Goal: Task Accomplishment & Management: Manage account settings

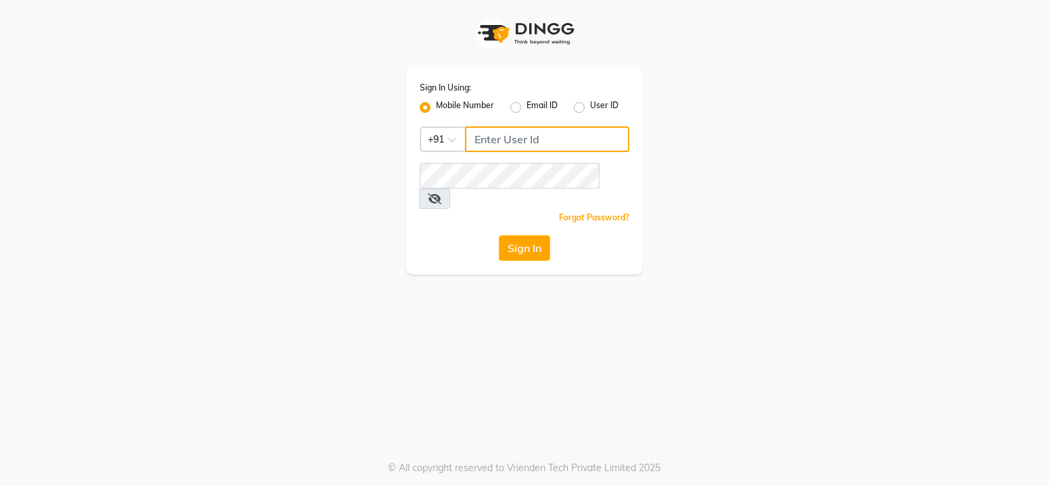
click at [552, 143] on input "Username" at bounding box center [547, 139] width 164 height 26
type input "8879773558"
click at [523, 235] on button "Sign In" at bounding box center [524, 248] width 51 height 26
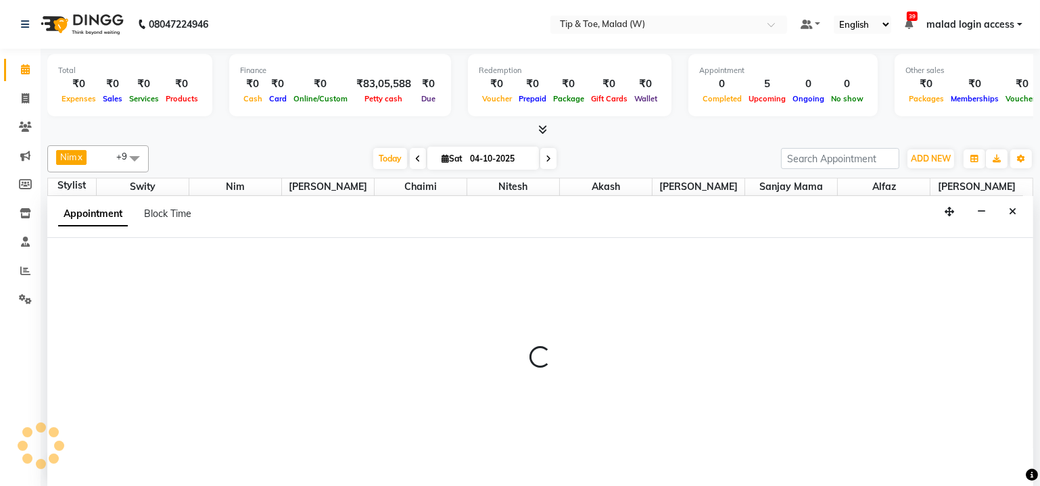
select select "71375"
select select "720"
select select "tentative"
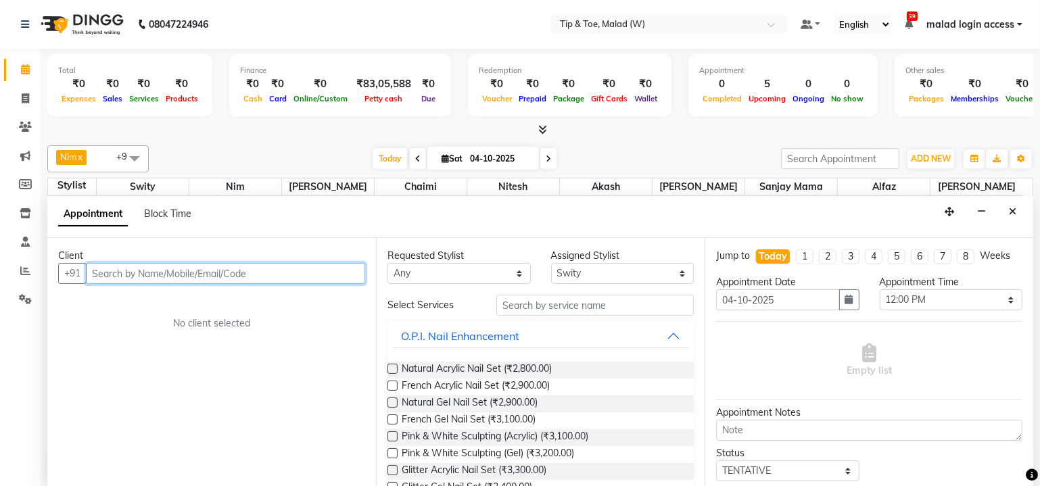
click at [232, 274] on input "text" at bounding box center [225, 273] width 279 height 21
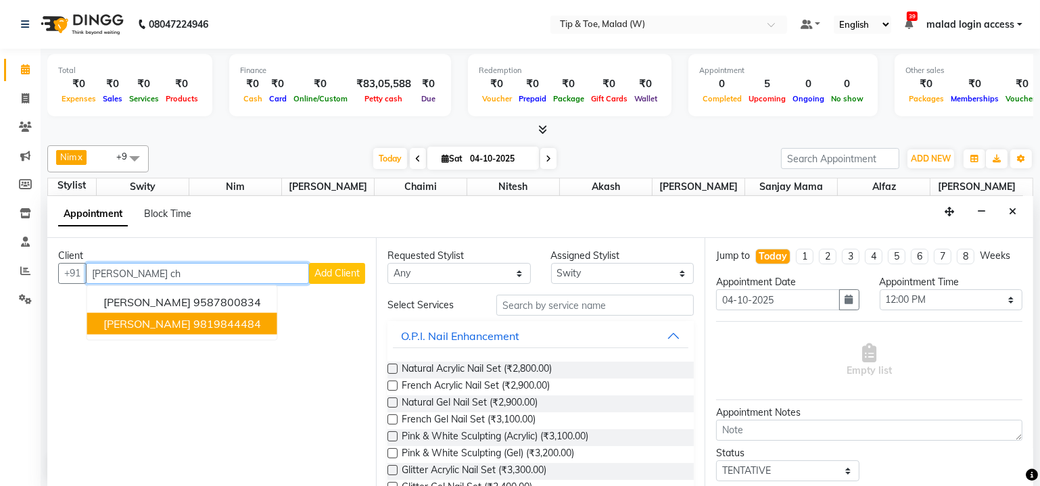
click at [145, 322] on span "Suchita Chhabria" at bounding box center [146, 324] width 87 height 14
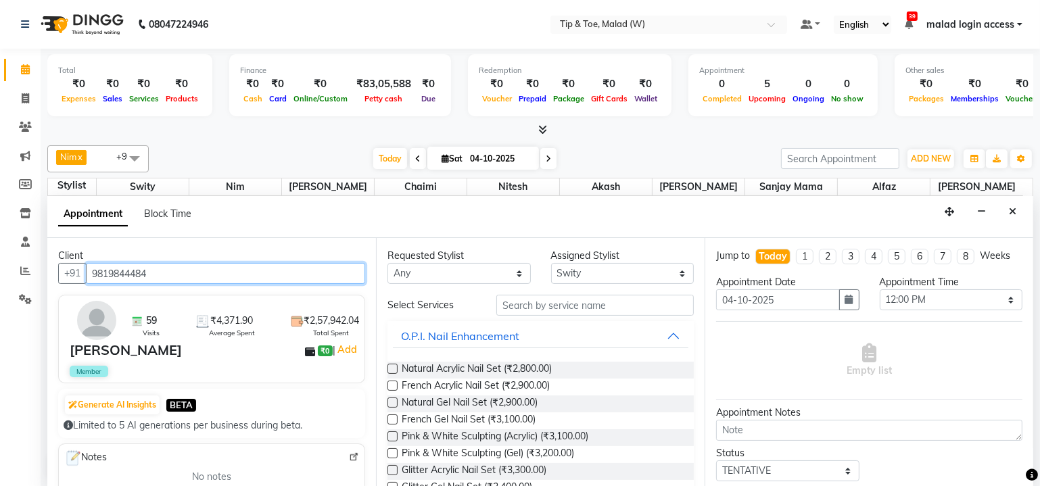
type input "9819844484"
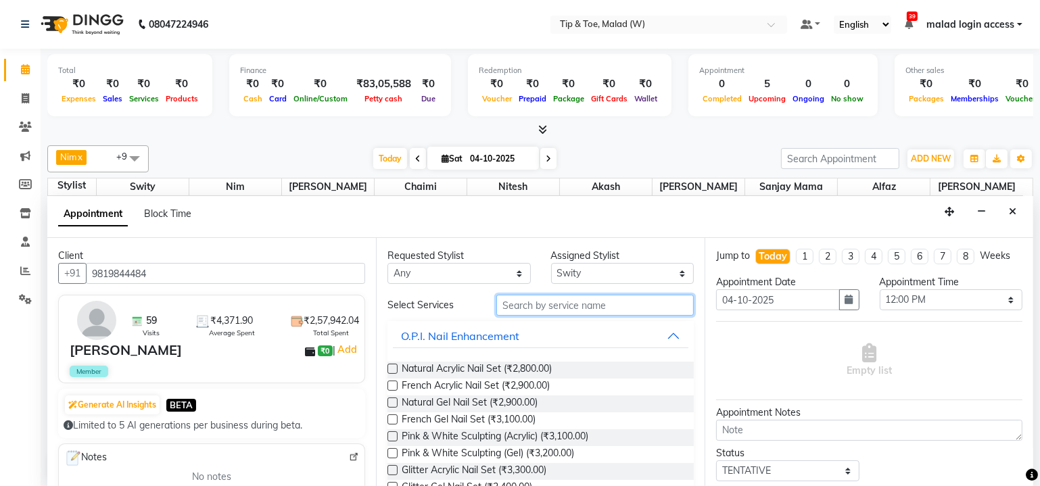
click at [518, 306] on input "text" at bounding box center [594, 305] width 197 height 21
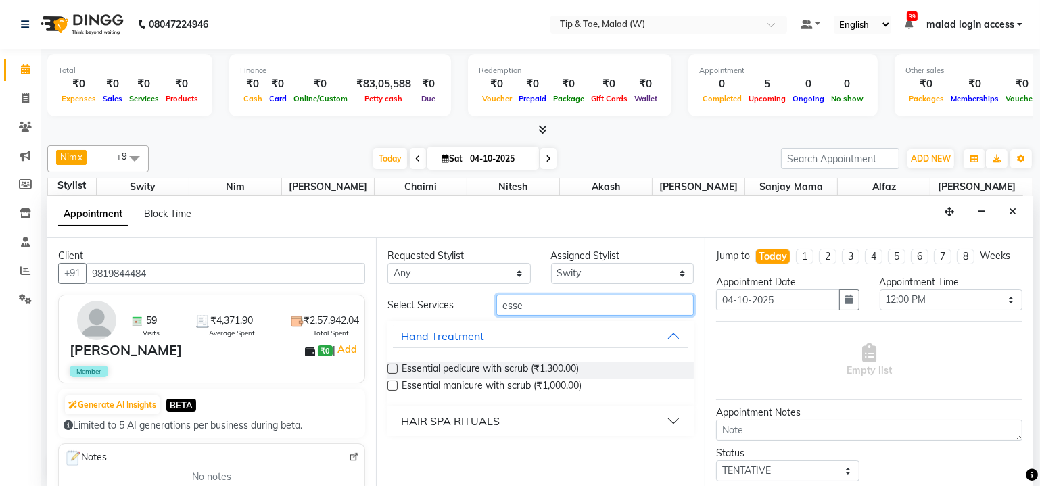
type input "esse"
click at [390, 385] on label at bounding box center [392, 386] width 10 height 10
click at [390, 385] on input "checkbox" at bounding box center [391, 387] width 9 height 9
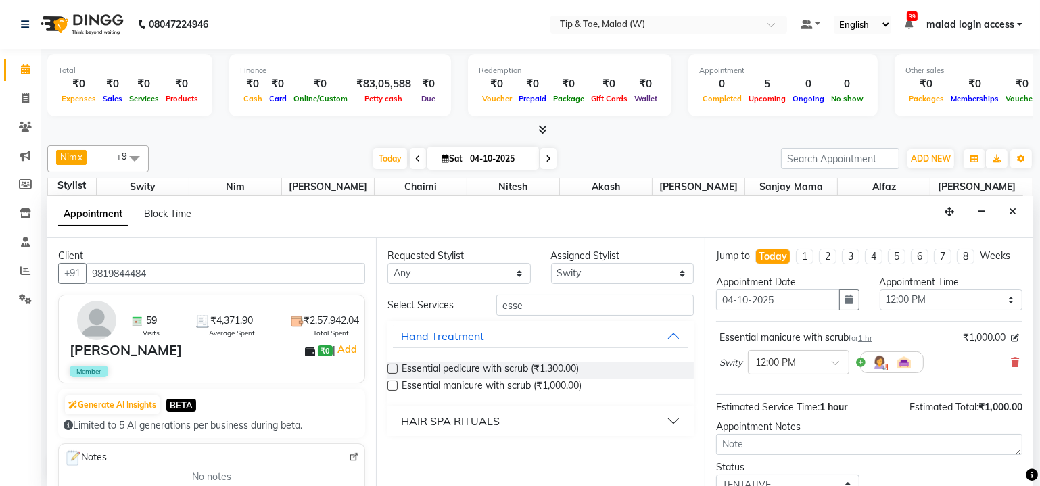
click at [392, 386] on label at bounding box center [392, 386] width 10 height 10
click at [392, 386] on input "checkbox" at bounding box center [391, 387] width 9 height 9
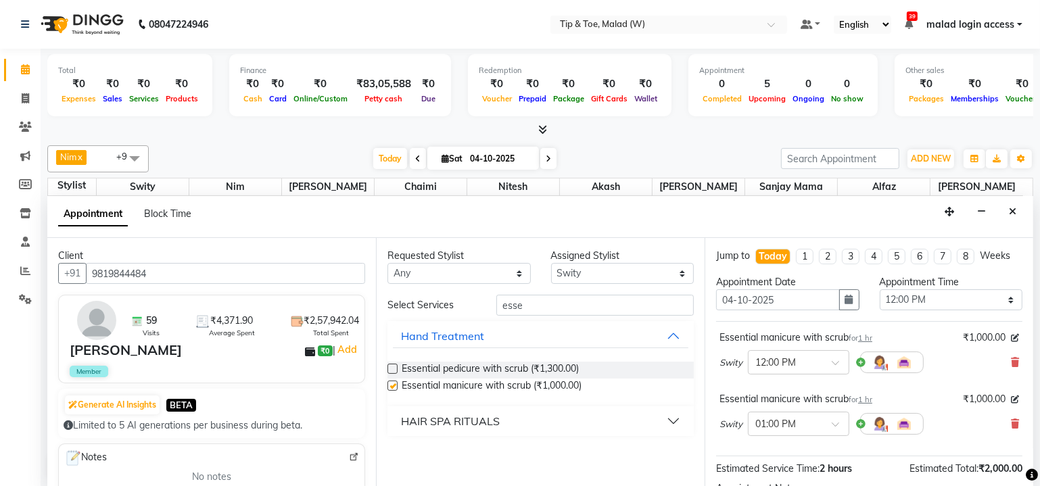
checkbox input "false"
click at [391, 367] on label at bounding box center [392, 369] width 10 height 10
click at [391, 367] on input "checkbox" at bounding box center [391, 370] width 9 height 9
click at [394, 368] on label at bounding box center [392, 369] width 10 height 10
click at [394, 368] on input "checkbox" at bounding box center [391, 370] width 9 height 9
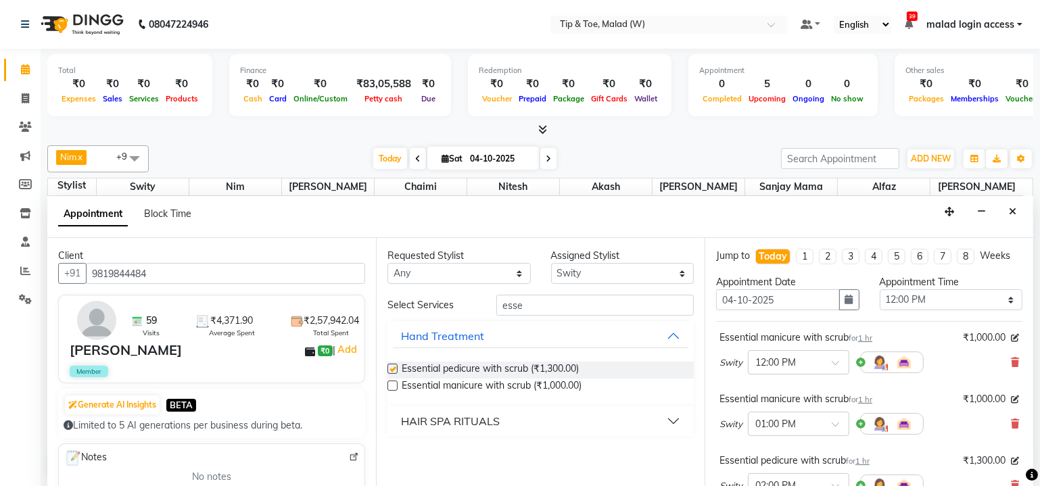
checkbox input "false"
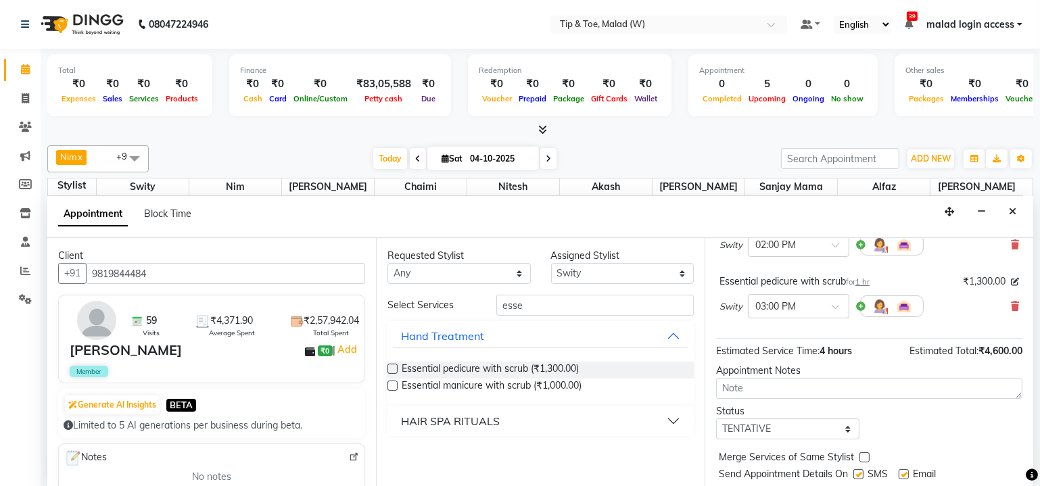
scroll to position [275, 0]
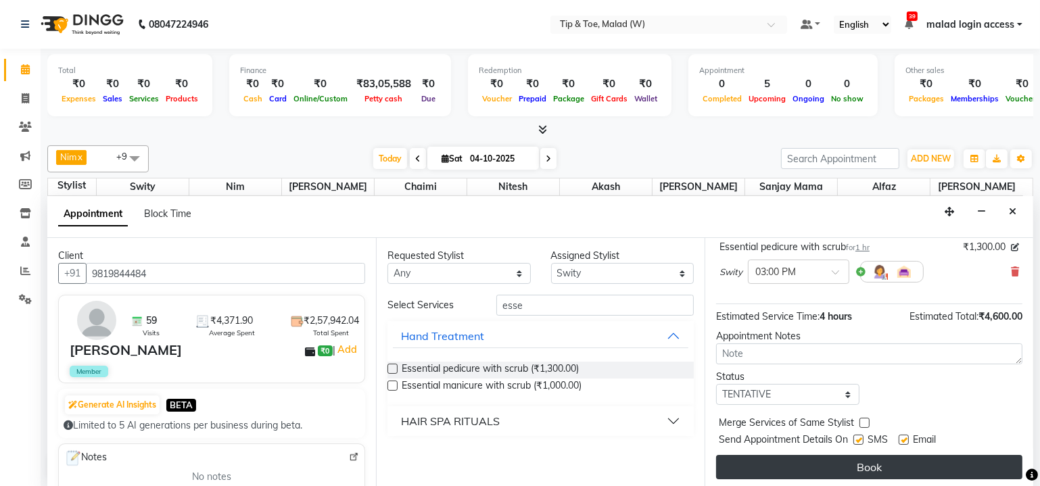
click at [867, 474] on button "Book" at bounding box center [869, 467] width 306 height 24
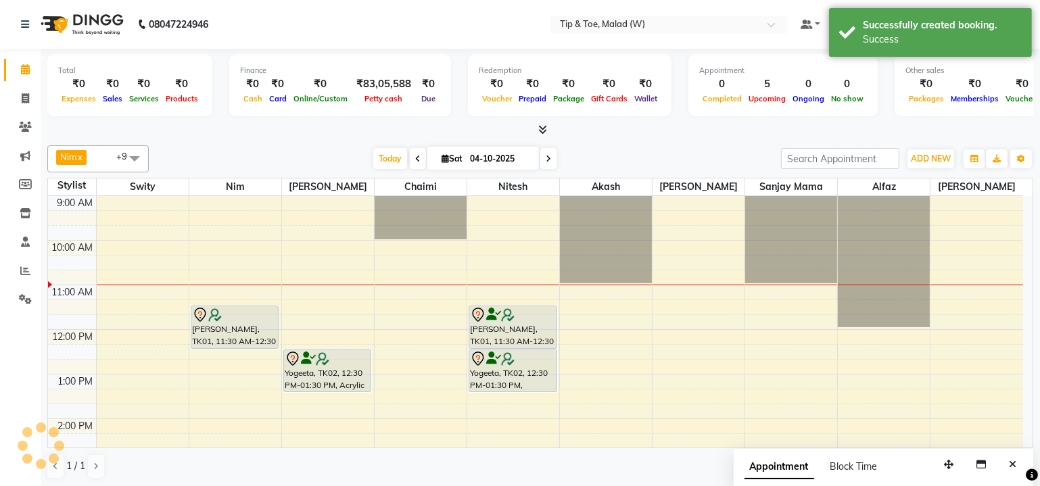
scroll to position [0, 0]
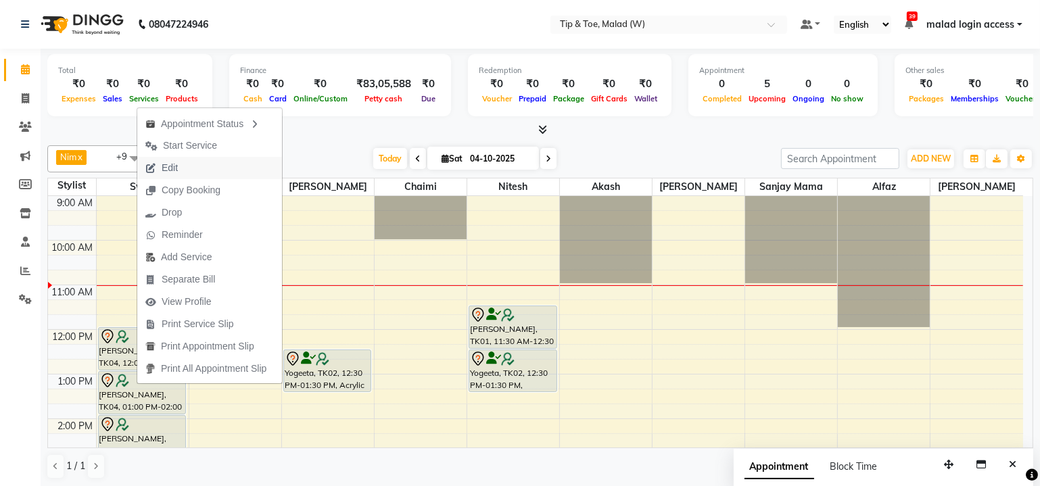
click at [195, 159] on button "Edit" at bounding box center [209, 168] width 145 height 22
select select "tentative"
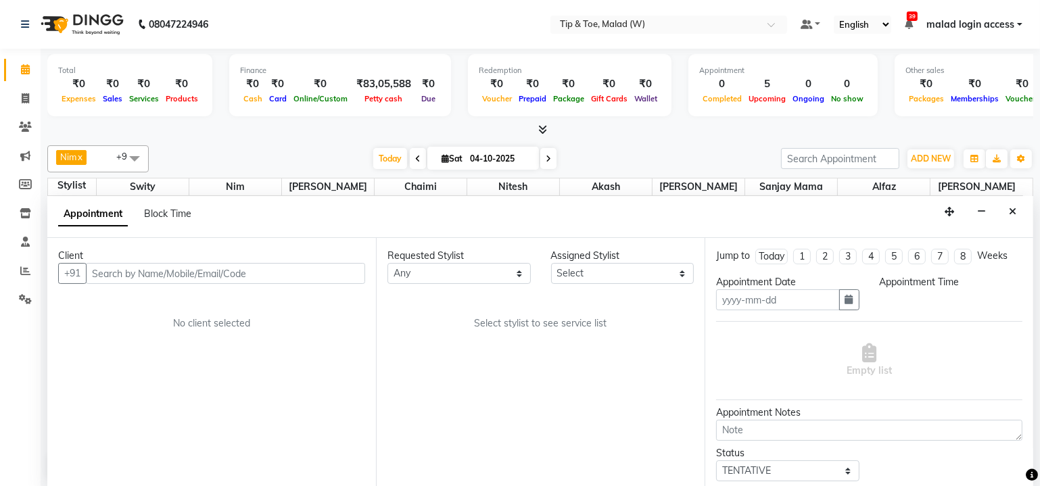
type input "04-10-2025"
select select "71375"
select select "720"
select select "2873"
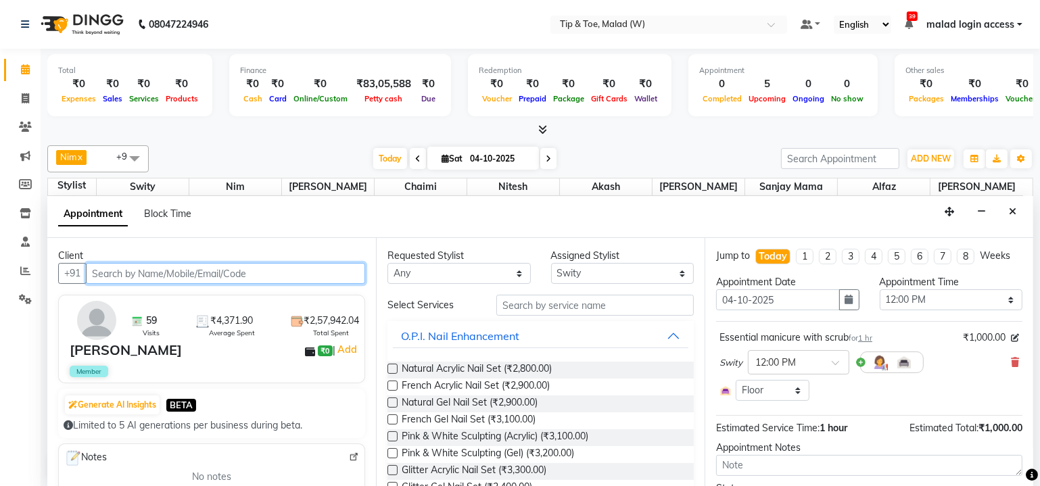
scroll to position [88, 0]
select select "2873"
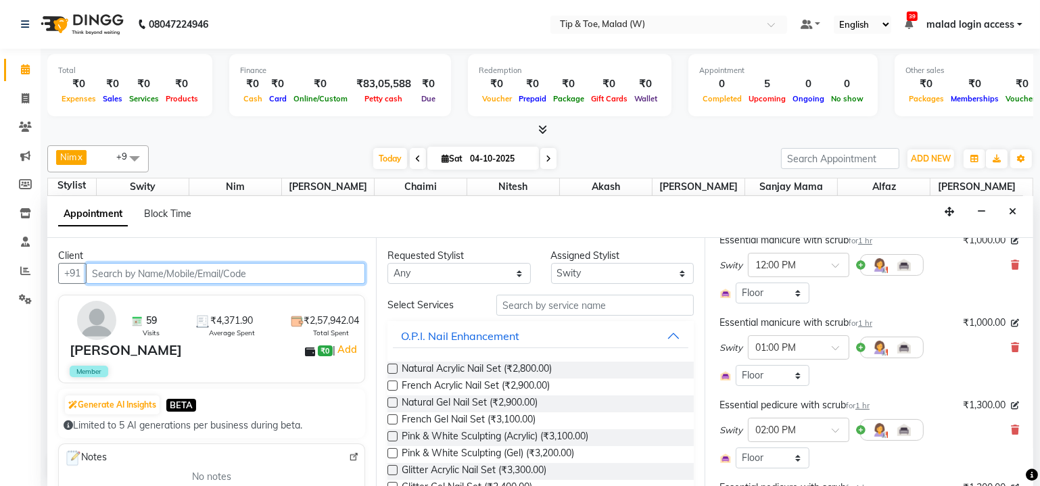
scroll to position [135, 0]
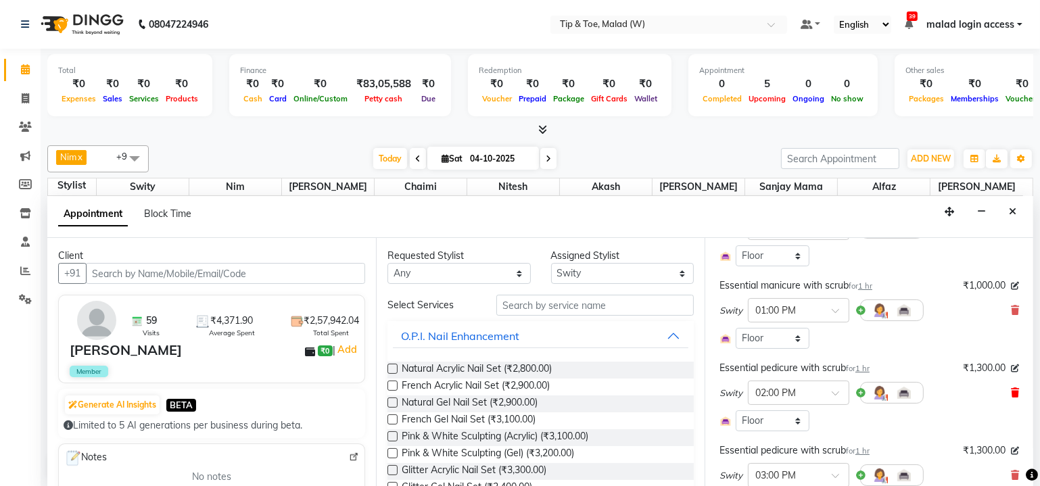
click at [1011, 388] on icon at bounding box center [1015, 392] width 8 height 9
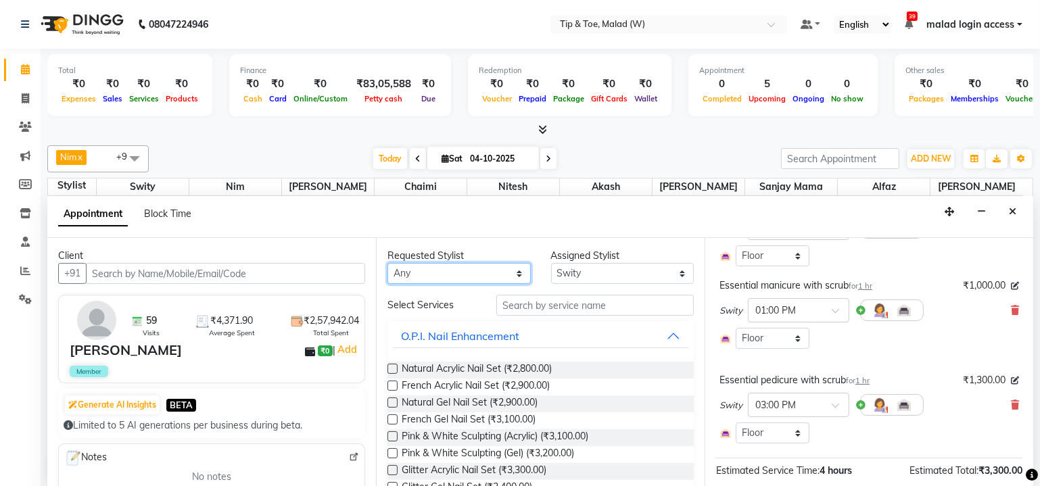
drag, startPoint x: 519, startPoint y: 281, endPoint x: 484, endPoint y: 293, distance: 36.3
click at [519, 281] on select "Any Akash Alfaz Chaimi Dhanshree Dibakar Manisha Singh Nim Nitesh Regan Sanjay …" at bounding box center [458, 273] width 143 height 21
select select "41795"
click at [387, 263] on select "Any Akash Alfaz Chaimi Dhanshree Dibakar Manisha Singh Nim Nitesh Regan Sanjay …" at bounding box center [458, 273] width 143 height 21
select select "41795"
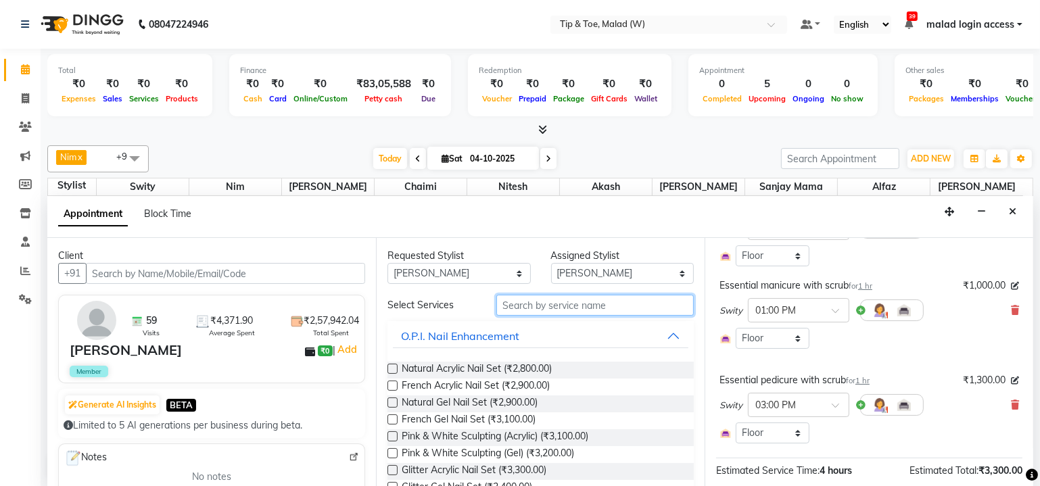
click at [624, 305] on input "text" at bounding box center [594, 305] width 197 height 21
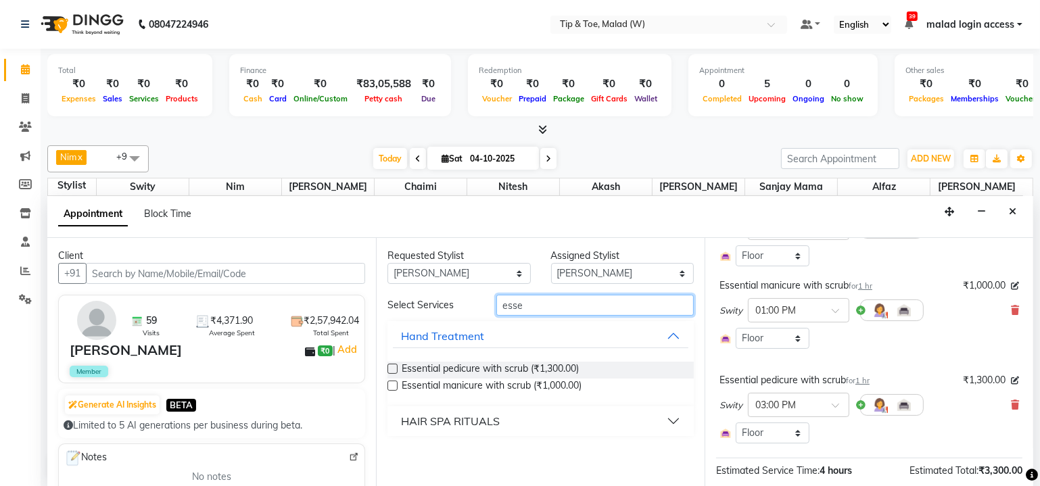
type input "esse"
click at [393, 368] on label at bounding box center [392, 369] width 10 height 10
click at [393, 368] on input "checkbox" at bounding box center [391, 370] width 9 height 9
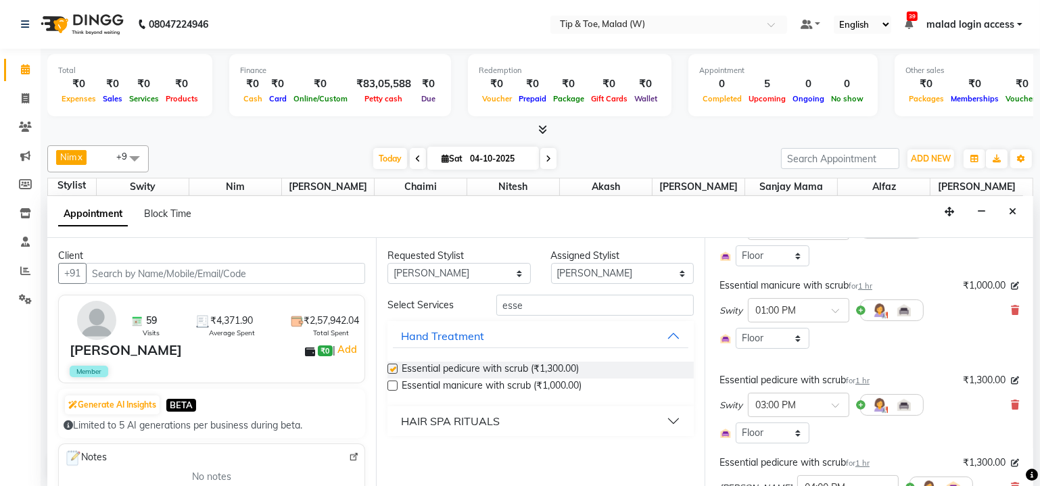
checkbox input "false"
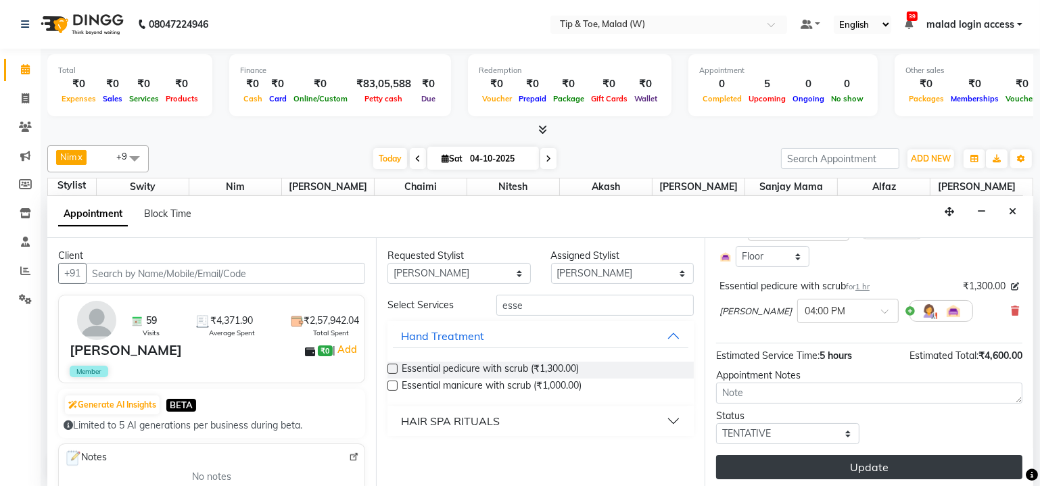
click at [878, 459] on button "Update" at bounding box center [869, 467] width 306 height 24
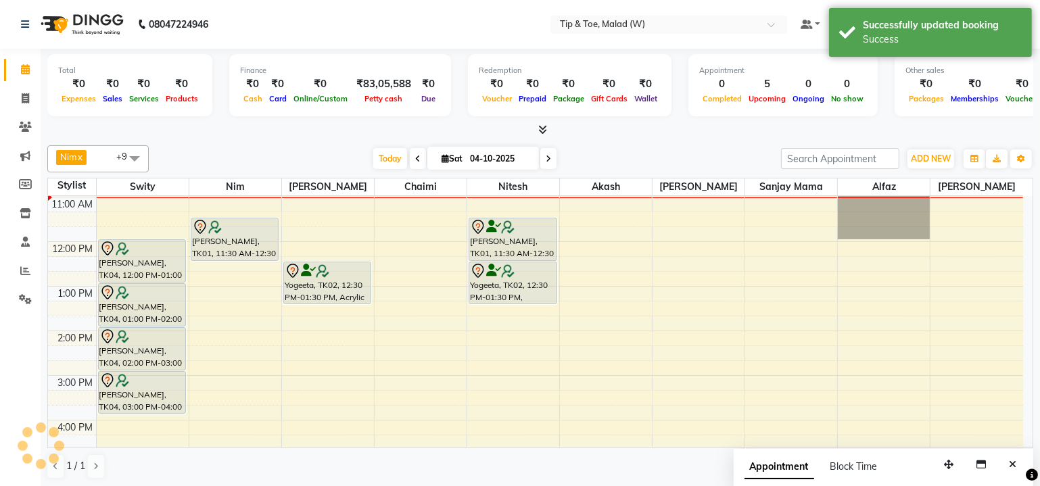
scroll to position [0, 0]
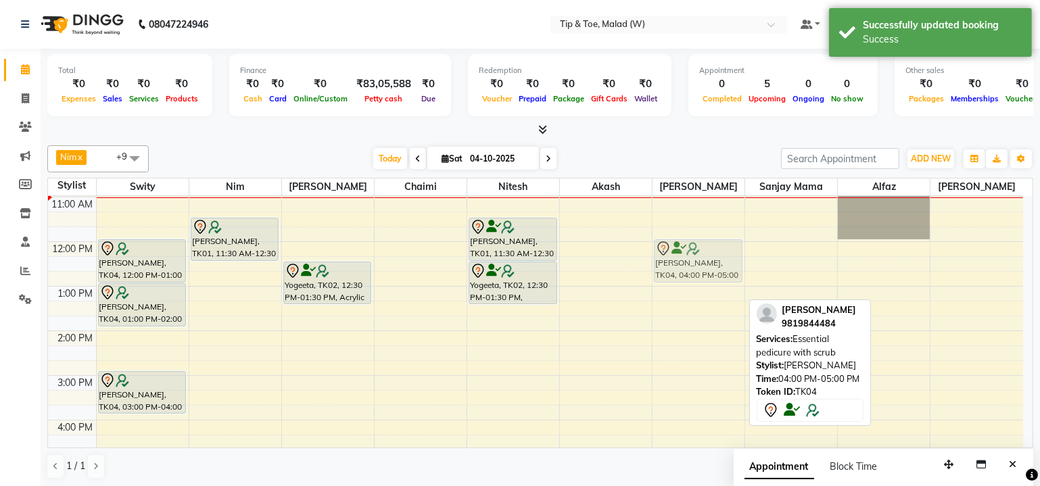
drag, startPoint x: 704, startPoint y: 423, endPoint x: 725, endPoint y: 253, distance: 171.7
click at [725, 253] on div "Suchita Chhabria, TK04, 04:00 PM-05:00 PM, Essential pedicure with scrub Pooja …" at bounding box center [698, 442] width 92 height 669
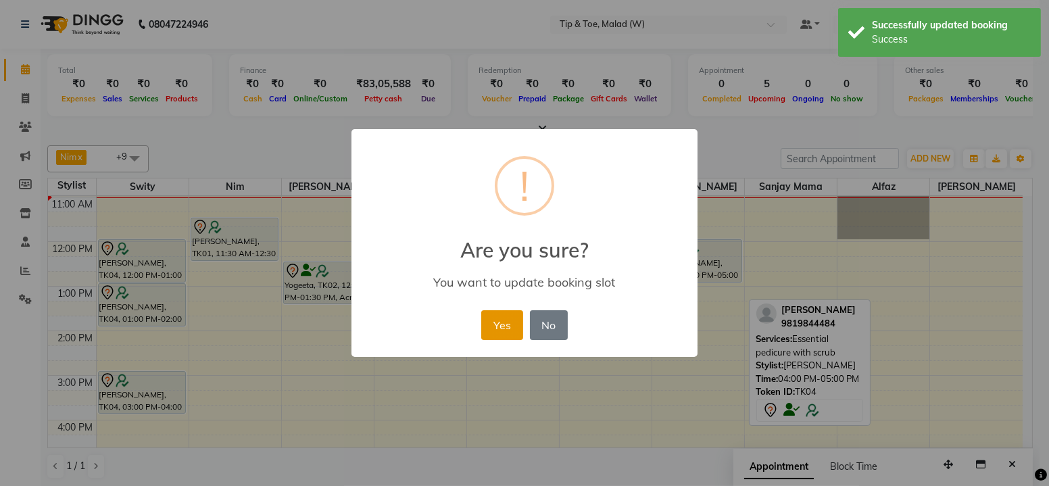
click at [494, 322] on button "Yes" at bounding box center [501, 325] width 41 height 30
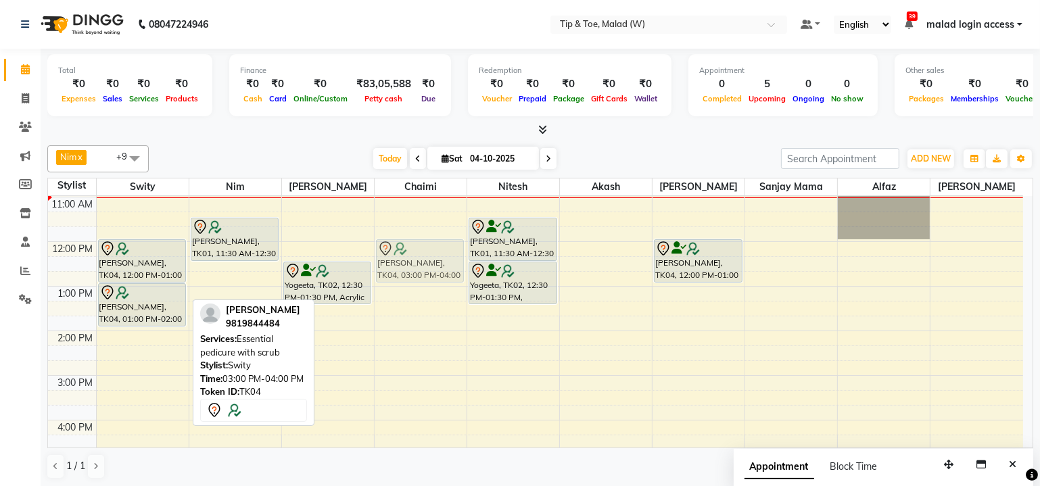
drag, startPoint x: 128, startPoint y: 384, endPoint x: 389, endPoint y: 254, distance: 292.1
click at [389, 254] on tr "Suchita Chhabria, TK04, 12:00 PM-01:00 PM, Essential manicure with scrub Suchit…" at bounding box center [535, 442] width 975 height 669
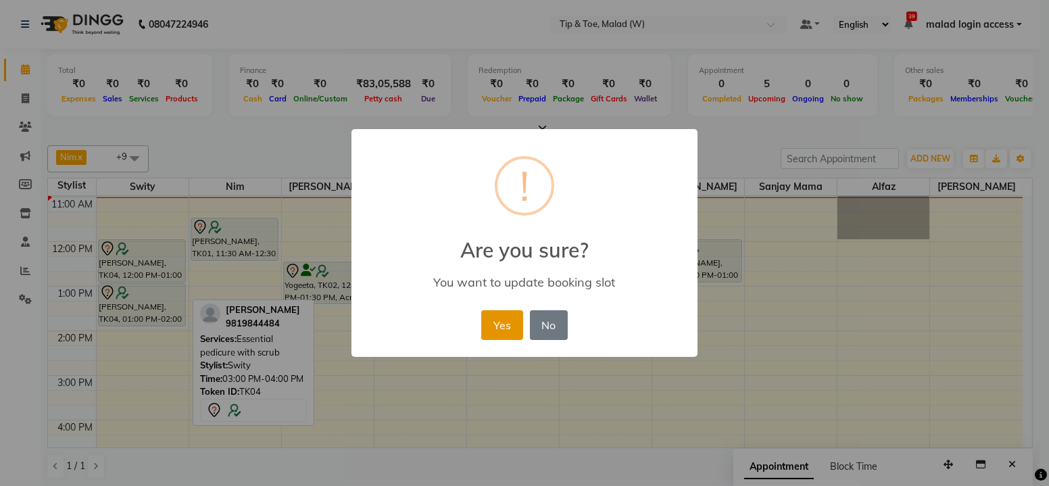
click at [499, 324] on button "Yes" at bounding box center [501, 325] width 41 height 30
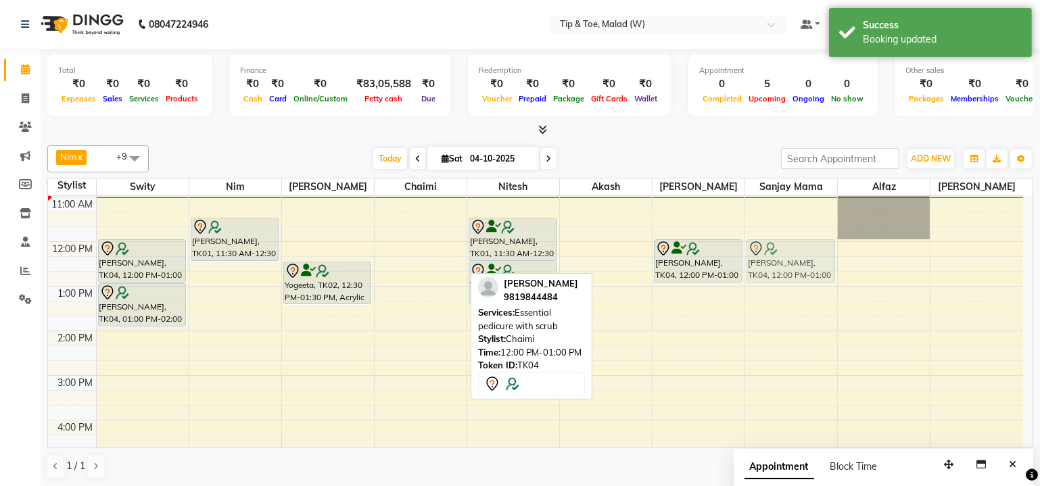
drag, startPoint x: 396, startPoint y: 259, endPoint x: 747, endPoint y: 258, distance: 350.9
click at [747, 258] on tr "Suchita Chhabria, TK04, 12:00 PM-01:00 PM, Essential manicure with scrub Suchit…" at bounding box center [535, 442] width 975 height 669
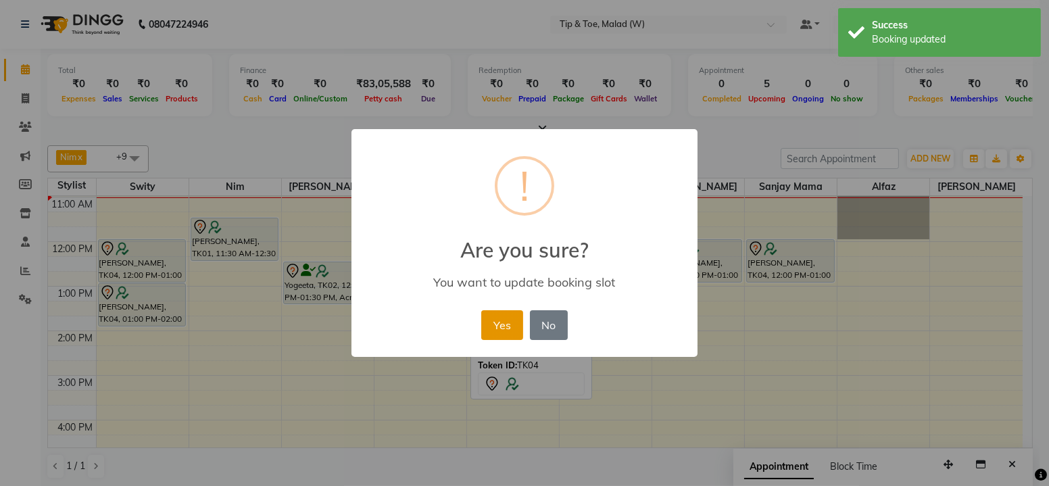
click at [497, 325] on button "Yes" at bounding box center [501, 325] width 41 height 30
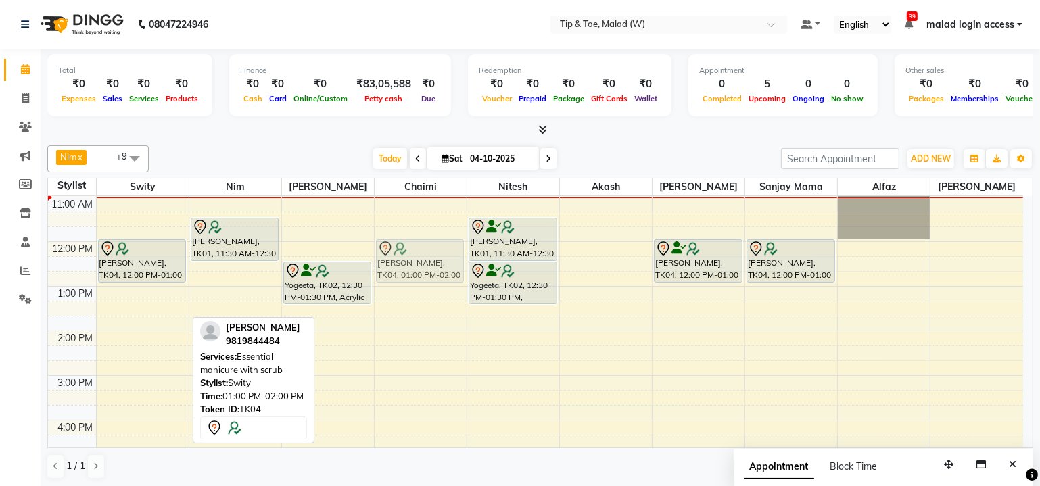
drag, startPoint x: 114, startPoint y: 300, endPoint x: 368, endPoint y: 253, distance: 259.1
click at [368, 253] on div "9:00 AM 10:00 AM 11:00 AM 12:00 PM 1:00 PM 2:00 PM 3:00 PM 4:00 PM 5:00 PM 6:00…" at bounding box center [535, 442] width 975 height 669
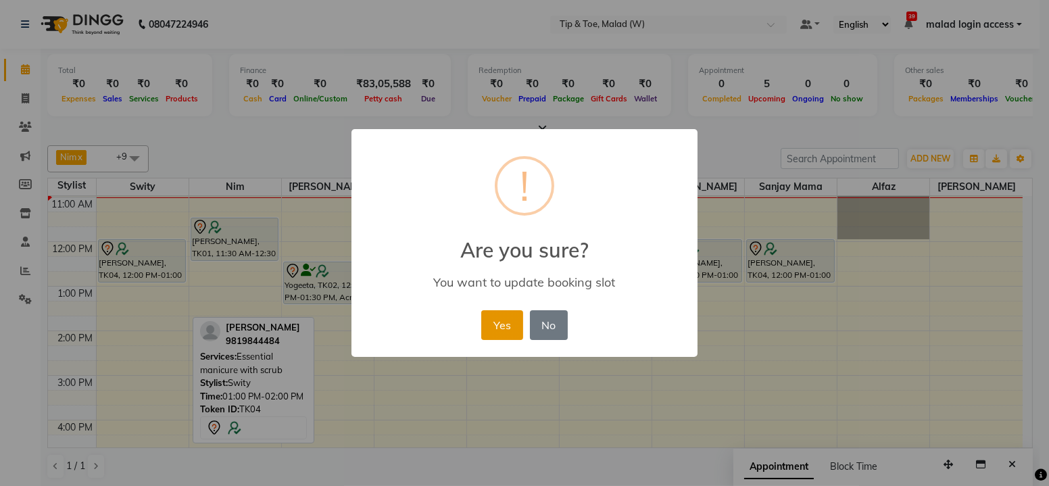
click at [506, 330] on button "Yes" at bounding box center [501, 325] width 41 height 30
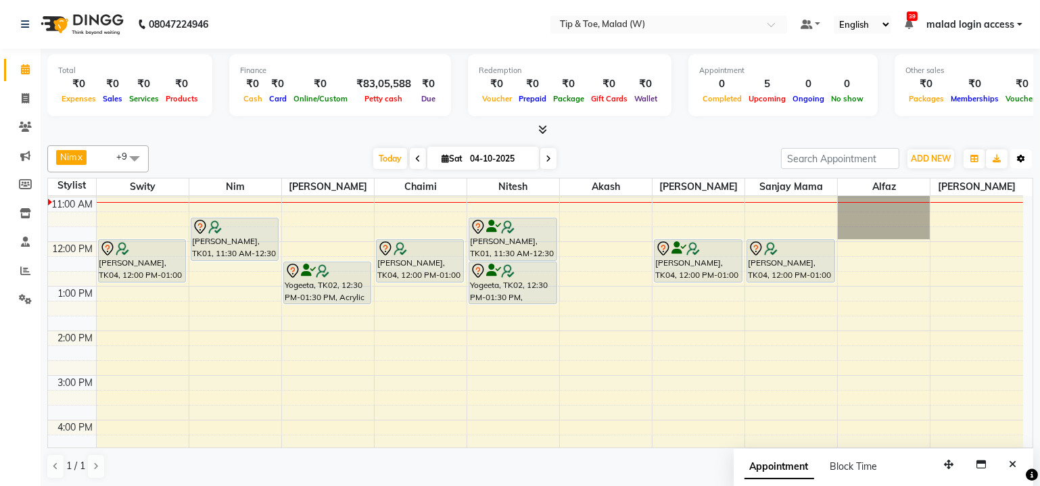
click at [1020, 158] on icon "button" at bounding box center [1021, 159] width 8 height 8
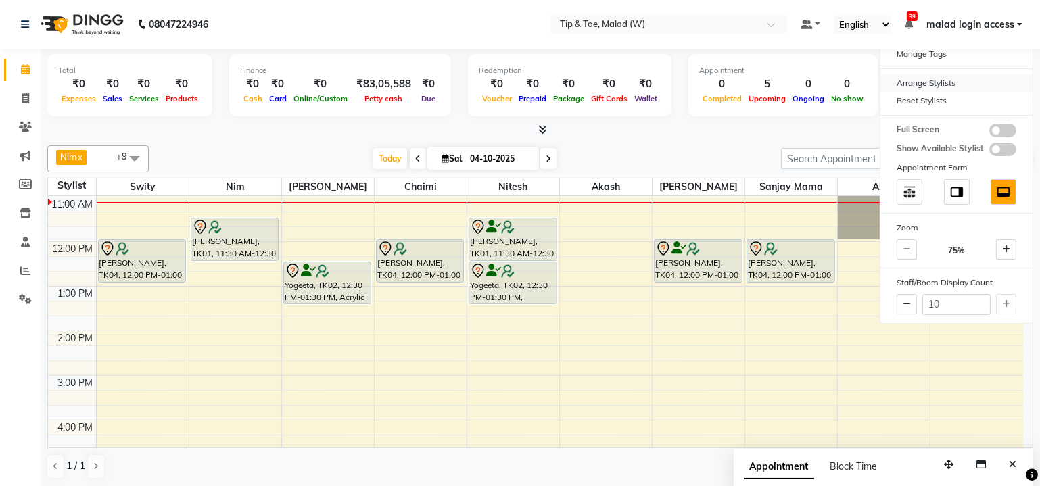
click at [917, 87] on div "Arrange Stylists" at bounding box center [956, 83] width 152 height 18
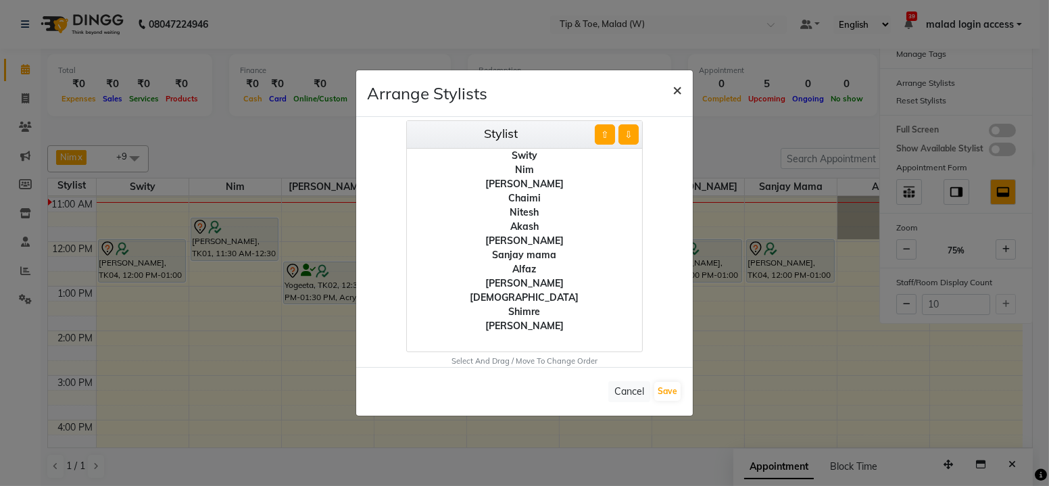
click at [677, 99] on span "×" at bounding box center [677, 89] width 9 height 20
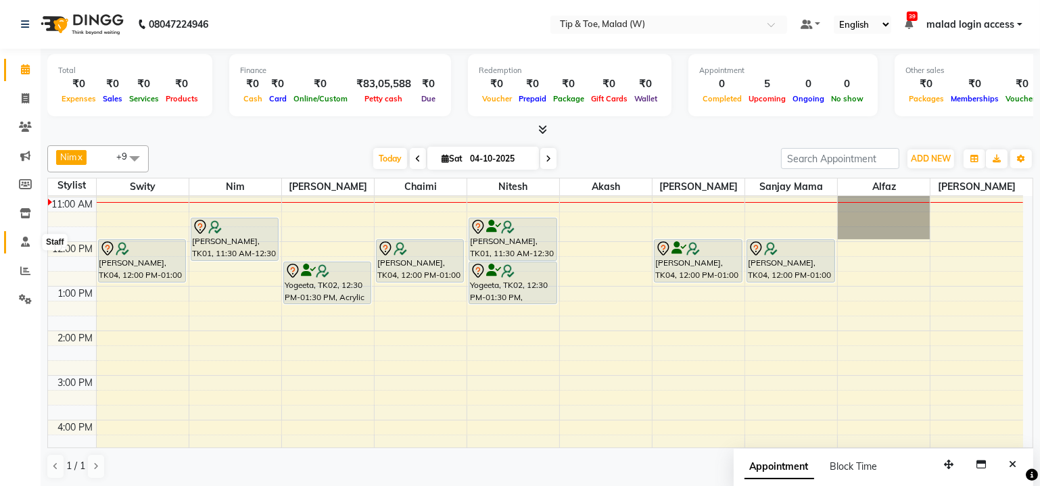
click at [24, 247] on icon at bounding box center [25, 242] width 9 height 10
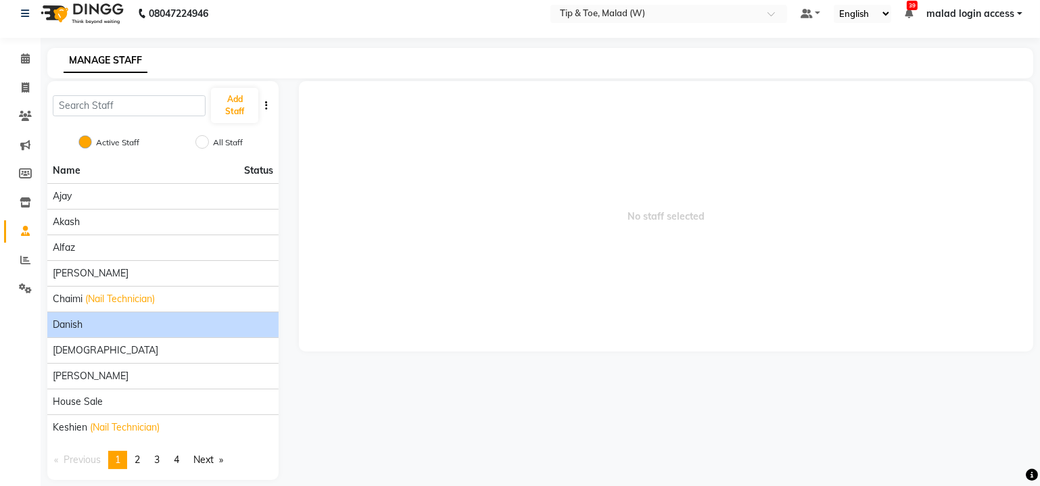
scroll to position [22, 0]
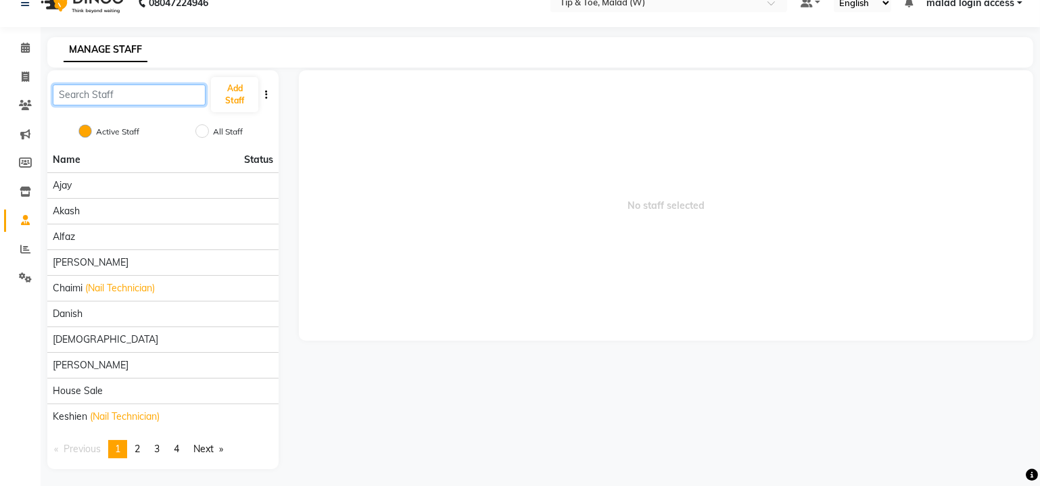
click at [182, 93] on input "text" at bounding box center [129, 95] width 153 height 21
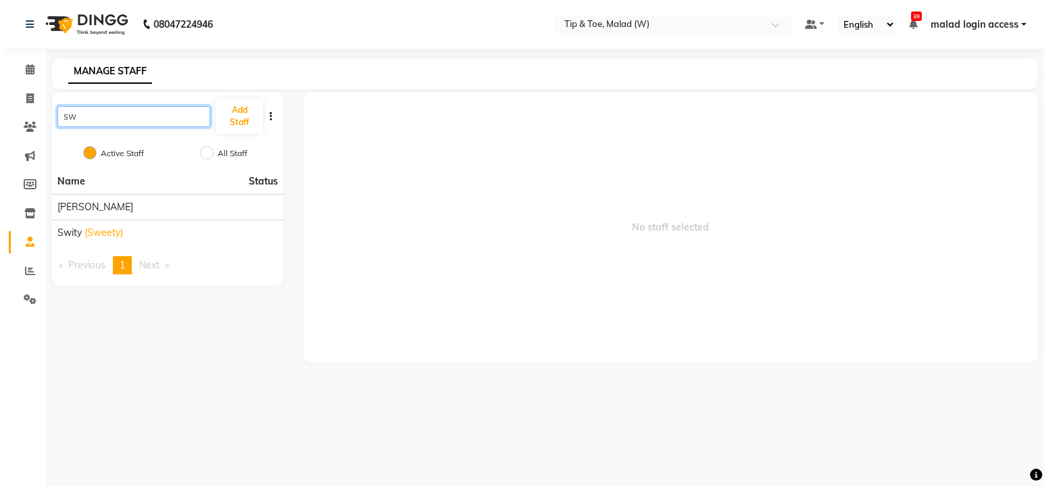
scroll to position [0, 0]
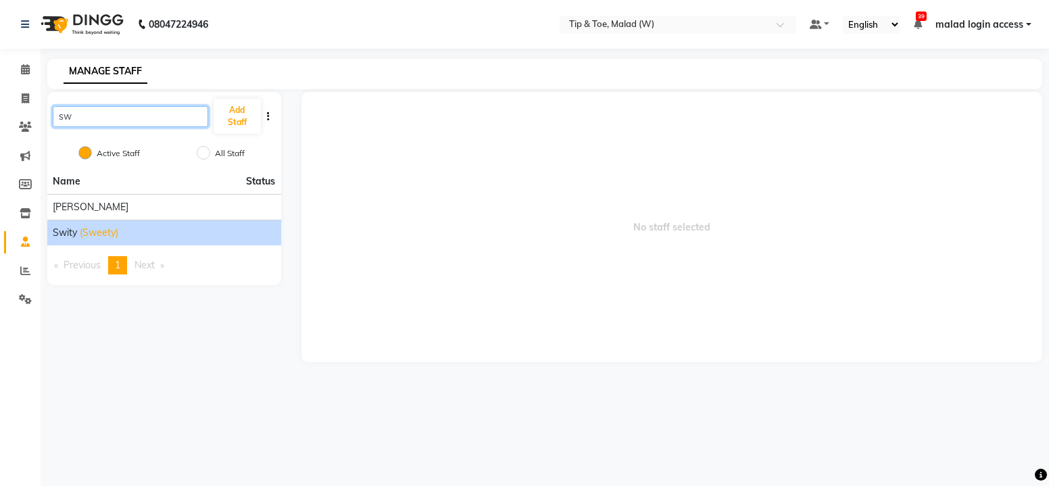
type input "sw"
click at [113, 233] on span "(Sweety)" at bounding box center [99, 233] width 39 height 14
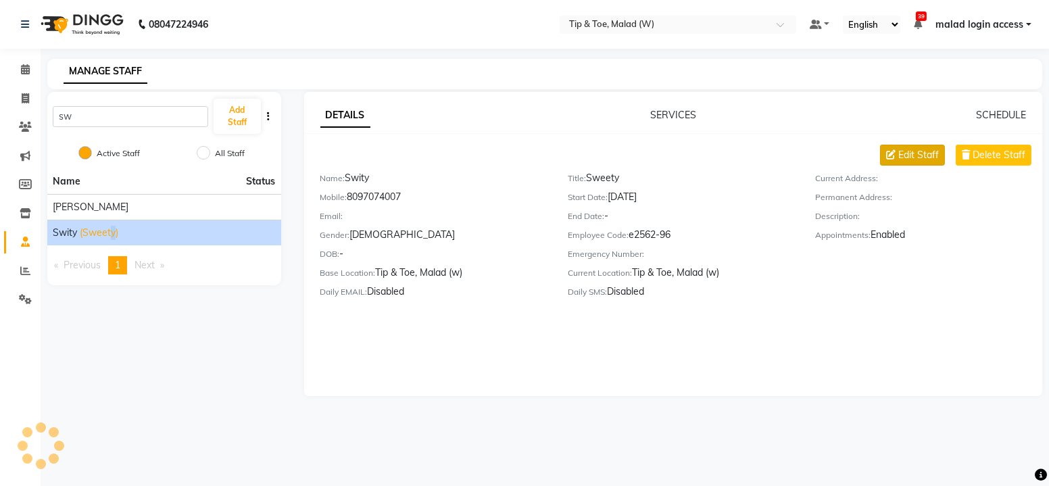
click at [896, 158] on icon at bounding box center [890, 154] width 9 height 9
select select "female"
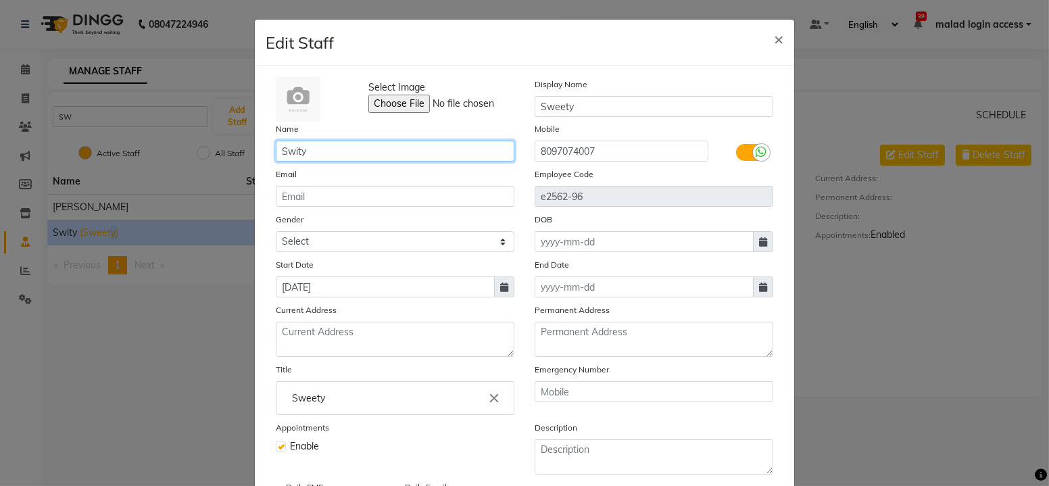
click at [335, 151] on input "Swity" at bounding box center [395, 151] width 239 height 21
type input "S"
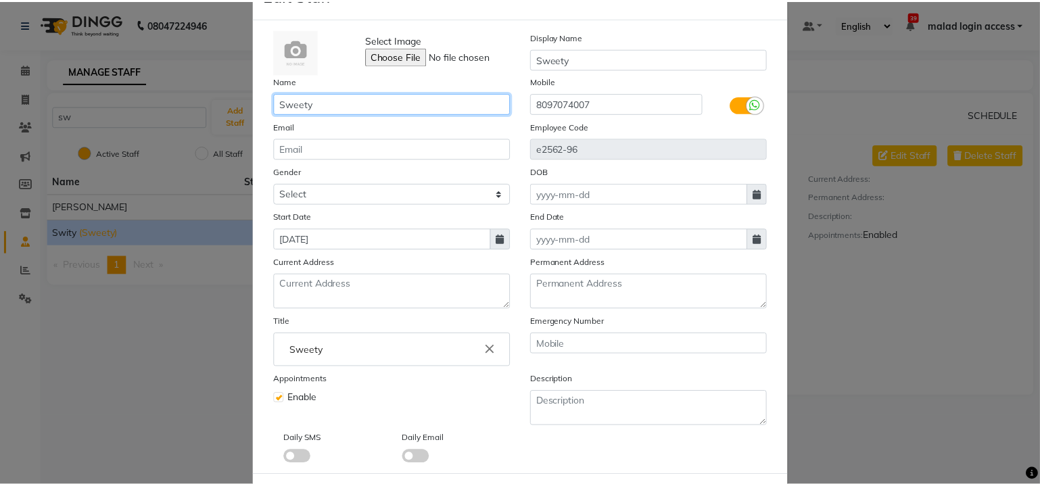
scroll to position [105, 0]
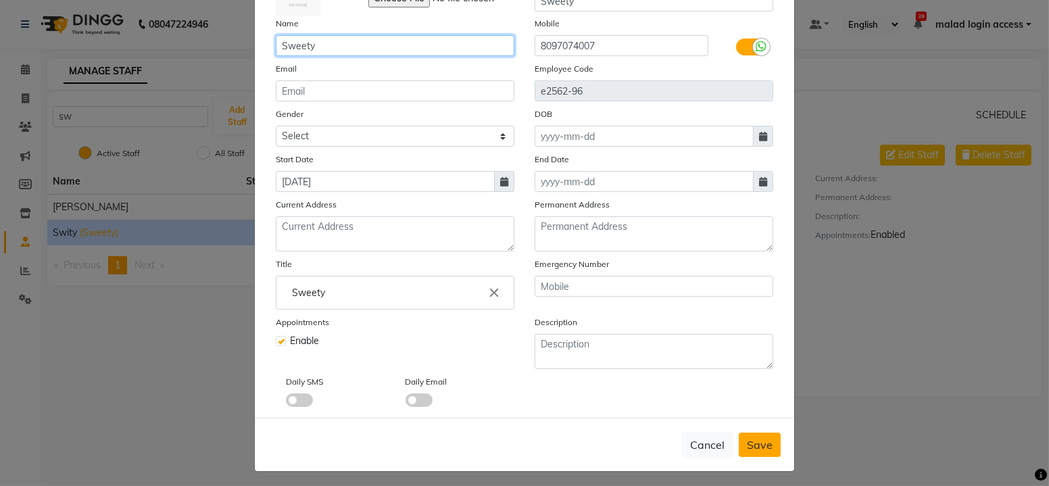
type input "Sweety"
click at [765, 442] on span "Save" at bounding box center [760, 445] width 26 height 14
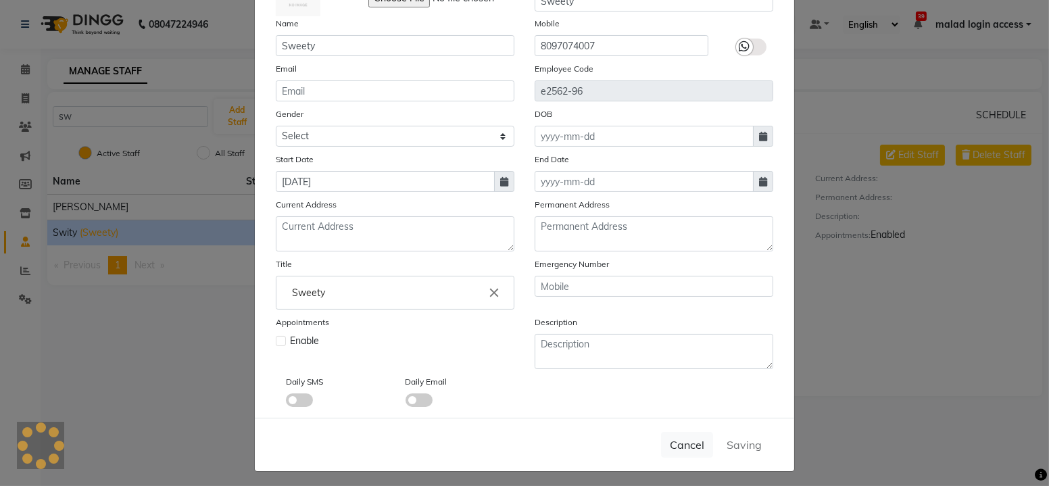
select select
checkbox input "false"
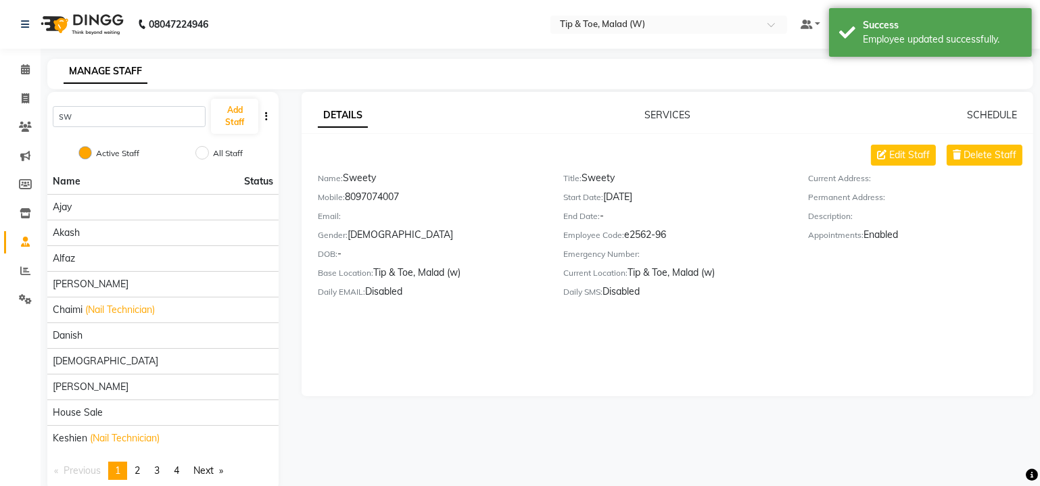
scroll to position [22, 0]
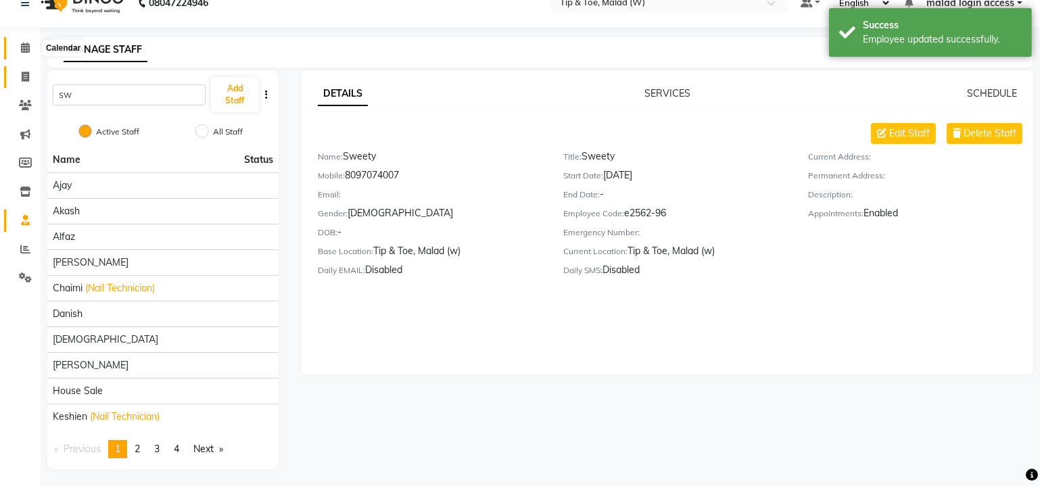
drag, startPoint x: 26, startPoint y: 51, endPoint x: 20, endPoint y: 97, distance: 46.3
click at [26, 51] on icon at bounding box center [25, 48] width 9 height 10
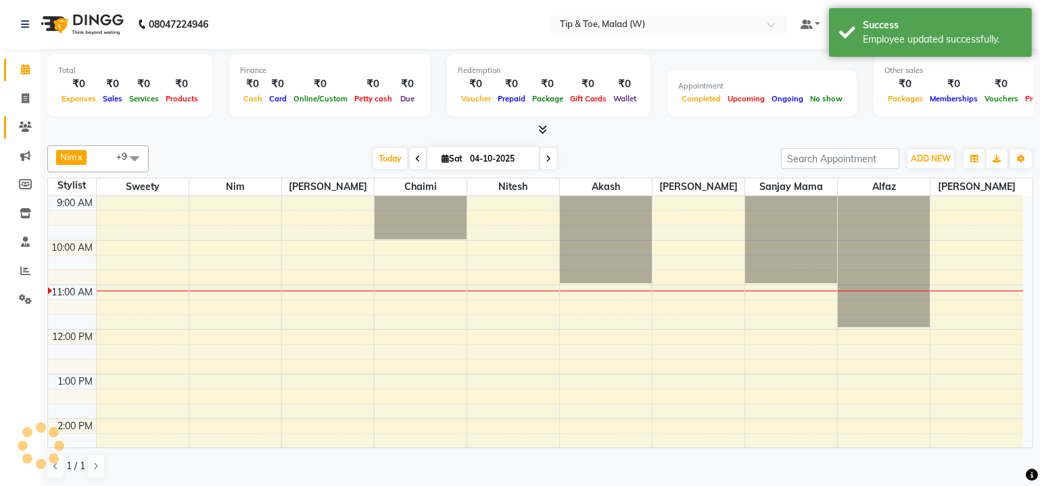
scroll to position [88, 0]
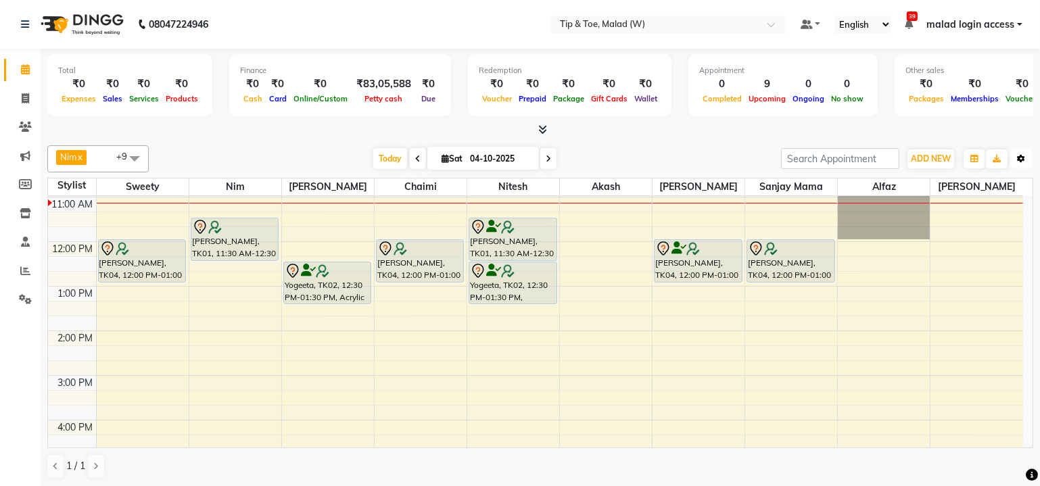
click at [1030, 159] on button "Toggle Dropdown" at bounding box center [1021, 158] width 22 height 19
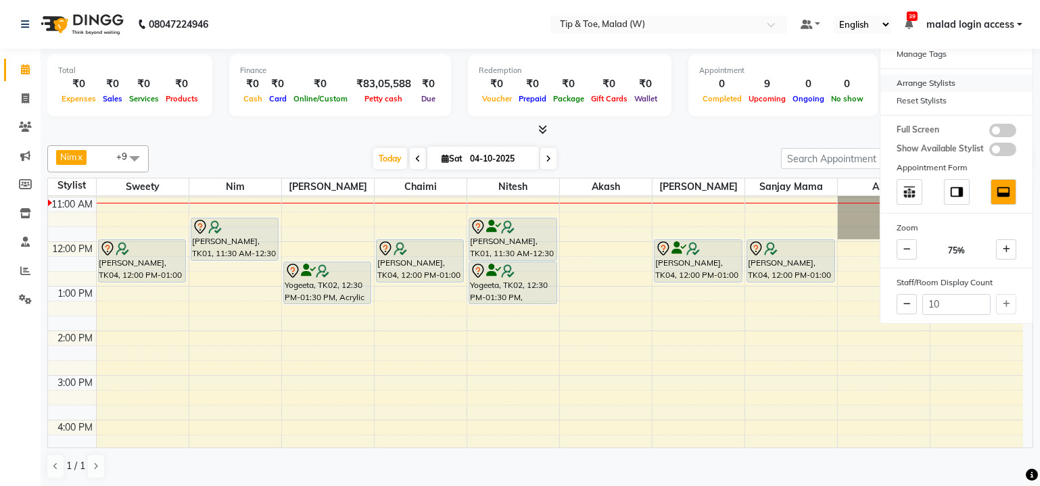
click at [931, 85] on div "Arrange Stylists" at bounding box center [956, 83] width 152 height 18
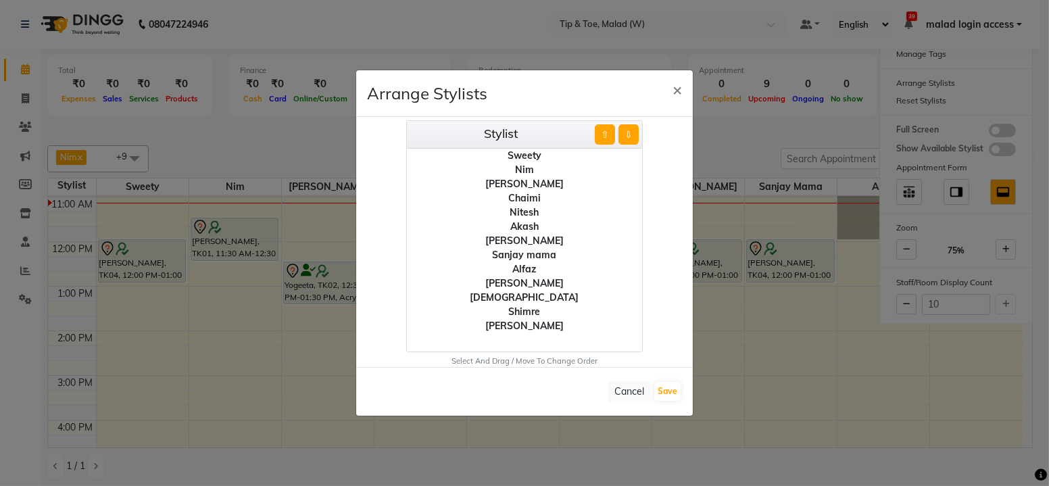
click at [531, 315] on div "Shimre" at bounding box center [524, 312] width 235 height 14
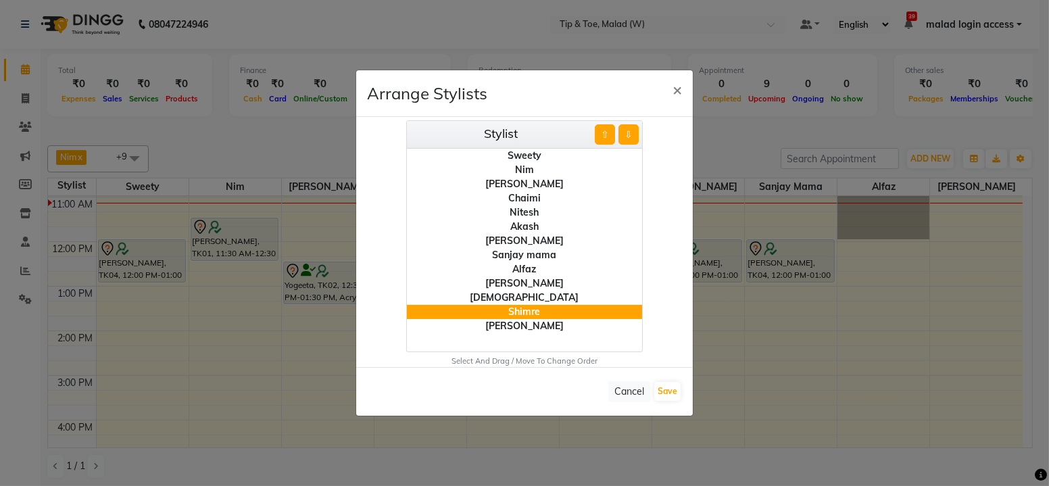
click at [602, 137] on button "⇧" at bounding box center [605, 134] width 20 height 20
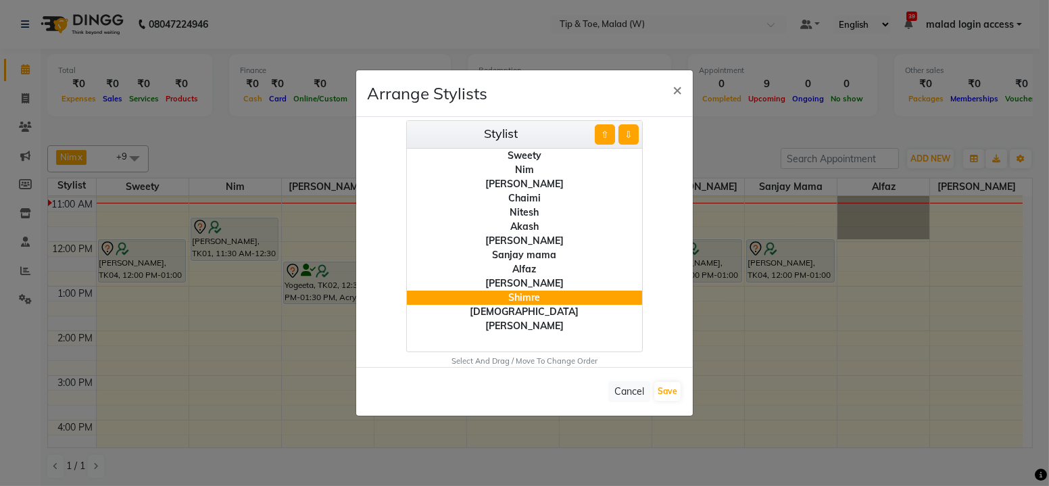
click at [604, 137] on button "⇧" at bounding box center [605, 134] width 20 height 20
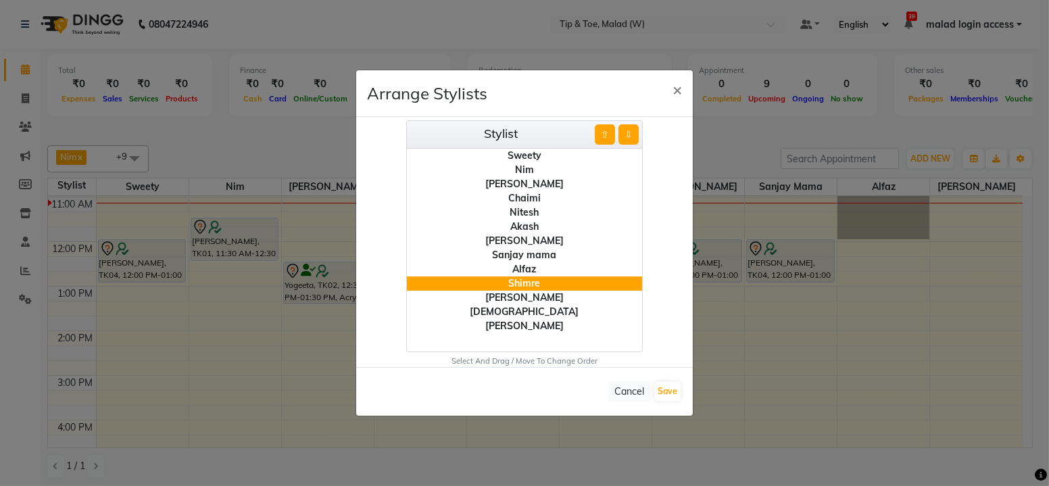
click at [604, 137] on button "⇧" at bounding box center [605, 134] width 20 height 20
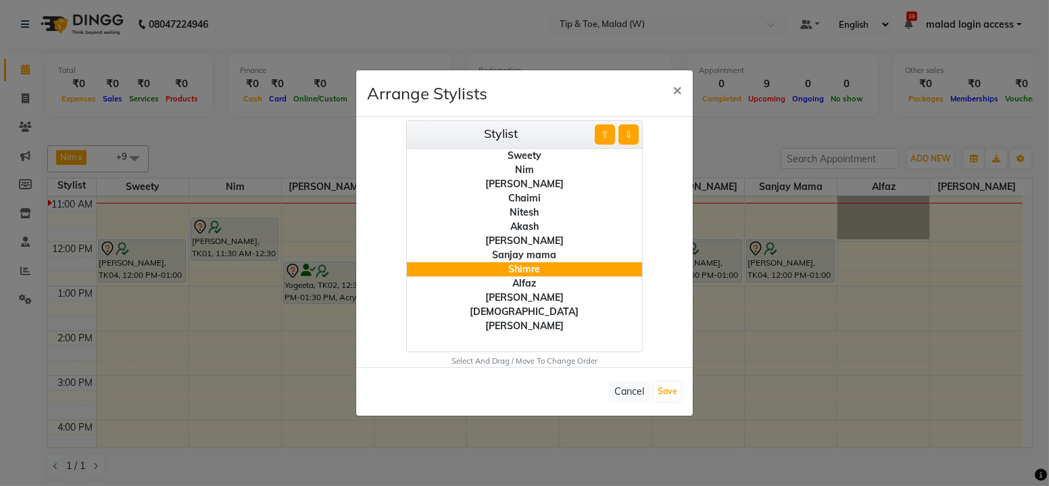
click at [604, 137] on button "⇧" at bounding box center [605, 134] width 20 height 20
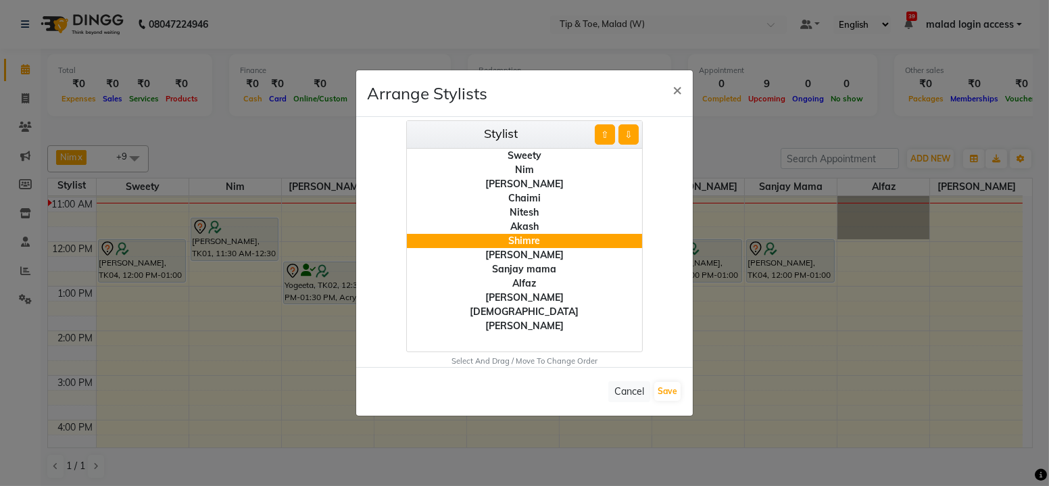
click at [604, 137] on button "⇧" at bounding box center [605, 134] width 20 height 20
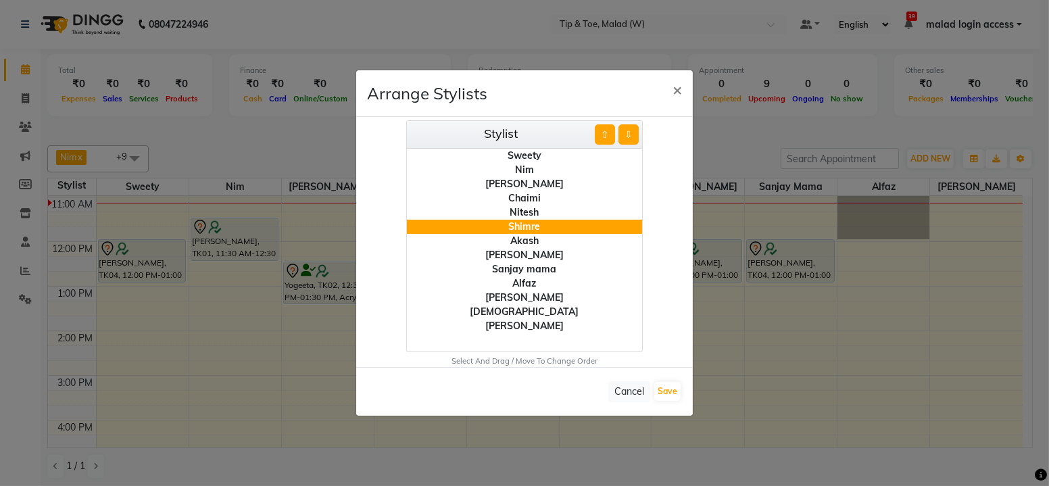
click at [604, 137] on button "⇧" at bounding box center [605, 134] width 20 height 20
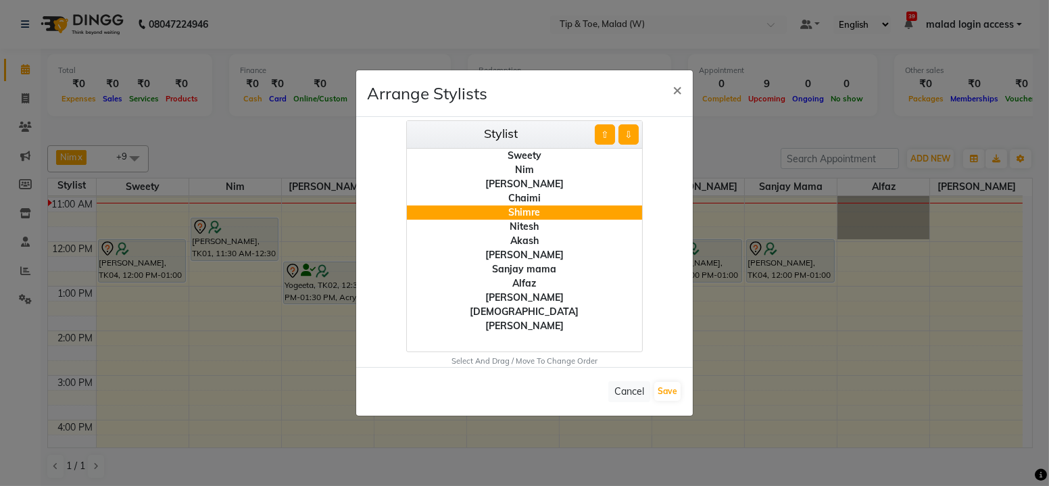
click at [540, 328] on div "[PERSON_NAME]" at bounding box center [524, 326] width 235 height 14
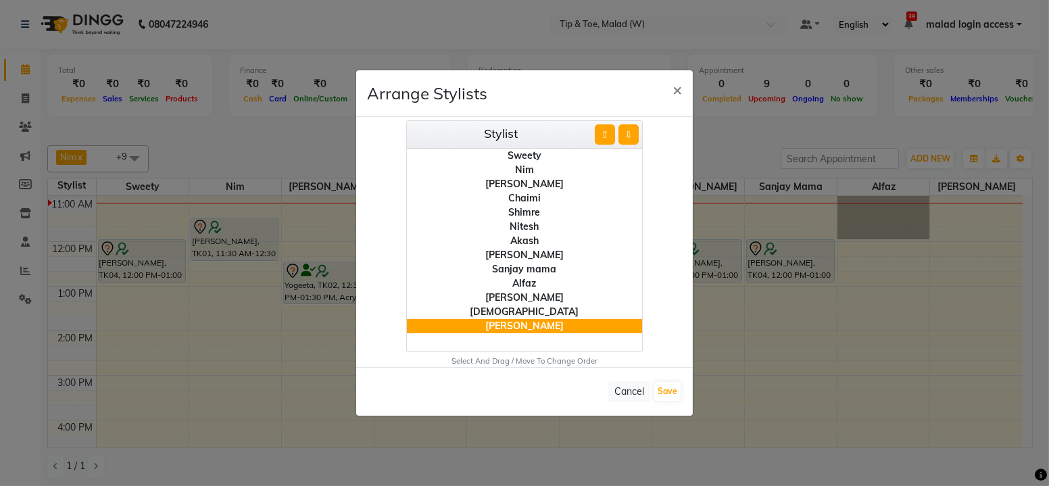
click at [604, 133] on button "⇧" at bounding box center [605, 134] width 20 height 20
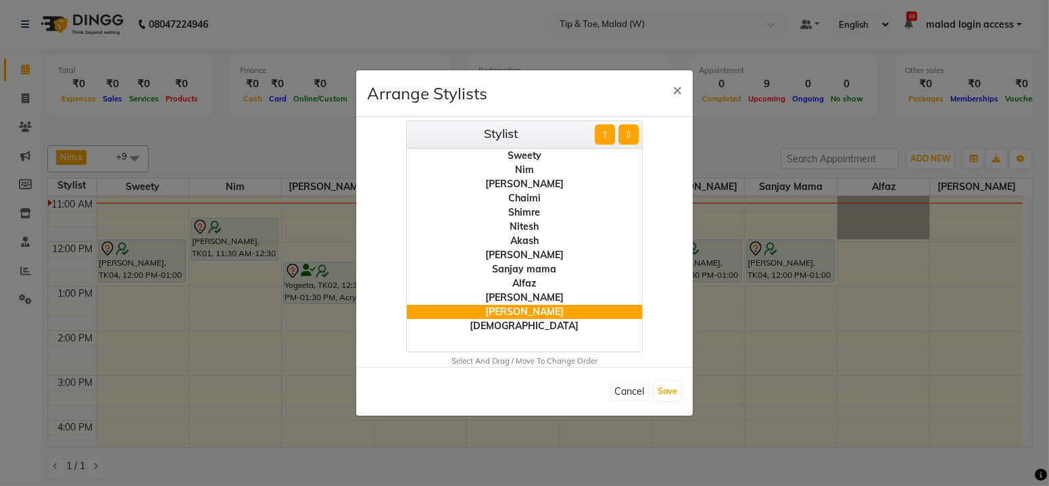
click at [604, 133] on button "⇧" at bounding box center [605, 134] width 20 height 20
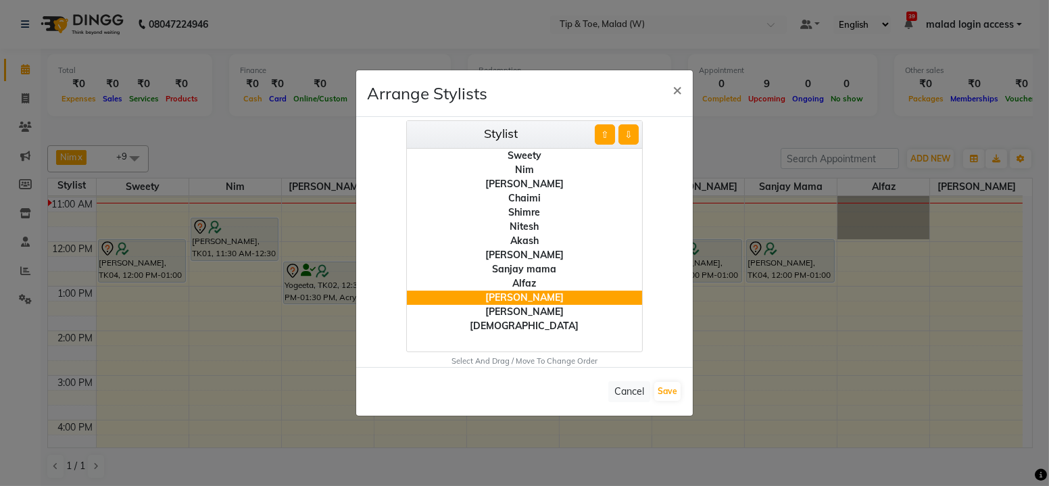
click at [604, 133] on button "⇧" at bounding box center [605, 134] width 20 height 20
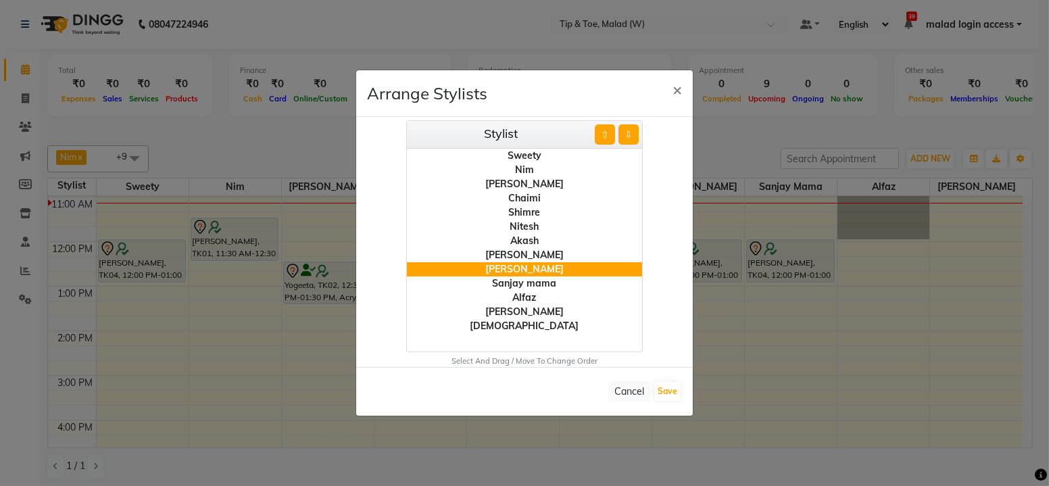
click at [604, 133] on button "⇧" at bounding box center [605, 134] width 20 height 20
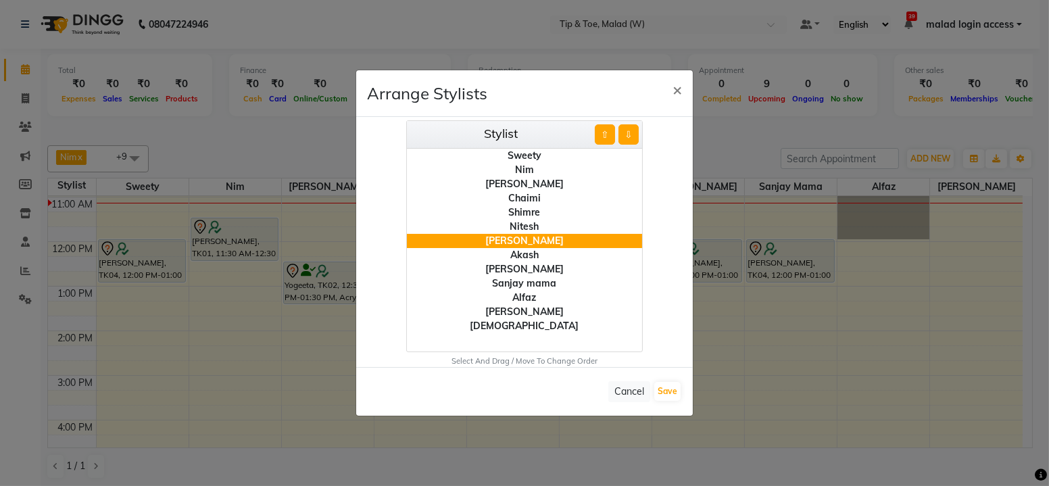
click at [604, 133] on button "⇧" at bounding box center [605, 134] width 20 height 20
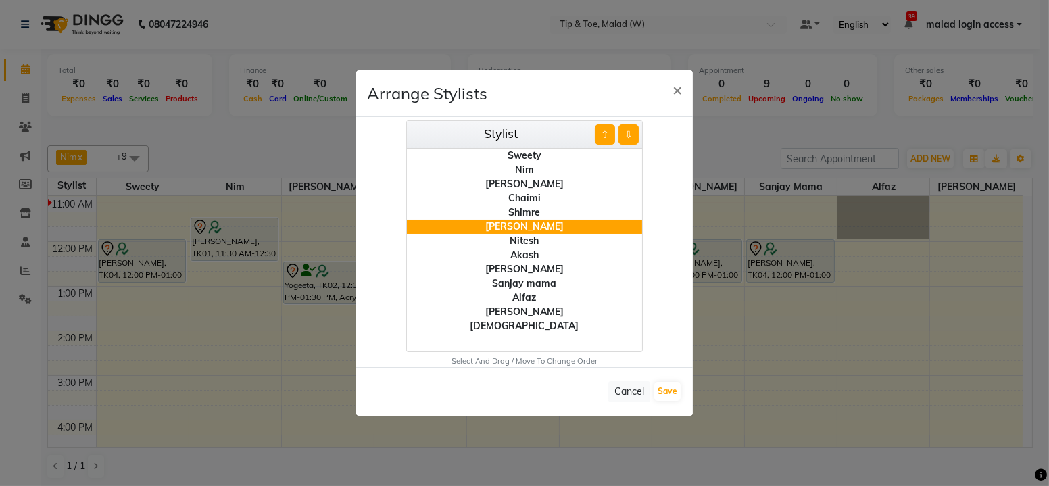
click at [604, 133] on button "⇧" at bounding box center [605, 134] width 20 height 20
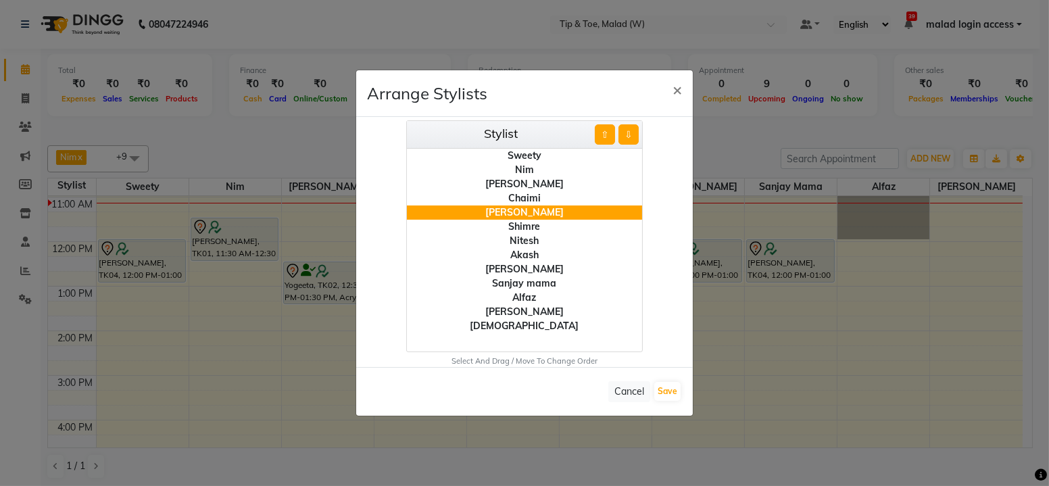
click at [538, 229] on div "Shimre" at bounding box center [524, 227] width 235 height 14
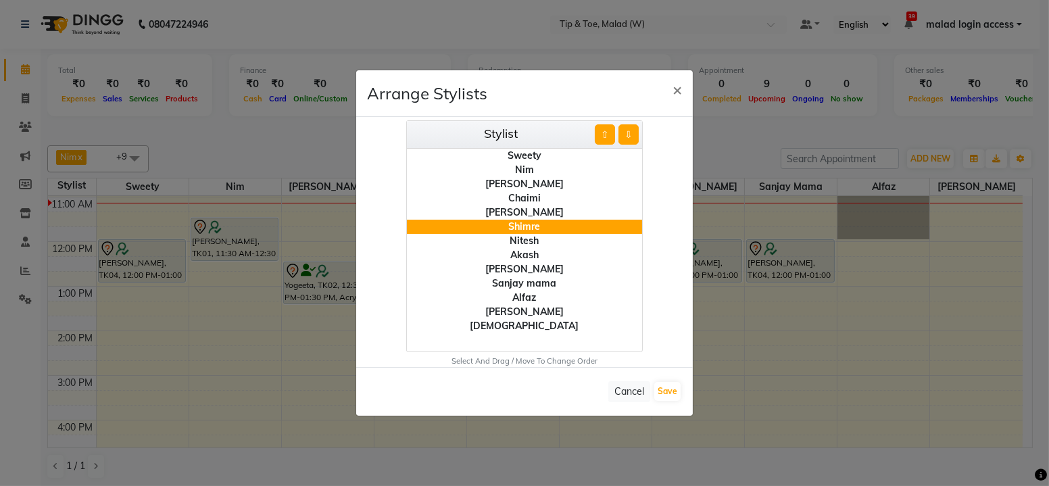
click at [604, 141] on button "⇧" at bounding box center [605, 134] width 20 height 20
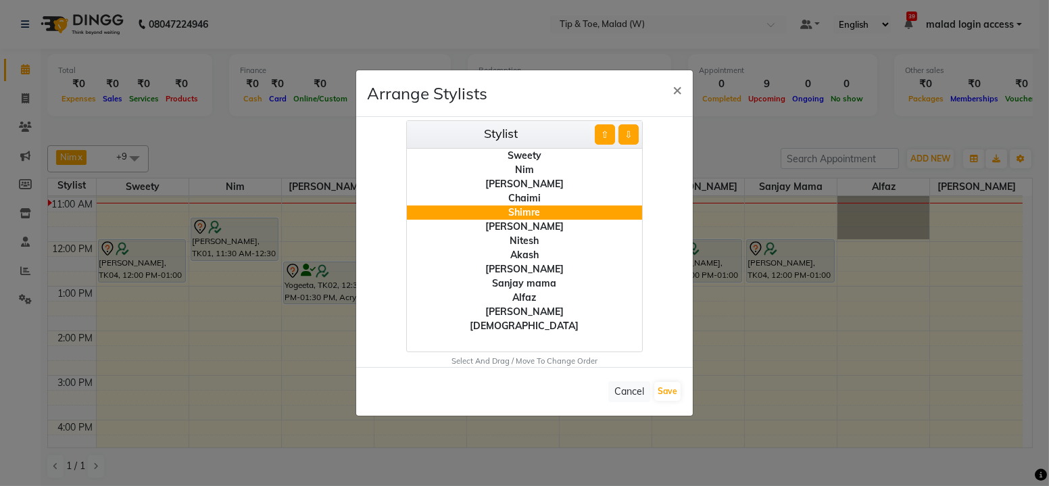
click at [604, 141] on button "⇧" at bounding box center [605, 134] width 20 height 20
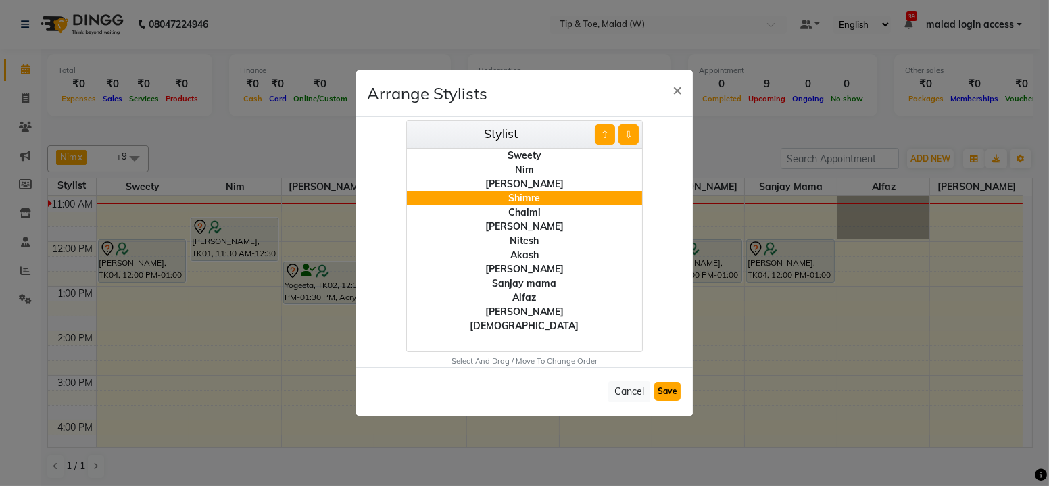
click at [669, 392] on button "Save" at bounding box center [667, 391] width 26 height 19
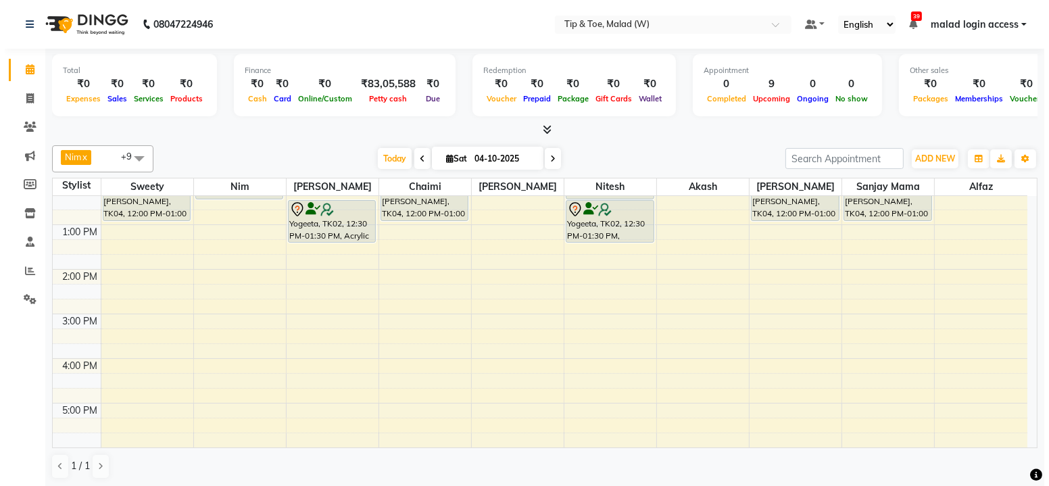
scroll to position [26, 0]
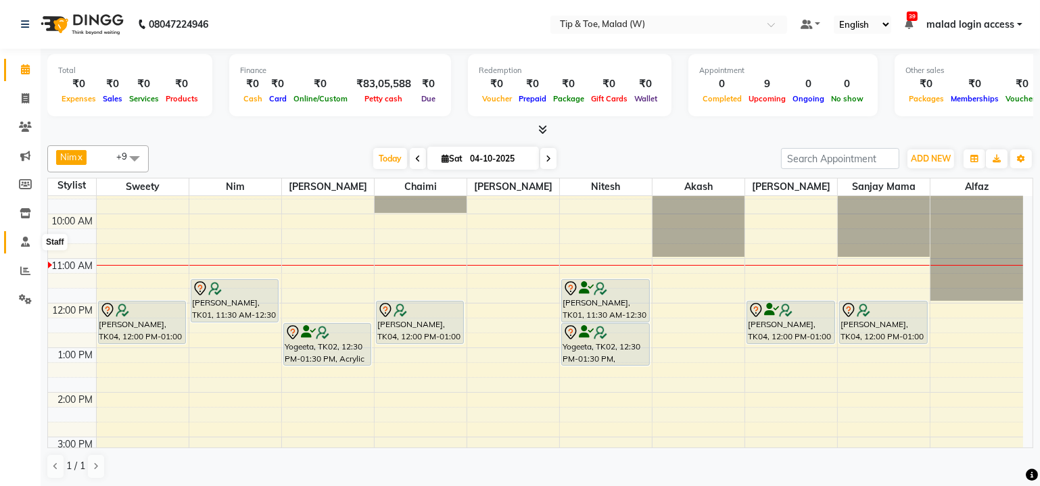
click at [20, 249] on span at bounding box center [26, 243] width 24 height 16
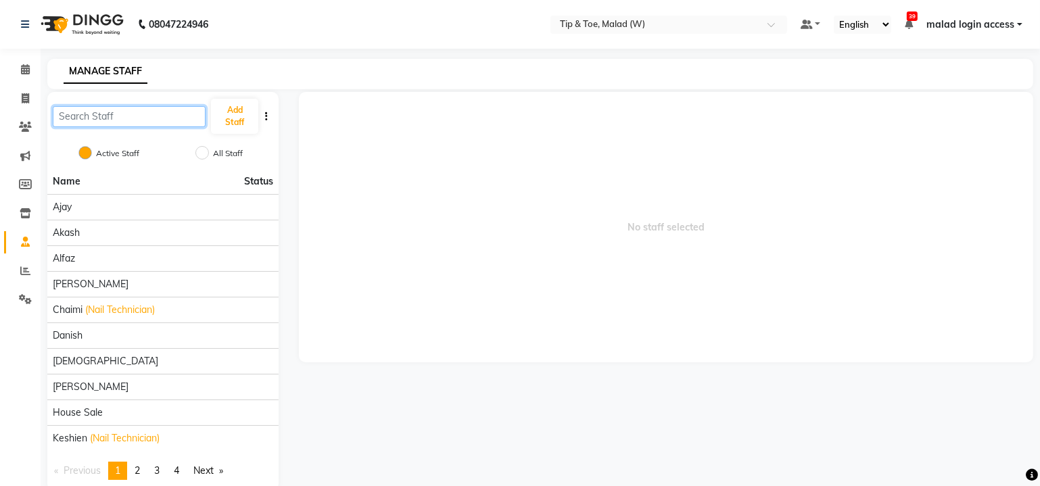
click at [145, 118] on input "text" at bounding box center [129, 116] width 153 height 21
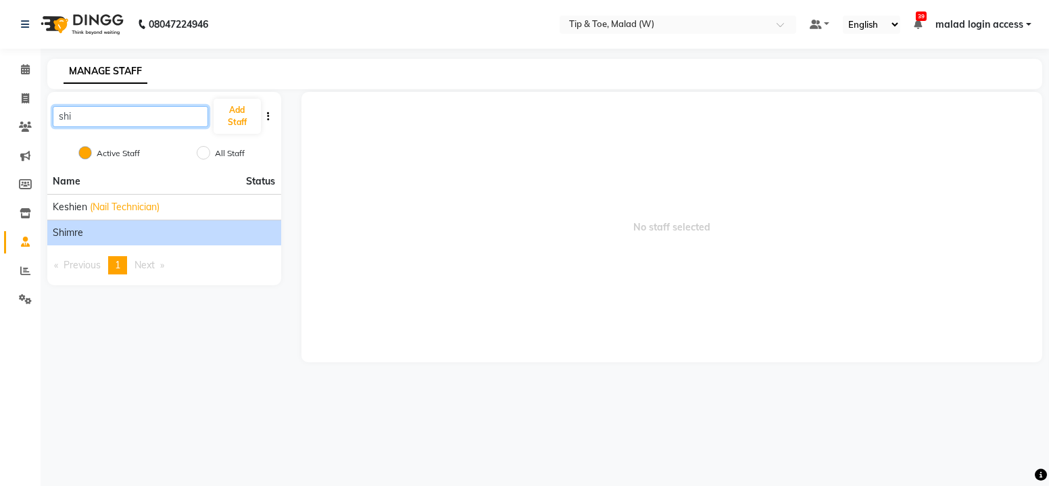
type input "shi"
click at [82, 229] on span "Shimre" at bounding box center [68, 233] width 30 height 14
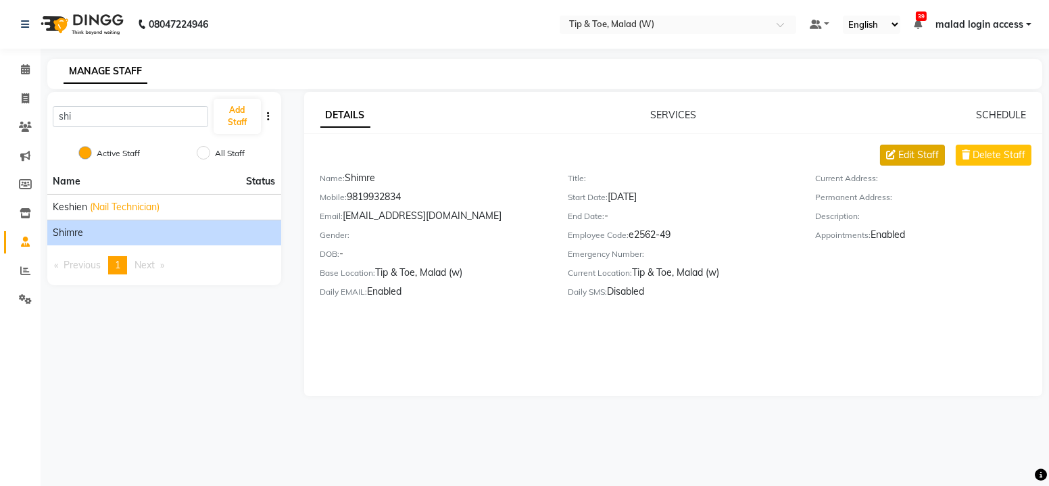
click at [924, 155] on span "Edit Staff" at bounding box center [919, 155] width 41 height 14
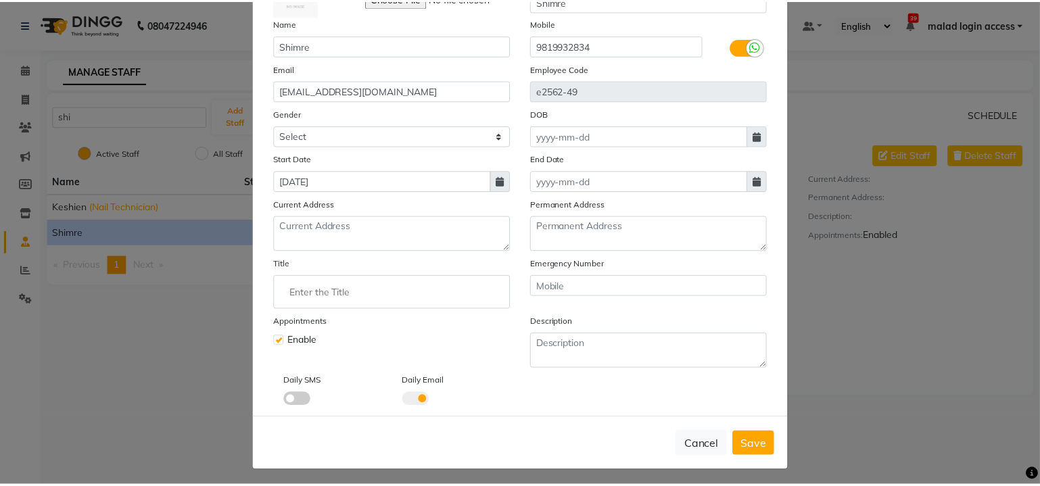
scroll to position [61, 0]
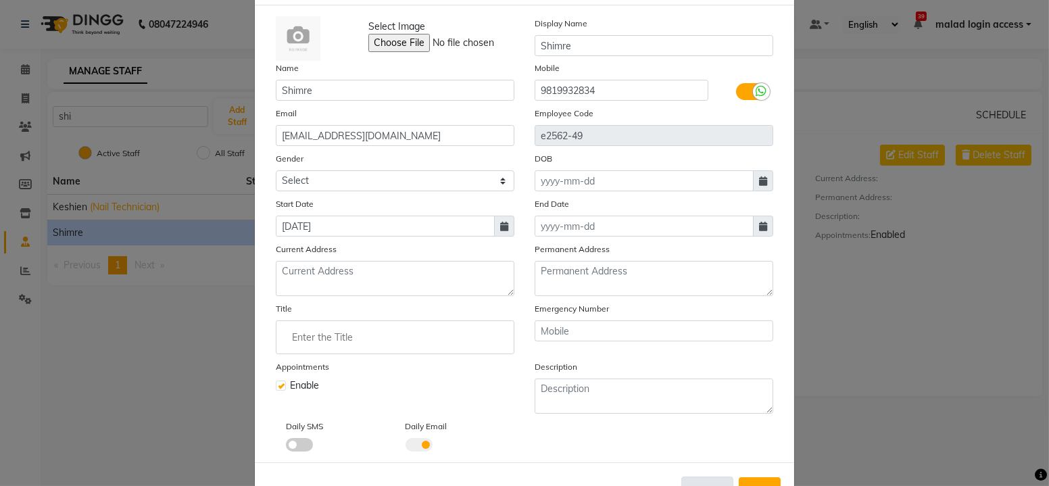
click at [717, 479] on button "Cancel" at bounding box center [707, 490] width 52 height 26
checkbox input "false"
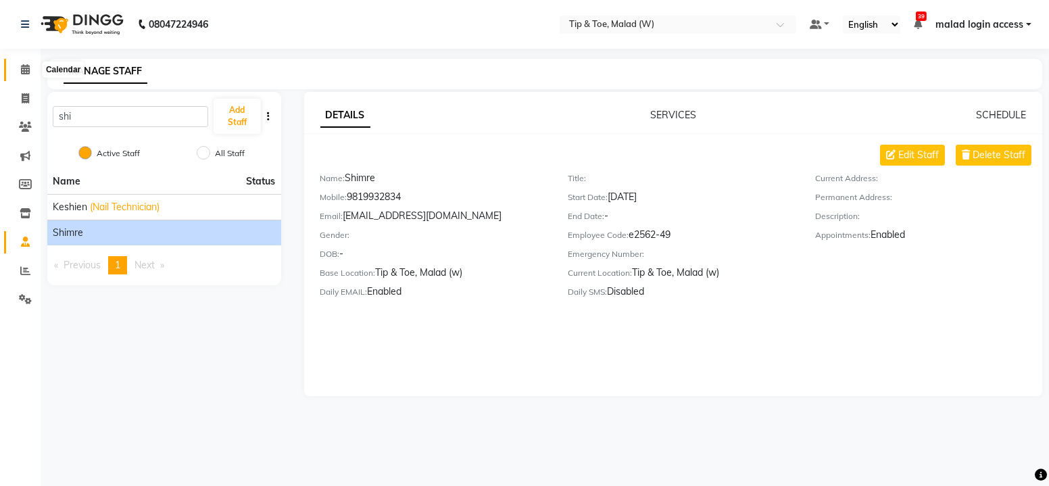
click at [24, 70] on icon at bounding box center [25, 69] width 9 height 10
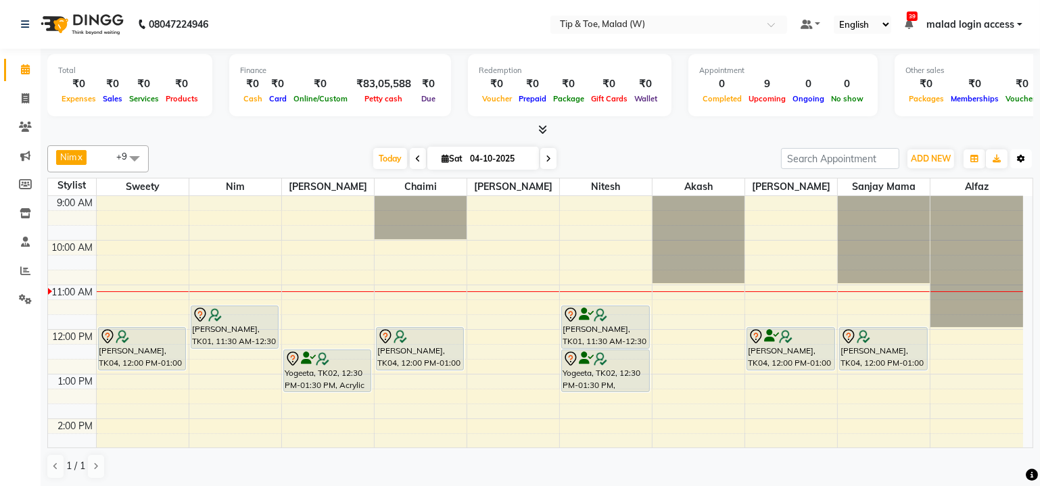
click at [1021, 157] on icon "button" at bounding box center [1021, 159] width 8 height 8
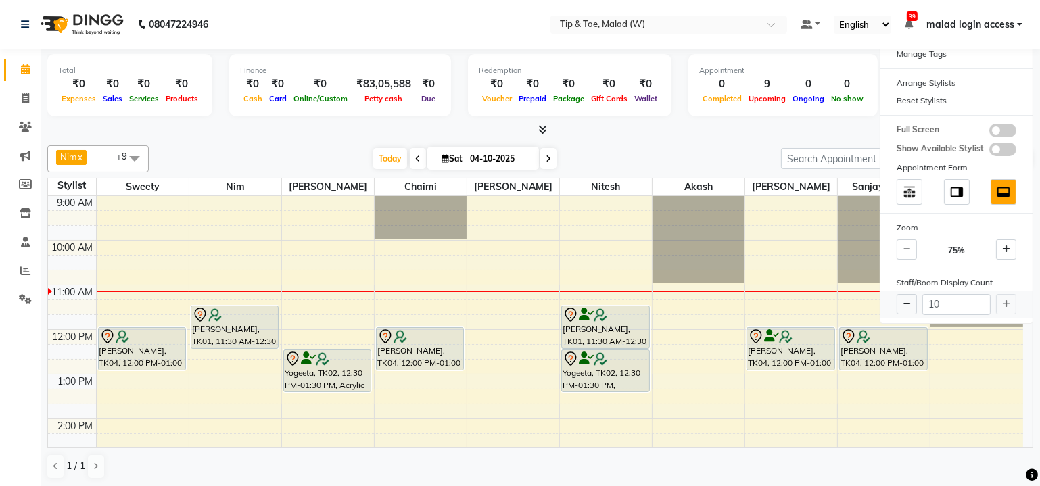
click at [1002, 302] on div "10" at bounding box center [956, 304] width 152 height 26
click at [1006, 303] on div "10" at bounding box center [956, 304] width 152 height 26
click at [16, 358] on div "Calendar Invoice Clients Marketing Members Inventory Staff Reports Settings Com…" at bounding box center [91, 253] width 183 height 429
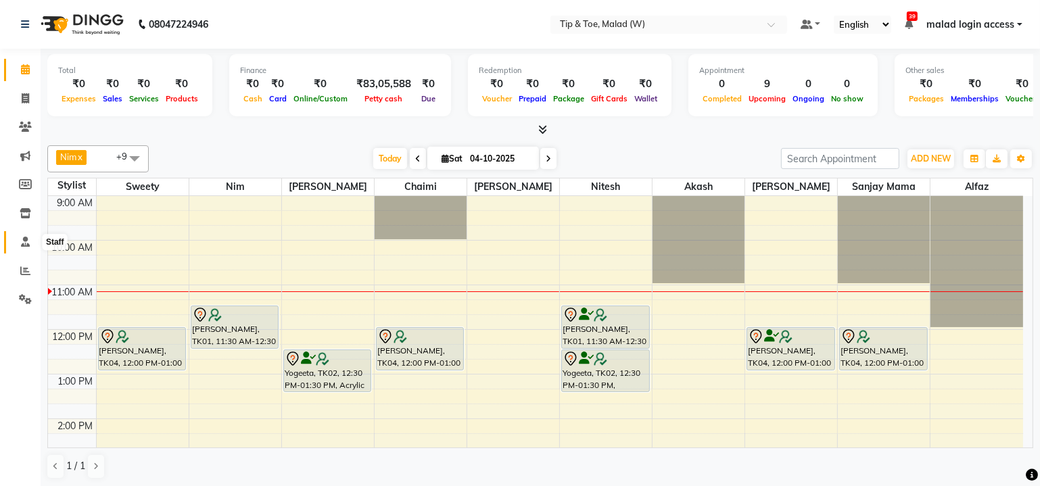
click at [24, 245] on icon at bounding box center [25, 242] width 9 height 10
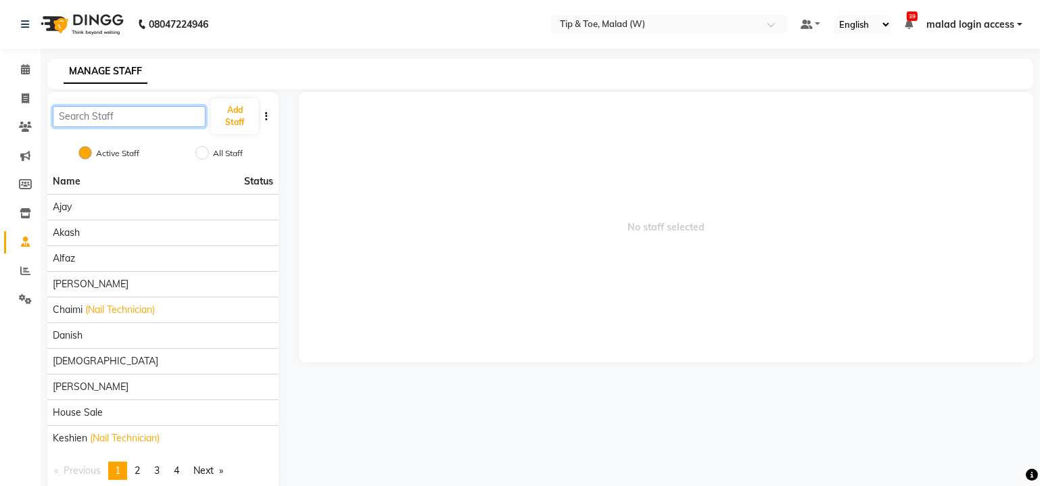
click at [145, 112] on input "text" at bounding box center [129, 116] width 153 height 21
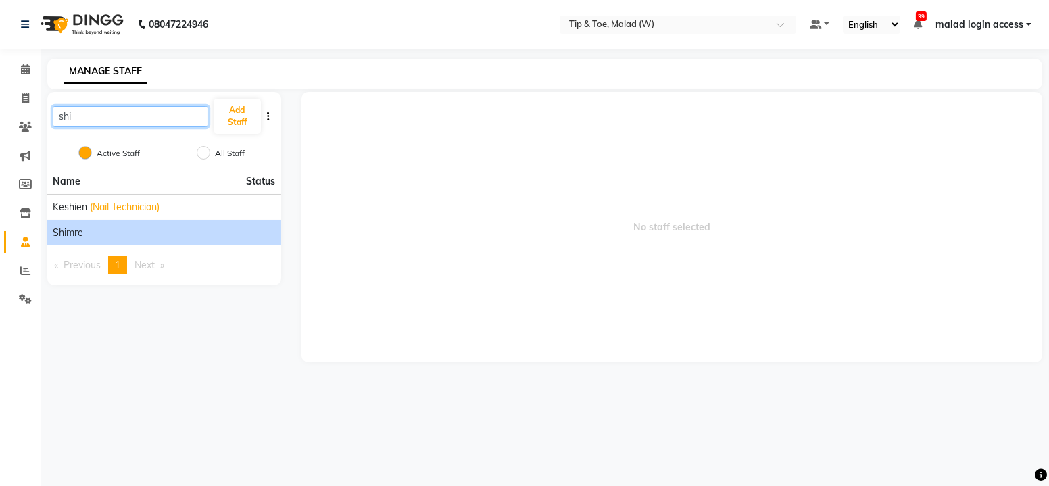
type input "shi"
click at [103, 231] on div "Shimre" at bounding box center [164, 233] width 223 height 14
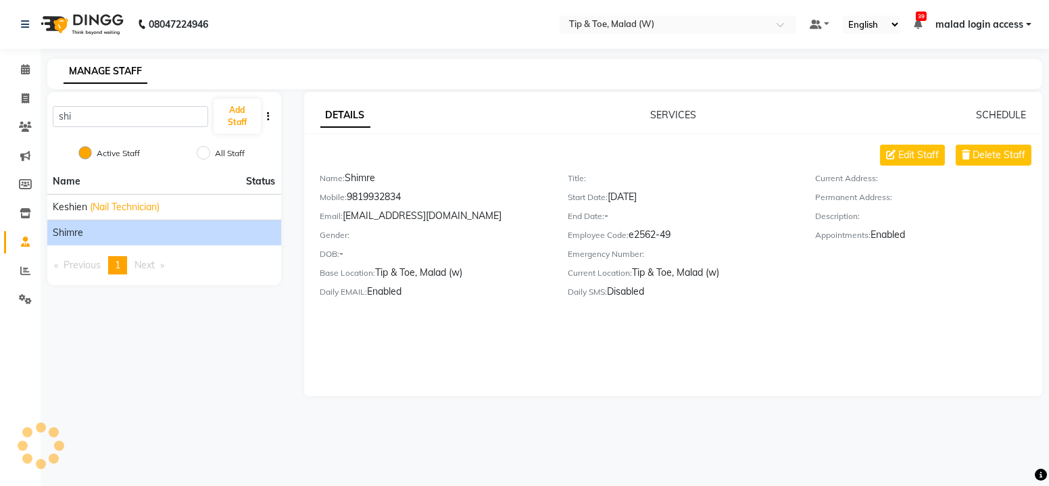
click at [71, 231] on span "Shimre" at bounding box center [68, 233] width 30 height 14
click at [922, 158] on span "Edit Staff" at bounding box center [919, 155] width 41 height 14
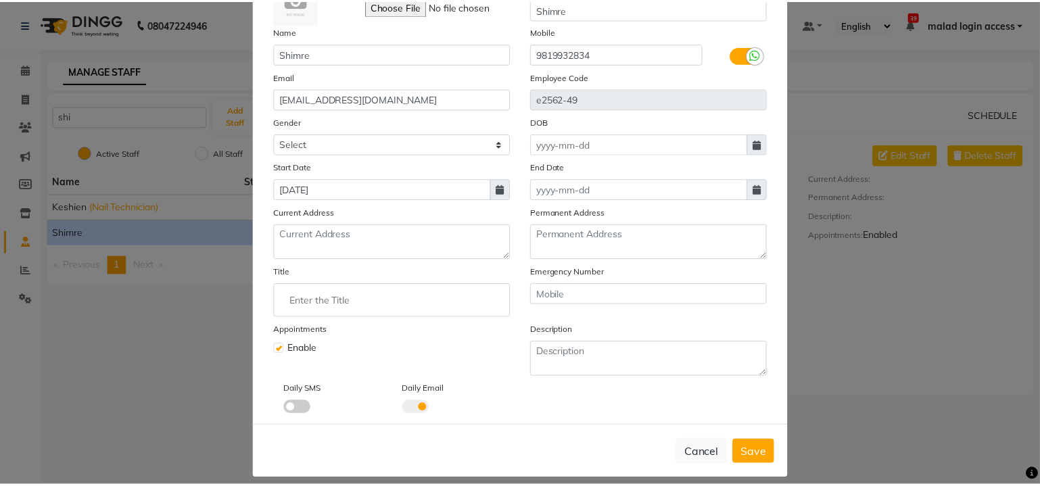
scroll to position [105, 0]
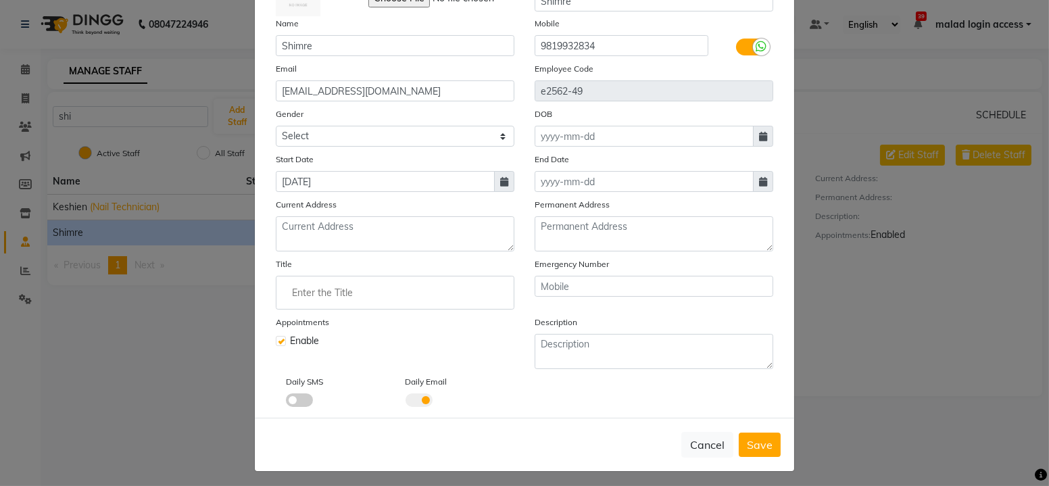
click at [283, 342] on div "Enable" at bounding box center [395, 341] width 239 height 14
click at [276, 338] on label at bounding box center [281, 341] width 10 height 10
click at [276, 338] on input "checkbox" at bounding box center [280, 339] width 9 height 9
click at [276, 341] on label at bounding box center [281, 341] width 10 height 10
click at [276, 341] on input "checkbox" at bounding box center [280, 339] width 9 height 9
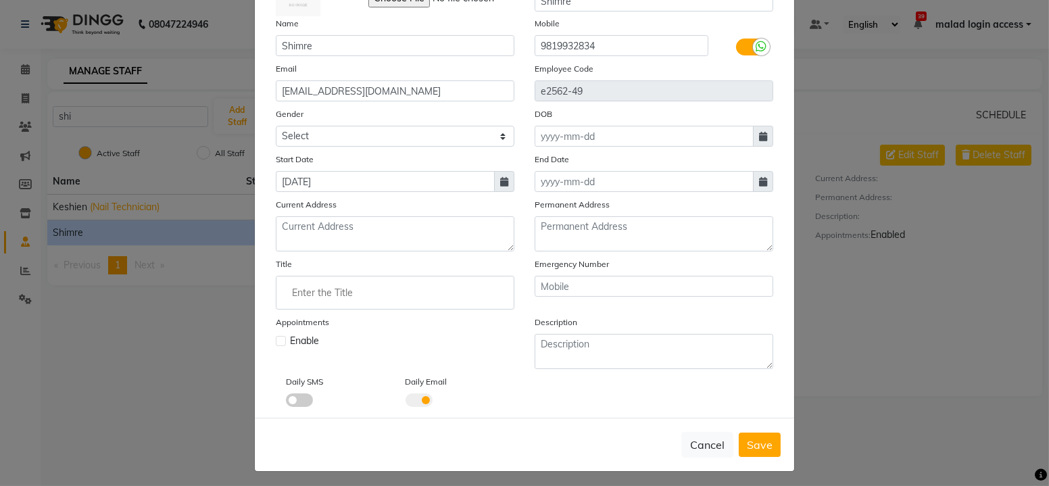
checkbox input "true"
click at [748, 439] on span "Save" at bounding box center [760, 445] width 26 height 14
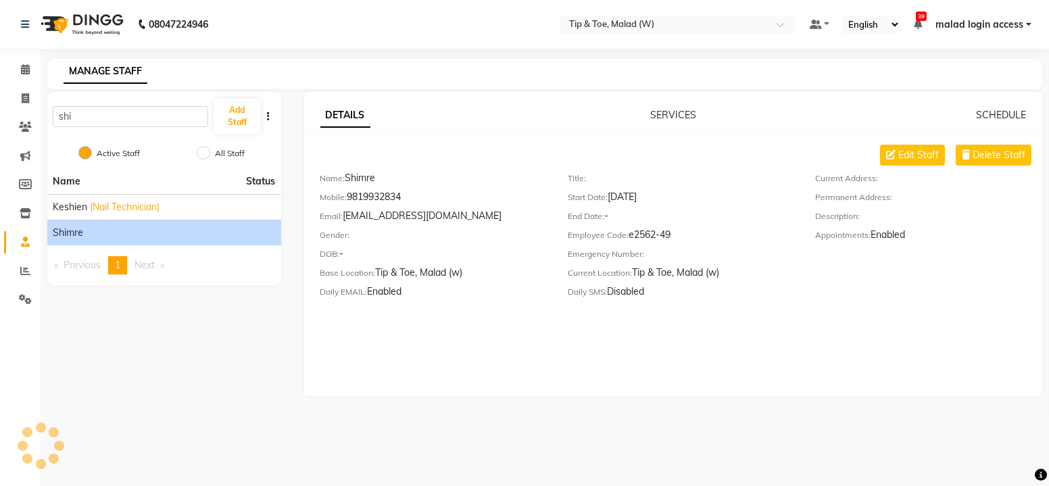
checkbox input "false"
click at [899, 406] on ngb-modal-window "Add Staff × Select Image Display Name Name Mobile Email Employee Code Gender Se…" at bounding box center [524, 243] width 1049 height 486
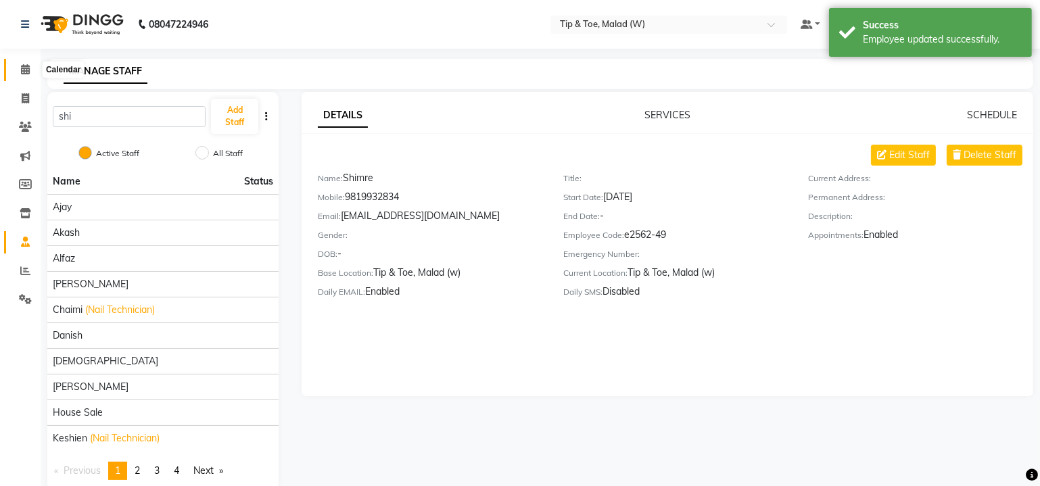
click at [24, 67] on icon at bounding box center [25, 69] width 9 height 10
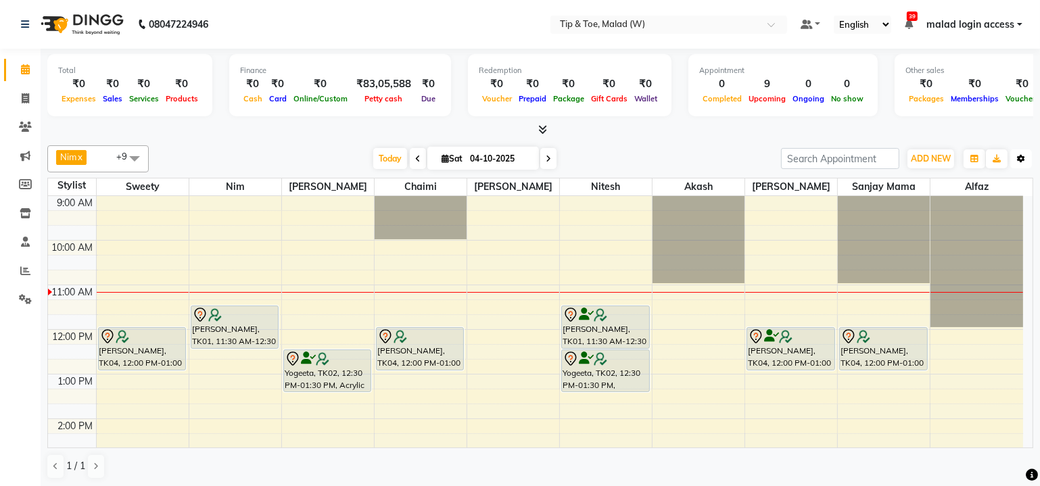
click at [1027, 162] on button "Toggle Dropdown" at bounding box center [1021, 158] width 22 height 19
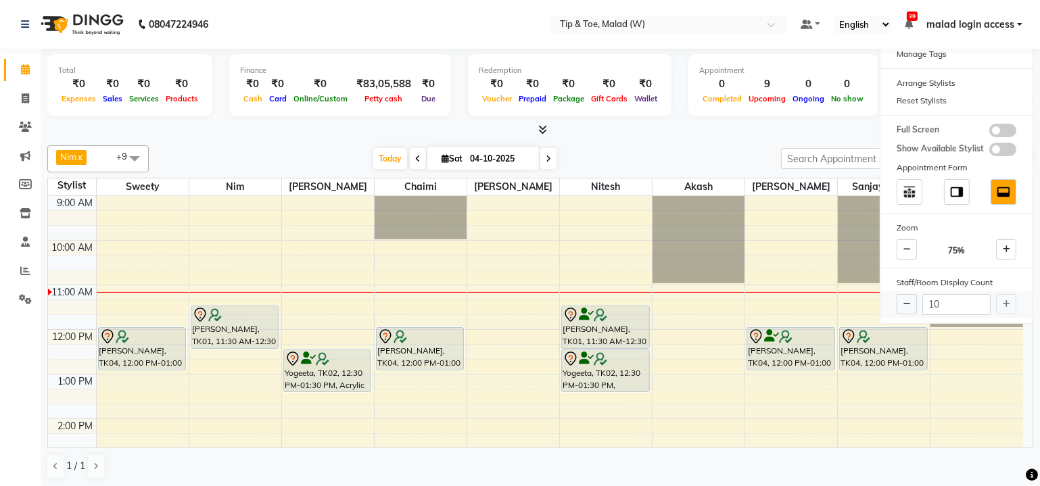
click at [1005, 300] on div "10" at bounding box center [956, 304] width 152 height 26
click at [1005, 298] on div "10" at bounding box center [956, 304] width 152 height 26
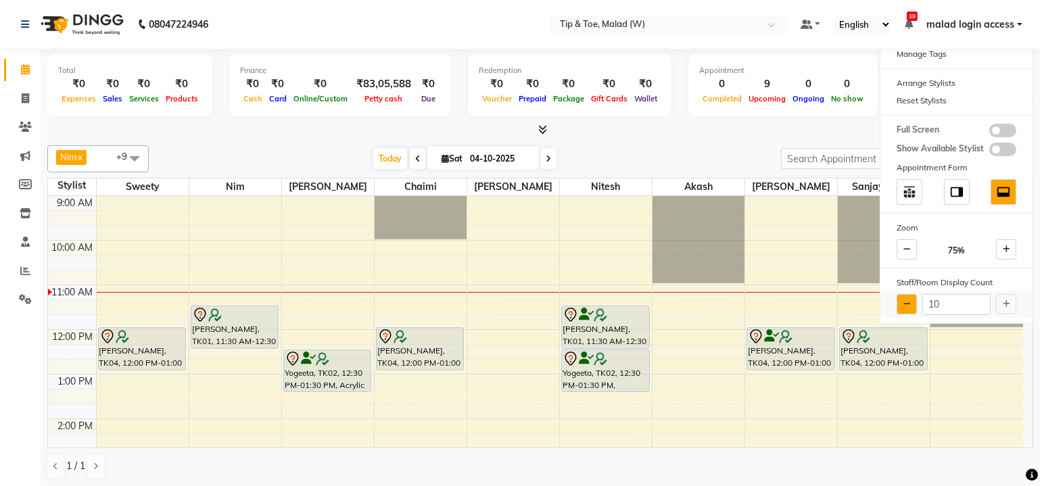
click at [909, 304] on icon at bounding box center [906, 304] width 7 height 8
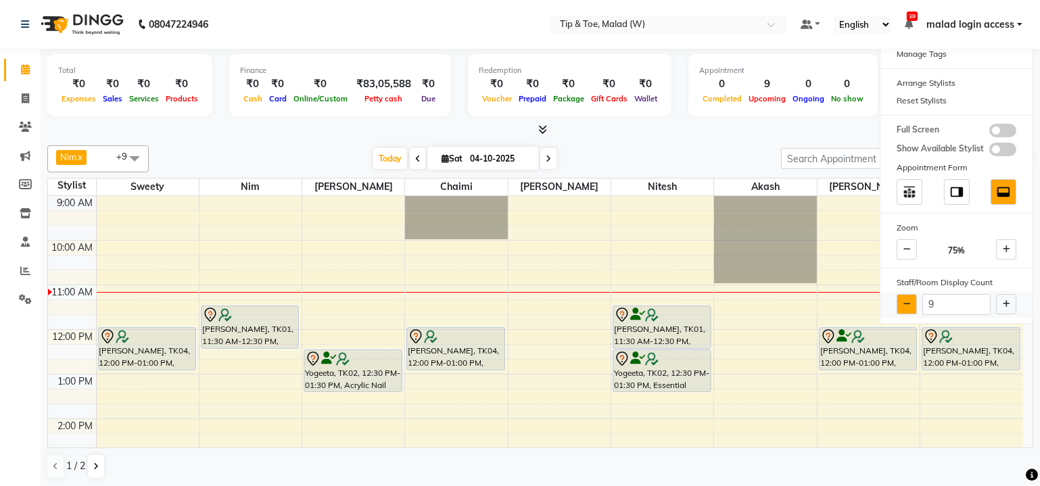
click at [909, 304] on icon at bounding box center [906, 304] width 7 height 8
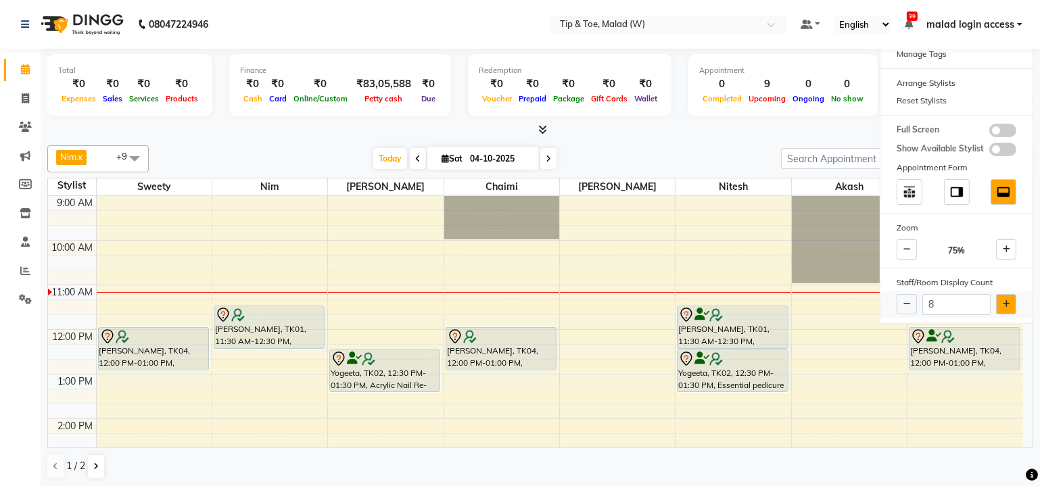
click at [1001, 300] on button at bounding box center [1006, 304] width 20 height 20
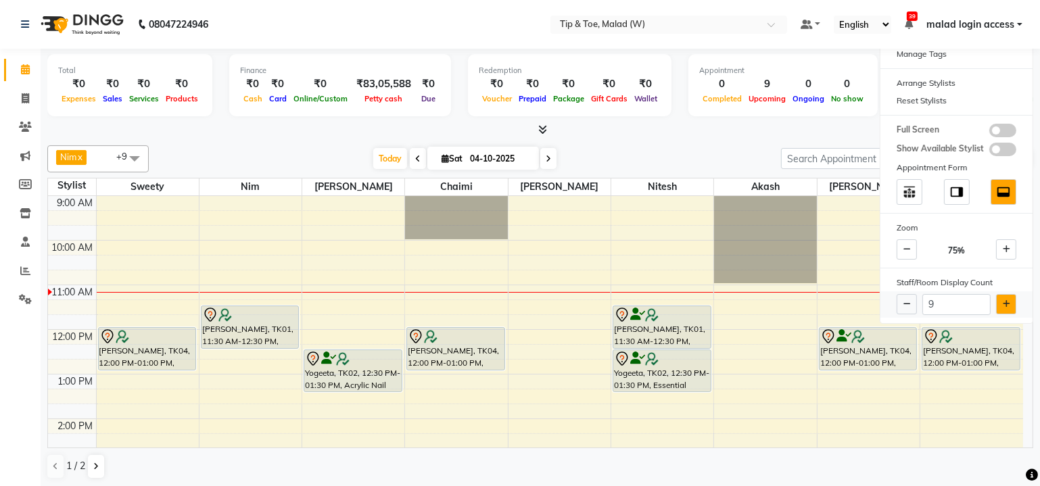
click at [1003, 300] on icon at bounding box center [1006, 304] width 7 height 8
type input "10"
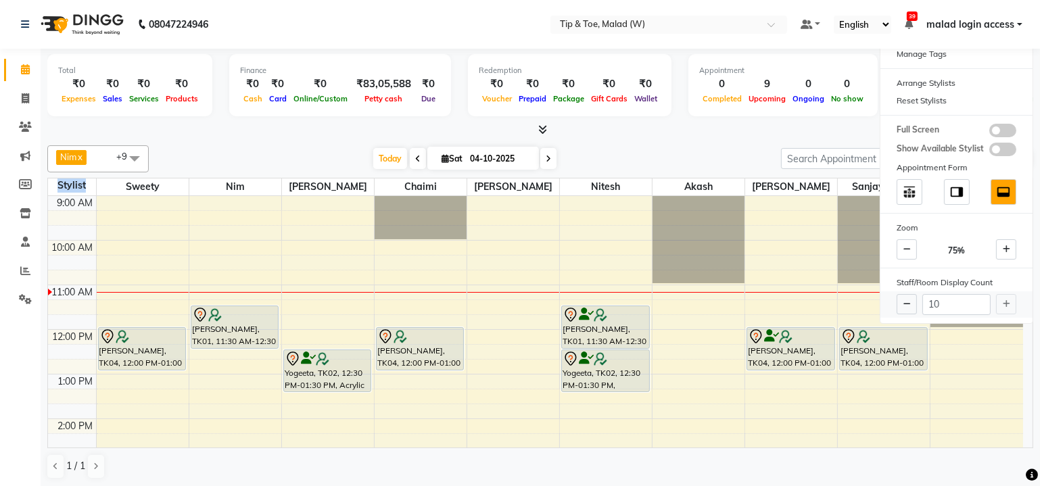
click at [1003, 300] on div "10" at bounding box center [956, 304] width 152 height 26
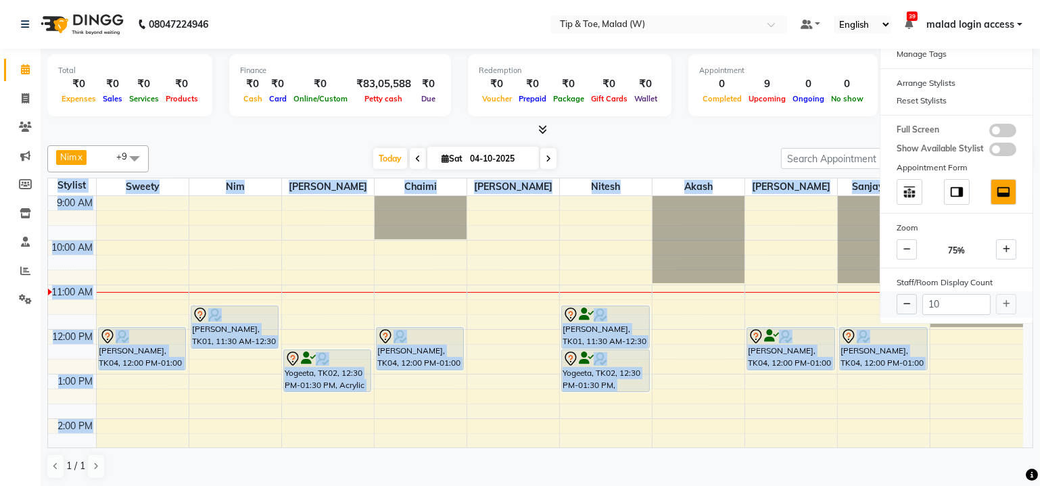
click at [1003, 300] on div "10" at bounding box center [956, 304] width 152 height 26
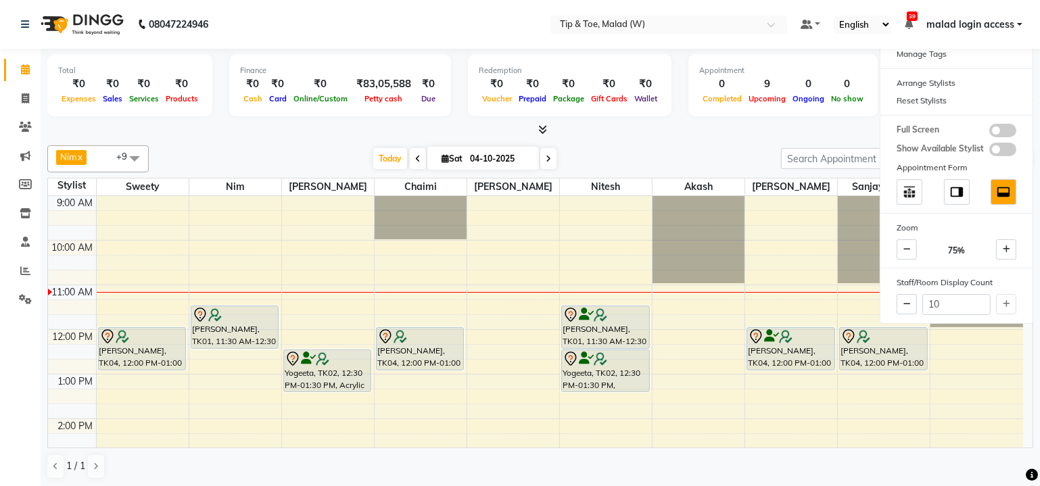
drag, startPoint x: 10, startPoint y: 418, endPoint x: 33, endPoint y: 414, distance: 23.5
click at [11, 418] on div "Calendar Invoice Clients Marketing Members Inventory Staff Reports Settings Com…" at bounding box center [91, 253] width 183 height 429
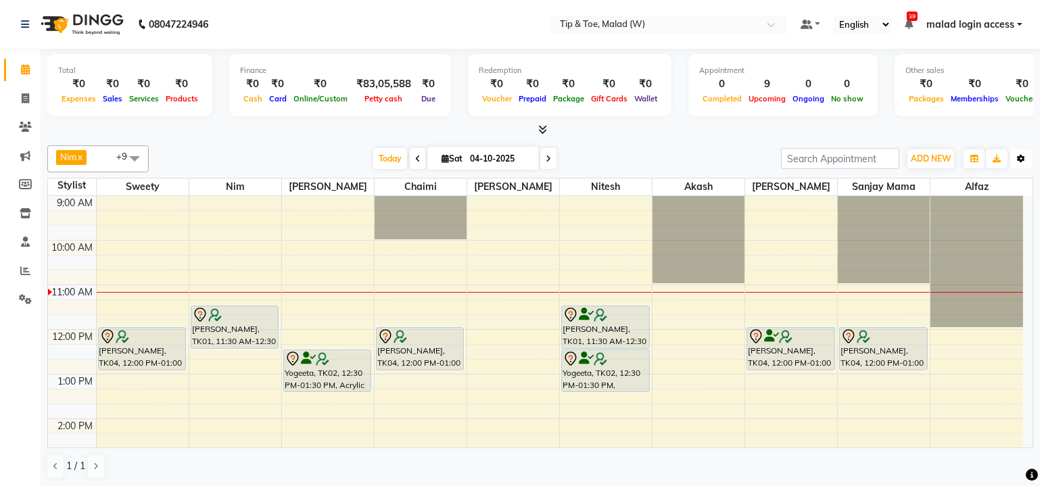
click at [1024, 164] on button "Toggle Dropdown" at bounding box center [1021, 158] width 22 height 19
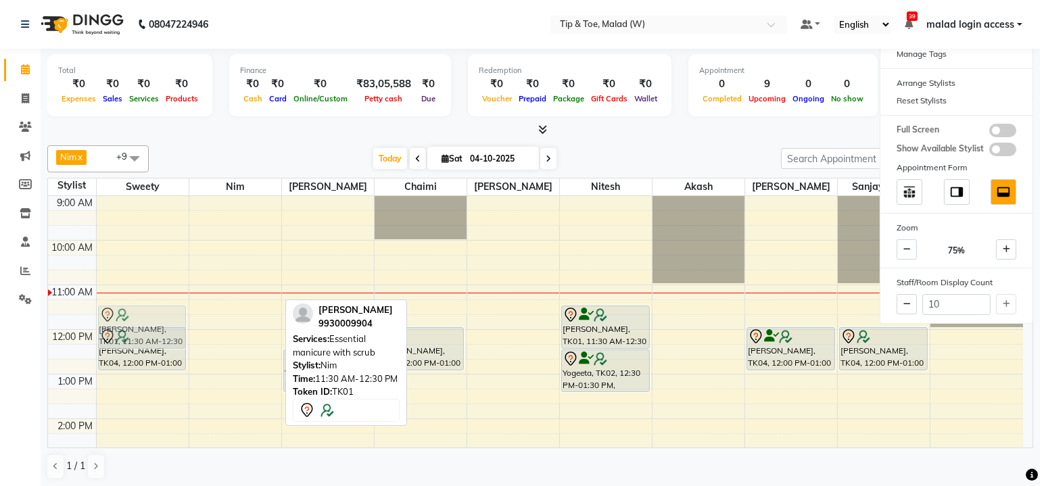
drag, startPoint x: 235, startPoint y: 319, endPoint x: 160, endPoint y: 322, distance: 74.4
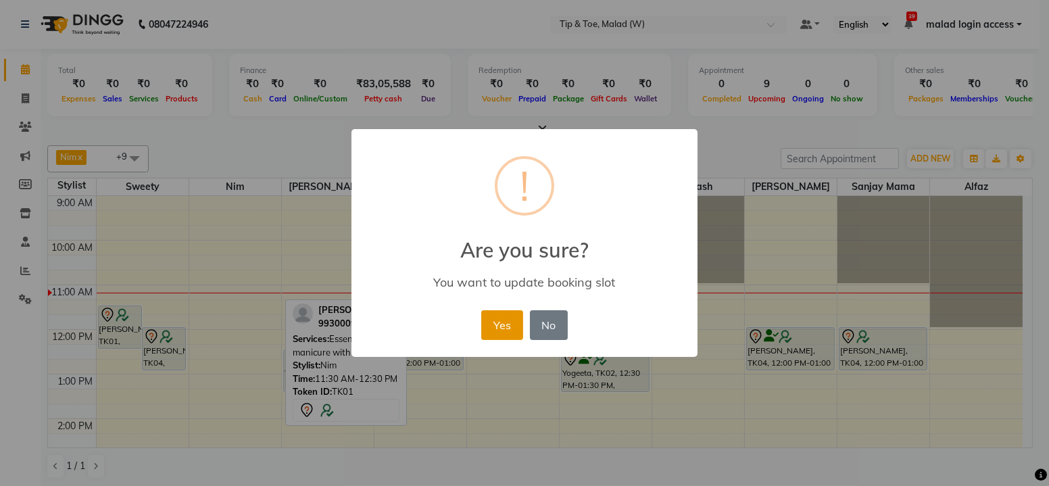
click at [510, 329] on button "Yes" at bounding box center [501, 325] width 41 height 30
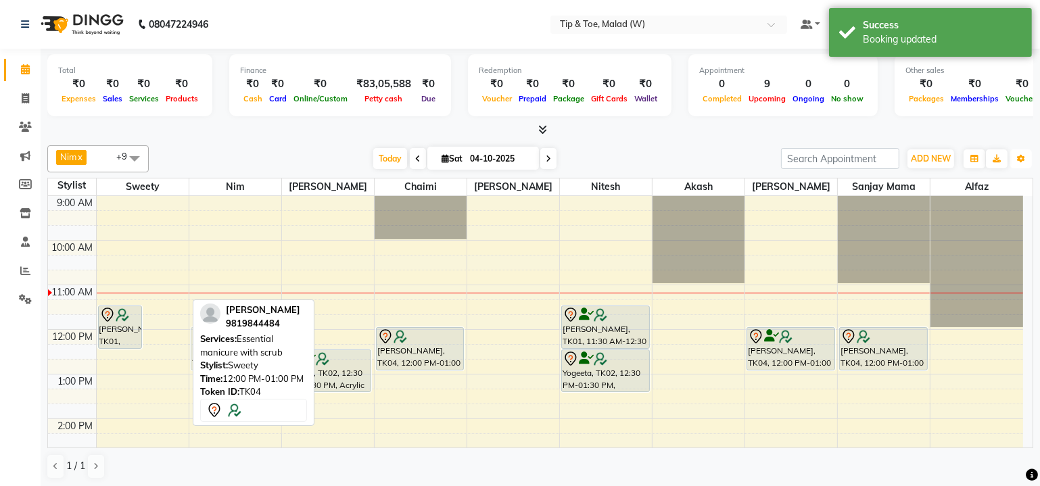
drag, startPoint x: 155, startPoint y: 344, endPoint x: 209, endPoint y: 343, distance: 53.4
click at [209, 343] on div "Nim x Manisha Singh x Urmila Pal x Chaimi x Sanjay mama x Dibakar x Akash x Alf…" at bounding box center [540, 312] width 986 height 345
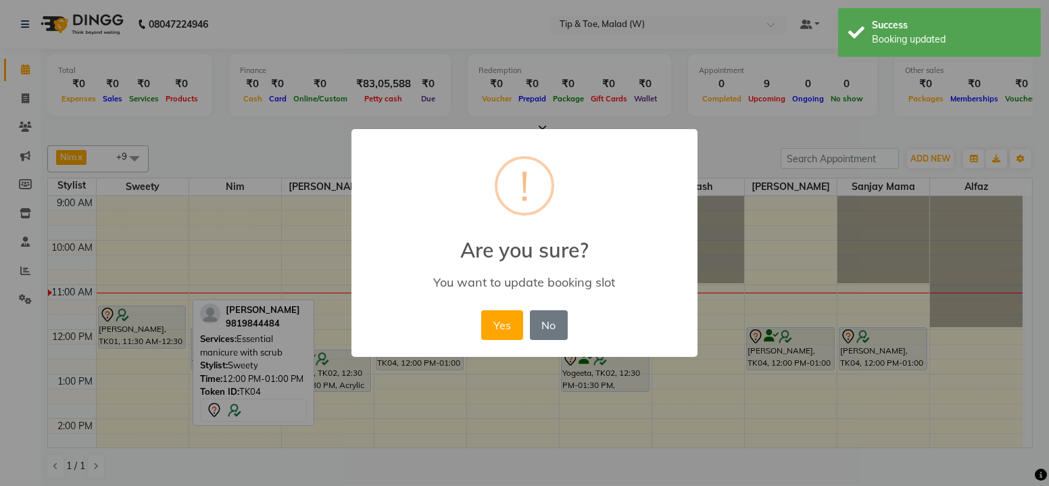
click at [503, 326] on button "Yes" at bounding box center [501, 325] width 41 height 30
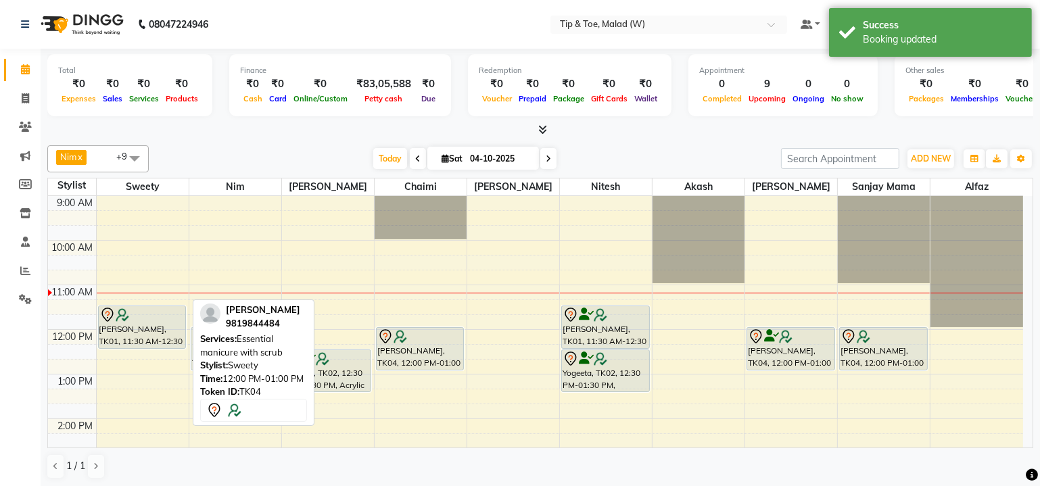
click at [6, 397] on div "Calendar Invoice Clients Marketing Members Inventory Staff Reports Settings Com…" at bounding box center [91, 253] width 183 height 429
click at [712, 469] on div "1 / 1" at bounding box center [540, 467] width 986 height 26
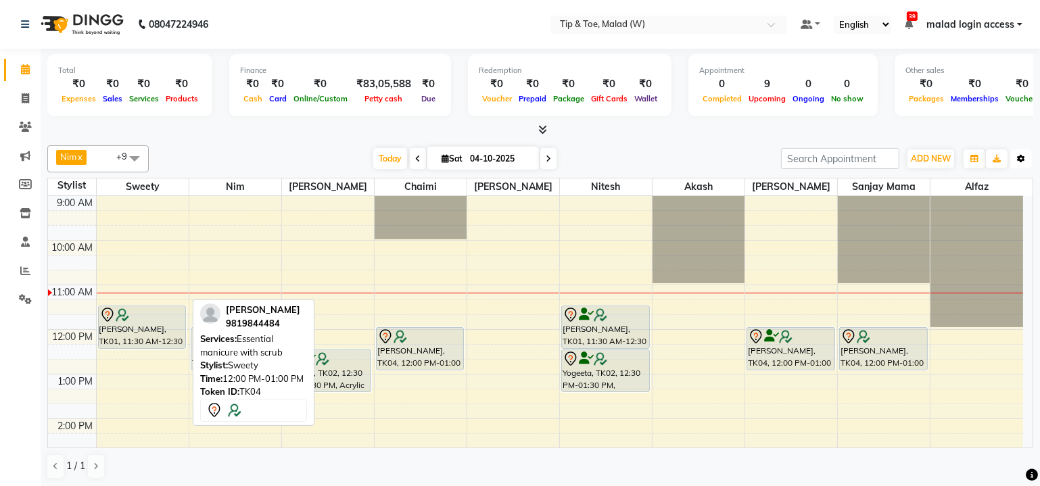
click at [1024, 164] on button "Toggle Dropdown" at bounding box center [1021, 158] width 22 height 19
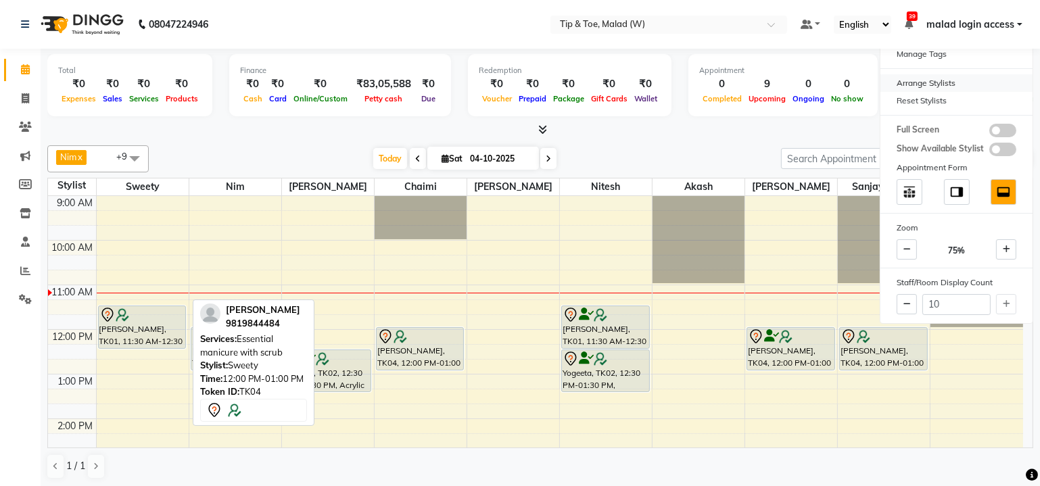
click at [934, 87] on div "Arrange Stylists" at bounding box center [956, 83] width 152 height 18
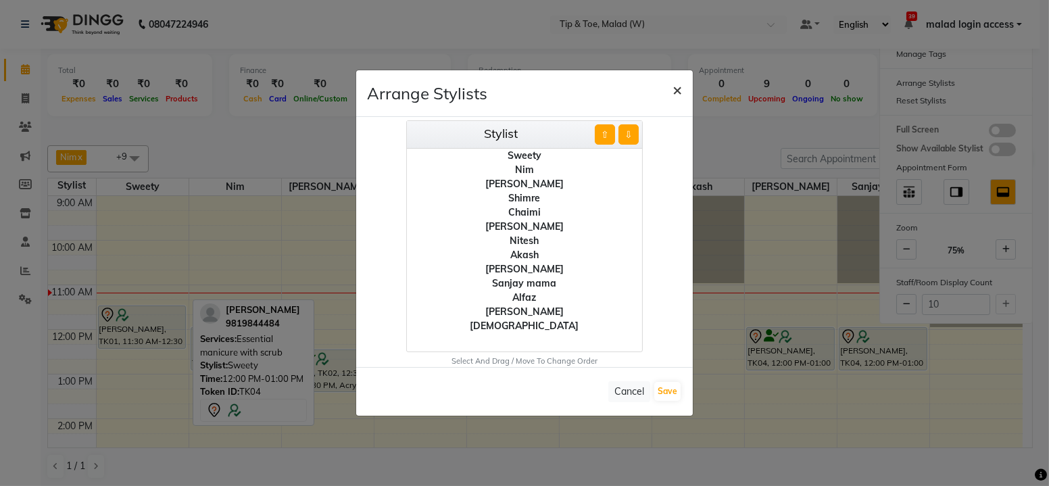
click at [675, 91] on span "×" at bounding box center [677, 89] width 9 height 20
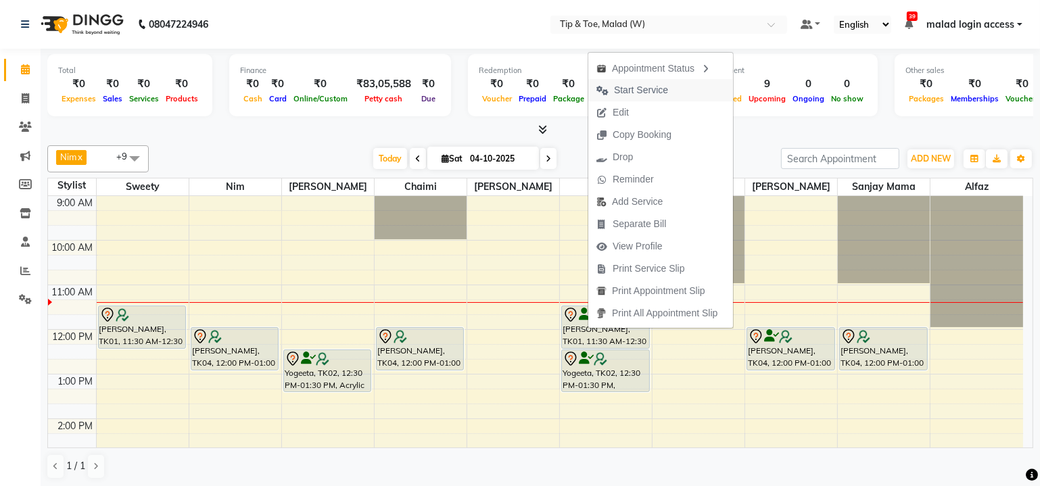
click at [646, 93] on span "Start Service" at bounding box center [641, 90] width 54 height 14
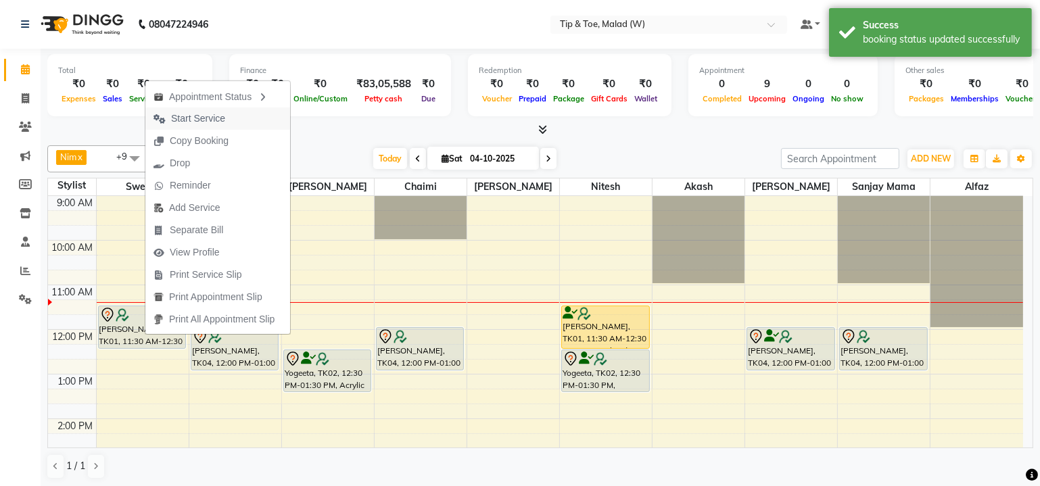
click at [206, 121] on span "Start Service" at bounding box center [198, 119] width 54 height 14
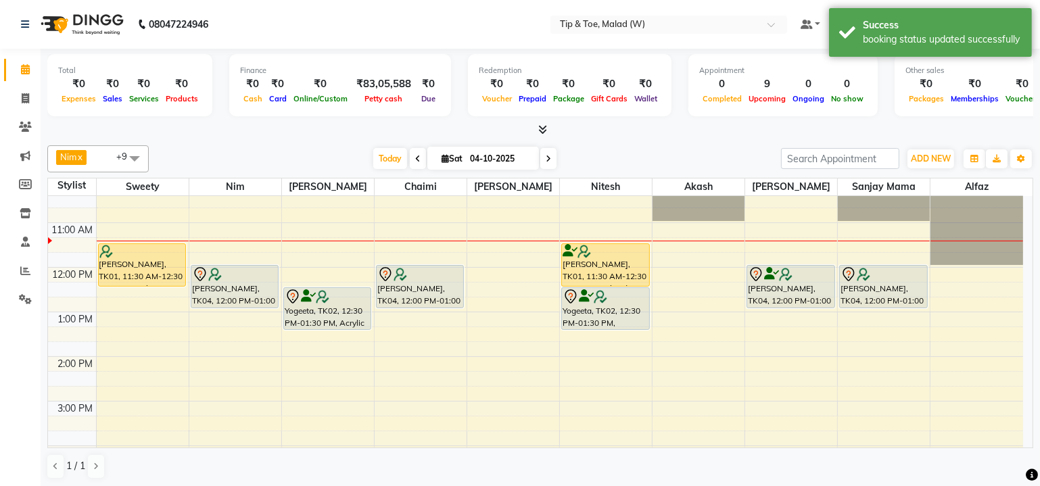
scroll to position [35, 0]
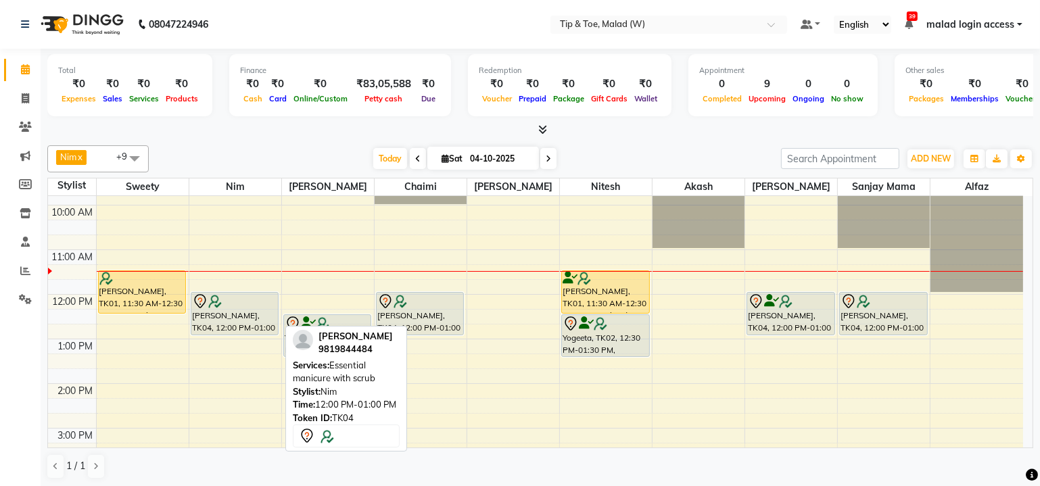
click at [216, 312] on div "[PERSON_NAME], TK04, 12:00 PM-01:00 PM, Essential manicure with scrub" at bounding box center [234, 314] width 87 height 42
click at [231, 306] on div at bounding box center [235, 301] width 86 height 16
select select "7"
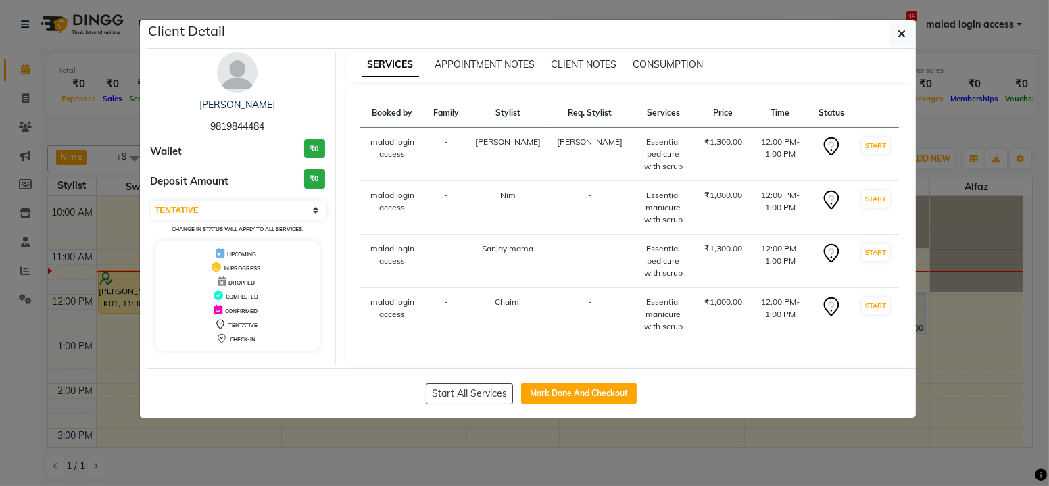
drag, startPoint x: 205, startPoint y: 105, endPoint x: 279, endPoint y: 105, distance: 74.4
click at [279, 105] on div "Suchita Chhabria" at bounding box center [237, 105] width 175 height 14
copy link "Suchita Chhabria"
drag, startPoint x: 619, startPoint y: 152, endPoint x: 650, endPoint y: 175, distance: 38.1
click at [650, 172] on div "Essential pedicure with scrub" at bounding box center [663, 154] width 49 height 37
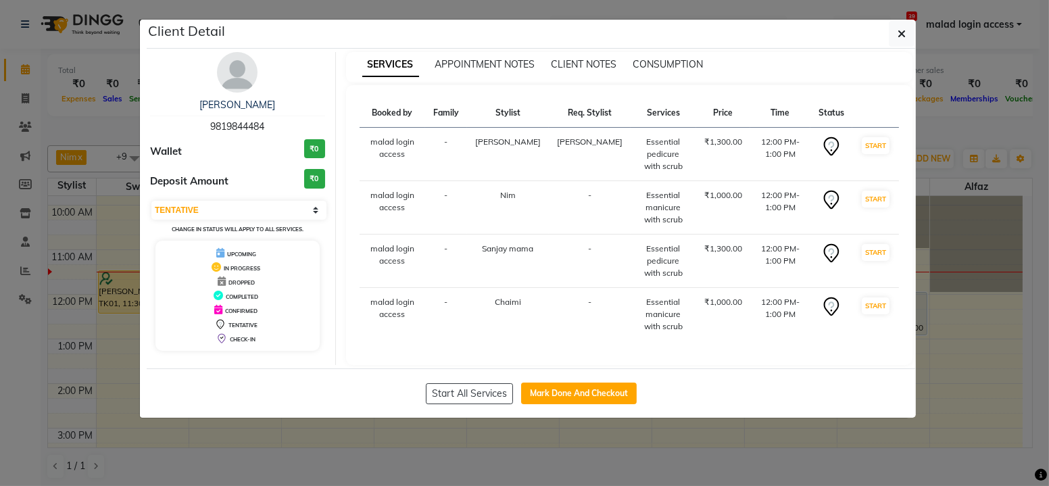
copy div "Essential pedicure with scrub"
drag, startPoint x: 617, startPoint y: 203, endPoint x: 653, endPoint y: 237, distance: 49.7
click at [653, 235] on td "Essential manicure with scrub" at bounding box center [664, 207] width 66 height 53
copy div "Essential manicure with scrub"
drag, startPoint x: 623, startPoint y: 258, endPoint x: 663, endPoint y: 285, distance: 48.2
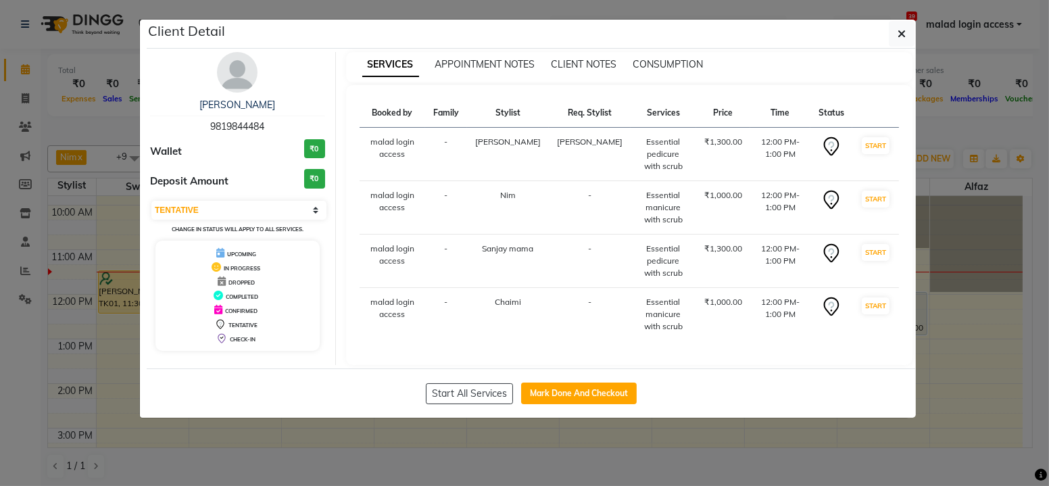
click at [663, 279] on div "Essential pedicure with scrub" at bounding box center [663, 261] width 49 height 37
copy div "Essential pedicure with scrub"
drag, startPoint x: 624, startPoint y: 311, endPoint x: 654, endPoint y: 335, distance: 38.4
click at [654, 333] on div "Essential manicure with scrub" at bounding box center [663, 314] width 49 height 37
copy div "Essential manicure with scrub"
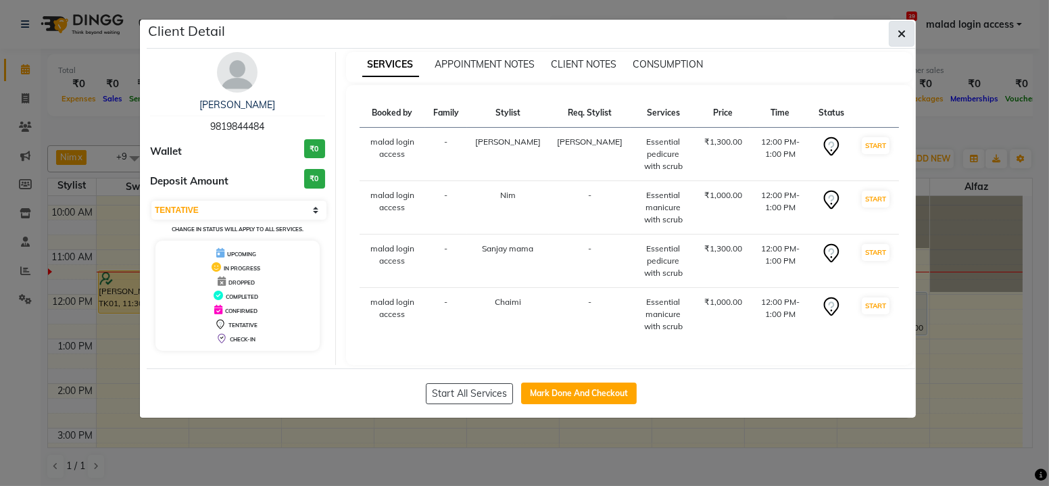
click at [905, 34] on icon "button" at bounding box center [902, 33] width 8 height 11
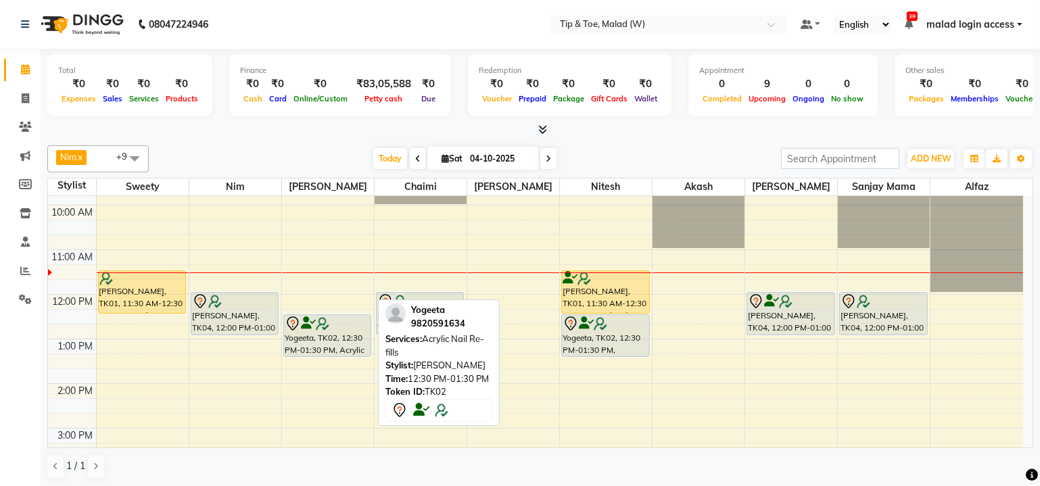
click at [315, 328] on div at bounding box center [328, 324] width 86 height 16
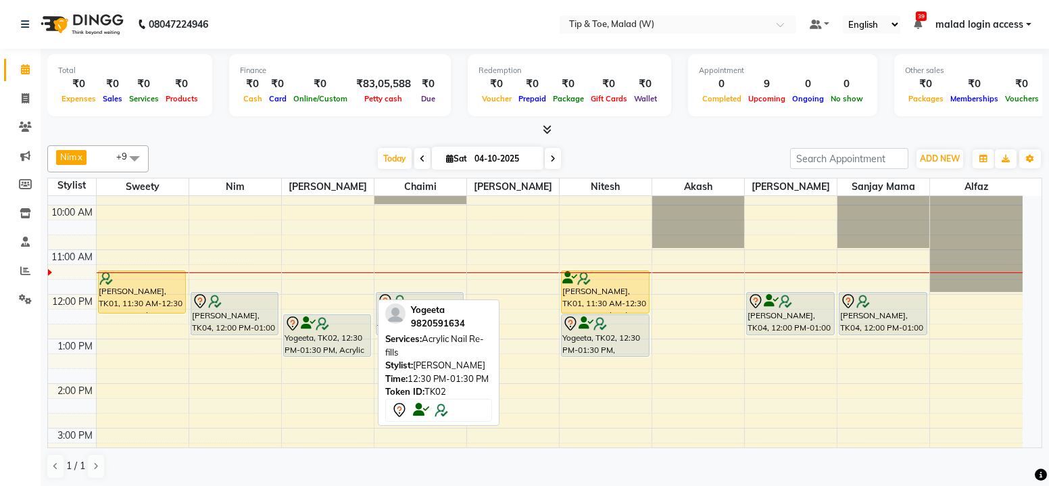
select select "7"
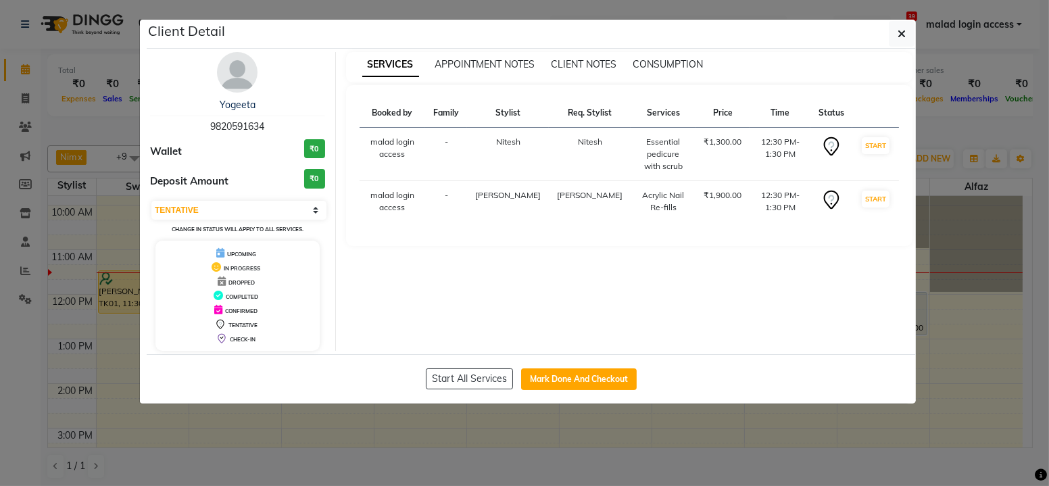
drag, startPoint x: 215, startPoint y: 103, endPoint x: 262, endPoint y: 105, distance: 46.7
click at [262, 105] on div "Yogeeta" at bounding box center [237, 105] width 175 height 14
copy link "Yogeeta"
drag, startPoint x: 626, startPoint y: 141, endPoint x: 654, endPoint y: 164, distance: 35.6
click at [654, 164] on div "Essential pedicure with scrub" at bounding box center [663, 154] width 49 height 37
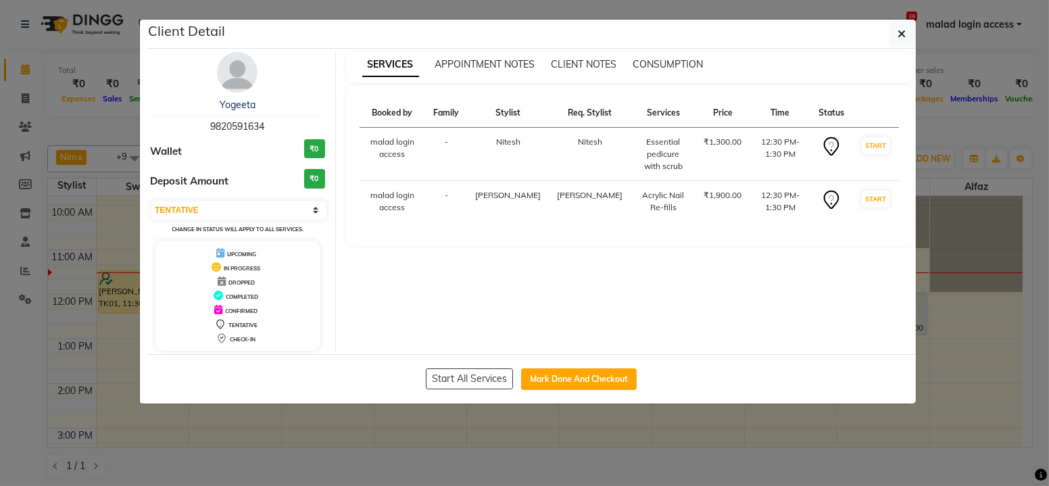
copy div "Essential pedicure with scrub"
drag, startPoint x: 625, startPoint y: 193, endPoint x: 663, endPoint y: 204, distance: 40.0
click at [663, 204] on div "Acrylic Nail Re-fills" at bounding box center [663, 201] width 49 height 24
copy div "Acrylic Nail Re-fills"
click at [908, 35] on button "button" at bounding box center [902, 34] width 26 height 26
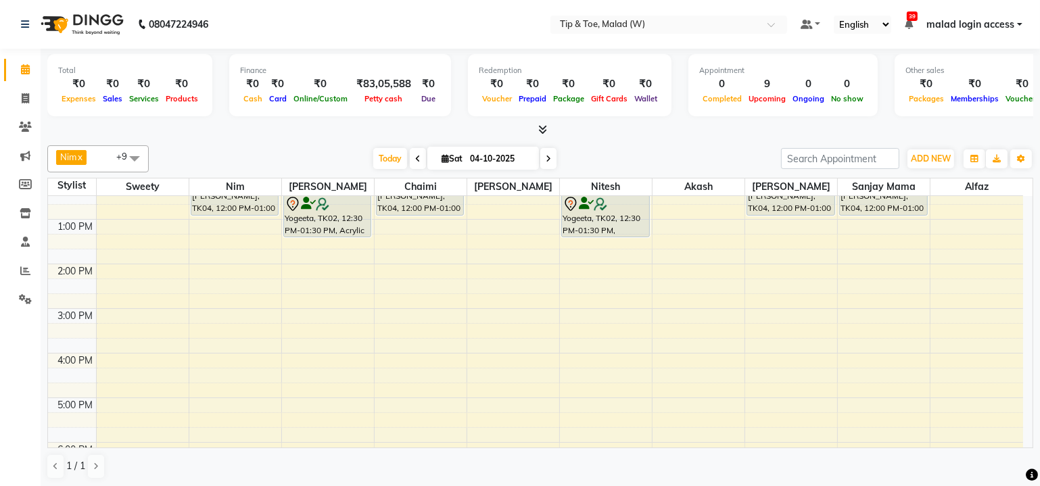
drag, startPoint x: 479, startPoint y: 264, endPoint x: 481, endPoint y: 286, distance: 22.4
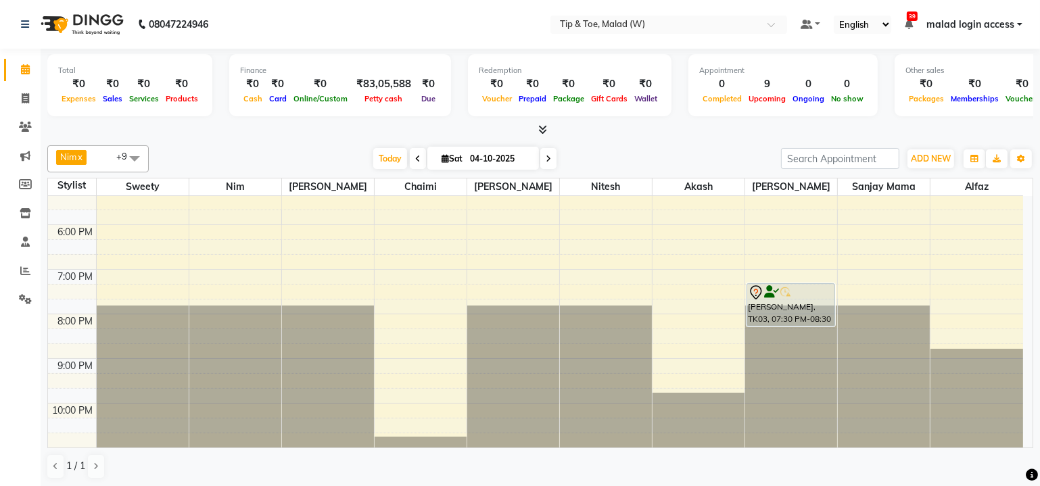
scroll to position [404, 0]
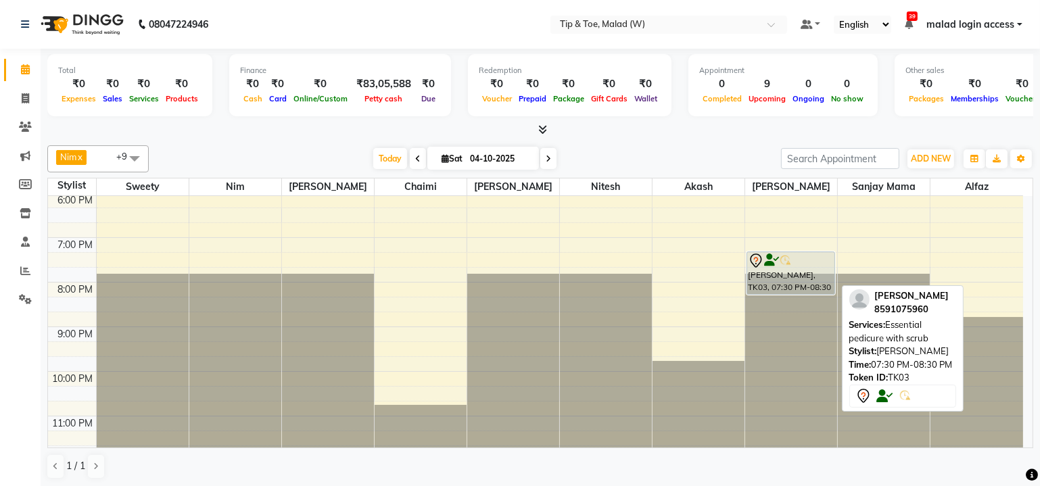
click at [790, 256] on img at bounding box center [786, 261] width 14 height 14
select select "7"
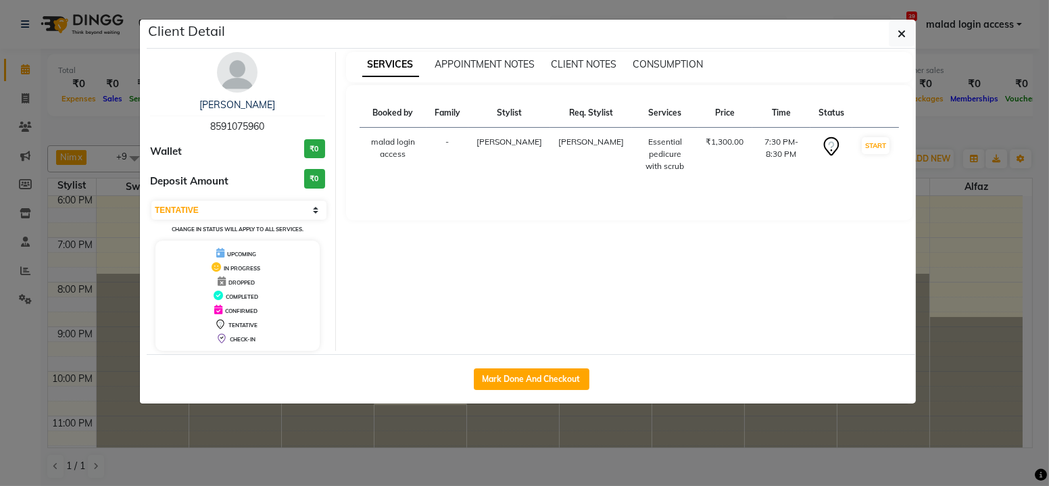
drag, startPoint x: 202, startPoint y: 103, endPoint x: 270, endPoint y: 105, distance: 67.7
click at [270, 105] on div "[PERSON_NAME]" at bounding box center [237, 105] width 175 height 14
copy link "[PERSON_NAME]"
drag, startPoint x: 617, startPoint y: 137, endPoint x: 646, endPoint y: 164, distance: 40.2
click at [646, 164] on div "Essential pedicure with scrub" at bounding box center [665, 154] width 50 height 37
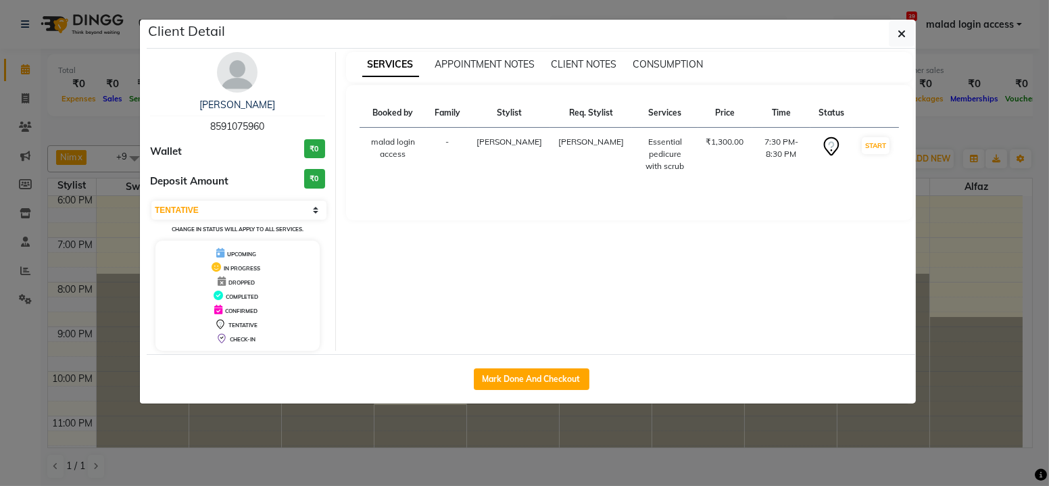
copy div "Essential pedicure with scrub"
click at [909, 28] on button "button" at bounding box center [902, 34] width 26 height 26
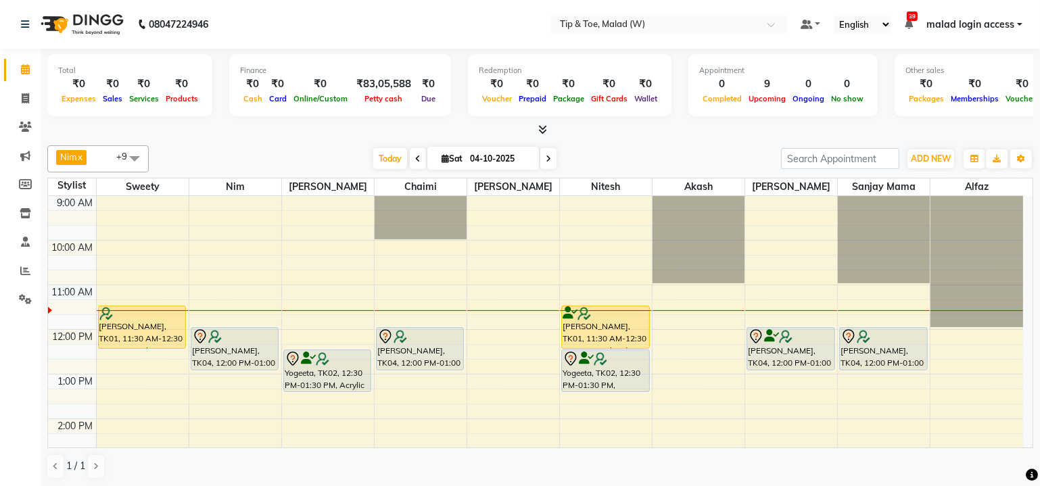
scroll to position [61, 0]
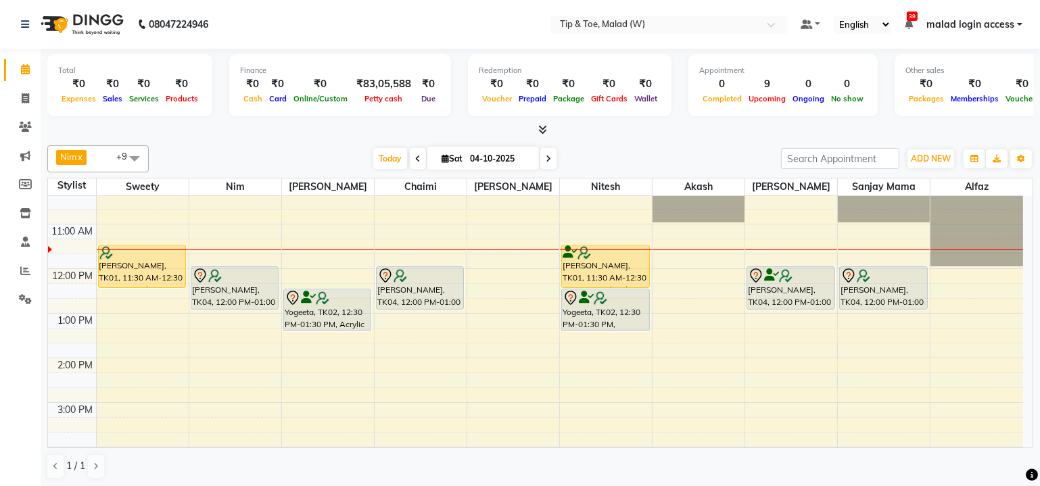
click at [415, 162] on icon at bounding box center [417, 159] width 5 height 8
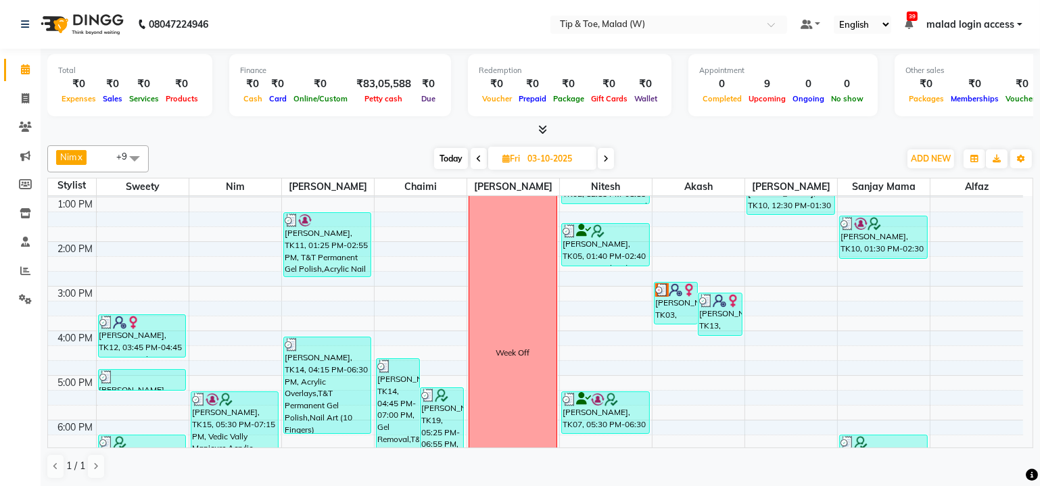
scroll to position [158, 0]
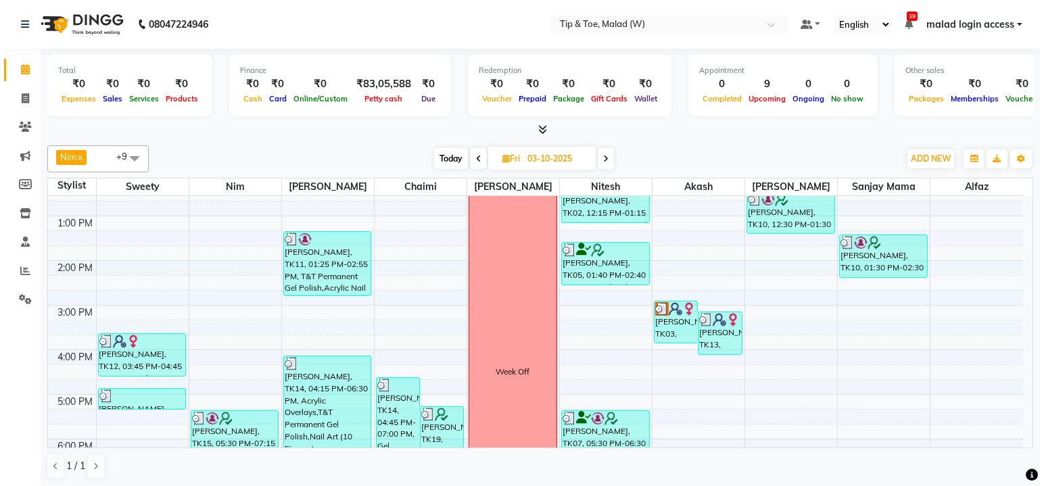
click at [606, 156] on icon at bounding box center [605, 159] width 5 height 8
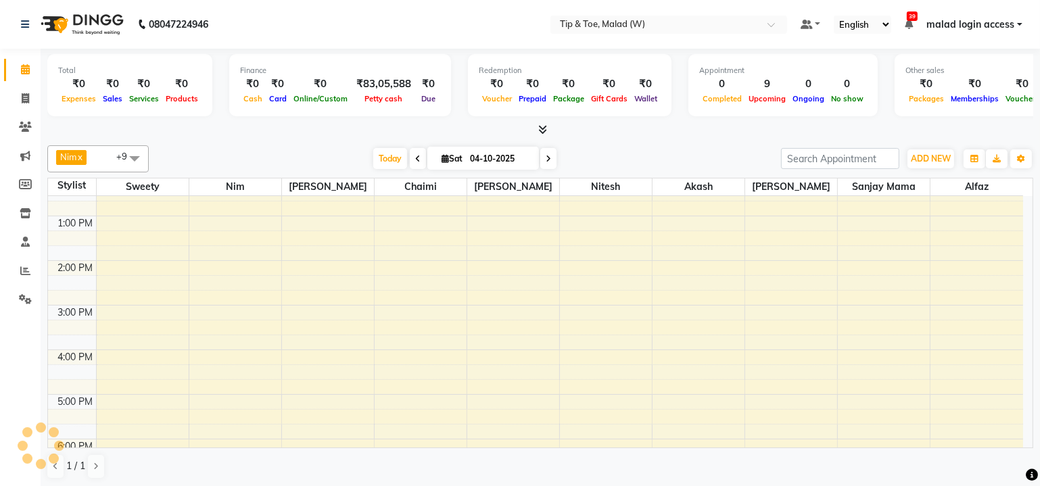
scroll to position [88, 0]
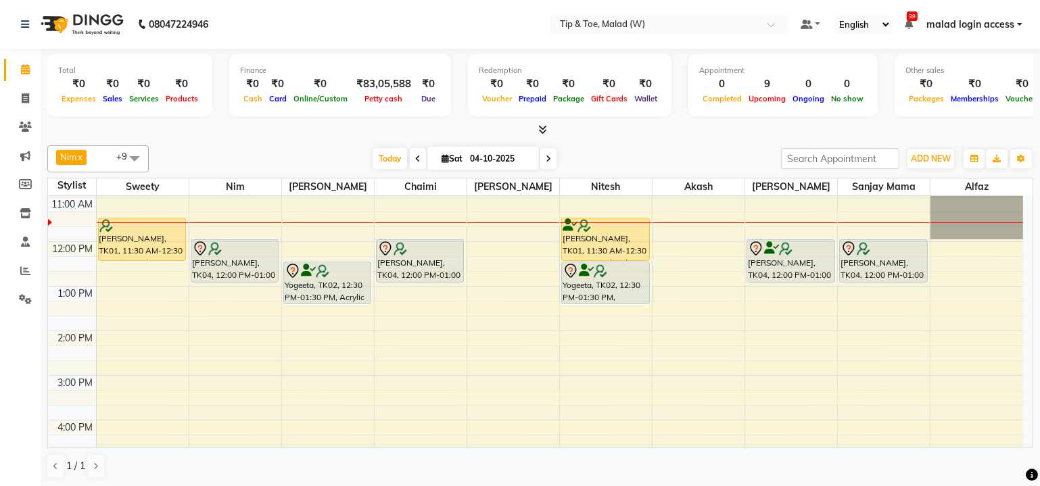
click at [416, 158] on icon at bounding box center [417, 159] width 5 height 8
type input "03-10-2025"
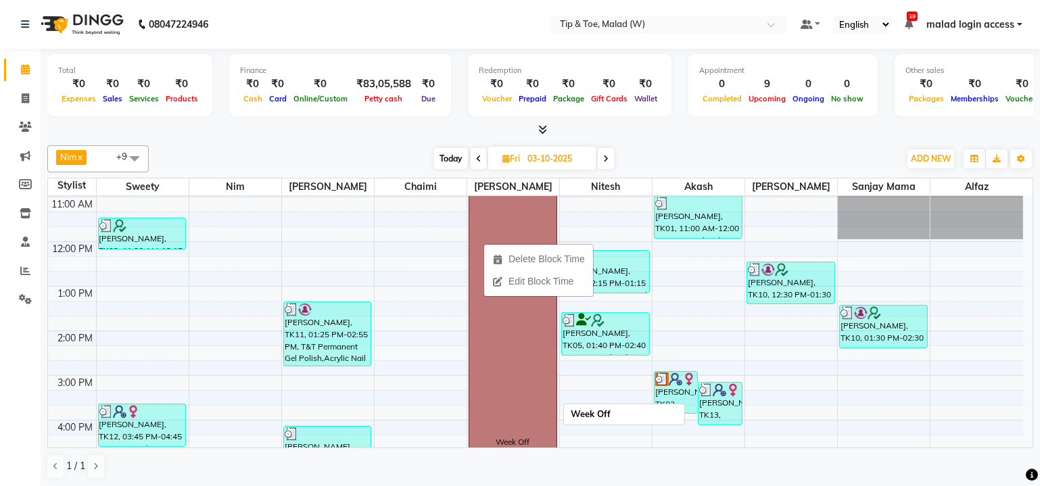
click at [517, 234] on link "Week Off" at bounding box center [513, 442] width 89 height 558
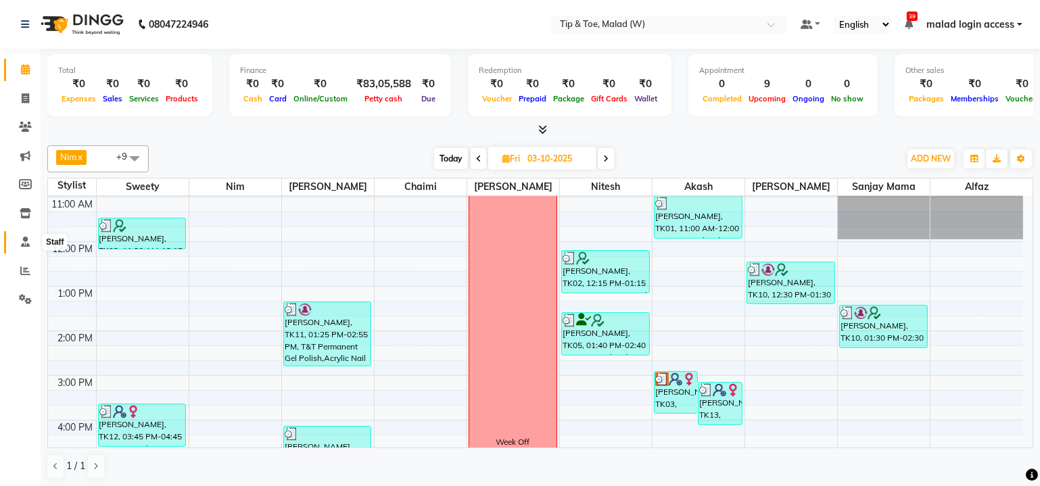
click at [22, 243] on icon at bounding box center [25, 242] width 9 height 10
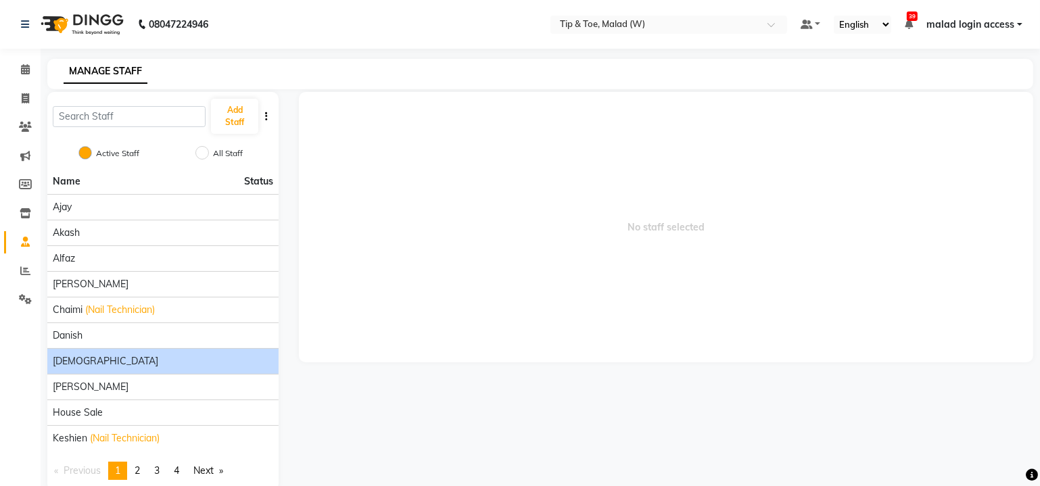
scroll to position [22, 0]
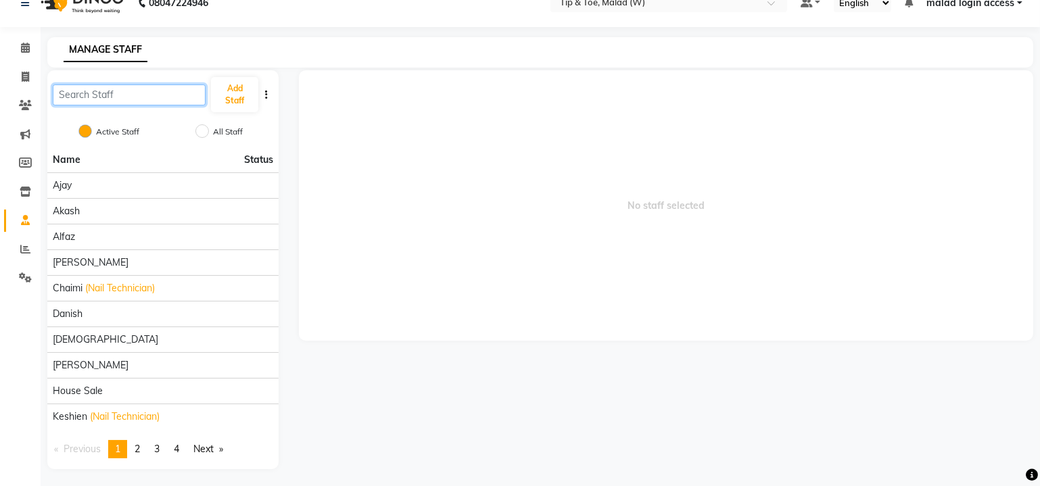
click at [178, 93] on input "text" at bounding box center [129, 95] width 153 height 21
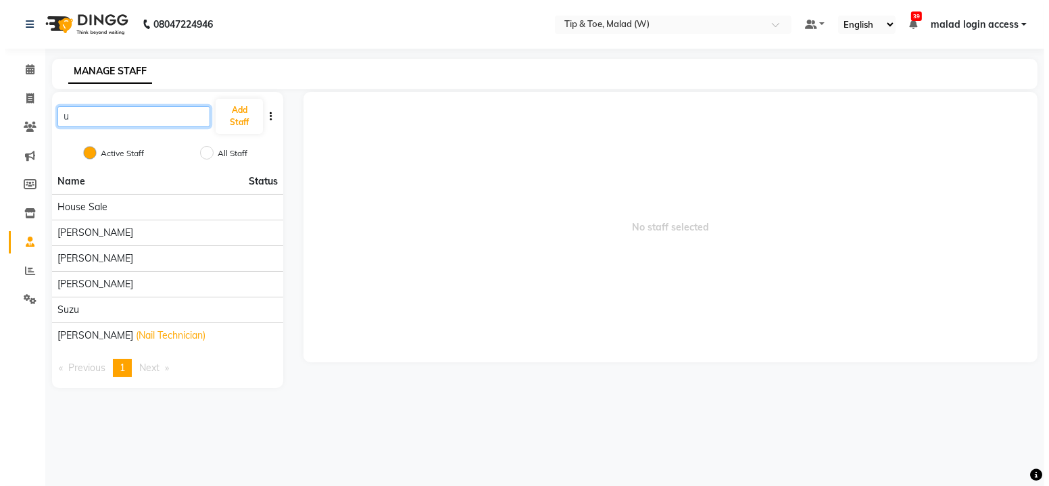
scroll to position [0, 0]
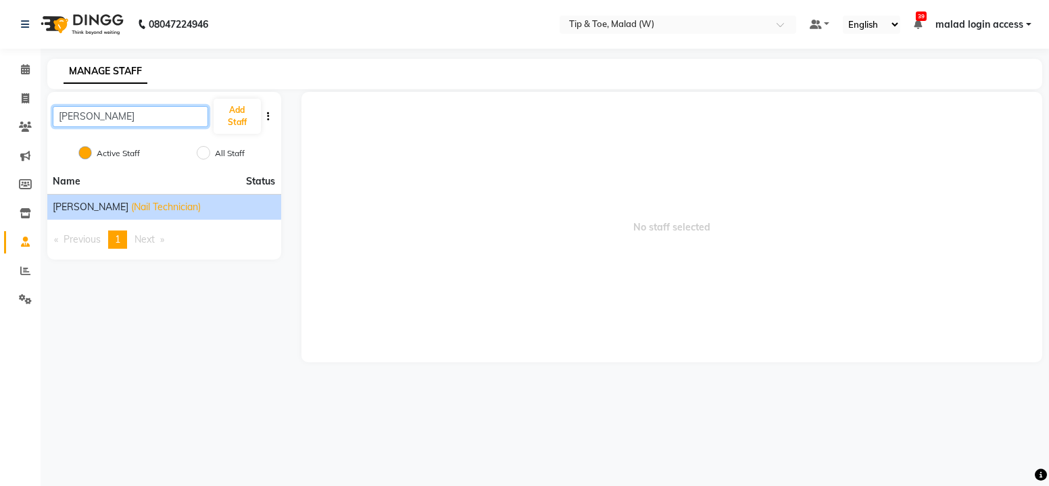
type input "urmi"
click at [80, 209] on span "[PERSON_NAME]" at bounding box center [91, 207] width 76 height 14
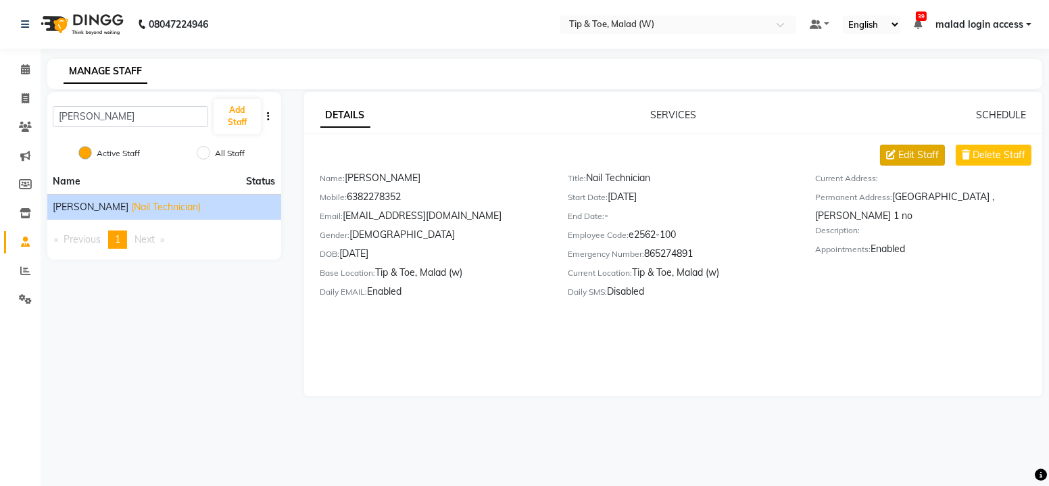
click at [914, 156] on span "Edit Staff" at bounding box center [919, 155] width 41 height 14
select select "female"
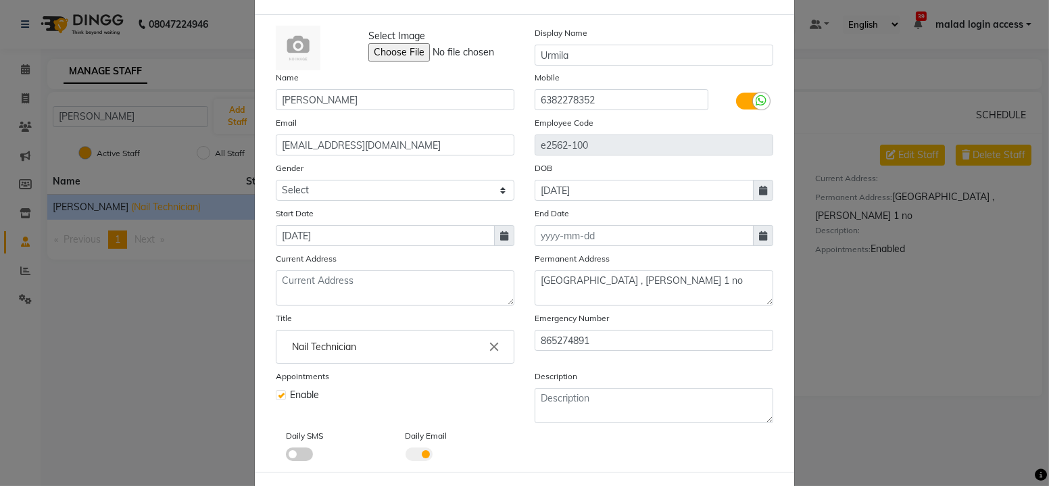
scroll to position [61, 0]
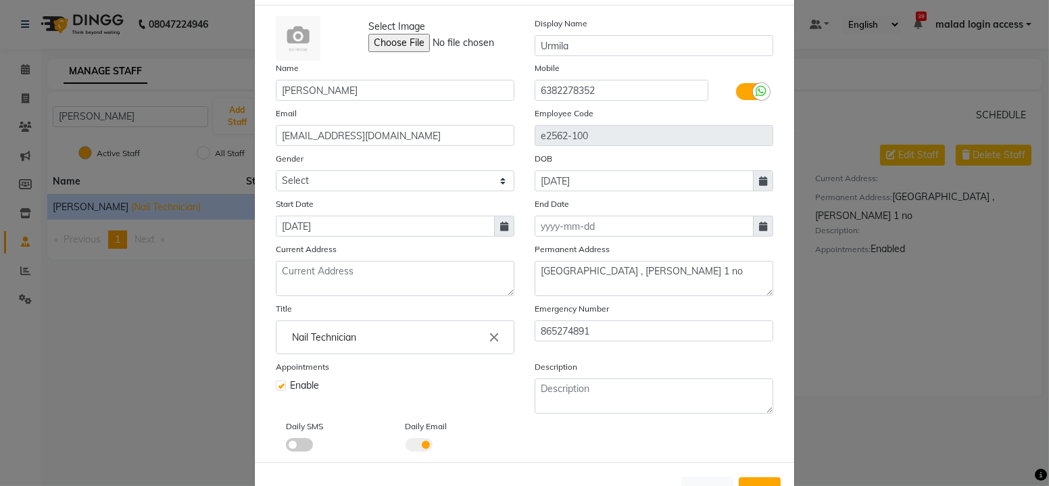
drag, startPoint x: 679, startPoint y: 345, endPoint x: 734, endPoint y: 515, distance: 178.5
click at [501, 226] on icon at bounding box center [504, 226] width 8 height 9
select select "4"
select select "2025"
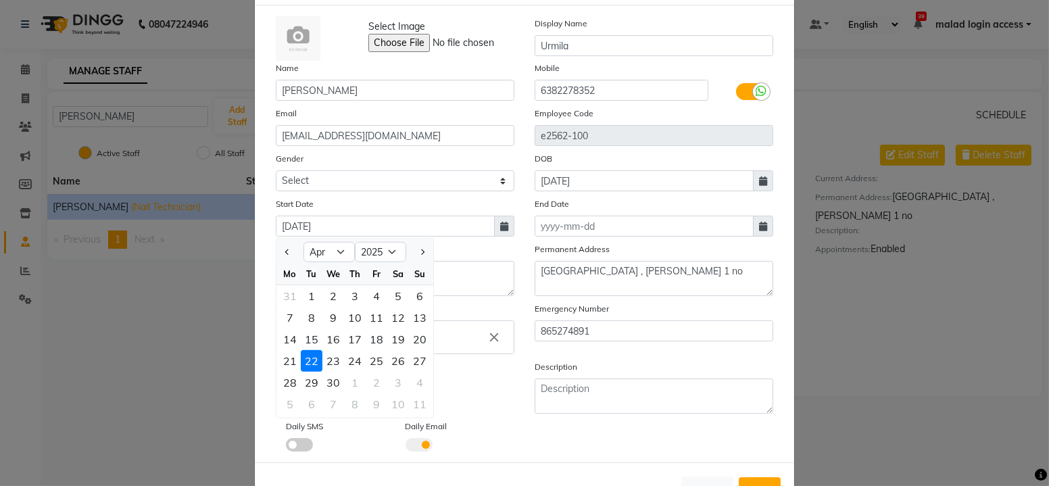
click at [881, 356] on ngb-modal-window "Edit Staff × Select Image Display Name Urmila Name Urmila Pal Mobile 6382278352…" at bounding box center [524, 243] width 1049 height 486
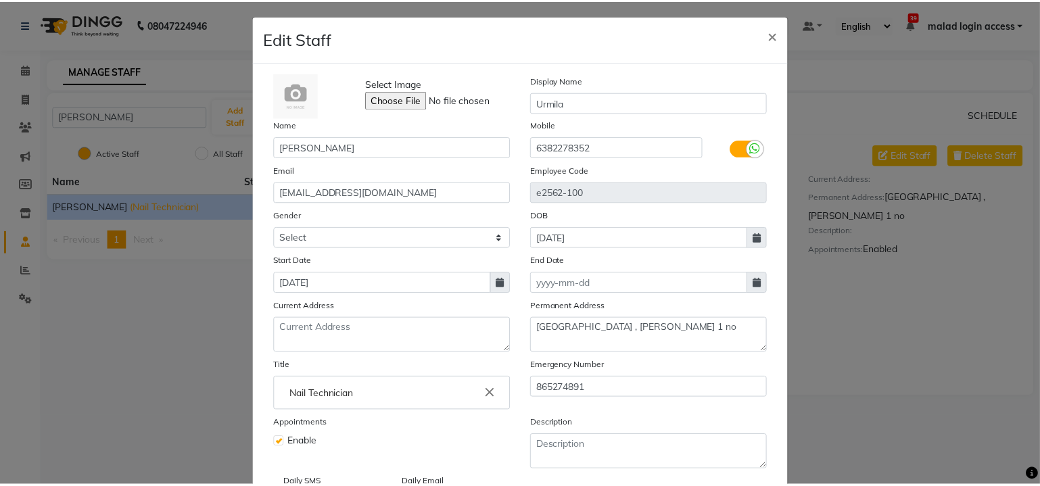
scroll to position [0, 0]
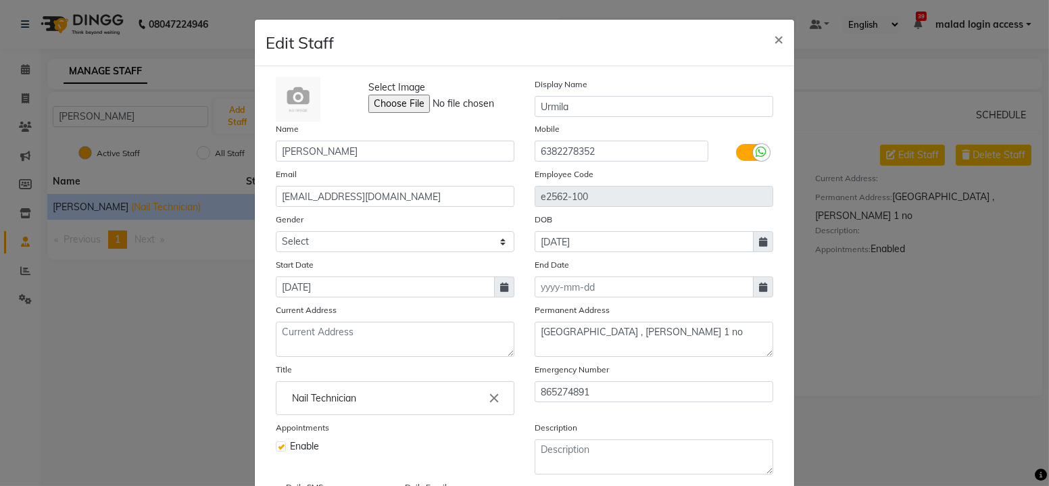
click at [1030, 396] on ngb-modal-window "Edit Staff × Select Image Display Name Urmila Name Urmila Pal Mobile 6382278352…" at bounding box center [524, 243] width 1049 height 486
click at [775, 40] on span "×" at bounding box center [778, 38] width 9 height 20
select select
checkbox input "false"
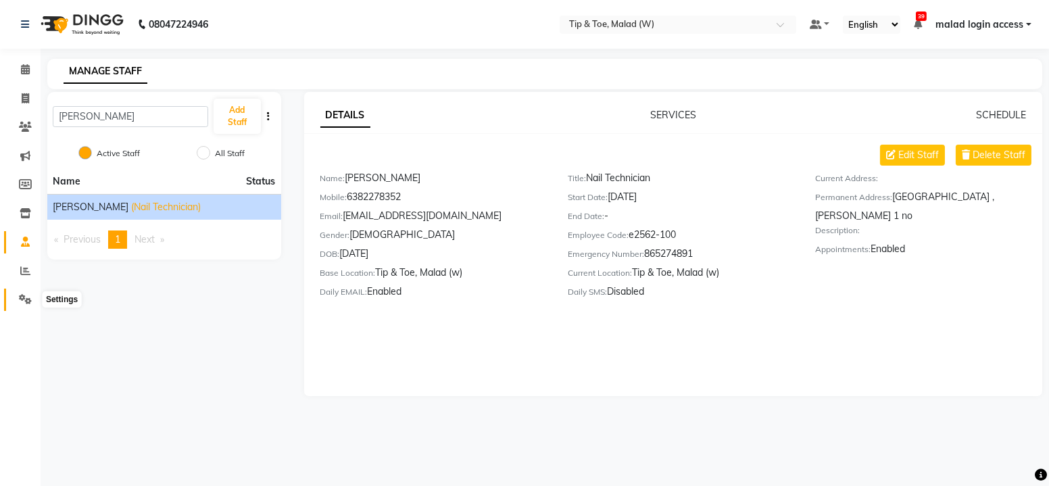
click at [26, 298] on icon at bounding box center [25, 299] width 13 height 10
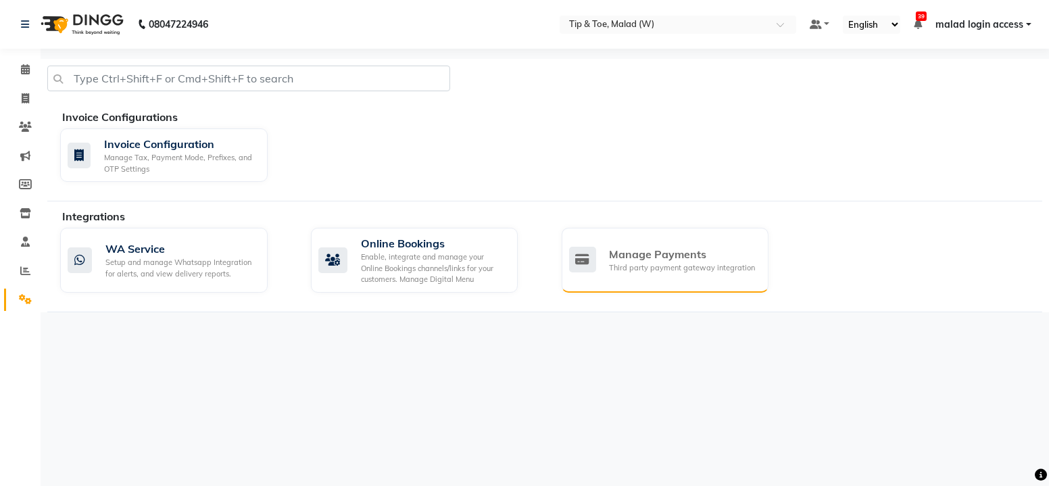
click at [677, 268] on div "Third party payment gateway integration" at bounding box center [683, 267] width 146 height 11
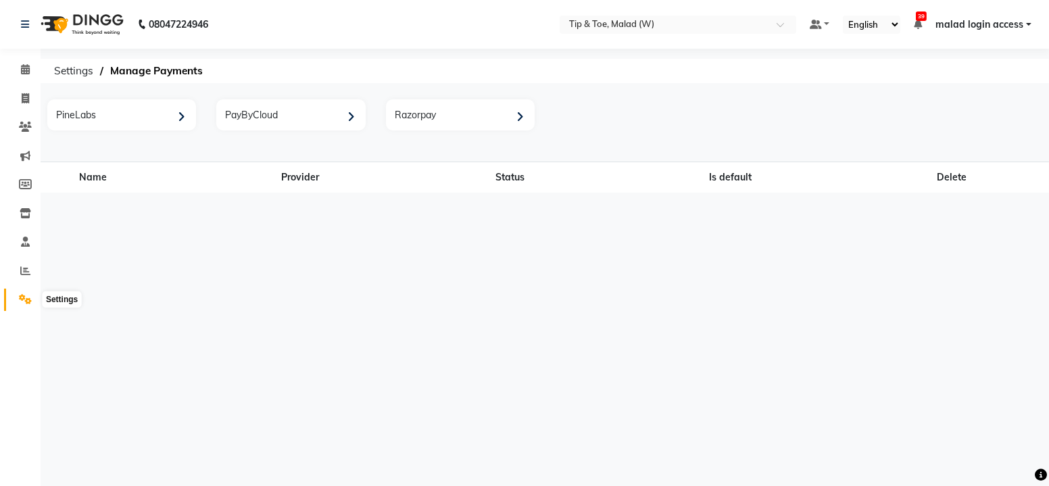
click at [28, 299] on icon at bounding box center [25, 299] width 13 height 10
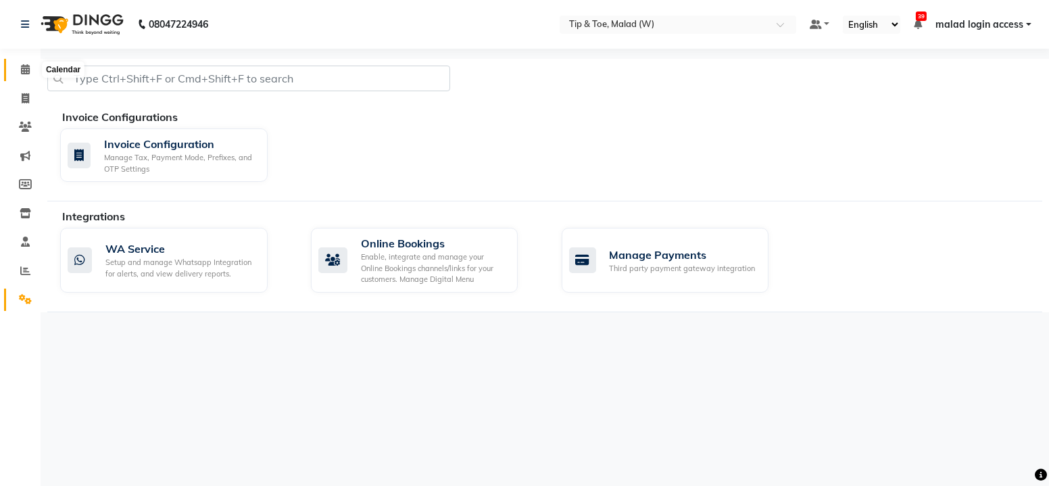
click at [24, 76] on span at bounding box center [26, 70] width 24 height 16
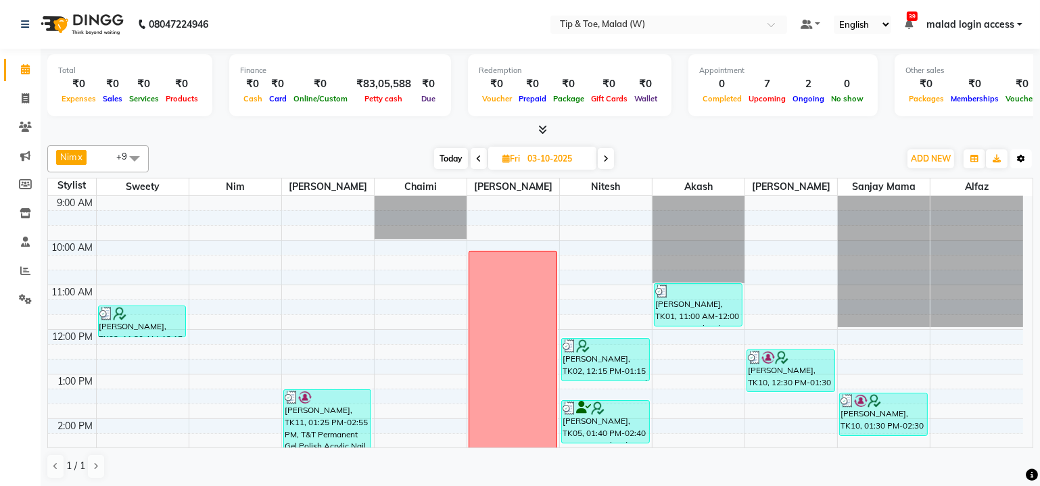
click at [1021, 160] on icon "button" at bounding box center [1021, 159] width 8 height 8
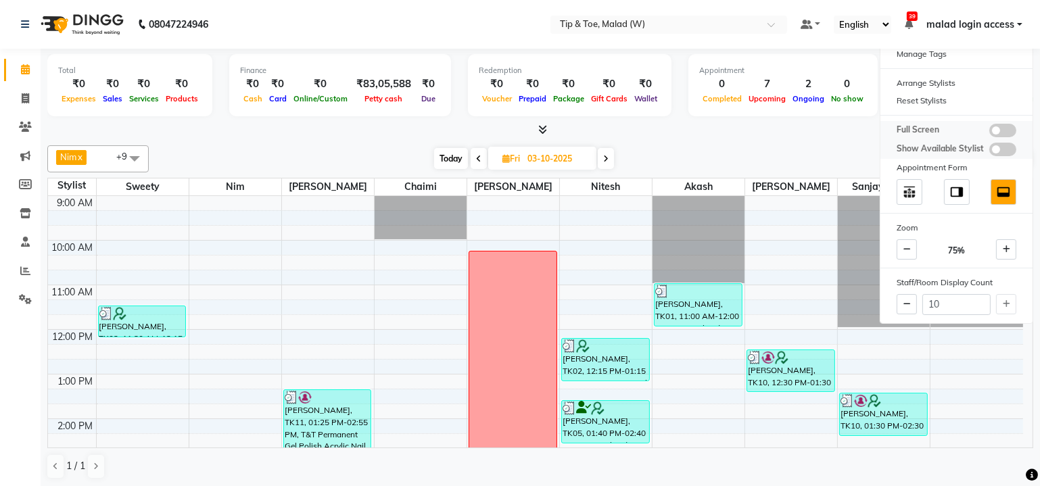
click at [1003, 128] on span at bounding box center [1002, 131] width 27 height 14
click at [989, 133] on input "checkbox" at bounding box center [989, 133] width 0 height 0
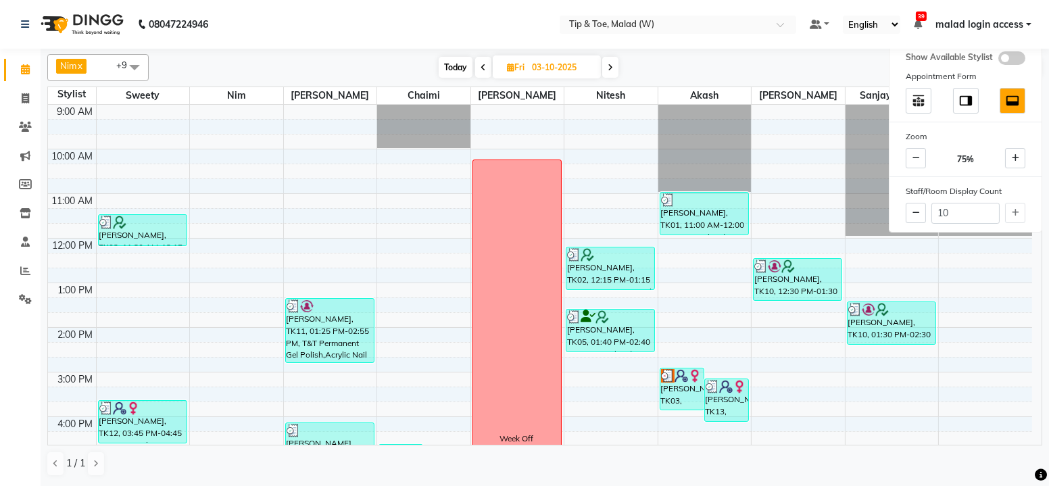
click at [25, 371] on div "Calendar Invoice Clients Marketing Members Inventory Staff Reports Settings Com…" at bounding box center [91, 252] width 183 height 427
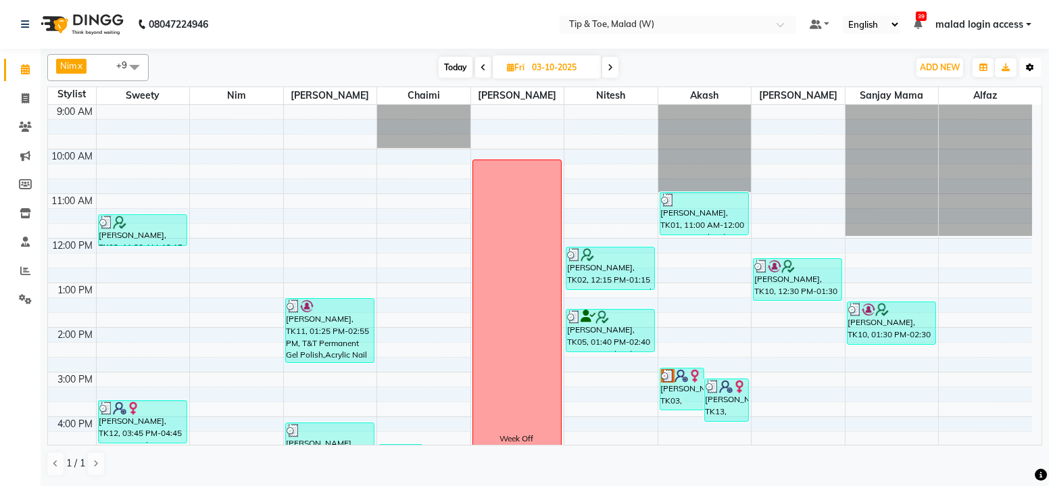
click at [1032, 68] on icon "button" at bounding box center [1030, 68] width 8 height 8
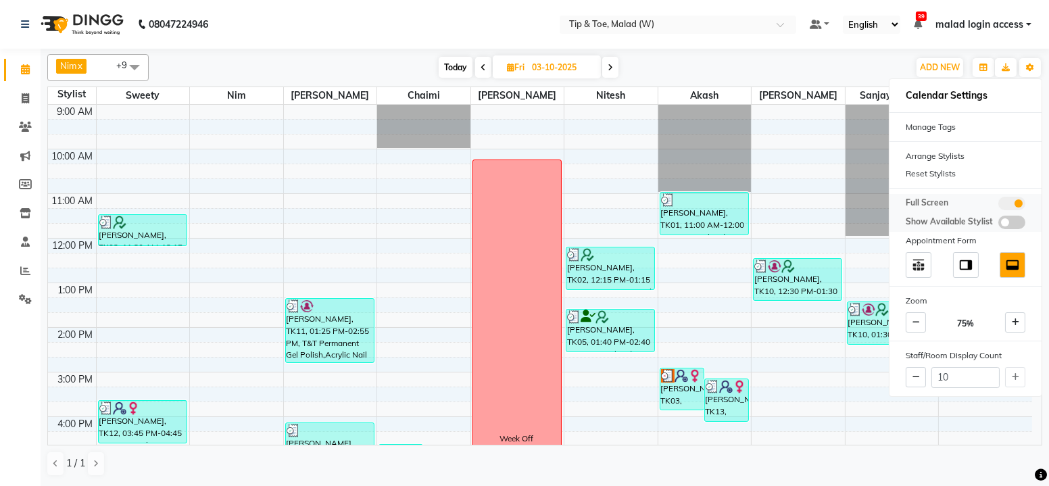
click at [1009, 203] on span at bounding box center [1012, 204] width 27 height 14
click at [999, 206] on input "checkbox" at bounding box center [999, 206] width 0 height 0
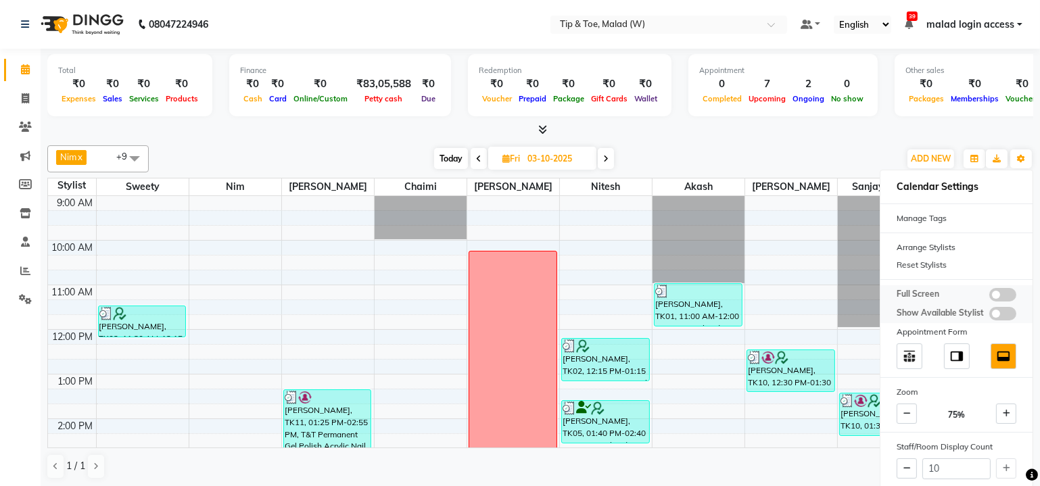
click at [1005, 310] on span at bounding box center [1002, 314] width 27 height 14
click at [989, 316] on input "checkbox" at bounding box center [989, 316] width 0 height 0
click at [1001, 311] on span at bounding box center [1002, 314] width 27 height 14
click at [989, 316] on input "checkbox" at bounding box center [989, 316] width 0 height 0
click at [975, 160] on icon "button" at bounding box center [974, 159] width 8 height 8
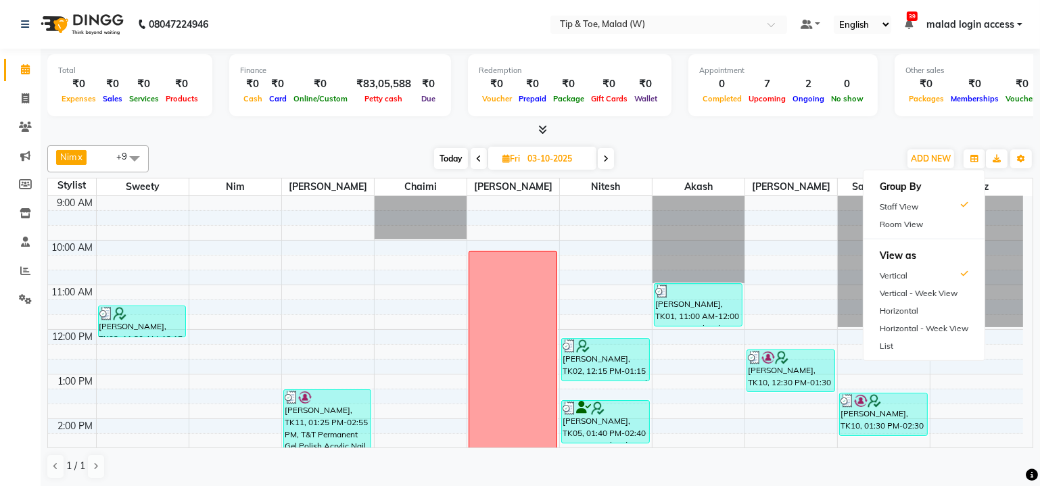
click at [857, 145] on div "Nim x Manisha Singh x Urmila Pal x Chaimi x Sanjay mama x Dibakar x Akash x Alf…" at bounding box center [540, 158] width 986 height 27
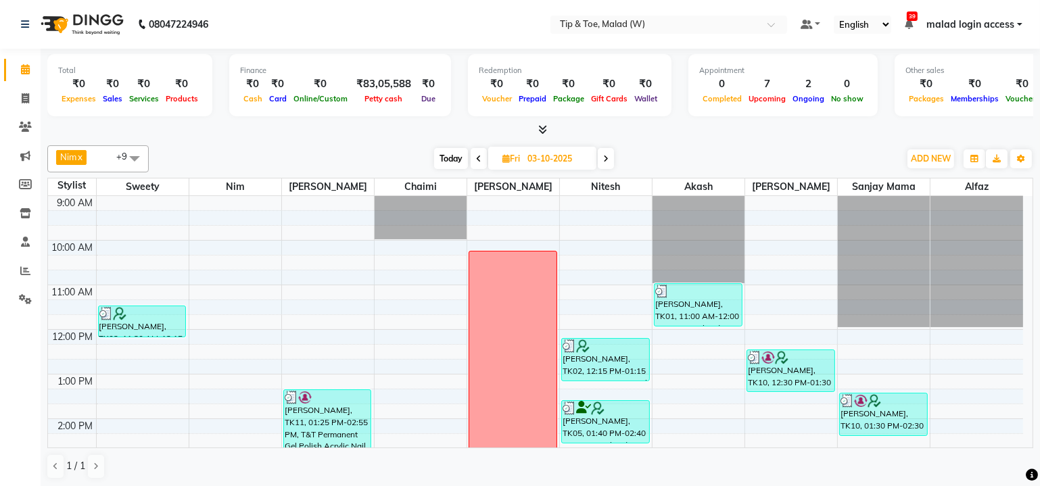
drag, startPoint x: 607, startPoint y: 160, endPoint x: 600, endPoint y: 164, distance: 8.5
click at [606, 159] on icon at bounding box center [605, 159] width 5 height 8
type input "04-10-2025"
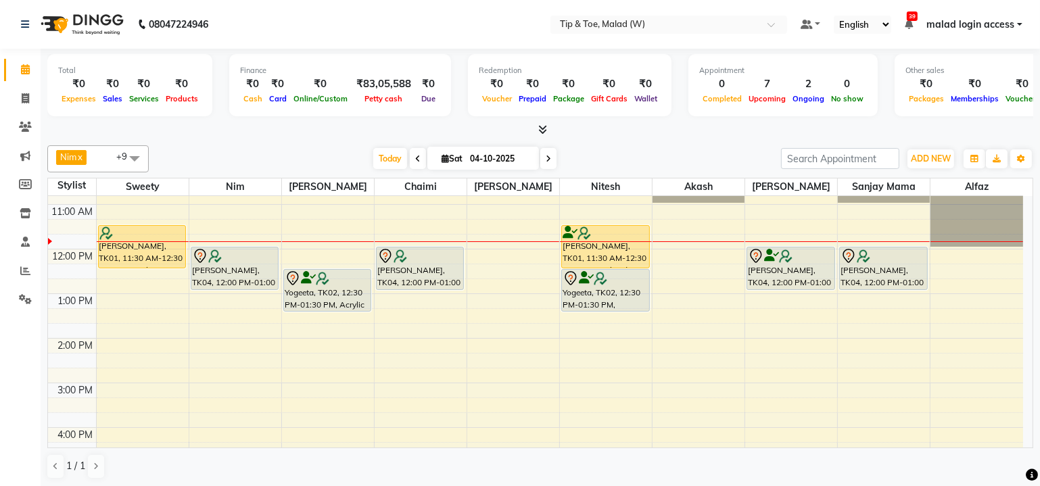
scroll to position [61, 0]
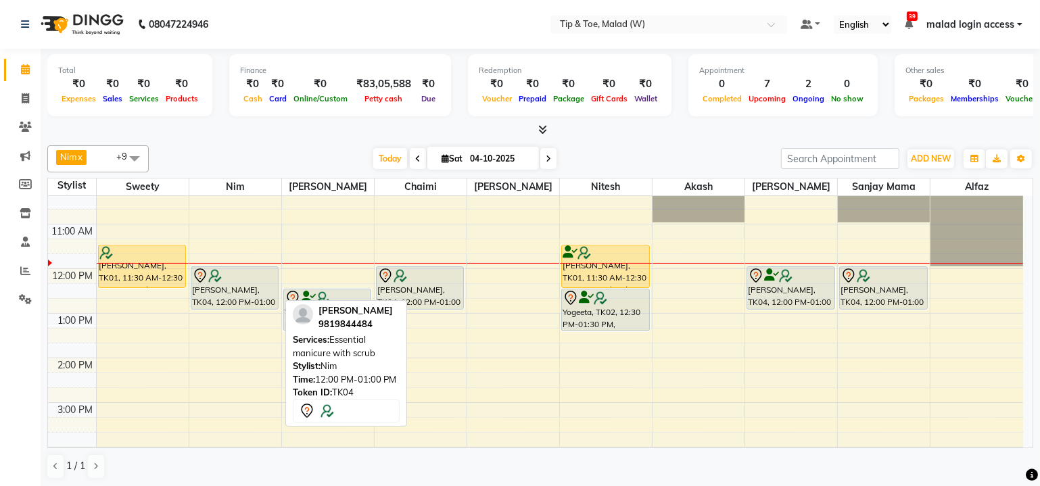
click at [242, 279] on div at bounding box center [235, 276] width 86 height 16
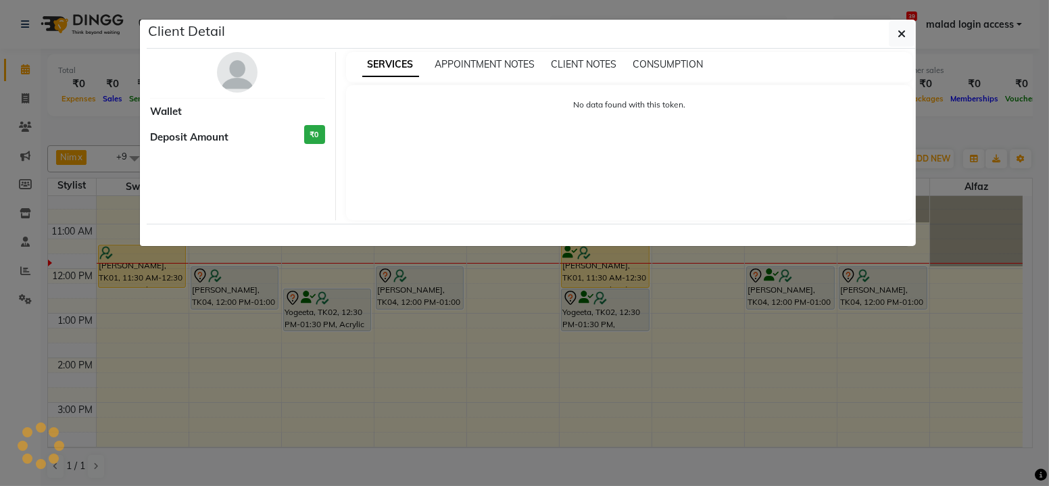
select select "7"
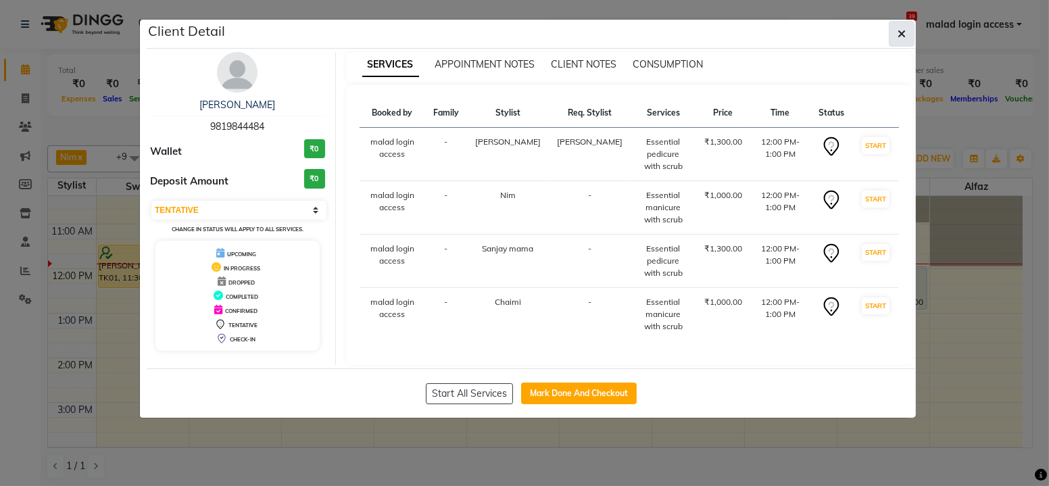
click at [896, 31] on button "button" at bounding box center [902, 34] width 26 height 26
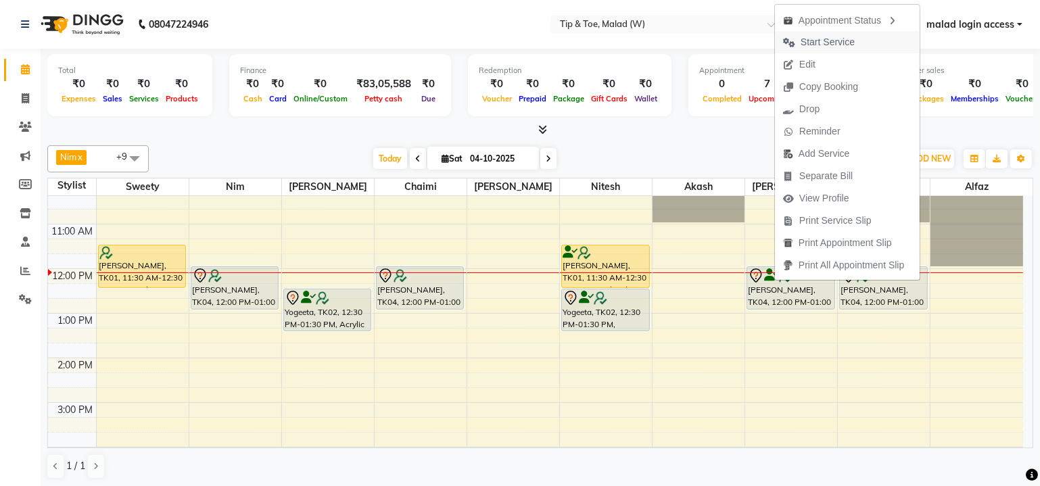
click at [841, 43] on span "Start Service" at bounding box center [827, 42] width 54 height 14
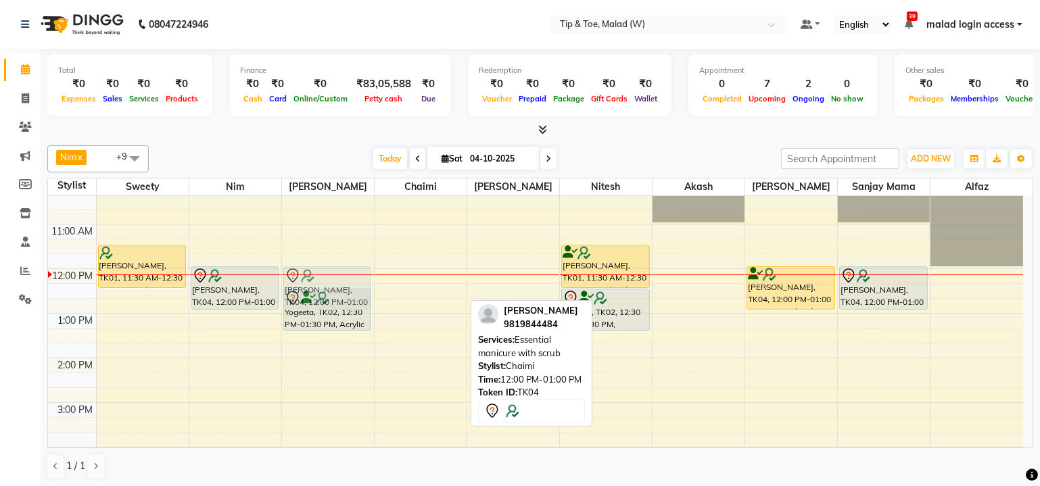
drag, startPoint x: 429, startPoint y: 276, endPoint x: 342, endPoint y: 276, distance: 87.2
click at [344, 277] on tr "Sabra Rozario, TK01, 11:30 AM-12:30 PM, Essential manicure with scrub Suchita C…" at bounding box center [535, 469] width 975 height 669
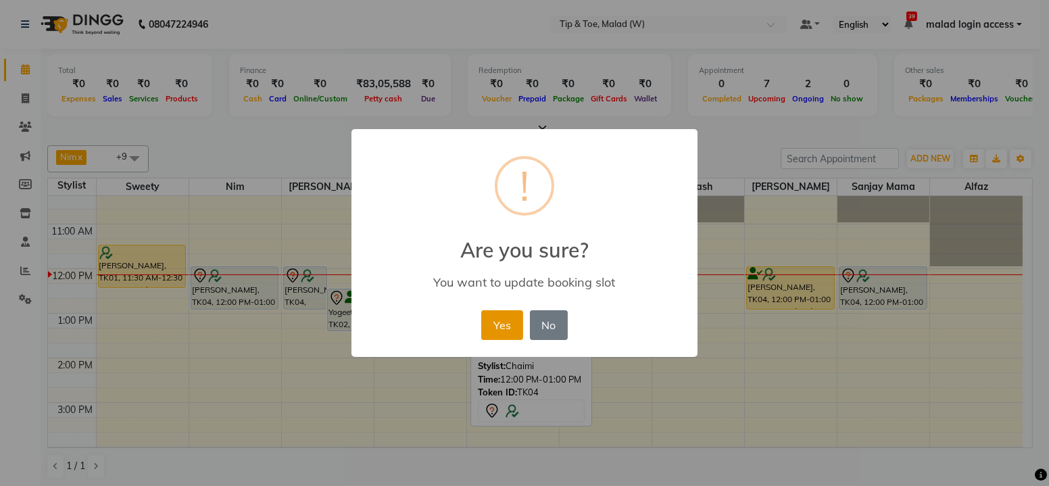
click at [496, 322] on button "Yes" at bounding box center [501, 325] width 41 height 30
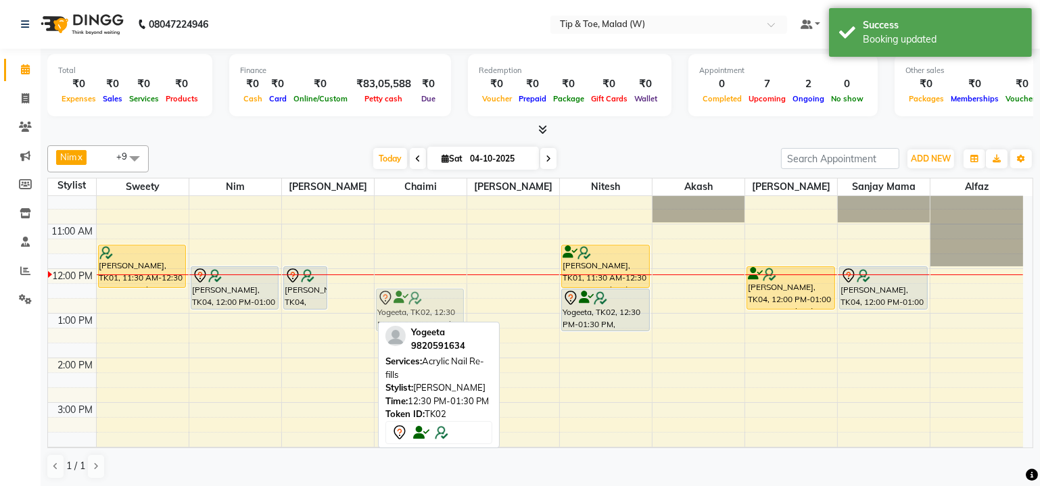
drag, startPoint x: 352, startPoint y: 293, endPoint x: 391, endPoint y: 293, distance: 39.2
click at [391, 293] on tr "Sabra Rozario, TK01, 11:30 AM-12:30 PM, Essential manicure with scrub Suchita C…" at bounding box center [535, 469] width 975 height 669
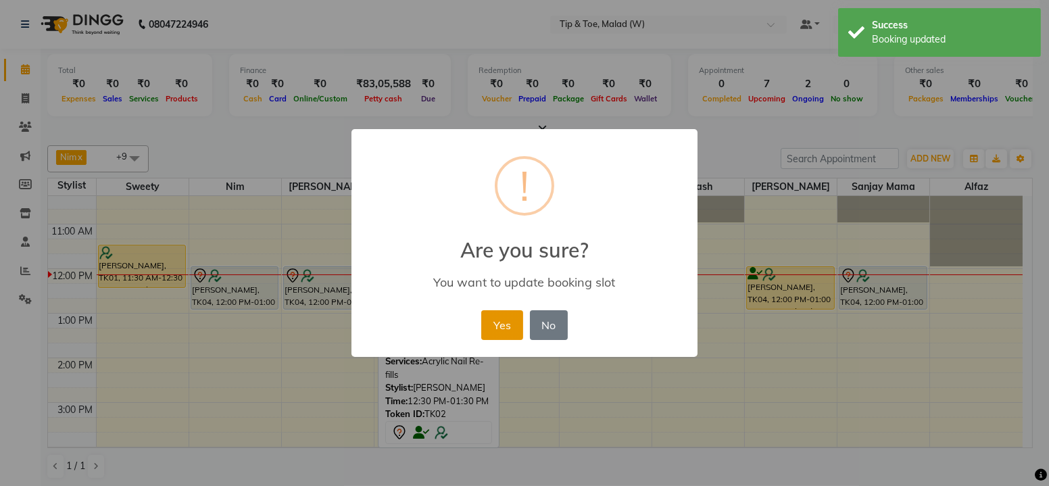
click at [508, 332] on button "Yes" at bounding box center [501, 325] width 41 height 30
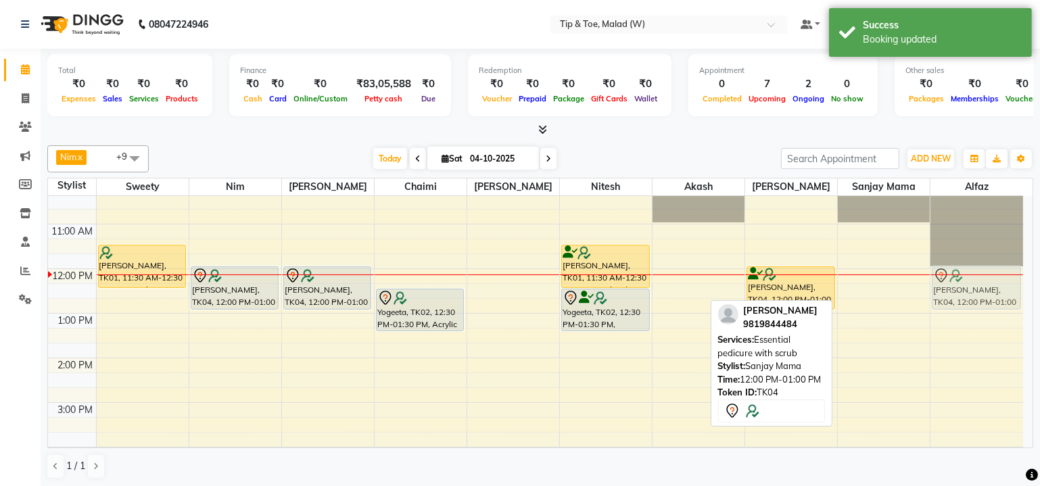
drag, startPoint x: 876, startPoint y: 284, endPoint x: 945, endPoint y: 288, distance: 69.1
click at [945, 288] on tr "Sabra Rozario, TK01, 11:30 AM-12:30 PM, Essential manicure with scrub Suchita C…" at bounding box center [535, 469] width 975 height 669
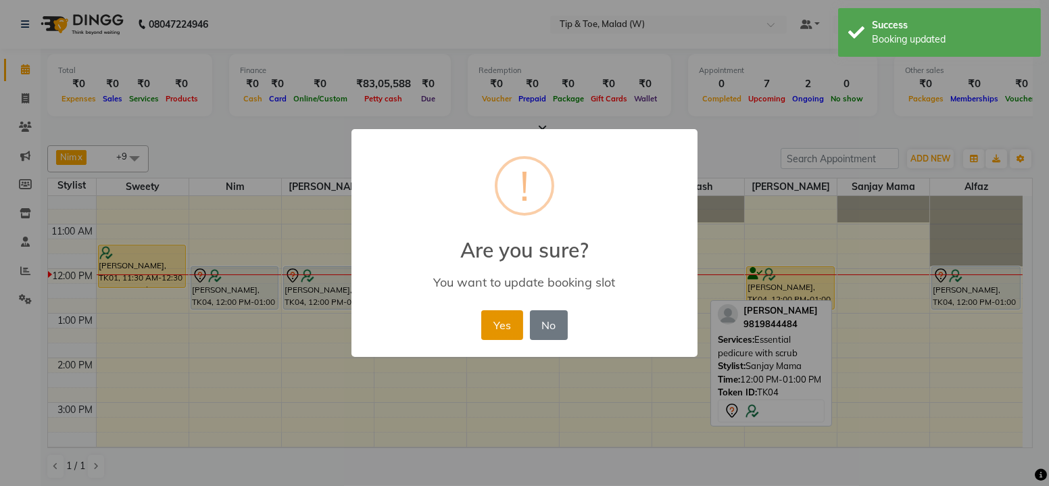
click at [501, 322] on button "Yes" at bounding box center [501, 325] width 41 height 30
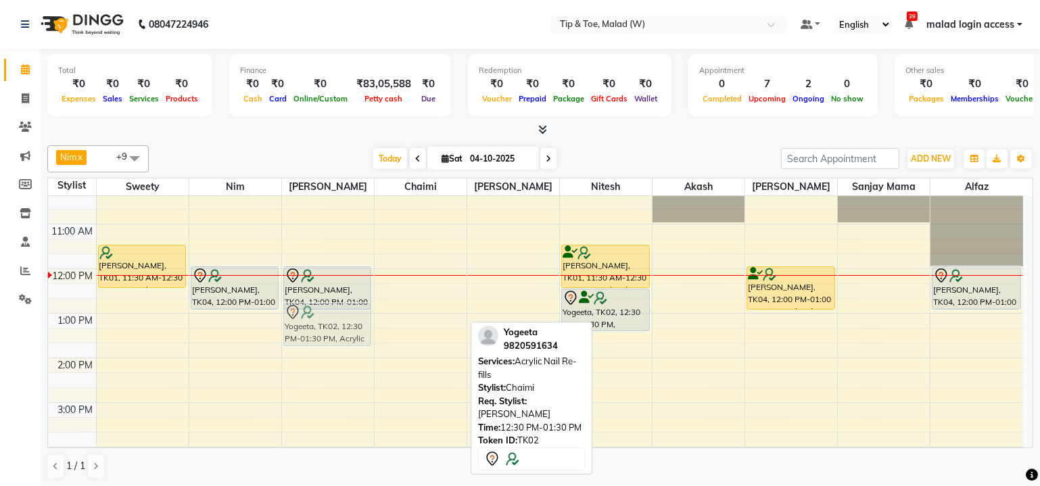
drag, startPoint x: 430, startPoint y: 301, endPoint x: 358, endPoint y: 306, distance: 72.5
click at [364, 310] on tr "Sabra Rozario, TK01, 11:30 AM-12:30 PM, Essential manicure with scrub Suchita C…" at bounding box center [535, 469] width 975 height 669
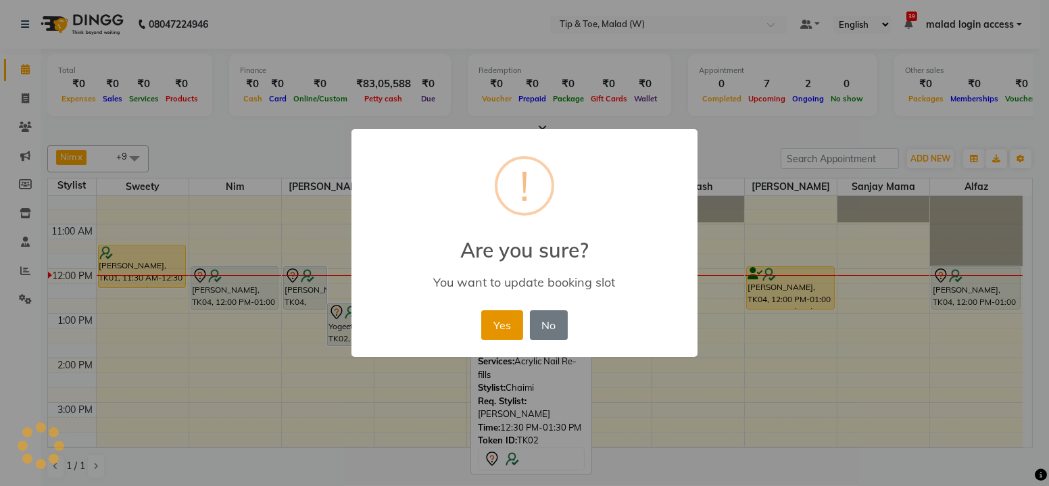
click at [504, 327] on button "Yes" at bounding box center [501, 325] width 41 height 30
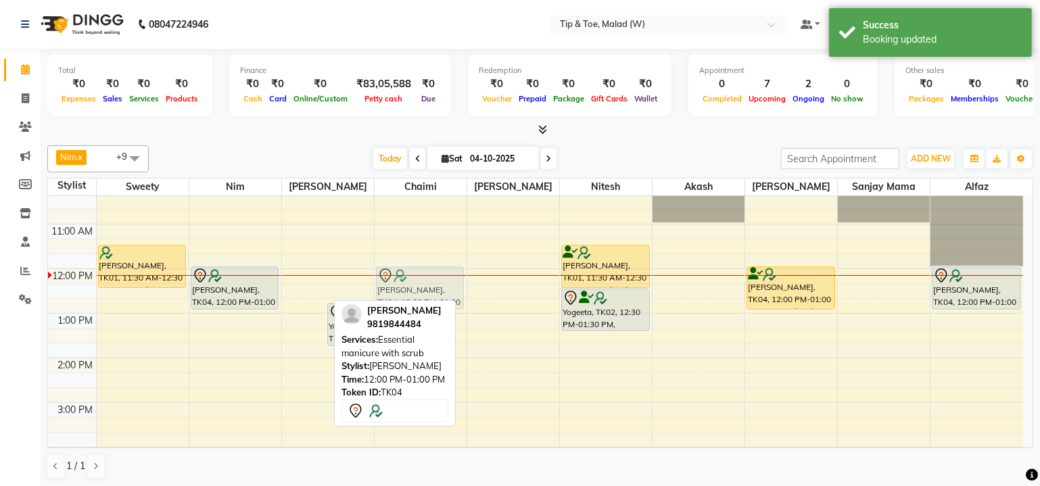
drag, startPoint x: 293, startPoint y: 283, endPoint x: 387, endPoint y: 282, distance: 93.3
click at [387, 282] on tr "Sabra Rozario, TK01, 11:30 AM-12:30 PM, Essential manicure with scrub Suchita C…" at bounding box center [535, 469] width 975 height 669
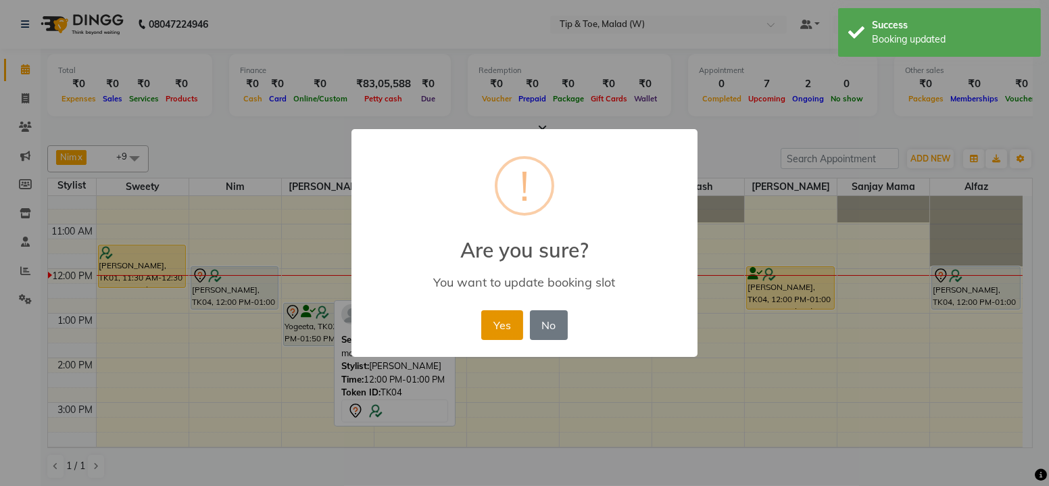
click at [496, 320] on button "Yes" at bounding box center [501, 325] width 41 height 30
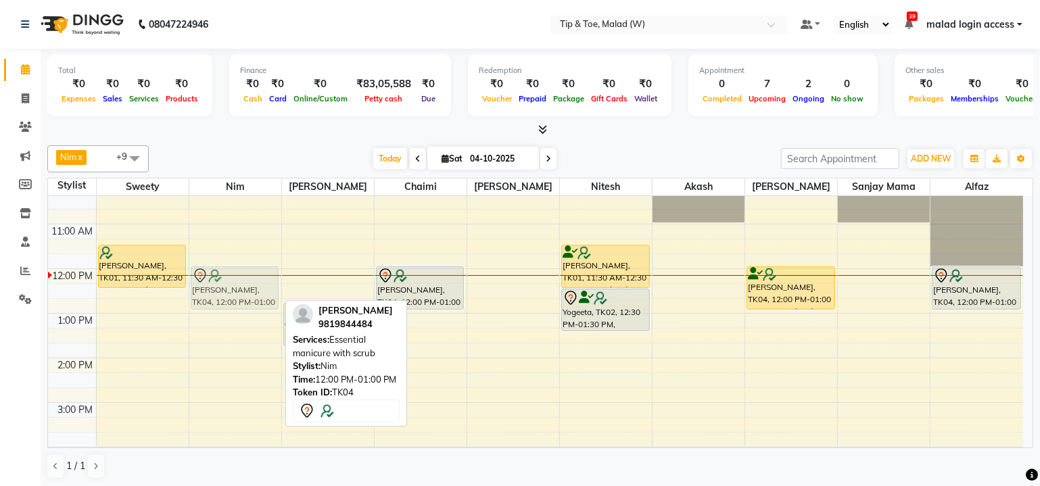
drag, startPoint x: 245, startPoint y: 277, endPoint x: 225, endPoint y: 275, distance: 20.4
click at [225, 275] on div "Suchita Chhabria, TK04, 12:00 PM-01:00 PM, Essential manicure with scrub Suchit…" at bounding box center [235, 469] width 92 height 669
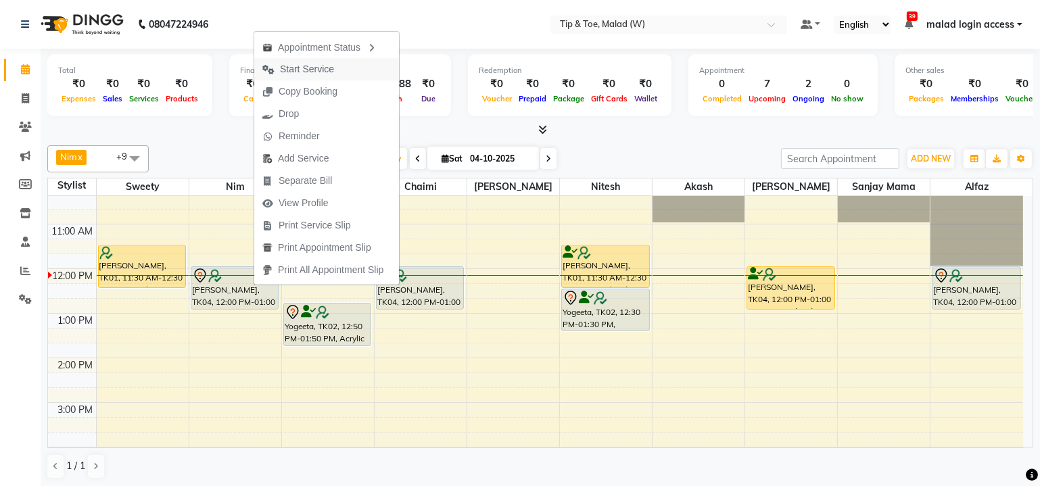
click at [320, 76] on span "Start Service" at bounding box center [307, 69] width 54 height 14
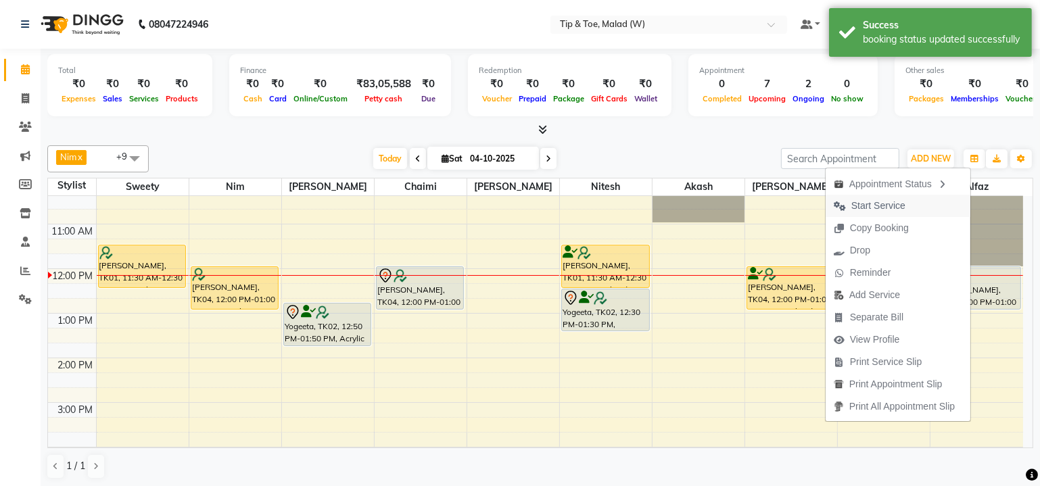
click at [882, 207] on span "Start Service" at bounding box center [878, 206] width 54 height 14
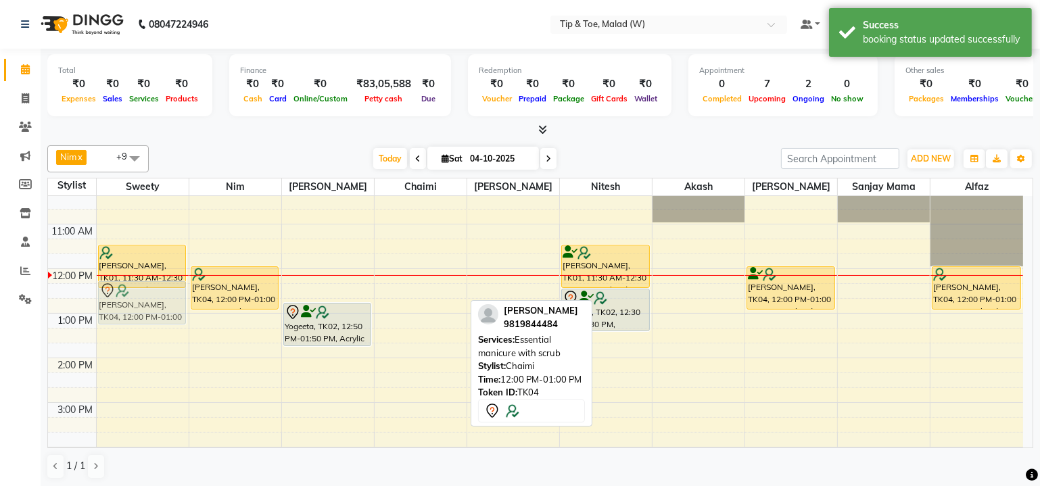
drag, startPoint x: 418, startPoint y: 278, endPoint x: 145, endPoint y: 299, distance: 273.9
click at [147, 300] on tr "Sabra Rozario, TK01, 11:30 AM-12:30 PM, Essential manicure with scrub Suchita C…" at bounding box center [535, 469] width 975 height 669
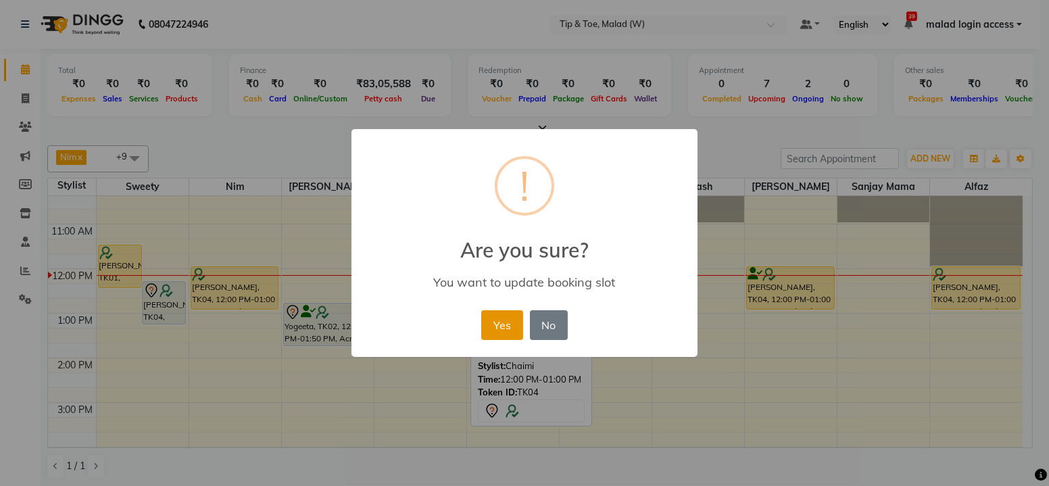
click at [505, 333] on button "Yes" at bounding box center [501, 325] width 41 height 30
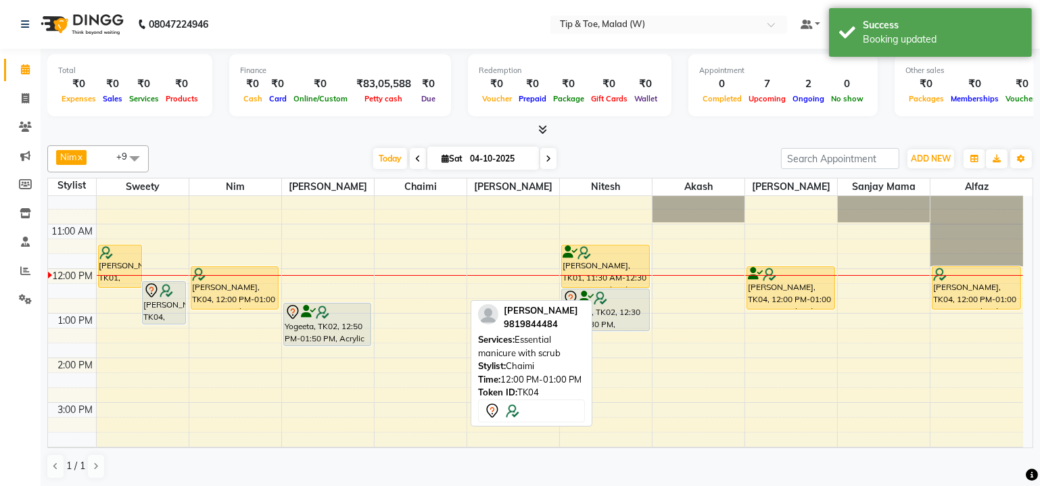
click at [886, 471] on div "1 / 1" at bounding box center [540, 467] width 986 height 26
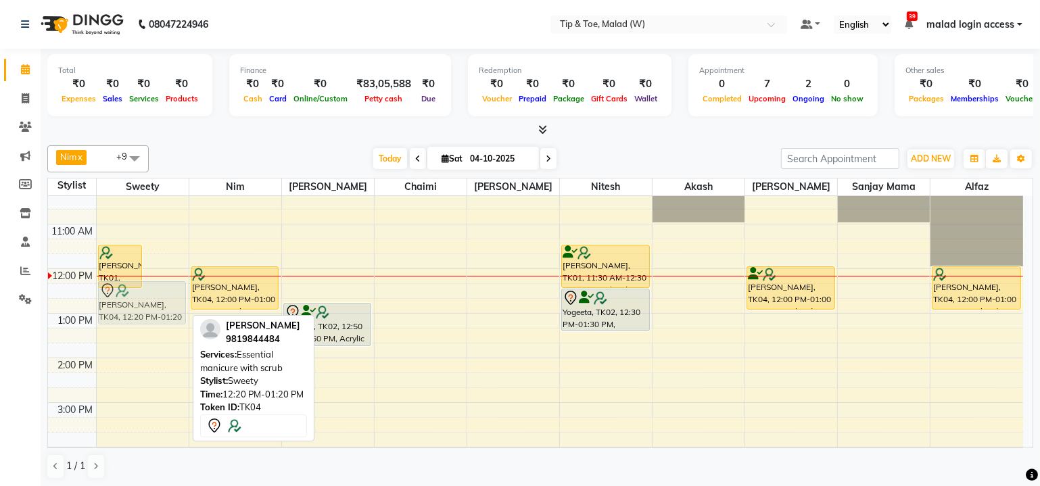
drag, startPoint x: 170, startPoint y: 289, endPoint x: 145, endPoint y: 293, distance: 24.7
click at [145, 293] on div "Sabra Rozario, TK01, 11:30 AM-12:30 PM, Essential manicure with scrub Suchita C…" at bounding box center [143, 469] width 92 height 669
drag, startPoint x: 155, startPoint y: 287, endPoint x: 153, endPoint y: 297, distance: 10.2
click at [153, 297] on div "Sabra Rozario, TK01, 11:30 AM-12:30 PM, Essential manicure with scrub Suchita C…" at bounding box center [143, 469] width 92 height 669
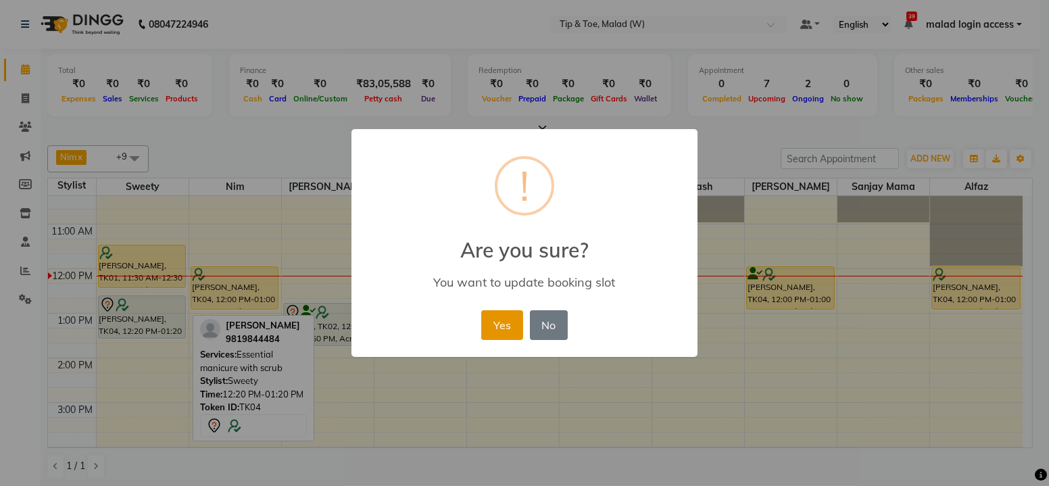
click at [498, 321] on button "Yes" at bounding box center [501, 325] width 41 height 30
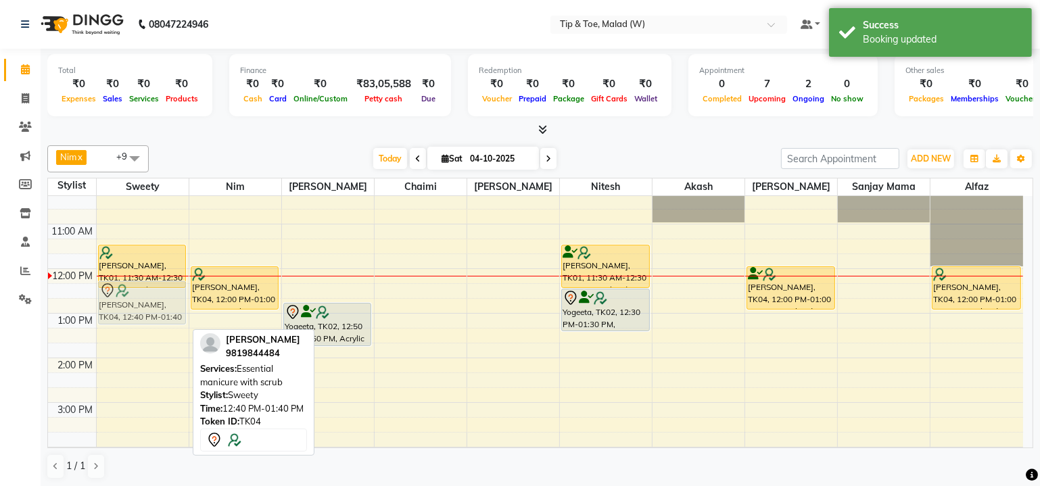
drag, startPoint x: 153, startPoint y: 313, endPoint x: 151, endPoint y: 299, distance: 14.3
click at [151, 299] on div "Sabra Rozario, TK01, 11:30 AM-12:30 PM, Essential manicure with scrub Suchita C…" at bounding box center [143, 469] width 92 height 669
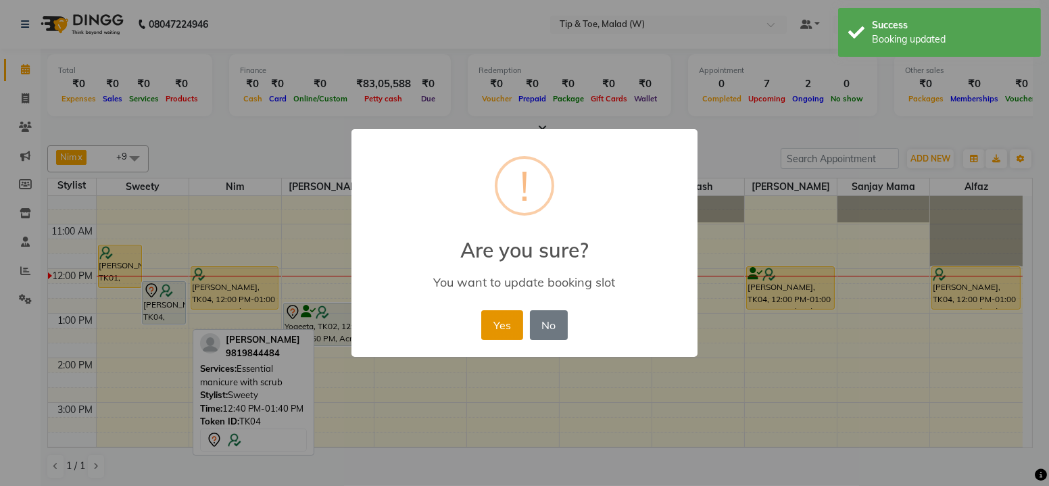
click at [492, 326] on button "Yes" at bounding box center [501, 325] width 41 height 30
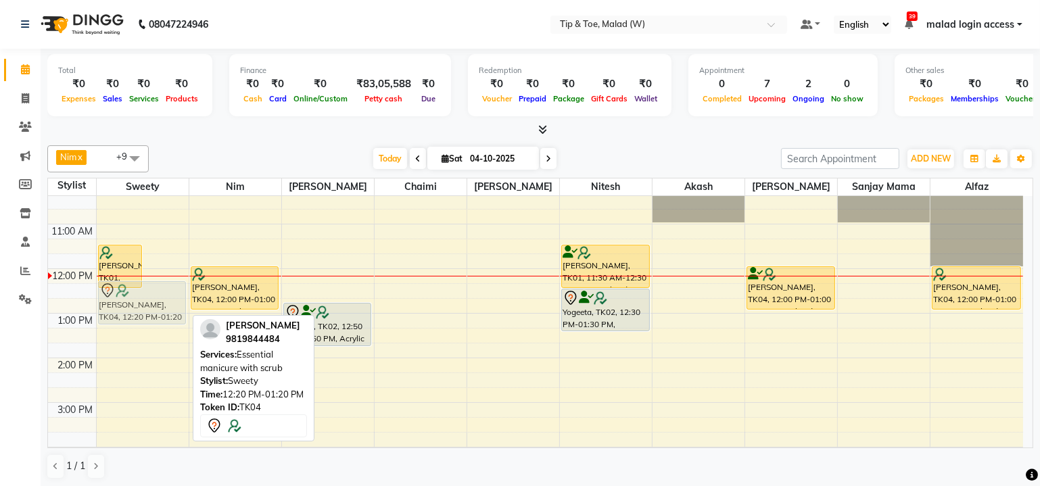
click at [153, 286] on div "Sabra Rozario, TK01, 11:30 AM-12:30 PM, Essential manicure with scrub Suchita C…" at bounding box center [143, 469] width 92 height 669
click at [164, 287] on img at bounding box center [167, 291] width 14 height 14
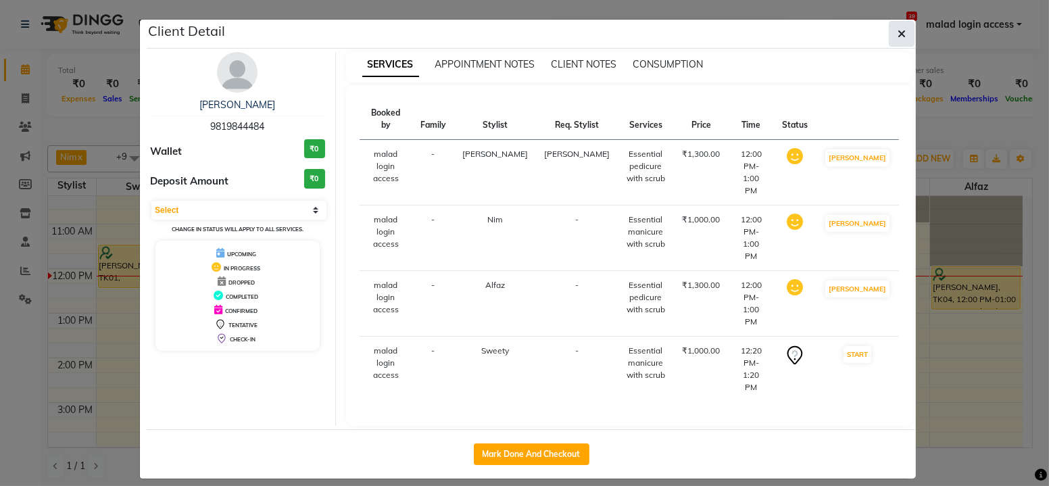
click at [899, 39] on span "button" at bounding box center [902, 34] width 8 height 14
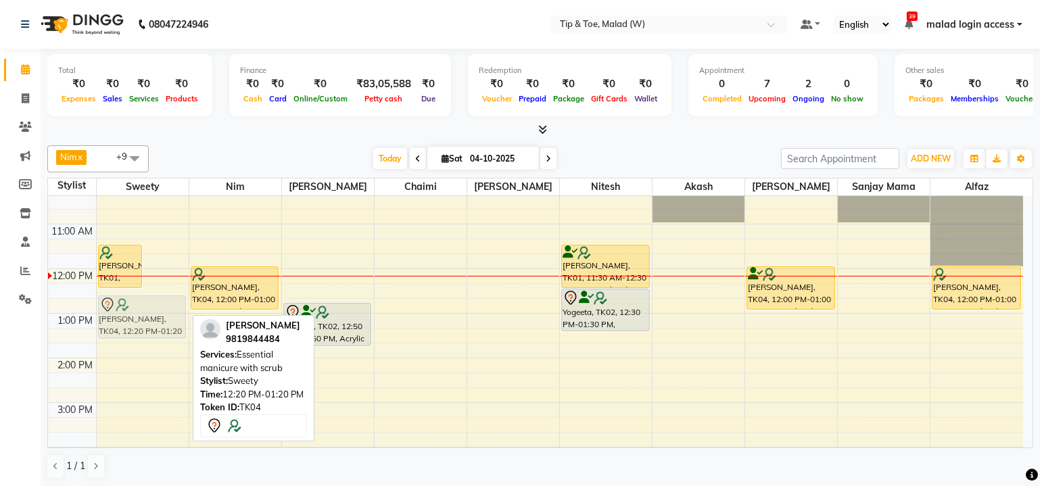
drag, startPoint x: 170, startPoint y: 279, endPoint x: 159, endPoint y: 293, distance: 17.3
click at [159, 293] on div "Sabra Rozario, TK01, 11:30 AM-12:30 PM, Essential manicure with scrub Suchita C…" at bounding box center [143, 469] width 92 height 669
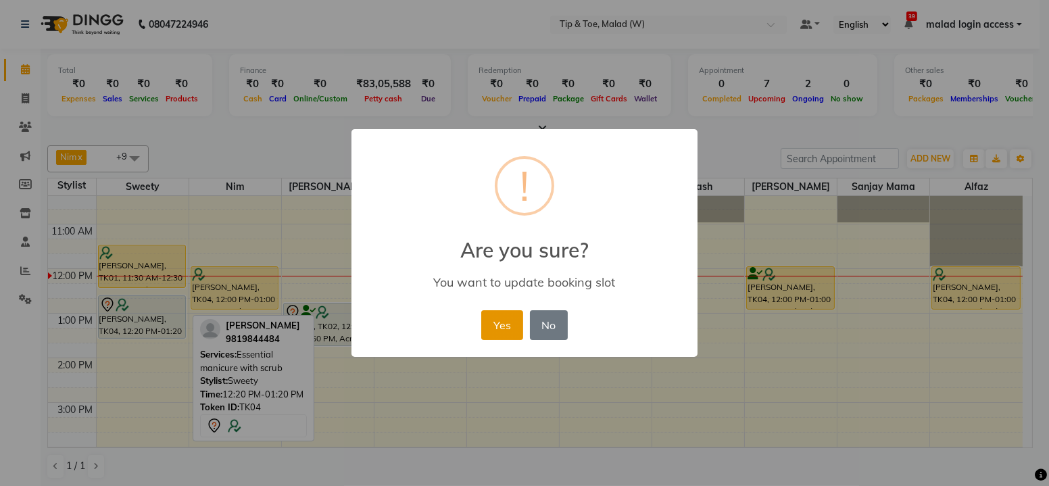
click at [492, 318] on button "Yes" at bounding box center [501, 325] width 41 height 30
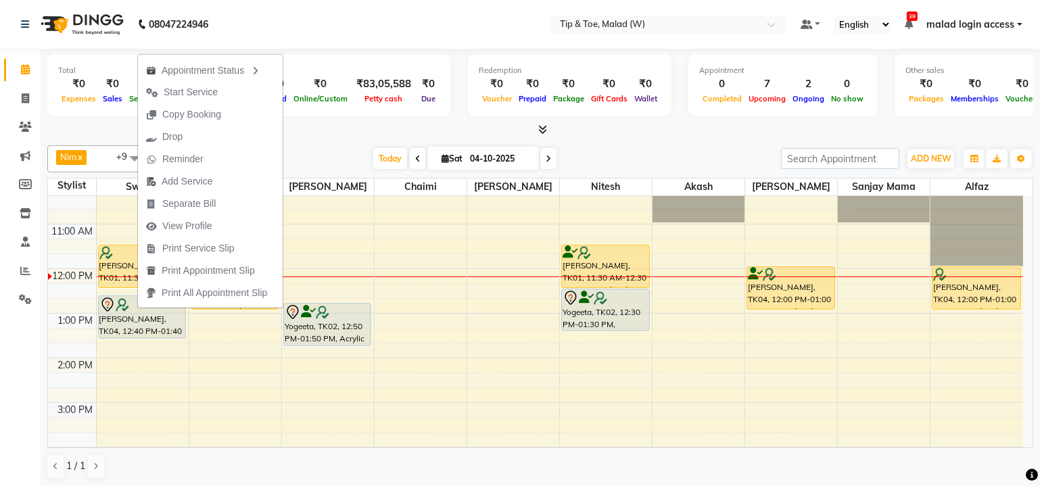
click at [74, 128] on div at bounding box center [540, 130] width 986 height 14
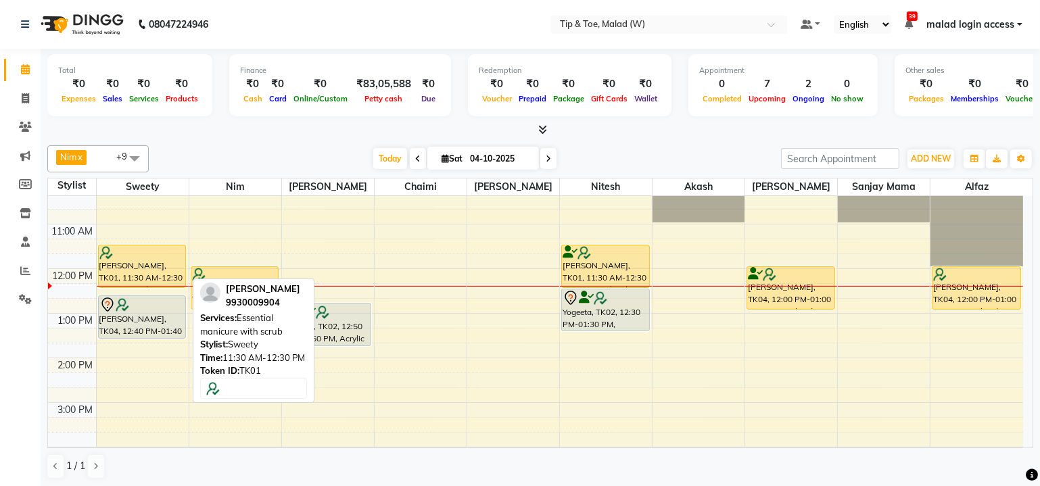
click at [139, 252] on div at bounding box center [142, 253] width 86 height 14
click at [124, 262] on div "[PERSON_NAME], TK01, 11:30 AM-12:30 PM, Essential manicure with scrub" at bounding box center [142, 266] width 87 height 42
select select "1"
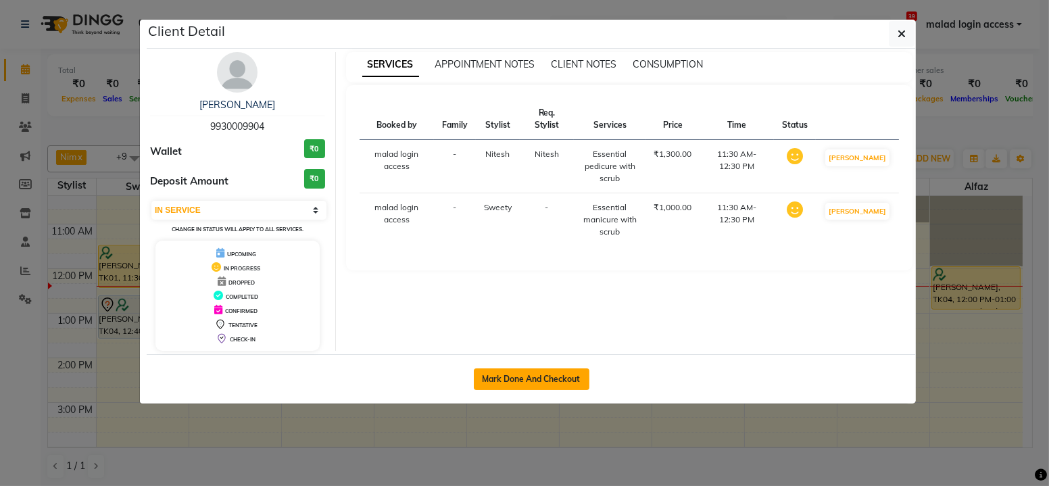
click at [558, 376] on button "Mark Done And Checkout" at bounding box center [532, 379] width 116 height 22
select select "service"
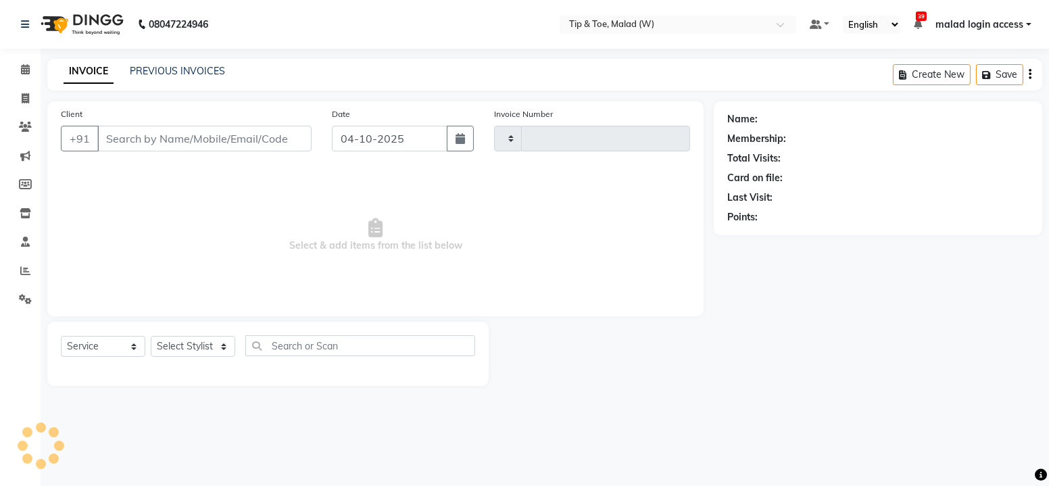
type input "2831"
select select "5930"
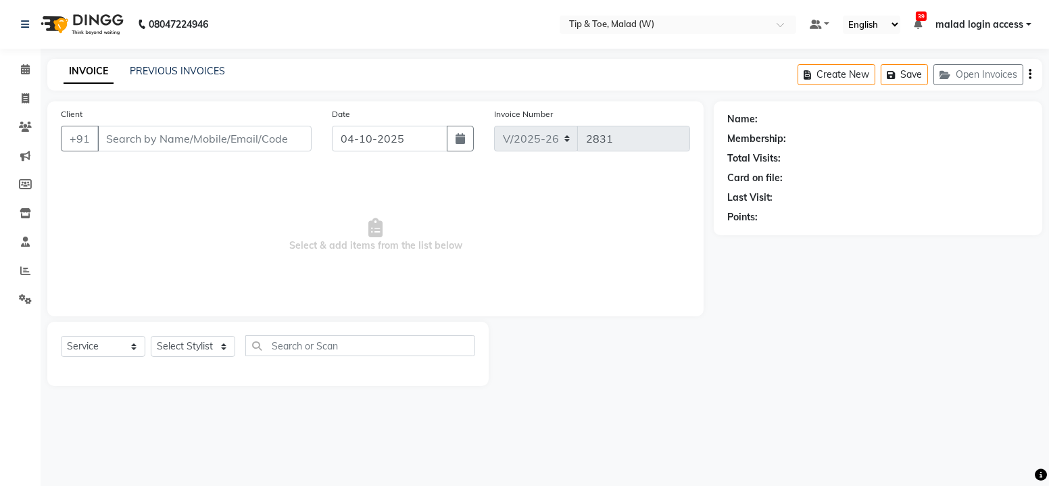
type input "9930009904"
select select "92366"
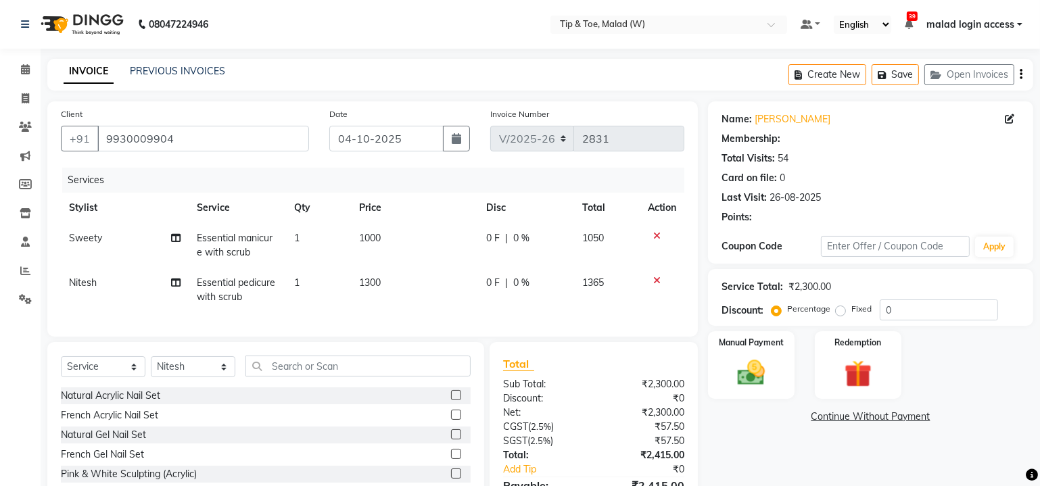
select select "1: Object"
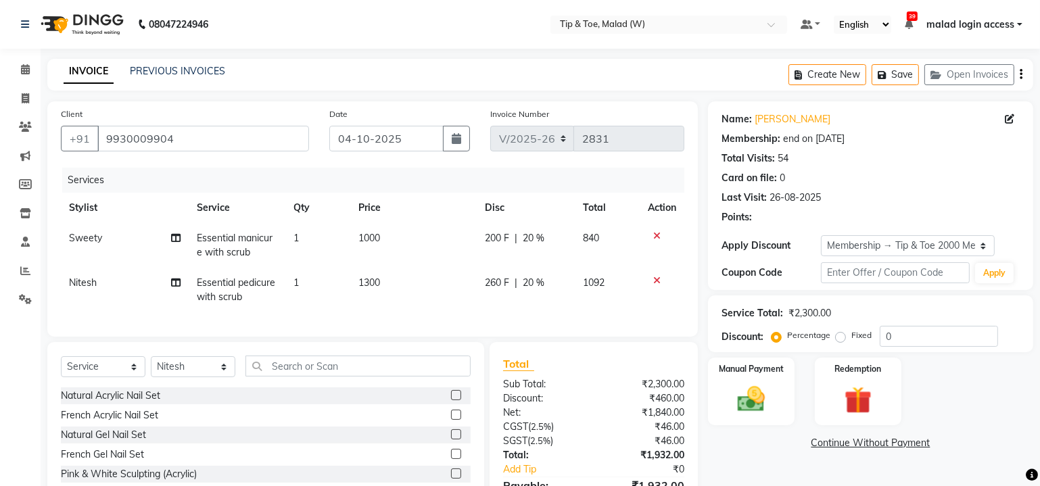
type input "20"
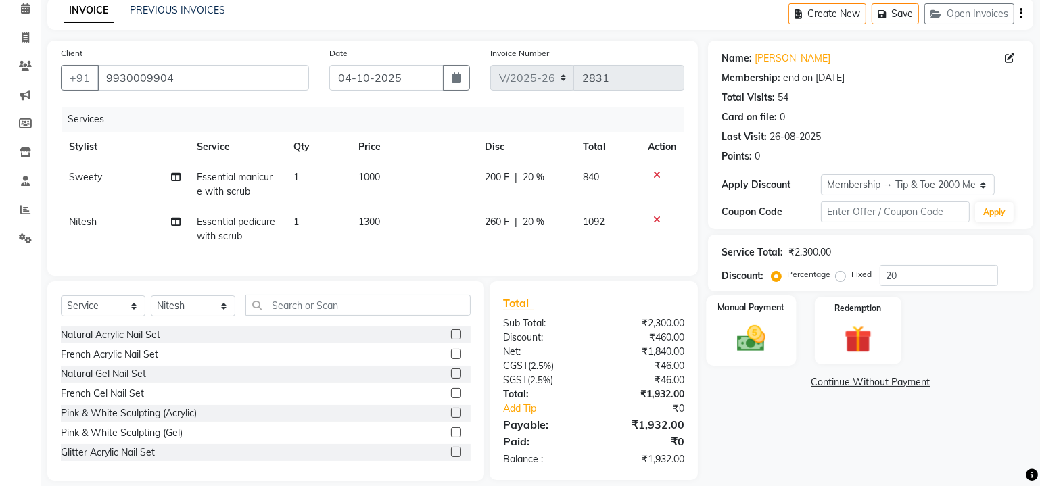
scroll to position [84, 0]
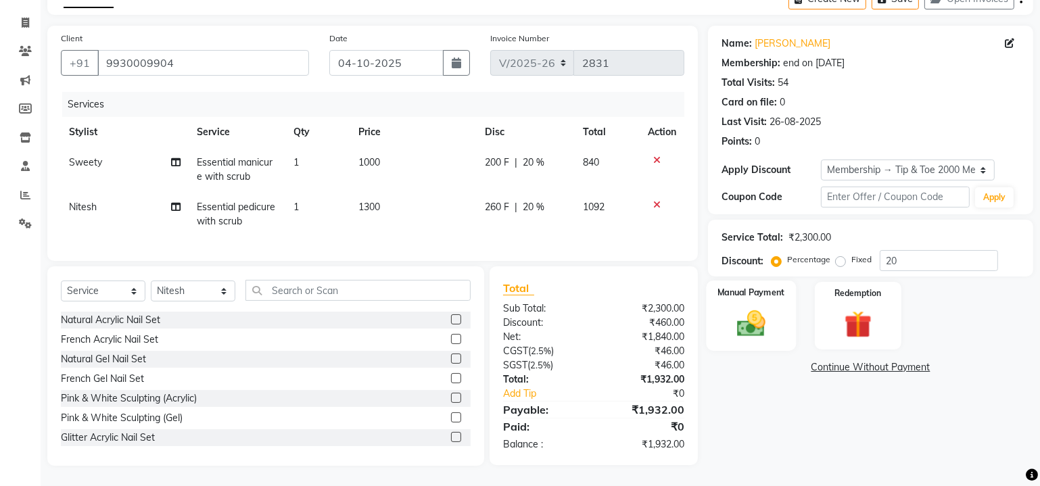
click at [748, 335] on div "Manual Payment" at bounding box center [751, 316] width 90 height 70
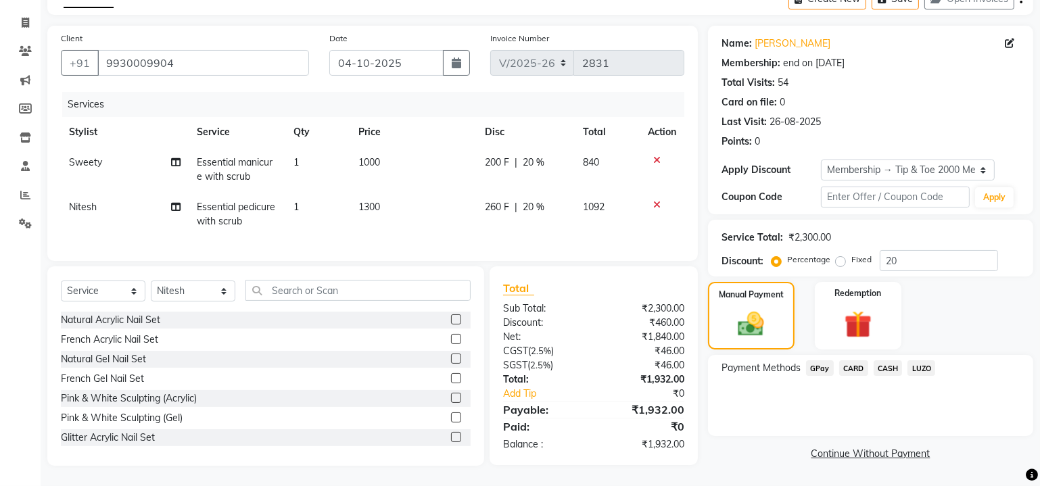
click at [818, 360] on span "GPay" at bounding box center [820, 368] width 28 height 16
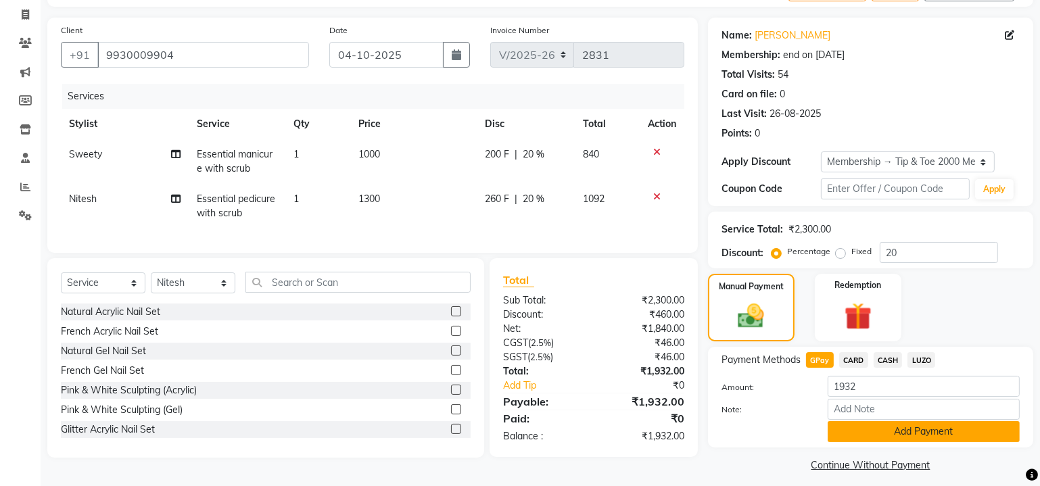
click at [892, 433] on button "Add Payment" at bounding box center [924, 431] width 192 height 21
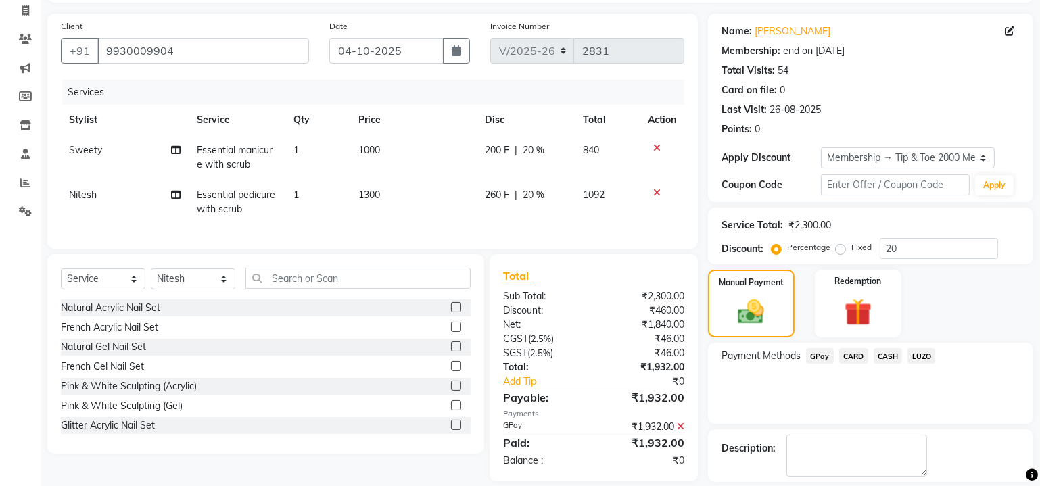
scroll to position [148, 0]
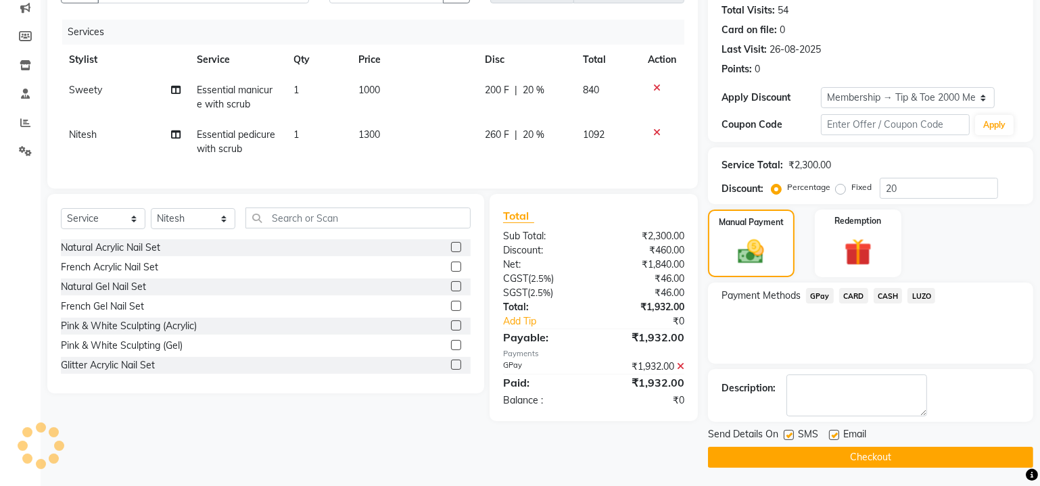
click at [888, 454] on button "Checkout" at bounding box center [870, 457] width 325 height 21
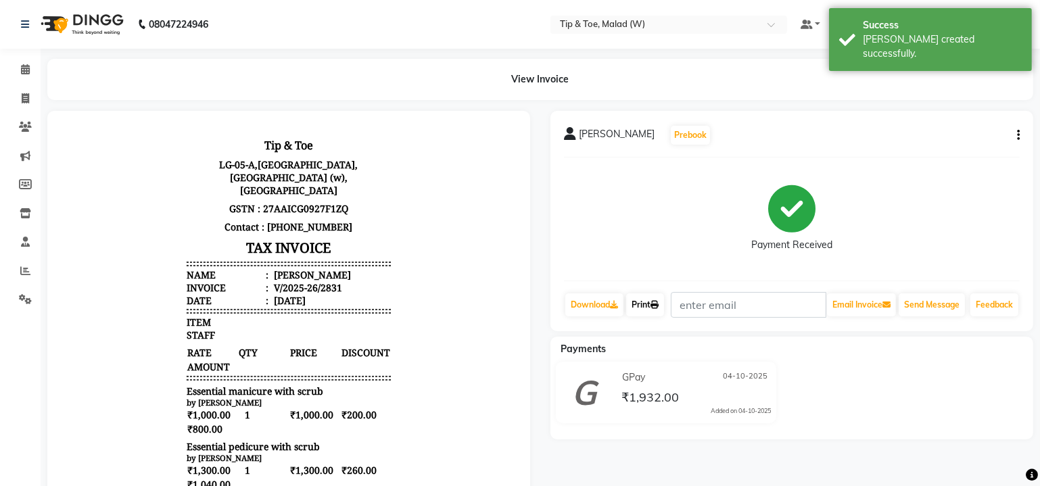
click at [641, 299] on link "Print" at bounding box center [645, 304] width 38 height 23
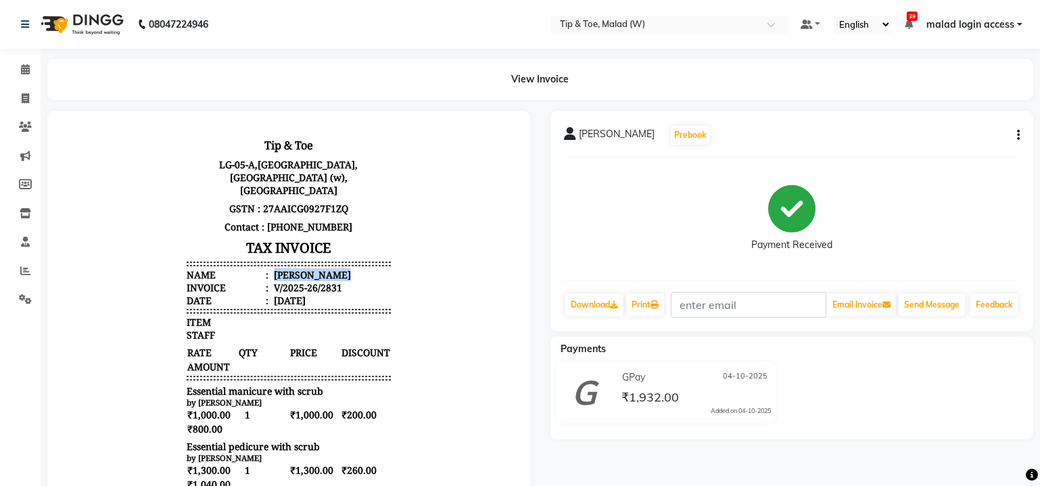
drag, startPoint x: 264, startPoint y: 260, endPoint x: 328, endPoint y: 261, distance: 63.6
click at [328, 268] on li "Name : Sabra Rozario" at bounding box center [288, 274] width 204 height 13
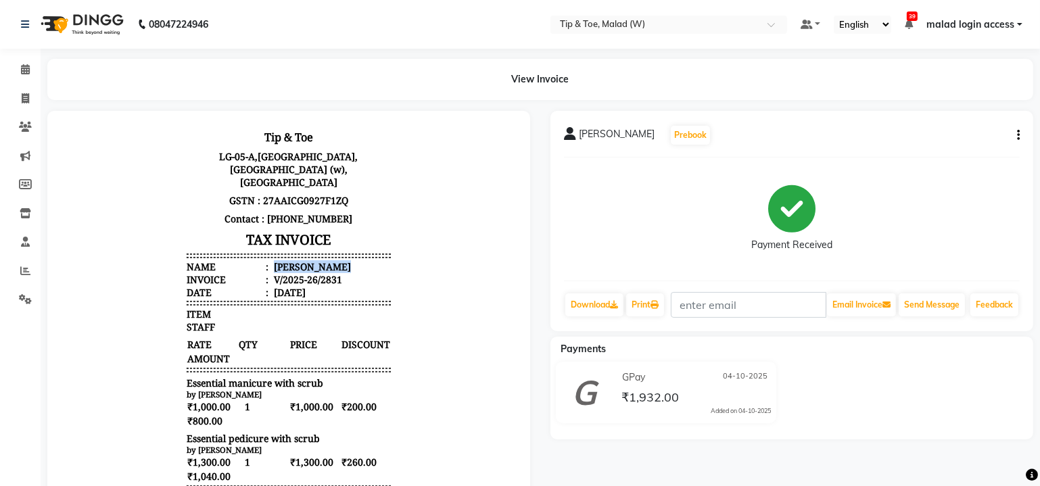
scroll to position [11, 0]
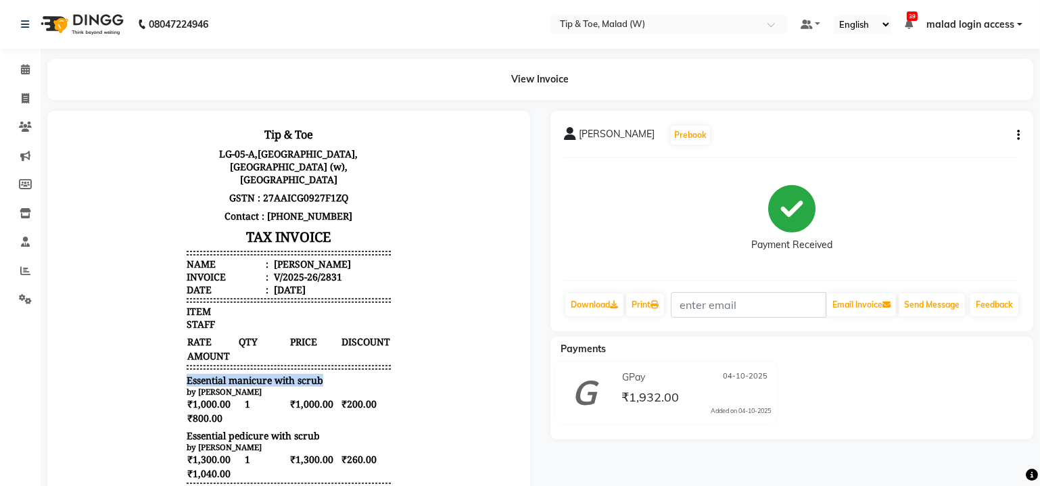
drag, startPoint x: 176, startPoint y: 365, endPoint x: 314, endPoint y: 366, distance: 137.3
click at [314, 373] on div "Essential manicure with scrub" at bounding box center [288, 379] width 204 height 13
drag, startPoint x: 181, startPoint y: 423, endPoint x: 320, endPoint y: 423, distance: 138.6
click at [320, 423] on div "Tip & Toe LG-05-A,Infiniti Mall, New Link Road,Malad (w),Mumbai GSTN : 27AAICG0…" at bounding box center [288, 436] width 215 height 636
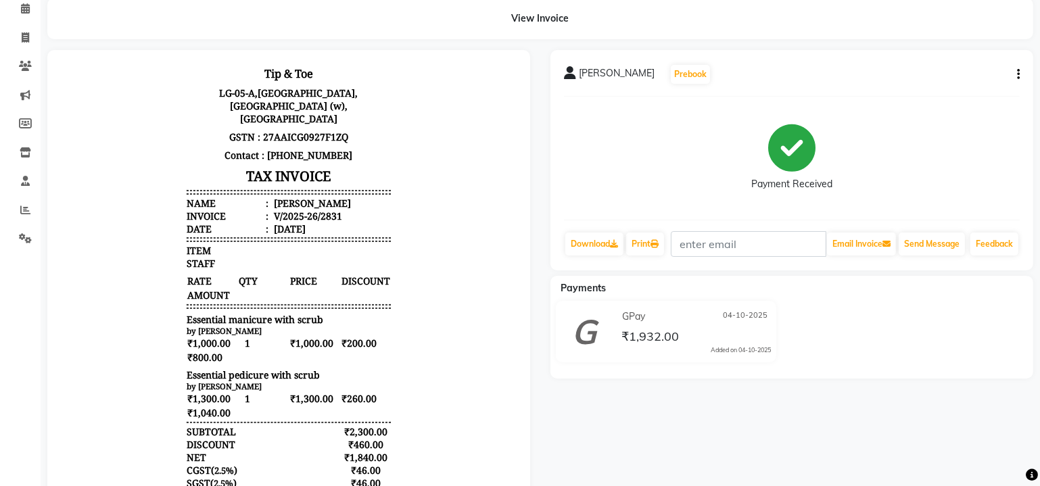
click at [322, 209] on div "V/2025-26/2831" at bounding box center [305, 215] width 71 height 13
click at [22, 9] on icon at bounding box center [25, 8] width 9 height 10
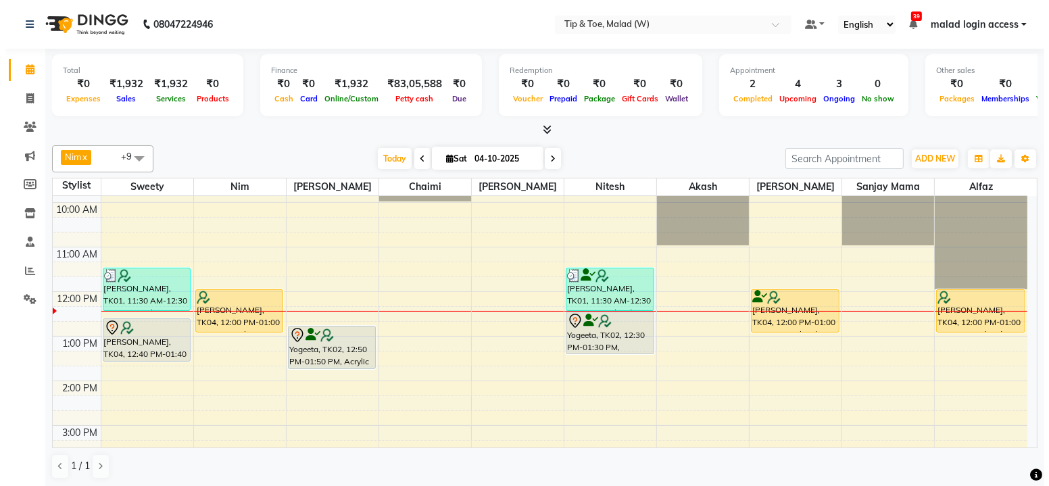
scroll to position [46, 0]
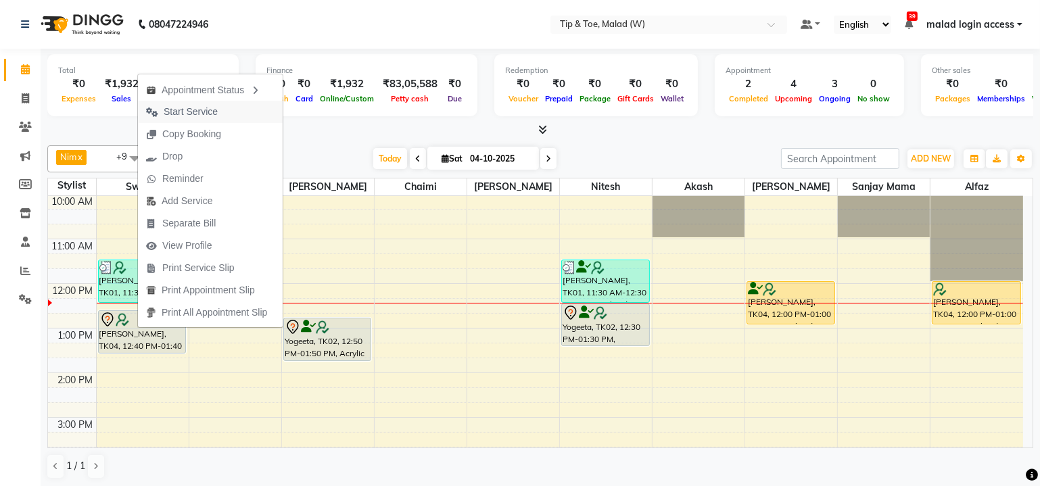
click at [205, 117] on span "Start Service" at bounding box center [191, 112] width 54 height 14
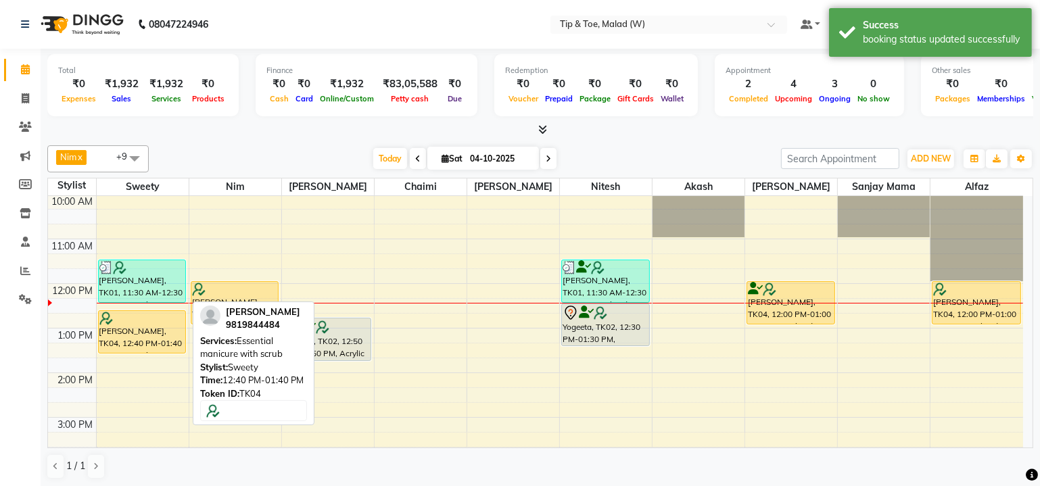
click at [116, 338] on div "Suchita Chhabria, TK04, 12:40 PM-01:40 PM, Essential manicure with scrub" at bounding box center [142, 332] width 87 height 42
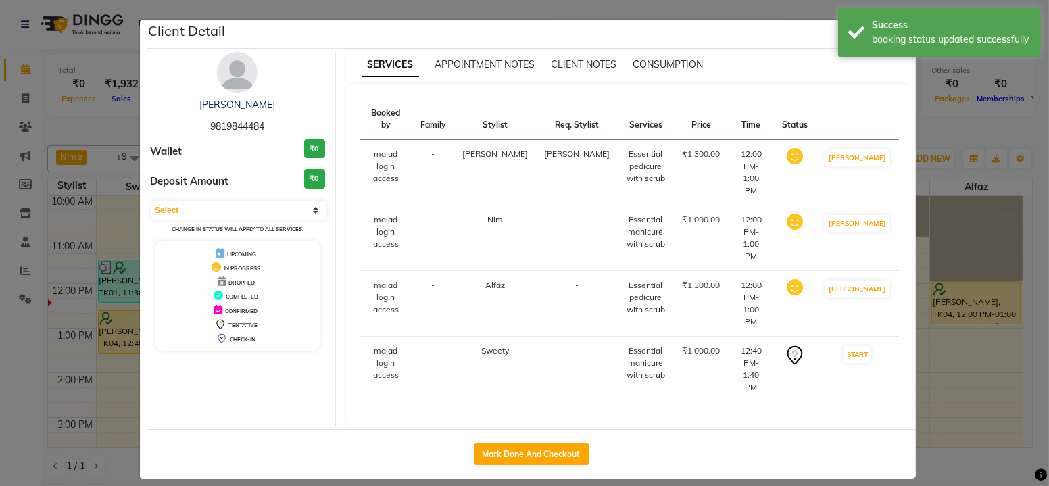
select select "1"
click at [506, 444] on button "Mark Done And Checkout" at bounding box center [532, 455] width 116 height 22
select select "service"
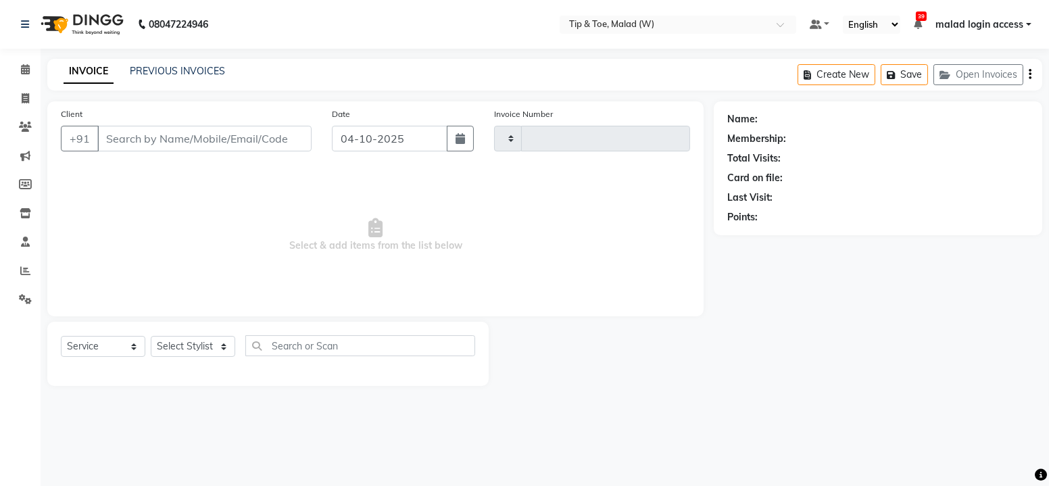
click at [263, 266] on span "Select & add items from the list below" at bounding box center [375, 235] width 629 height 135
click at [295, 232] on span "Select & add items from the list below" at bounding box center [375, 235] width 629 height 135
click at [285, 279] on span "Select & add items from the list below" at bounding box center [375, 235] width 629 height 135
click at [20, 66] on span at bounding box center [26, 70] width 24 height 16
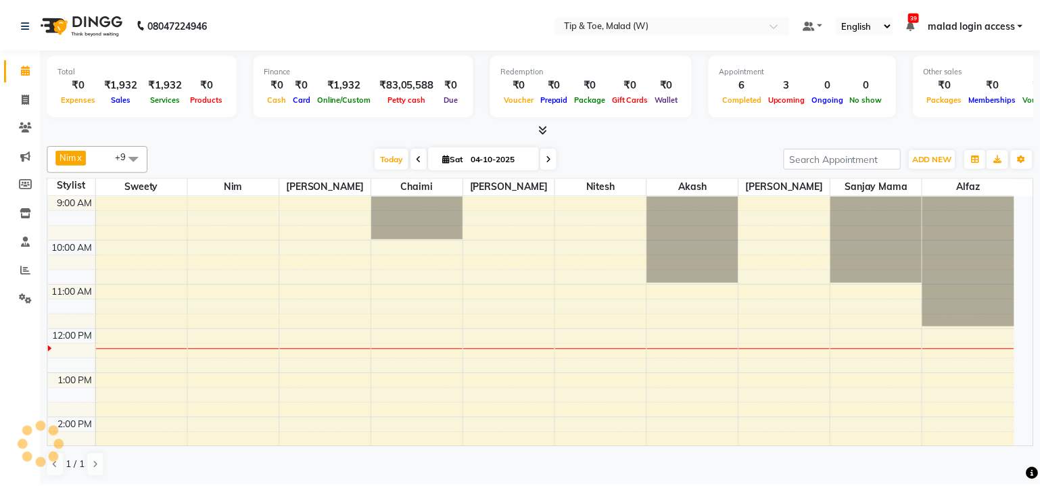
scroll to position [132, 0]
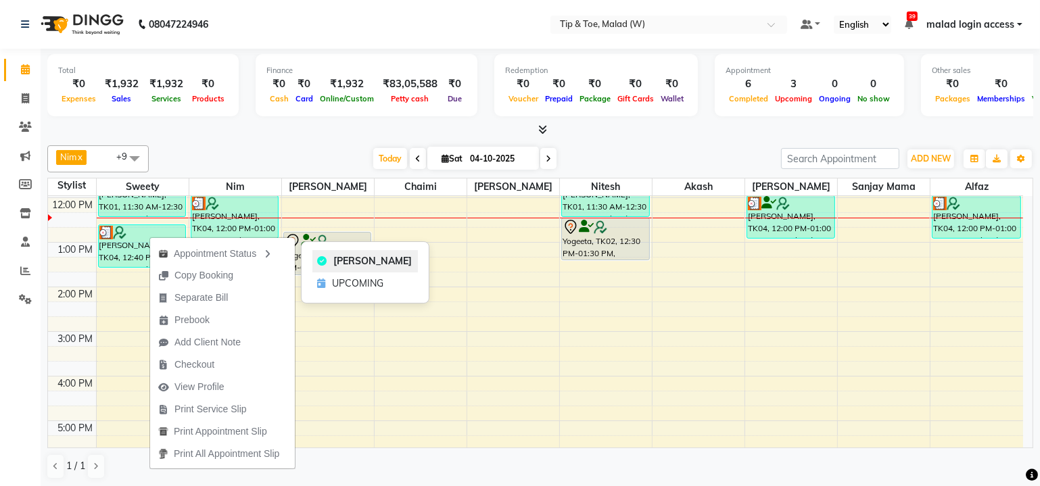
click at [350, 261] on span "MARK DONE" at bounding box center [373, 261] width 78 height 14
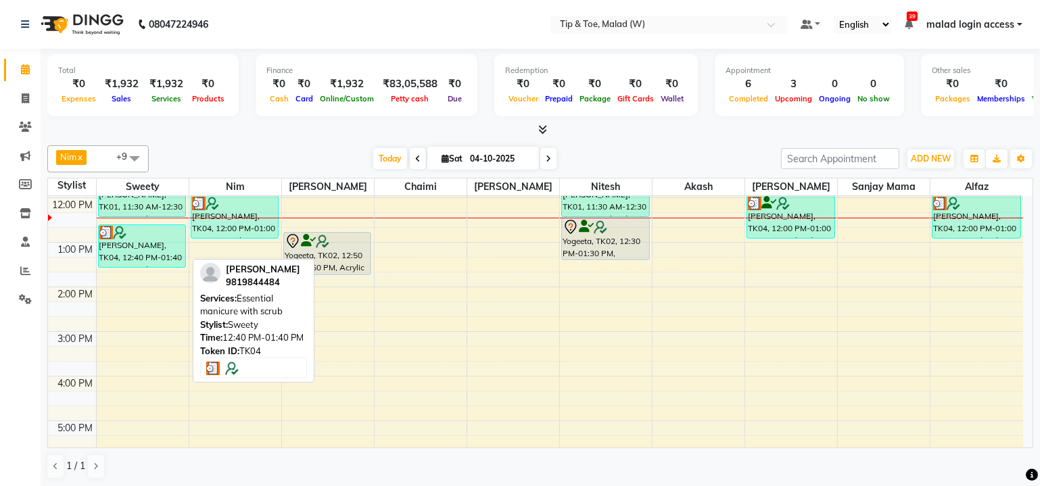
click at [133, 238] on div "Suchita Chhabria, TK04, 12:40 PM-01:40 PM, Essential manicure with scrub" at bounding box center [142, 246] width 87 height 42
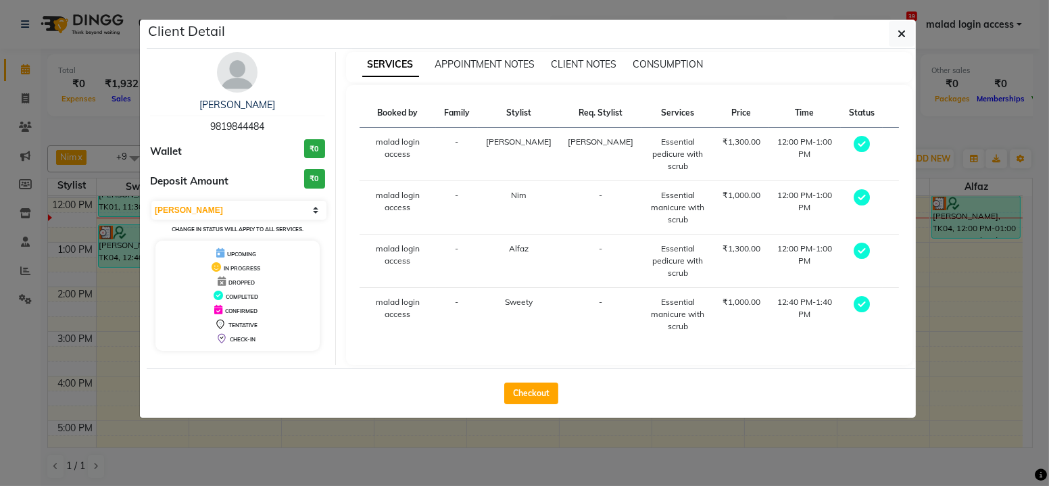
click at [245, 268] on span "IN PROGRESS" at bounding box center [242, 268] width 37 height 7
click at [310, 208] on select "Select MARK DONE UPCOMING" at bounding box center [238, 210] width 175 height 19
select select "5"
click at [151, 201] on select "Select MARK DONE UPCOMING" at bounding box center [238, 210] width 175 height 19
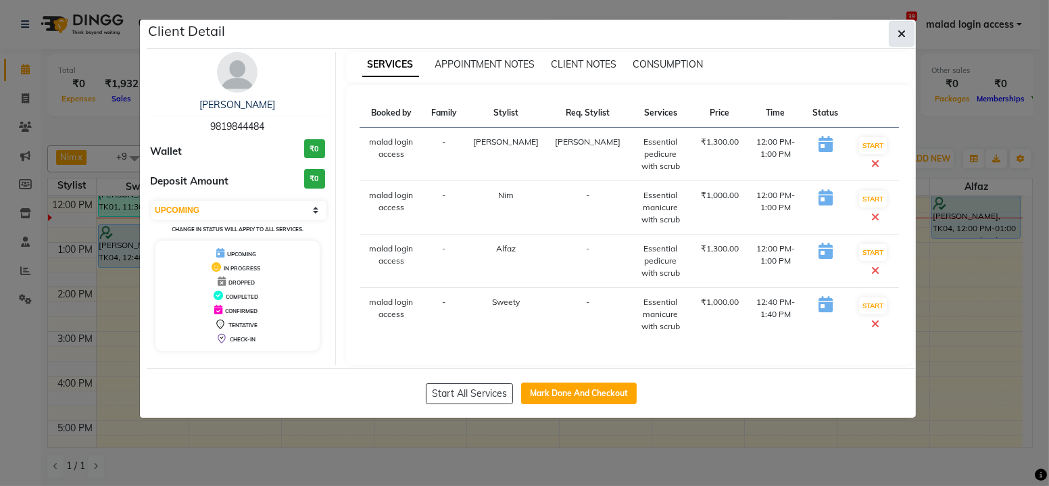
click at [905, 38] on icon "button" at bounding box center [902, 33] width 8 height 11
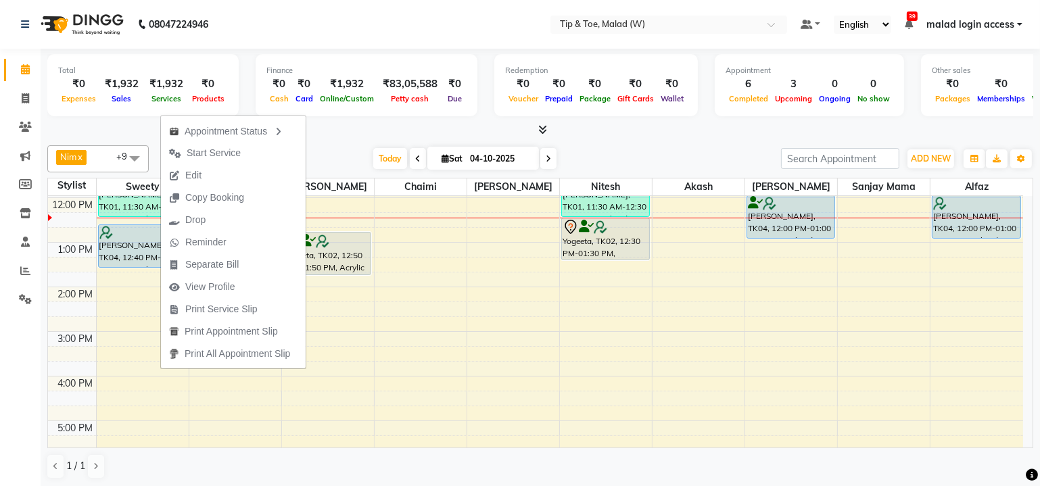
click at [211, 179] on button "Edit" at bounding box center [233, 175] width 145 height 22
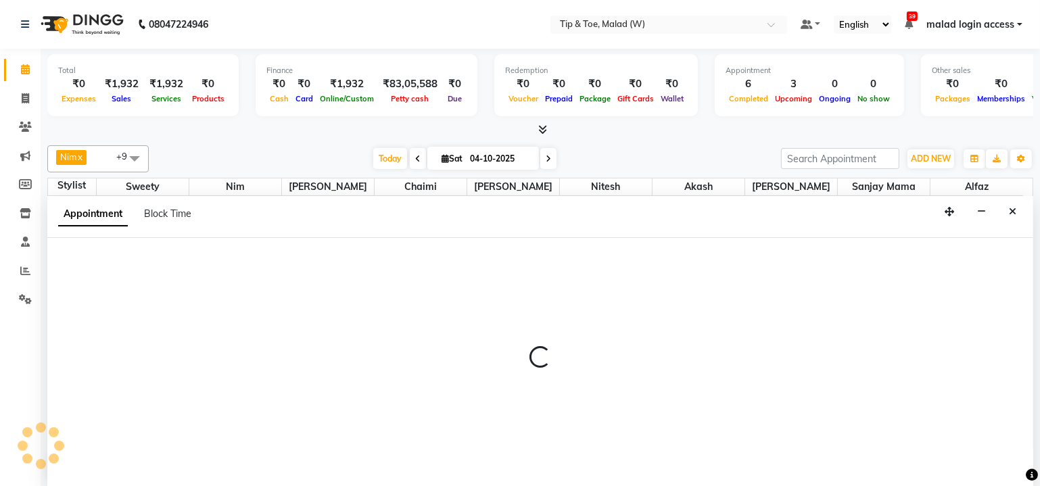
scroll to position [0, 0]
select select "71375"
select select "720"
select select "upcoming"
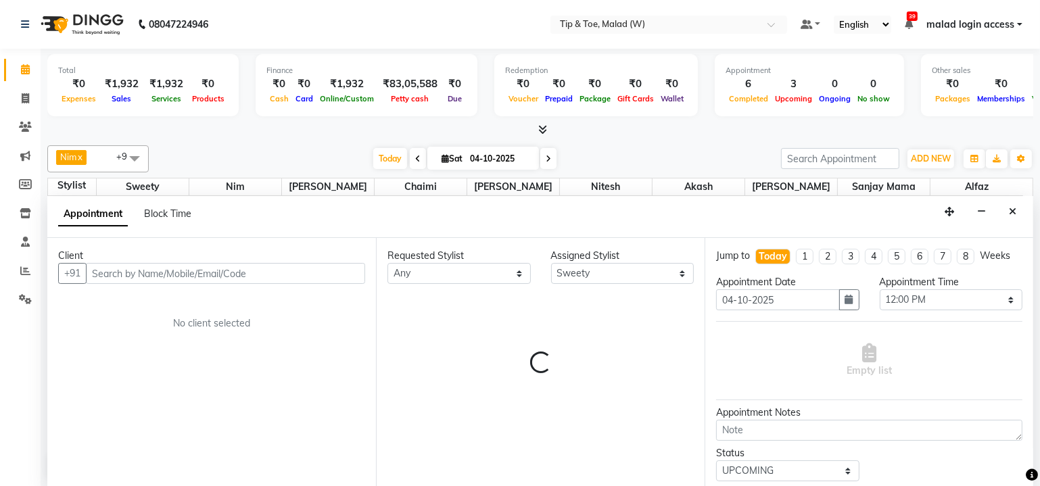
scroll to position [132, 0]
select select "2873"
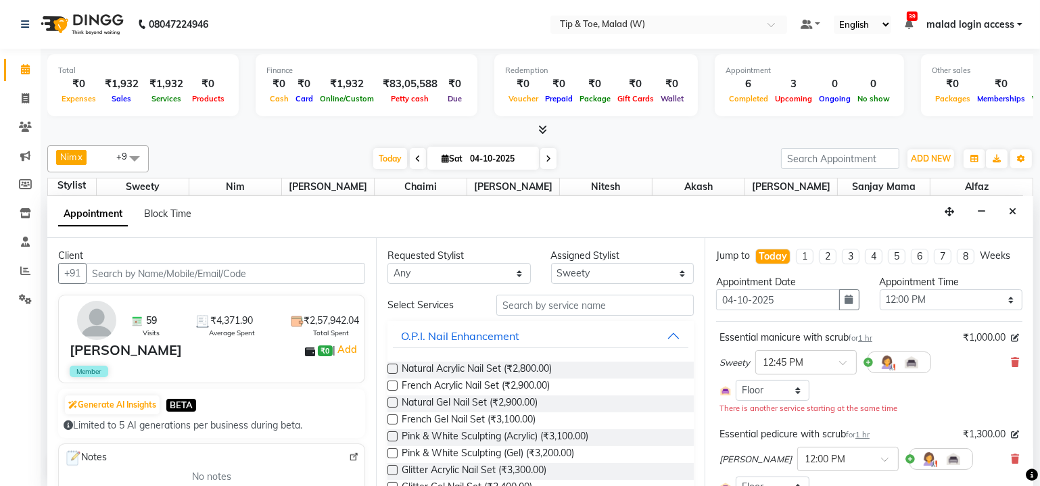
scroll to position [61, 0]
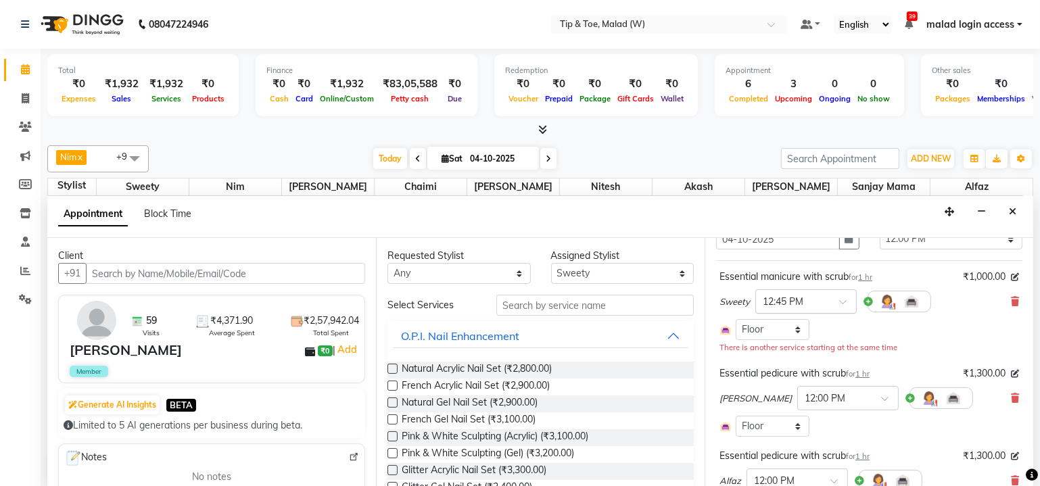
click at [842, 299] on span at bounding box center [847, 306] width 17 height 14
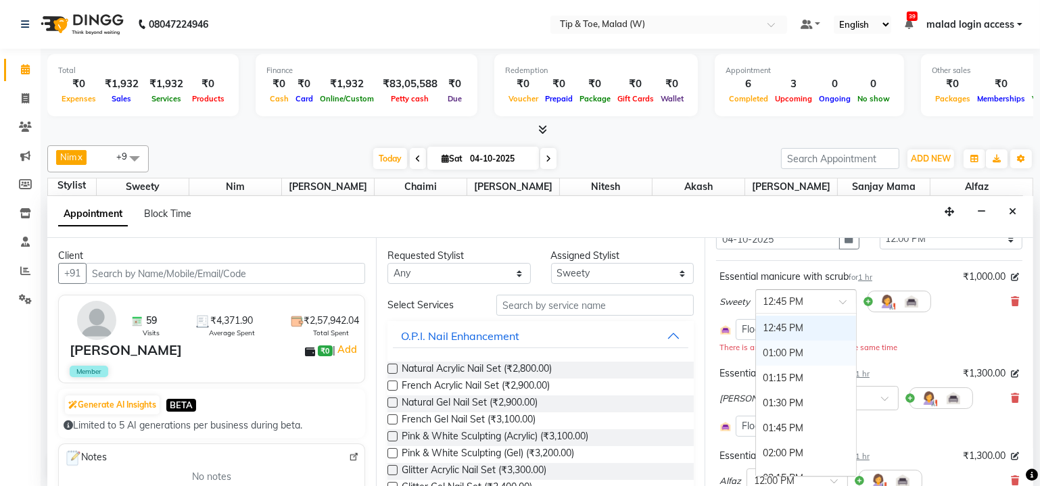
scroll to position [217, 0]
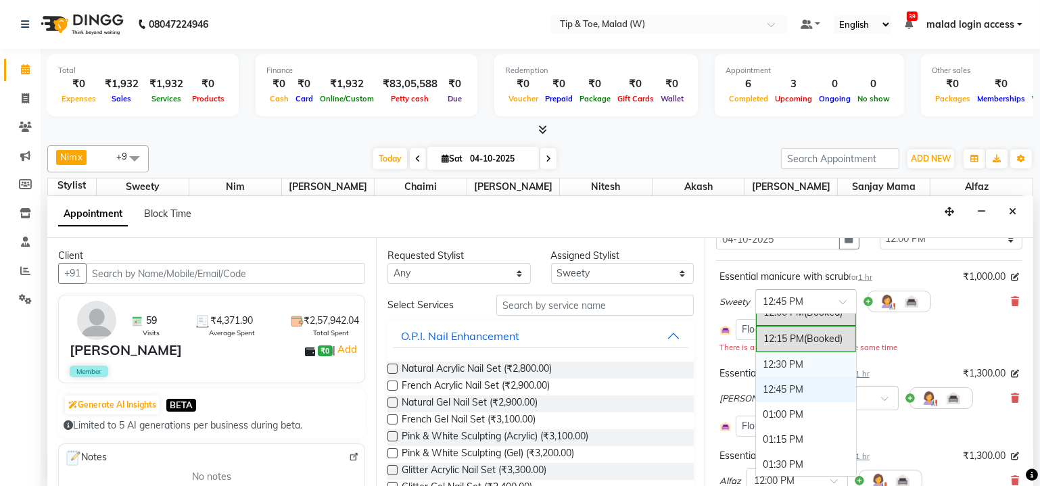
click at [803, 359] on div "12:30 PM" at bounding box center [806, 364] width 100 height 25
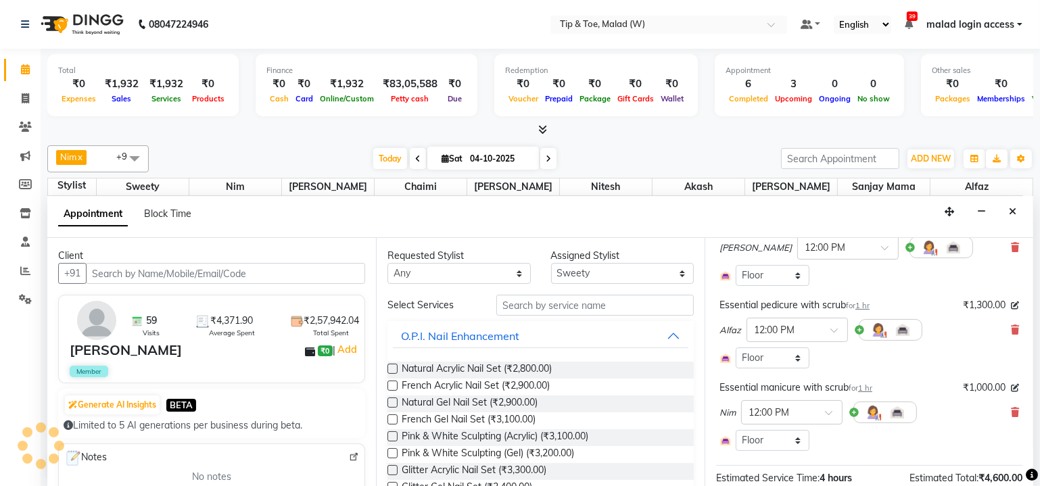
scroll to position [334, 0]
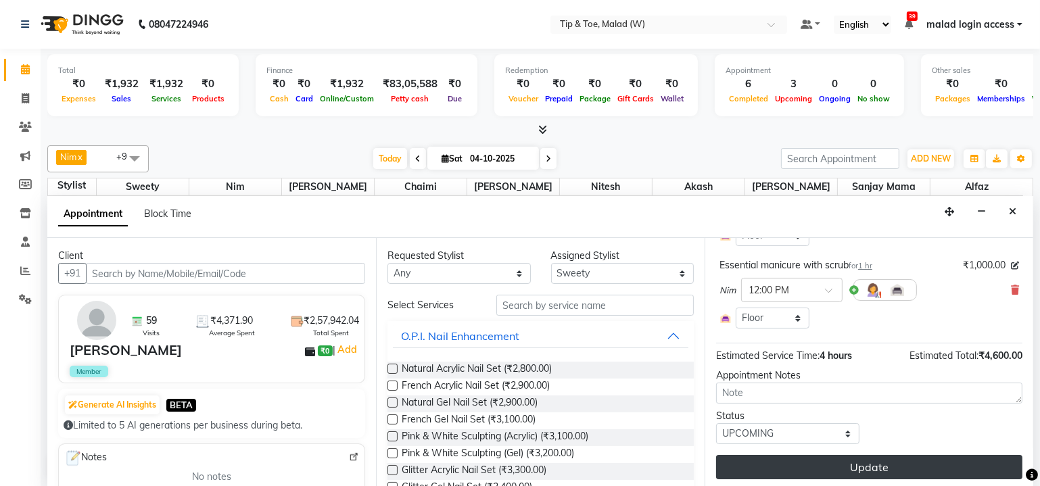
click at [851, 459] on button "Update" at bounding box center [869, 467] width 306 height 24
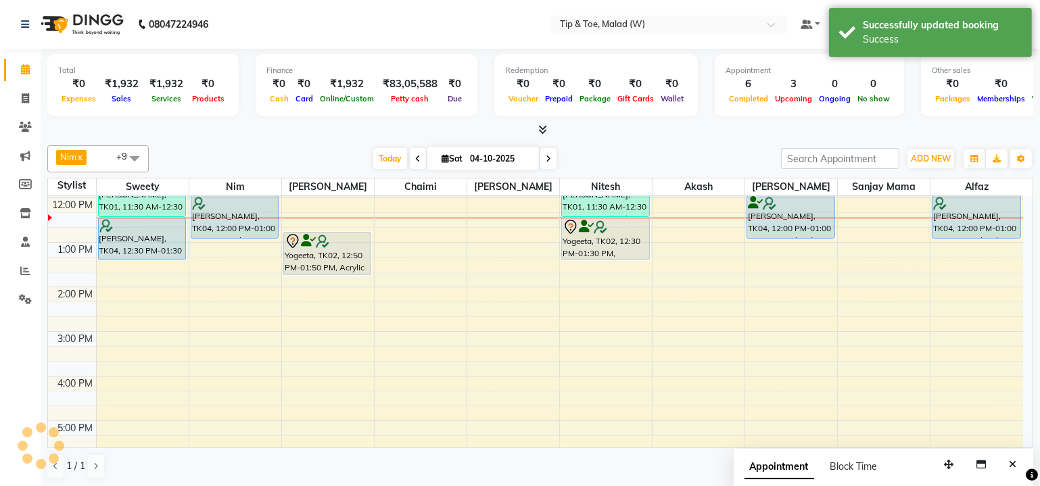
scroll to position [0, 0]
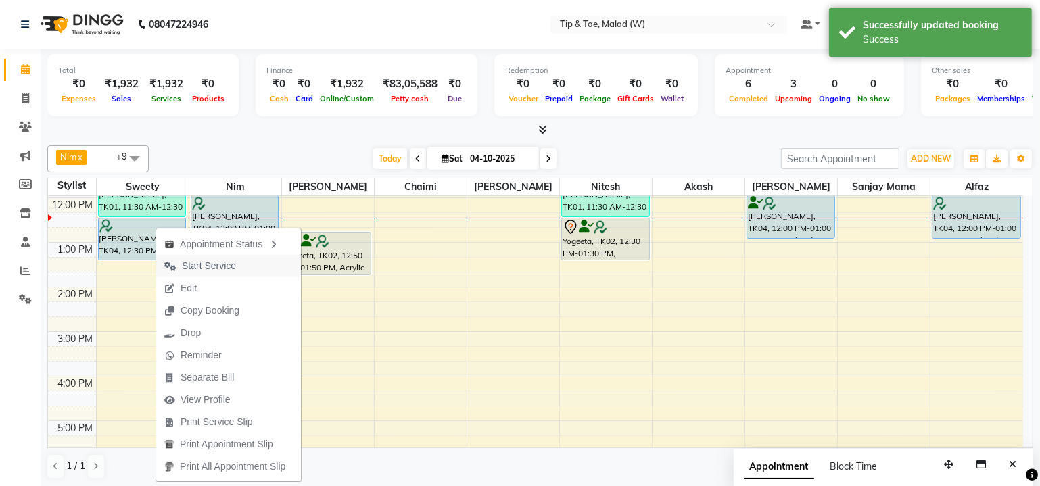
click at [176, 267] on span "Start Service" at bounding box center [200, 266] width 88 height 22
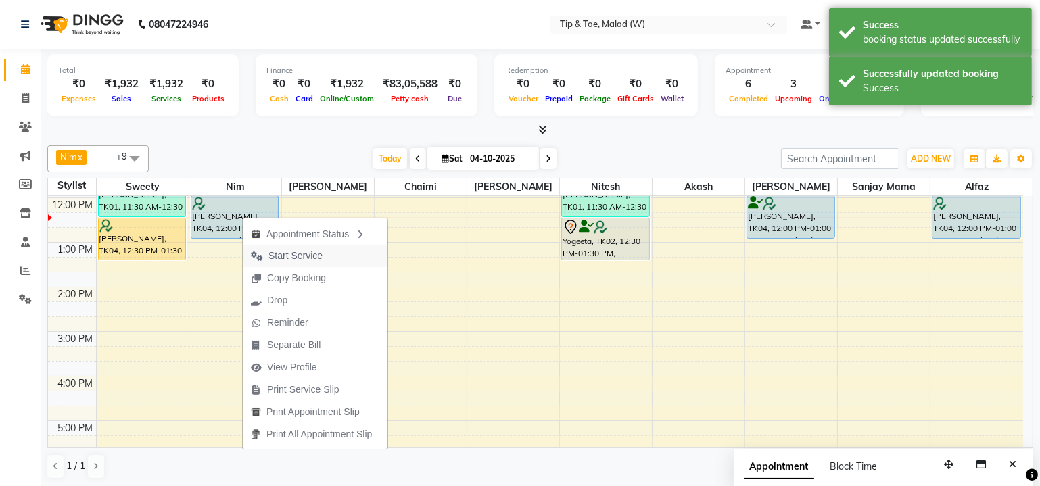
click at [290, 255] on span "Start Service" at bounding box center [295, 256] width 54 height 14
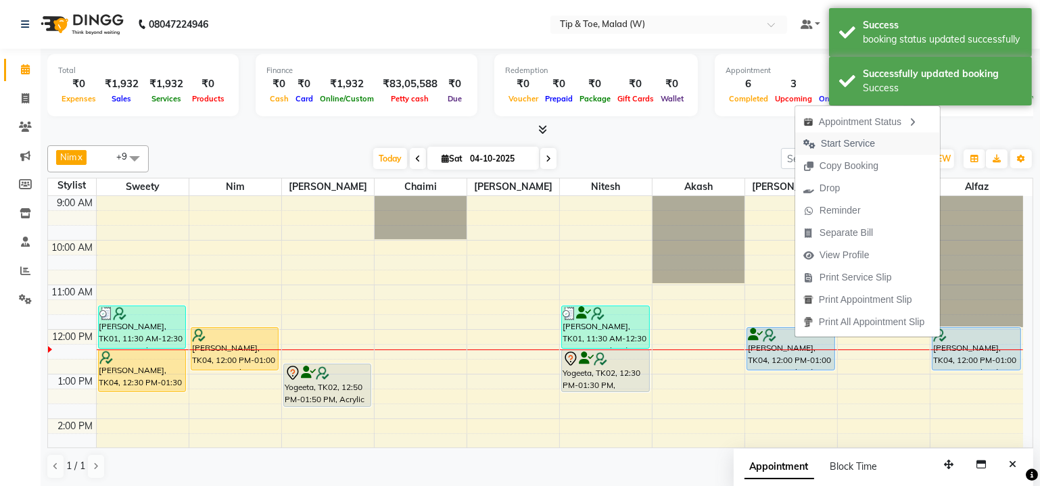
click at [857, 143] on span "Start Service" at bounding box center [848, 144] width 54 height 14
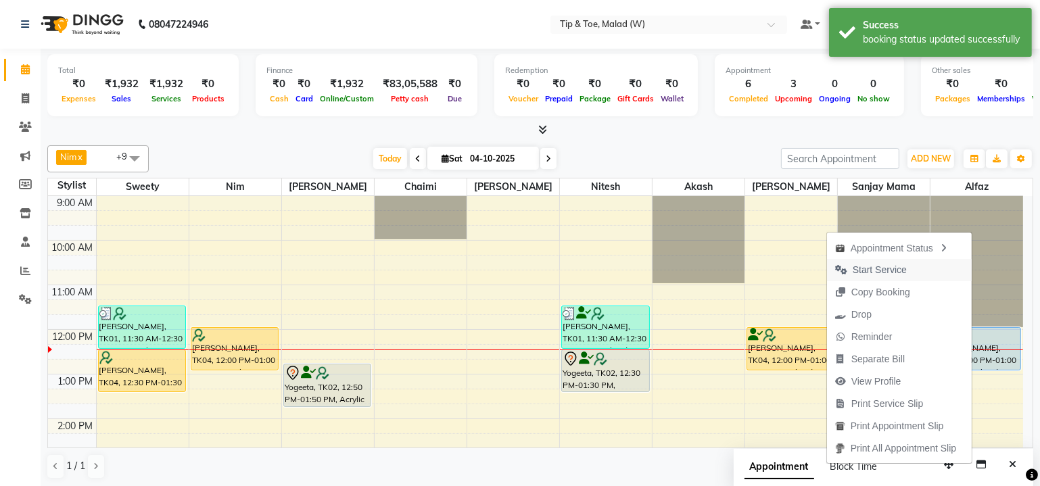
click at [903, 270] on span "Start Service" at bounding box center [871, 270] width 88 height 22
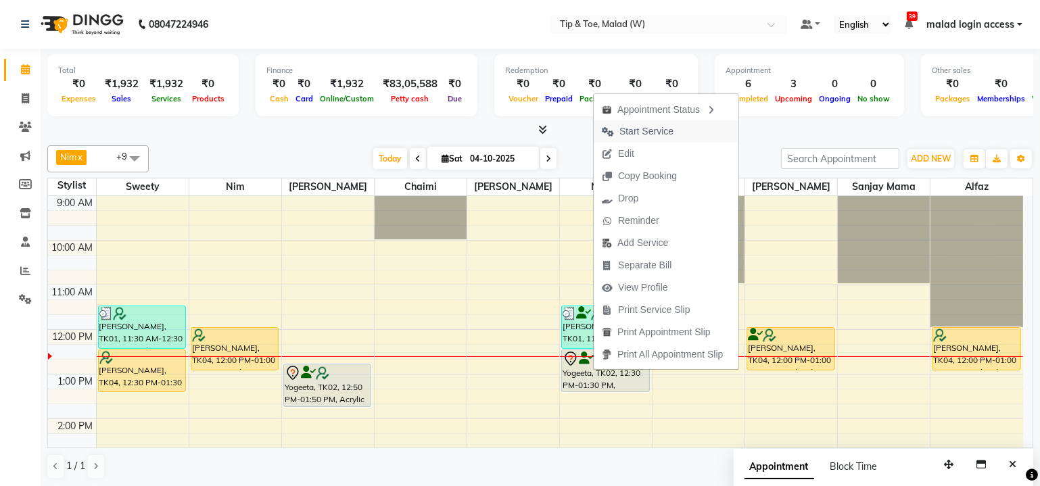
click at [656, 136] on span "Start Service" at bounding box center [646, 131] width 54 height 14
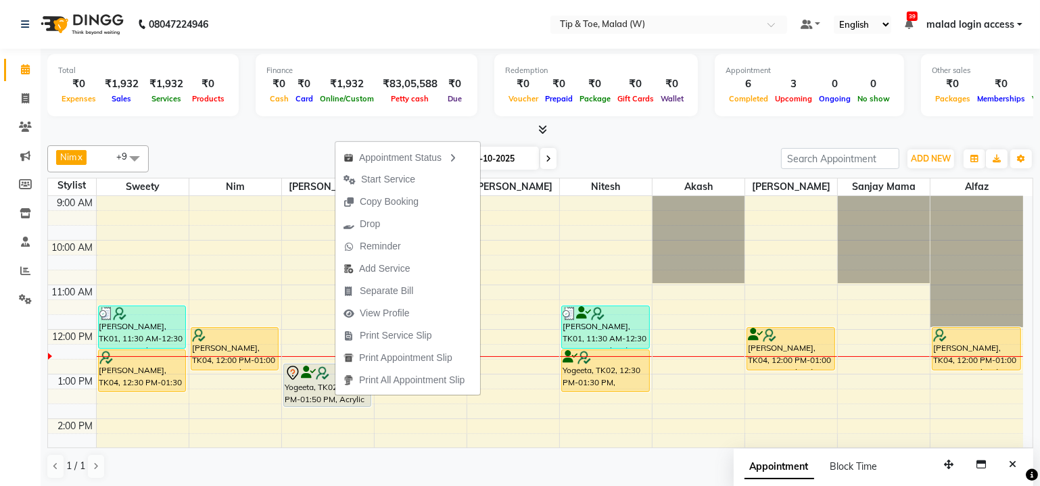
click at [0, 381] on div "Calendar Invoice Clients Marketing Members Inventory Staff Reports Settings Com…" at bounding box center [91, 253] width 183 height 429
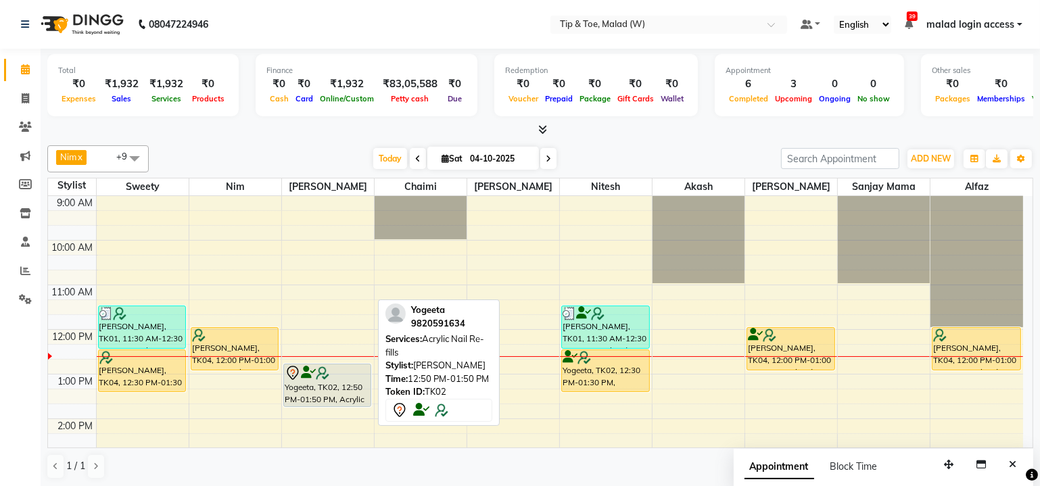
click at [331, 383] on div "Yogeeta, TK02, 12:50 PM-01:50 PM, Acrylic Nail Re-fills" at bounding box center [327, 385] width 87 height 42
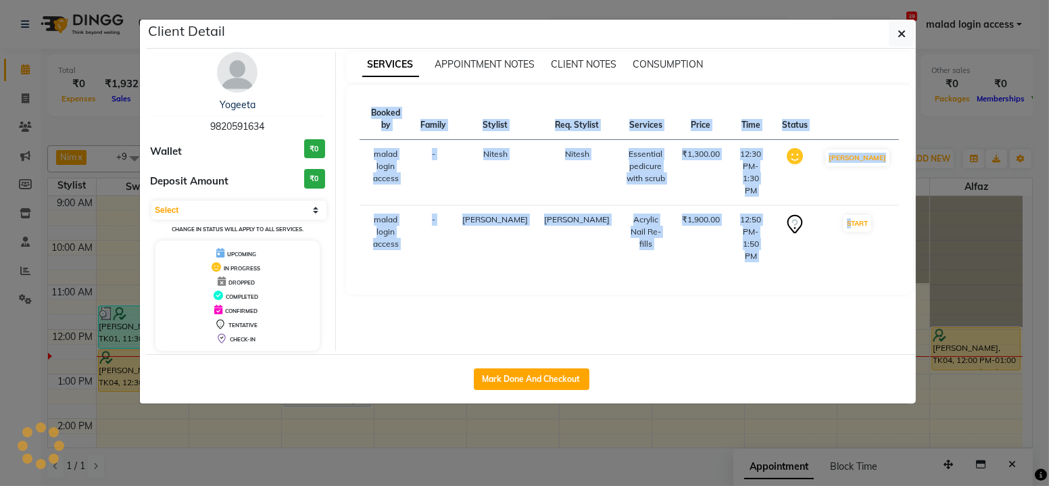
click at [331, 383] on ngb-modal-window "Client Detail Yogeeta 9820591634 Wallet ₹0 Deposit Amount ₹0 Select IN SERVICE …" at bounding box center [524, 243] width 1049 height 486
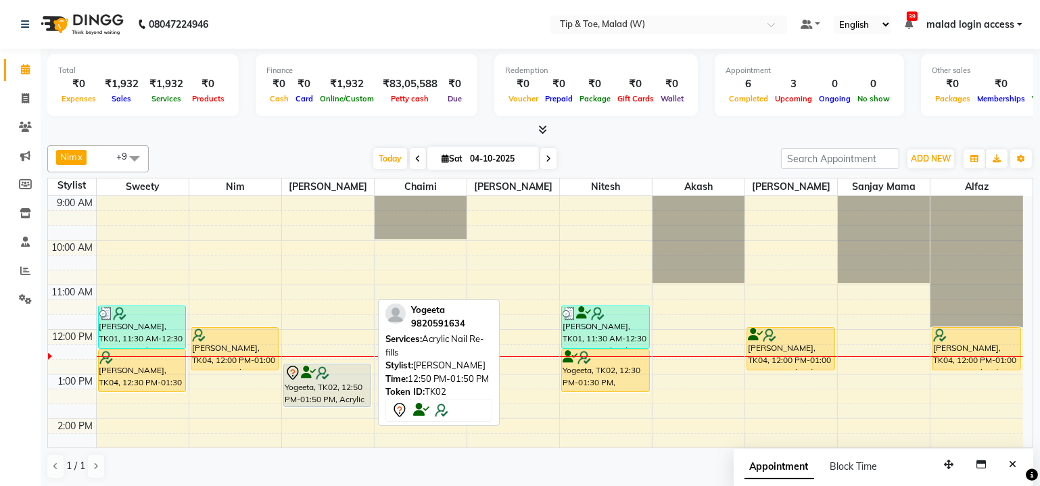
click at [331, 383] on div "Yogeeta, TK02, 12:50 PM-01:50 PM, Acrylic Nail Re-fills" at bounding box center [327, 385] width 87 height 42
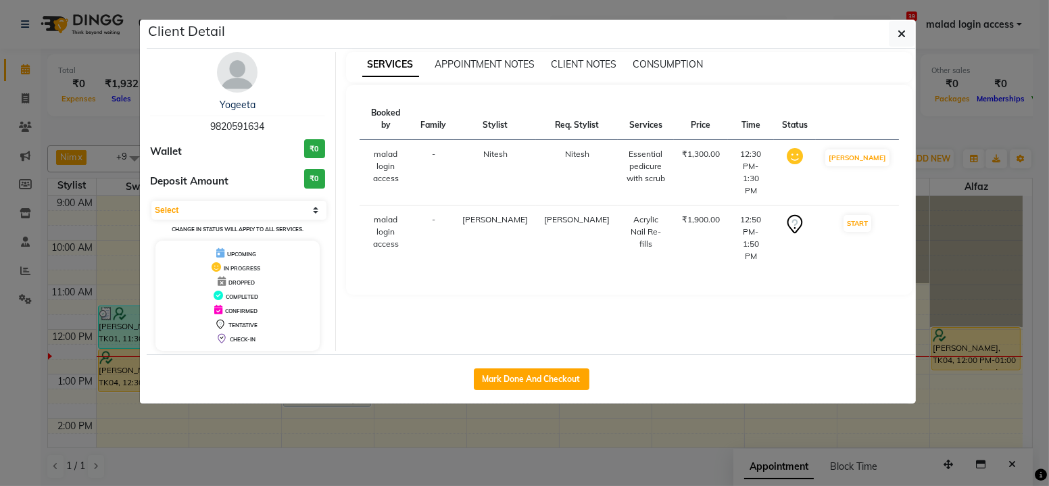
click at [499, 158] on td "Nitesh" at bounding box center [495, 173] width 82 height 66
click at [500, 214] on span "[PERSON_NAME]" at bounding box center [495, 219] width 66 height 10
click at [504, 65] on span "APPOINTMENT NOTES" at bounding box center [485, 64] width 100 height 12
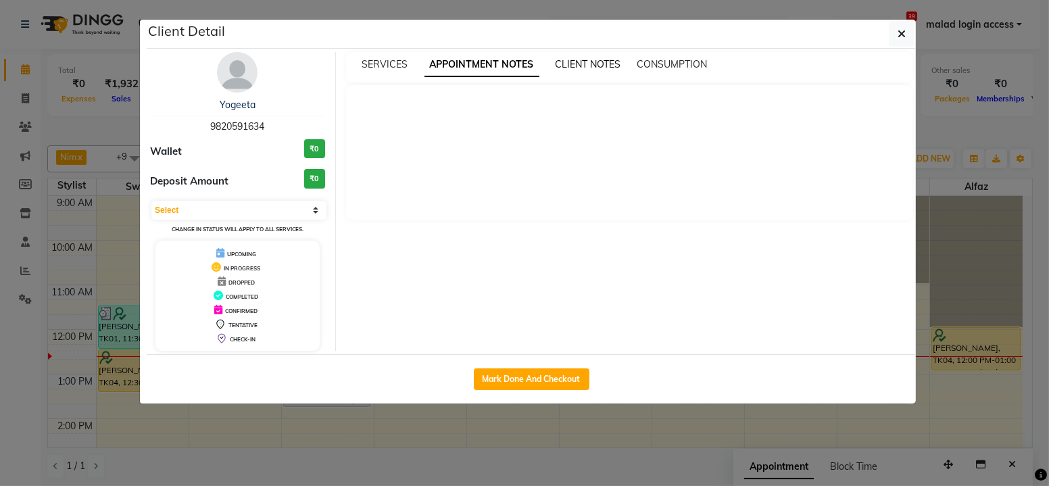
click at [575, 66] on span "CLIENT NOTES" at bounding box center [589, 64] width 66 height 12
click at [686, 65] on span "CONSUMPTION" at bounding box center [671, 64] width 70 height 12
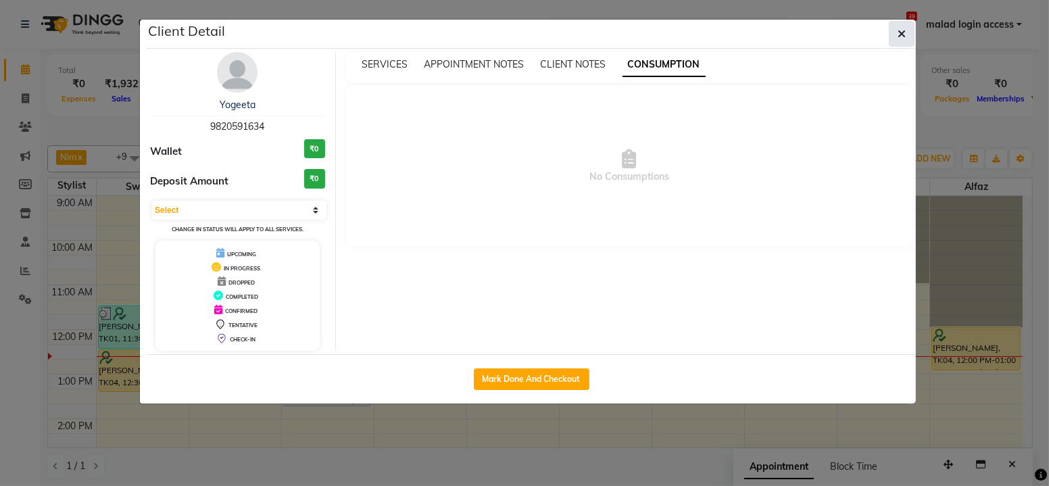
click at [896, 37] on button "button" at bounding box center [902, 34] width 26 height 26
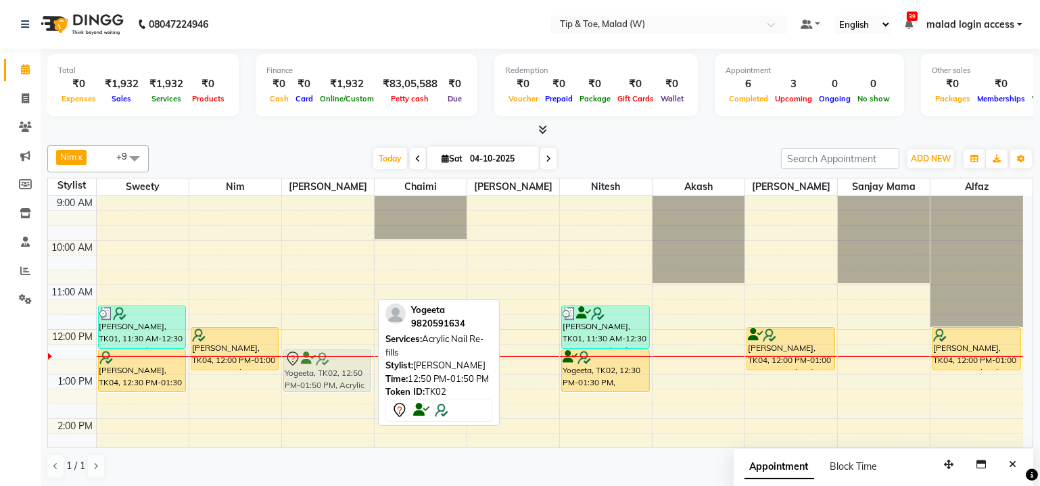
drag, startPoint x: 350, startPoint y: 393, endPoint x: 347, endPoint y: 382, distance: 11.8
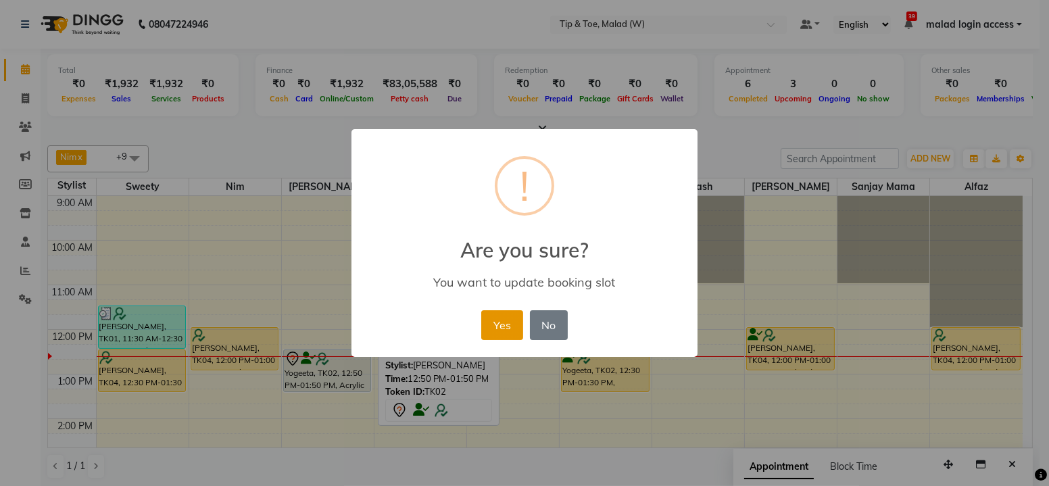
click at [512, 324] on button "Yes" at bounding box center [501, 325] width 41 height 30
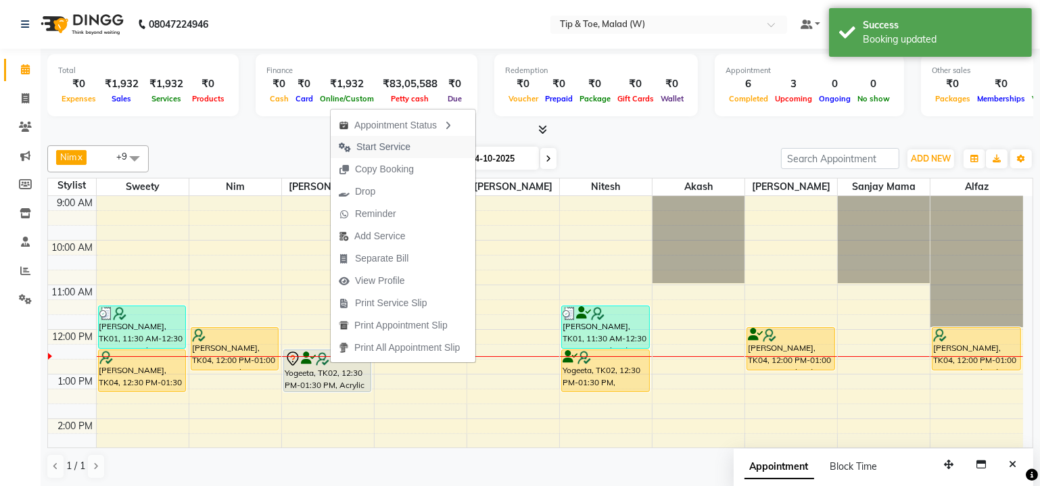
click at [416, 147] on span "Start Service" at bounding box center [375, 147] width 88 height 22
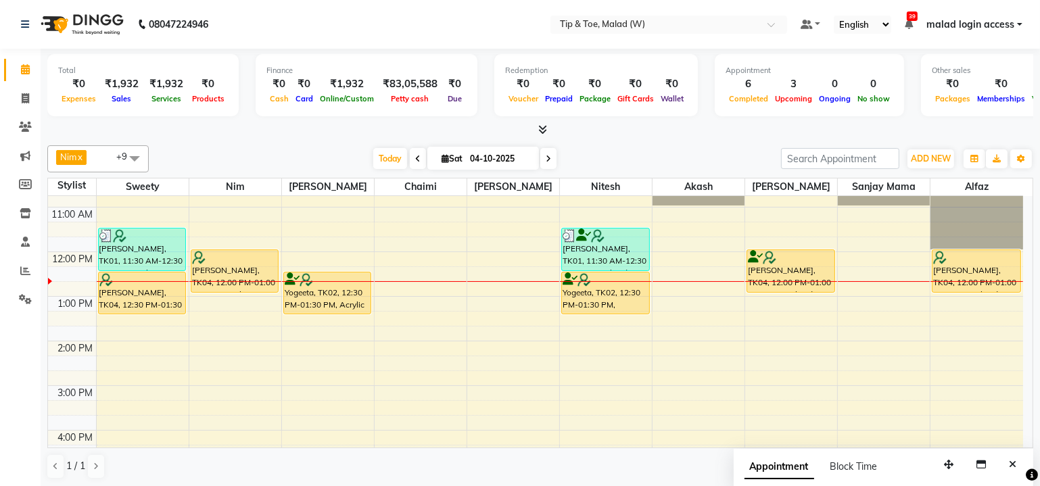
scroll to position [122, 0]
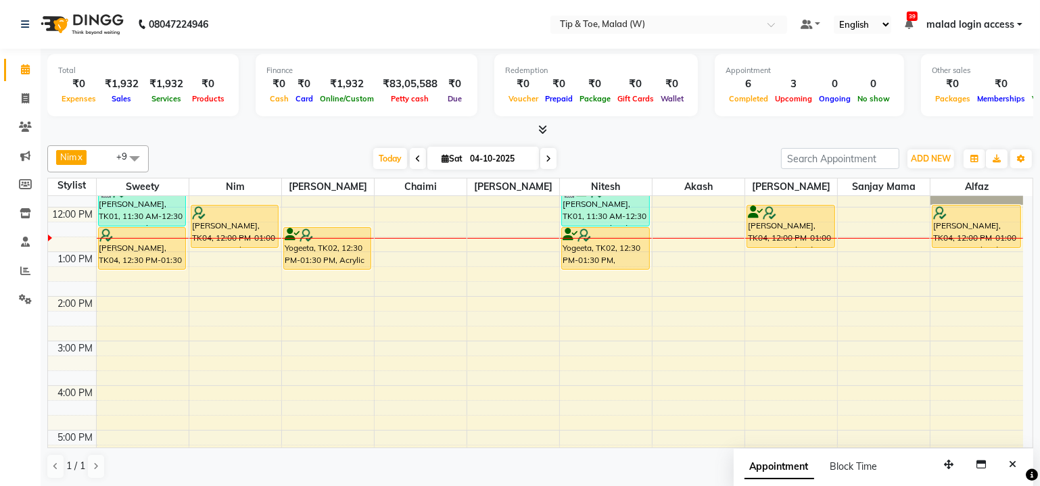
click at [227, 336] on div "9:00 AM 10:00 AM 11:00 AM 12:00 PM 1:00 PM 2:00 PM 3:00 PM 4:00 PM 5:00 PM 6:00…" at bounding box center [535, 408] width 975 height 669
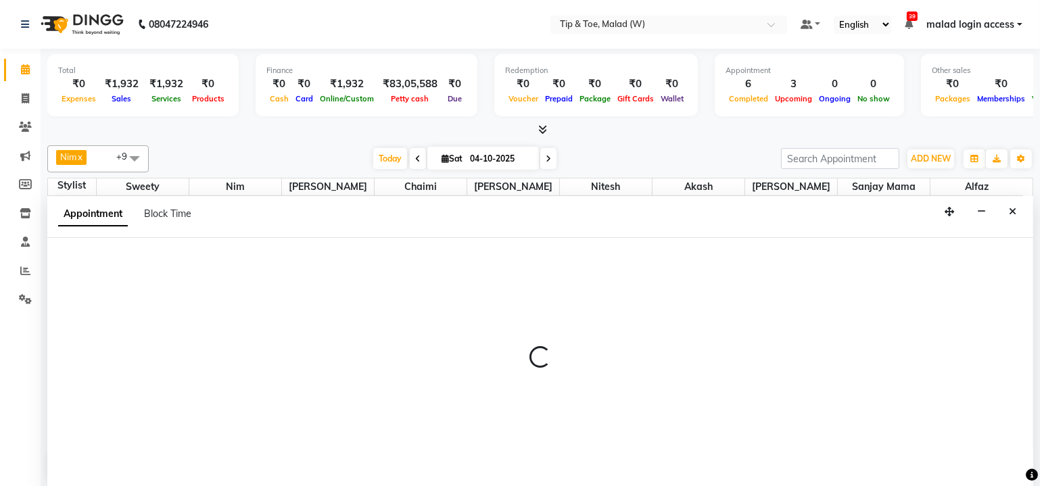
scroll to position [0, 0]
select select "84683"
select select "tentative"
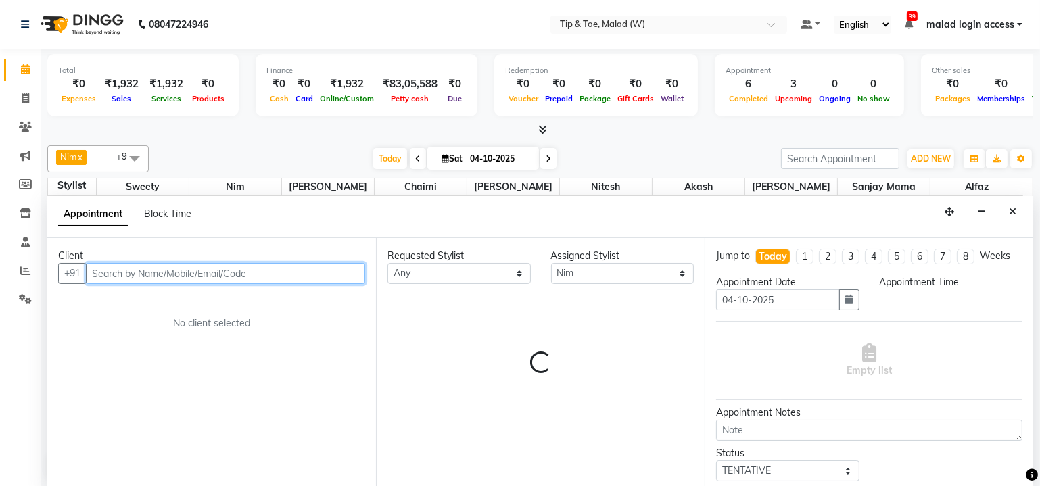
select select "900"
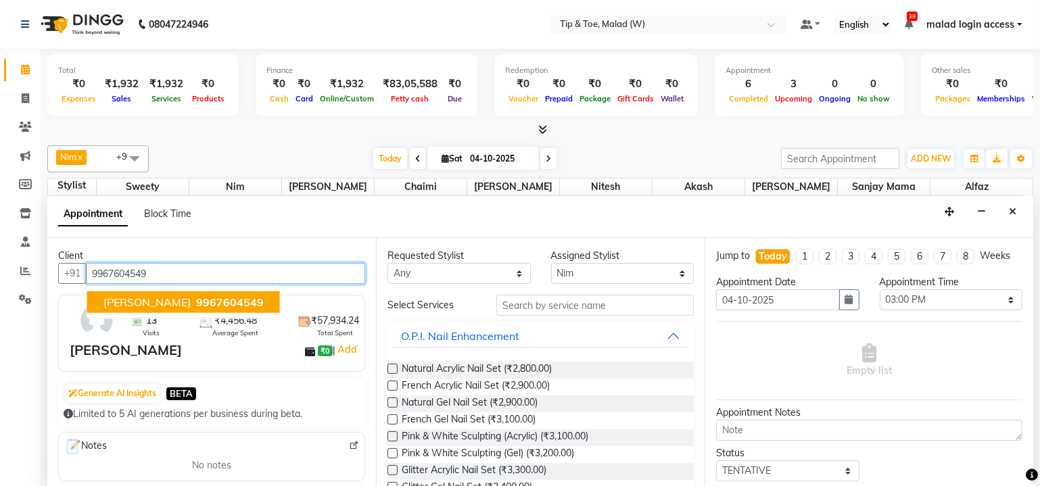
click at [176, 300] on span "Sushmita Keny" at bounding box center [146, 302] width 87 height 14
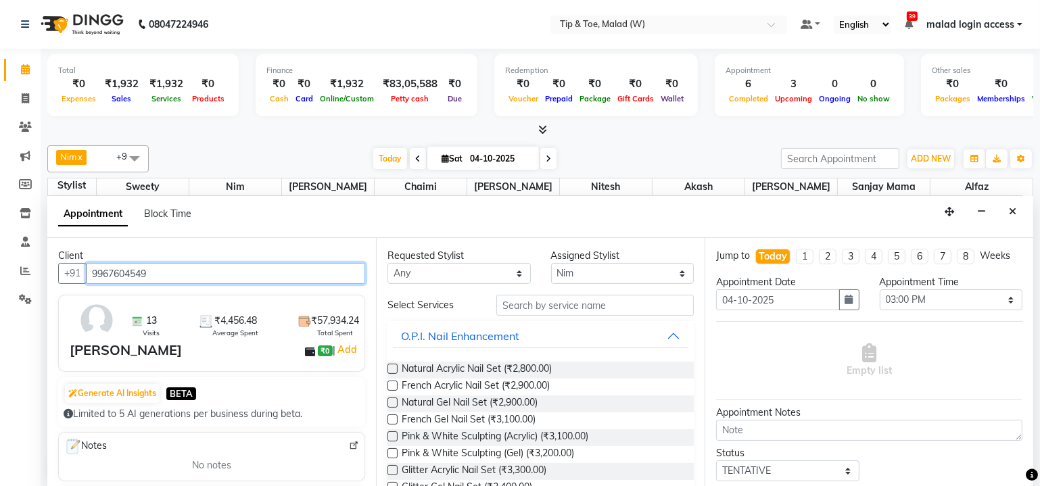
type input "9967604549"
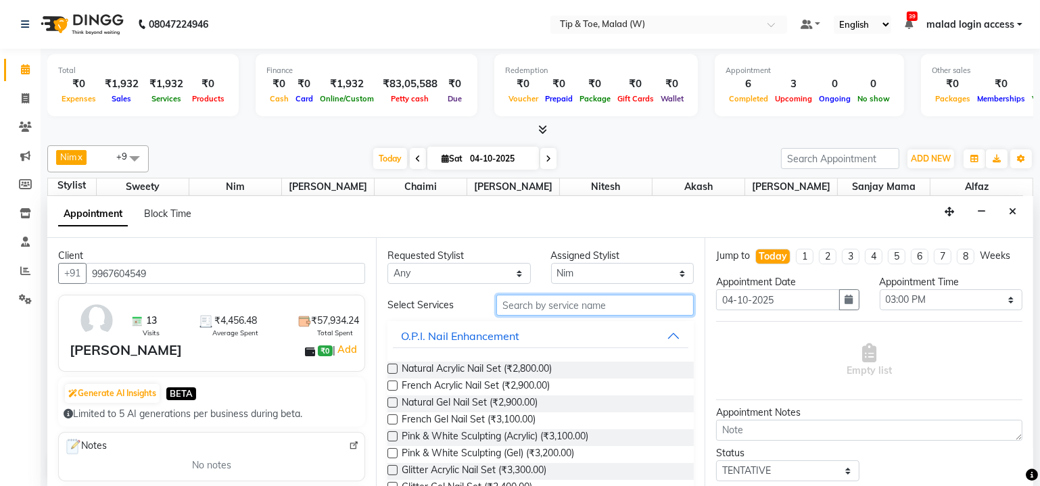
click at [554, 304] on input "text" at bounding box center [594, 305] width 197 height 21
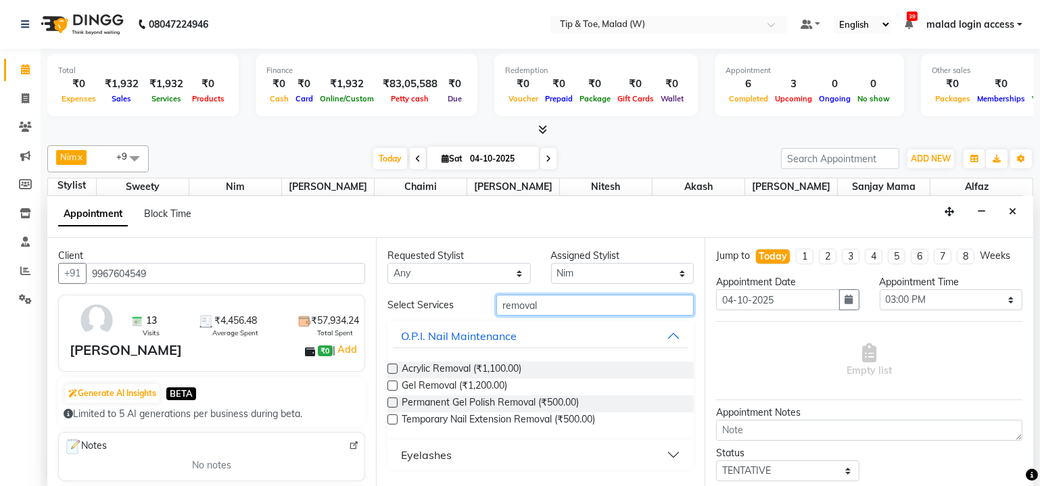
type input "removal"
click at [397, 388] on div "Gel Removal (₹1,200.00)" at bounding box center [540, 387] width 306 height 17
click at [395, 387] on label at bounding box center [392, 386] width 10 height 10
click at [395, 387] on input "checkbox" at bounding box center [391, 387] width 9 height 9
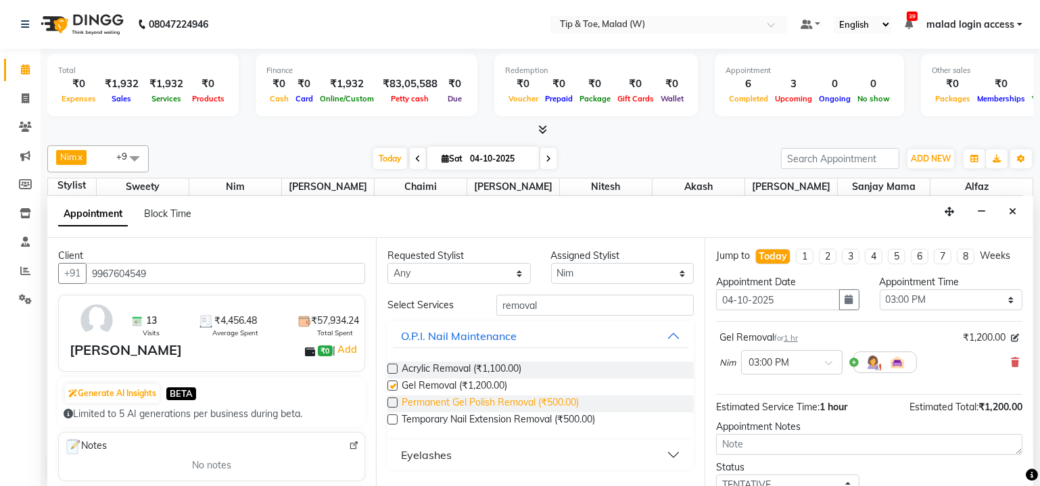
checkbox input "false"
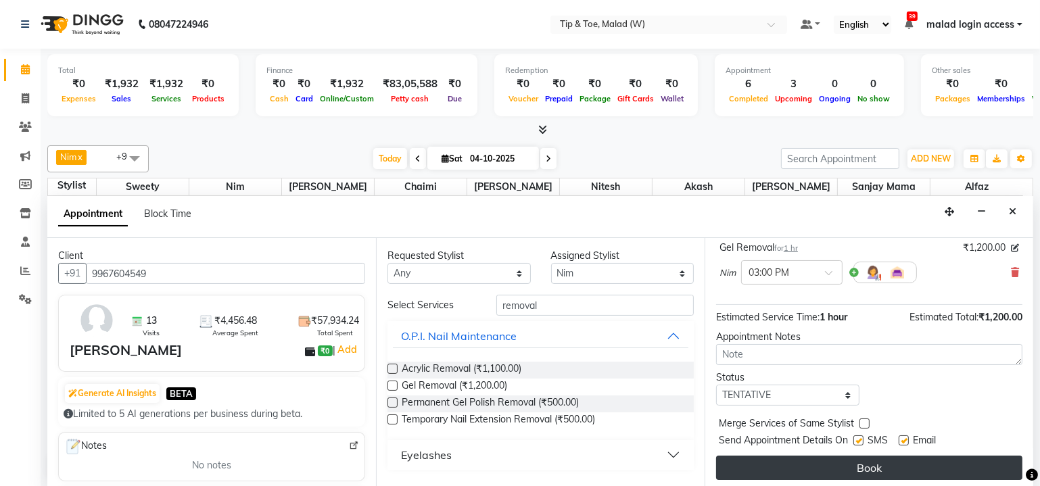
scroll to position [91, 0]
click at [854, 462] on button "Book" at bounding box center [869, 466] width 306 height 24
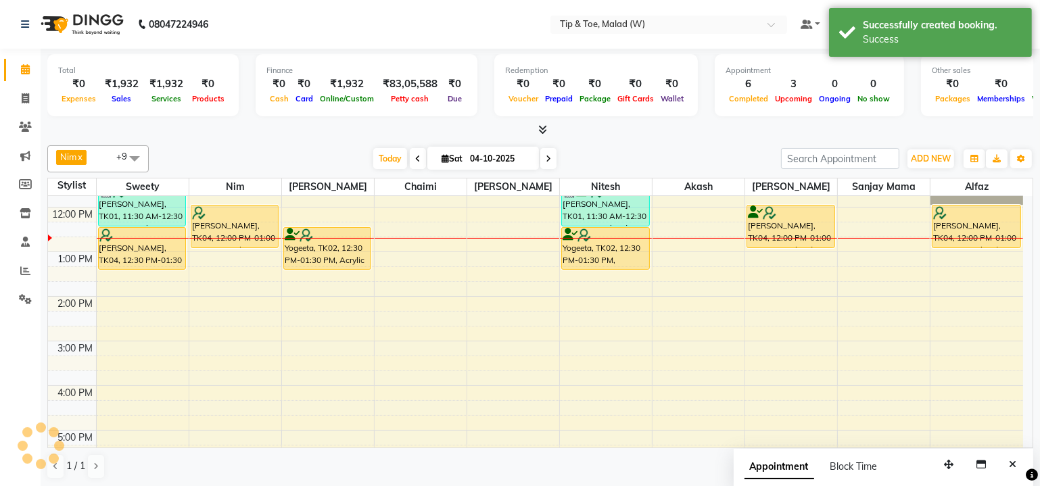
scroll to position [0, 0]
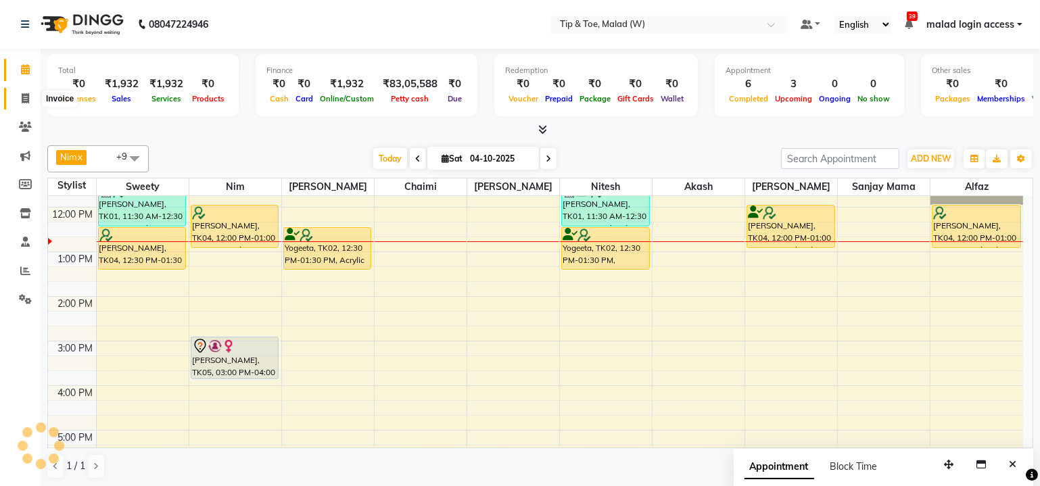
click at [22, 92] on span at bounding box center [26, 99] width 24 height 16
select select "service"
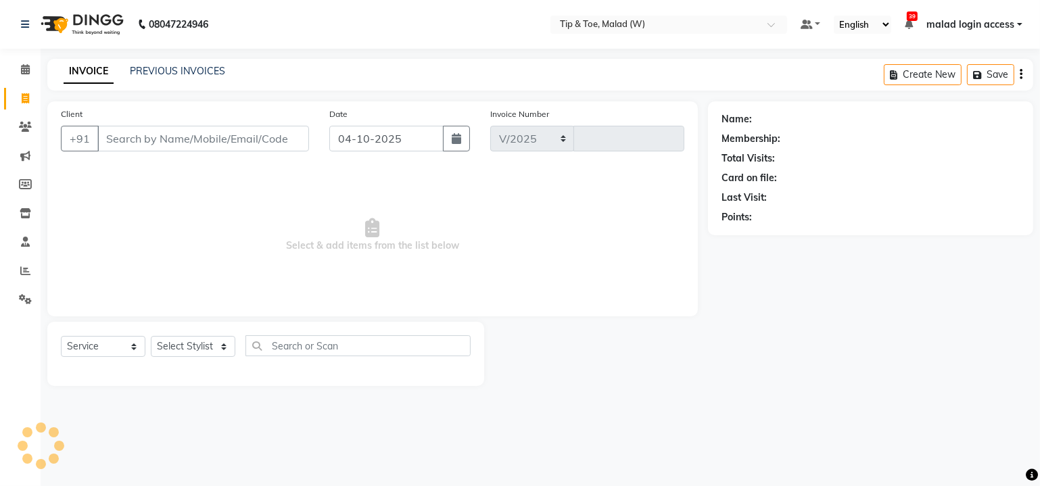
select select "5930"
type input "2832"
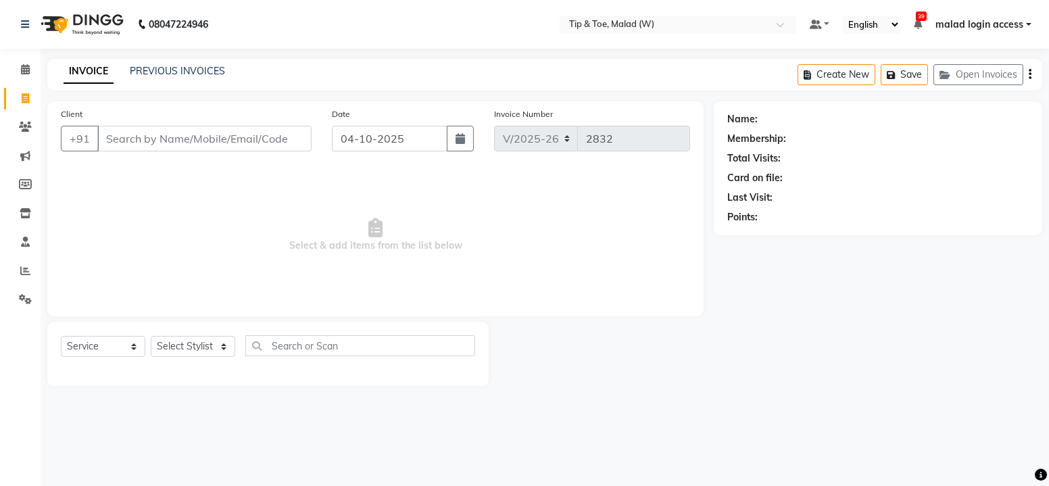
click at [174, 139] on input "Client" at bounding box center [204, 139] width 214 height 26
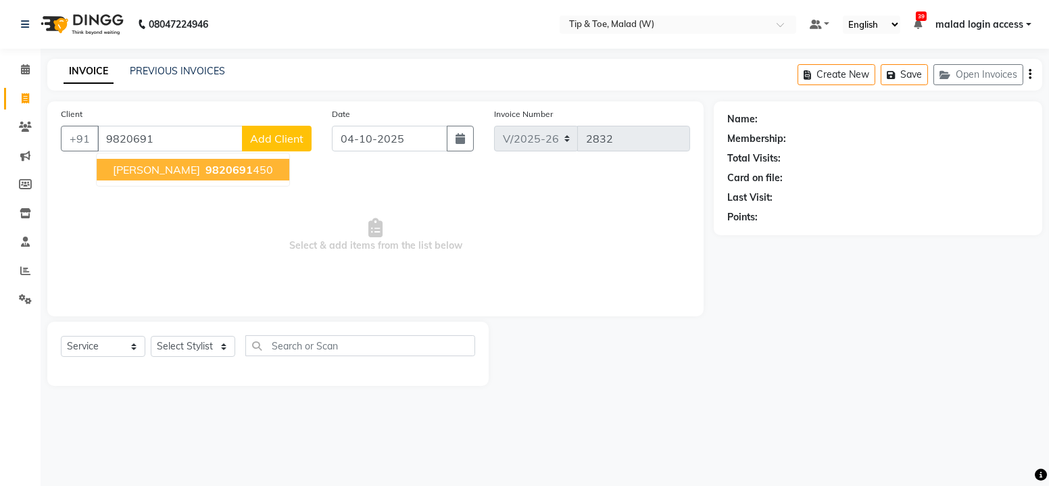
click at [183, 168] on span "Akansha Nayak" at bounding box center [156, 170] width 87 height 14
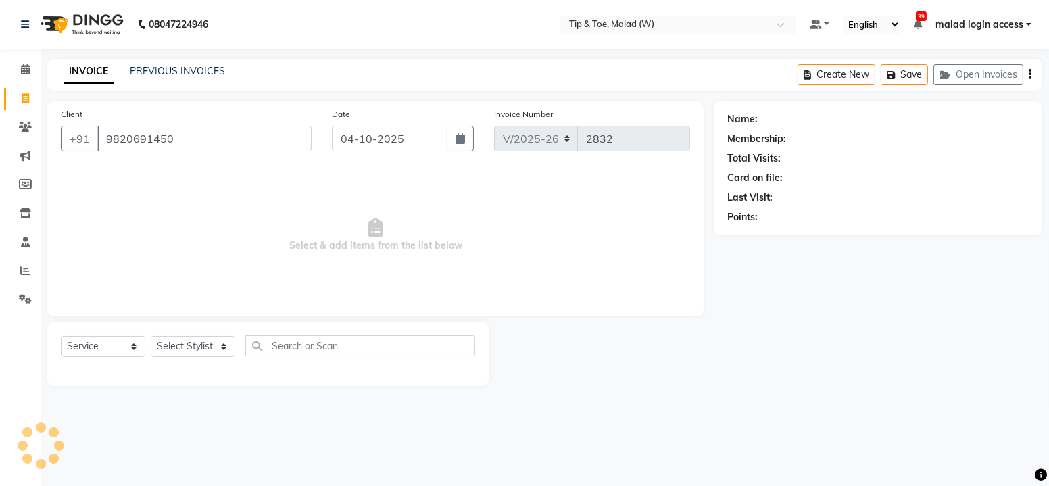
type input "9820691450"
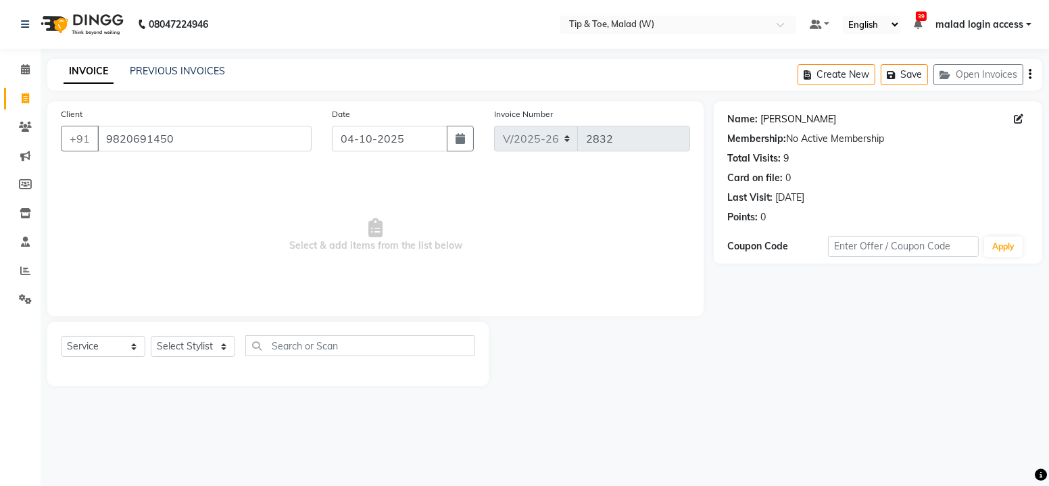
click at [803, 119] on link "Akansha Nayak" at bounding box center [799, 119] width 76 height 14
click at [20, 81] on li "Calendar" at bounding box center [20, 69] width 41 height 29
click at [28, 70] on icon at bounding box center [25, 69] width 9 height 10
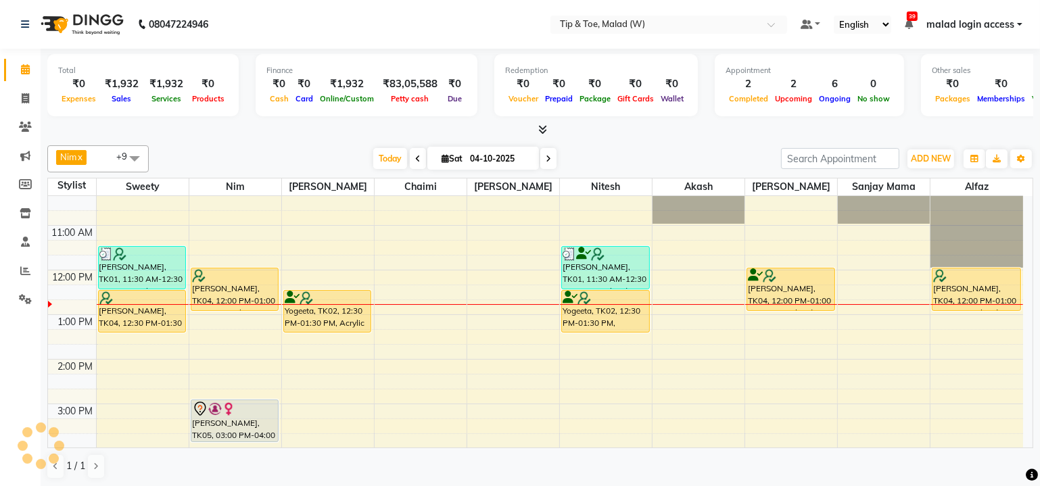
scroll to position [61, 0]
click at [860, 312] on div "9:00 AM 10:00 AM 11:00 AM 12:00 PM 1:00 PM 2:00 PM 3:00 PM 4:00 PM 5:00 PM 6:00…" at bounding box center [535, 469] width 975 height 669
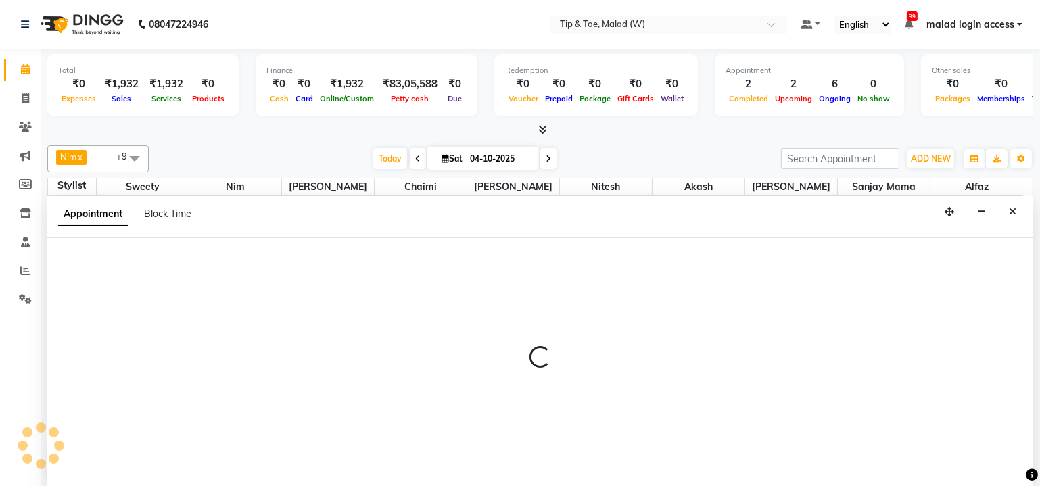
scroll to position [0, 0]
select select "48549"
select select "780"
select select "tentative"
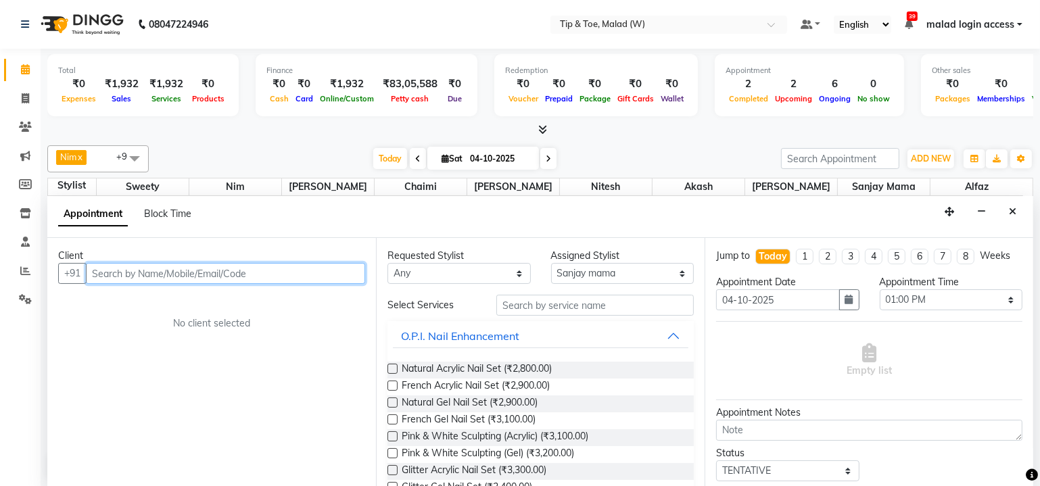
paste input "9820691450"
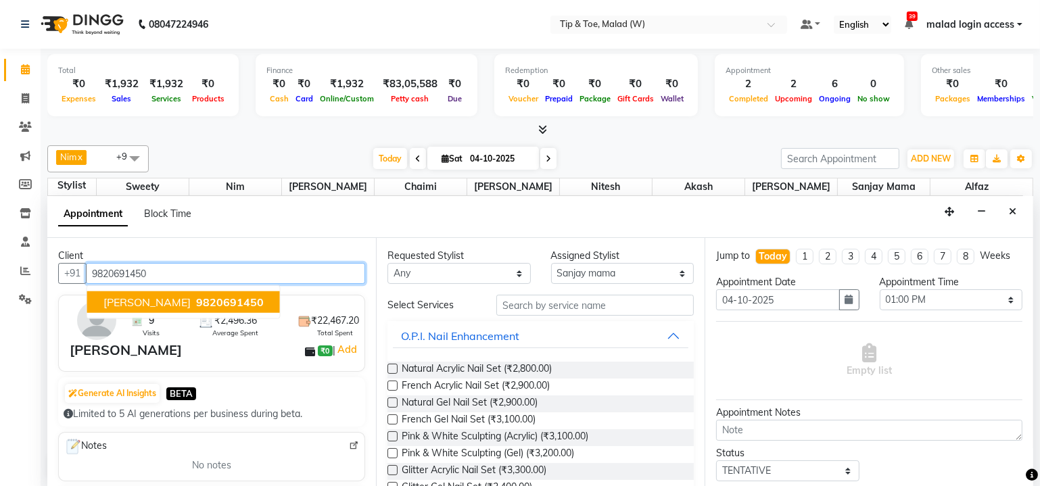
type input "9820691450"
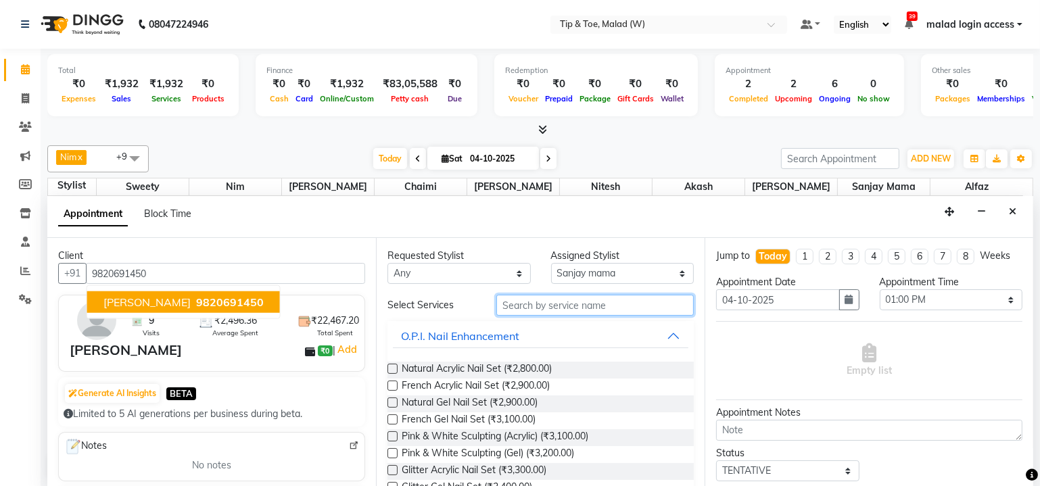
click at [589, 308] on input "text" at bounding box center [594, 305] width 197 height 21
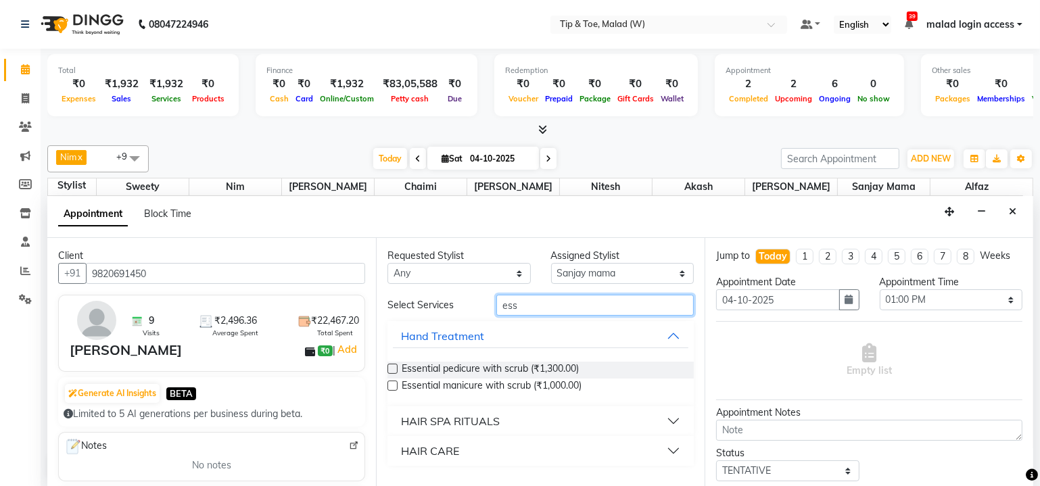
type input "ess"
click at [393, 369] on label at bounding box center [392, 369] width 10 height 10
click at [393, 369] on input "checkbox" at bounding box center [391, 370] width 9 height 9
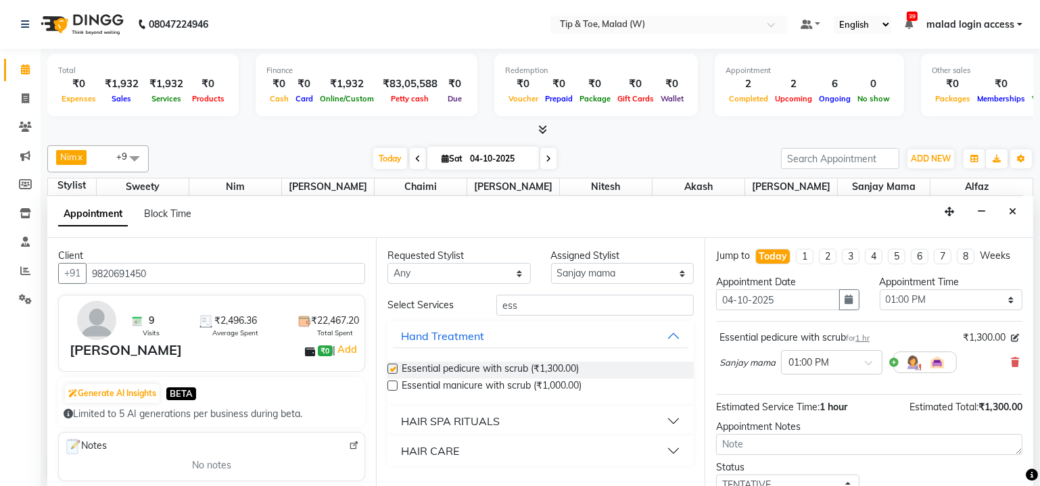
checkbox input "false"
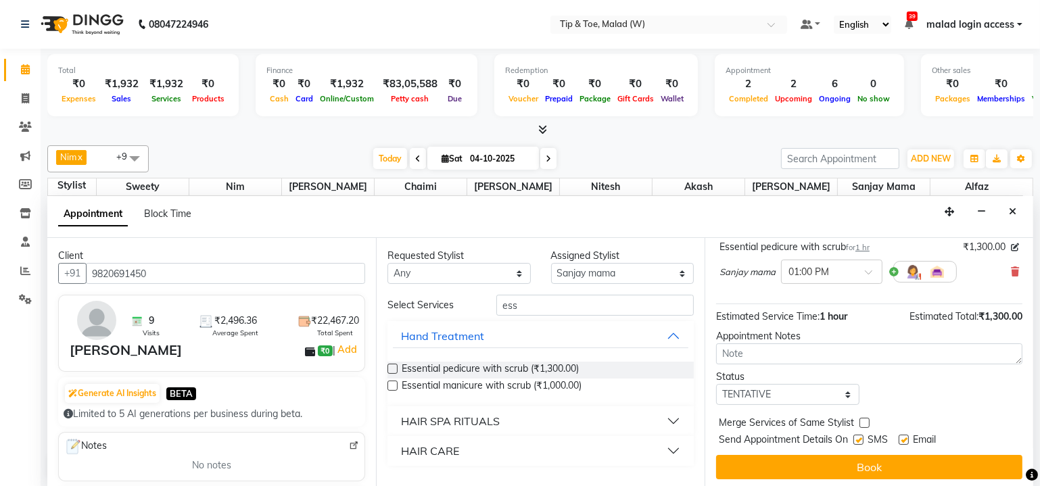
scroll to position [91, 0]
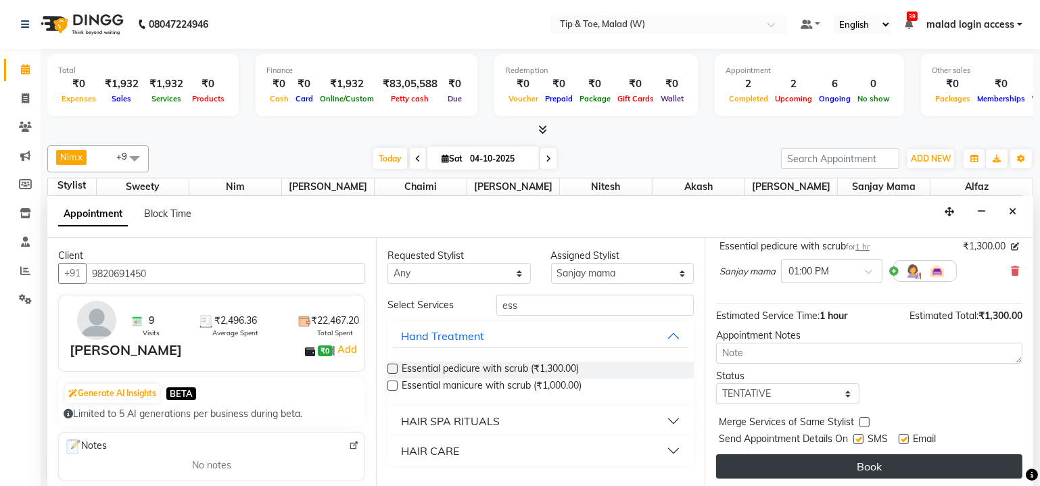
click at [871, 463] on button "Book" at bounding box center [869, 466] width 306 height 24
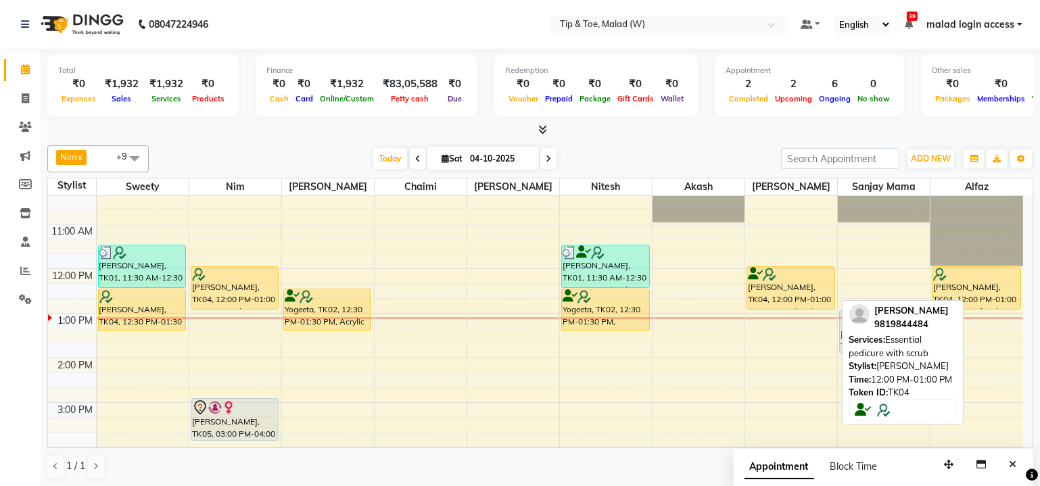
click at [774, 270] on img at bounding box center [770, 275] width 14 height 14
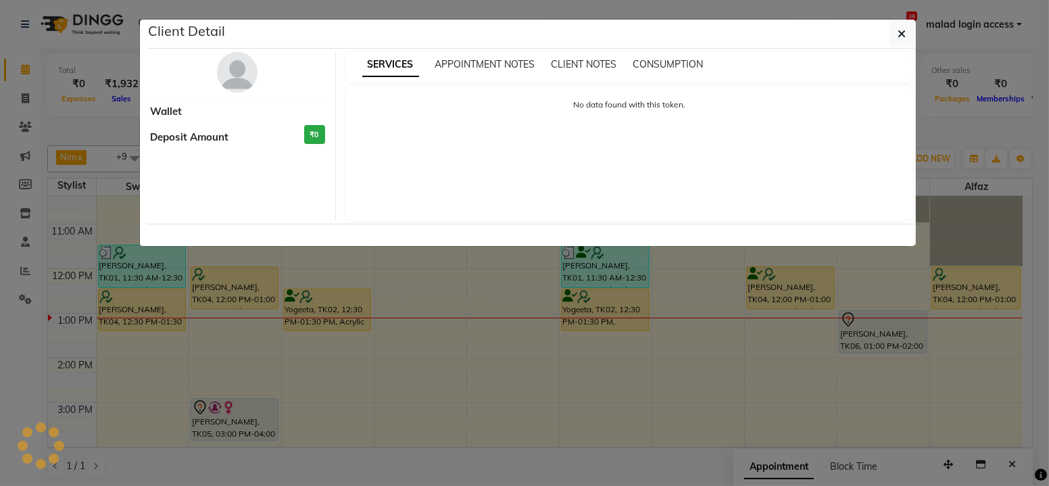
select select "1"
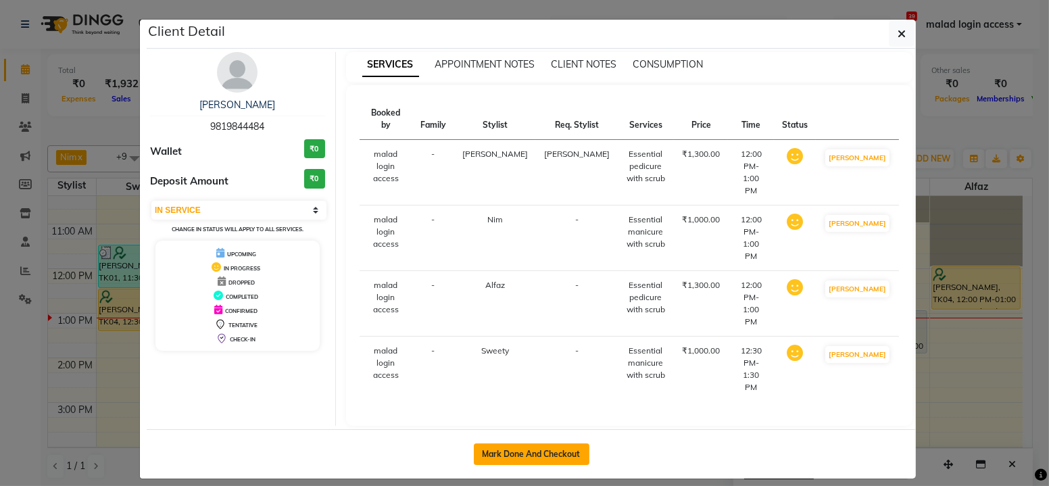
click at [532, 444] on button "Mark Done And Checkout" at bounding box center [532, 455] width 116 height 22
select select "service"
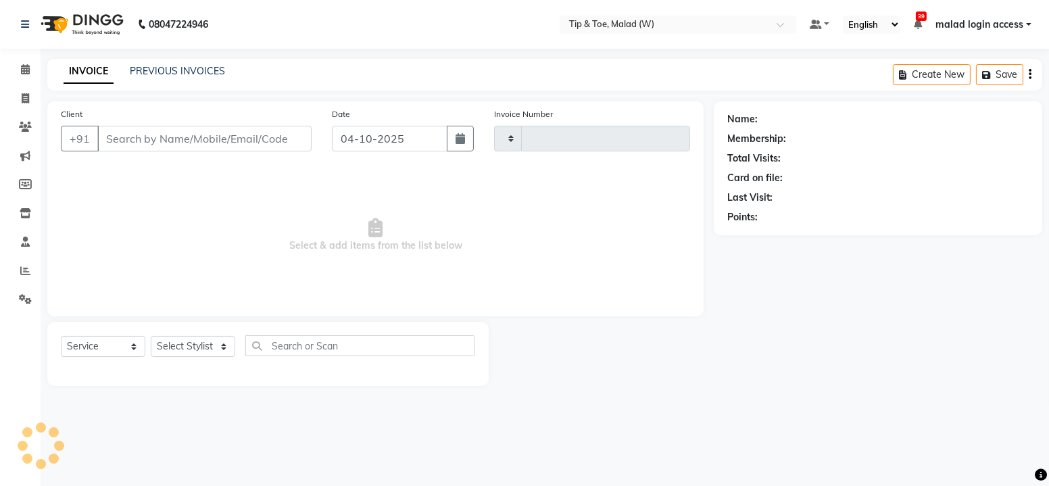
type input "2832"
select select "5930"
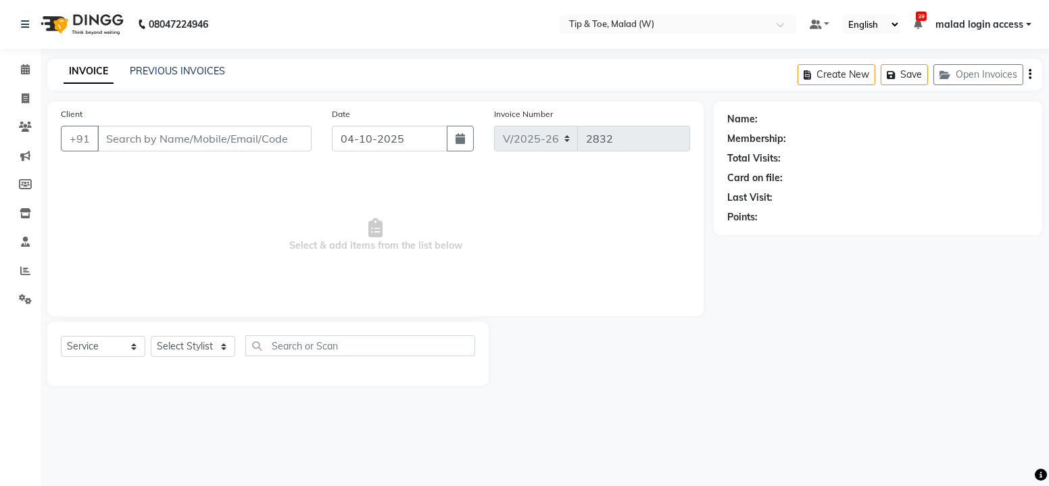
type input "9819844484"
select select "41795"
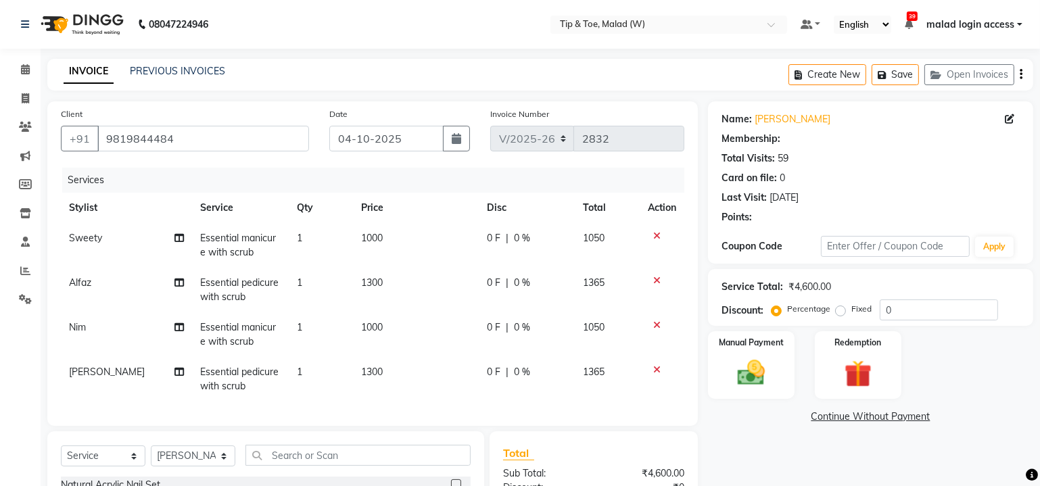
select select "1: Object"
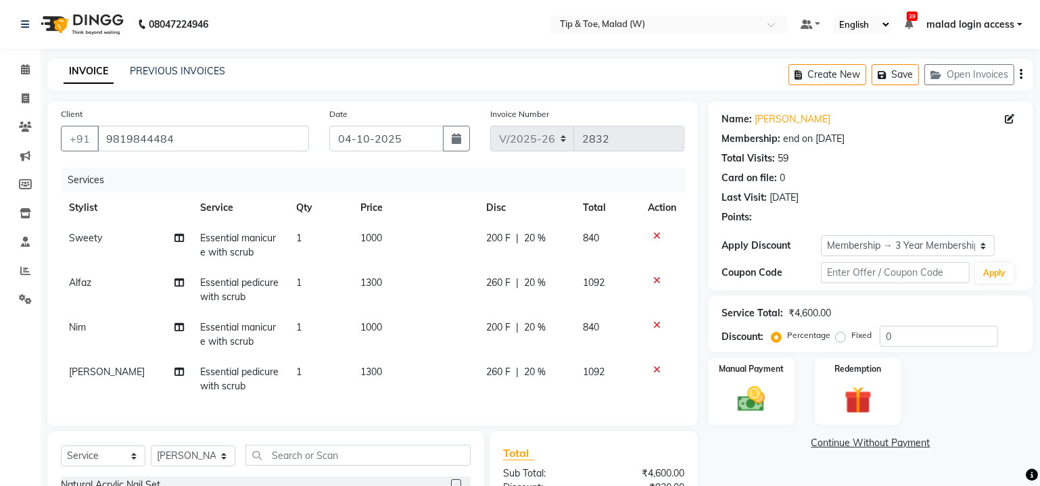
type input "20"
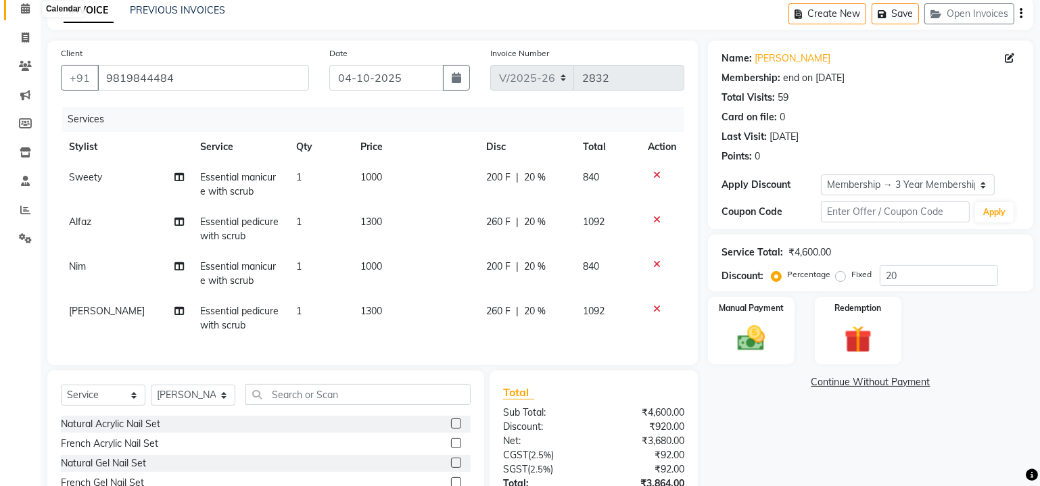
drag, startPoint x: 22, startPoint y: 67, endPoint x: 18, endPoint y: 74, distance: 7.9
click at [22, 14] on icon at bounding box center [25, 8] width 9 height 10
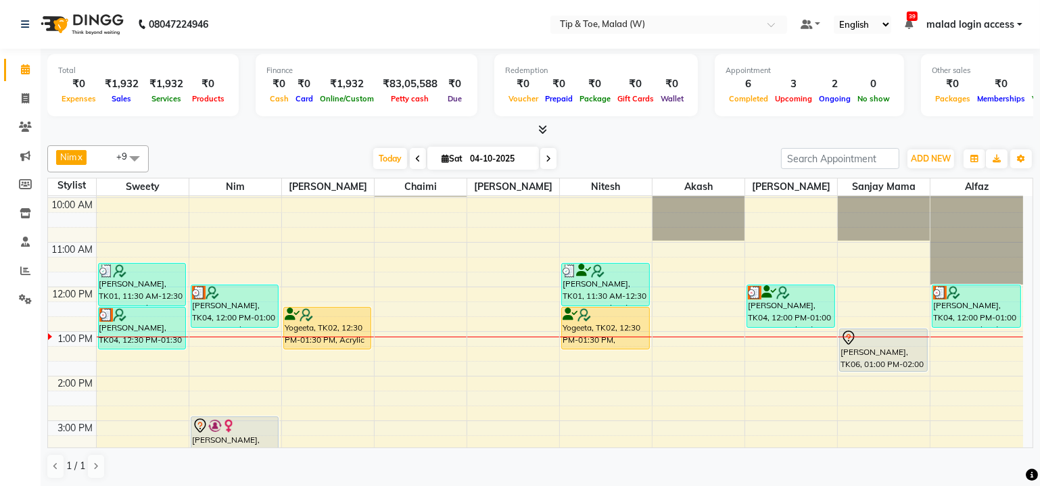
scroll to position [61, 0]
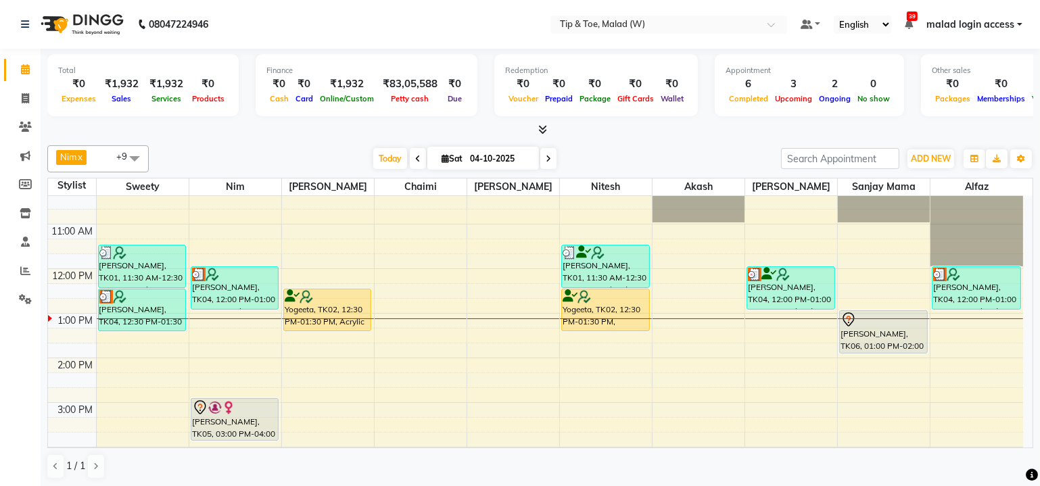
click at [412, 318] on div "9:00 AM 10:00 AM 11:00 AM 12:00 PM 1:00 PM 2:00 PM 3:00 PM 4:00 PM 5:00 PM 6:00…" at bounding box center [535, 469] width 975 height 669
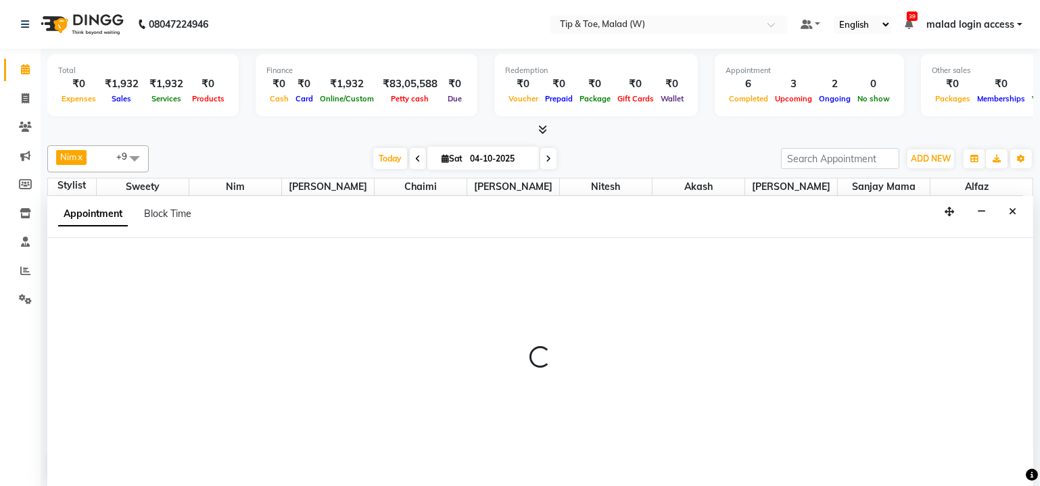
scroll to position [0, 0]
select select "93457"
select select "780"
select select "tentative"
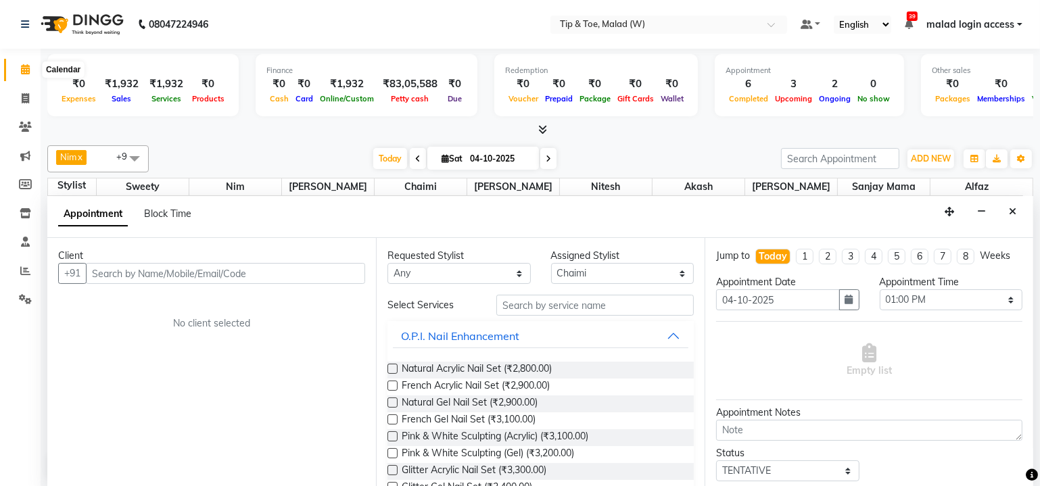
click at [24, 72] on icon at bounding box center [25, 69] width 9 height 10
click at [1016, 207] on button "Close" at bounding box center [1013, 211] width 20 height 21
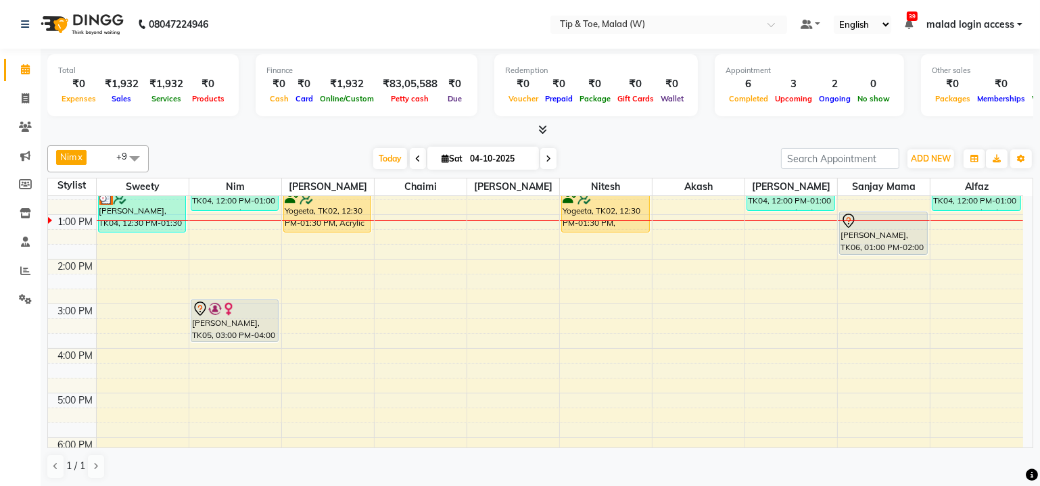
scroll to position [184, 0]
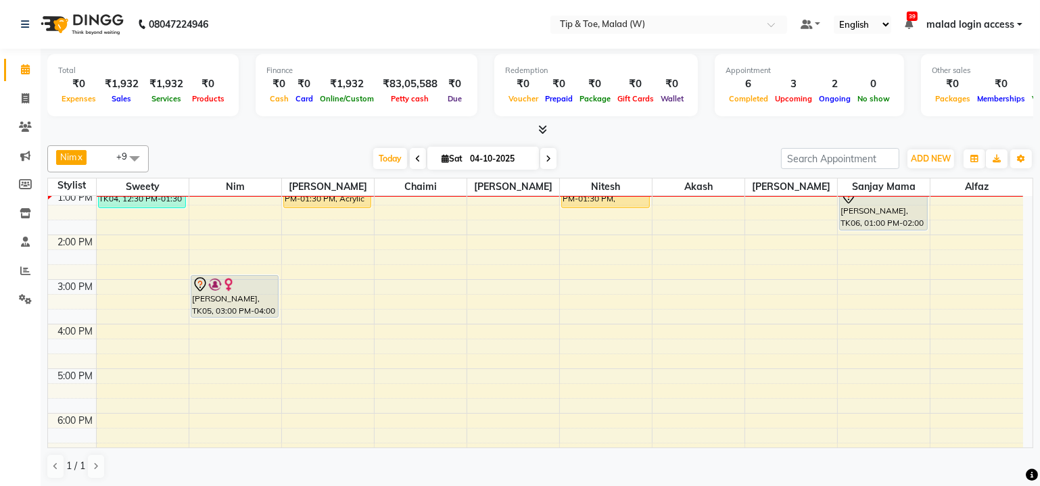
click at [350, 362] on div "9:00 AM 10:00 AM 11:00 AM 12:00 PM 1:00 PM 2:00 PM 3:00 PM 4:00 PM 5:00 PM 6:00…" at bounding box center [535, 346] width 975 height 669
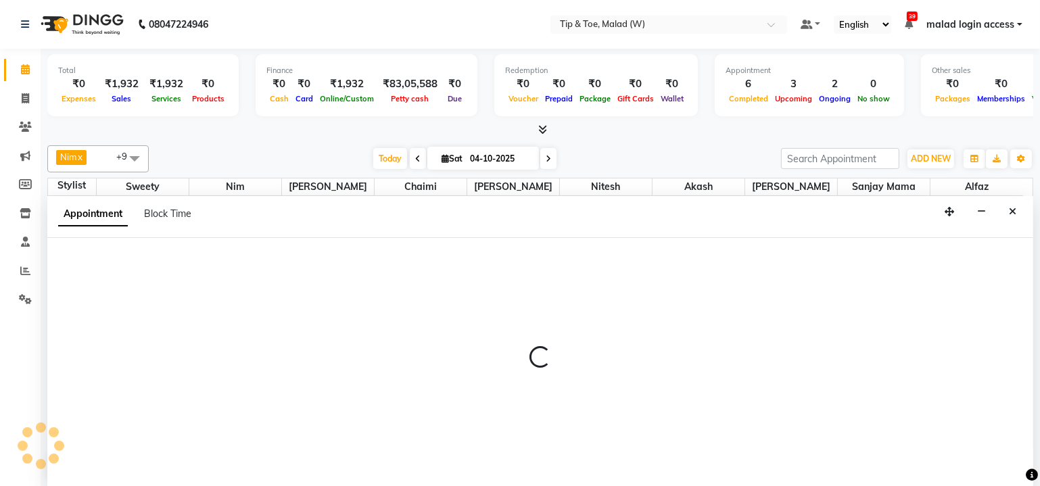
select select "41794"
select select "1020"
select select "tentative"
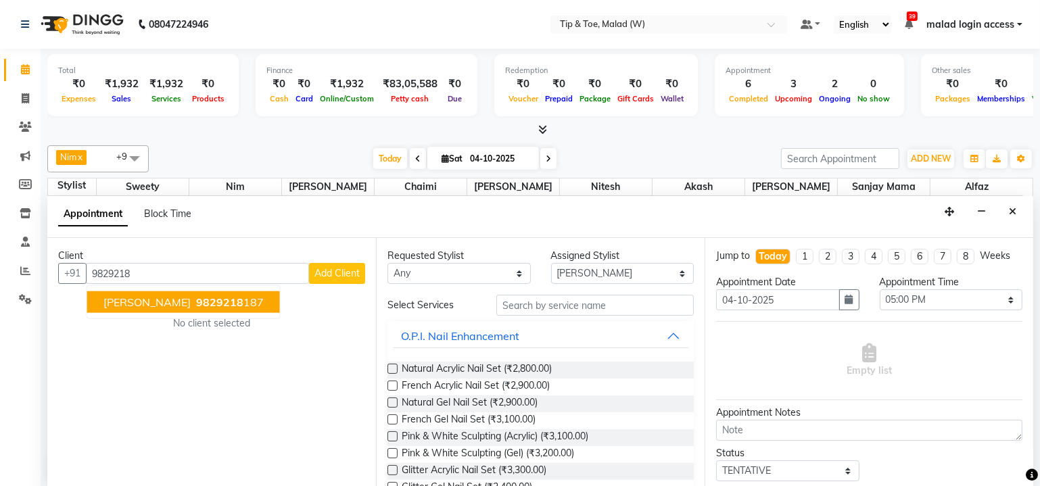
click at [215, 295] on span "9829218" at bounding box center [219, 302] width 47 height 14
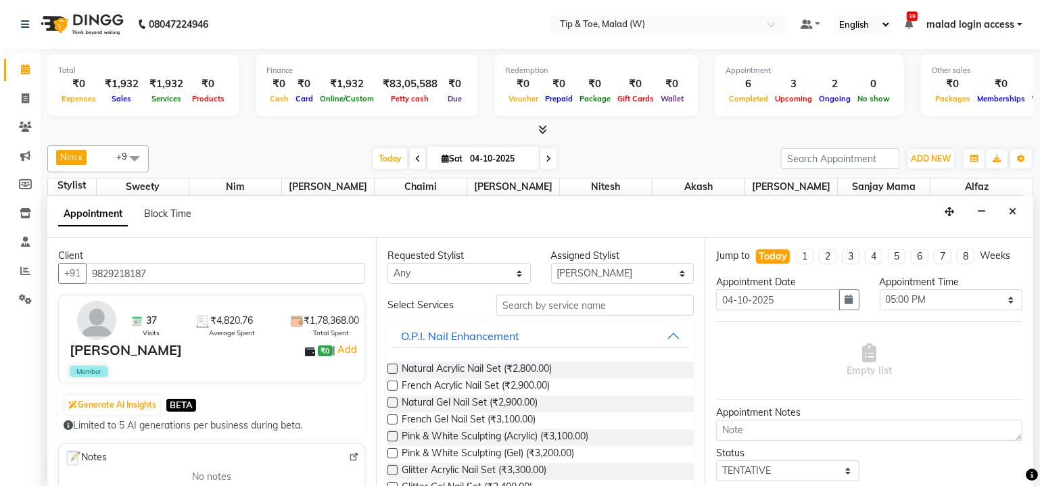
type input "9829218187"
click at [117, 352] on div "Shweta Agrawal" at bounding box center [126, 350] width 112 height 20
drag, startPoint x: 161, startPoint y: 270, endPoint x: 87, endPoint y: 257, distance: 74.9
click at [87, 257] on div "Client +91 9829218187 37 Visits ₹4,820.76 Average Spent ₹1,78,368.00 Total Spen…" at bounding box center [211, 362] width 329 height 249
click at [16, 99] on span at bounding box center [26, 99] width 24 height 16
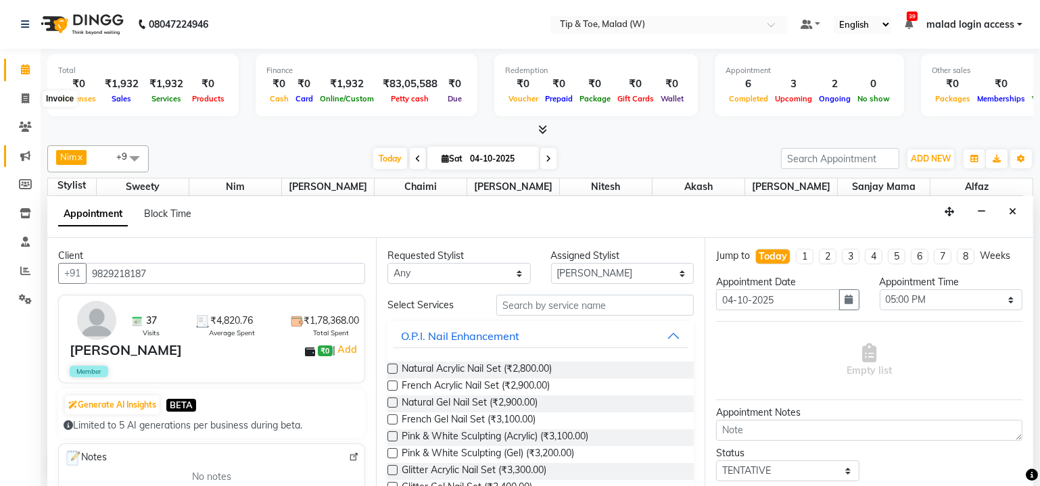
select select "5930"
select select "service"
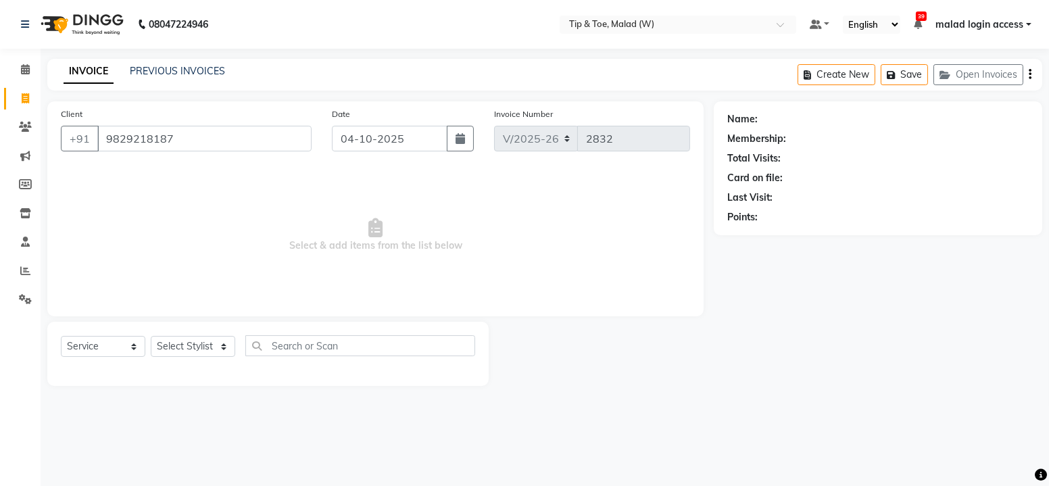
type input "9829218187"
select select "1: Object"
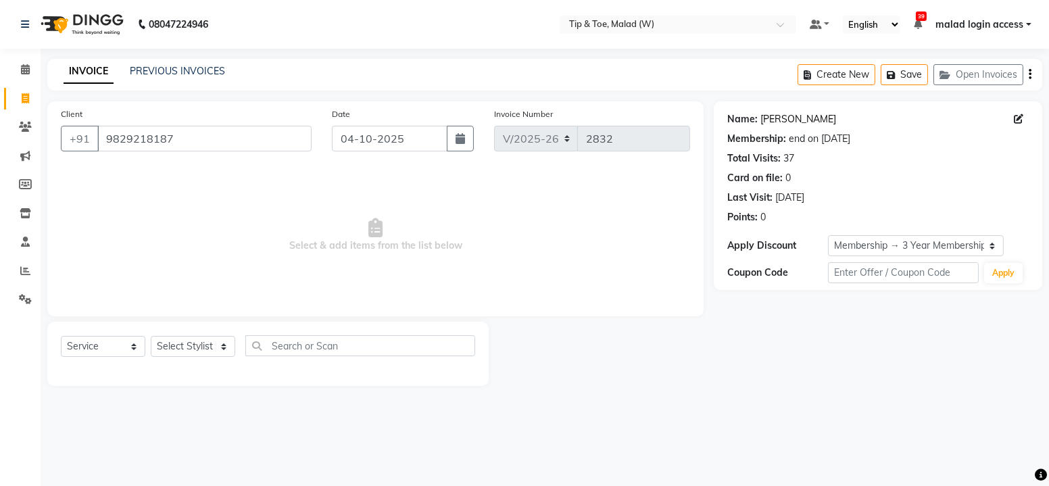
click at [787, 120] on link "Shweta Agrawal" at bounding box center [799, 119] width 76 height 14
click at [22, 74] on icon at bounding box center [25, 69] width 9 height 10
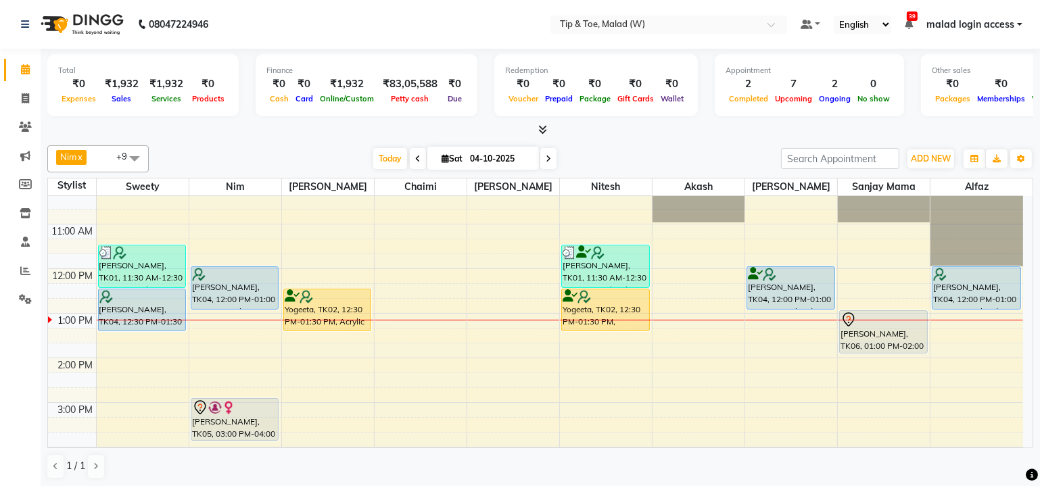
scroll to position [307, 0]
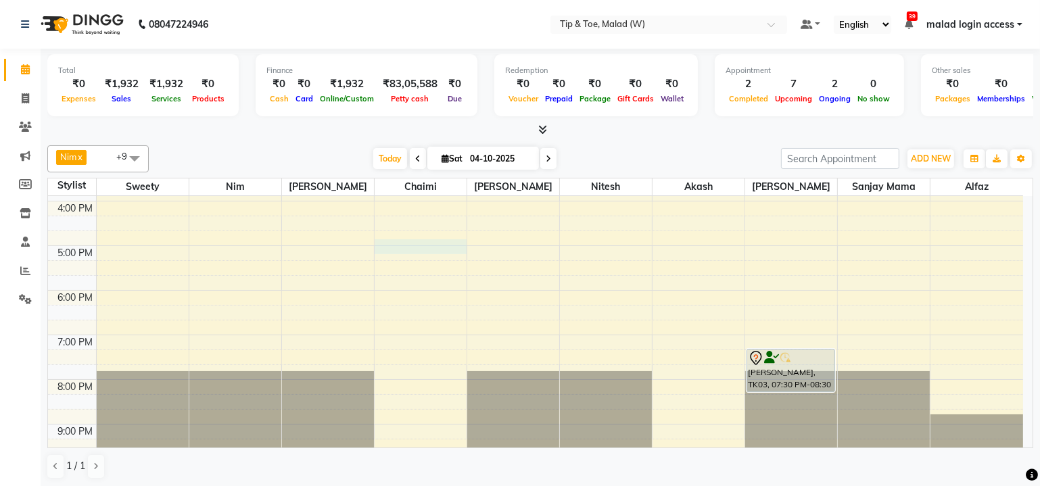
click at [426, 245] on div "9:00 AM 10:00 AM 11:00 AM 12:00 PM 1:00 PM 2:00 PM 3:00 PM 4:00 PM 5:00 PM 6:00…" at bounding box center [535, 223] width 975 height 669
select select "93457"
select select "tentative"
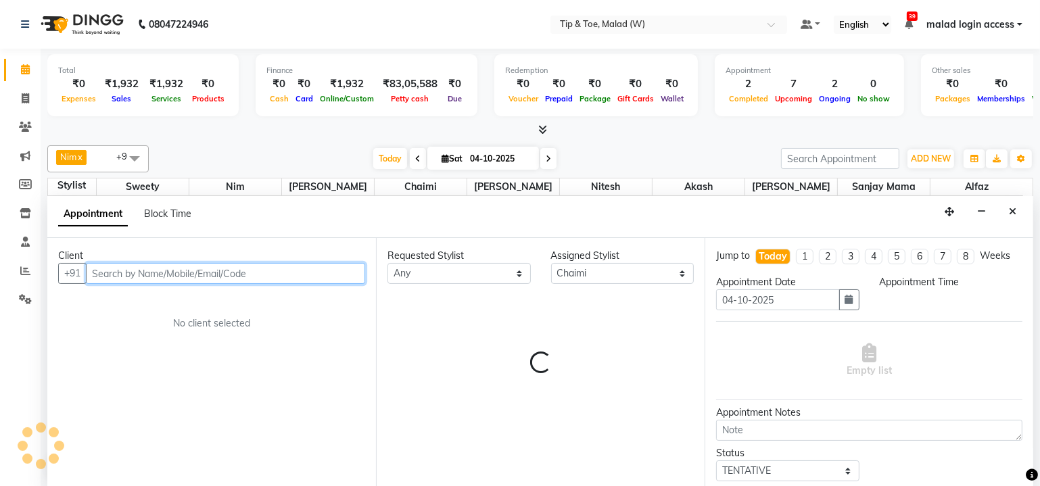
scroll to position [0, 0]
select select "1020"
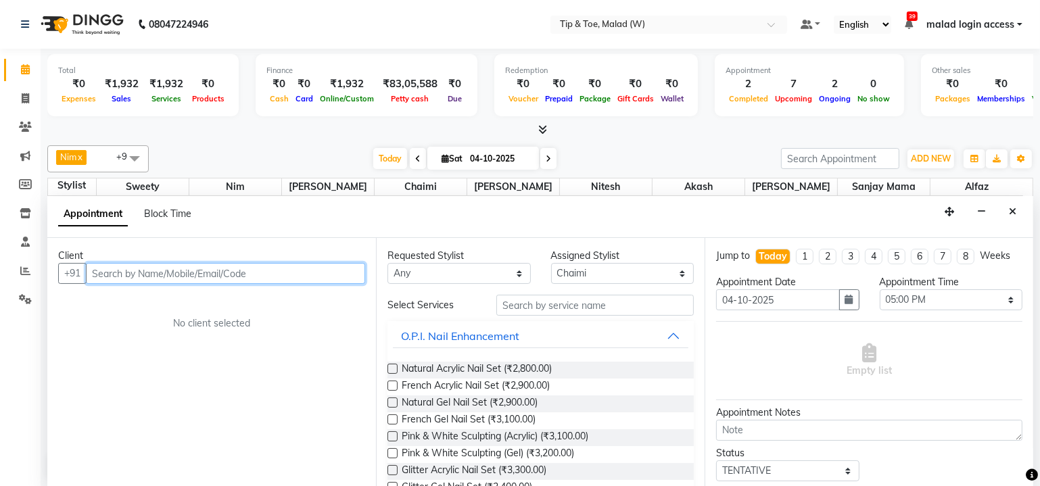
paste input "9829218187"
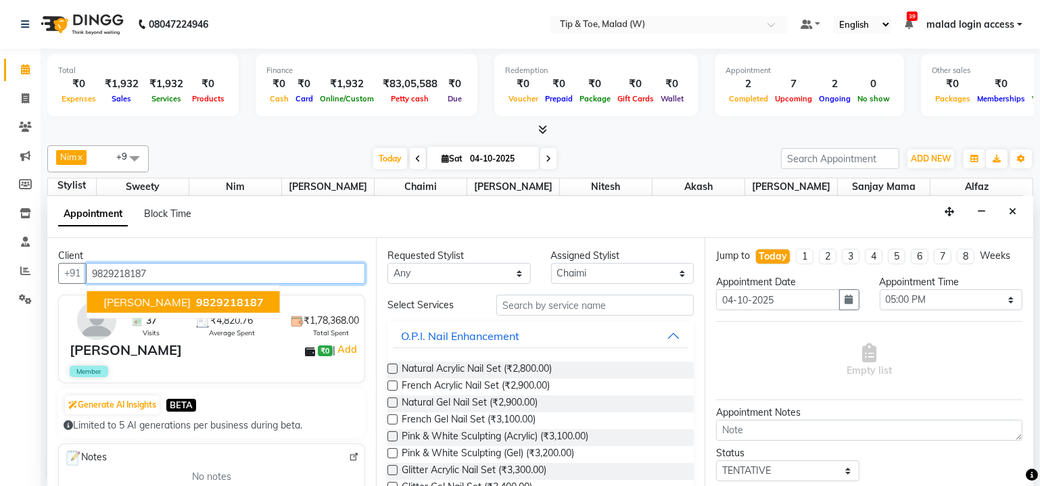
type input "9829218187"
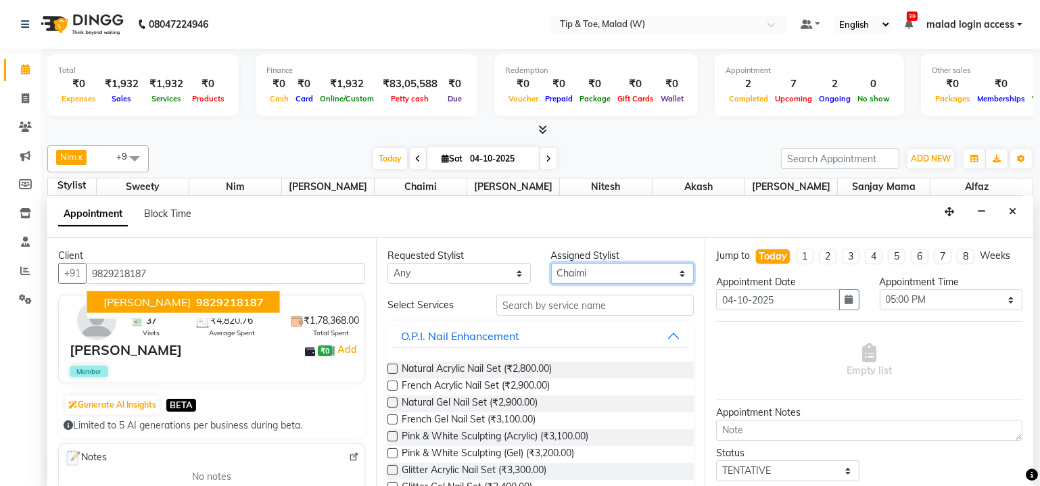
click at [585, 277] on select "Select Akash Alfaz Chaimi Dhanshree Dibakar Manisha Singh Nim Nitesh Regan Sanj…" at bounding box center [622, 273] width 143 height 21
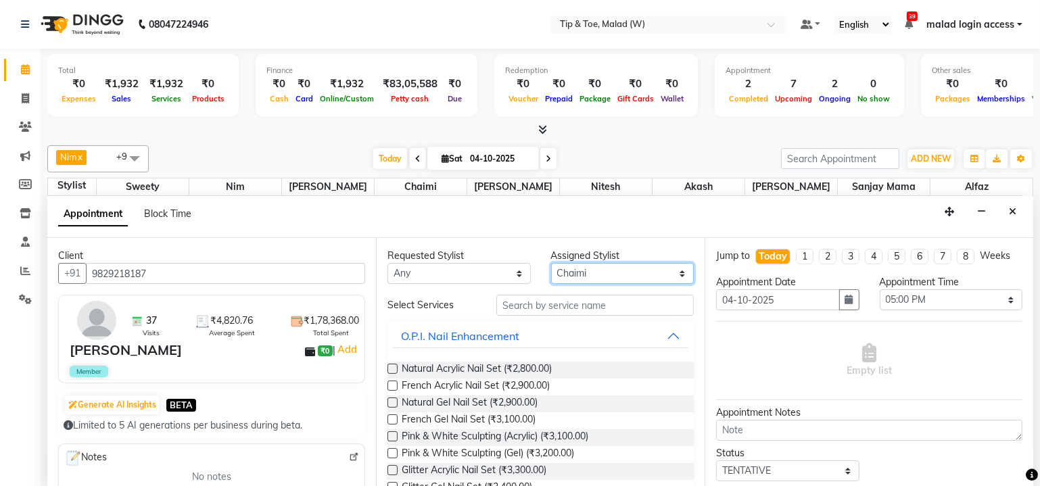
select select "77019"
click at [551, 263] on select "Select Akash Alfaz Chaimi Dhanshree Dibakar Manisha Singh Nim Nitesh Regan Sanj…" at bounding box center [622, 273] width 143 height 21
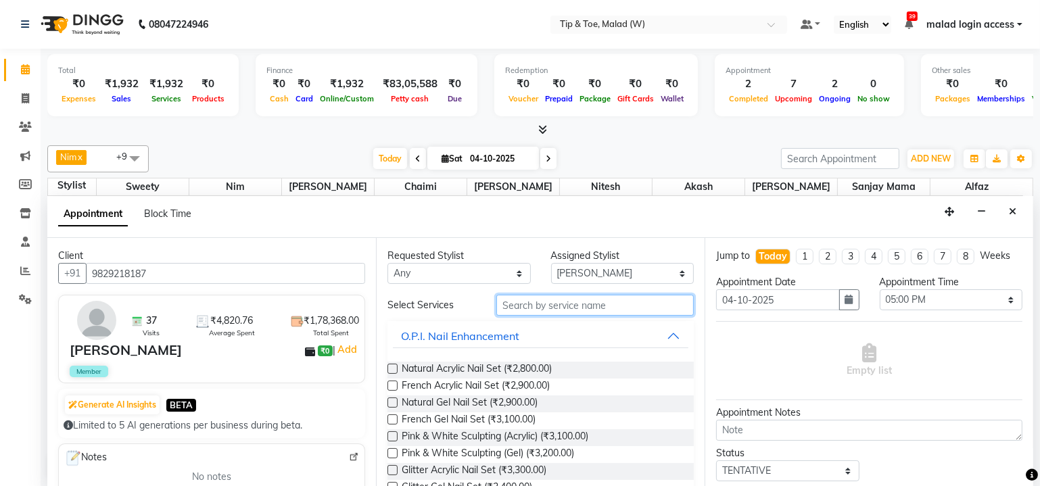
click at [529, 304] on input "text" at bounding box center [594, 305] width 197 height 21
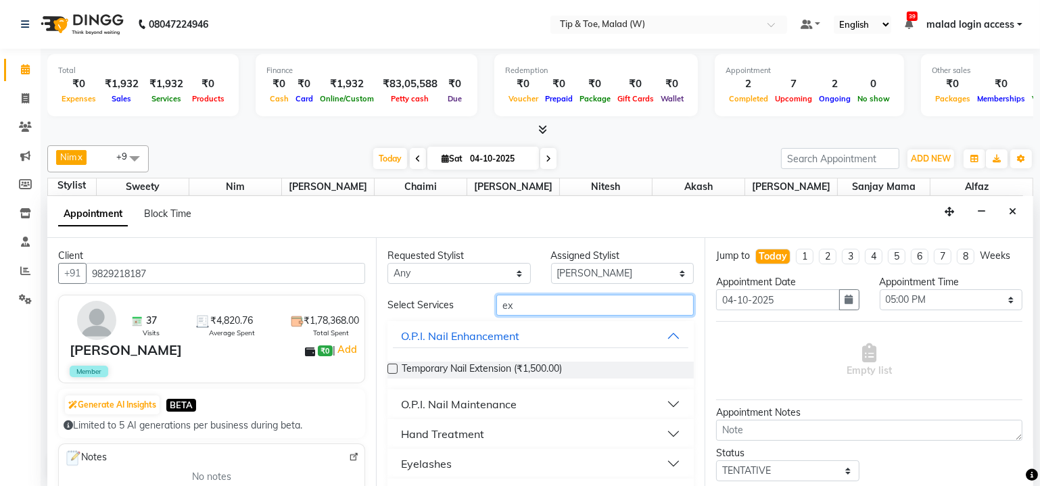
type input "ex"
click at [391, 371] on label at bounding box center [392, 369] width 10 height 10
click at [391, 371] on input "checkbox" at bounding box center [391, 370] width 9 height 9
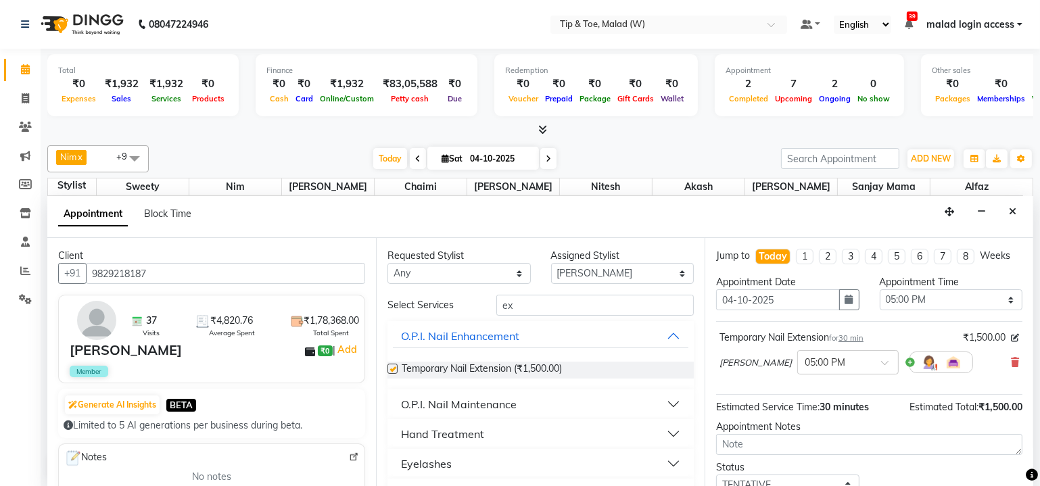
checkbox input "false"
drag, startPoint x: 558, startPoint y: 306, endPoint x: 492, endPoint y: 295, distance: 67.0
click at [492, 295] on div "ex" at bounding box center [595, 305] width 218 height 21
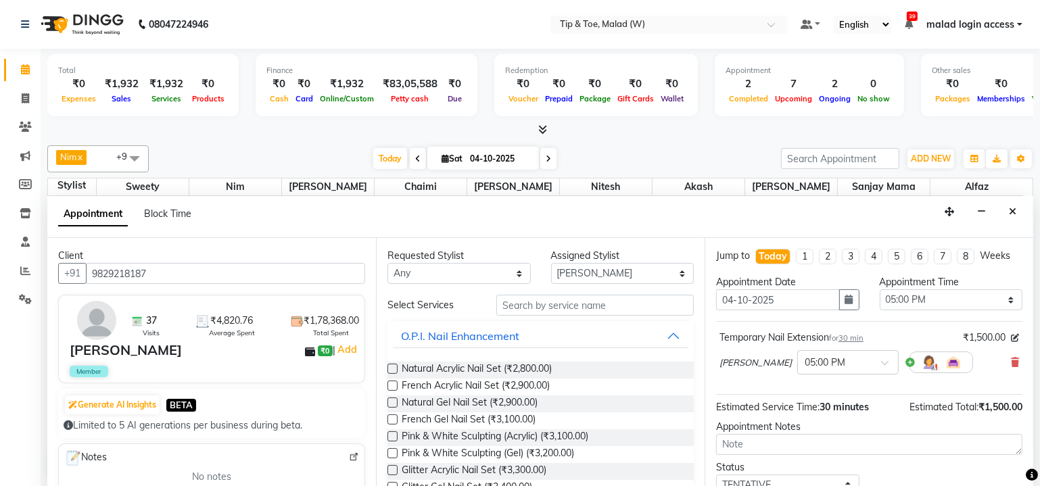
click at [576, 283] on div "Requested Stylist Any Akash Alfaz Chaimi Dhanshree Dibakar Manisha Singh Nim Ni…" at bounding box center [540, 362] width 329 height 249
click at [576, 274] on select "Select Akash Alfaz Chaimi Dhanshree Dibakar Manisha Singh Nim Nitesh Regan Sanj…" at bounding box center [622, 273] width 143 height 21
select select "48549"
click at [551, 263] on select "Select Akash Alfaz Chaimi Dhanshree Dibakar Manisha Singh Nim Nitesh Regan Sanj…" at bounding box center [622, 273] width 143 height 21
click at [532, 298] on input "text" at bounding box center [594, 305] width 197 height 21
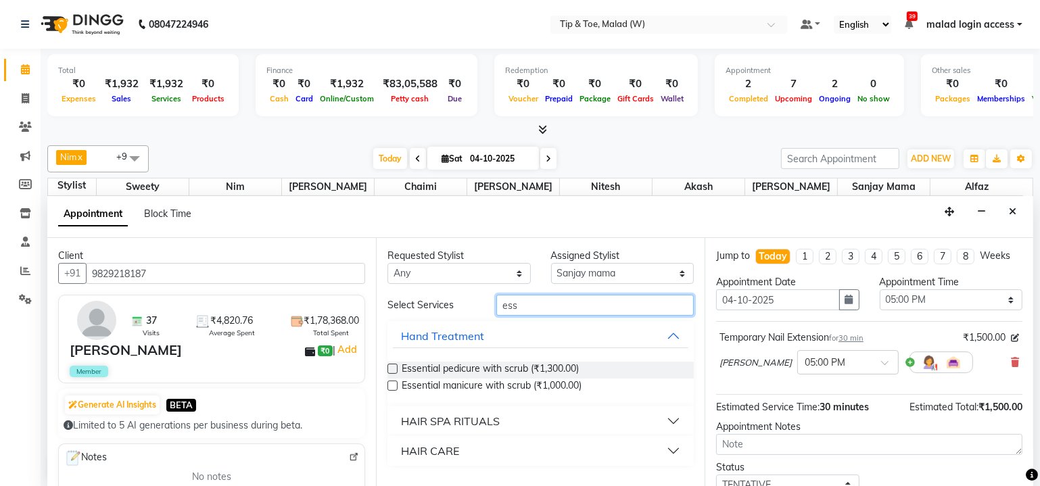
type input "ess"
click at [396, 364] on label at bounding box center [392, 369] width 10 height 10
click at [396, 366] on input "checkbox" at bounding box center [391, 370] width 9 height 9
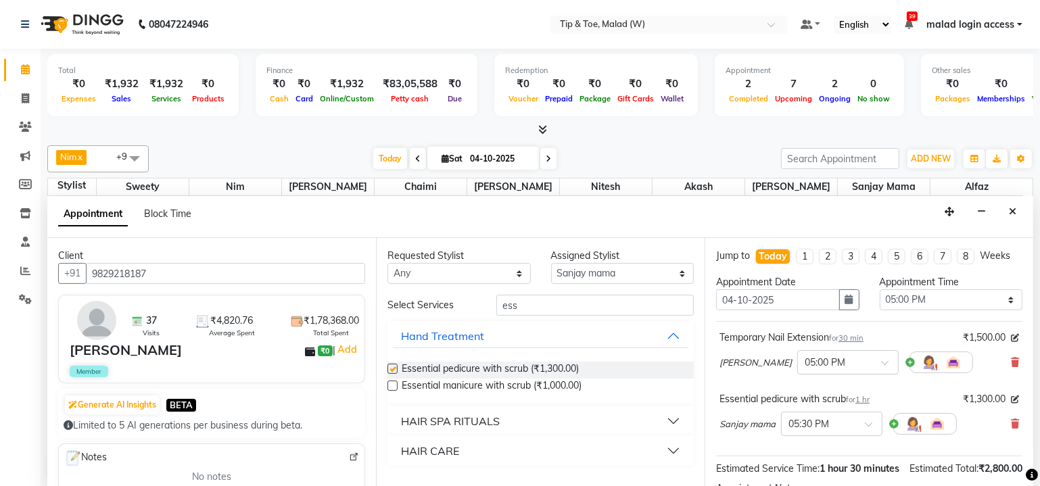
scroll to position [122, 0]
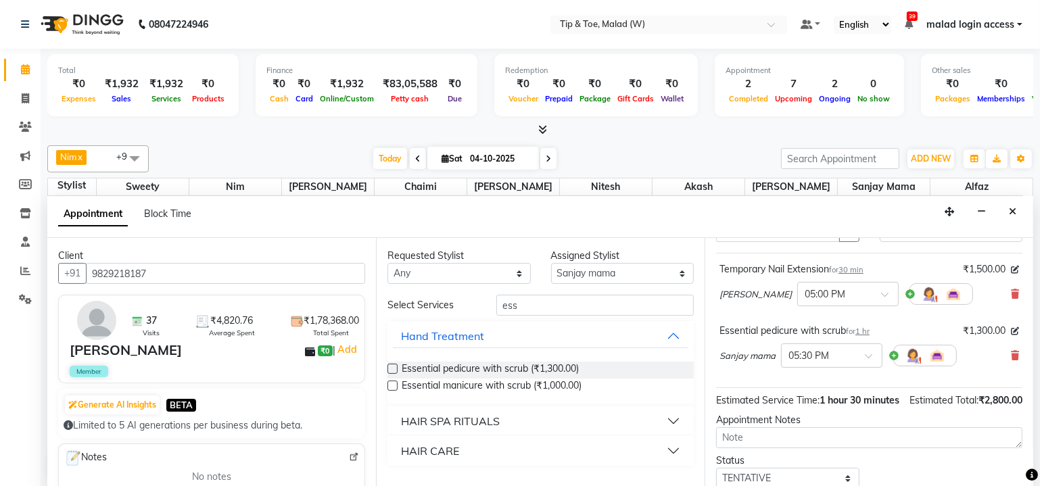
checkbox input "false"
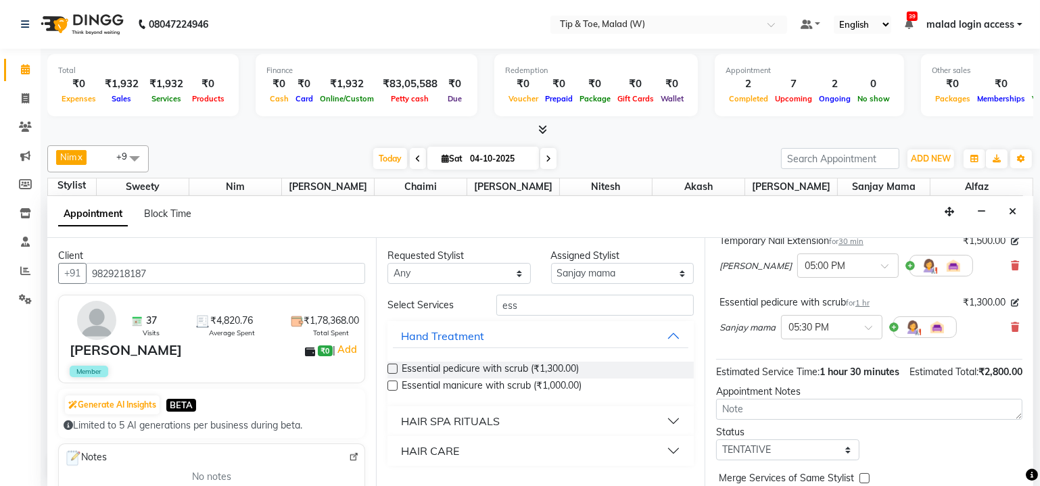
scroll to position [61, 0]
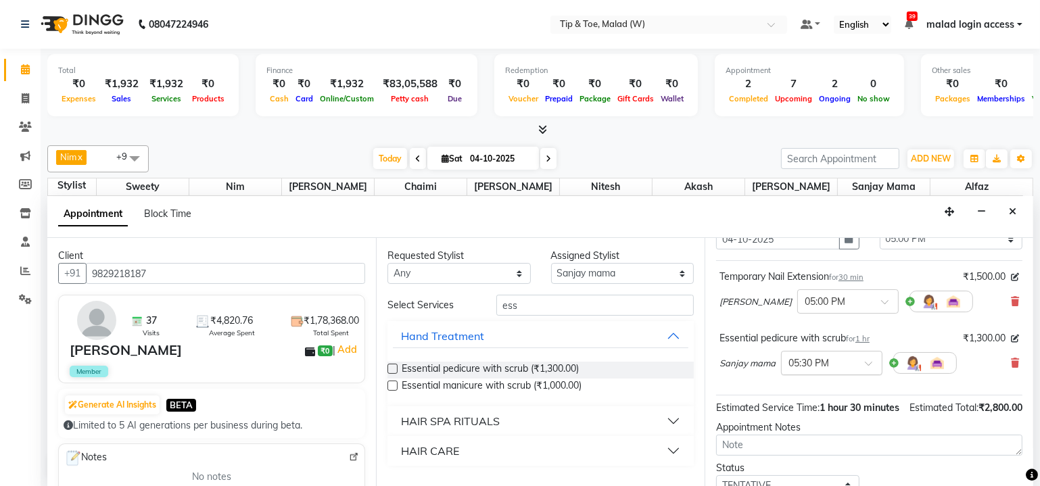
click at [868, 360] on span at bounding box center [873, 367] width 17 height 14
click at [831, 397] on div "05:00 PM" at bounding box center [832, 404] width 100 height 25
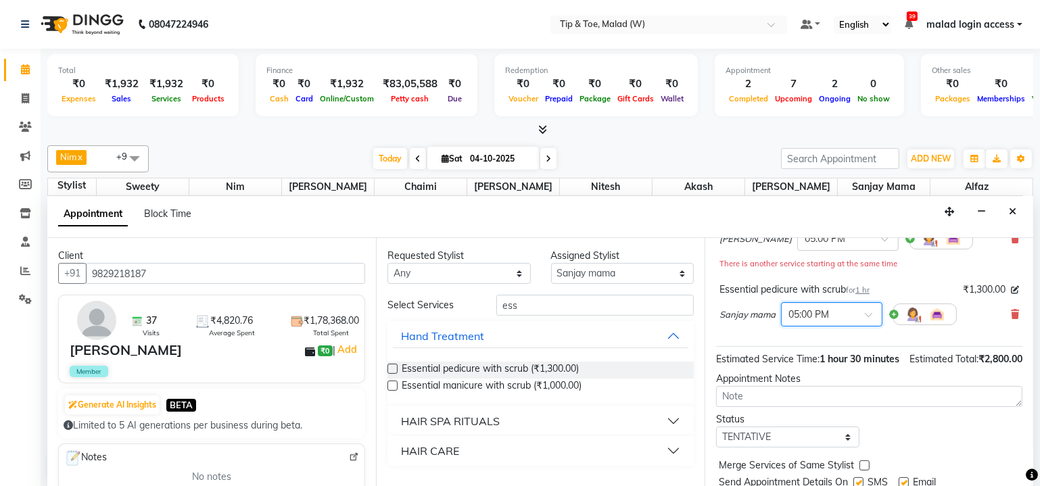
scroll to position [181, 0]
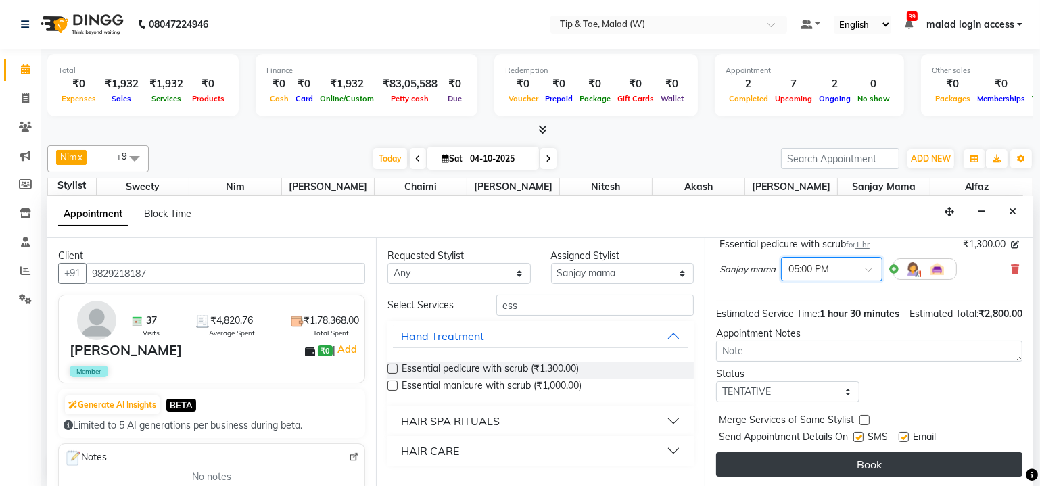
click at [854, 459] on button "Book" at bounding box center [869, 464] width 306 height 24
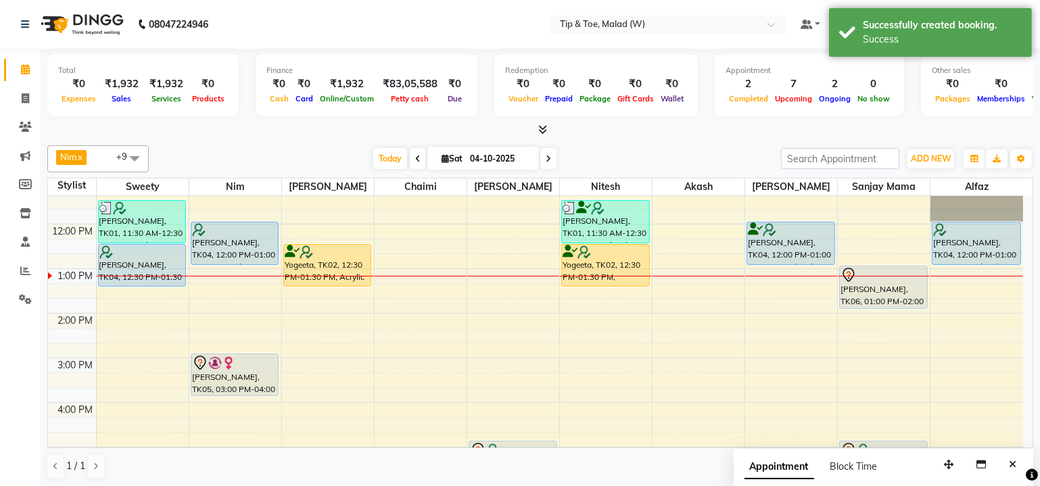
scroll to position [61, 0]
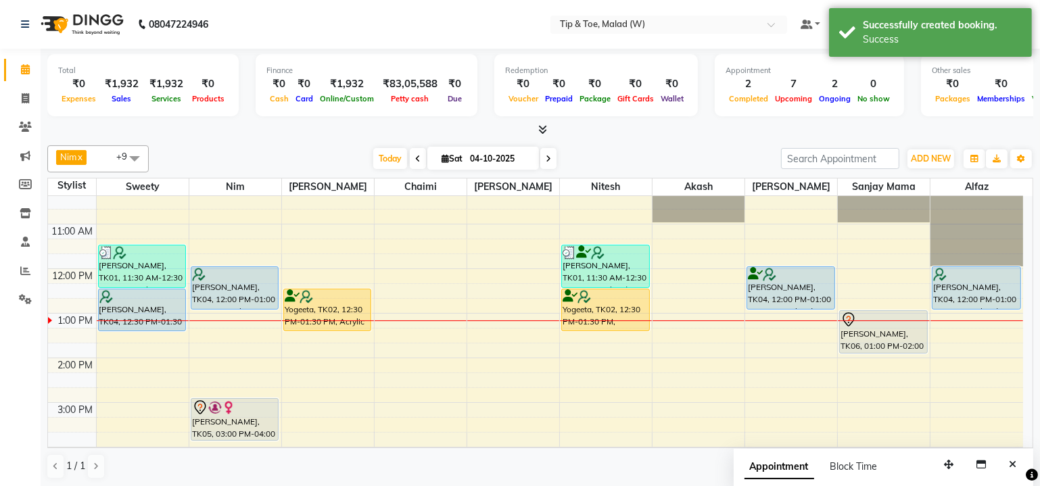
click at [410, 318] on div "9:00 AM 10:00 AM 11:00 AM 12:00 PM 1:00 PM 2:00 PM 3:00 PM 4:00 PM 5:00 PM 6:00…" at bounding box center [535, 469] width 975 height 669
select select "93457"
select select "780"
select select "tentative"
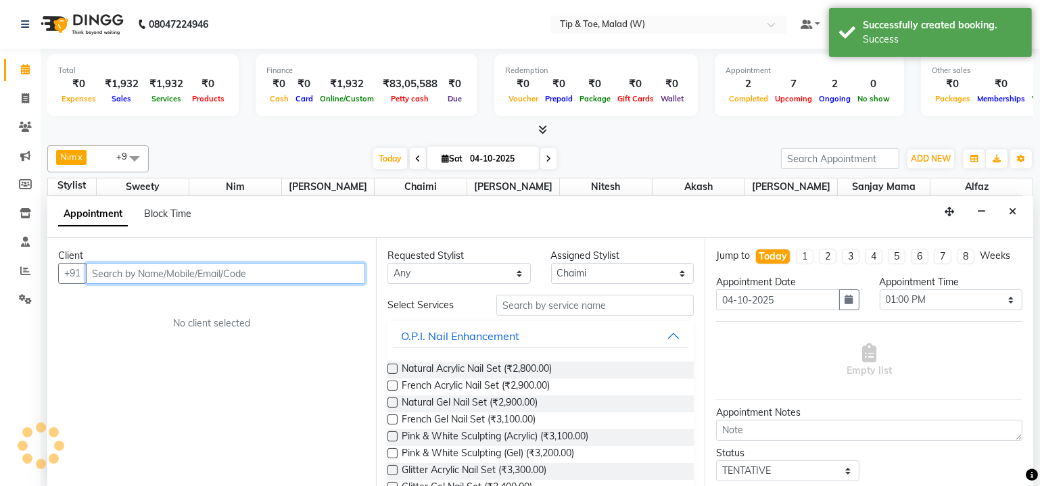
scroll to position [0, 0]
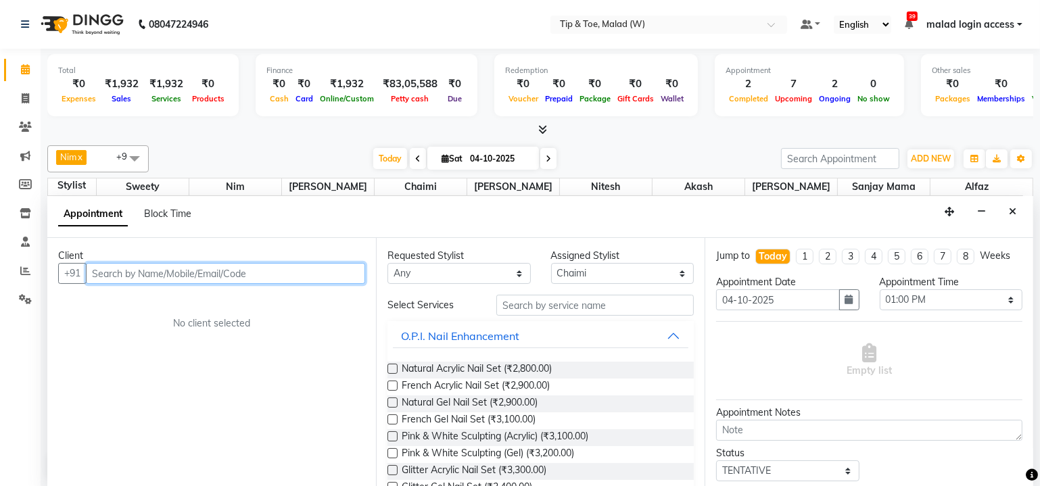
paste input "9819844484"
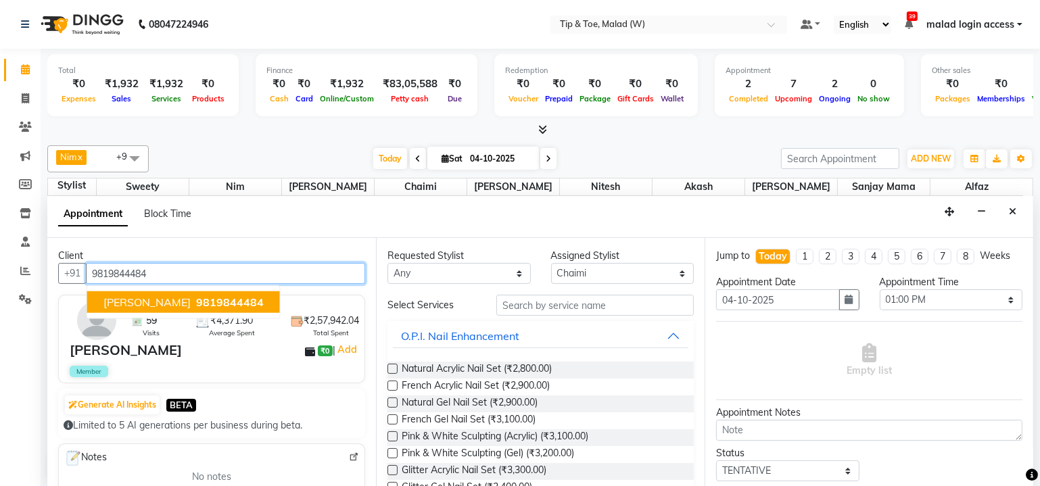
type input "9819844484"
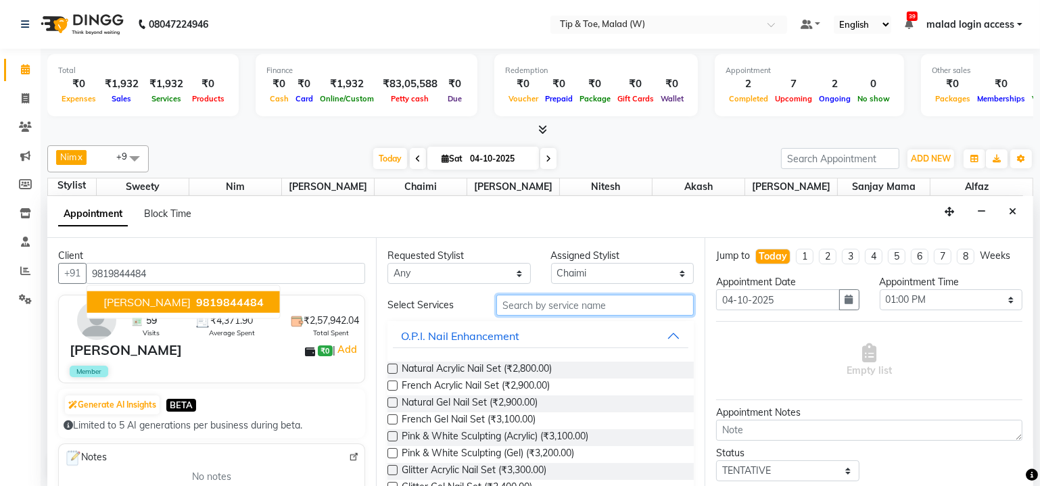
click at [528, 307] on input "text" at bounding box center [594, 305] width 197 height 21
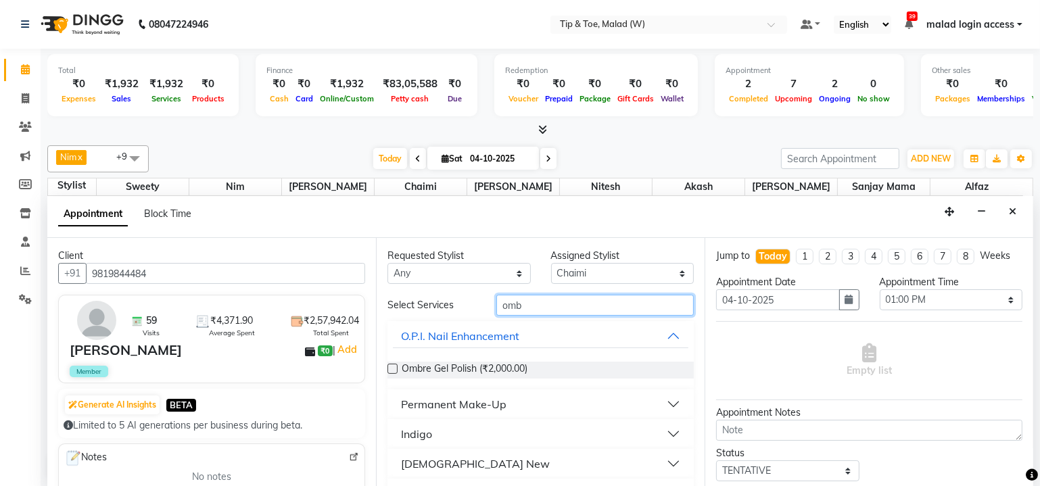
type input "omb"
click at [389, 370] on label at bounding box center [392, 369] width 10 height 10
click at [389, 370] on input "checkbox" at bounding box center [391, 370] width 9 height 9
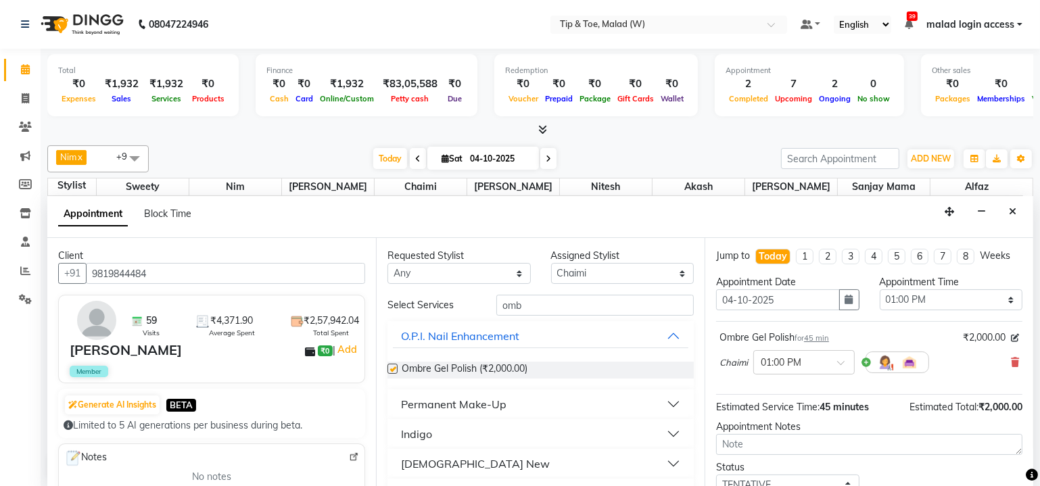
checkbox input "false"
click at [840, 360] on span at bounding box center [845, 367] width 17 height 14
click at [782, 355] on input "text" at bounding box center [790, 361] width 59 height 14
click at [779, 359] on input "text" at bounding box center [790, 361] width 59 height 14
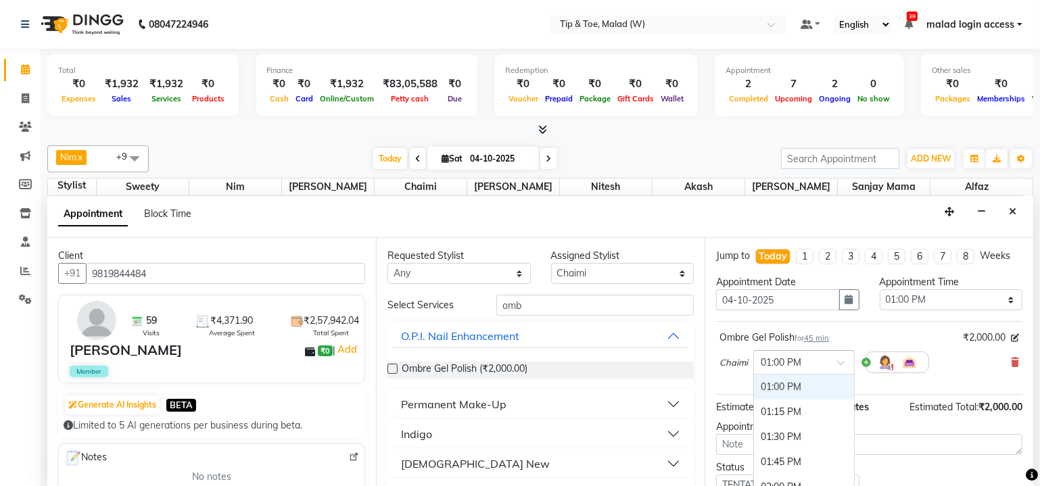
click at [790, 358] on input "text" at bounding box center [790, 361] width 59 height 14
click at [842, 360] on span at bounding box center [845, 367] width 17 height 14
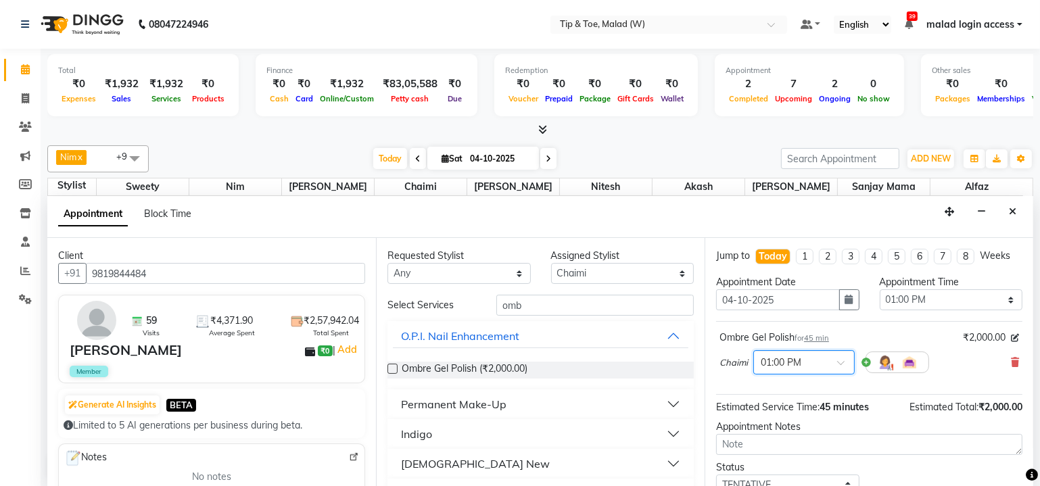
click at [777, 358] on input "text" at bounding box center [790, 361] width 59 height 14
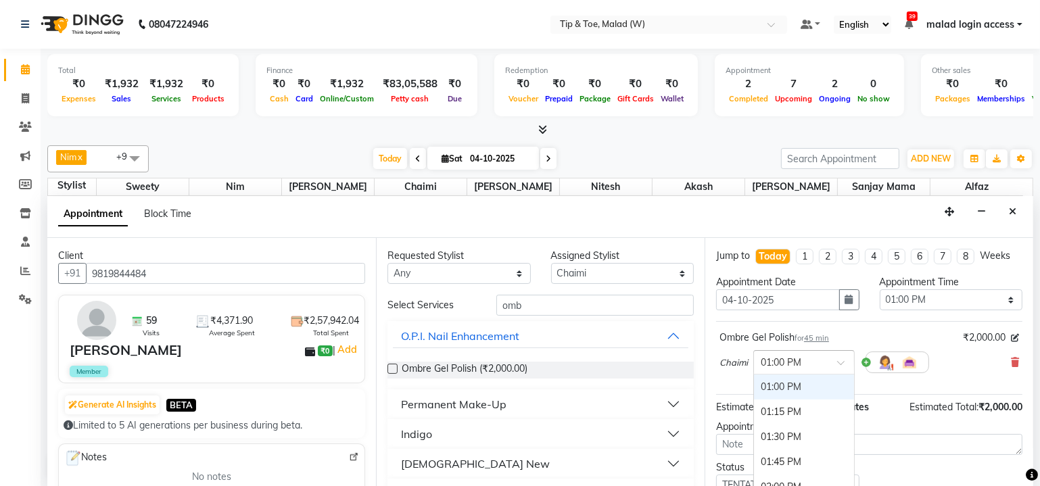
click at [777, 358] on input "text" at bounding box center [790, 361] width 59 height 14
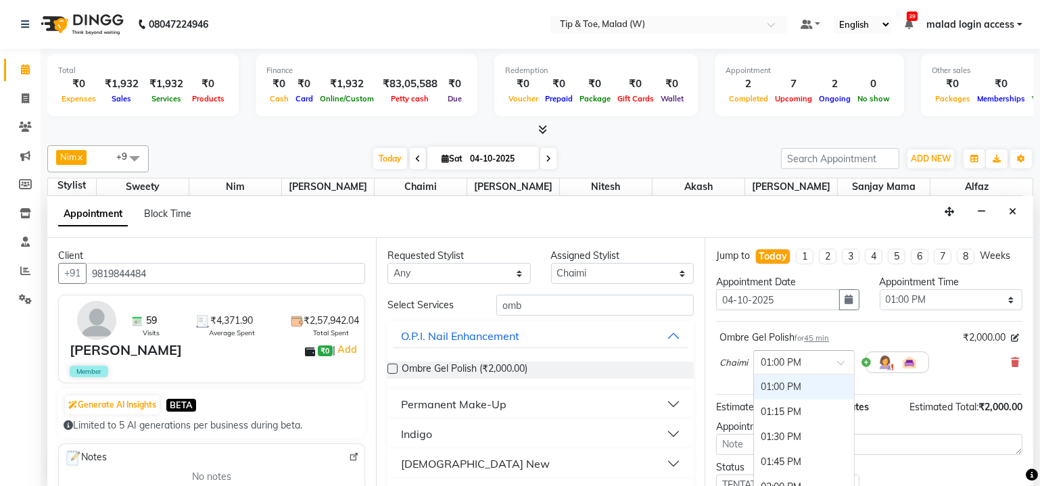
click at [777, 358] on input "text" at bounding box center [790, 361] width 59 height 14
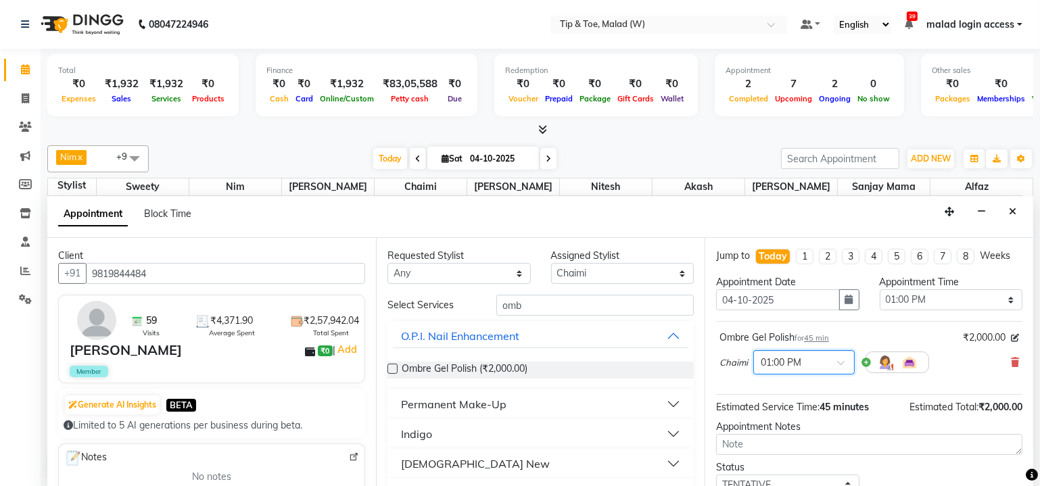
click at [844, 360] on span at bounding box center [845, 367] width 17 height 14
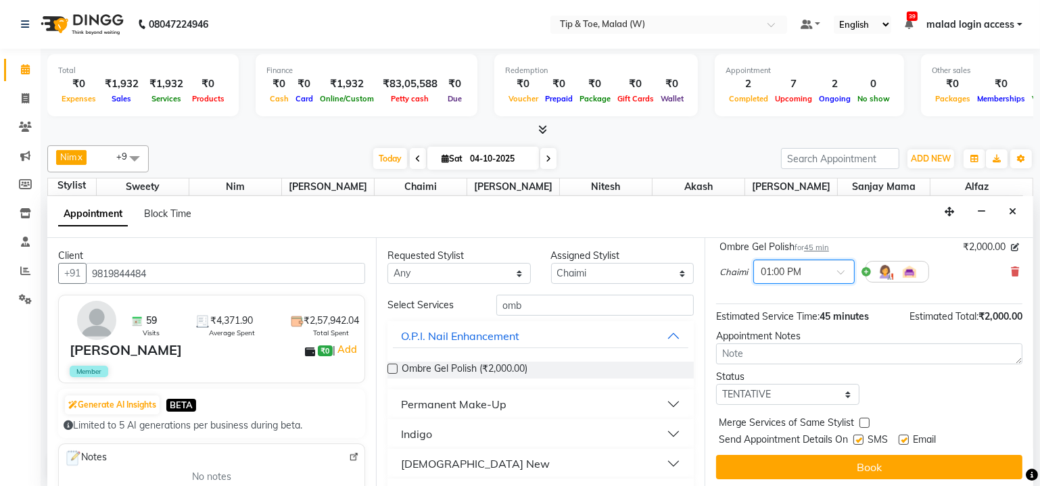
scroll to position [91, 0]
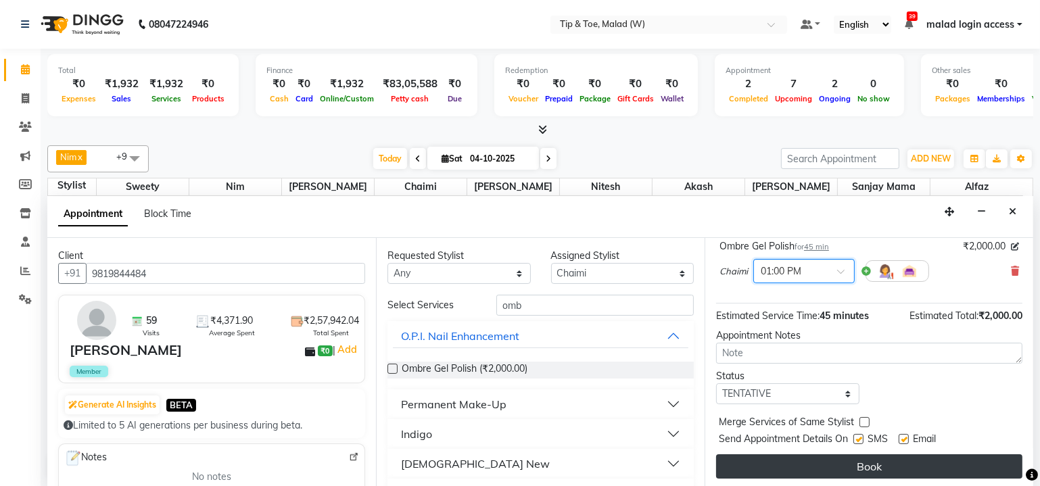
click at [907, 462] on button "Book" at bounding box center [869, 466] width 306 height 24
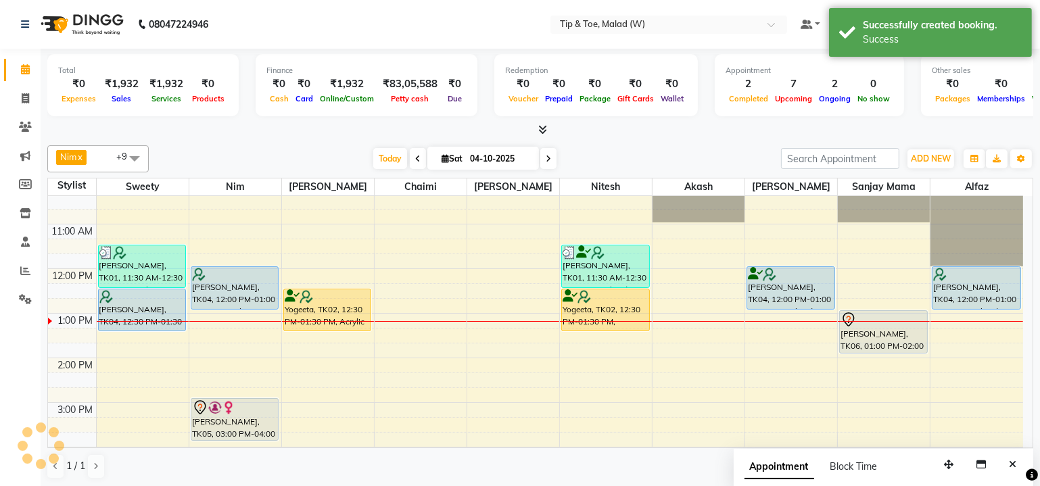
scroll to position [0, 0]
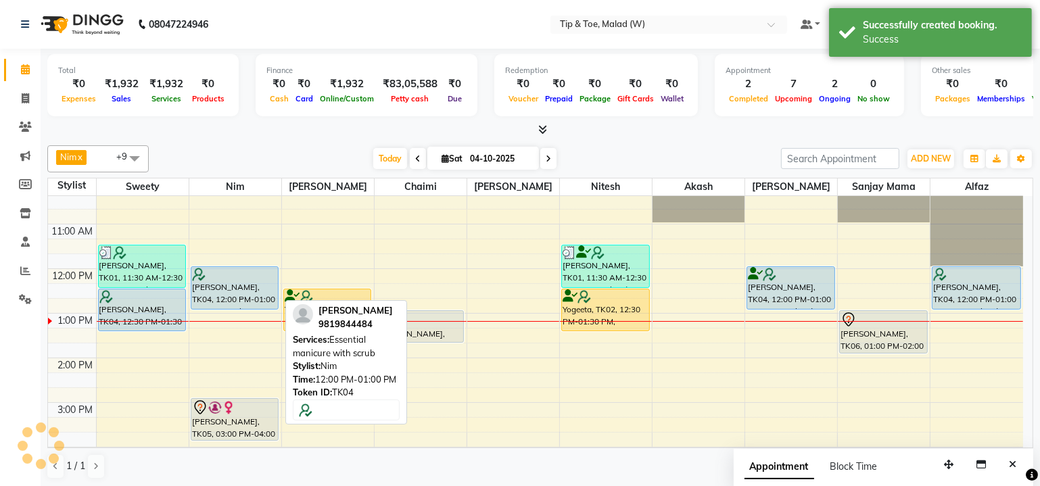
click at [210, 283] on div "[PERSON_NAME], TK04, 12:00 PM-01:00 PM, Essential manicure with scrub" at bounding box center [234, 288] width 87 height 42
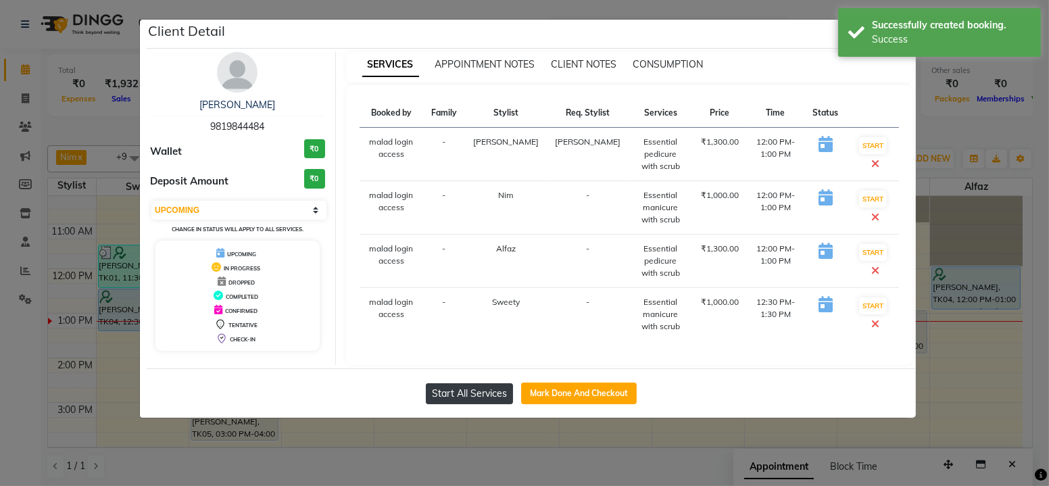
click at [479, 404] on button "Start All Services" at bounding box center [469, 393] width 87 height 21
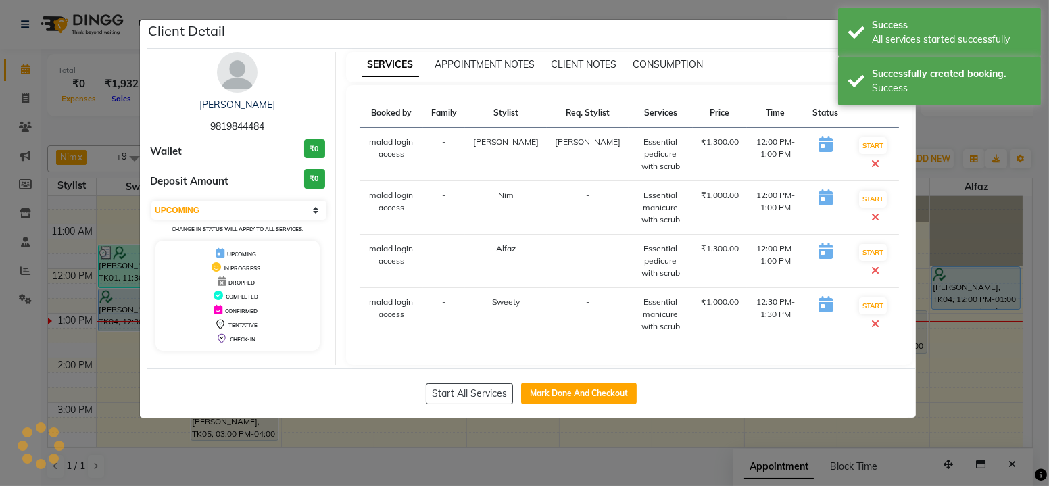
select select "1"
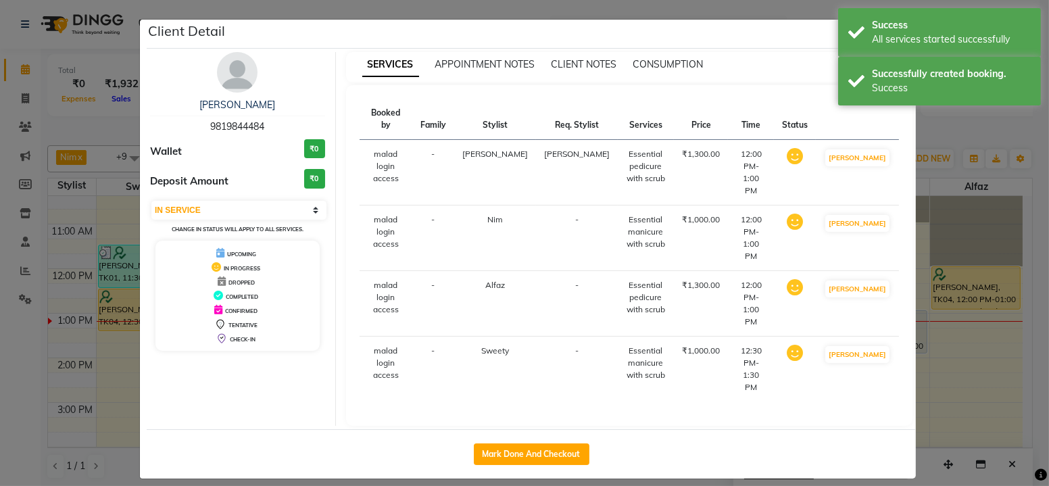
click at [625, 9] on ngb-modal-window "Client Detail Suchita Chhabria 9819844484 Wallet ₹0 Deposit Amount ₹0 Select IN…" at bounding box center [524, 243] width 1049 height 486
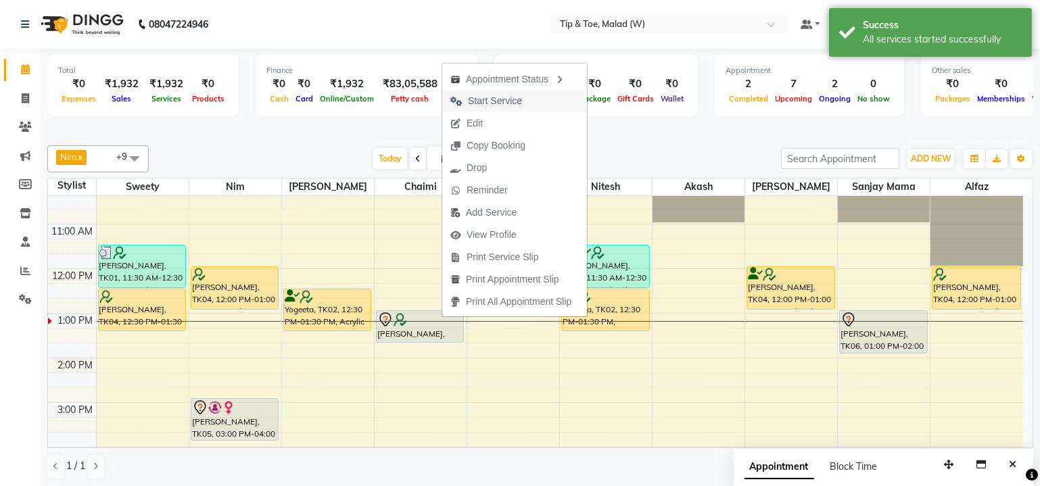
click at [518, 103] on span "Start Service" at bounding box center [495, 101] width 54 height 14
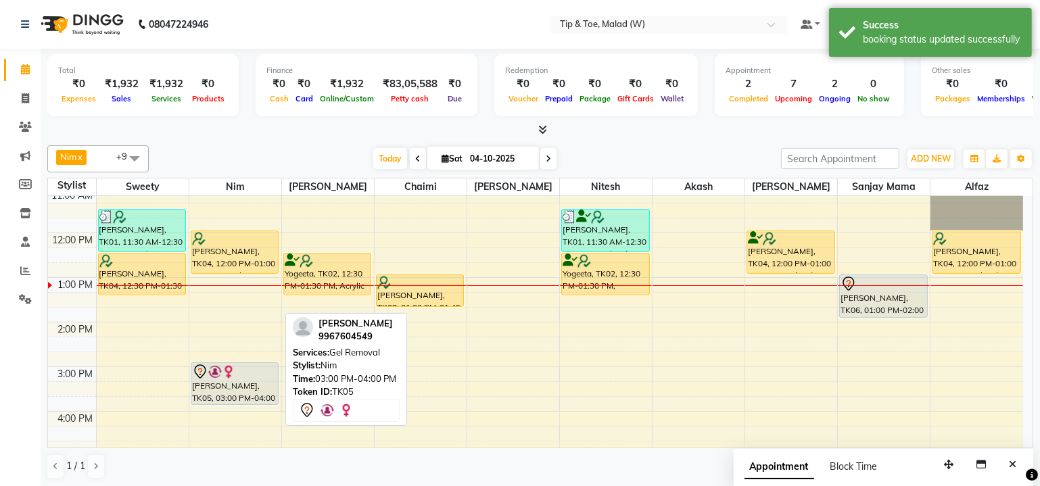
scroll to position [122, 0]
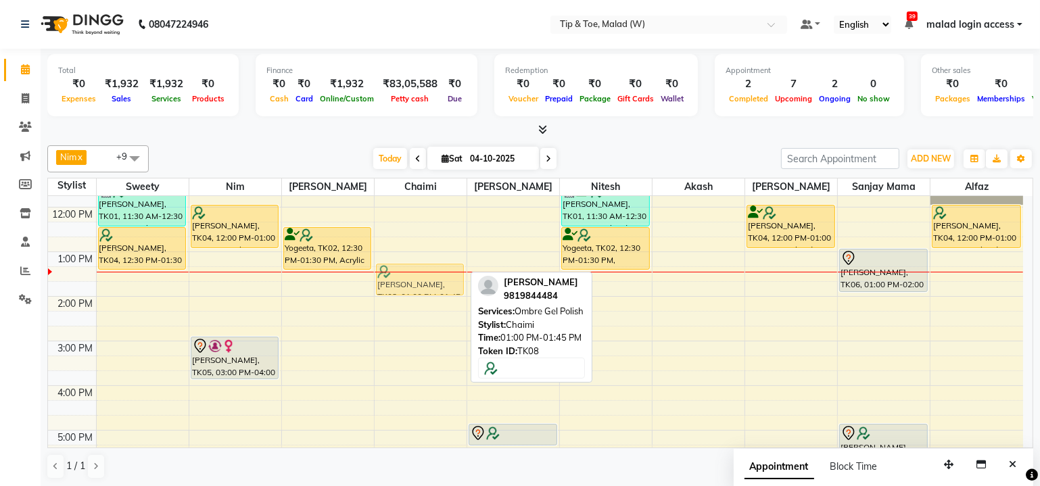
click at [432, 274] on div "Suchita Chhabria, TK08, 01:00 PM-01:45 PM, Ombre Gel Polish Suchita Chhabria, T…" at bounding box center [421, 408] width 92 height 669
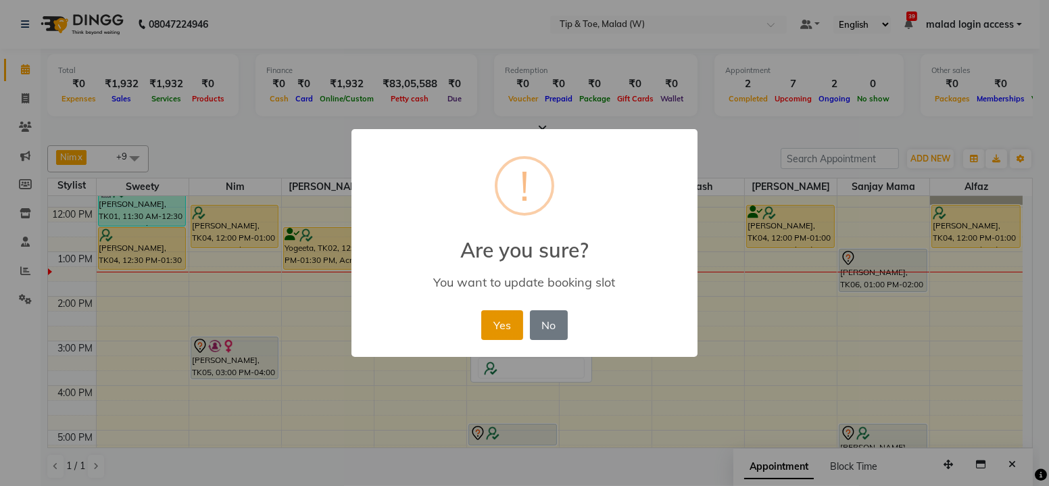
click at [503, 325] on button "Yes" at bounding box center [501, 325] width 41 height 30
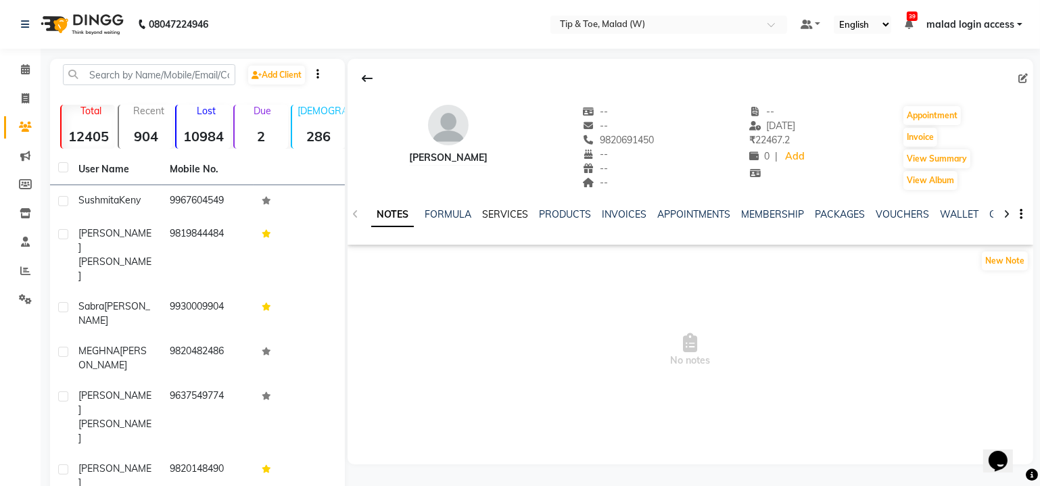
click at [508, 208] on link "SERVICES" at bounding box center [505, 214] width 46 height 12
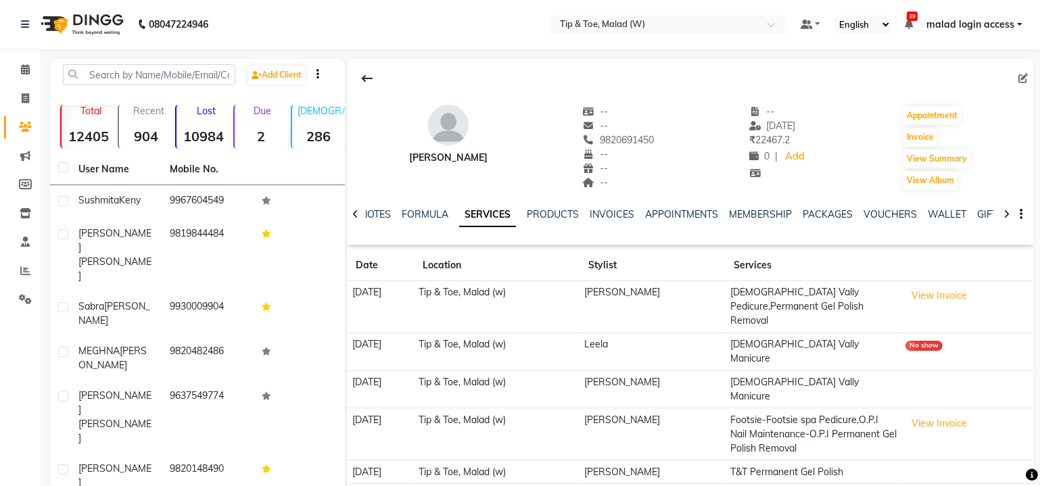
drag, startPoint x: 600, startPoint y: 143, endPoint x: 655, endPoint y: 139, distance: 55.6
click at [654, 139] on div "9820691450" at bounding box center [619, 140] width 72 height 14
copy span "9820691450"
click at [16, 69] on span at bounding box center [26, 70] width 24 height 16
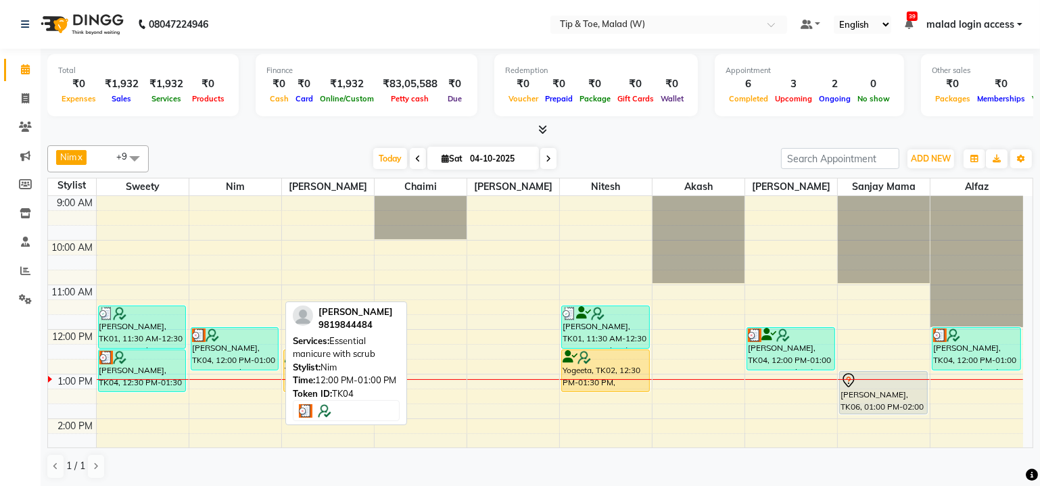
click at [231, 348] on div "[PERSON_NAME], TK04, 12:00 PM-01:00 PM, Essential manicure with scrub" at bounding box center [234, 349] width 87 height 42
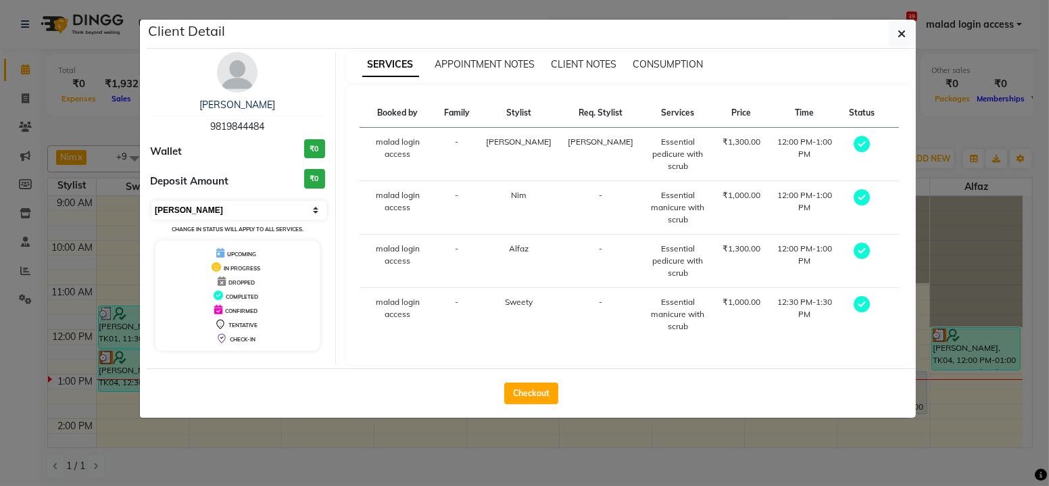
click at [316, 212] on select "Select MARK DONE UPCOMING" at bounding box center [238, 210] width 175 height 19
select select "5"
click at [151, 201] on select "Select MARK DONE UPCOMING" at bounding box center [238, 210] width 175 height 19
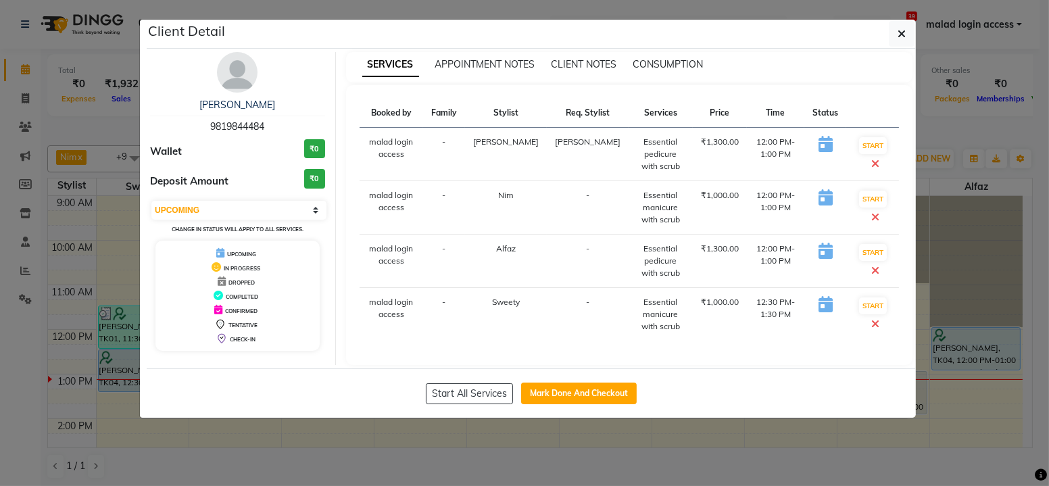
drag, startPoint x: 268, startPoint y: 126, endPoint x: 207, endPoint y: 130, distance: 61.0
click at [207, 130] on div "Suchita Chhabria 9819844484" at bounding box center [237, 116] width 175 height 36
copy span "9819844484"
click at [899, 36] on icon "button" at bounding box center [902, 33] width 8 height 11
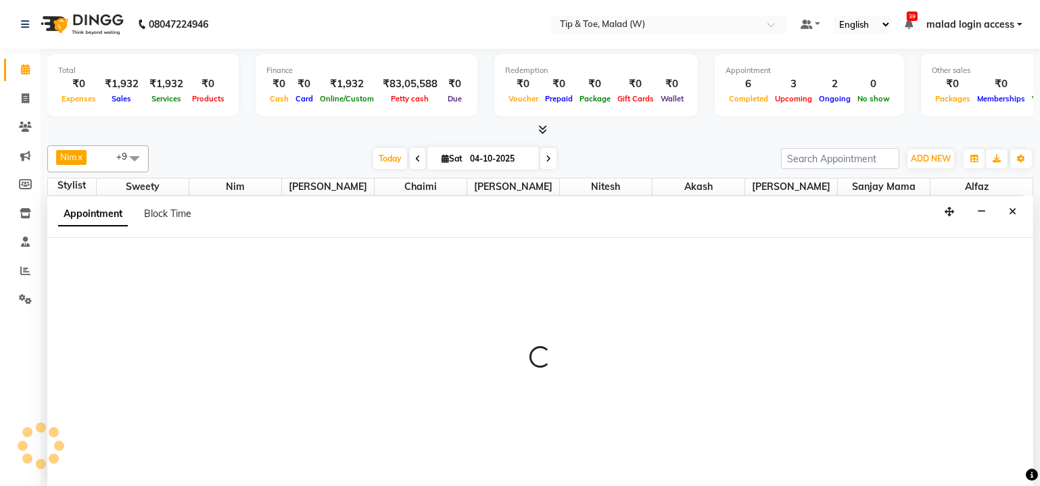
select select "93457"
select select "780"
select select "tentative"
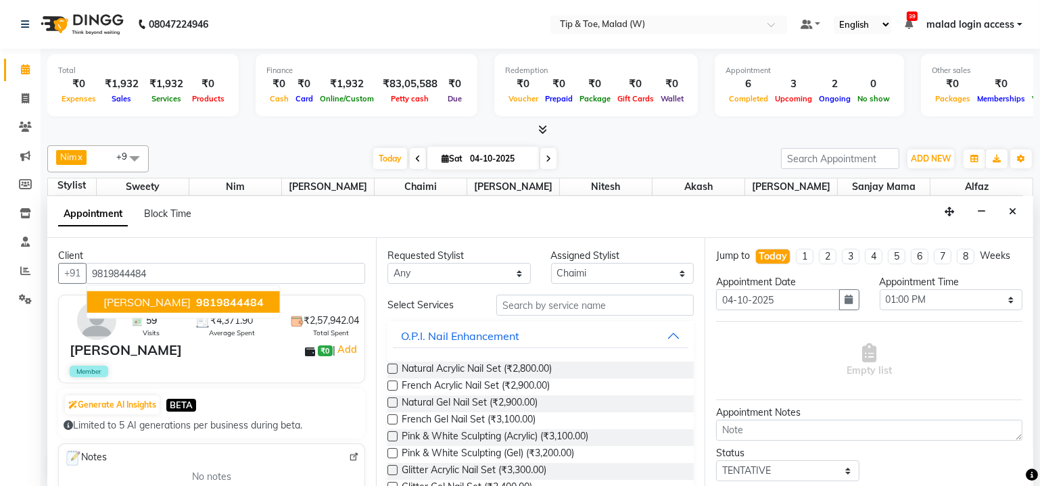
type input "9819844484"
click at [518, 308] on input "text" at bounding box center [594, 305] width 197 height 21
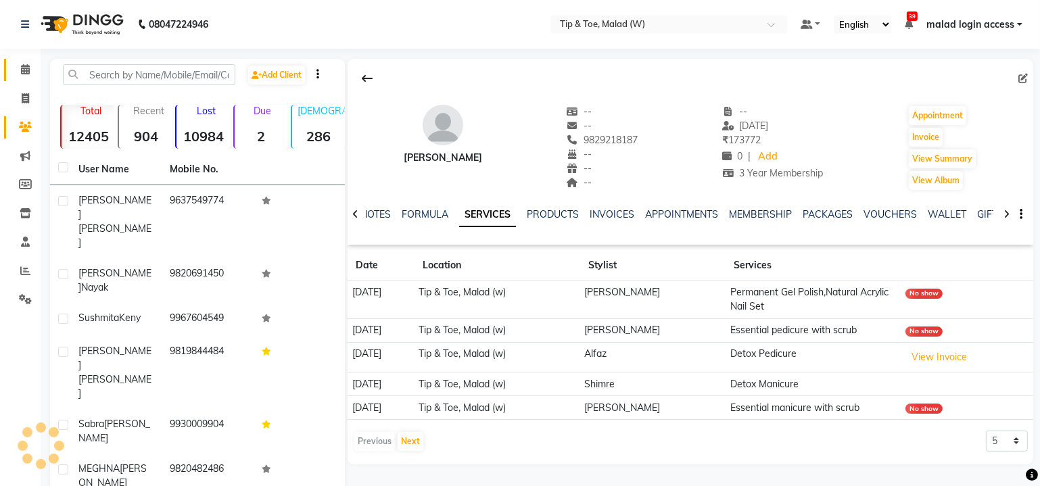
drag, startPoint x: 16, startPoint y: 73, endPoint x: 24, endPoint y: 116, distance: 43.4
click at [16, 73] on span at bounding box center [26, 70] width 24 height 16
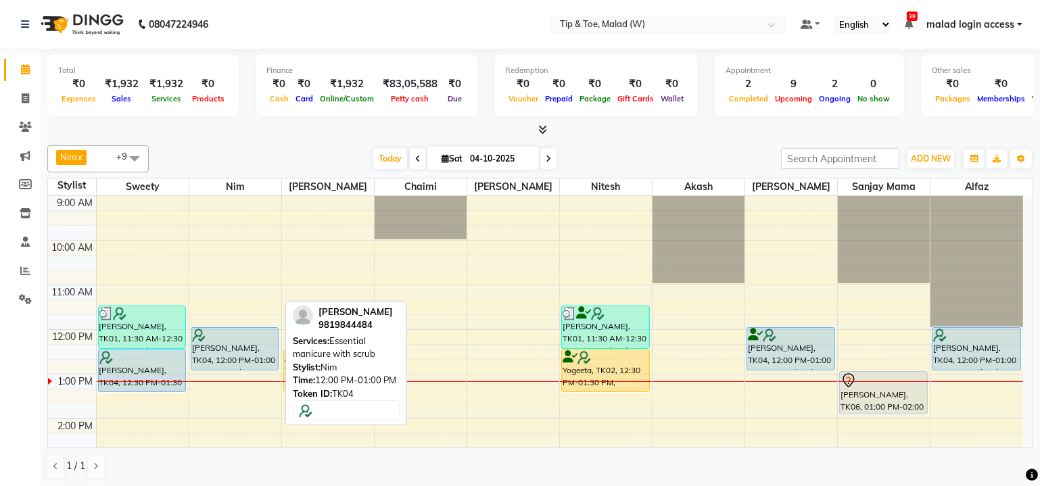
click at [239, 337] on div at bounding box center [235, 336] width 86 height 14
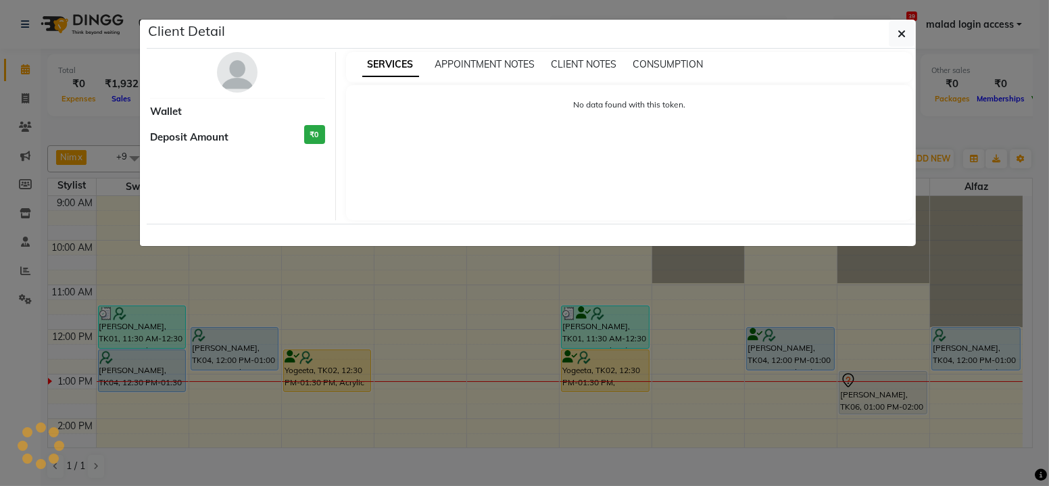
select select "5"
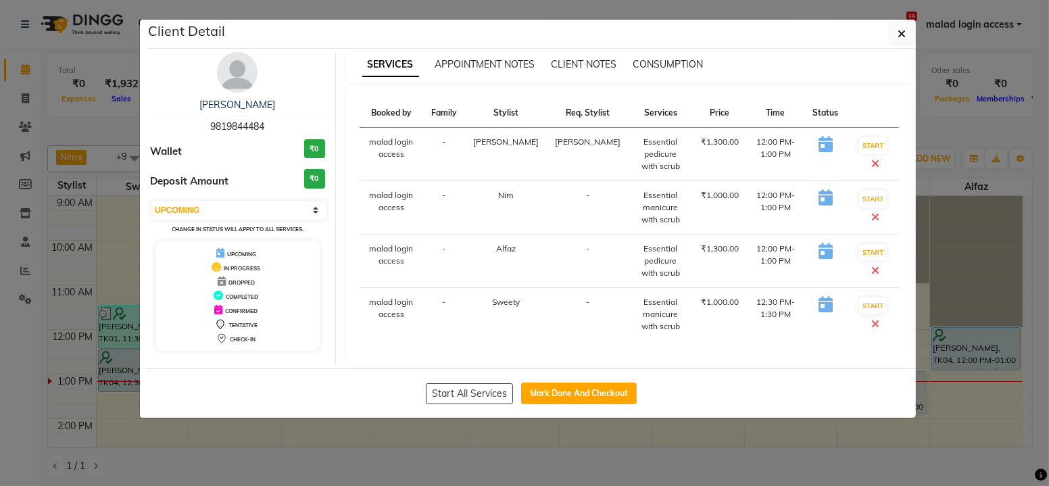
drag, startPoint x: 272, startPoint y: 124, endPoint x: 204, endPoint y: 124, distance: 69.0
click at [204, 124] on div "Suchita Chhabria 9819844484" at bounding box center [237, 116] width 175 height 36
copy span "9819844484"
click at [907, 37] on button "button" at bounding box center [902, 34] width 26 height 26
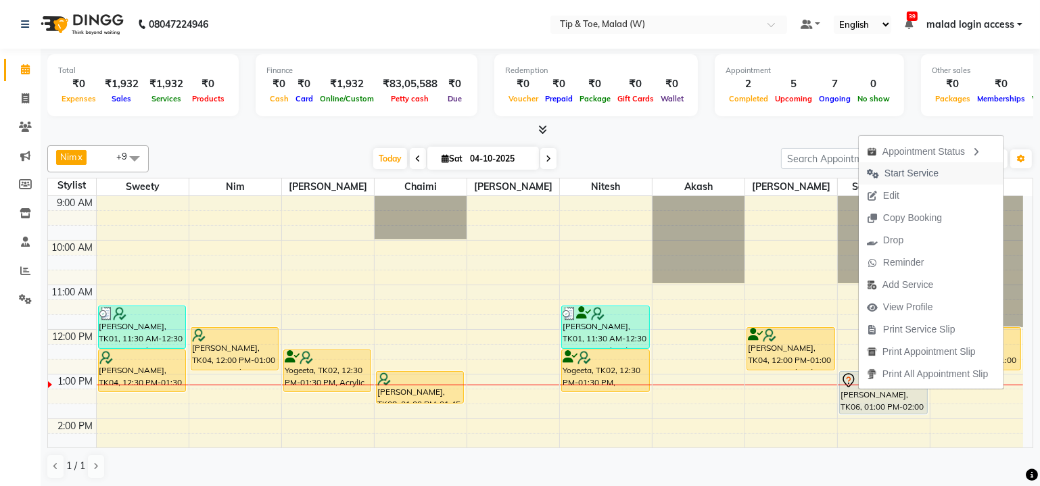
click at [917, 177] on span "Start Service" at bounding box center [911, 173] width 54 height 14
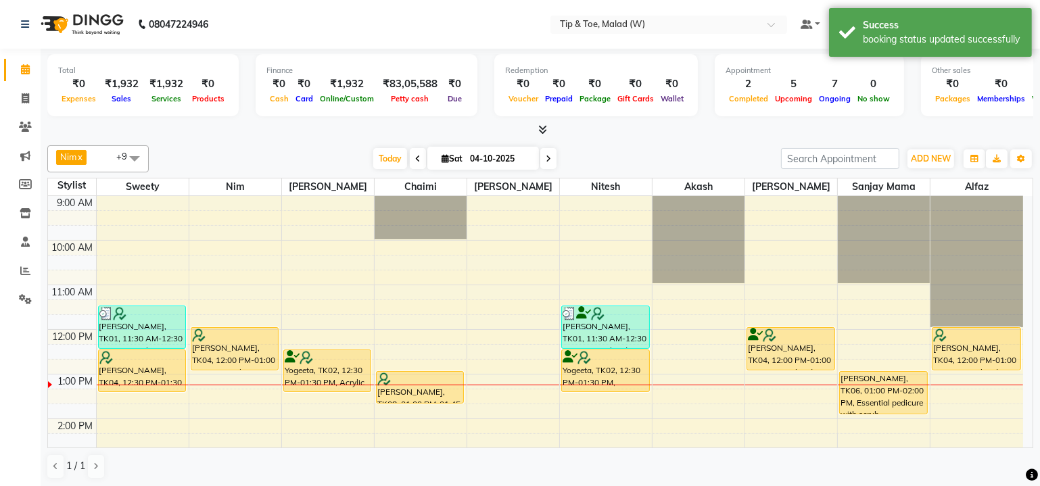
click at [549, 158] on icon at bounding box center [548, 159] width 5 height 8
type input "05-10-2025"
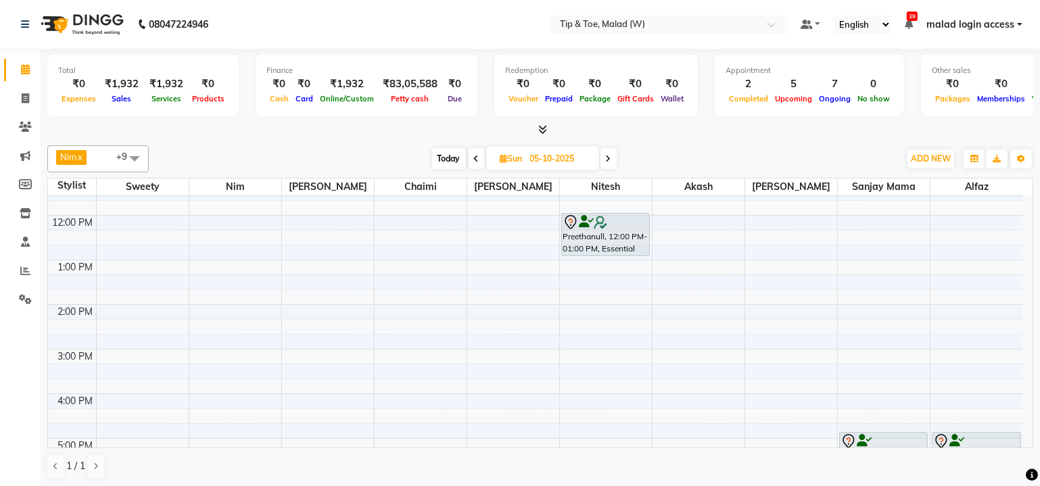
scroll to position [176, 0]
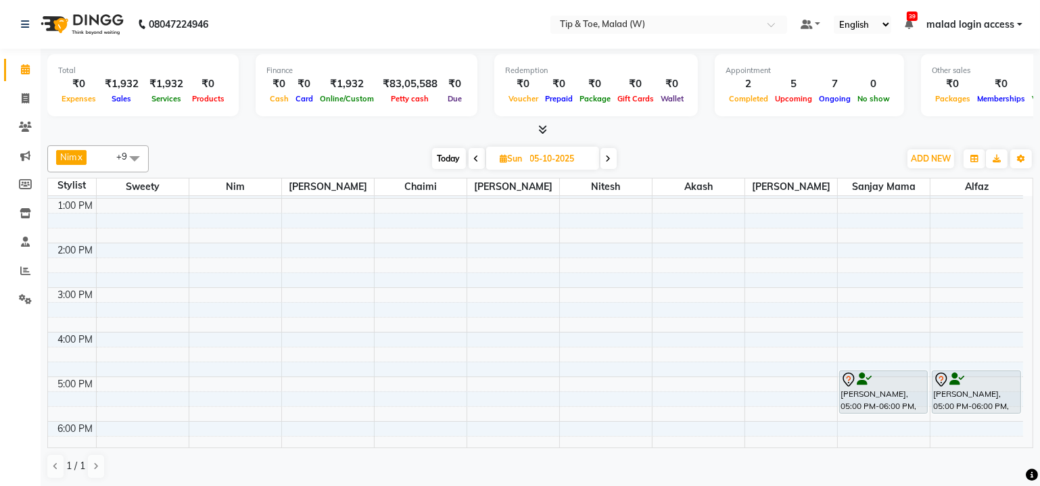
click at [953, 329] on div "9:00 AM 10:00 AM 11:00 AM 12:00 PM 1:00 PM 2:00 PM 3:00 PM 4:00 PM 5:00 PM 6:00…" at bounding box center [535, 354] width 975 height 669
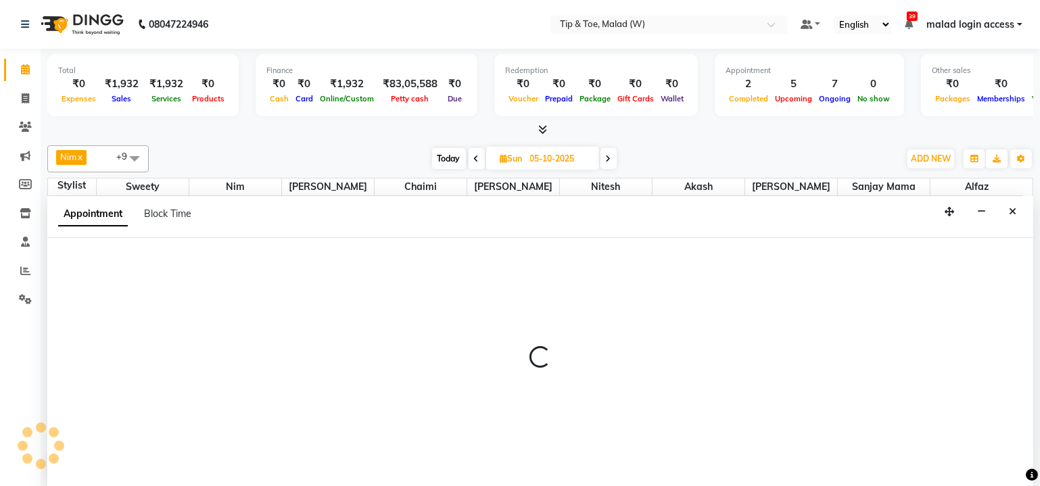
scroll to position [0, 0]
select select "41813"
select select "960"
select select "tentative"
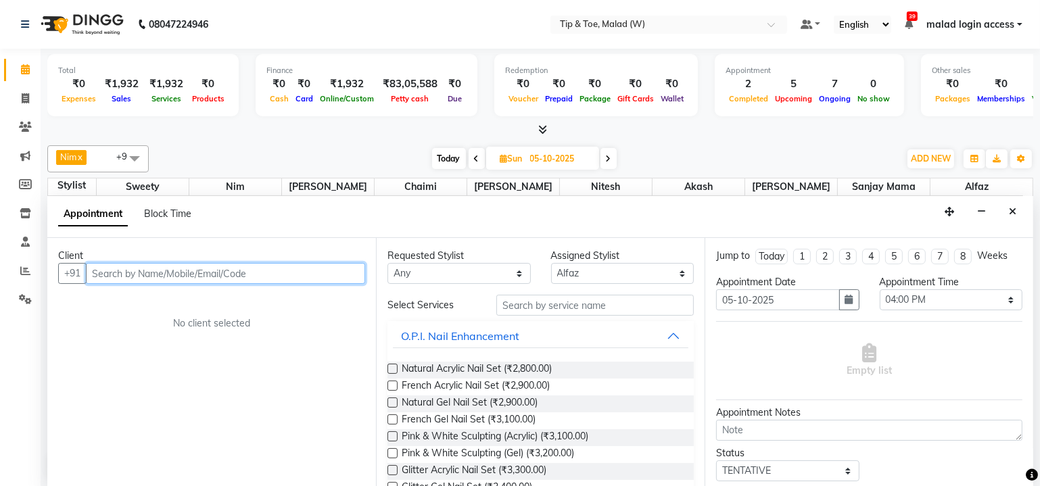
click at [322, 277] on input "text" at bounding box center [225, 273] width 279 height 21
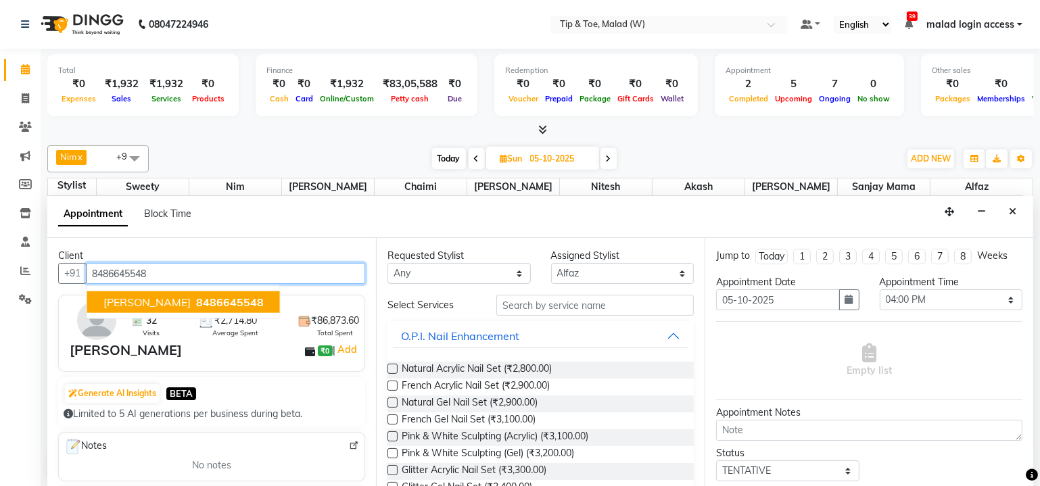
click at [205, 301] on span "8486645548" at bounding box center [230, 302] width 68 height 14
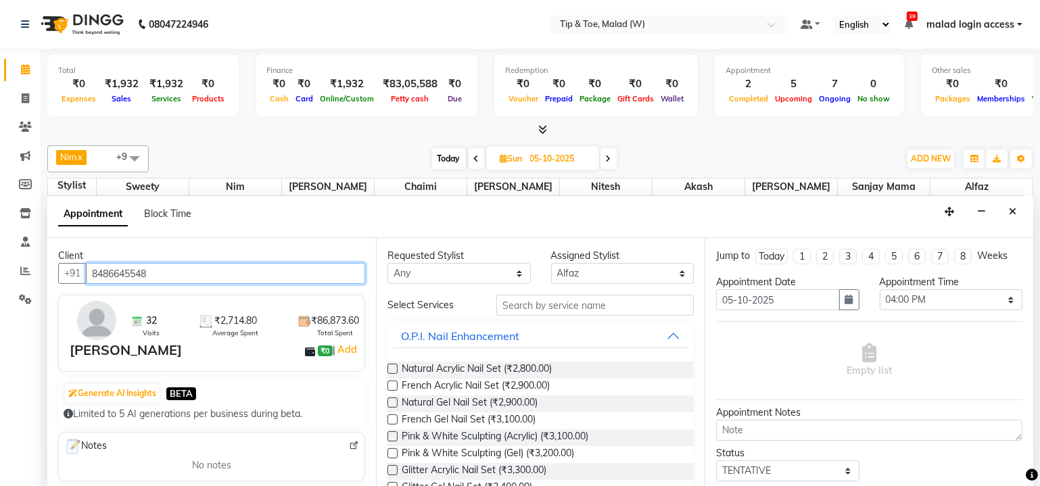
type input "8486645548"
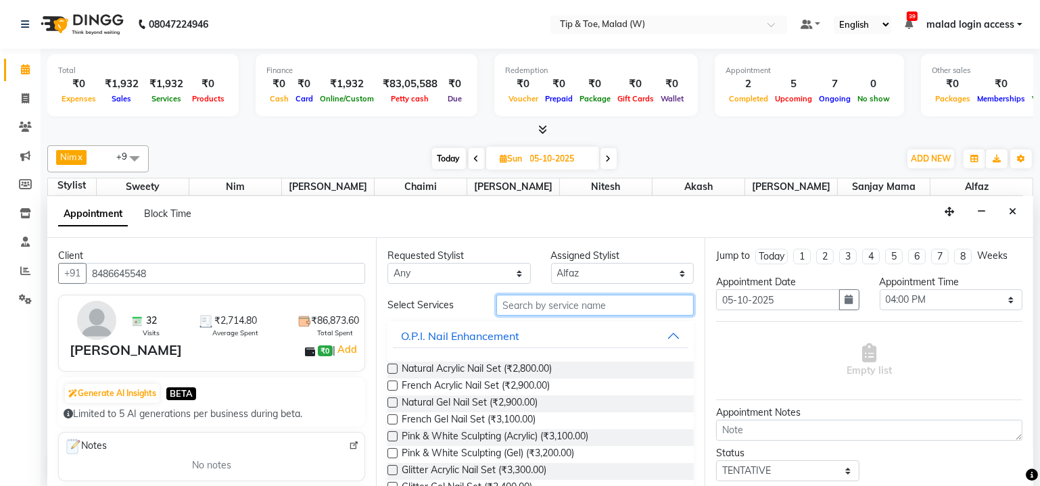
click at [517, 306] on input "text" at bounding box center [594, 305] width 197 height 21
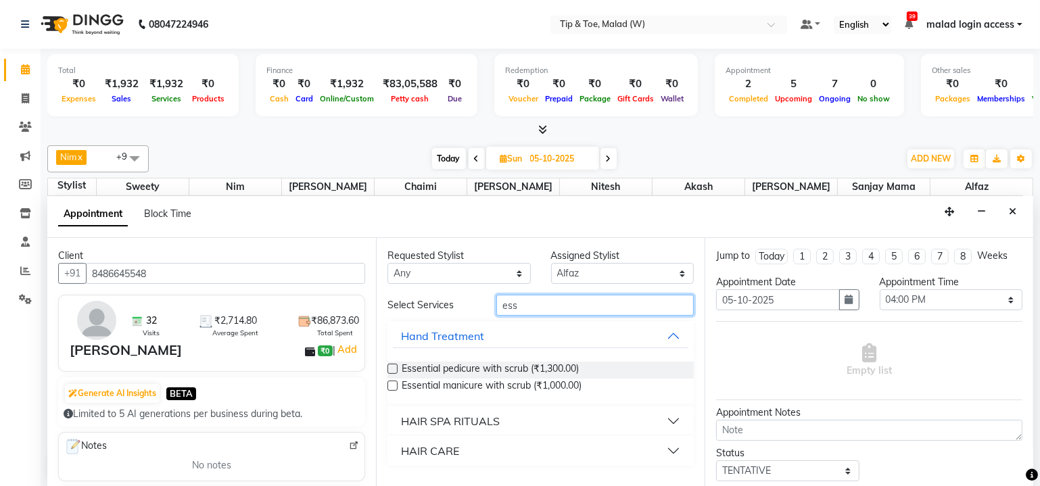
type input "ess"
click at [396, 364] on label at bounding box center [392, 369] width 10 height 10
click at [396, 366] on input "checkbox" at bounding box center [391, 370] width 9 height 9
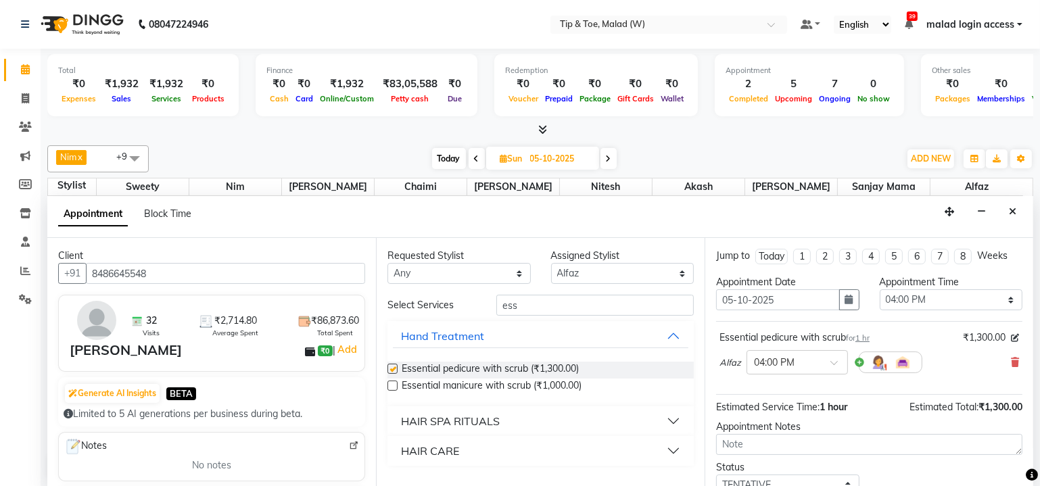
checkbox input "false"
click at [669, 274] on select "Select Akash Alfaz Chaimi Dhanshree Dibakar Manisha Singh Nim Nitesh Regan Sanj…" at bounding box center [622, 273] width 143 height 21
select select "41795"
click at [551, 263] on select "Select Akash Alfaz Chaimi Dhanshree Dibakar Manisha Singh Nim Nitesh Regan Sanj…" at bounding box center [622, 273] width 143 height 21
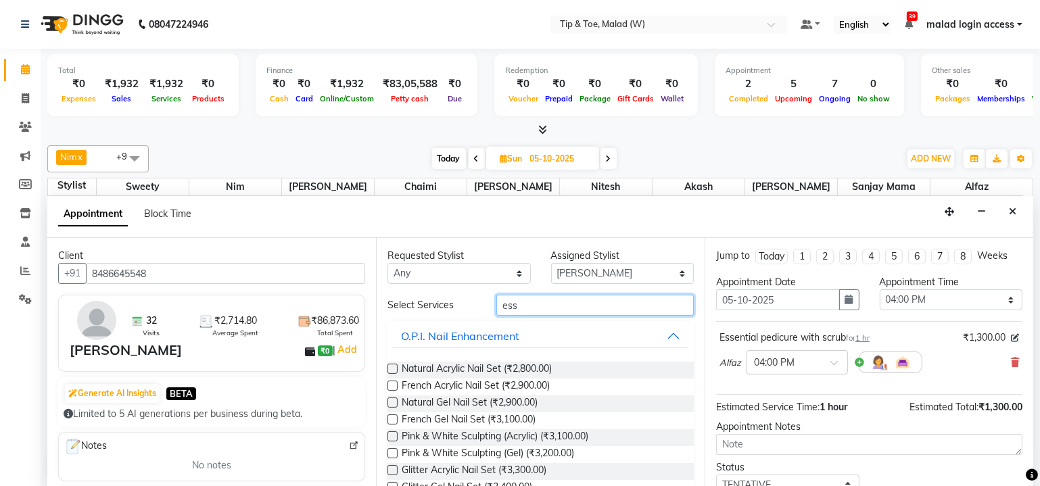
click at [538, 309] on input "ess" at bounding box center [594, 305] width 197 height 21
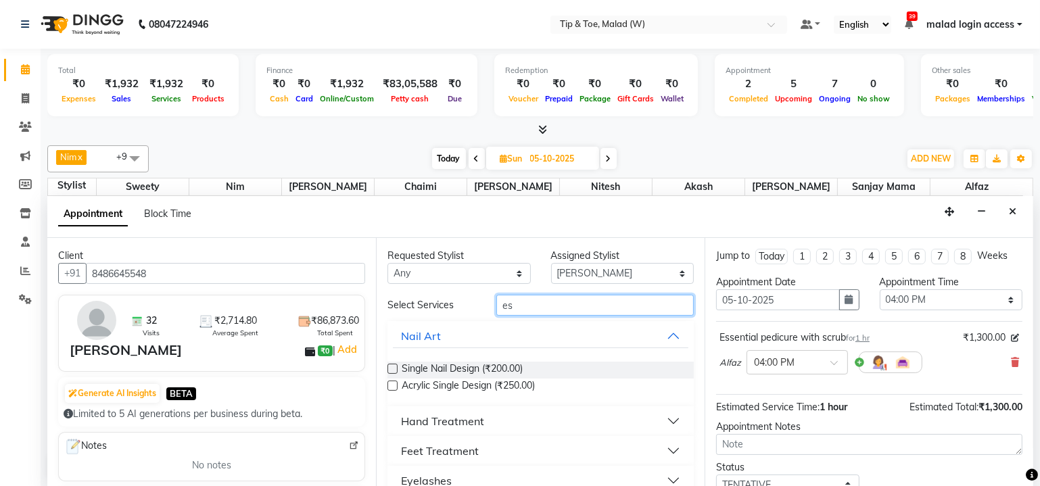
type input "ess"
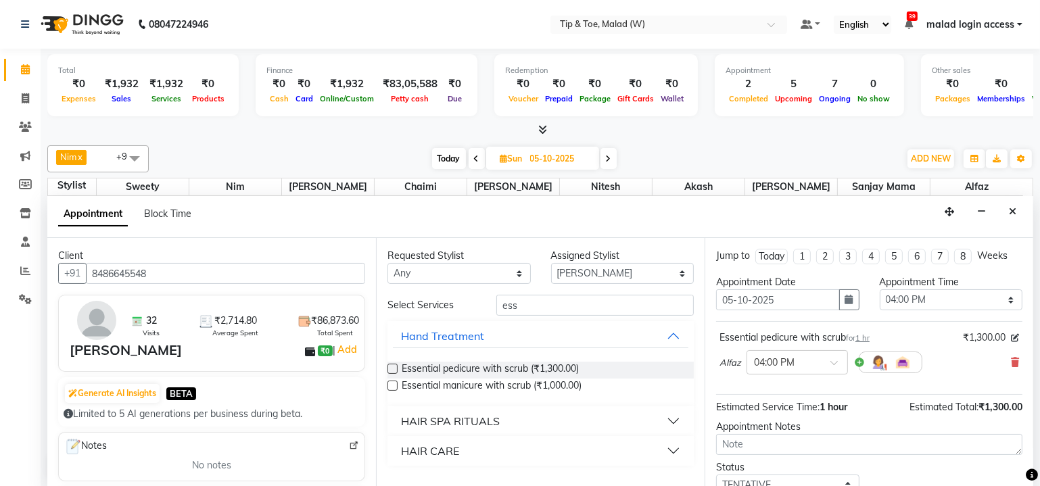
click at [395, 367] on label at bounding box center [392, 369] width 10 height 10
click at [395, 367] on input "checkbox" at bounding box center [391, 370] width 9 height 9
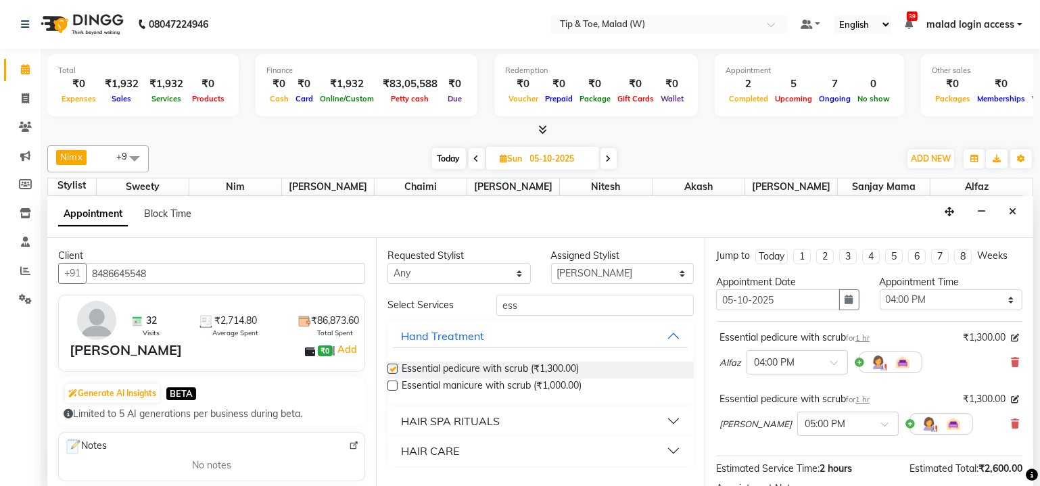
checkbox input "false"
click at [576, 308] on input "ess" at bounding box center [594, 305] width 197 height 21
type input "e"
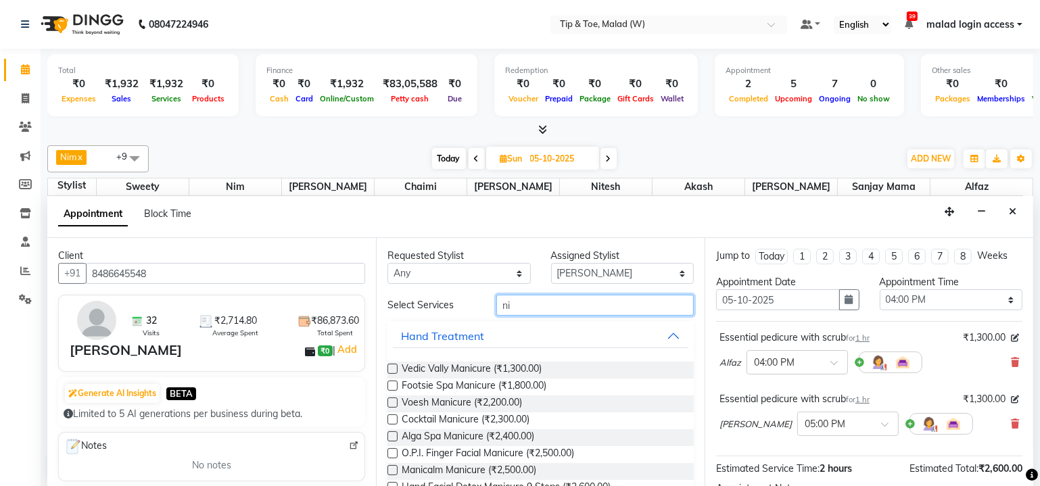
type input "n"
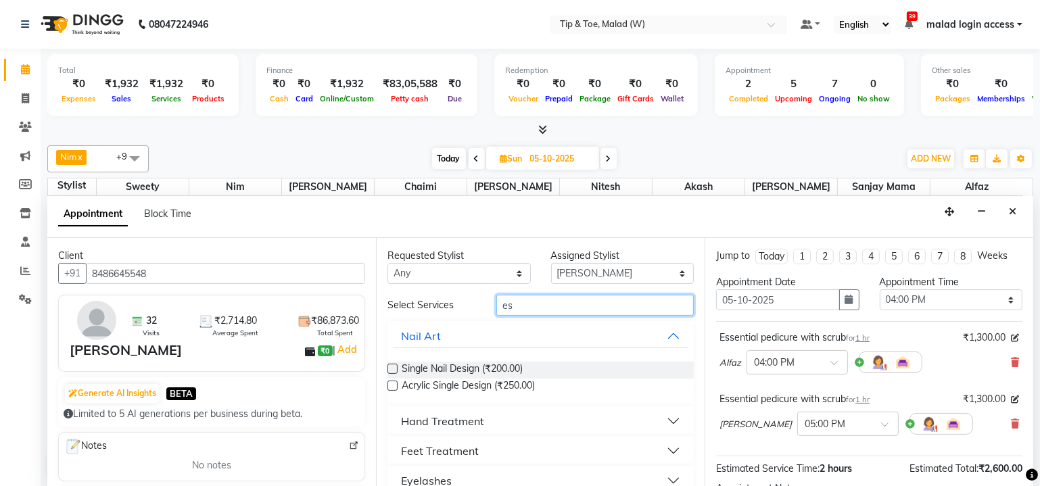
type input "ess"
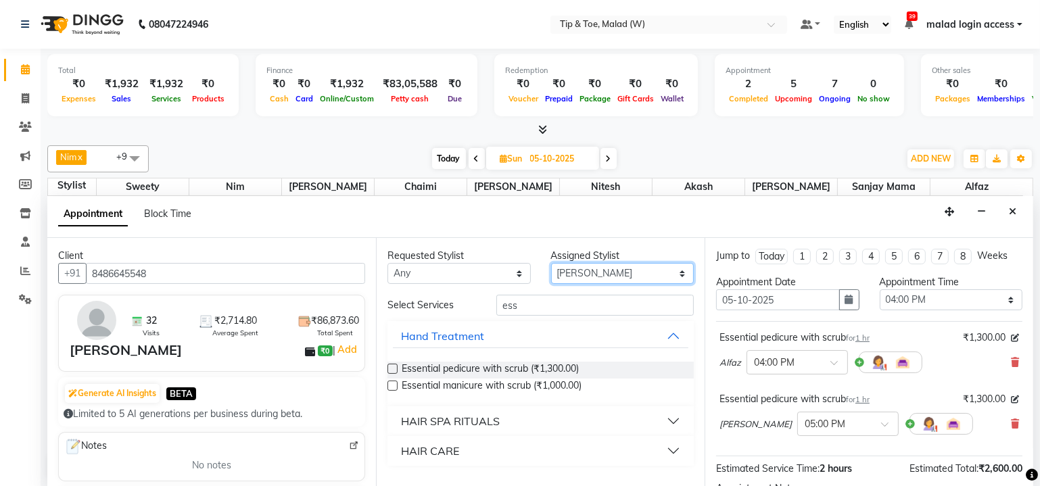
click at [575, 270] on select "Select Akash Alfaz Chaimi Dhanshree Dibakar Manisha Singh Nim Nitesh Regan Sanj…" at bounding box center [622, 273] width 143 height 21
select select "92366"
click at [551, 263] on select "Select Akash Alfaz Chaimi Dhanshree Dibakar Manisha Singh Nim Nitesh Regan Sanj…" at bounding box center [622, 273] width 143 height 21
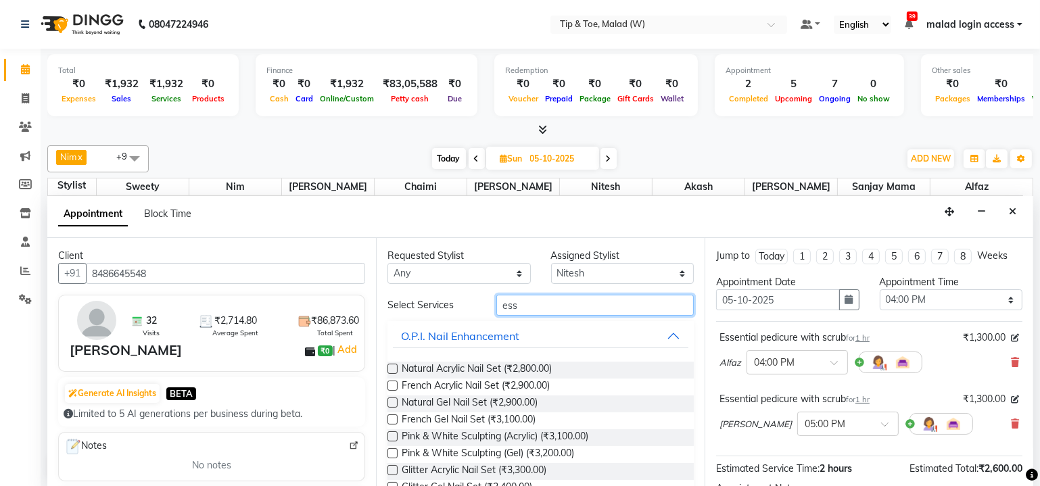
click at [561, 304] on input "ess" at bounding box center [594, 305] width 197 height 21
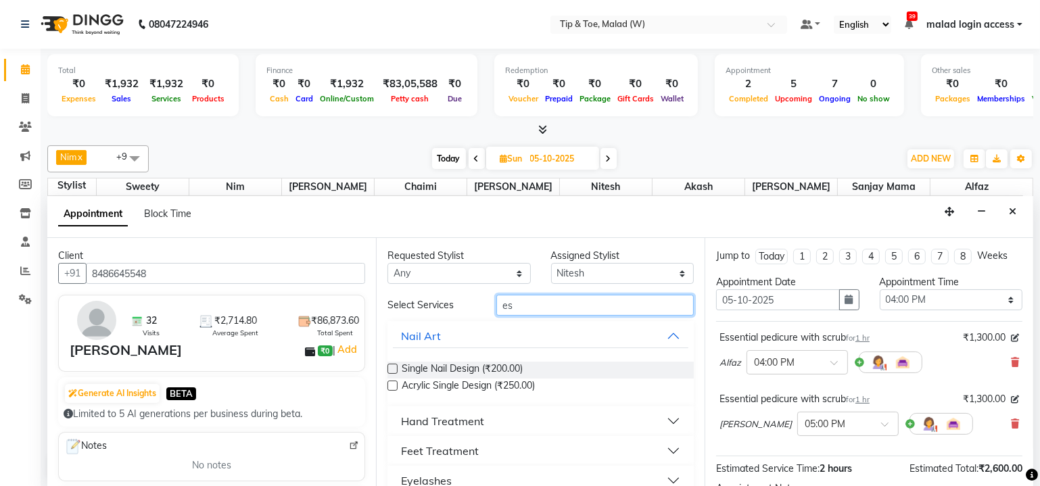
type input "ess"
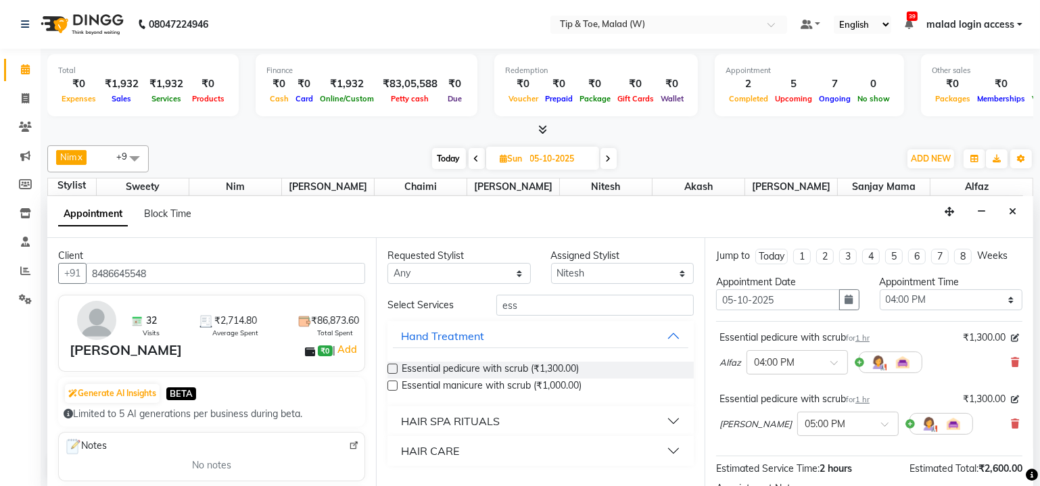
click at [389, 368] on label at bounding box center [392, 369] width 10 height 10
click at [389, 368] on input "checkbox" at bounding box center [391, 370] width 9 height 9
checkbox input "false"
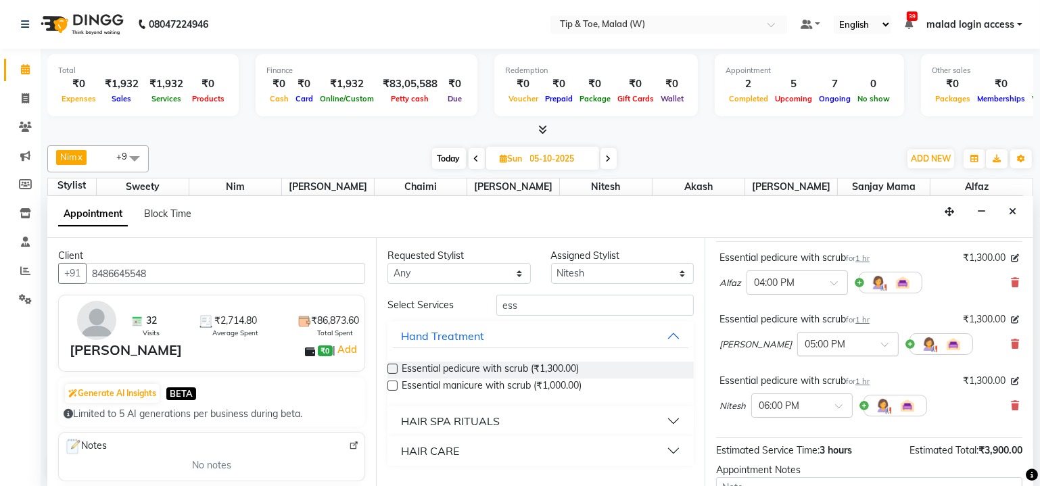
scroll to position [61, 0]
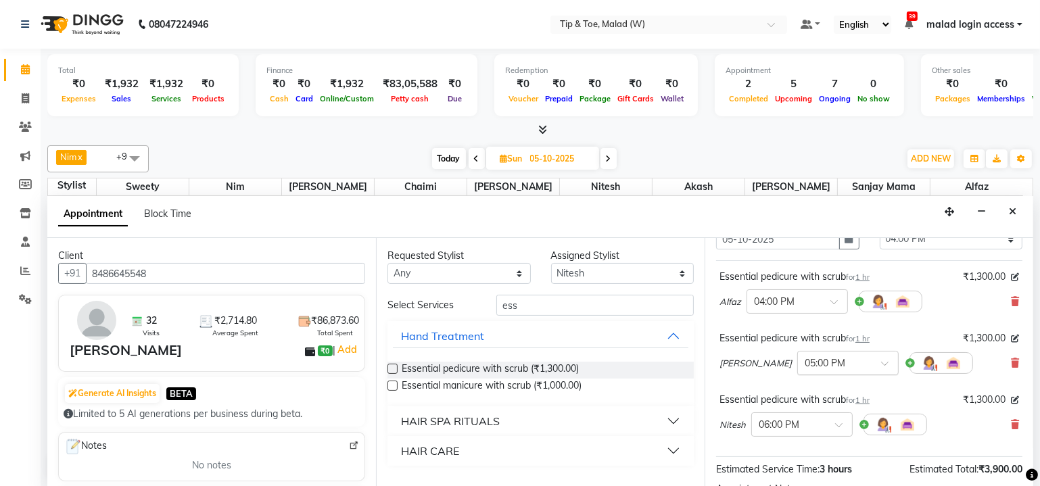
click at [881, 362] on span at bounding box center [889, 367] width 17 height 14
click at [798, 469] on div "04:00 PM" at bounding box center [848, 472] width 100 height 25
click at [808, 418] on input "text" at bounding box center [788, 423] width 59 height 14
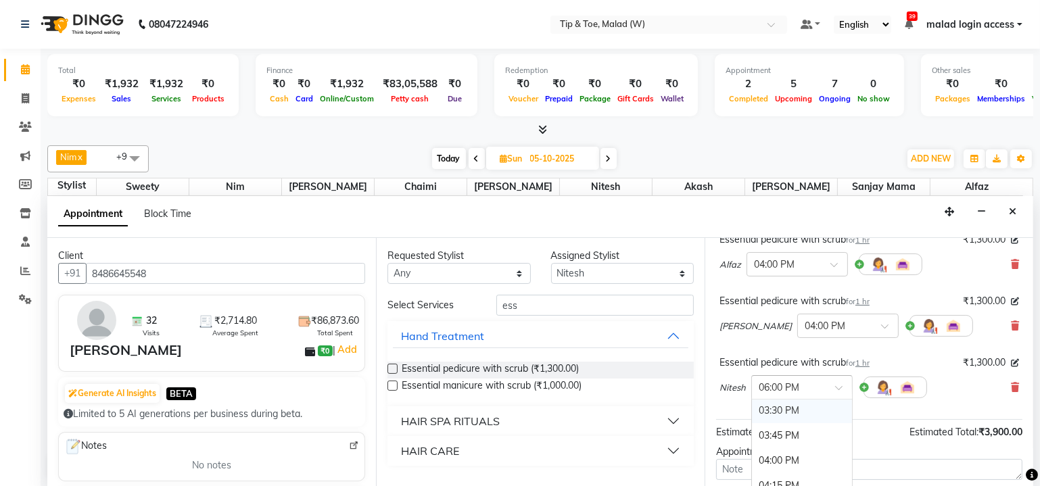
scroll to position [122, 0]
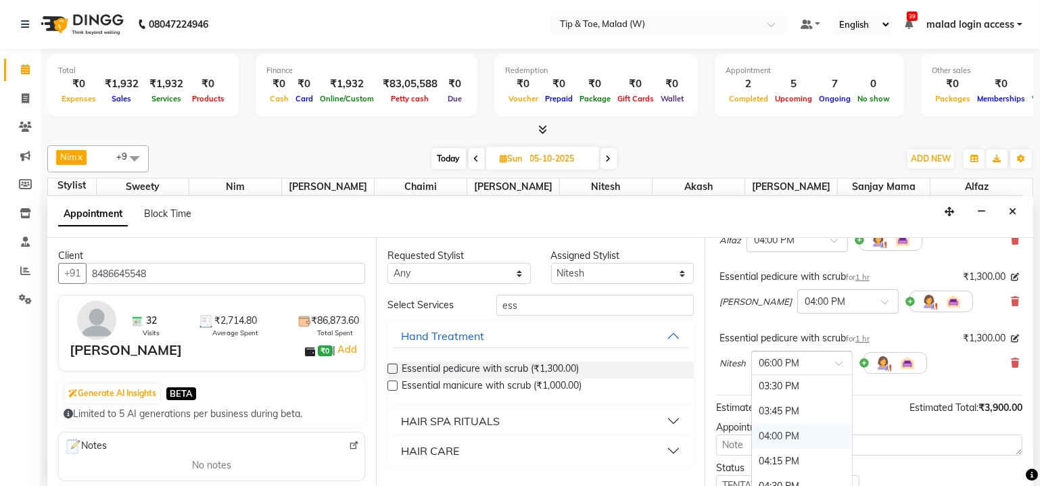
click at [796, 424] on div "04:00 PM" at bounding box center [802, 436] width 100 height 25
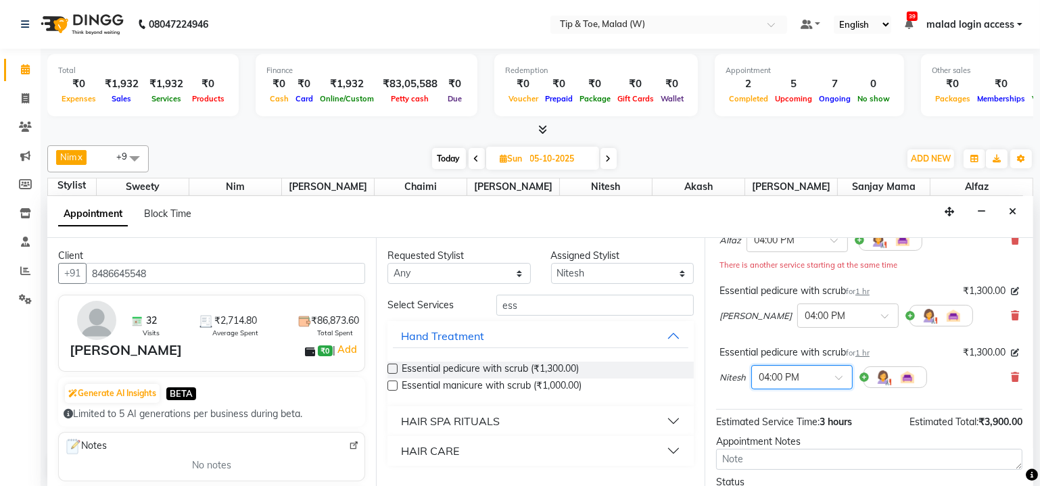
scroll to position [228, 0]
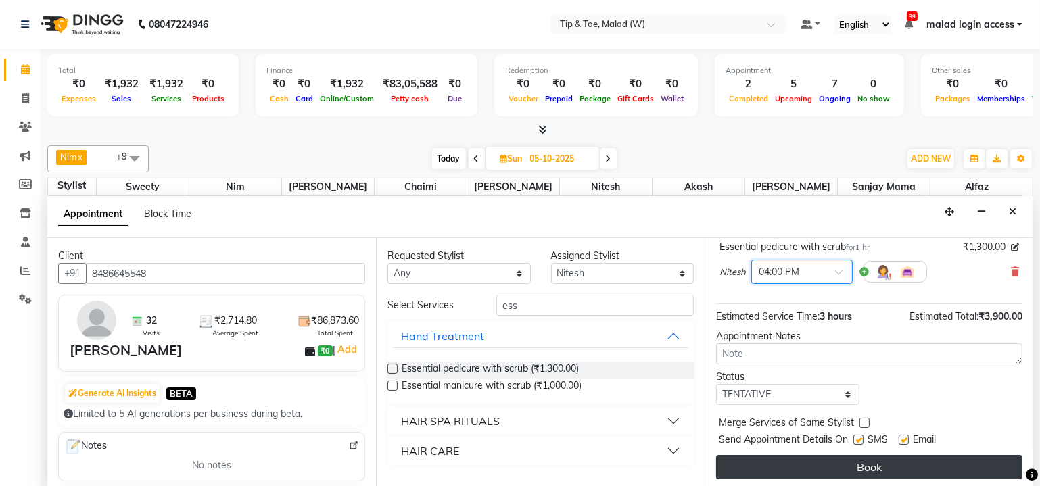
click at [876, 469] on button "Book" at bounding box center [869, 467] width 306 height 24
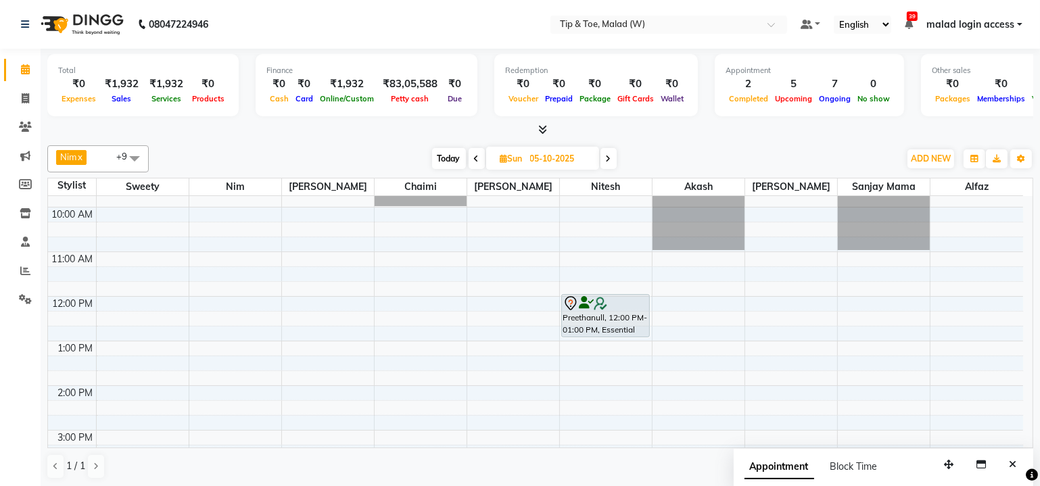
scroll to position [61, 0]
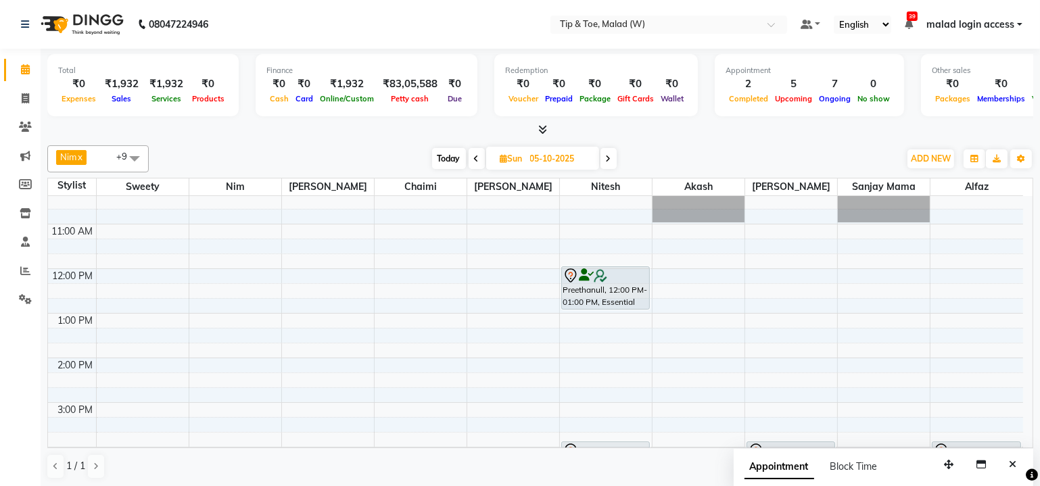
click at [441, 158] on span "Today" at bounding box center [449, 158] width 34 height 21
type input "04-10-2025"
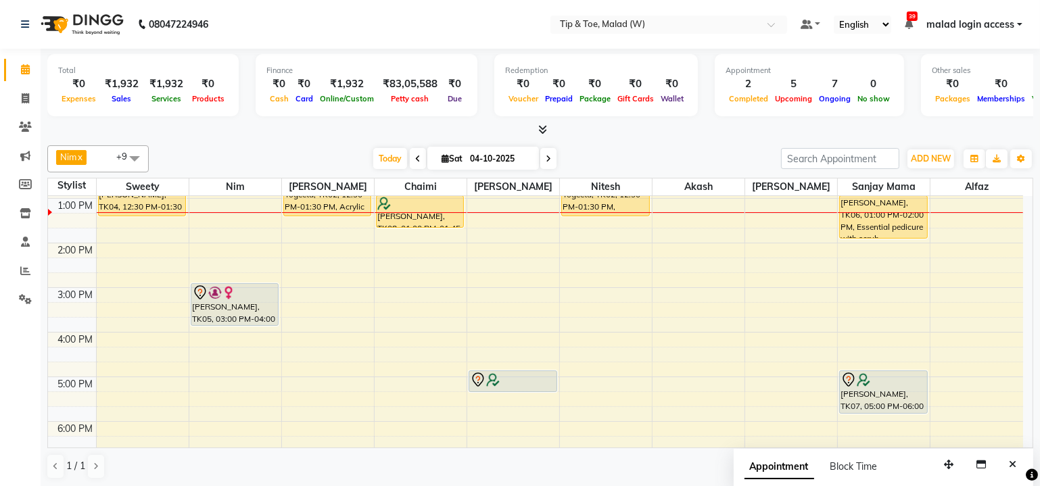
scroll to position [114, 0]
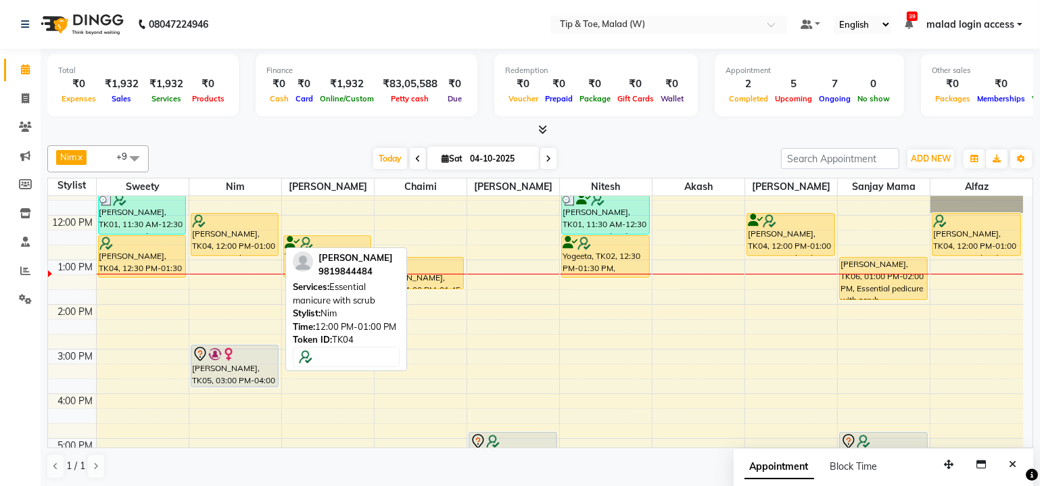
click at [220, 239] on div "Suchita Chhabria, TK04, 12:00 PM-01:00 PM, Essential manicure with scrub" at bounding box center [234, 235] width 87 height 42
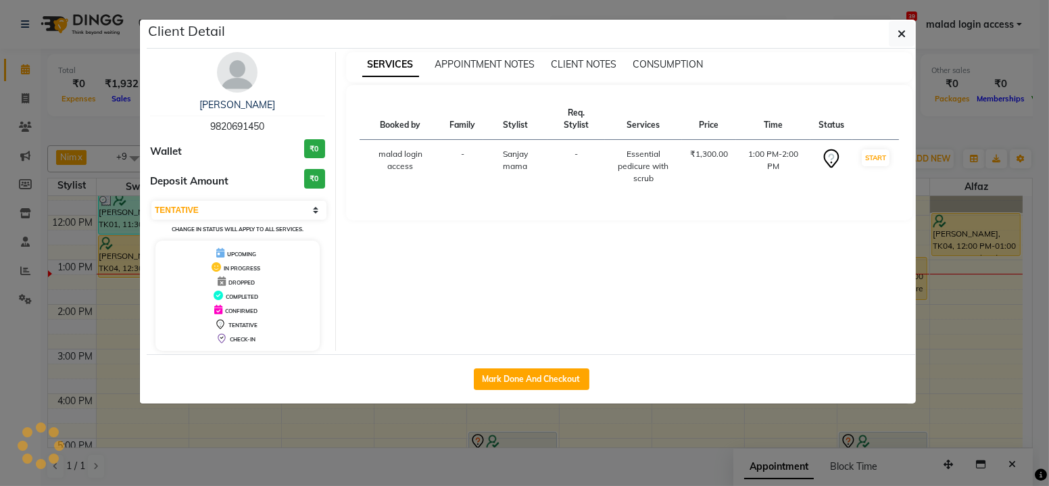
select select "1"
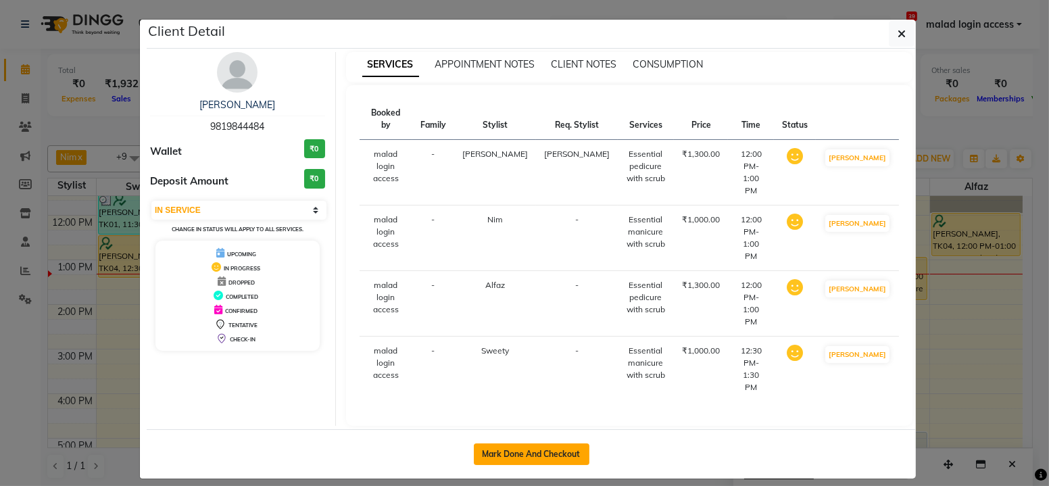
click at [525, 444] on button "Mark Done And Checkout" at bounding box center [532, 455] width 116 height 22
select select "service"
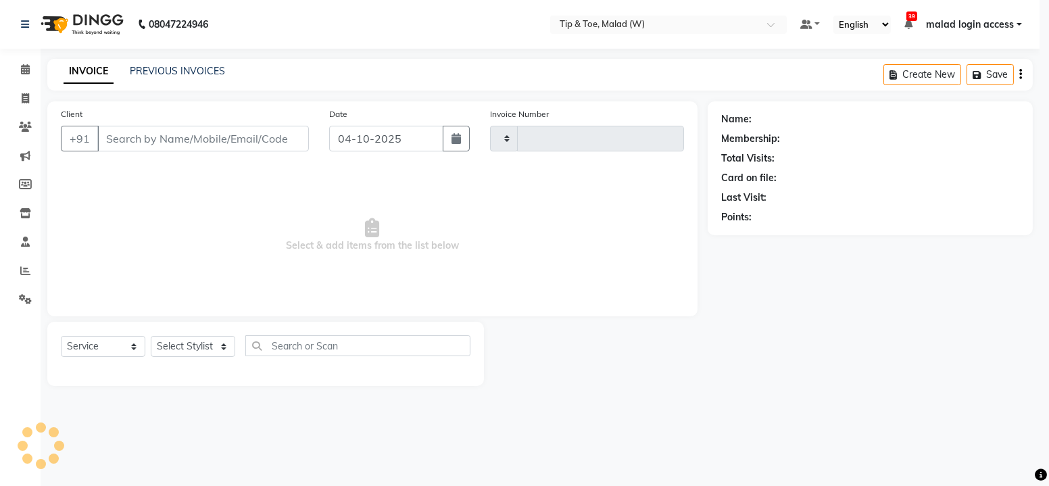
type input "2832"
select select "5930"
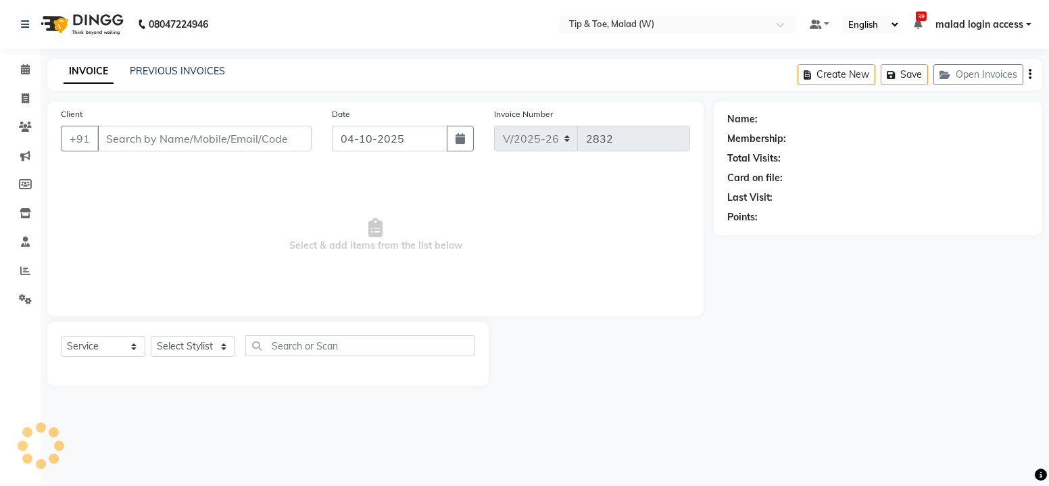
type input "9819844484"
select select "41795"
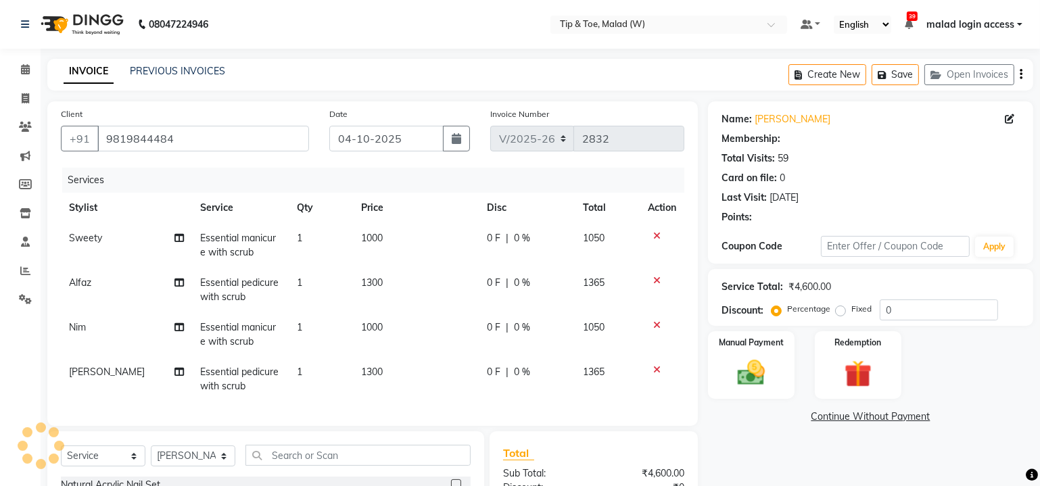
type input "20"
select select "1: Object"
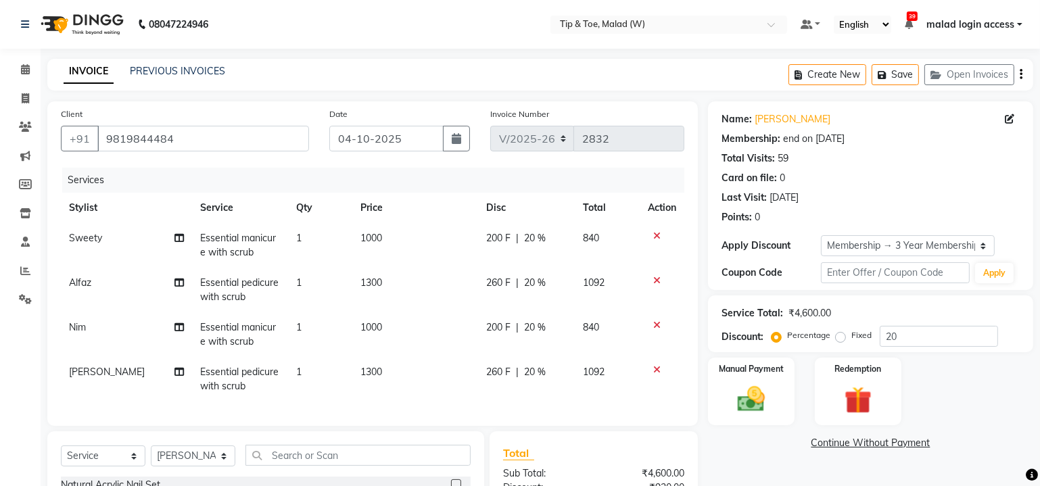
scroll to position [61, 0]
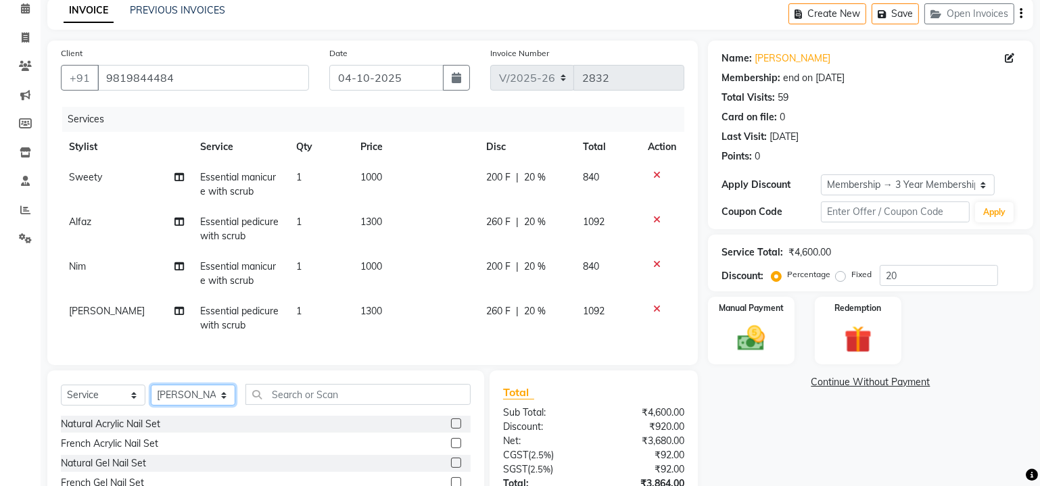
click at [209, 401] on select "Select Stylist Ajay Akash Alfaz Amreen Chaimi Danish Dhanshree Dibakar House Sa…" at bounding box center [193, 395] width 85 height 21
select select "93457"
click at [151, 393] on select "Select Stylist Ajay Akash Alfaz Amreen Chaimi Danish Dhanshree Dibakar House Sa…" at bounding box center [193, 395] width 85 height 21
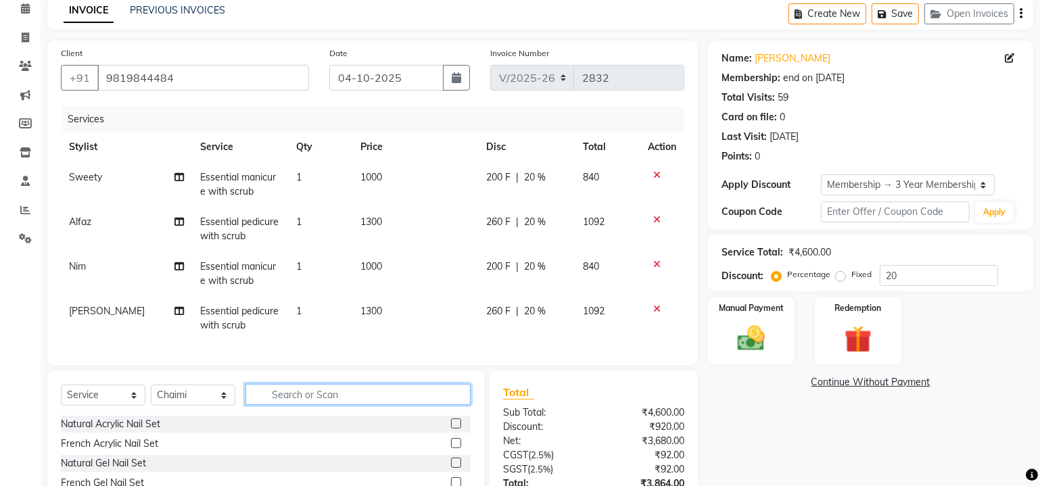
click at [288, 405] on input "text" at bounding box center [357, 394] width 225 height 21
type input "omb"
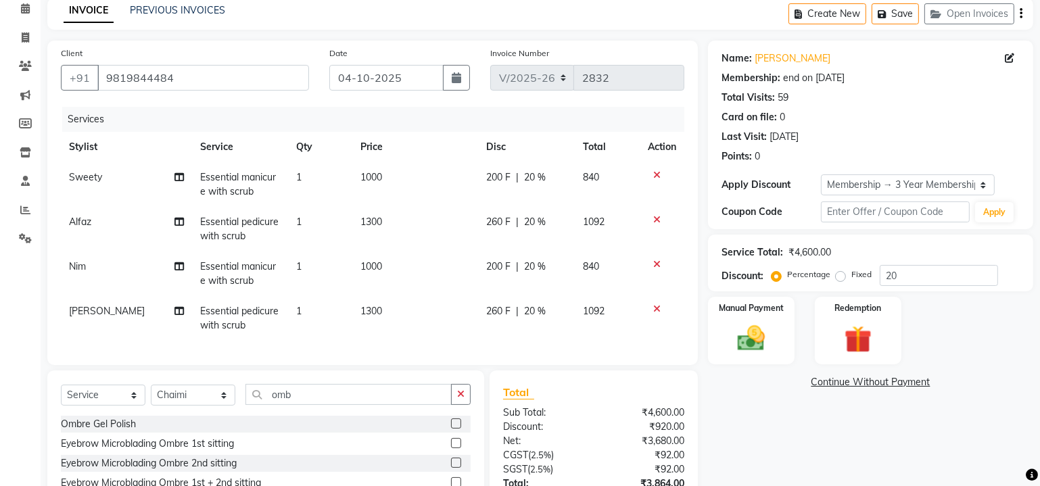
click at [451, 429] on label at bounding box center [456, 423] width 10 height 10
click at [451, 429] on input "checkbox" at bounding box center [455, 424] width 9 height 9
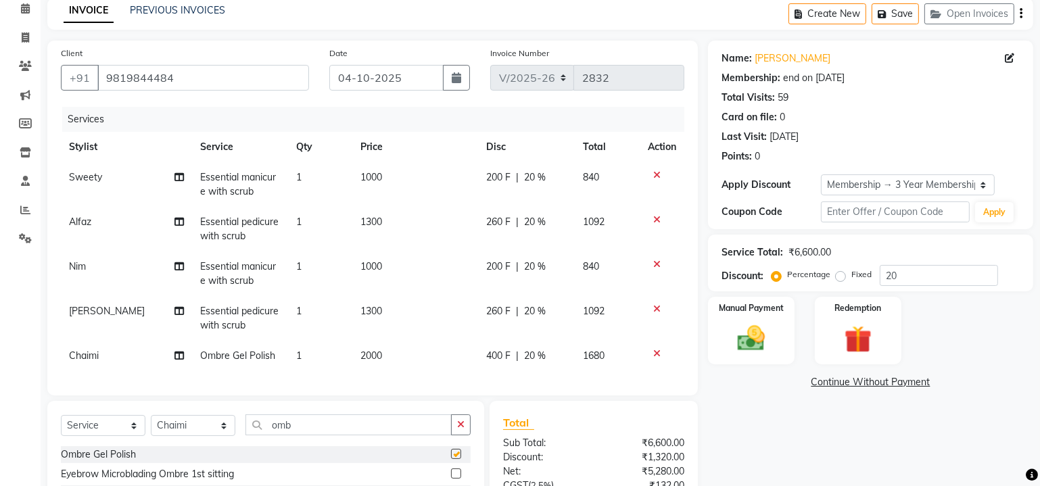
checkbox input "false"
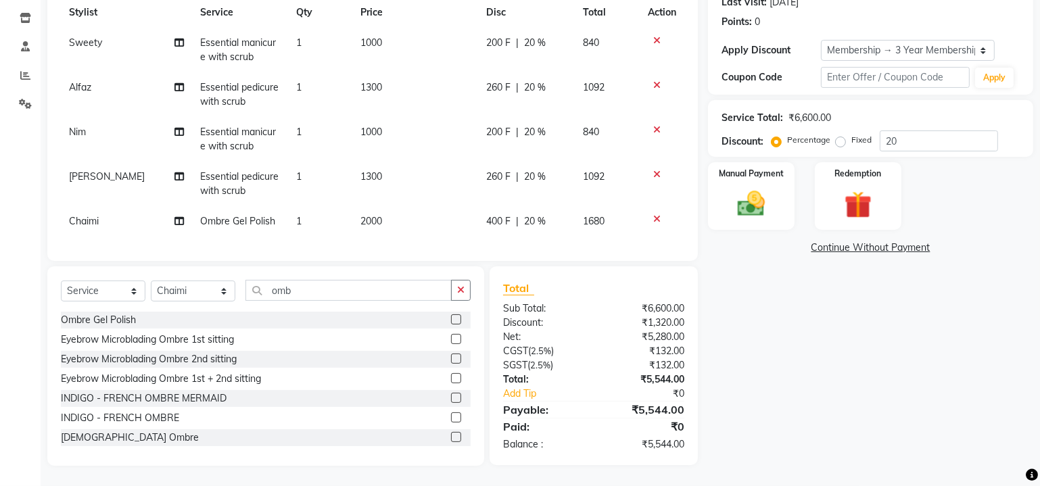
scroll to position [142, 0]
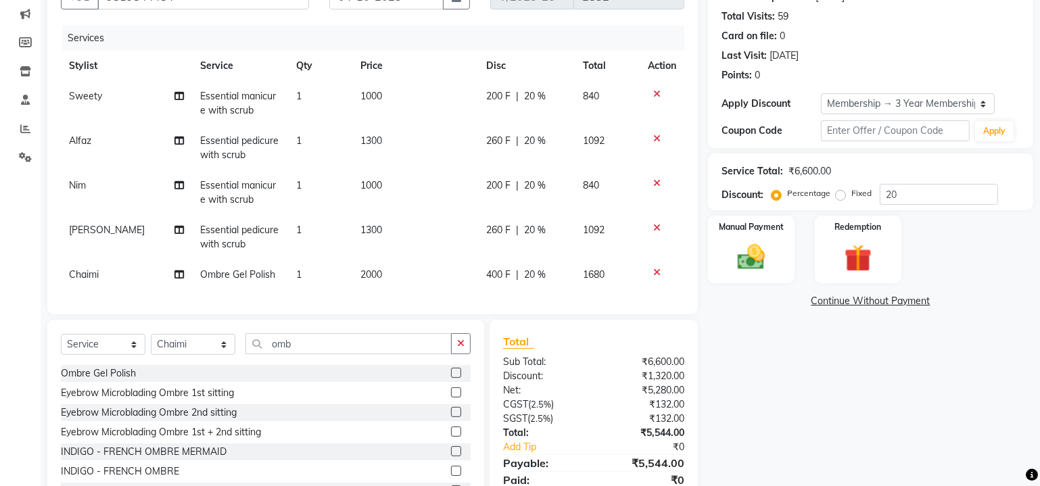
click at [653, 95] on icon at bounding box center [656, 93] width 7 height 9
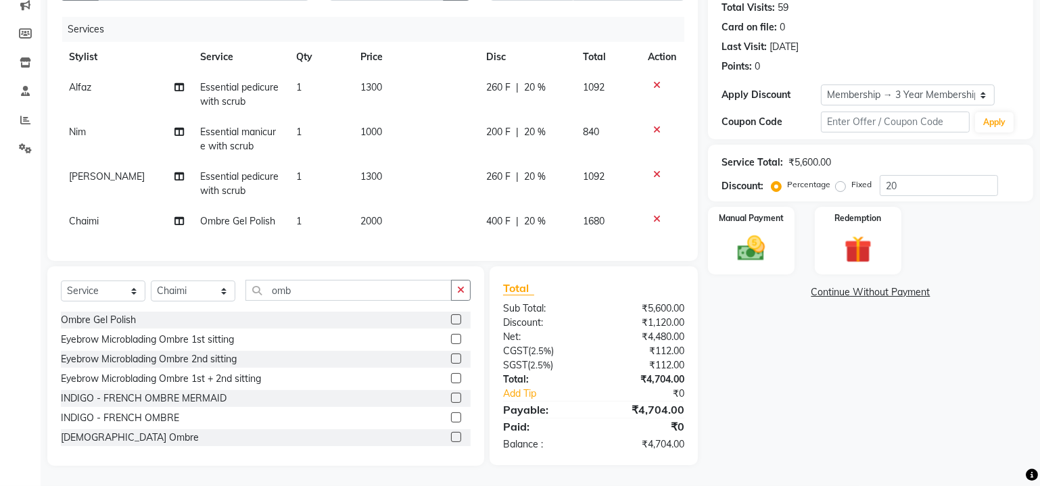
scroll to position [159, 0]
click at [752, 245] on img at bounding box center [751, 249] width 46 height 33
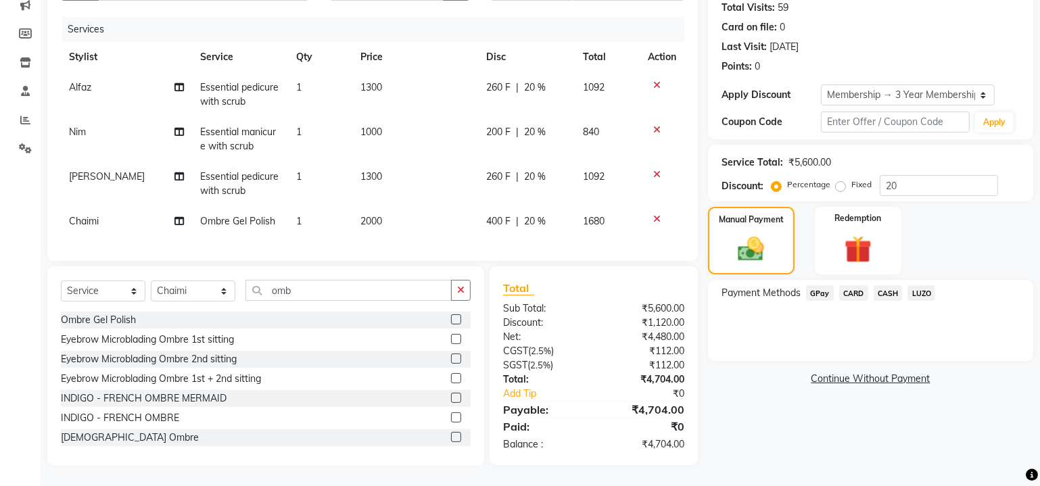
click at [858, 285] on span "CARD" at bounding box center [853, 293] width 29 height 16
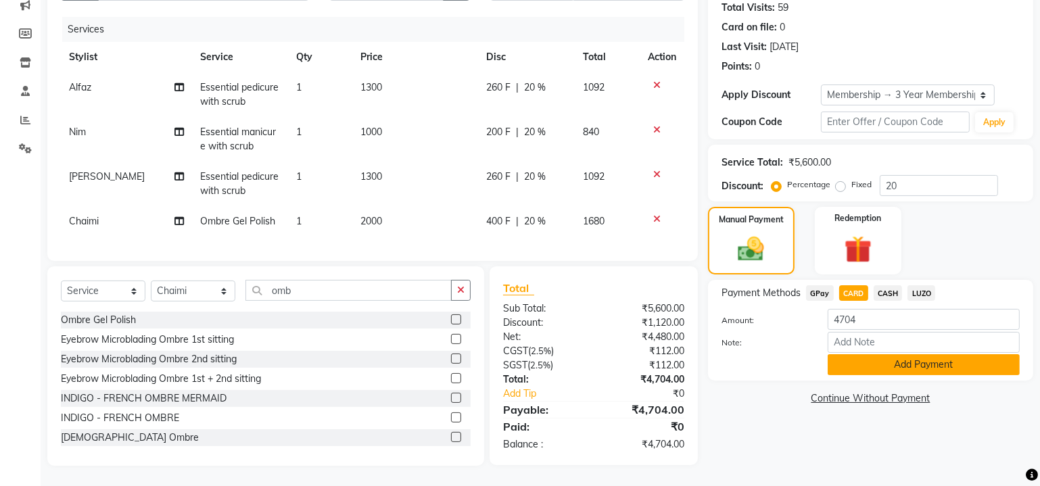
click at [869, 354] on button "Add Payment" at bounding box center [924, 364] width 192 height 21
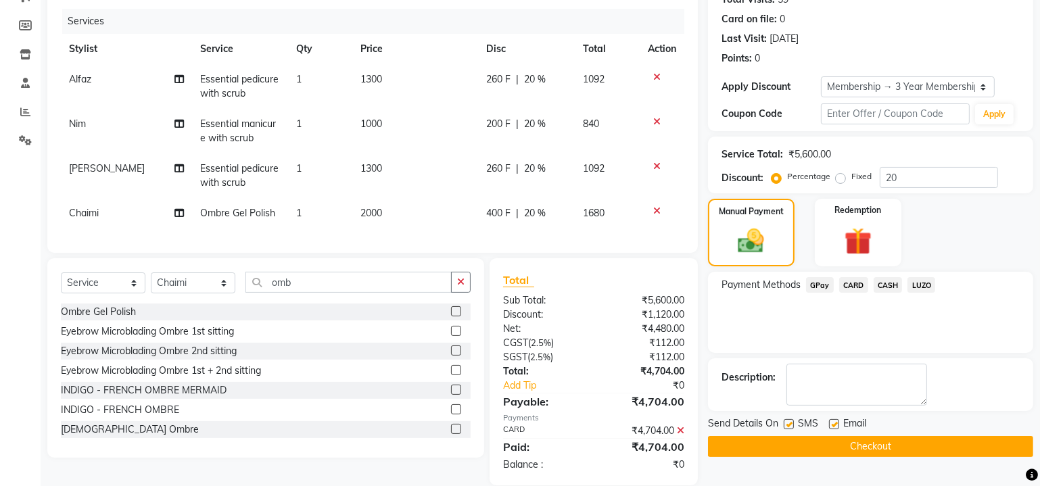
click at [895, 444] on button "Checkout" at bounding box center [870, 446] width 325 height 21
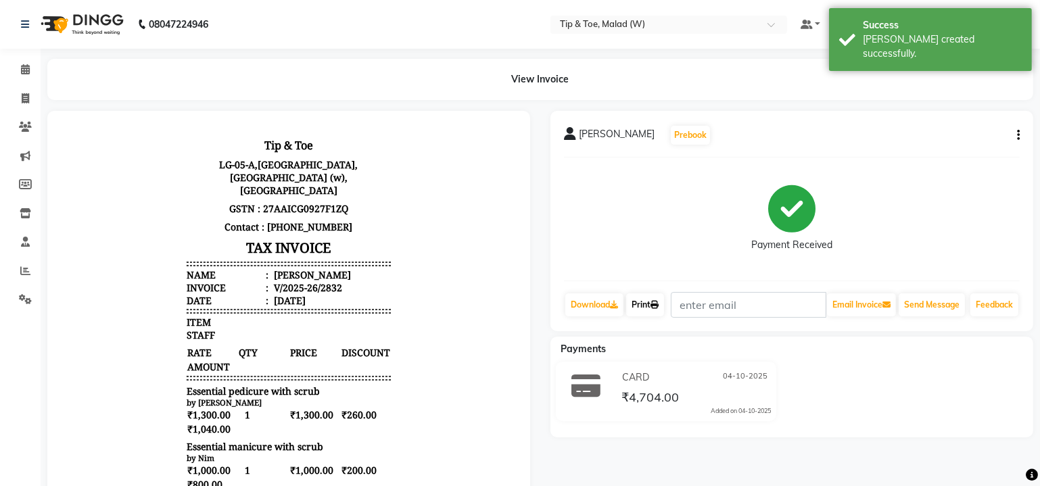
click at [644, 308] on link "Print" at bounding box center [645, 304] width 38 height 23
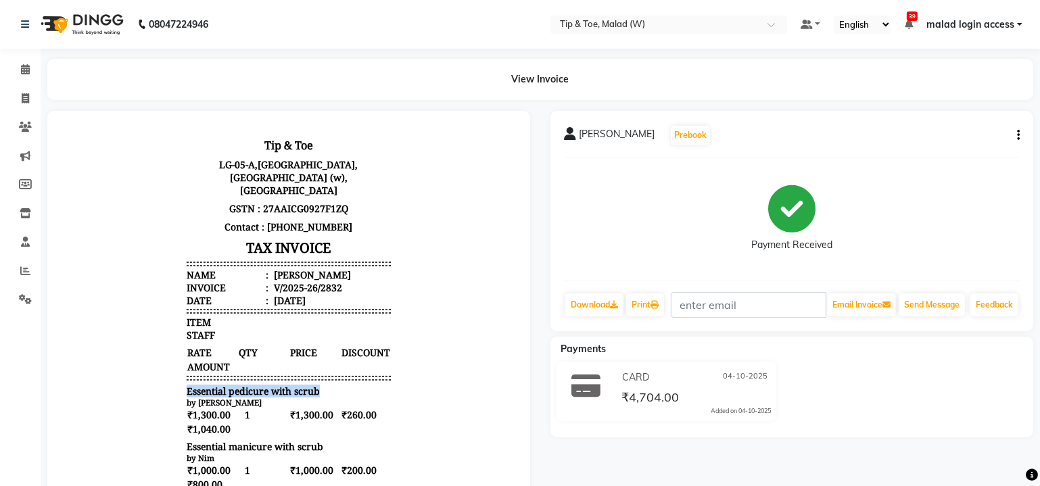
drag, startPoint x: 178, startPoint y: 378, endPoint x: 313, endPoint y: 375, distance: 135.3
click at [313, 384] on div "Essential pedicure with scrub" at bounding box center [288, 390] width 204 height 13
copy span "Essential pedicure with scrub"
drag, startPoint x: 178, startPoint y: 434, endPoint x: 318, endPoint y: 434, distance: 140.6
click at [318, 439] on div "Essential manicure with scrub" at bounding box center [288, 445] width 204 height 13
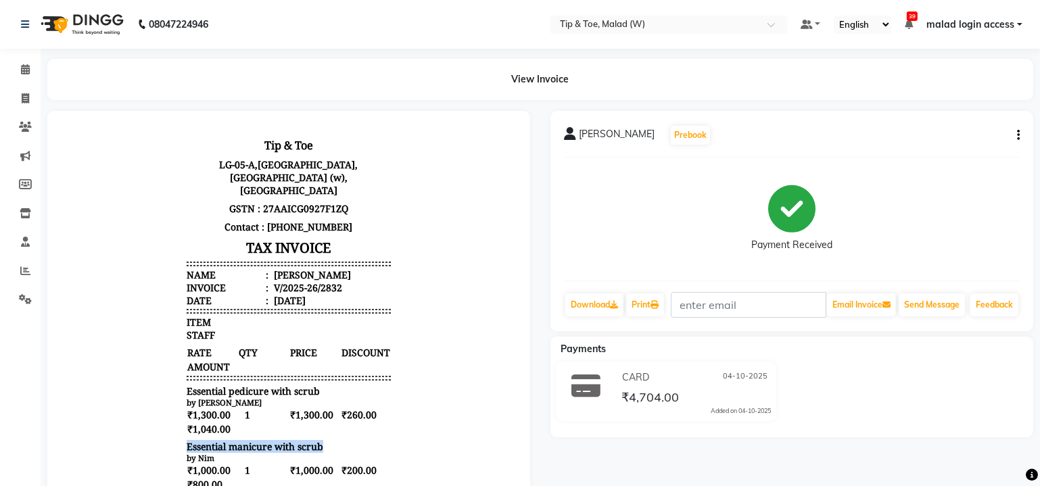
copy span "Essential manicure with scrub"
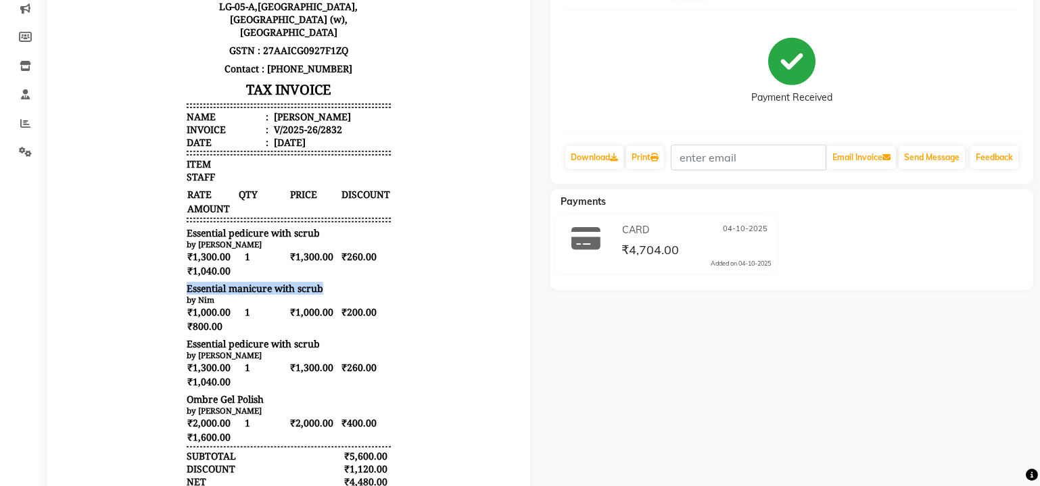
scroll to position [245, 0]
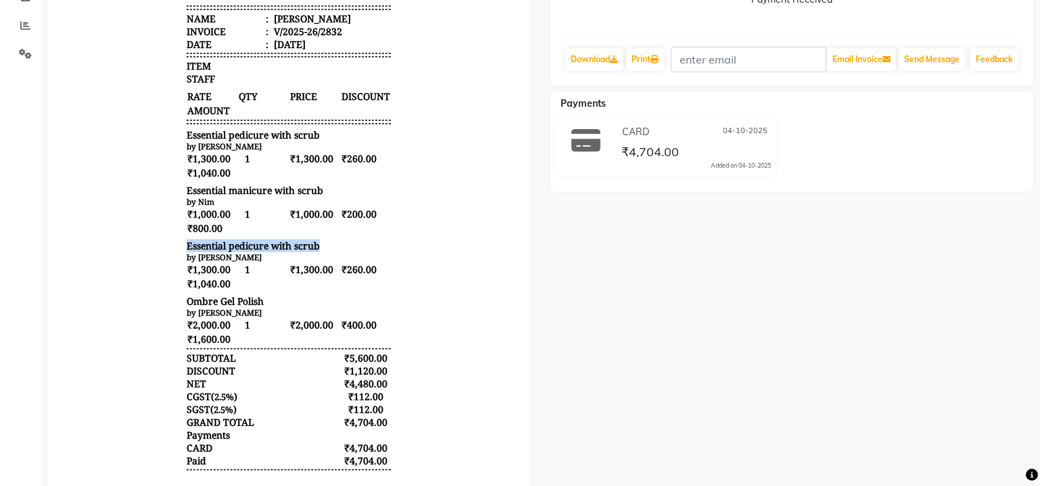
drag, startPoint x: 172, startPoint y: 237, endPoint x: 317, endPoint y: 239, distance: 144.7
click at [317, 239] on div "Tip & Toe LG-05-A,Infiniti Mall, New Link Road,Malad (w),Mumbai GSTN : 27AAICG0…" at bounding box center [288, 247] width 215 height 747
copy span "Essential pedicure with scrub"
drag, startPoint x: 177, startPoint y: 293, endPoint x: 254, endPoint y: 293, distance: 77.1
click at [254, 295] on span "Ombre Gel Polish" at bounding box center [224, 301] width 77 height 13
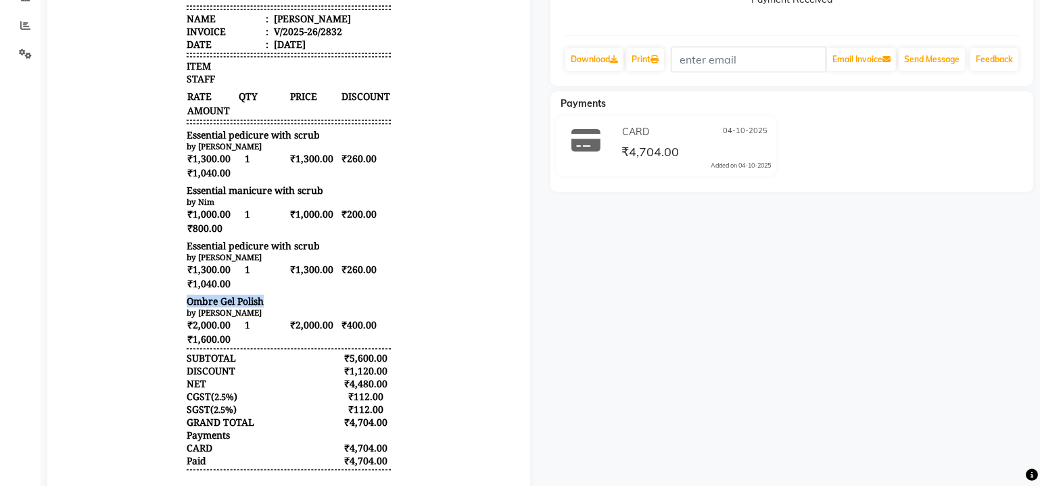
copy span "Ombre Gel Polish"
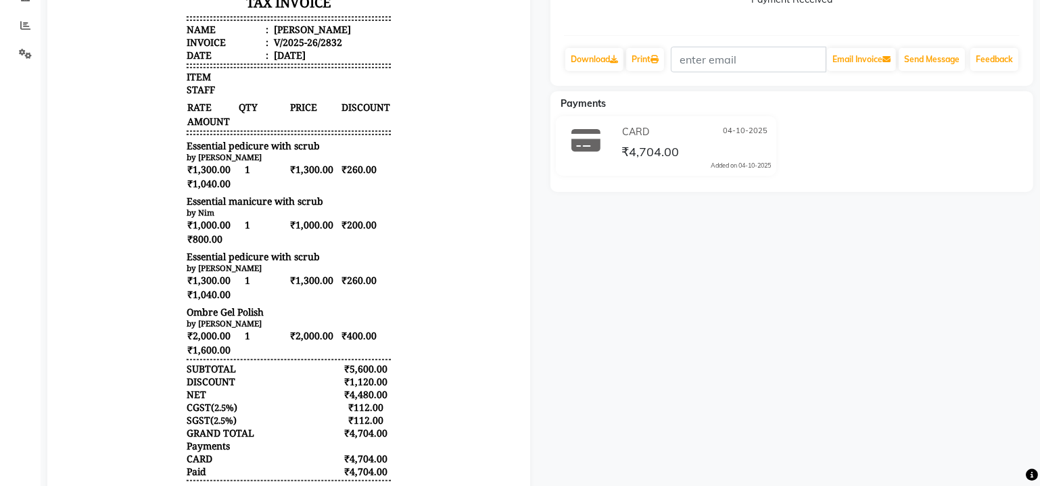
click at [328, 37] on div "V/2025-26/2832" at bounding box center [305, 43] width 71 height 13
copy div "2832"
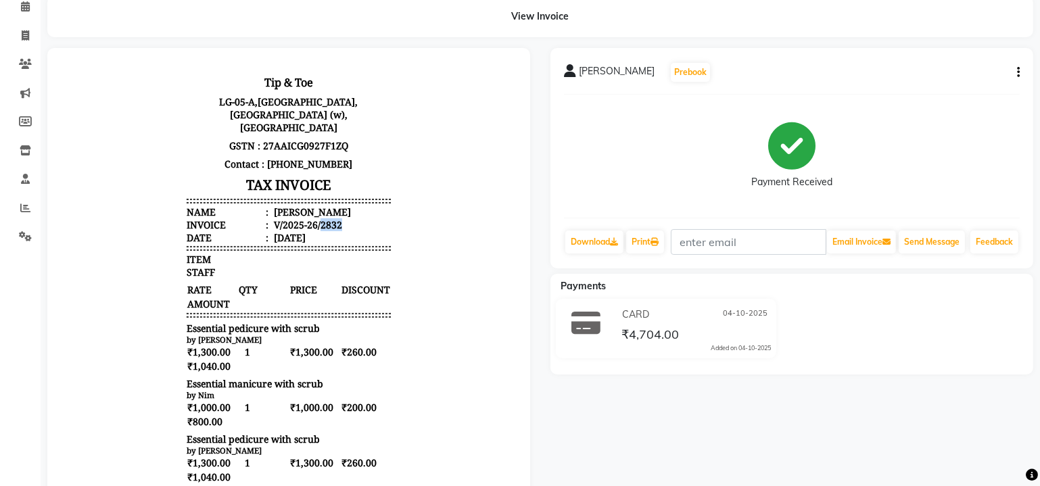
scroll to position [61, 0]
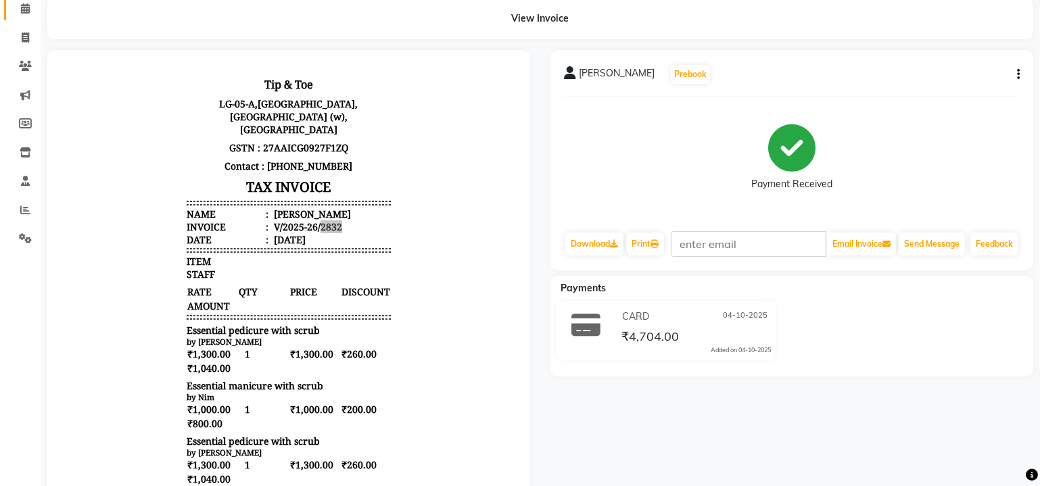
click at [21, 17] on link "Calendar" at bounding box center [20, 9] width 32 height 22
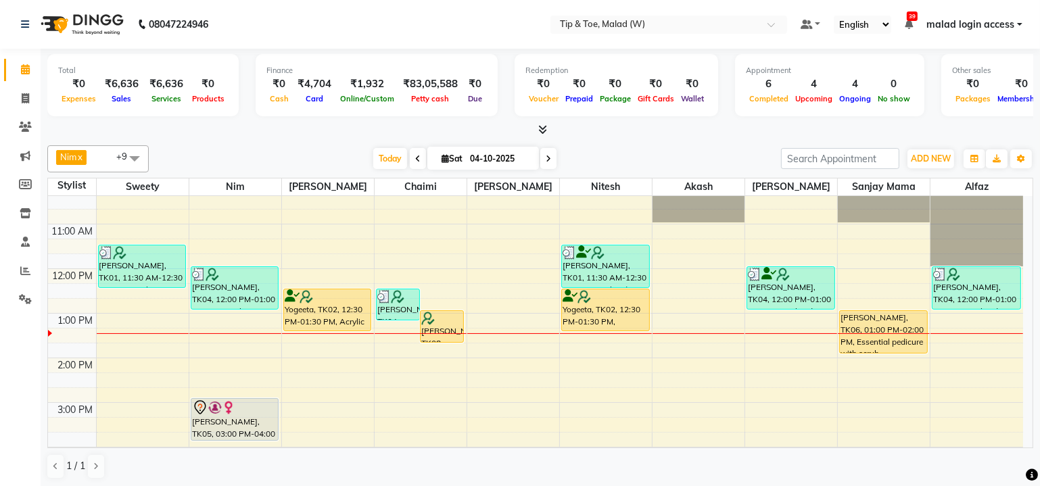
scroll to position [122, 0]
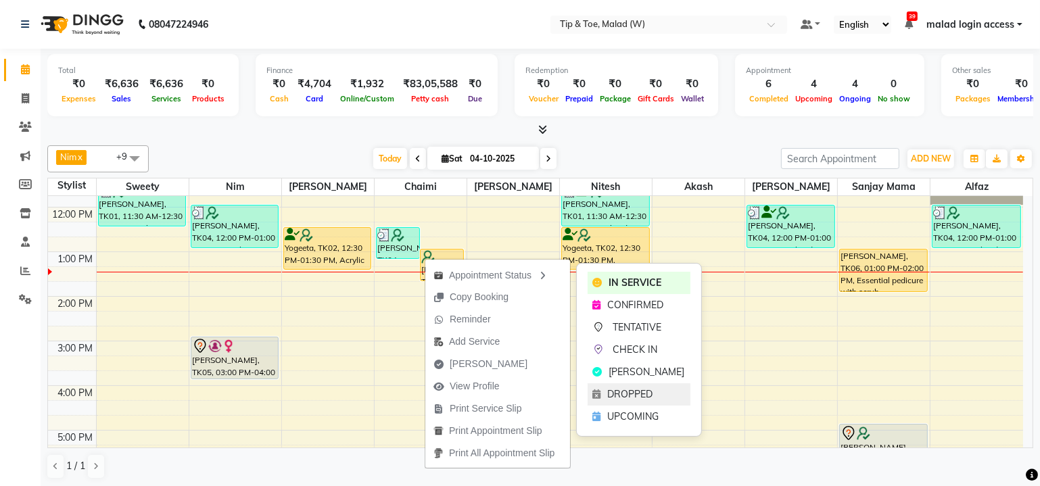
click at [621, 390] on span "DROPPED" at bounding box center [630, 394] width 45 height 14
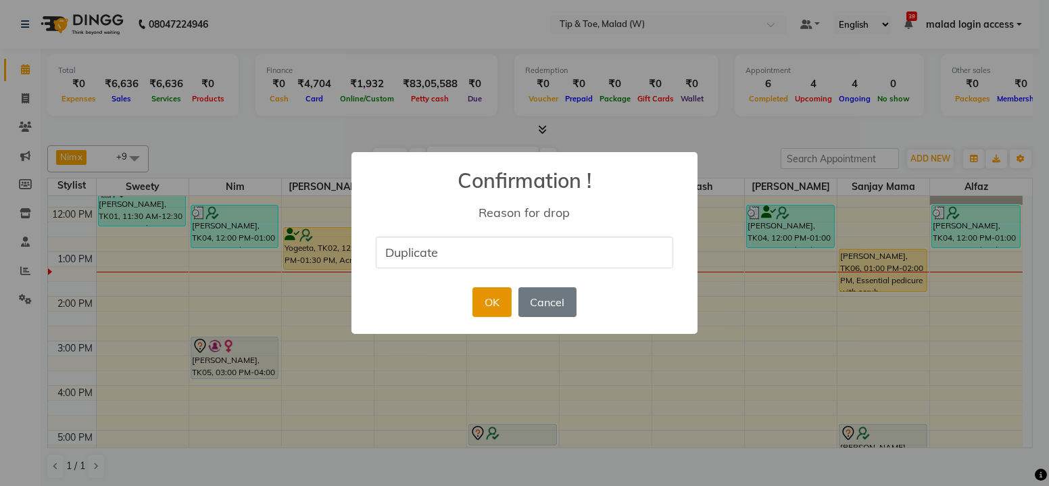
type input "Duplicate"
click at [486, 304] on button "OK" at bounding box center [492, 302] width 39 height 30
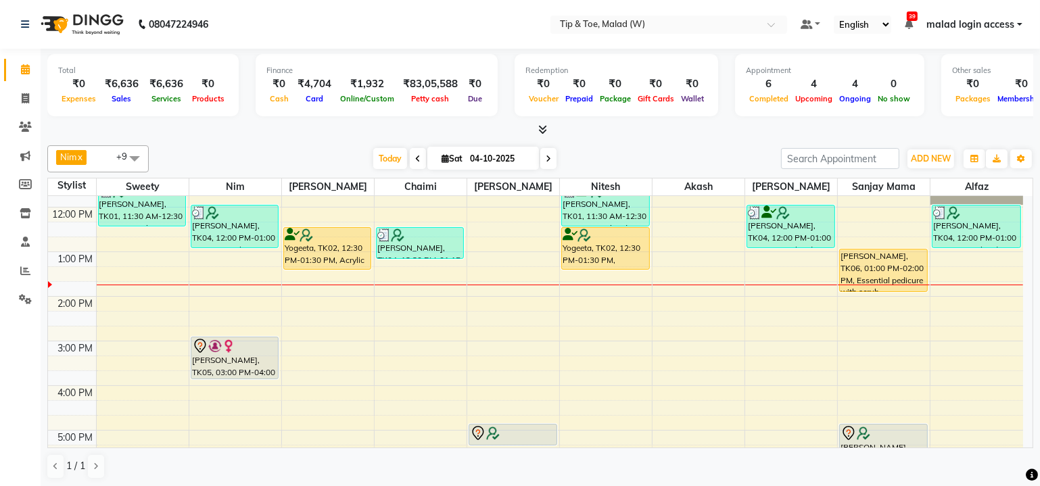
scroll to position [61, 0]
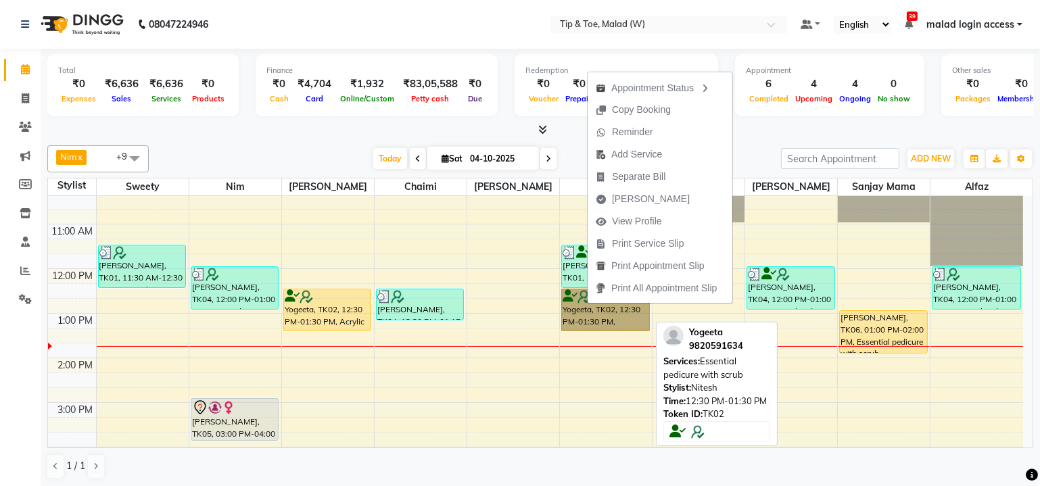
click at [583, 312] on link "Yogeeta, TK02, 12:30 PM-01:30 PM, Essential pedicure with scrub" at bounding box center [605, 310] width 89 height 43
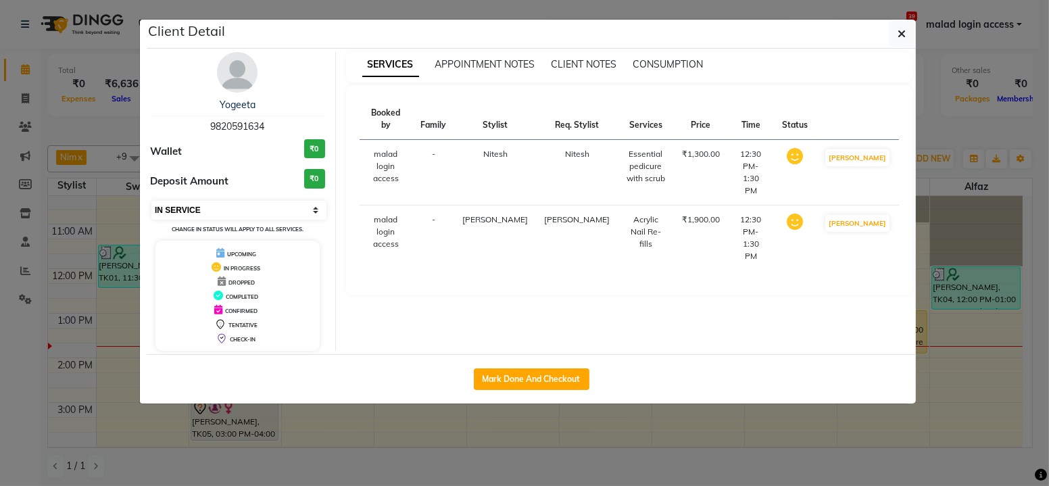
click at [310, 214] on select "Select IN SERVICE CONFIRMED TENTATIVE CHECK IN MARK DONE DROPPED UPCOMING" at bounding box center [238, 210] width 175 height 19
select select "5"
click at [151, 201] on select "Select IN SERVICE CONFIRMED TENTATIVE CHECK IN MARK DONE DROPPED UPCOMING" at bounding box center [238, 210] width 175 height 19
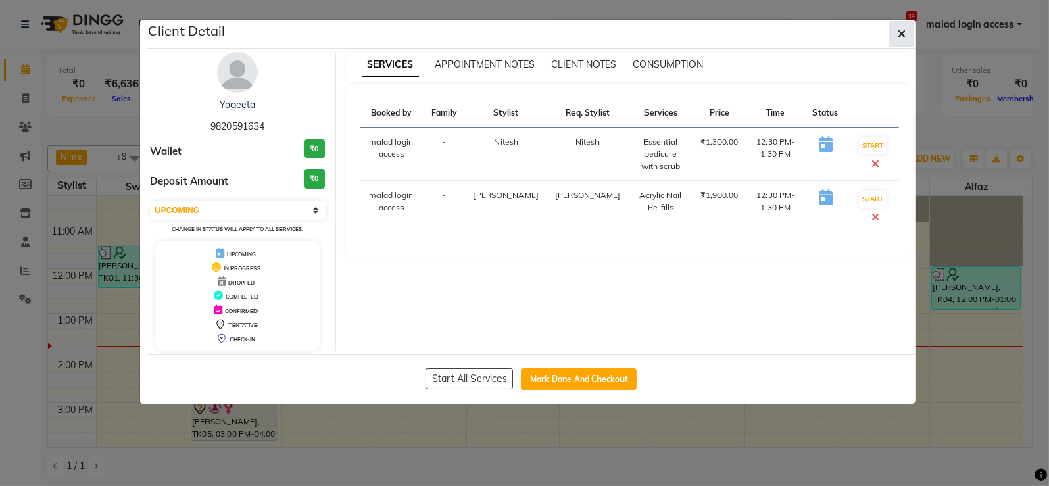
click at [899, 31] on icon "button" at bounding box center [902, 33] width 8 height 11
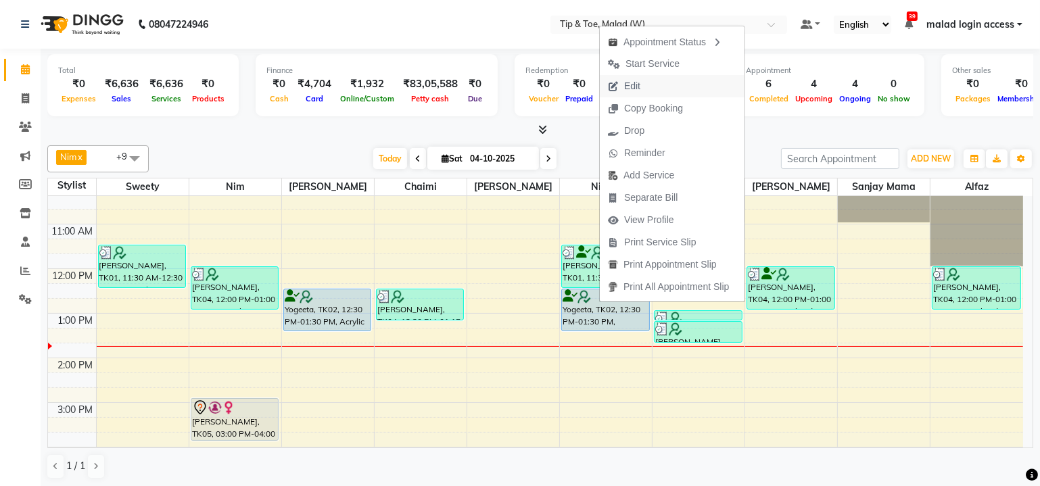
click at [636, 88] on span "Edit" at bounding box center [632, 86] width 16 height 14
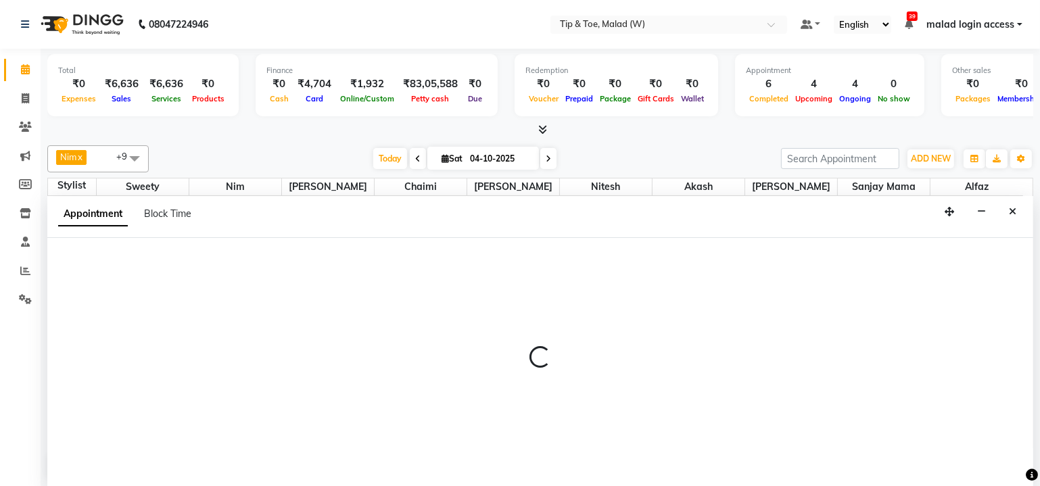
scroll to position [0, 0]
select select "tentative"
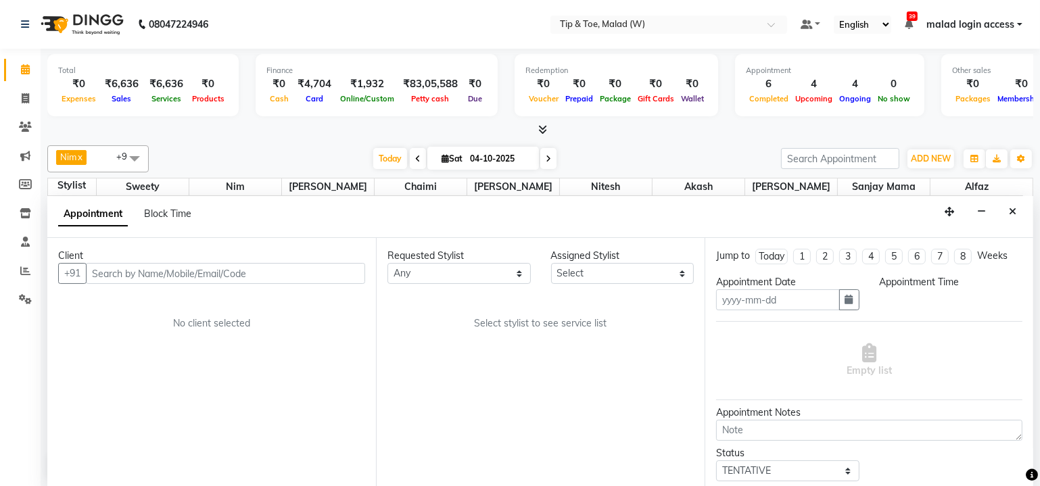
type input "04-10-2025"
select select "upcoming"
select select "750"
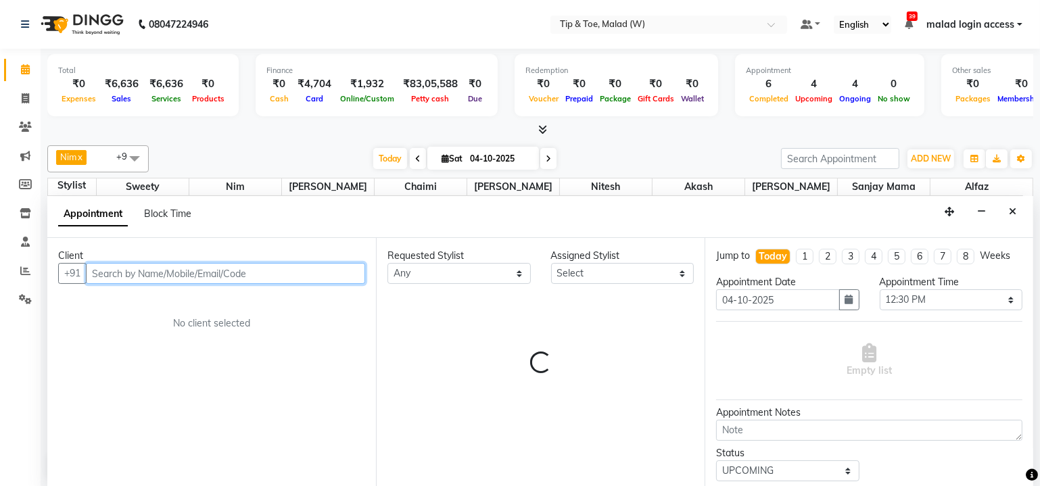
select select "41794"
select select "2873"
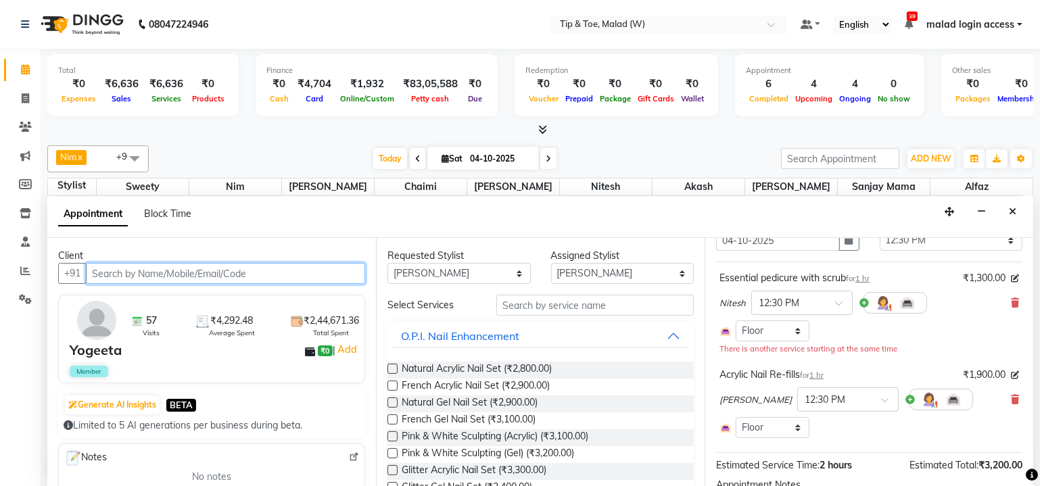
scroll to position [61, 0]
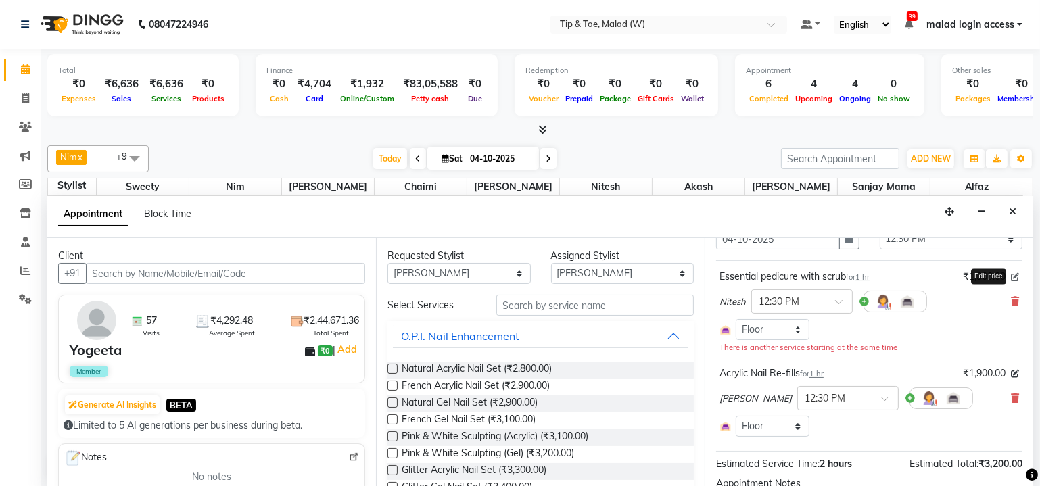
click at [1011, 273] on icon at bounding box center [1015, 277] width 8 height 8
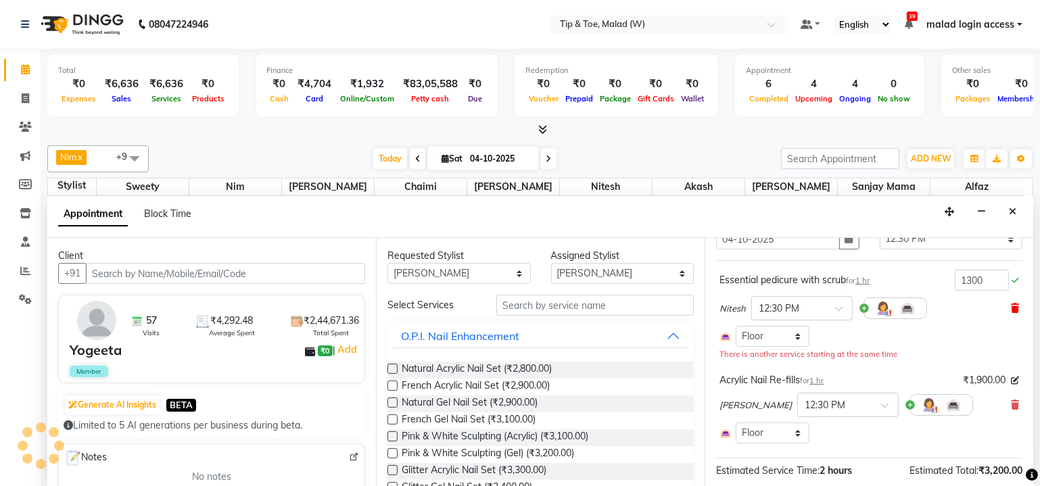
click at [1011, 304] on icon at bounding box center [1015, 308] width 8 height 9
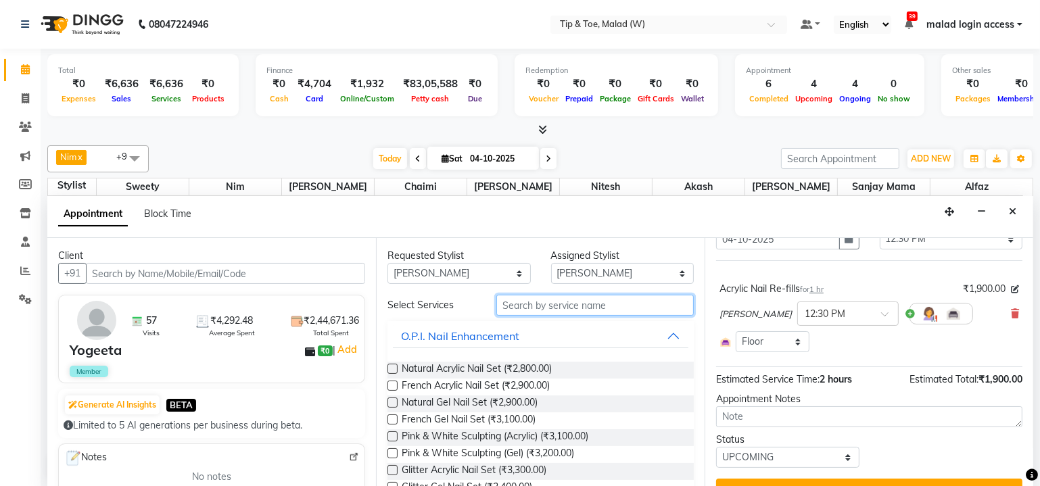
click at [524, 300] on input "text" at bounding box center [594, 305] width 197 height 21
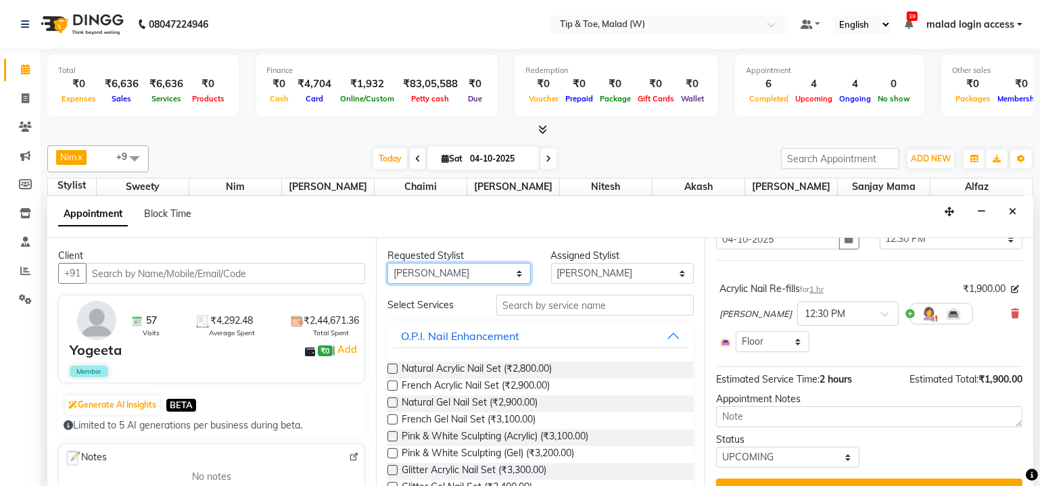
drag, startPoint x: 513, startPoint y: 277, endPoint x: 497, endPoint y: 279, distance: 16.4
click at [513, 277] on select "Any Akash Alfaz Chaimi Dhanshree Dibakar Manisha Singh Nim Nitesh Regan Sanjay …" at bounding box center [458, 273] width 143 height 21
select select "92366"
click at [387, 263] on select "Any Akash Alfaz Chaimi Dhanshree Dibakar Manisha Singh Nim Nitesh Regan Sanjay …" at bounding box center [458, 273] width 143 height 21
select select "92366"
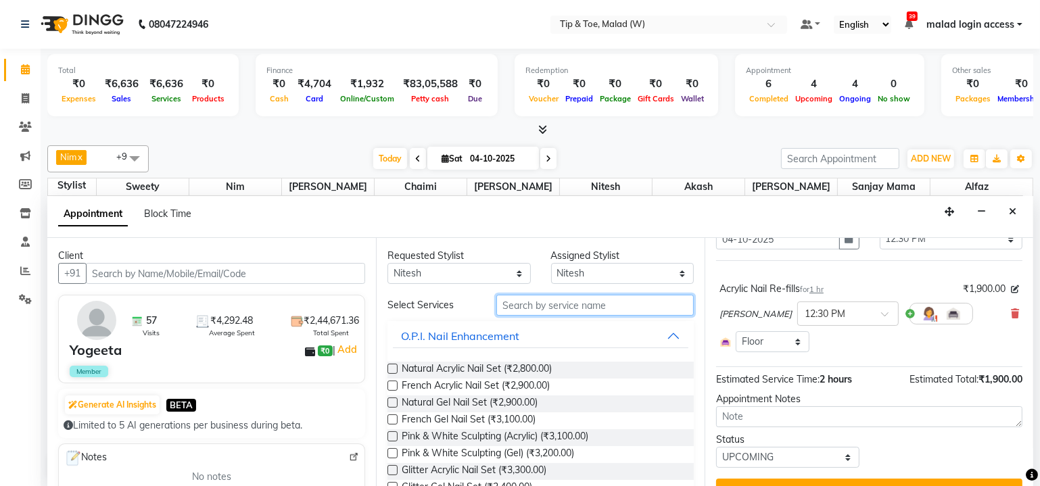
click at [588, 304] on input "text" at bounding box center [594, 305] width 197 height 21
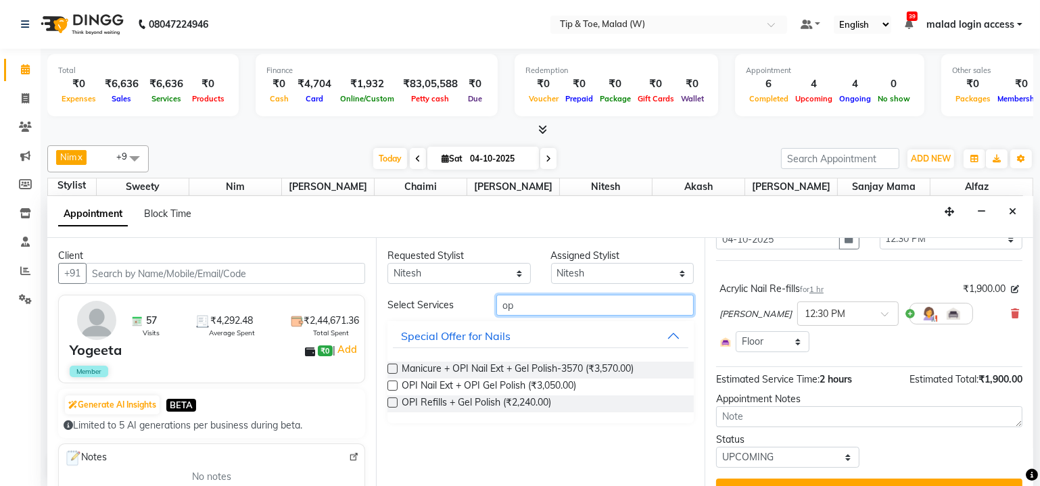
type input "o"
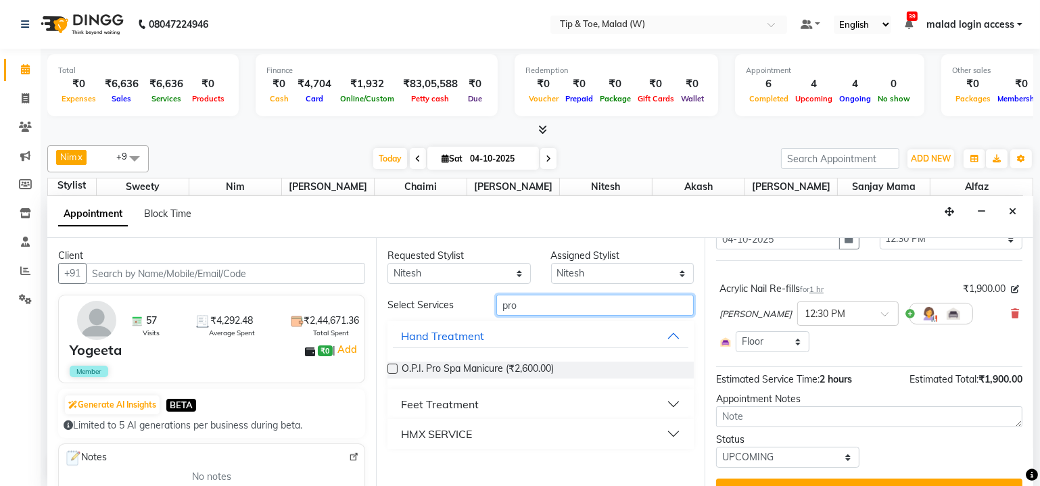
type input "pro"
click at [678, 399] on button "Feet Treatment" at bounding box center [540, 404] width 295 height 24
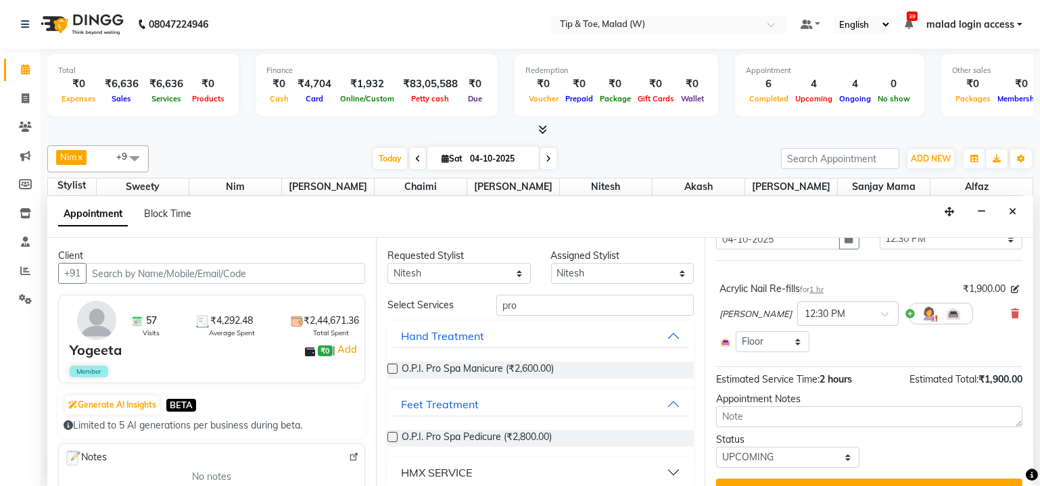
click at [389, 435] on label at bounding box center [392, 437] width 10 height 10
click at [389, 435] on input "checkbox" at bounding box center [391, 438] width 9 height 9
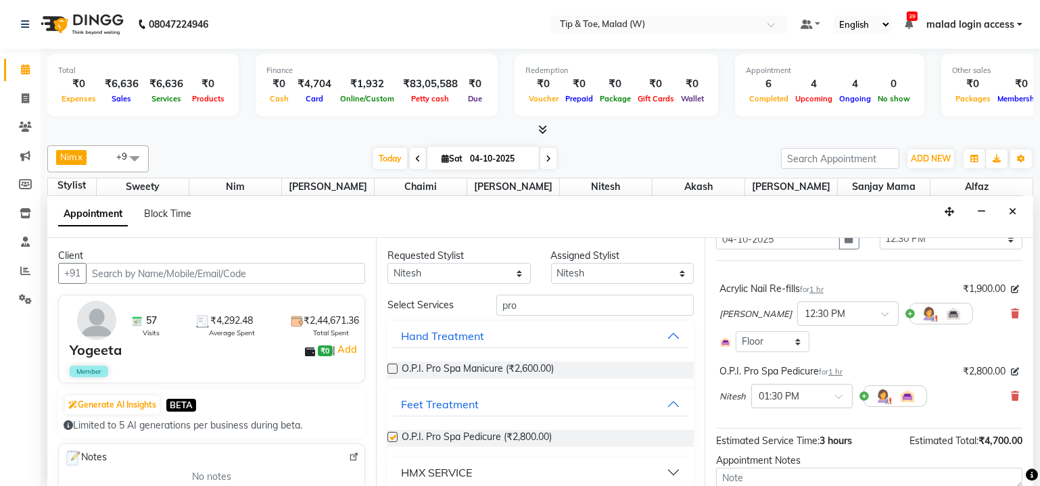
checkbox input "false"
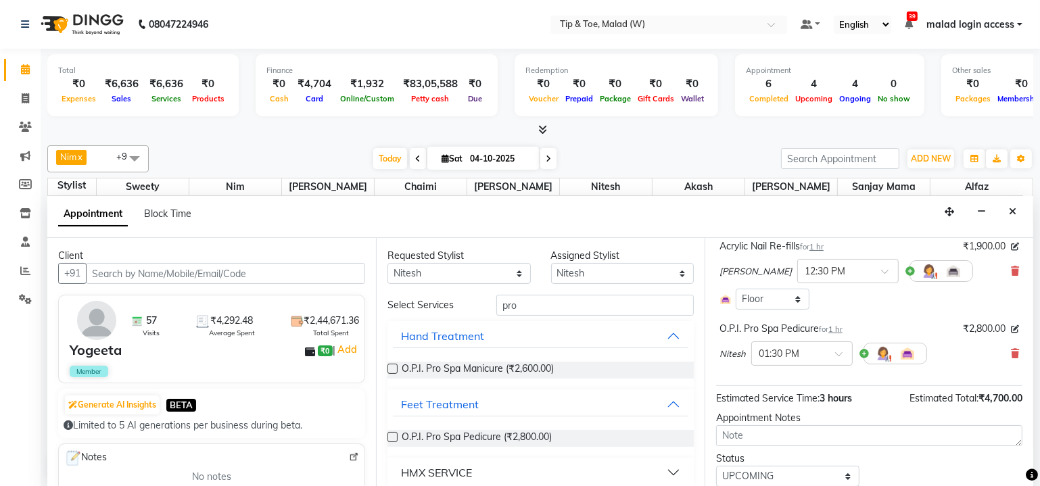
scroll to position [122, 0]
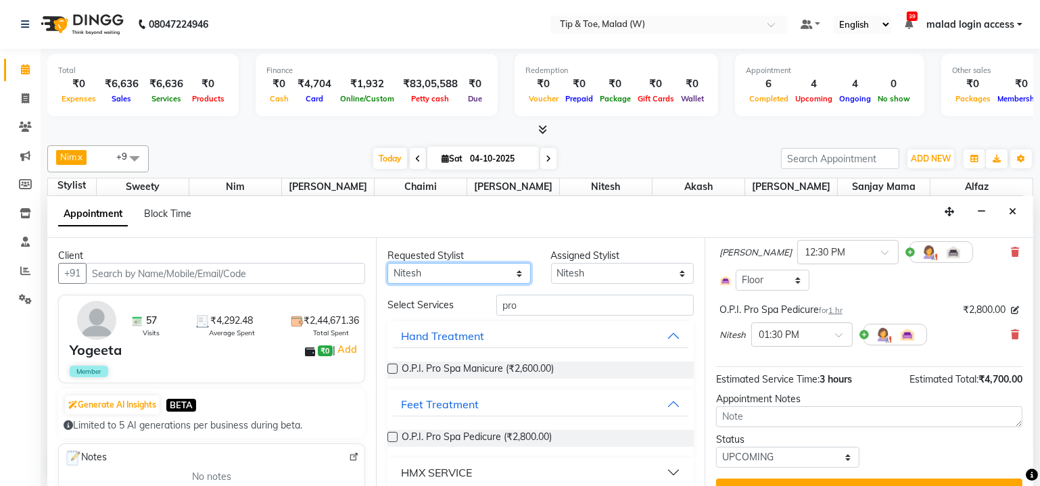
click at [516, 277] on select "Any Akash Alfaz Chaimi Dhanshree Dibakar Manisha Singh Nim Nitesh Regan Sanjay …" at bounding box center [458, 273] width 143 height 21
select select "41794"
click at [387, 263] on select "Any Akash Alfaz Chaimi Dhanshree Dibakar Manisha Singh Nim Nitesh Regan Sanjay …" at bounding box center [458, 273] width 143 height 21
select select "41794"
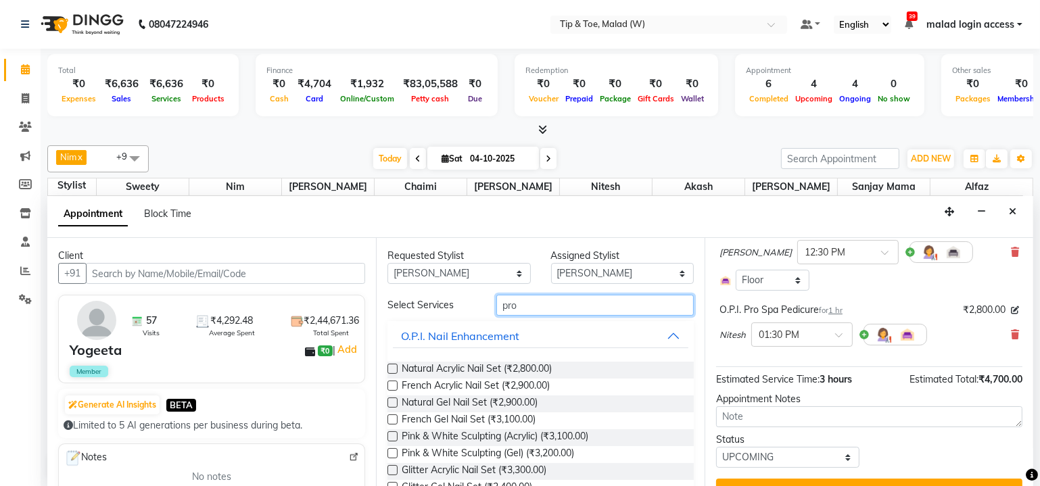
click at [577, 304] on input "pro" at bounding box center [594, 305] width 197 height 21
type input "p"
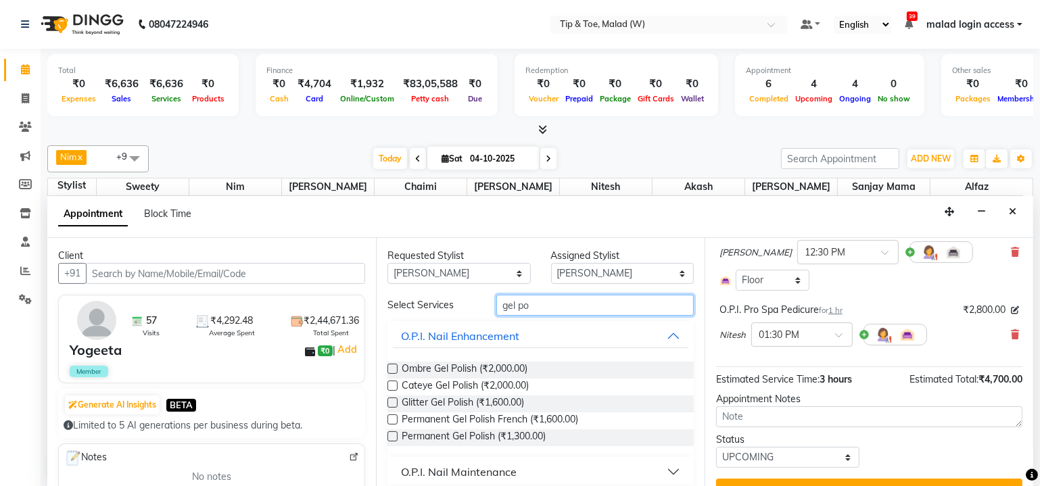
type input "gel po"
click at [395, 436] on label at bounding box center [392, 436] width 10 height 10
click at [395, 436] on input "checkbox" at bounding box center [391, 437] width 9 height 9
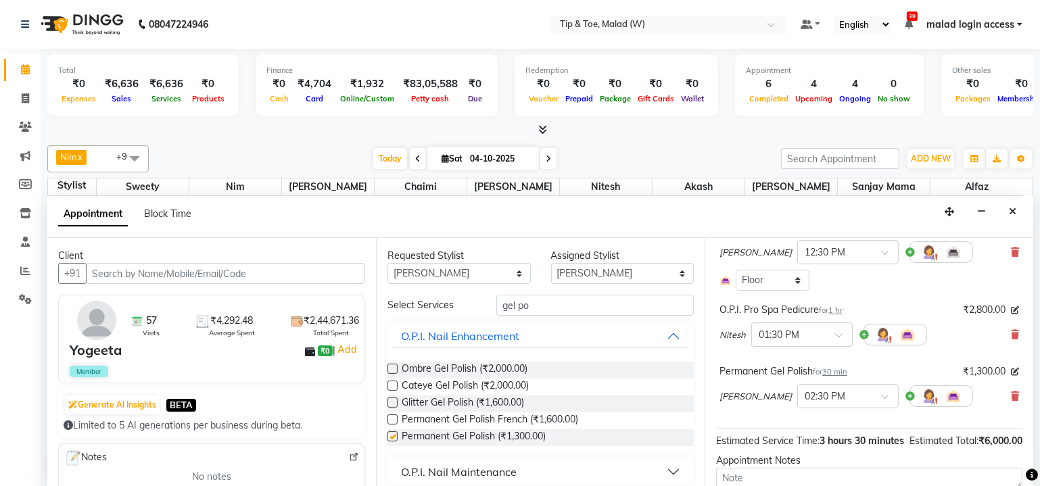
checkbox input "false"
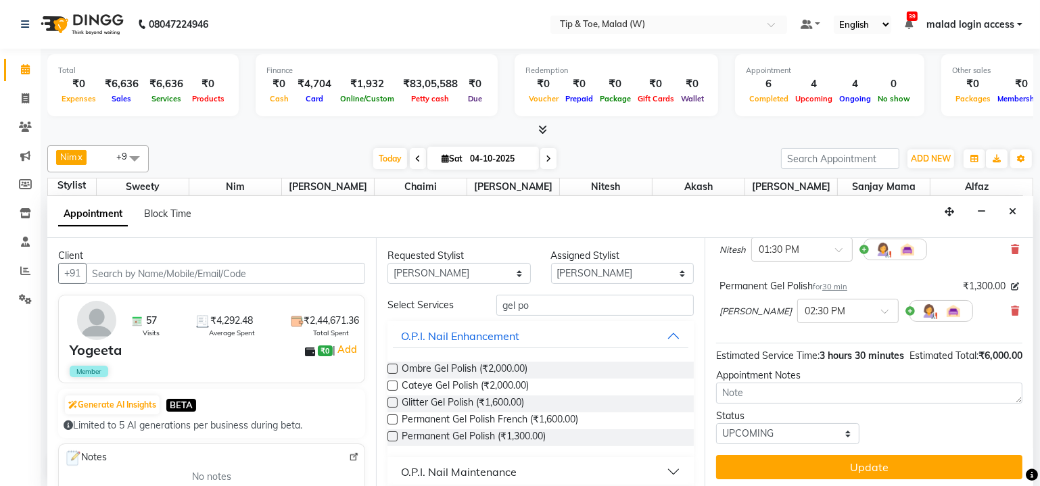
scroll to position [222, 0]
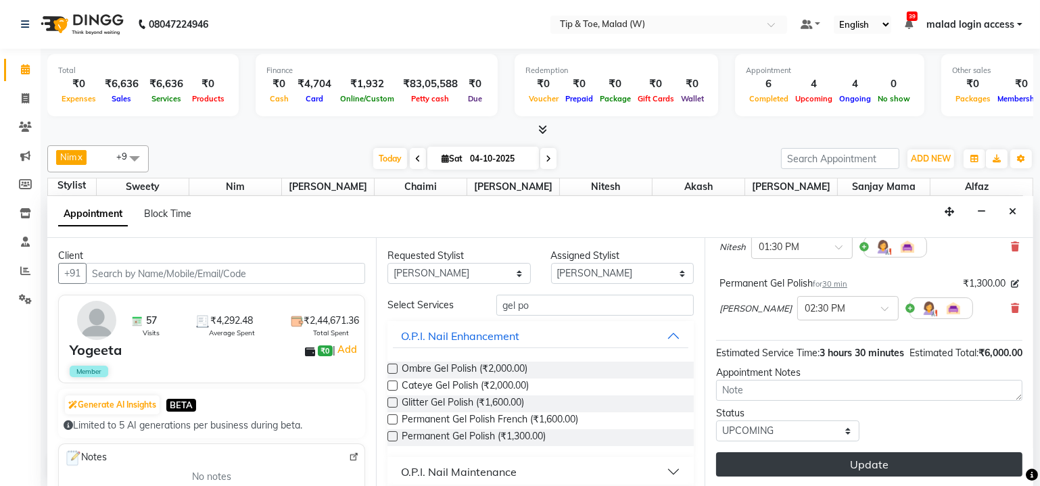
click at [892, 464] on button "Update" at bounding box center [869, 464] width 306 height 24
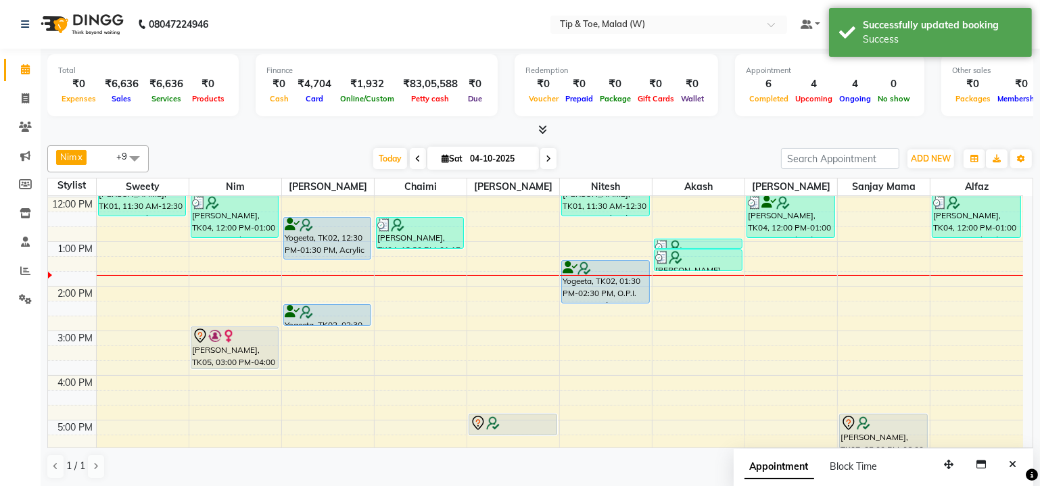
scroll to position [114, 0]
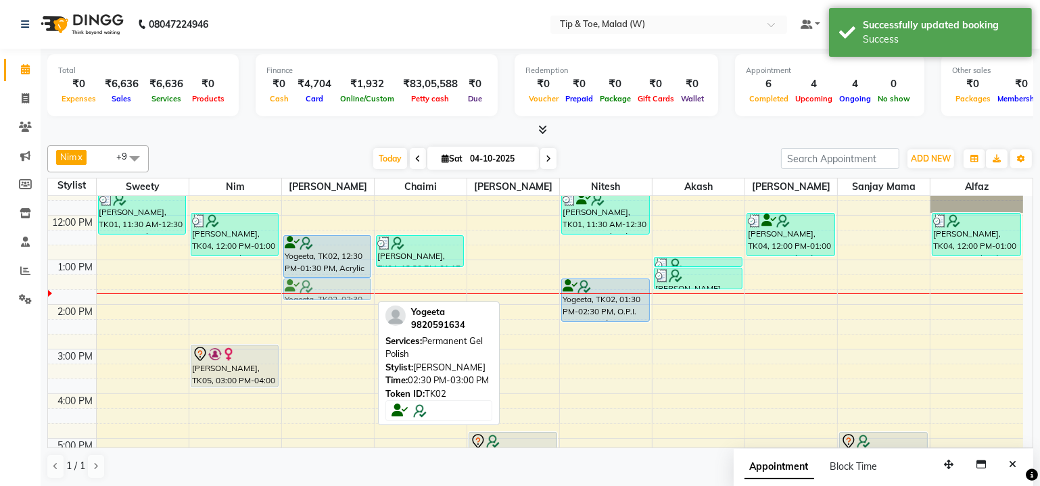
drag, startPoint x: 325, startPoint y: 326, endPoint x: 318, endPoint y: 284, distance: 42.4
click at [318, 284] on div "Yogeeta, TK02, 12:30 PM-01:30 PM, Acrylic Nail Re-fills Yogeeta, TK02, 02:30 PM…" at bounding box center [328, 416] width 92 height 669
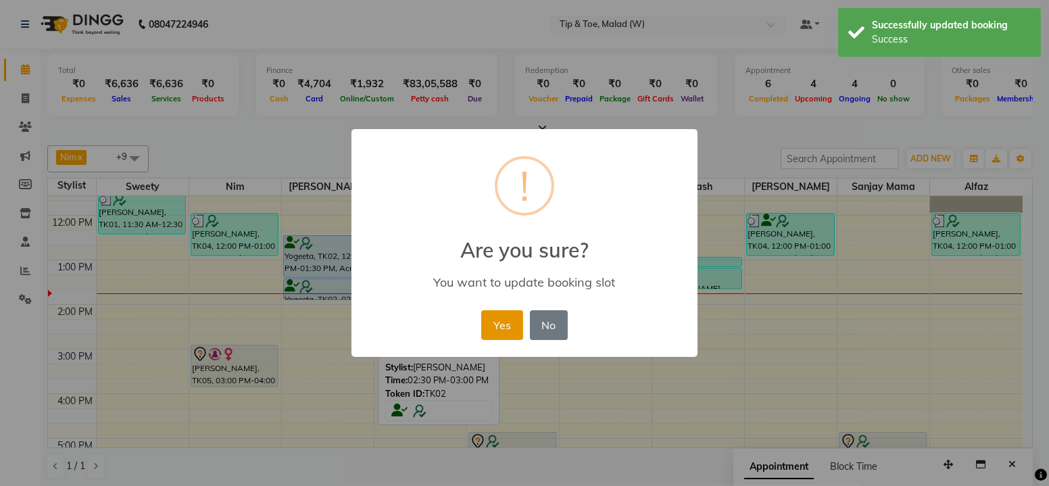
click at [487, 318] on button "Yes" at bounding box center [501, 325] width 41 height 30
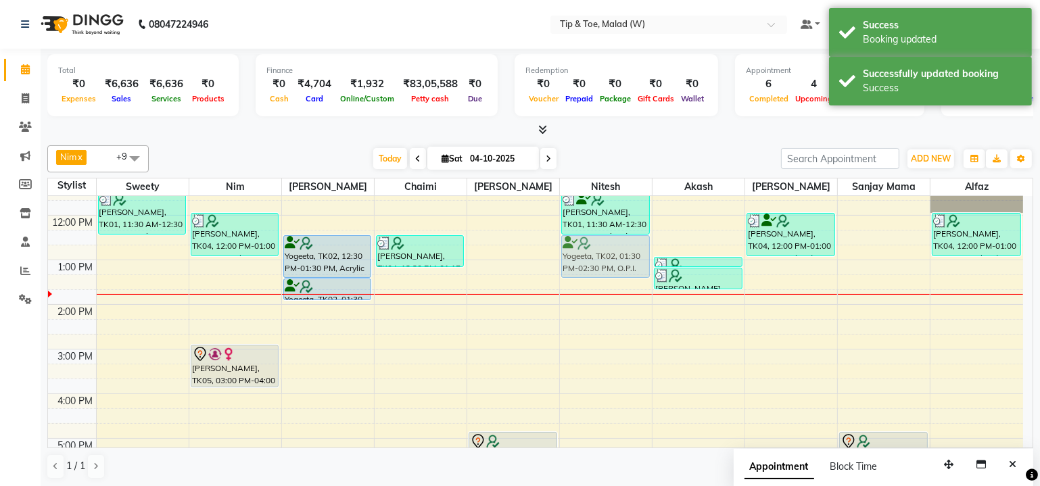
drag, startPoint x: 606, startPoint y: 297, endPoint x: 604, endPoint y: 256, distance: 41.3
click at [604, 256] on div "Sabra Rozario, TK01, 11:30 AM-12:30 PM, Essential pedicure with scrub Yogeeta, …" at bounding box center [606, 416] width 92 height 669
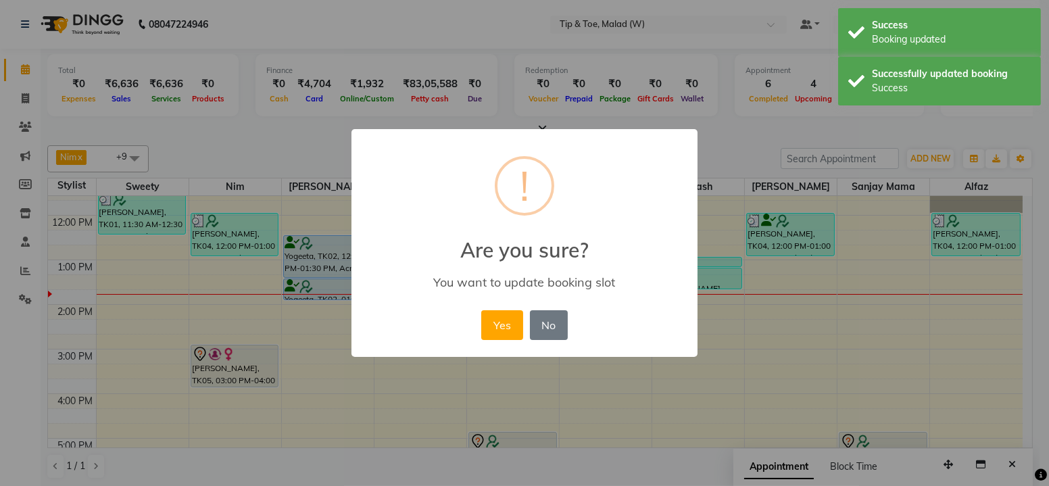
click at [503, 328] on button "Yes" at bounding box center [501, 325] width 41 height 30
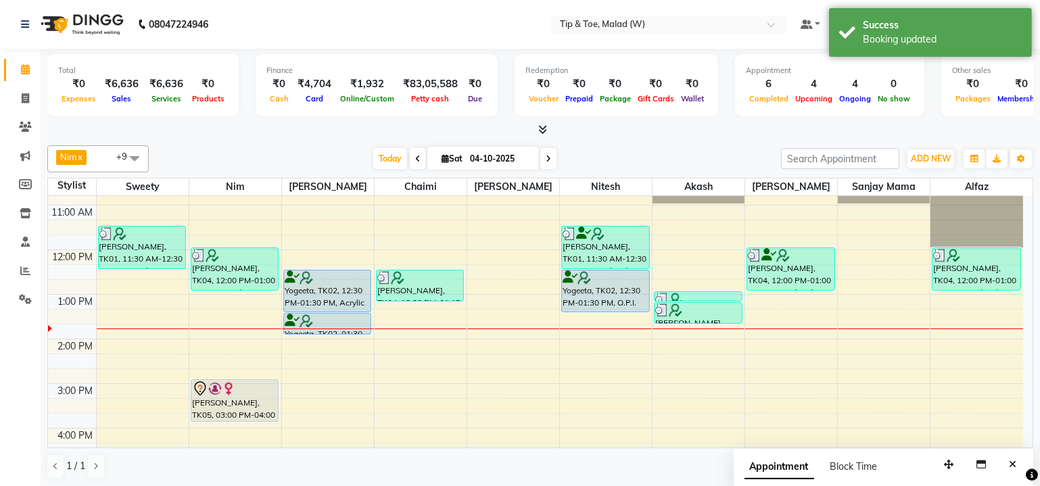
scroll to position [83, 0]
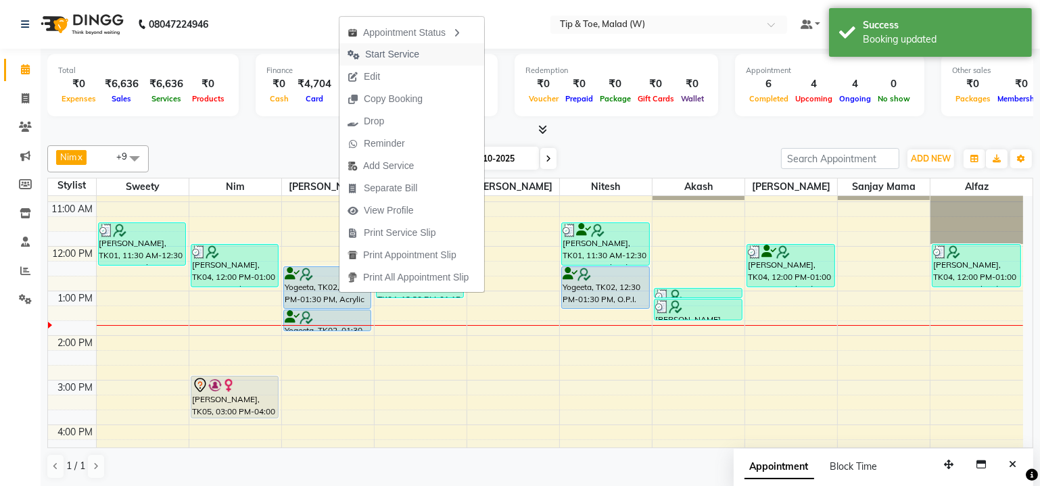
click at [385, 56] on span "Start Service" at bounding box center [392, 54] width 54 height 14
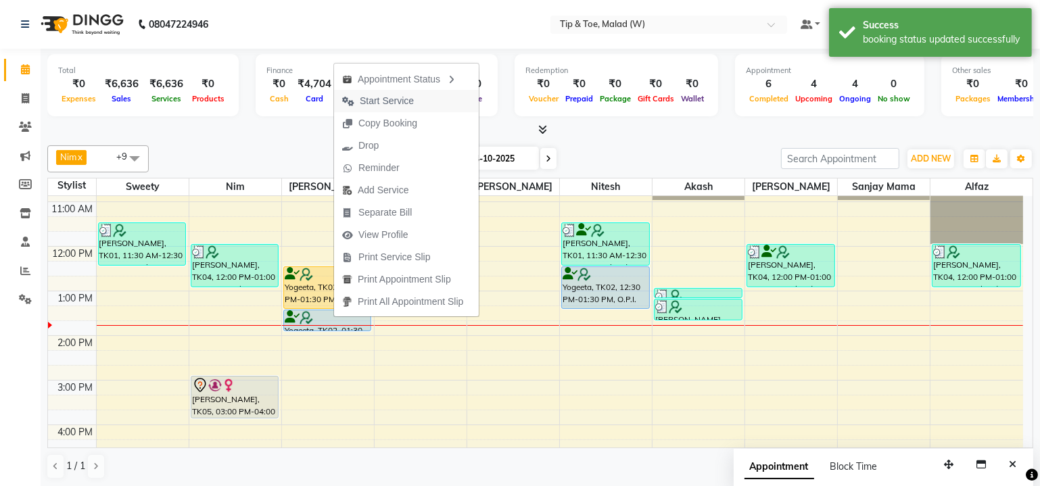
click at [389, 101] on span "Start Service" at bounding box center [387, 101] width 54 height 14
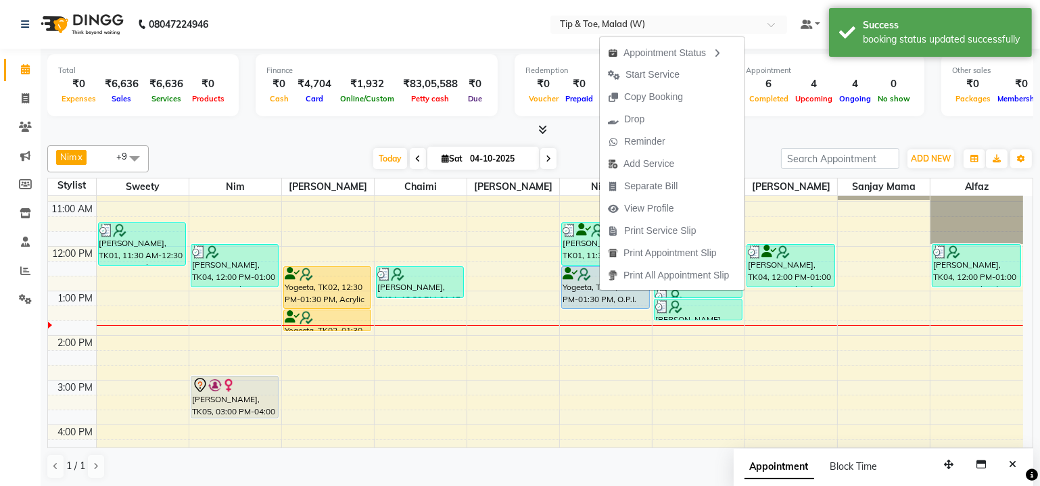
click at [650, 75] on span "Start Service" at bounding box center [652, 75] width 54 height 14
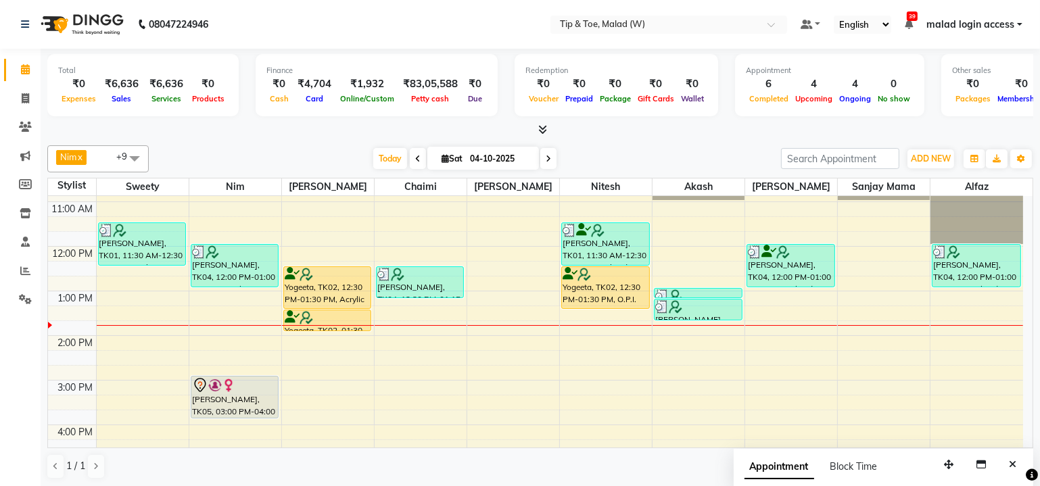
scroll to position [22, 0]
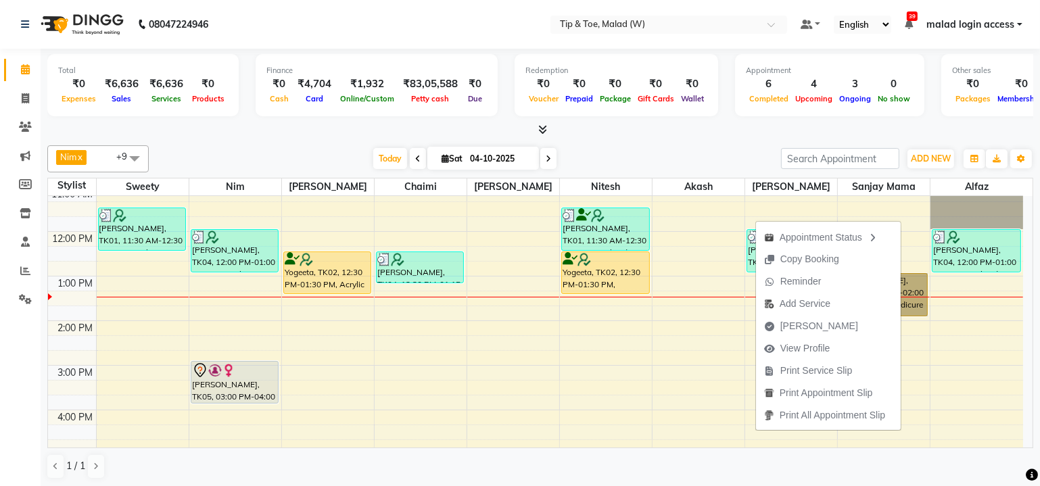
scroll to position [122, 0]
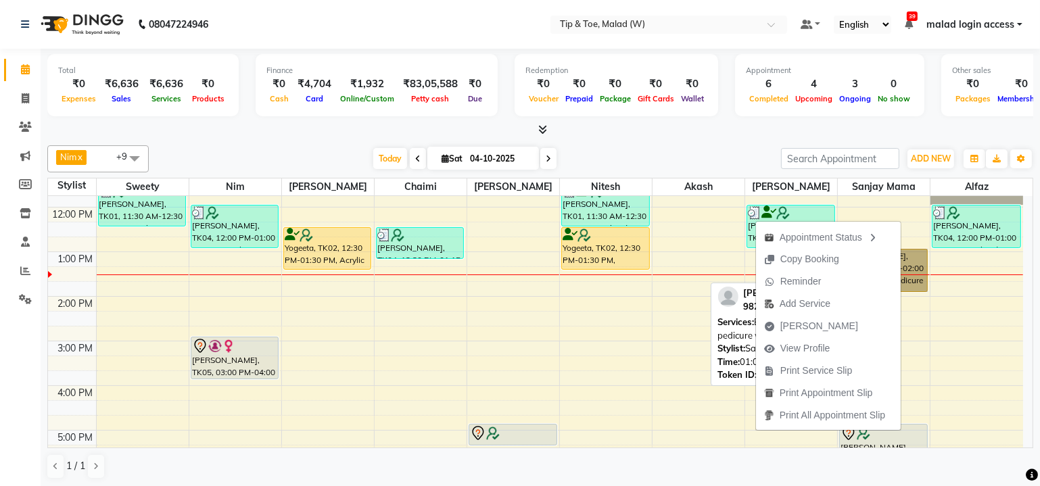
click at [911, 270] on link "Akansha Nayak, TK06, 01:00 PM-02:00 PM, Essential pedicure with scrub" at bounding box center [883, 270] width 89 height 43
select select "1"
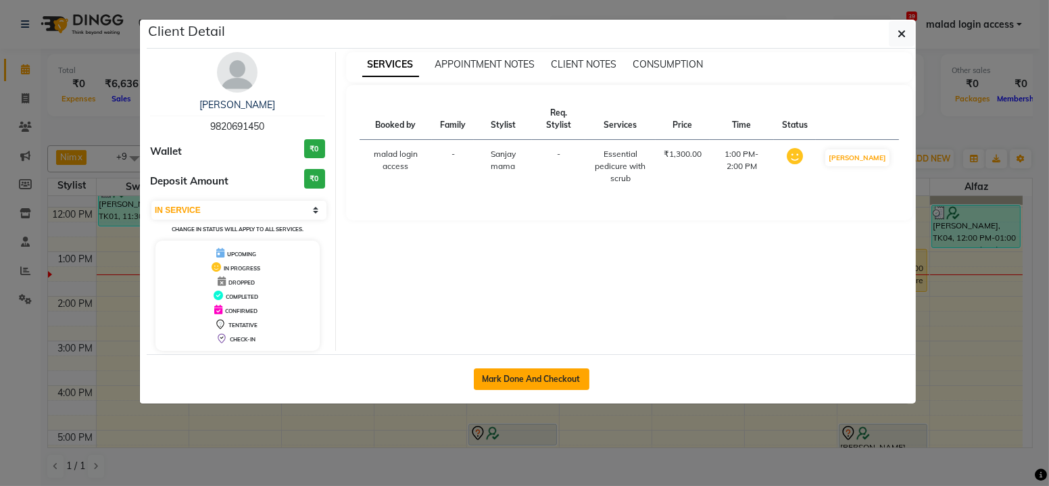
click at [557, 375] on button "Mark Done And Checkout" at bounding box center [532, 379] width 116 height 22
select select "5930"
select select "service"
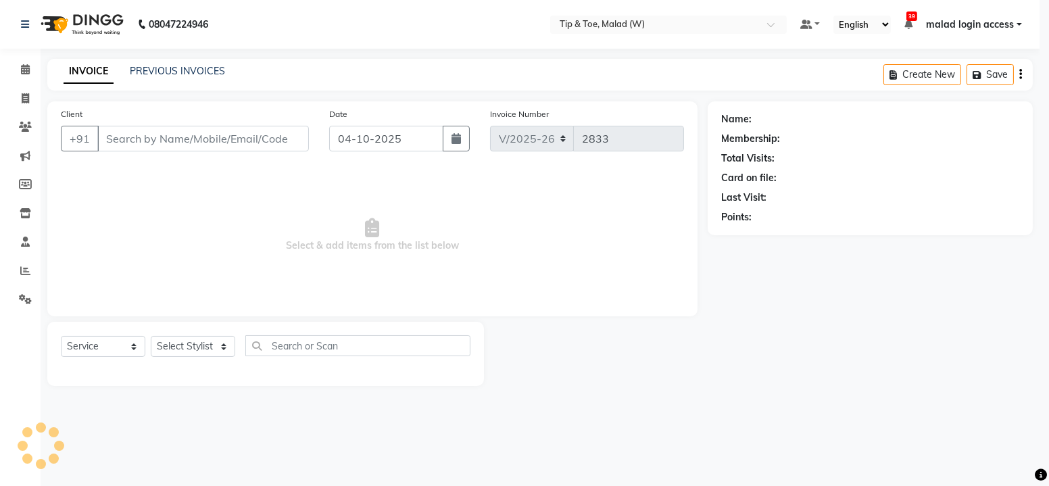
select select "3"
type input "9820691450"
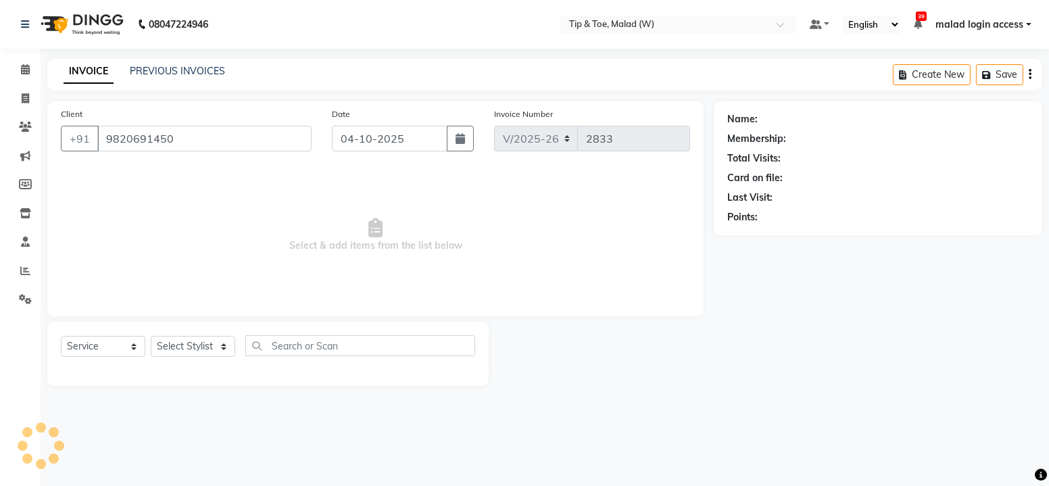
select select "48549"
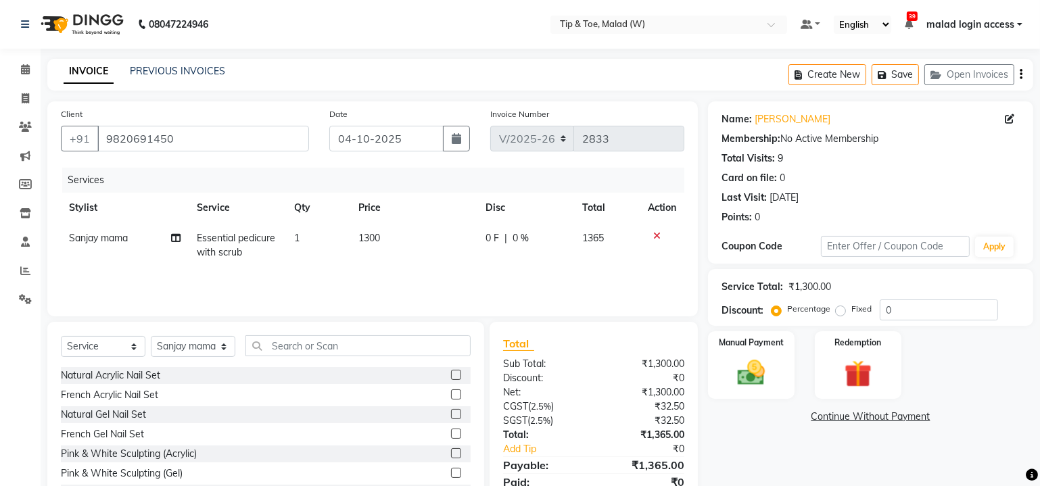
click at [239, 235] on span "Essential pedicure with scrub" at bounding box center [236, 245] width 78 height 26
select select "48549"
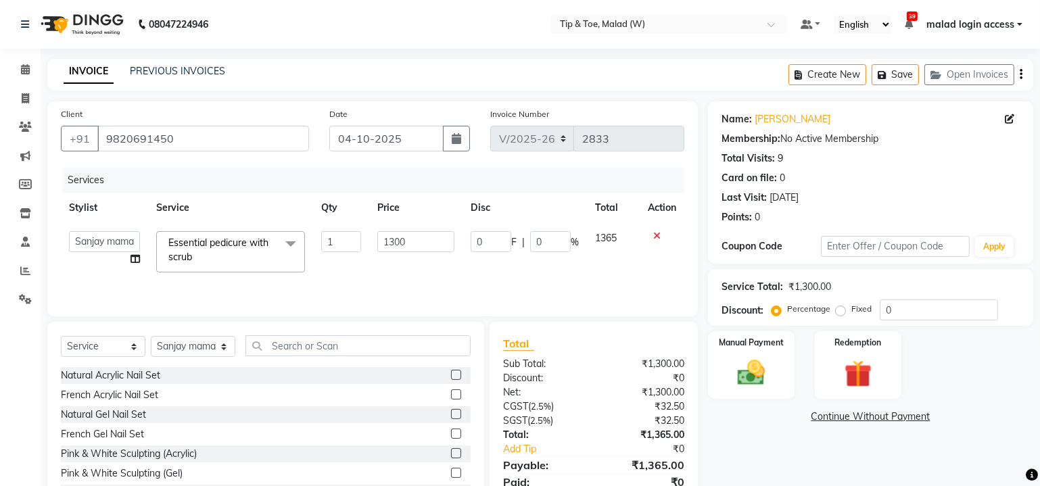
click at [239, 237] on span "Essential pedicure with scrub" at bounding box center [218, 250] width 100 height 26
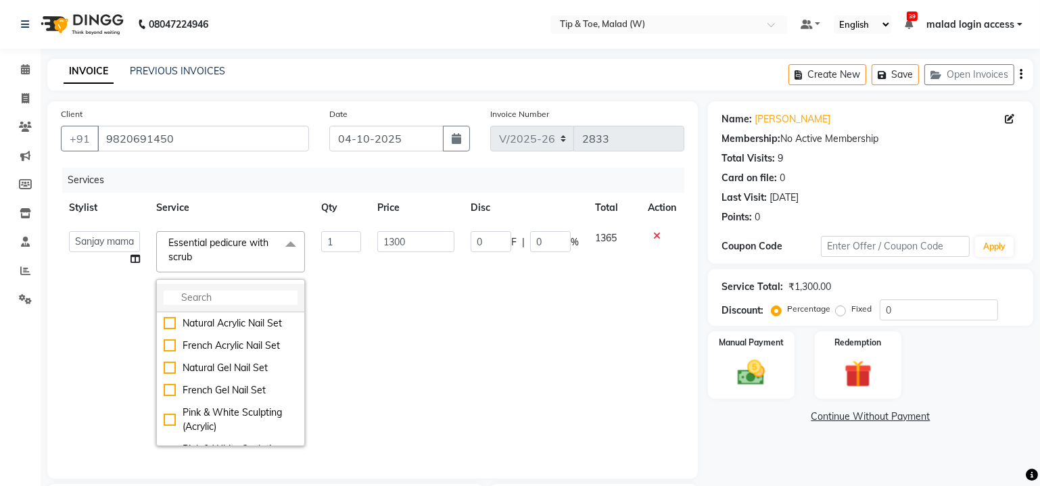
click at [193, 297] on input "multiselect-search" at bounding box center [231, 298] width 134 height 14
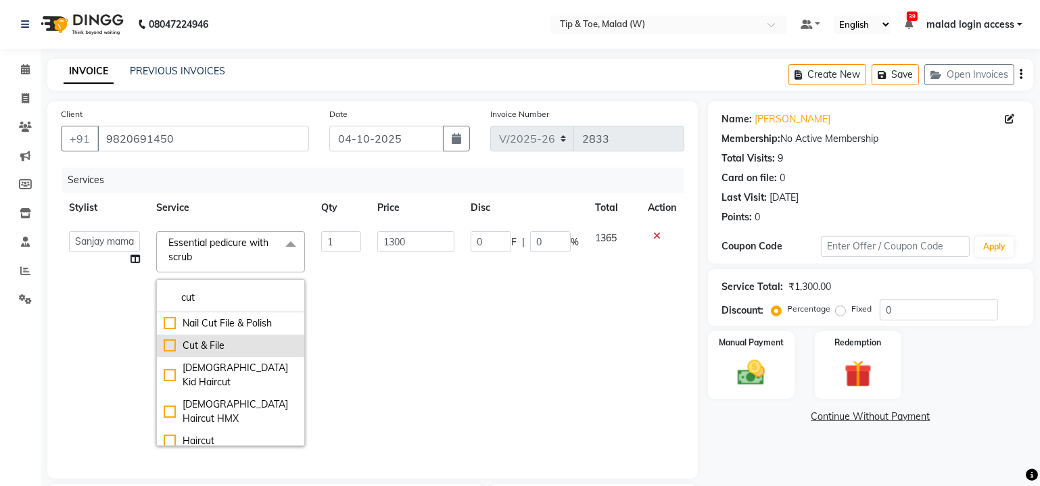
type input "cut"
click at [164, 340] on div "Cut & File" at bounding box center [231, 346] width 134 height 14
checkbox input "true"
type input "200"
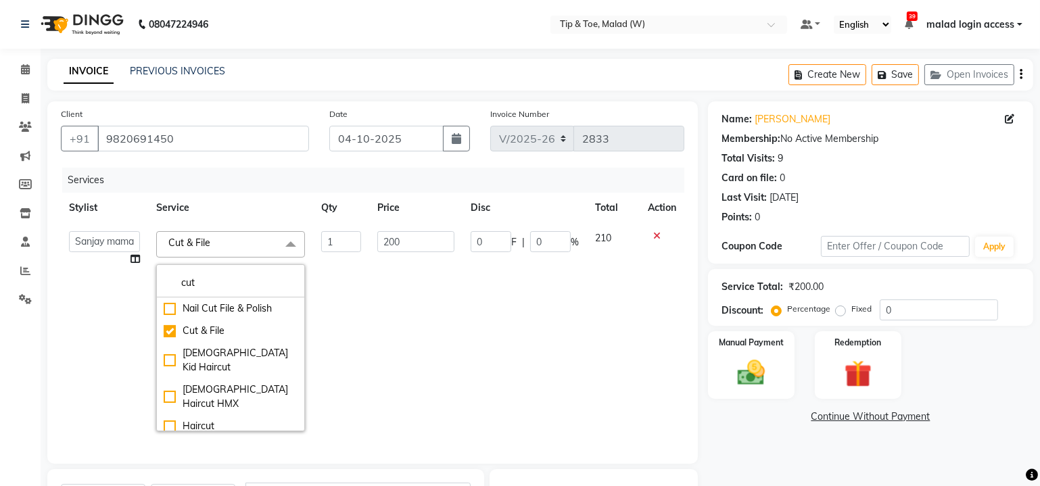
click at [271, 205] on th "Service" at bounding box center [230, 208] width 165 height 30
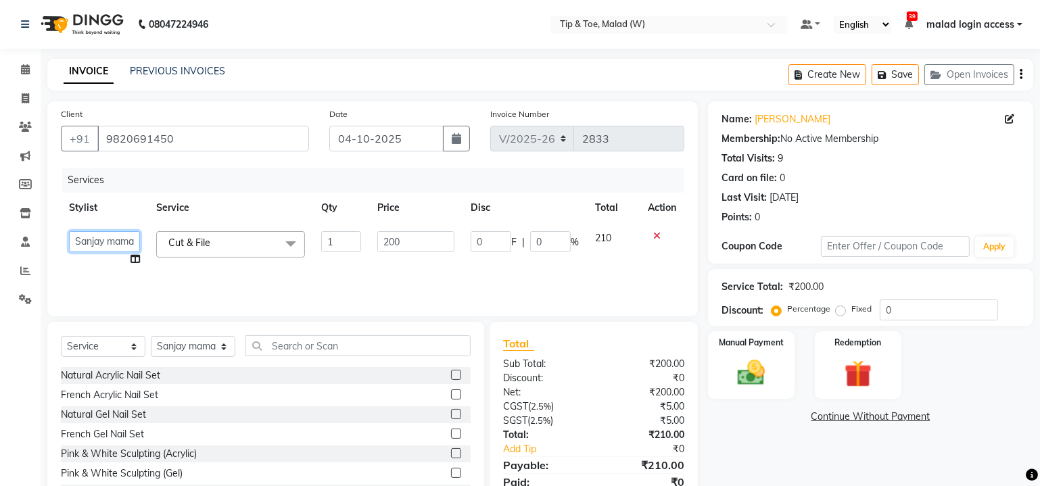
click at [126, 237] on select "Ajay Akash Alfaz Amreen Chaimi Danish Dhanshree Dibakar House Sale Keshien Madh…" at bounding box center [104, 241] width 71 height 21
click at [215, 218] on th "Service" at bounding box center [230, 208] width 165 height 30
select select "41858"
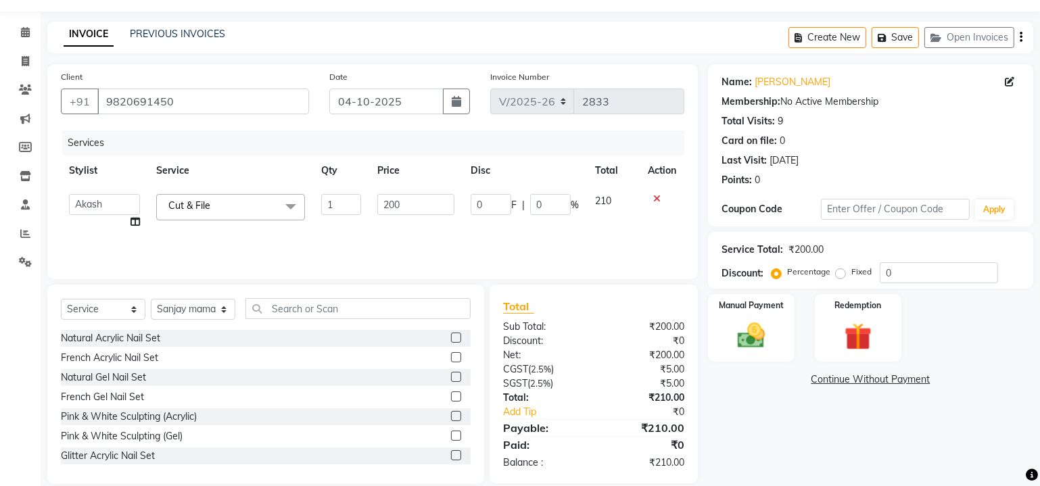
scroll to position [54, 0]
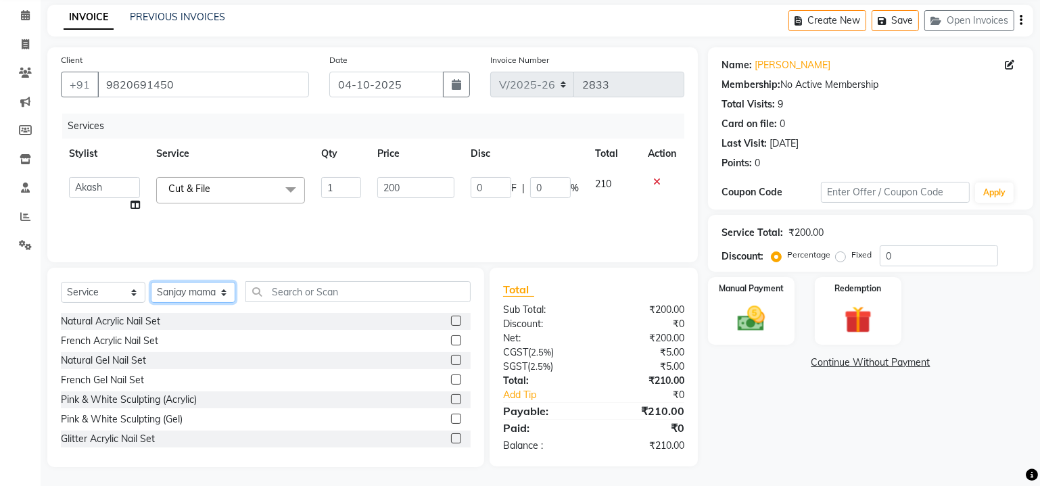
click at [172, 289] on select "Select Stylist Ajay Akash Alfaz Amreen Chaimi Danish Dhanshree Dibakar House Sa…" at bounding box center [193, 292] width 85 height 21
select select "41858"
click at [151, 282] on select "Select Stylist Ajay Akash Alfaz Amreen Chaimi Danish Dhanshree Dibakar House Sa…" at bounding box center [193, 292] width 85 height 21
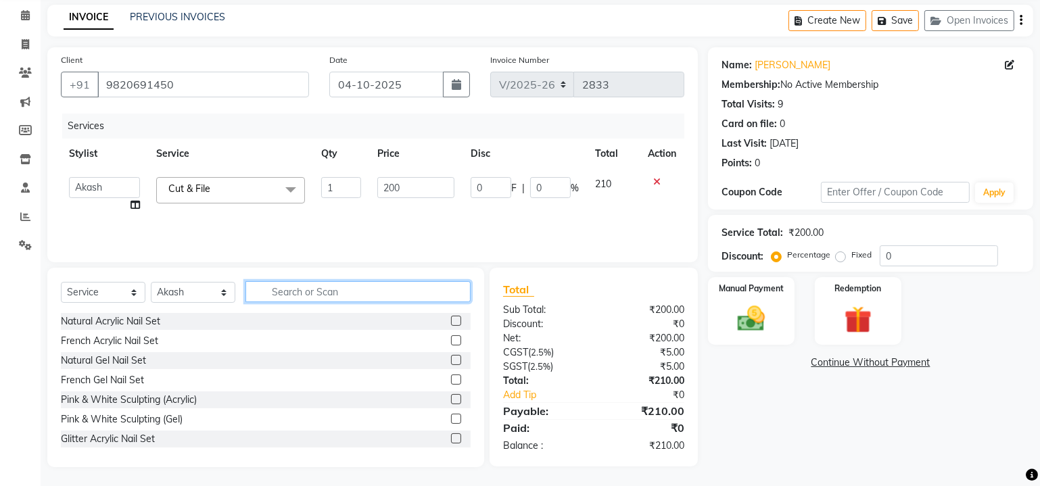
click at [304, 289] on input "text" at bounding box center [357, 291] width 225 height 21
type input "g"
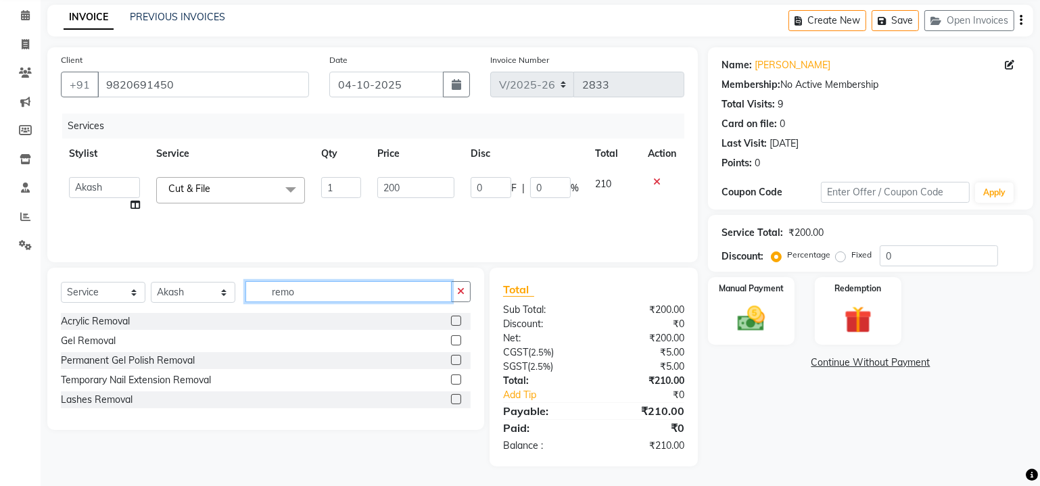
scroll to position [53, 0]
type input "remov"
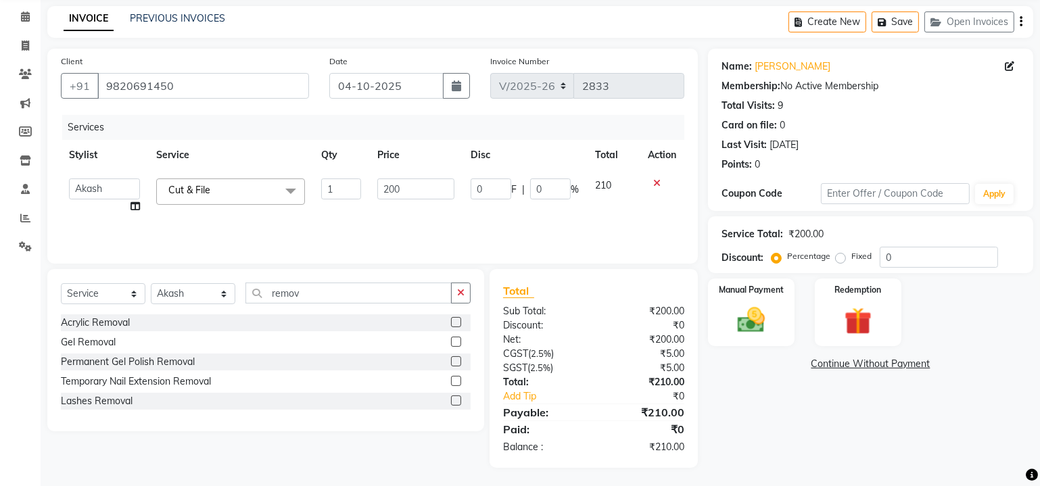
click at [454, 342] on label at bounding box center [456, 342] width 10 height 10
click at [454, 342] on input "checkbox" at bounding box center [455, 342] width 9 height 9
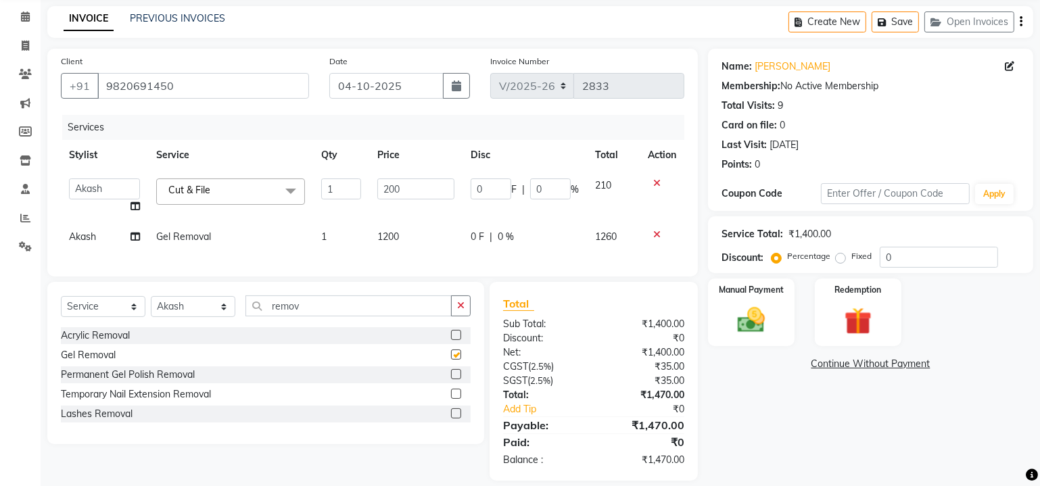
checkbox input "false"
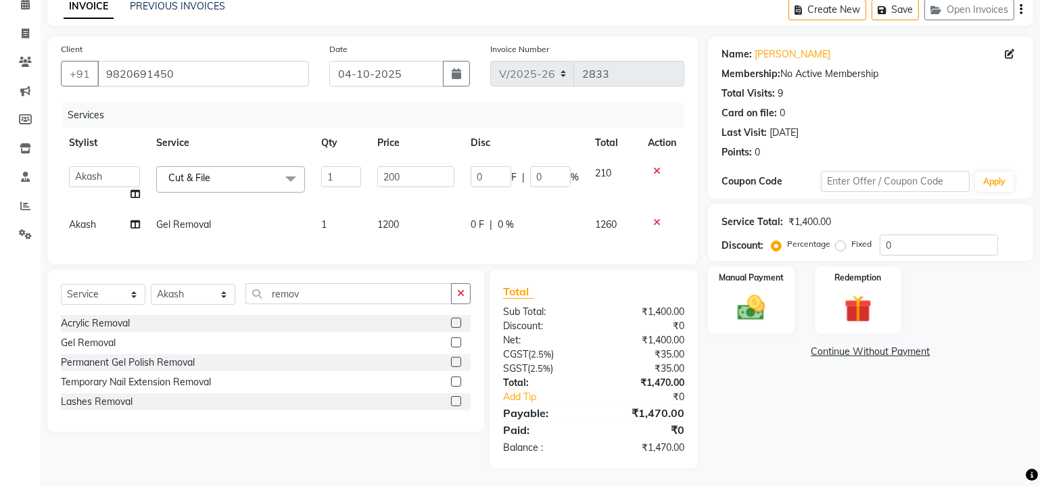
scroll to position [75, 0]
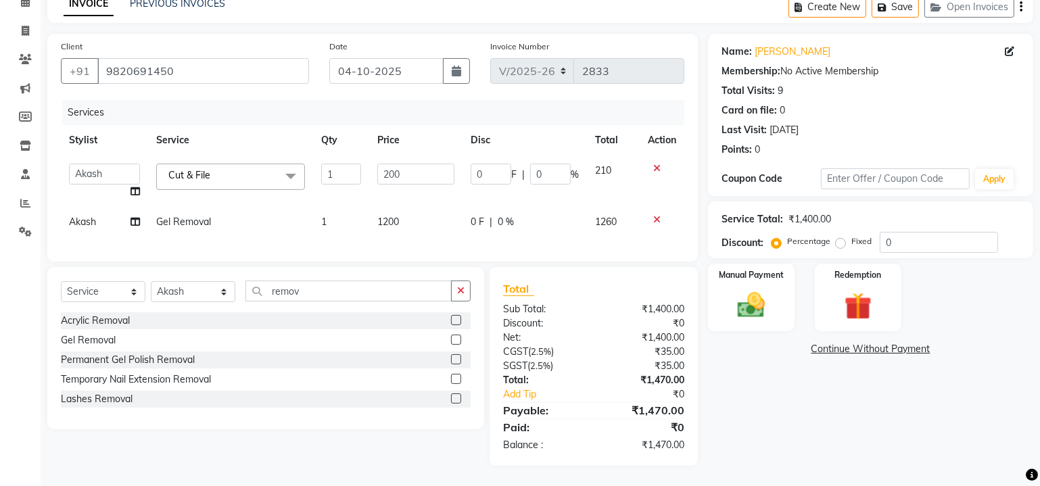
click at [763, 405] on div "Name: Akansha Nayak Membership: No Active Membership Total Visits: 9 Card on fi…" at bounding box center [875, 250] width 335 height 432
click at [182, 63] on input "9820691450" at bounding box center [203, 71] width 212 height 26
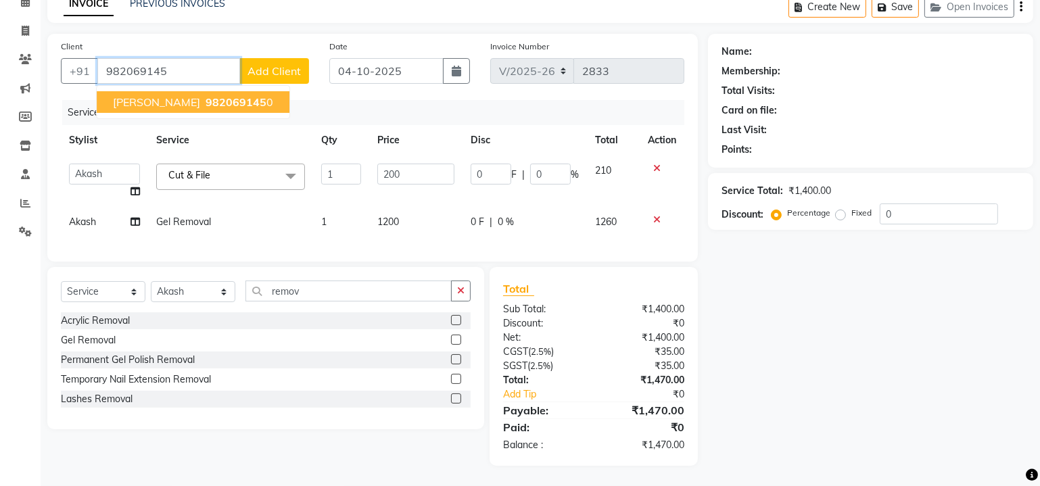
click at [181, 95] on span "[PERSON_NAME]" at bounding box center [156, 102] width 87 height 14
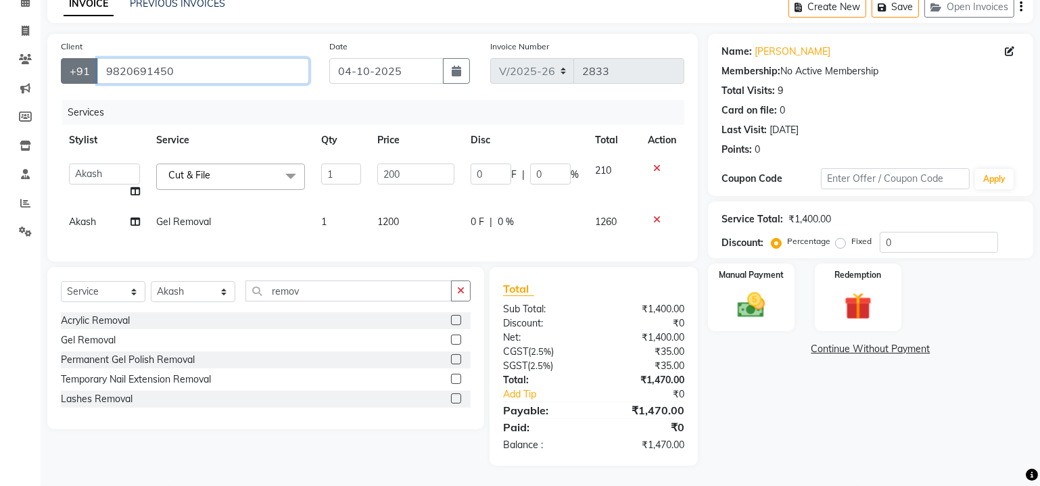
drag, startPoint x: 180, startPoint y: 66, endPoint x: 89, endPoint y: 61, distance: 90.8
click at [89, 61] on div "+91 9820691450" at bounding box center [185, 71] width 248 height 26
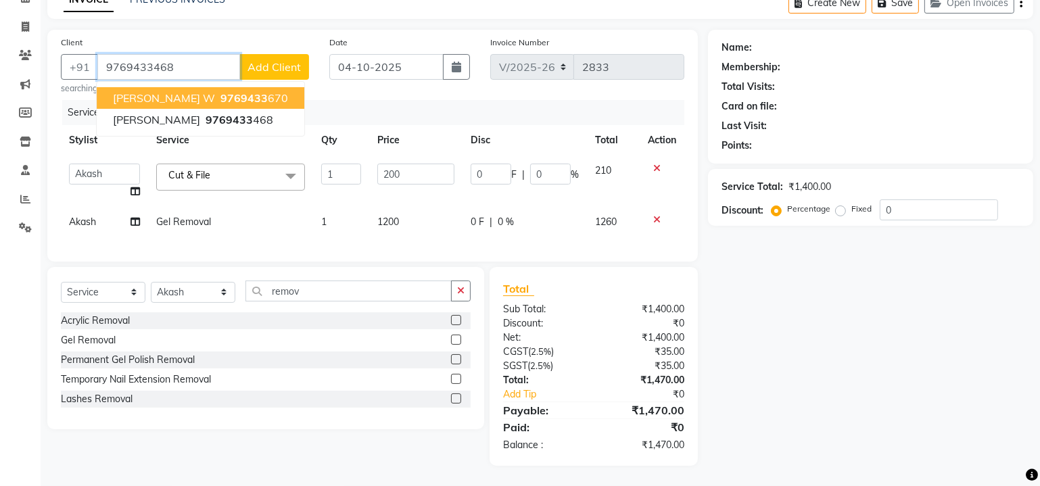
type input "9769433468"
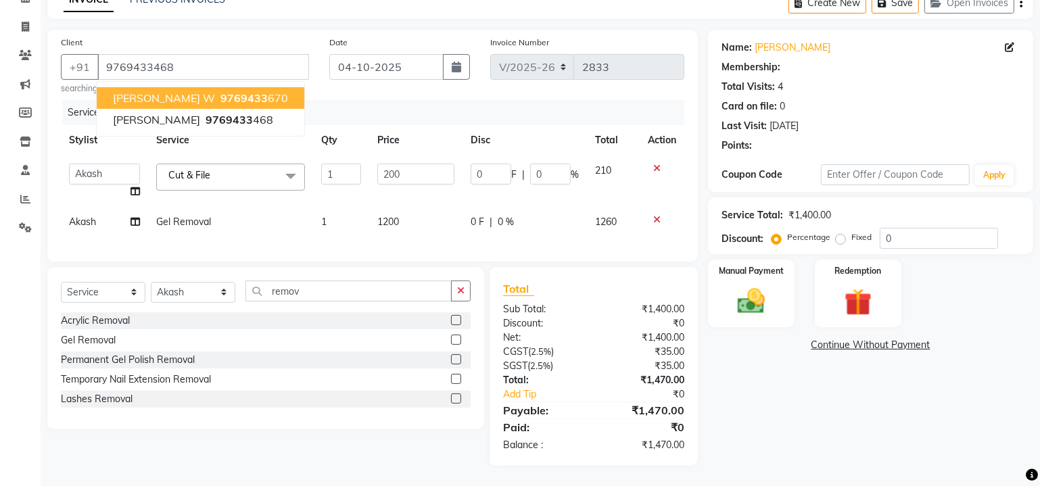
type input "40"
type input "20"
select select "1: Object"
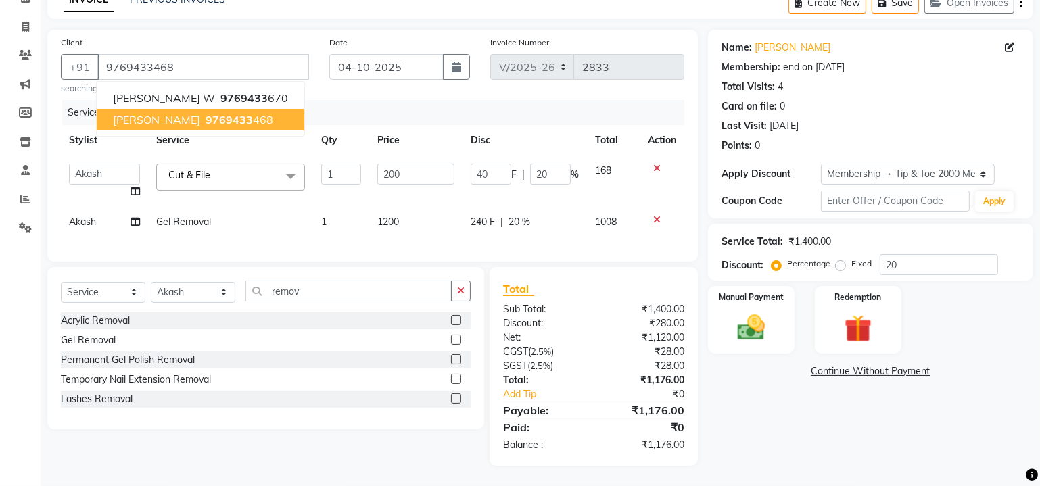
click at [234, 113] on span "9769433" at bounding box center [229, 120] width 47 height 14
type input "0"
type input "40"
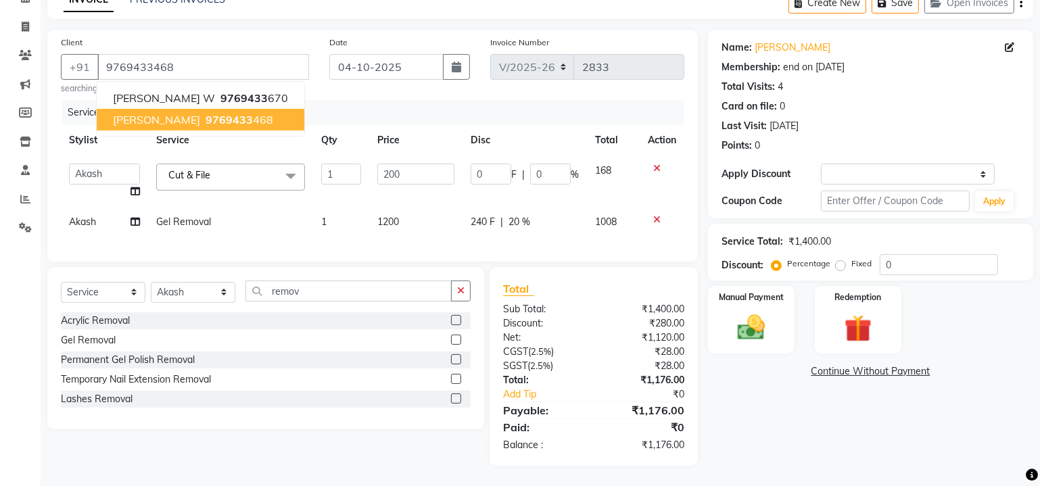
type input "20"
select select "1: Object"
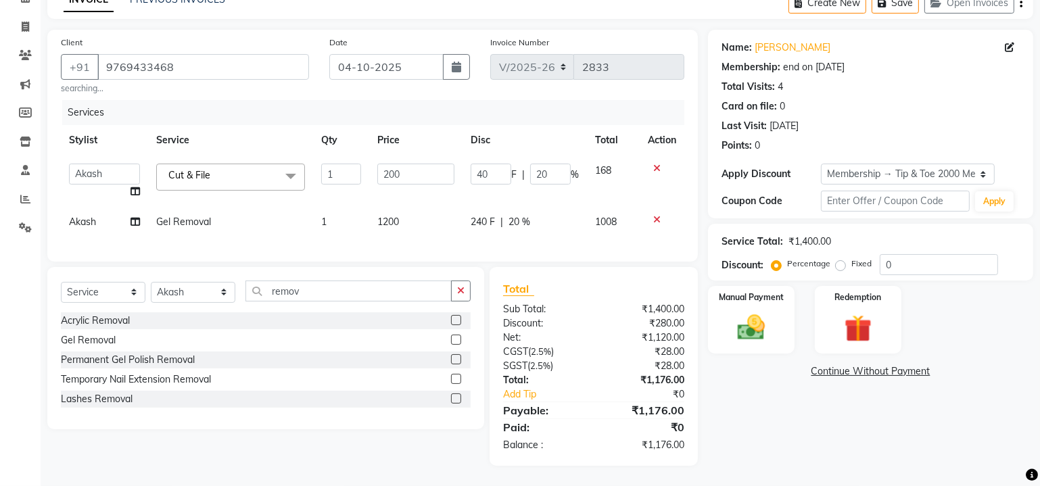
type input "20"
click at [763, 321] on img at bounding box center [751, 328] width 46 height 33
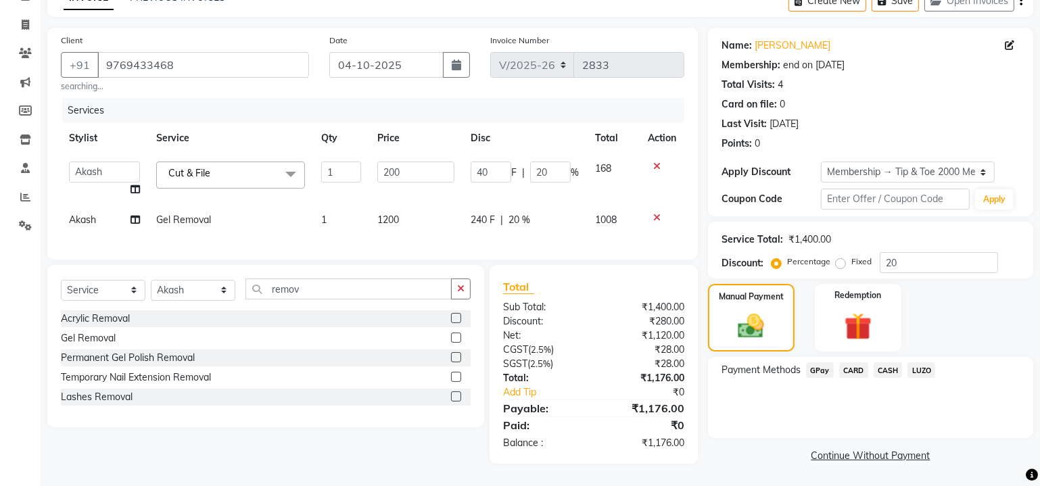
click at [856, 362] on span "CARD" at bounding box center [853, 370] width 29 height 16
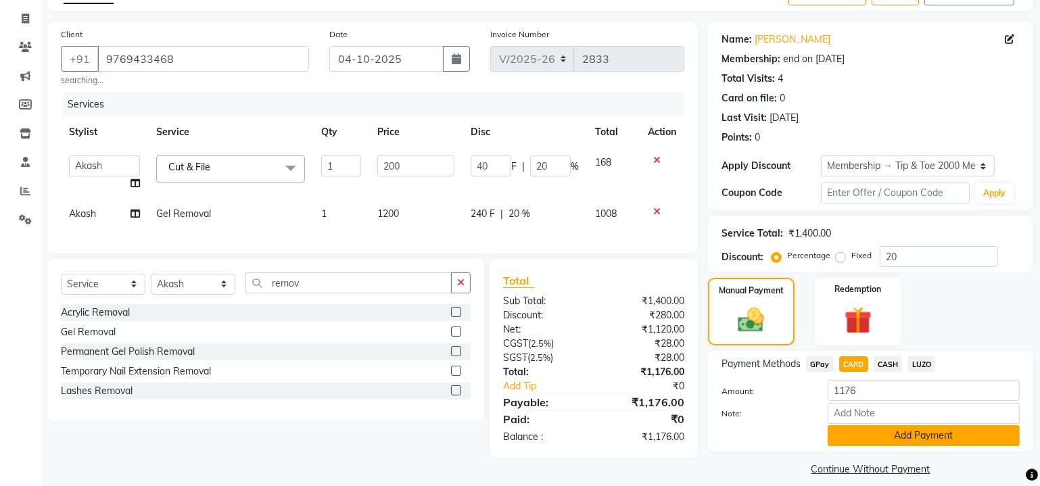
click at [899, 433] on button "Add Payment" at bounding box center [924, 435] width 192 height 21
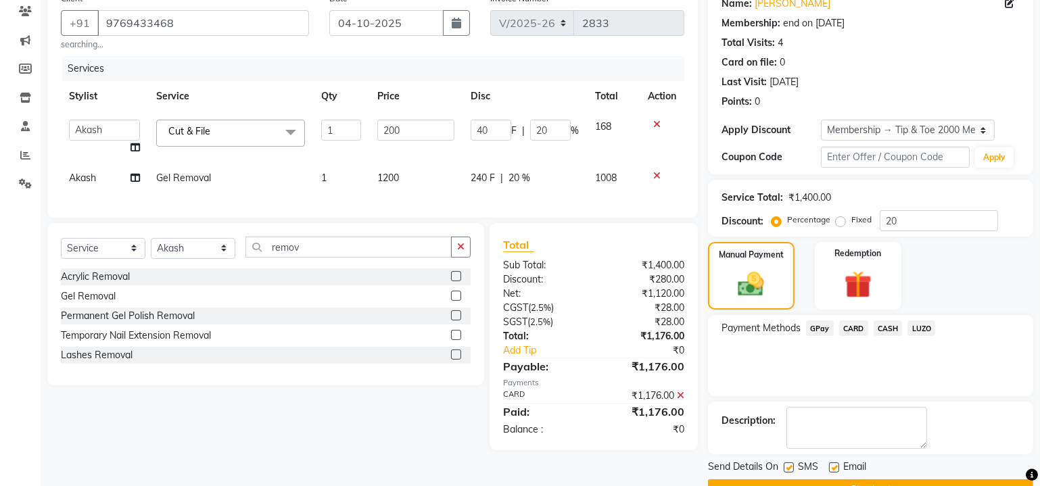
scroll to position [148, 0]
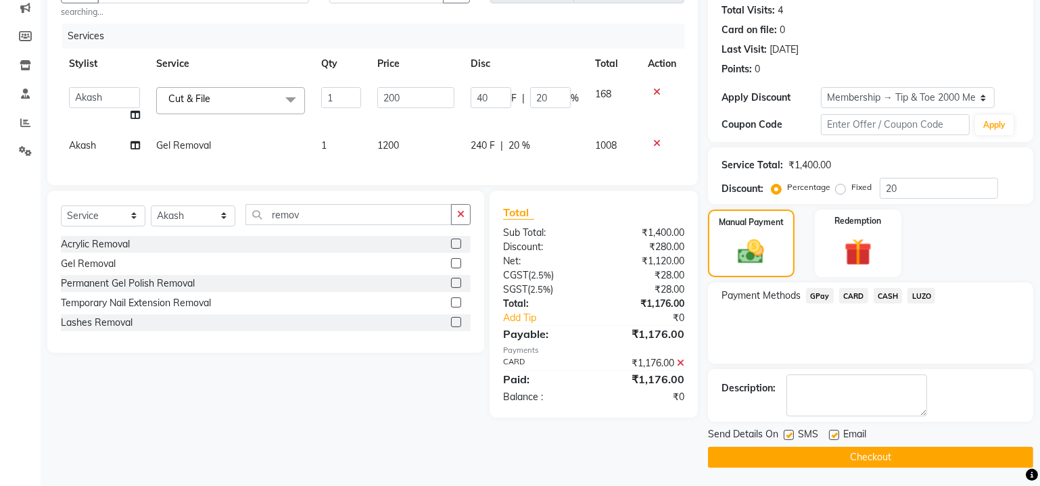
click at [831, 454] on button "Checkout" at bounding box center [870, 457] width 325 height 21
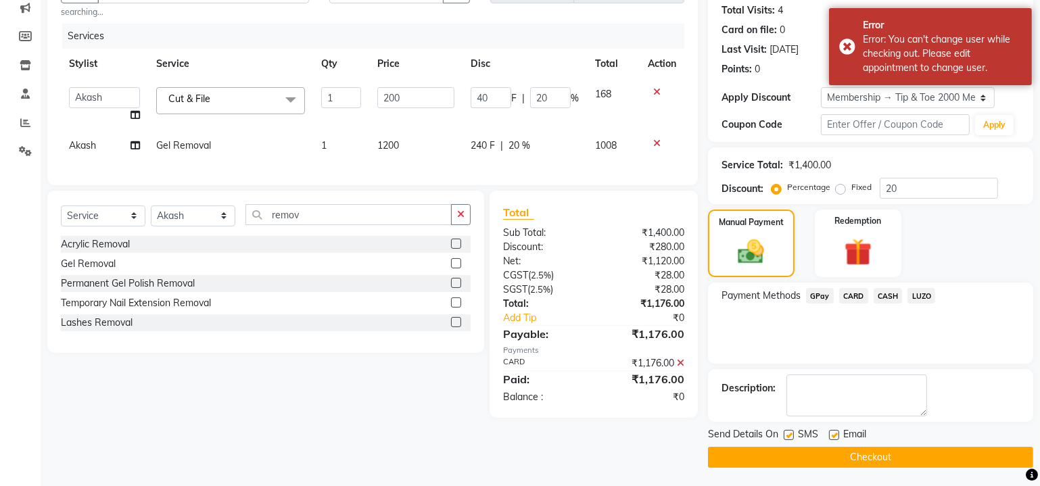
click at [892, 456] on button "Checkout" at bounding box center [870, 457] width 325 height 21
click at [851, 297] on span "CARD" at bounding box center [853, 296] width 29 height 16
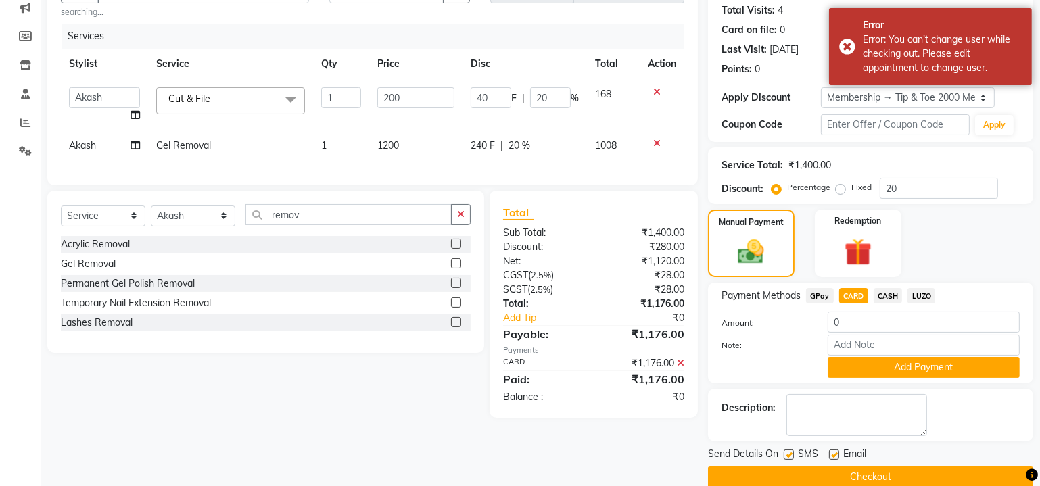
click at [851, 471] on button "Checkout" at bounding box center [870, 476] width 325 height 21
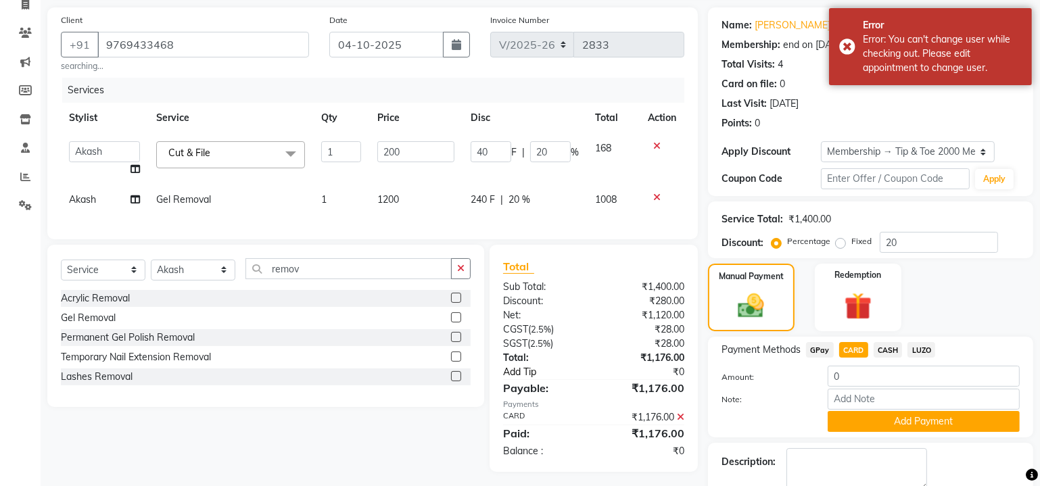
scroll to position [25, 0]
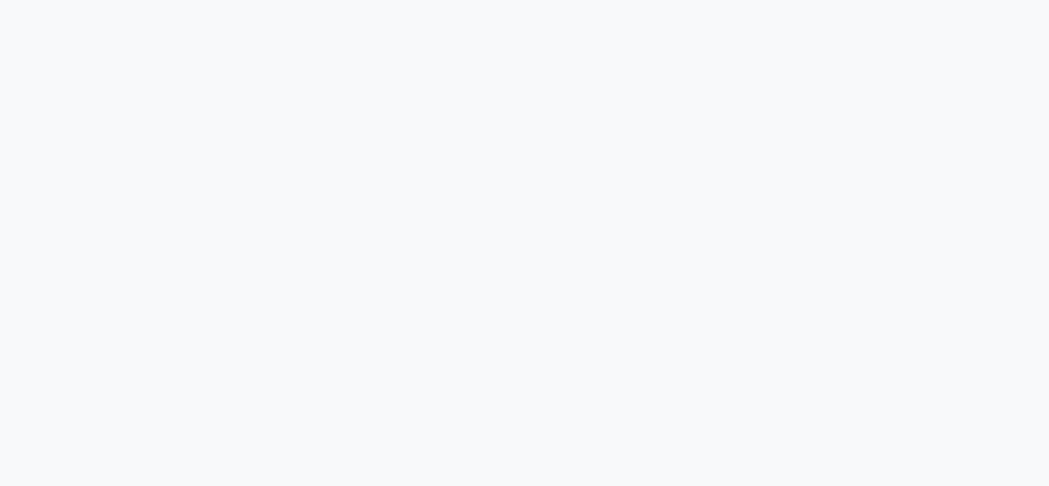
select select "5930"
select select "service"
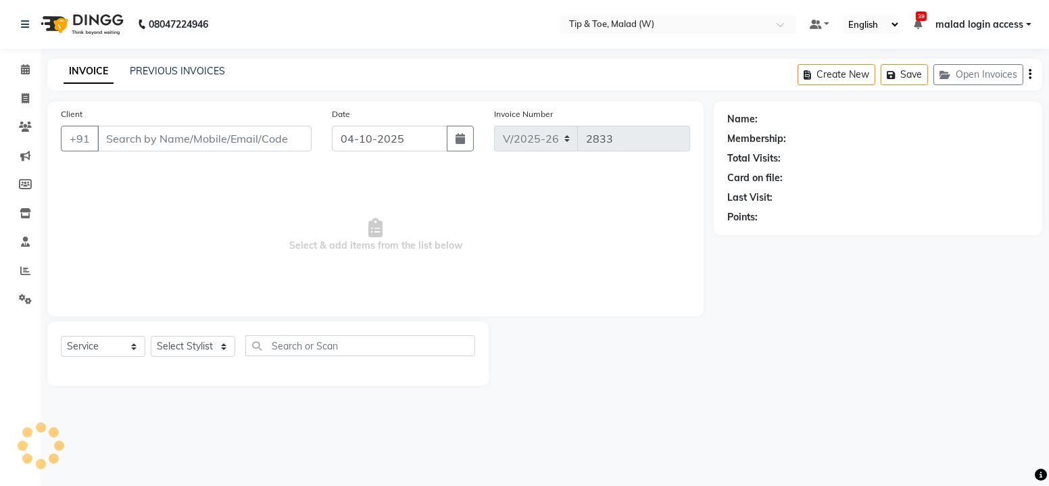
type input "9820691450"
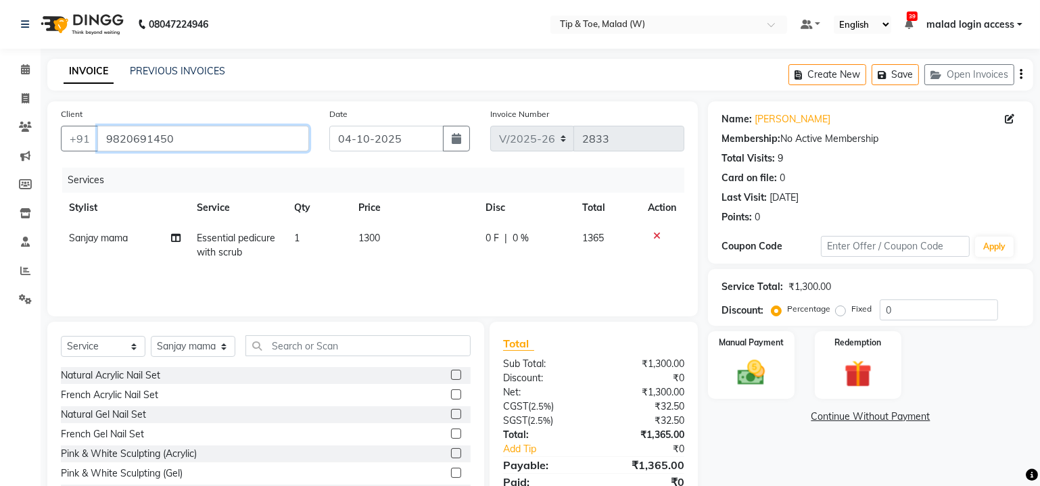
click at [214, 143] on input "9820691450" at bounding box center [203, 139] width 212 height 26
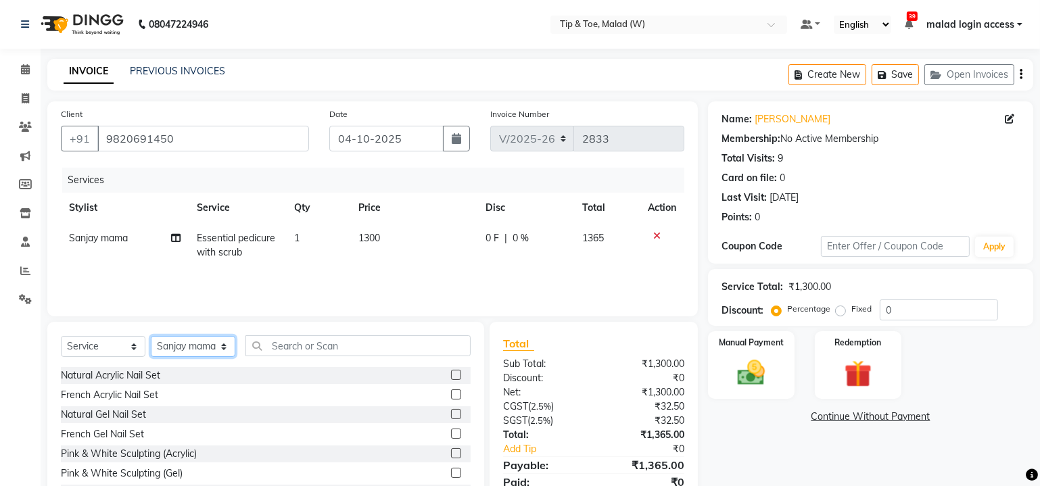
click at [201, 341] on select "Select Stylist Ajay Akash Alfaz [PERSON_NAME] Chaimi Danish [PERSON_NAME] House…" at bounding box center [193, 346] width 85 height 21
select select "41858"
click at [151, 336] on select "Select Stylist Ajay Akash Alfaz [PERSON_NAME] Chaimi Danish [PERSON_NAME] House…" at bounding box center [193, 346] width 85 height 21
click at [117, 351] on select "Select Service Product Membership Package Voucher Prepaid Gift Card" at bounding box center [103, 346] width 85 height 21
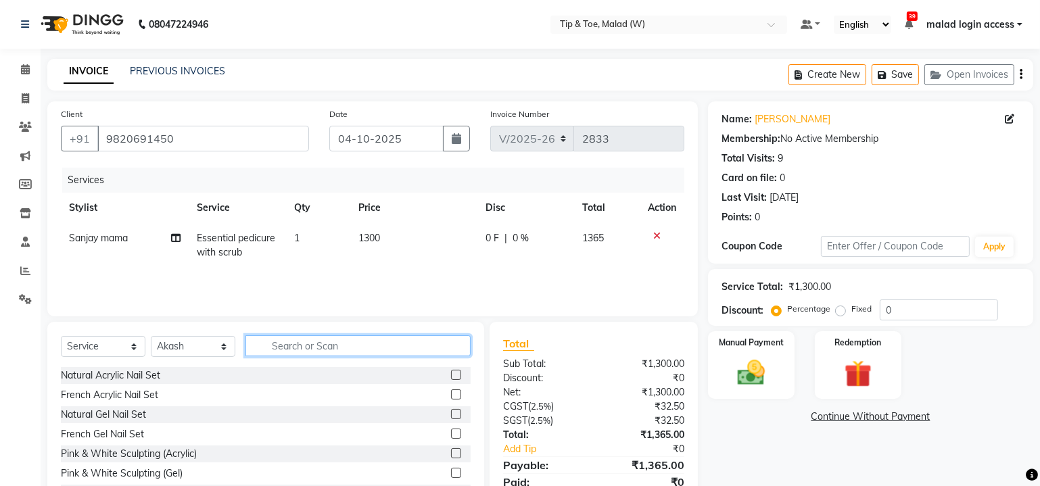
click at [316, 350] on input "text" at bounding box center [357, 345] width 225 height 21
type input "g"
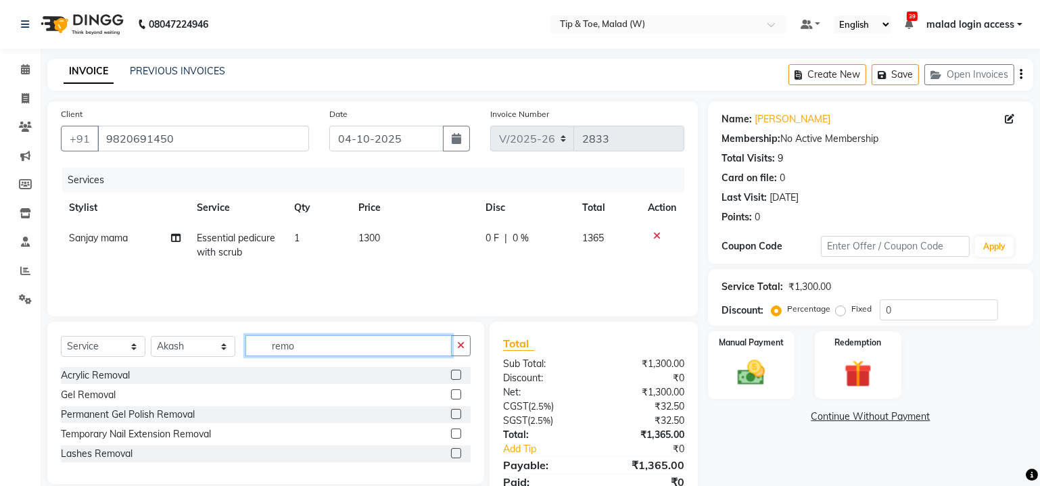
type input "remo"
click at [458, 392] on label at bounding box center [456, 394] width 10 height 10
click at [458, 392] on input "checkbox" at bounding box center [455, 395] width 9 height 9
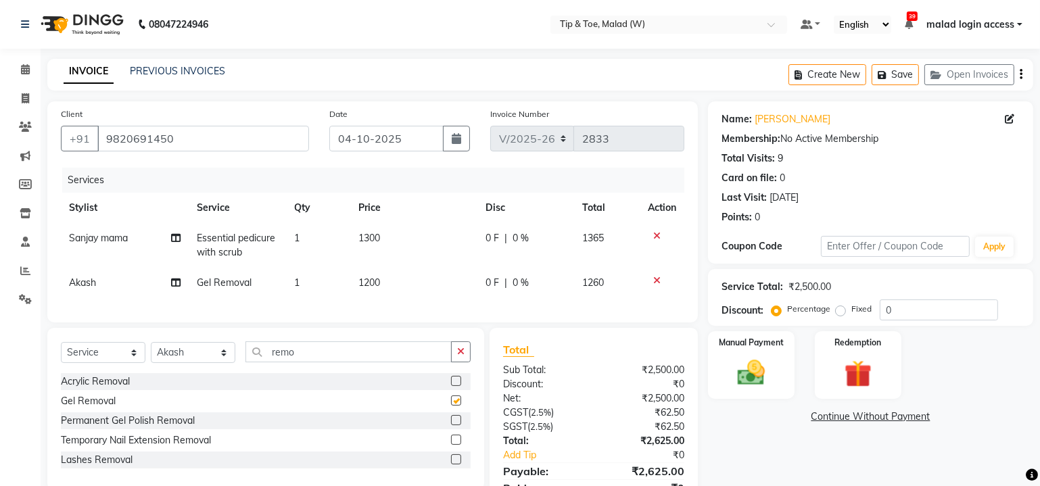
checkbox input "false"
drag, startPoint x: 190, startPoint y: 139, endPoint x: 0, endPoint y: 126, distance: 190.5
click at [0, 126] on app-home "08047224946 Select Location × Tip & Toe, Malad (W) Default Panel My Panel Engli…" at bounding box center [520, 273] width 1040 height 547
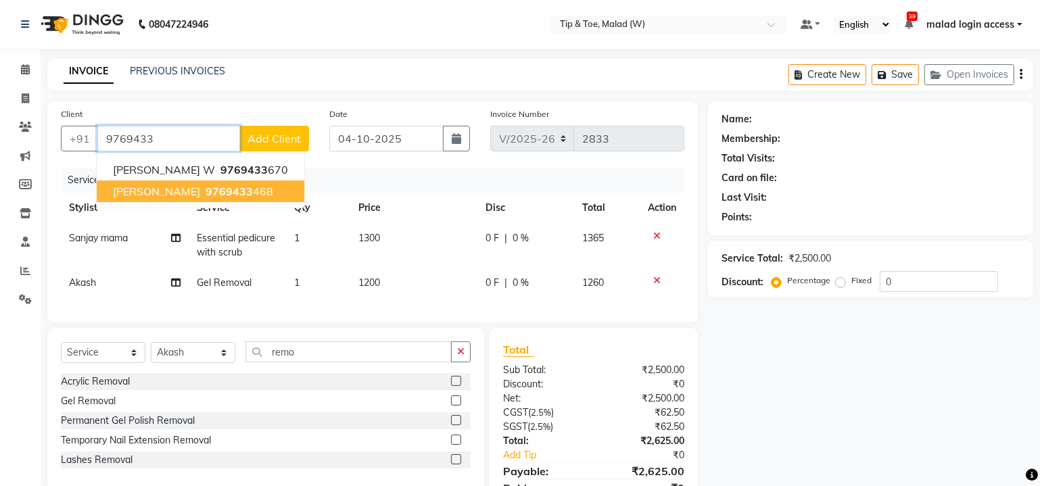
click at [195, 191] on span "[PERSON_NAME]" at bounding box center [156, 192] width 87 height 14
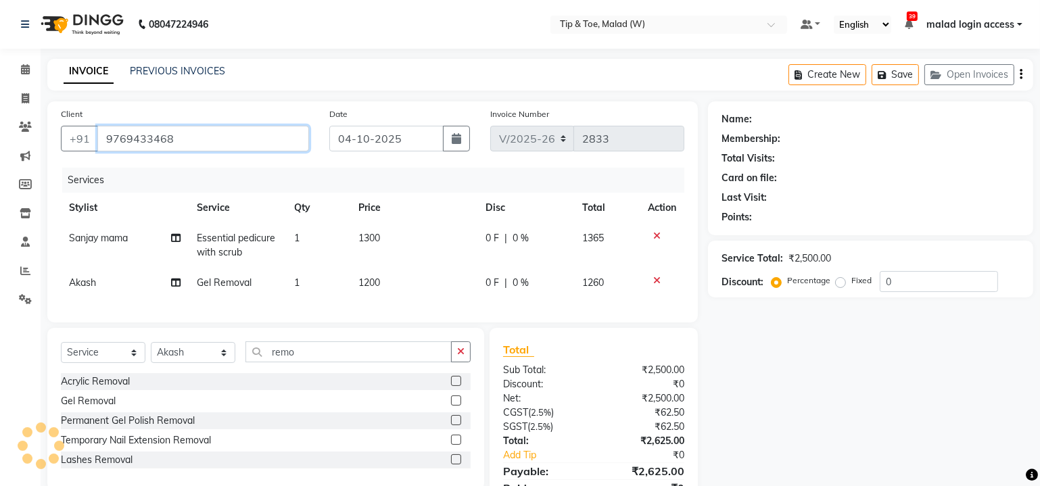
type input "9769433468"
select select "1: Object"
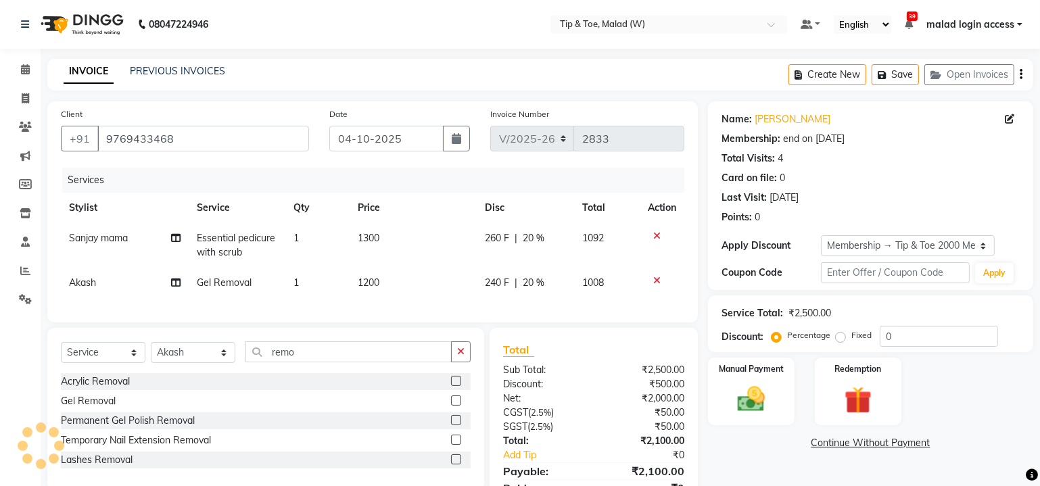
type input "20"
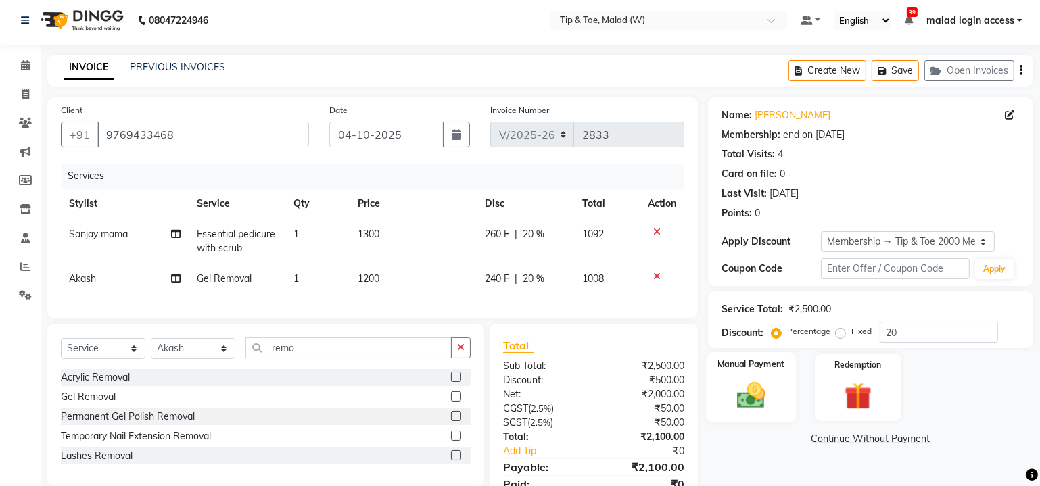
scroll to position [61, 0]
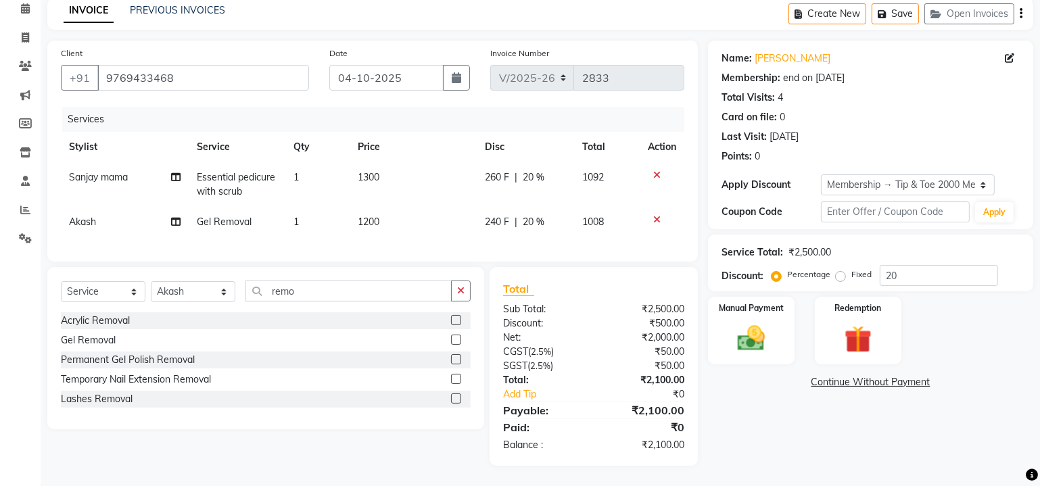
click at [809, 423] on div "Name: [PERSON_NAME] Membership: end on [DATE] Total Visits: 4 Card on file: 0 L…" at bounding box center [875, 253] width 335 height 425
click at [229, 180] on span "Essential pedicure with scrub" at bounding box center [236, 184] width 78 height 26
select select "48549"
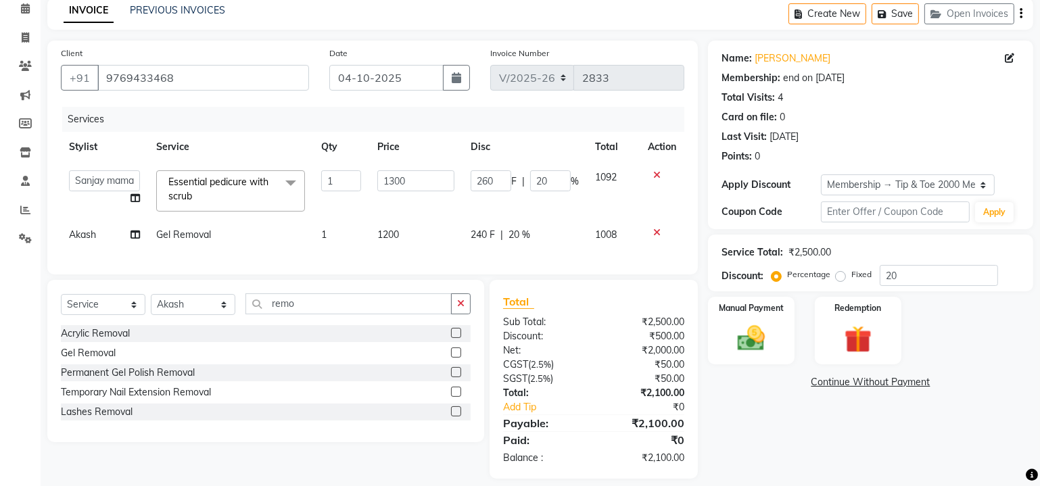
click at [229, 181] on span "Essential pedicure with scrub" at bounding box center [218, 189] width 100 height 26
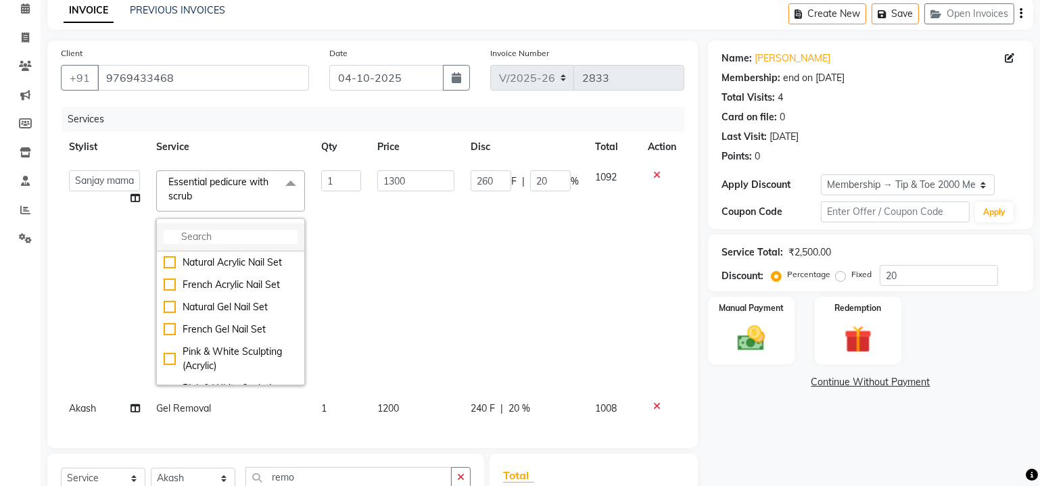
click at [224, 224] on li at bounding box center [230, 237] width 147 height 28
click at [227, 234] on input "multiselect-search" at bounding box center [231, 237] width 134 height 14
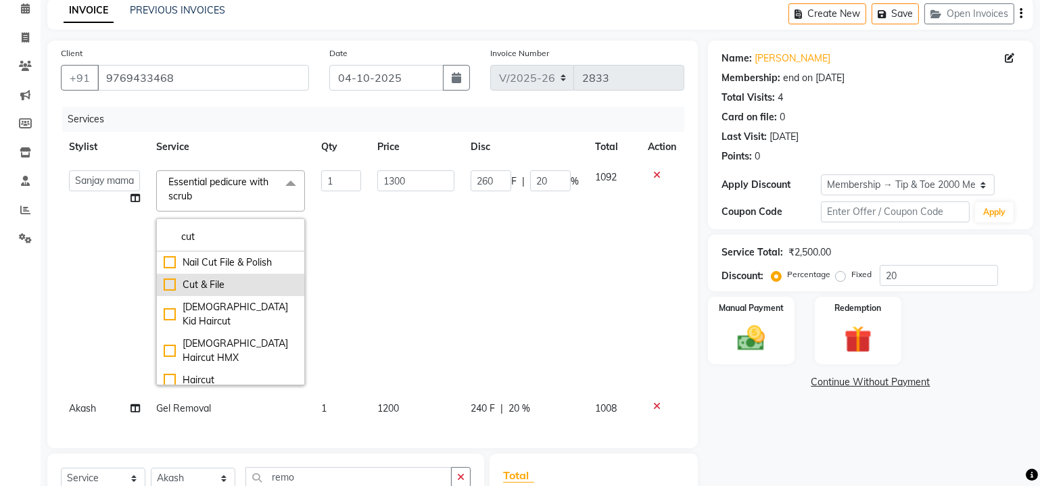
type input "cut"
click at [167, 279] on div "Cut & File" at bounding box center [231, 285] width 134 height 14
checkbox input "true"
type input "200"
type input "40"
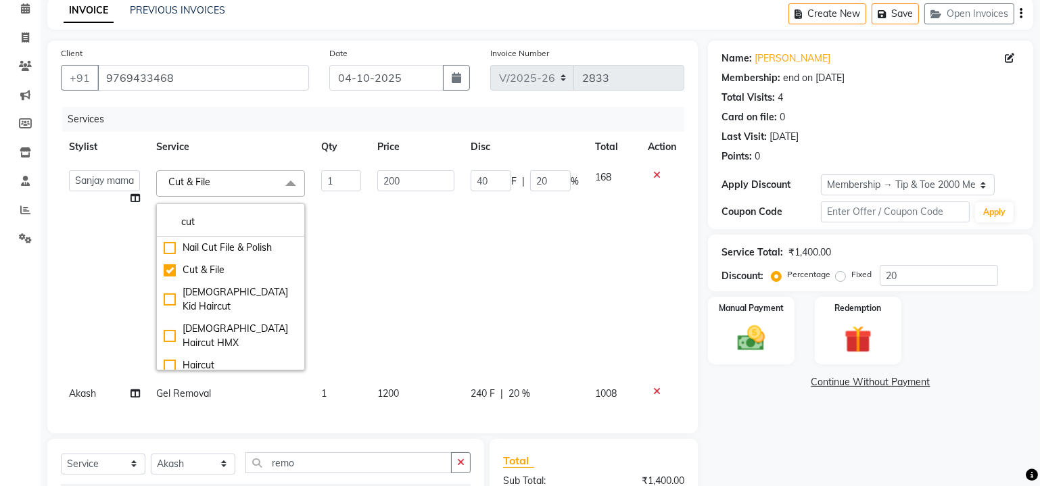
click at [426, 269] on td "200" at bounding box center [415, 270] width 93 height 216
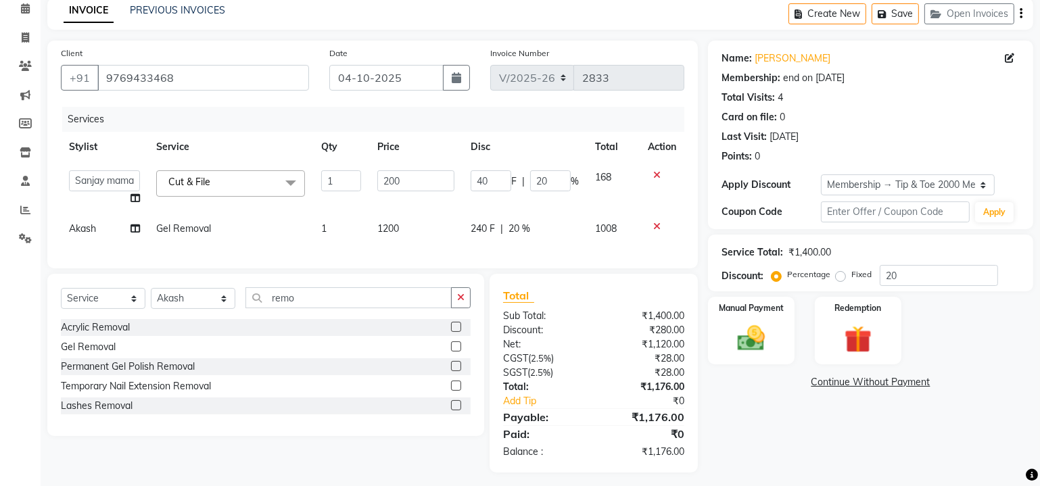
click at [285, 180] on span at bounding box center [290, 183] width 27 height 26
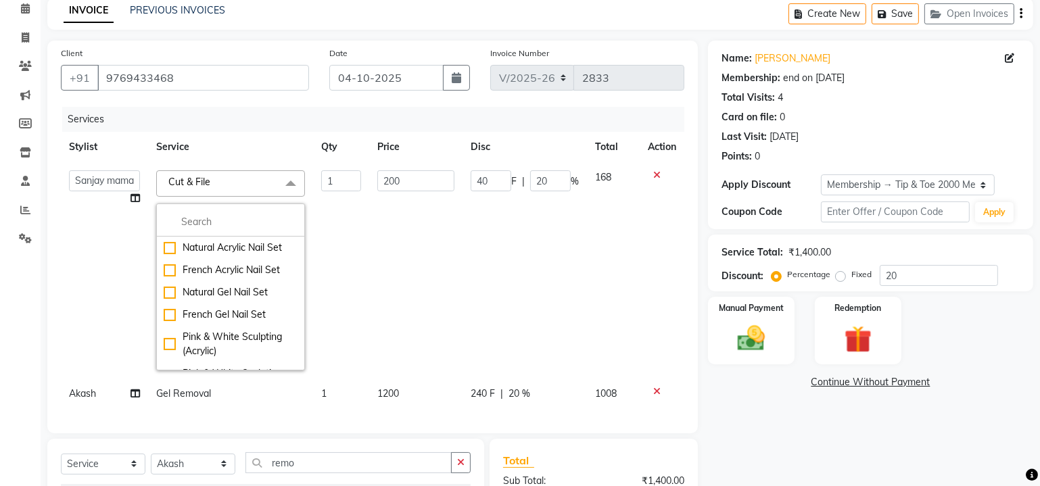
click at [396, 252] on td "200" at bounding box center [415, 270] width 93 height 216
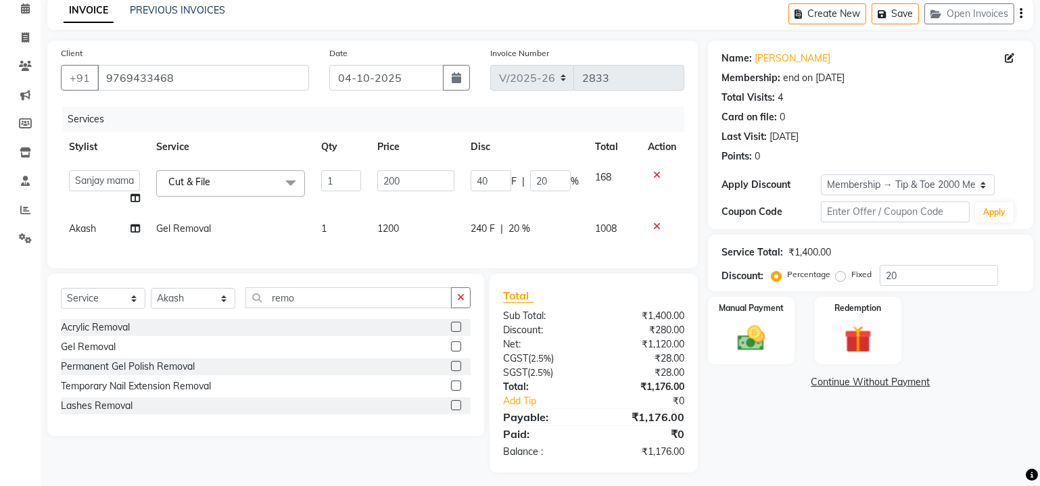
click at [261, 229] on td "Gel Removal" at bounding box center [230, 229] width 165 height 30
select select "41858"
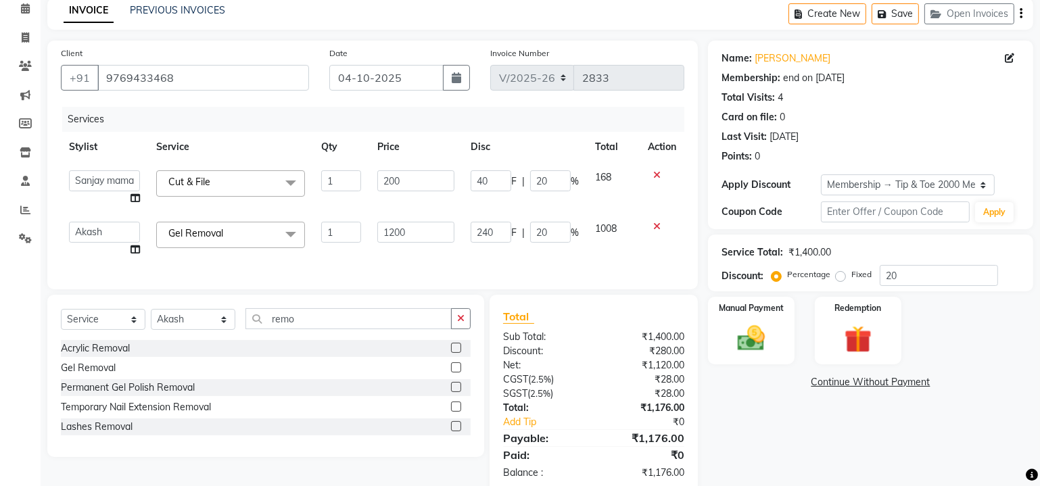
click at [290, 233] on span at bounding box center [290, 235] width 27 height 26
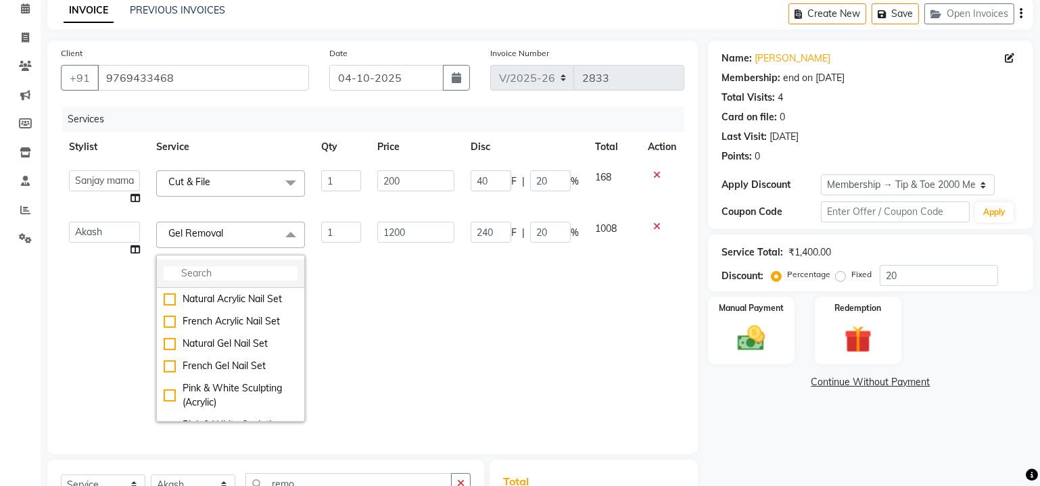
click at [263, 271] on input "multiselect-search" at bounding box center [231, 273] width 134 height 14
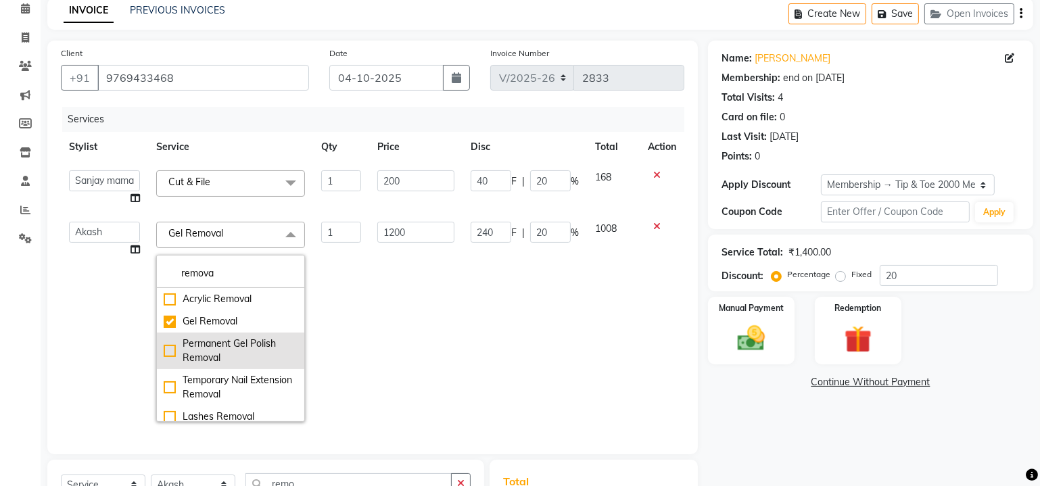
type input "remova"
click at [165, 345] on div "Permanent Gel Polish Removal" at bounding box center [231, 351] width 134 height 28
checkbox input "false"
checkbox input "true"
type input "500"
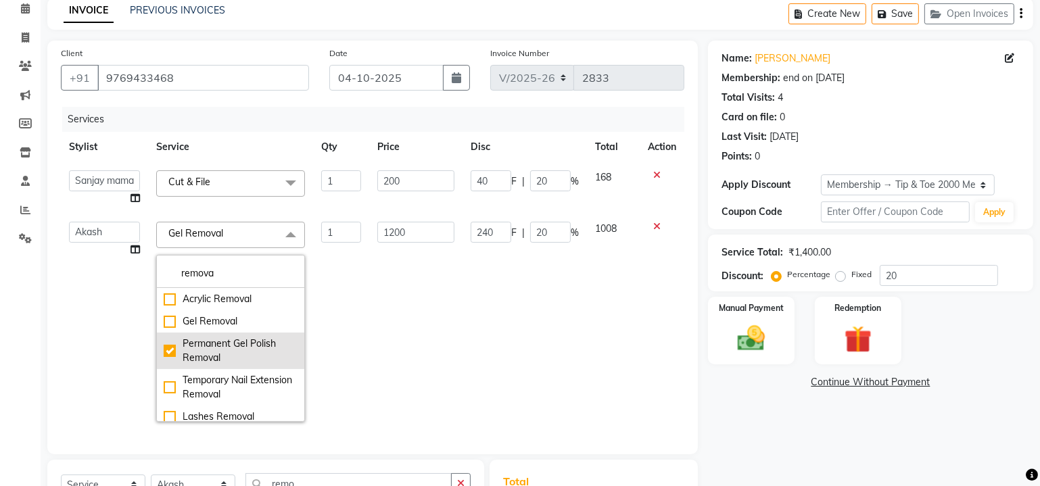
type input "100"
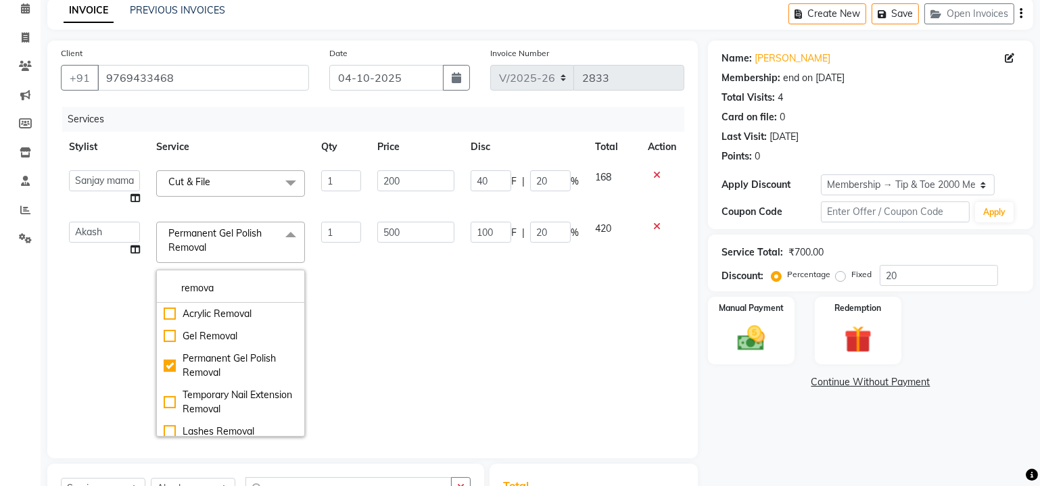
click at [404, 325] on td "500" at bounding box center [415, 329] width 93 height 231
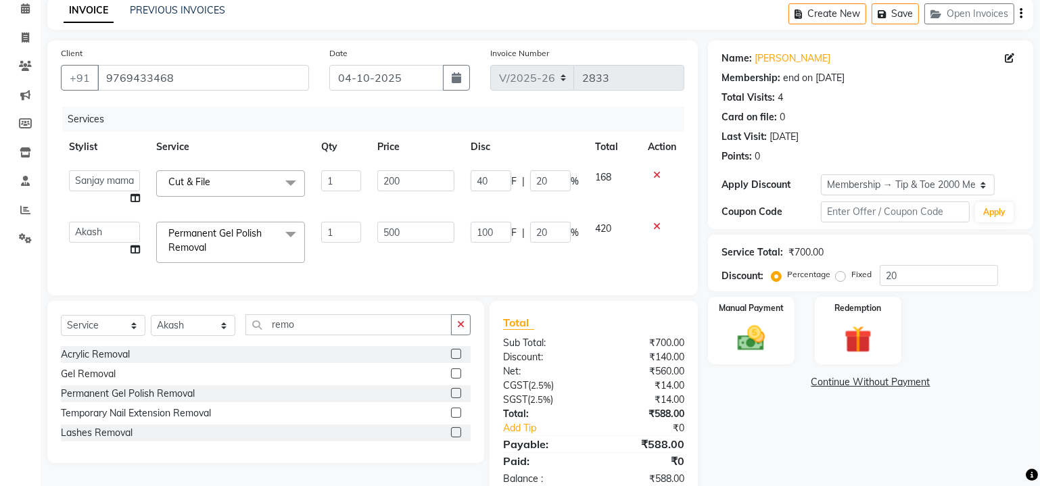
scroll to position [101, 0]
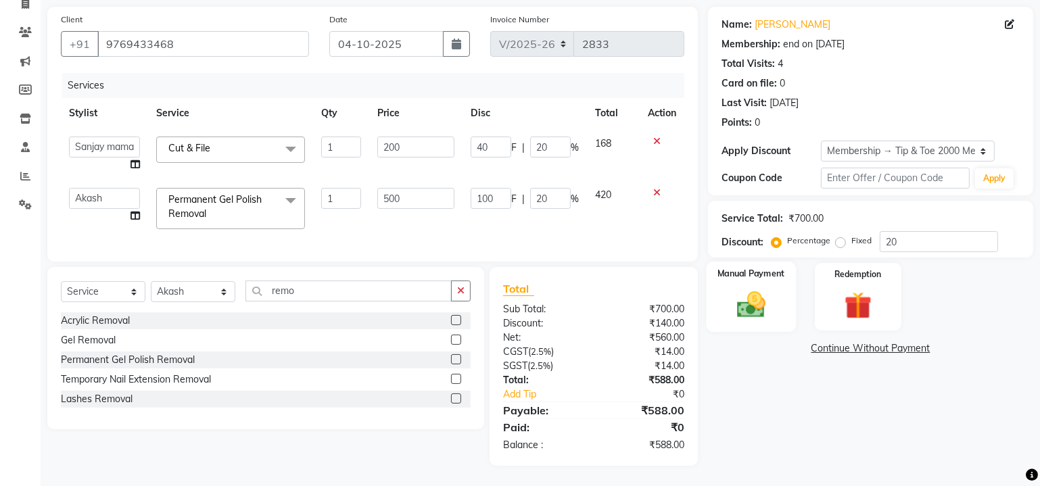
click at [744, 277] on div "Manual Payment" at bounding box center [751, 297] width 90 height 70
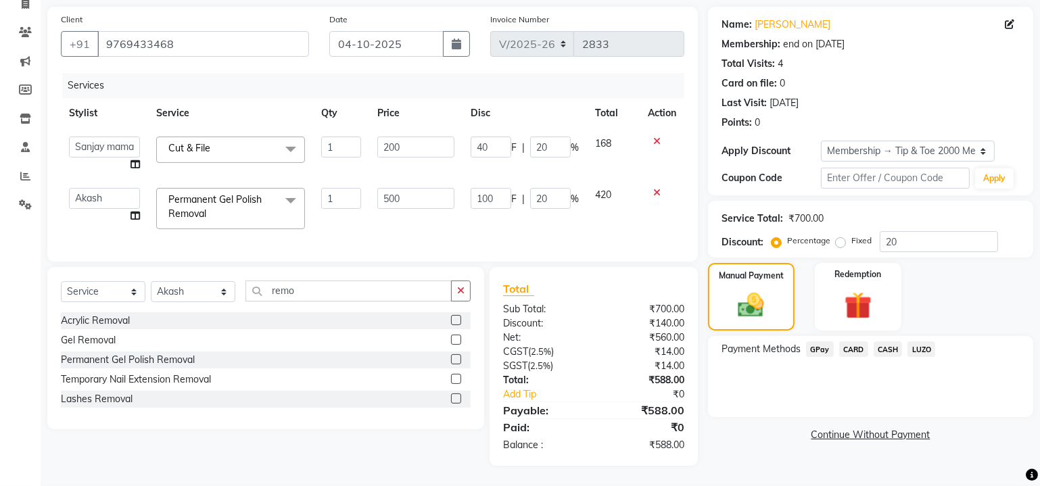
click at [848, 341] on span "CARD" at bounding box center [853, 349] width 29 height 16
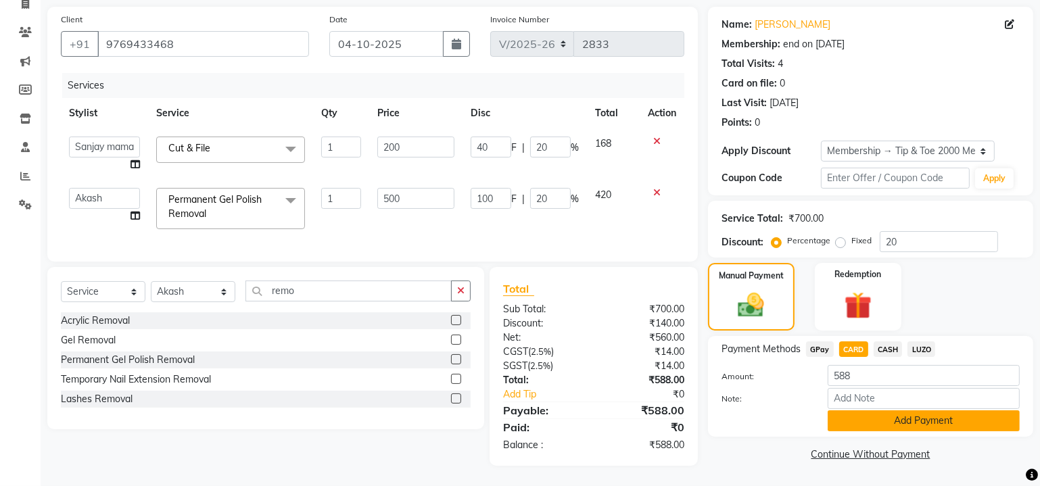
click at [915, 414] on button "Add Payment" at bounding box center [924, 420] width 192 height 21
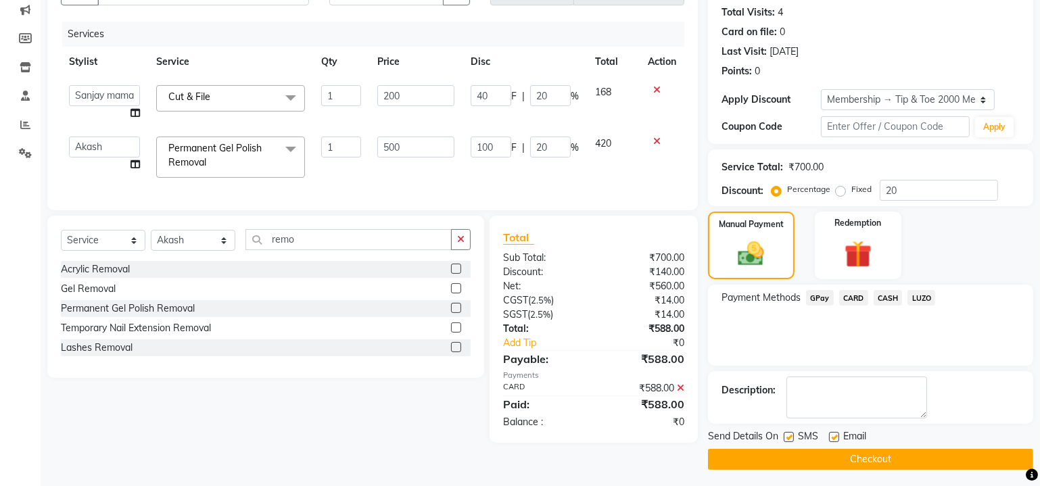
scroll to position [148, 0]
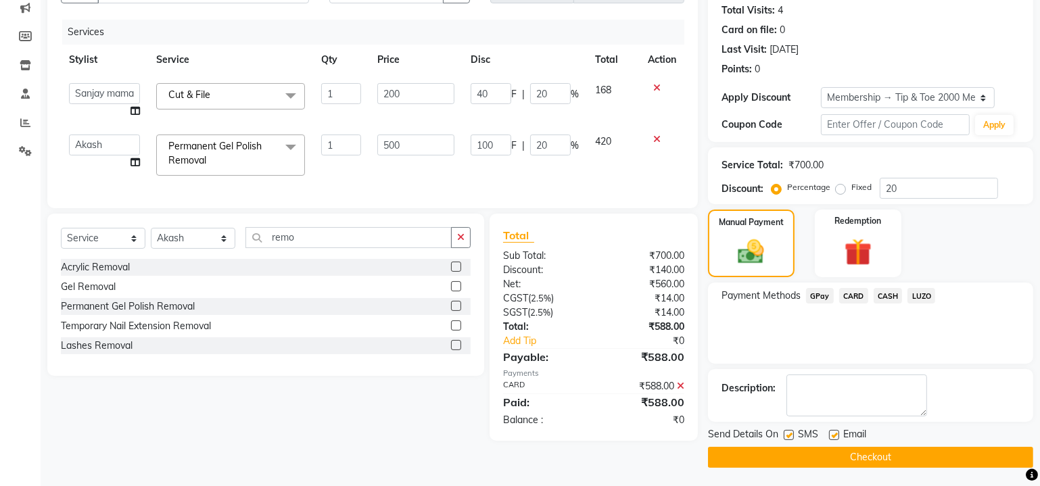
click at [896, 454] on button "Checkout" at bounding box center [870, 457] width 325 height 21
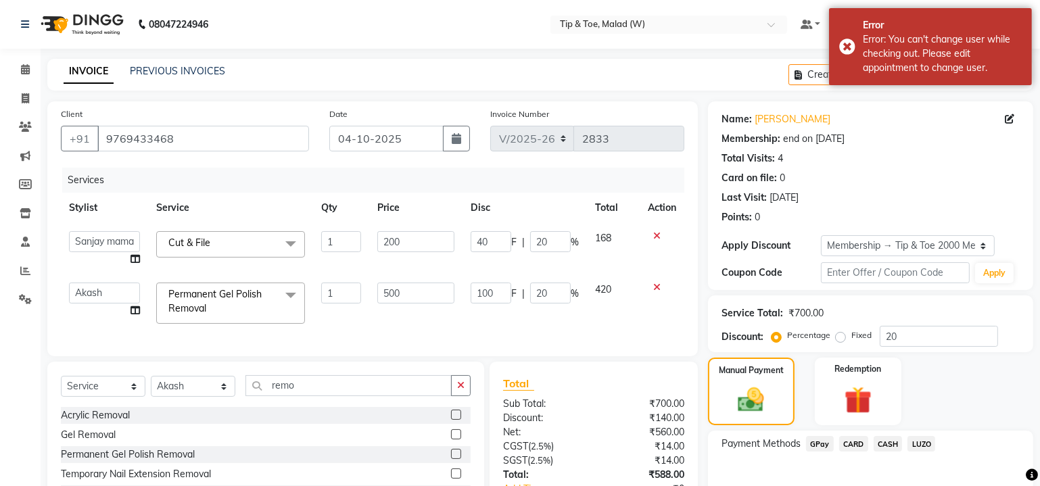
scroll to position [0, 0]
drag, startPoint x: 178, startPoint y: 139, endPoint x: 93, endPoint y: 135, distance: 84.6
click at [93, 135] on div "[PHONE_NUMBER]" at bounding box center [185, 139] width 248 height 26
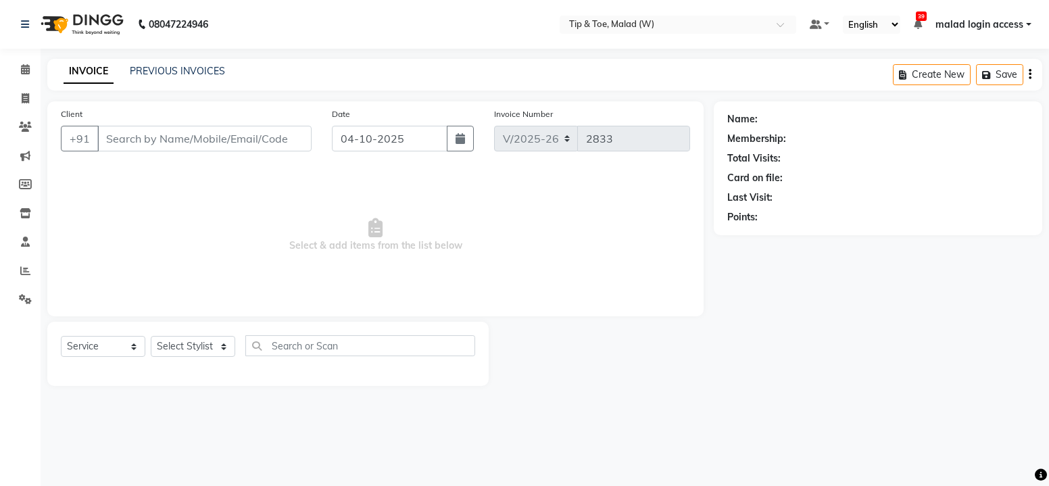
select select "5930"
select select "service"
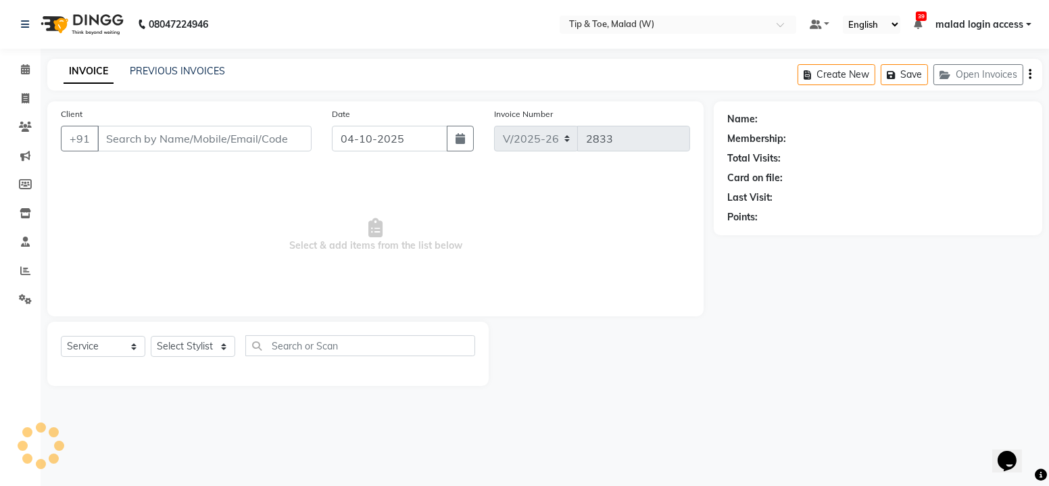
type input "9820691450"
select select "48549"
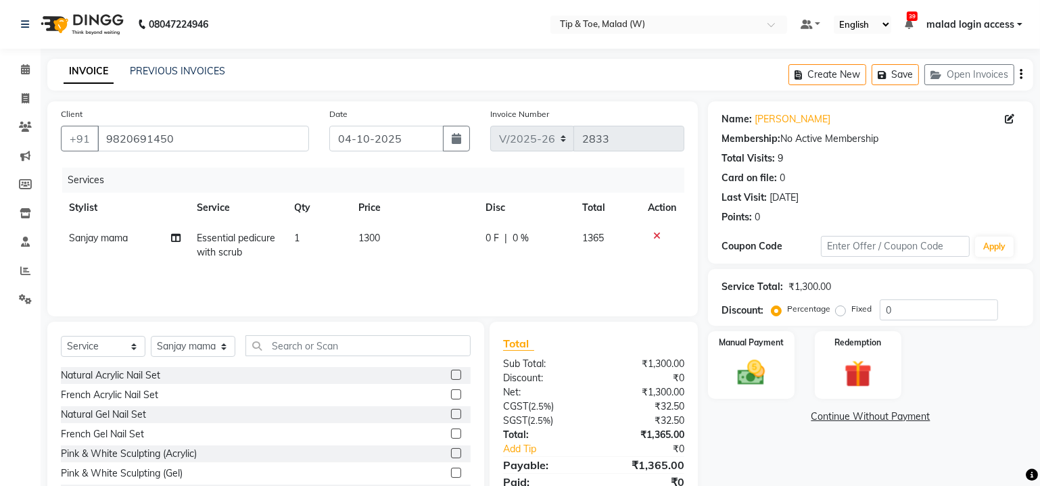
click at [216, 239] on span "Essential pedicure with scrub" at bounding box center [236, 245] width 78 height 26
select select "48549"
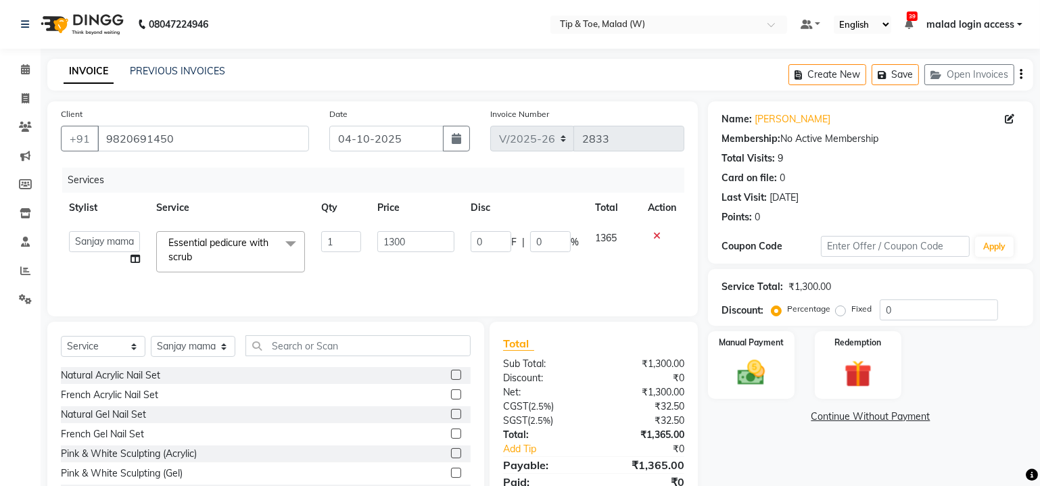
click at [216, 239] on span "Essential pedicure with scrub" at bounding box center [218, 250] width 100 height 26
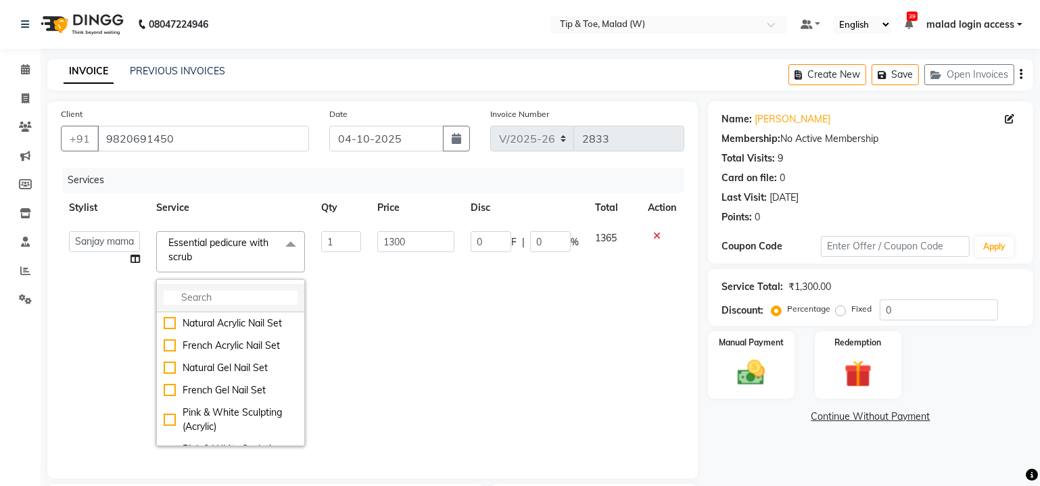
click at [195, 301] on input "multiselect-search" at bounding box center [231, 298] width 134 height 14
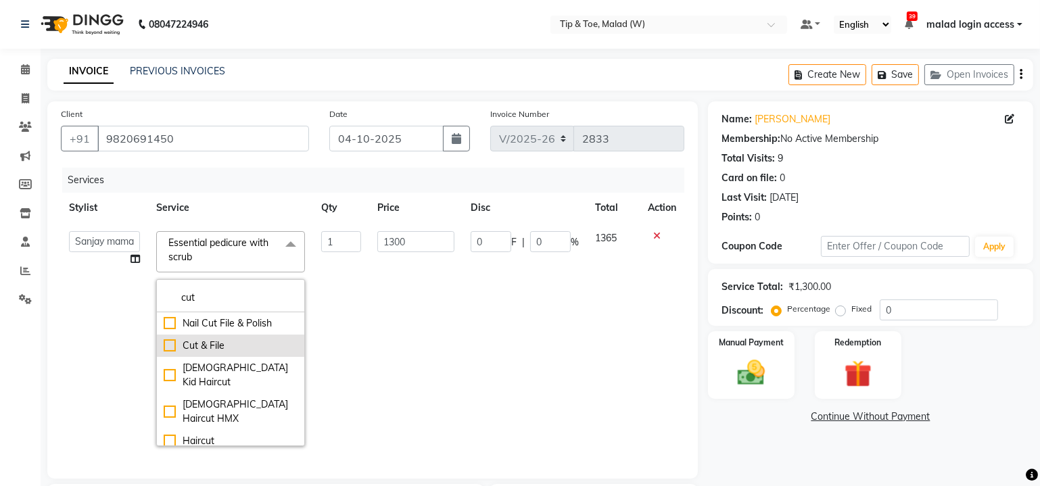
type input "cut"
click at [171, 347] on div "Cut & File" at bounding box center [231, 346] width 134 height 14
type input "200"
checkbox input "true"
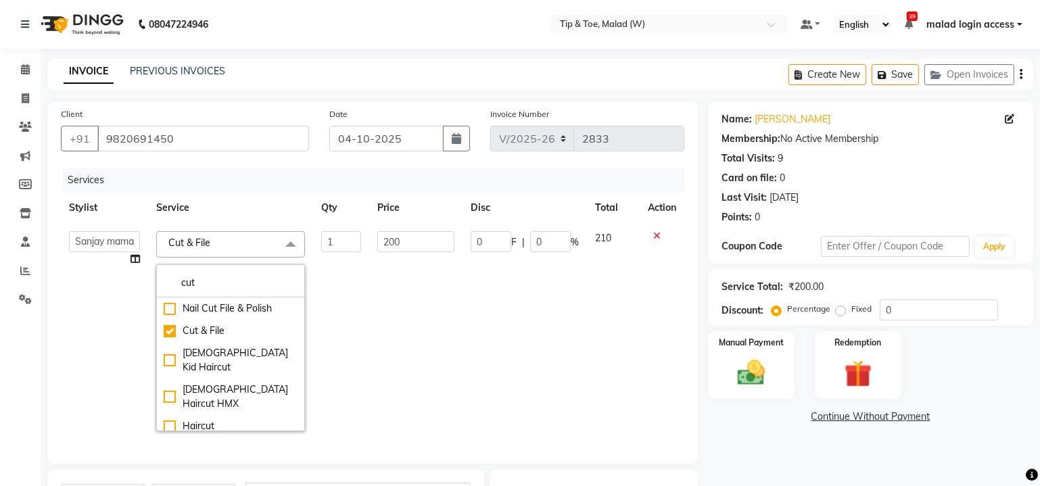
click at [373, 304] on td "200" at bounding box center [415, 331] width 93 height 216
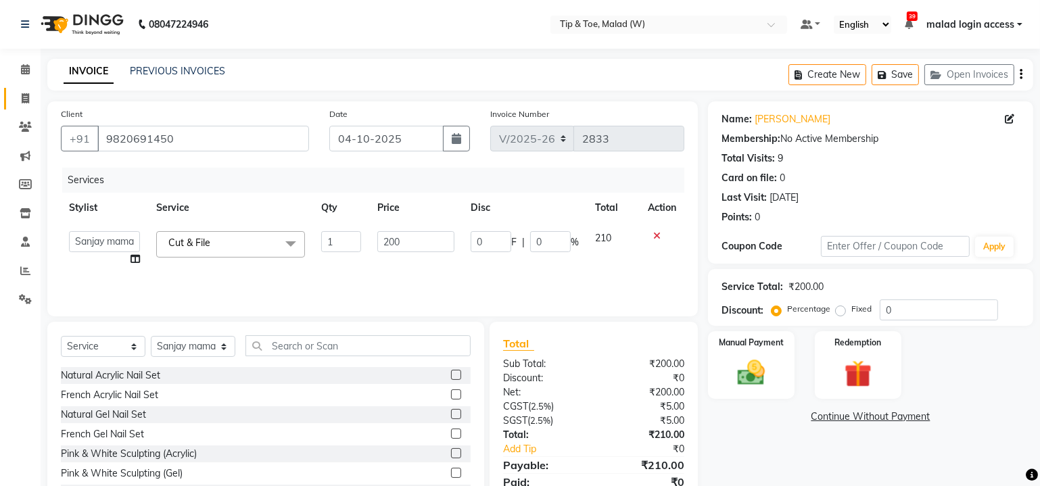
click at [19, 90] on link "Invoice" at bounding box center [20, 99] width 32 height 22
select select "5930"
select select "service"
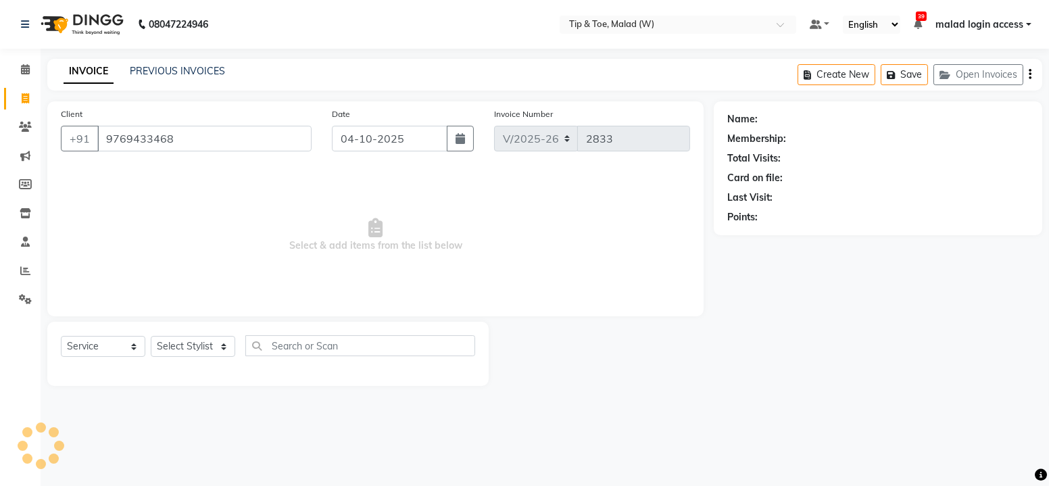
type input "9769433468"
select select "1: Object"
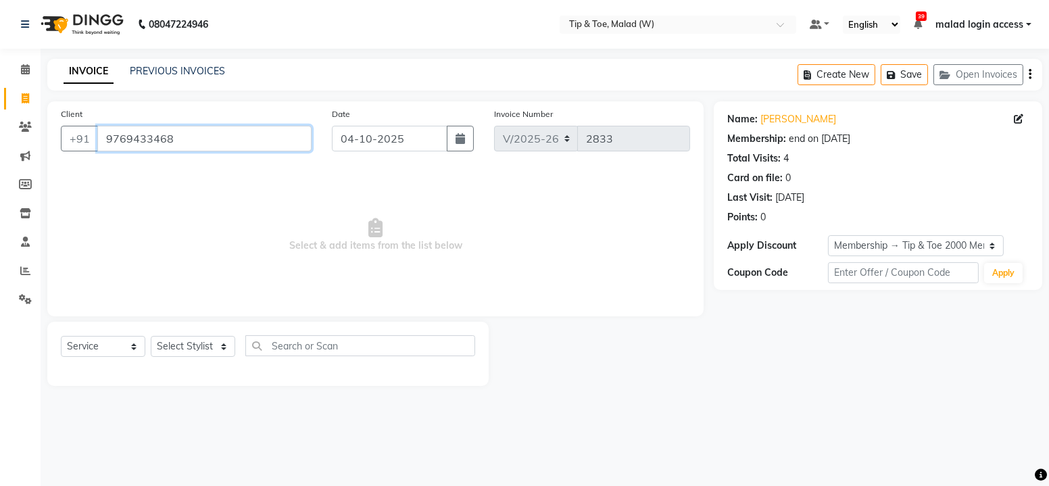
click at [211, 145] on input "9769433468" at bounding box center [204, 139] width 214 height 26
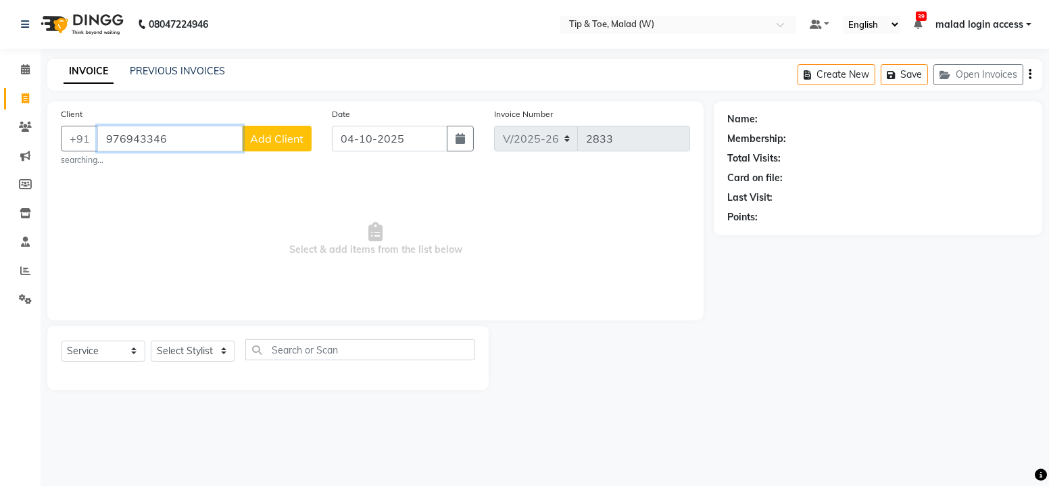
type input "9769433468"
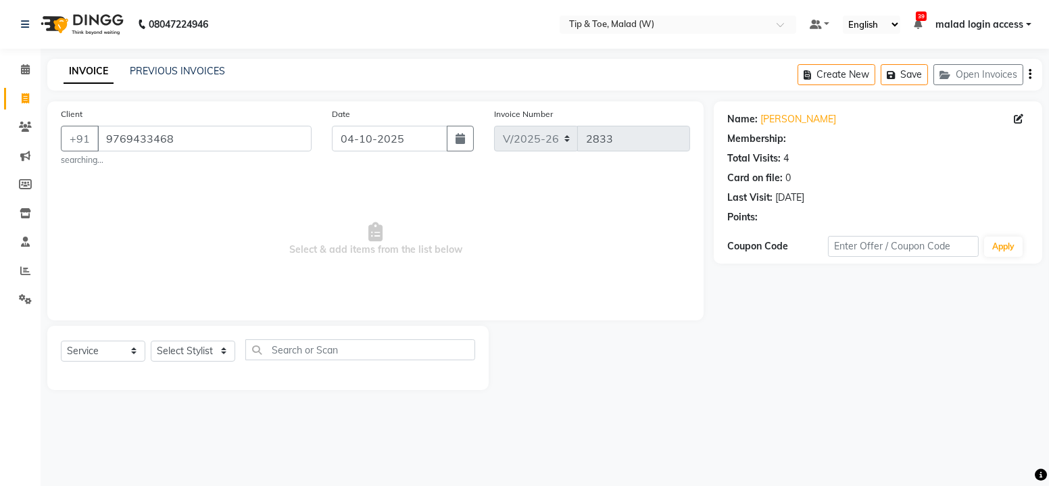
select select "1: Object"
click at [21, 62] on span at bounding box center [26, 70] width 24 height 16
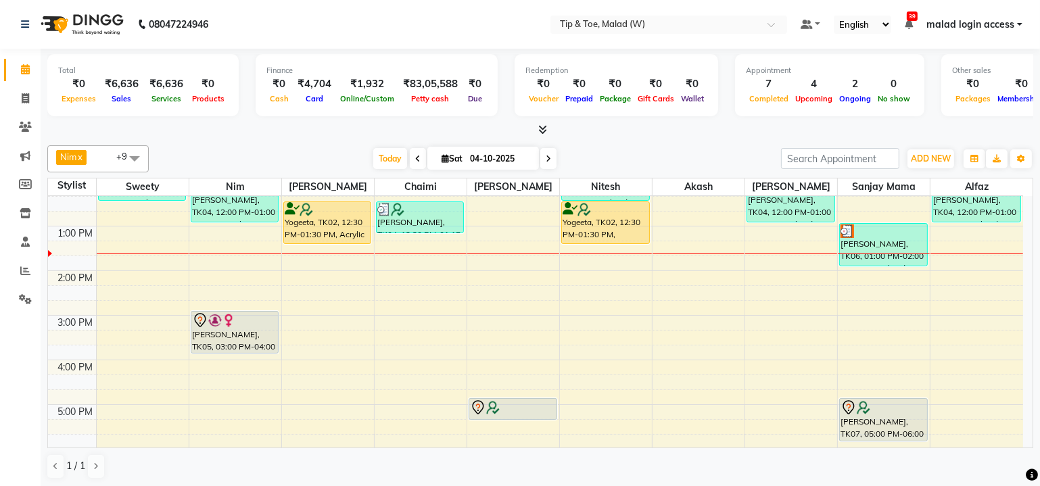
scroll to position [122, 0]
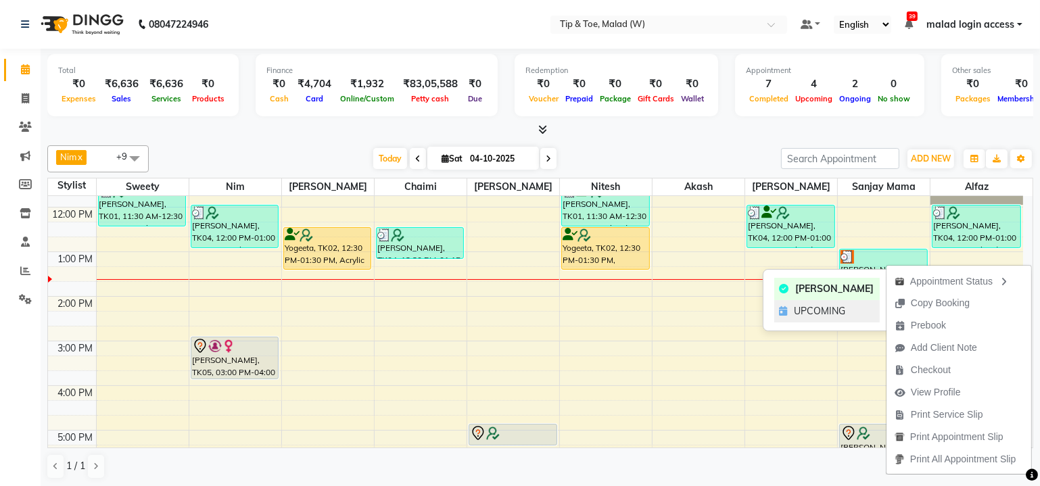
click at [846, 310] on div "UPCOMING" at bounding box center [826, 311] width 105 height 22
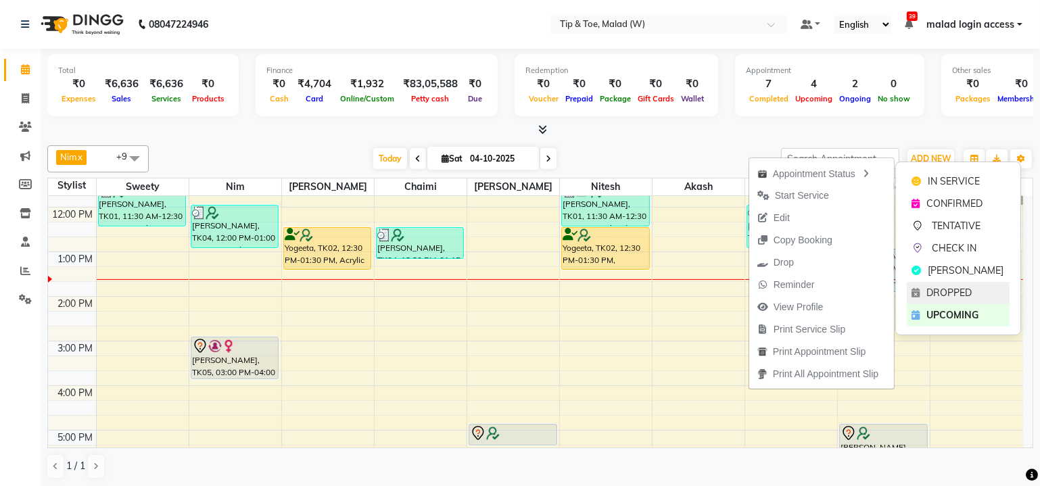
click at [978, 295] on div "DROPPED" at bounding box center [958, 293] width 103 height 22
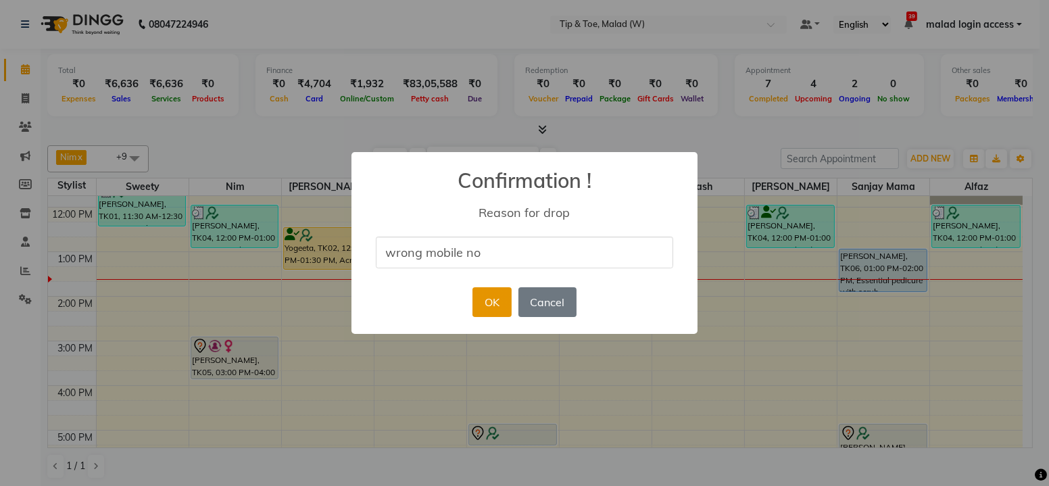
type input "wrong mobile no"
click at [482, 312] on button "OK" at bounding box center [492, 302] width 39 height 30
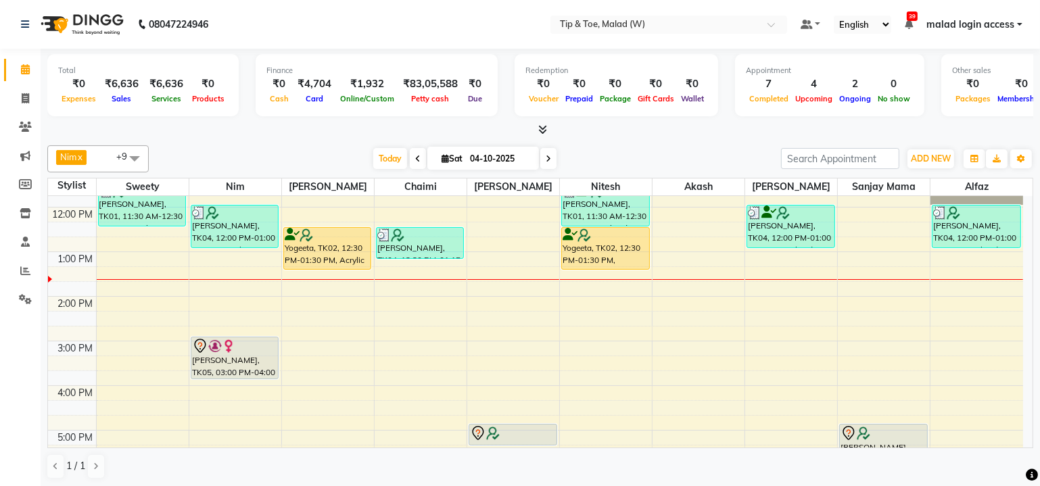
click at [880, 257] on div "9:00 AM 10:00 AM 11:00 AM 12:00 PM 1:00 PM 2:00 PM 3:00 PM 4:00 PM 5:00 PM 6:00…" at bounding box center [535, 408] width 975 height 669
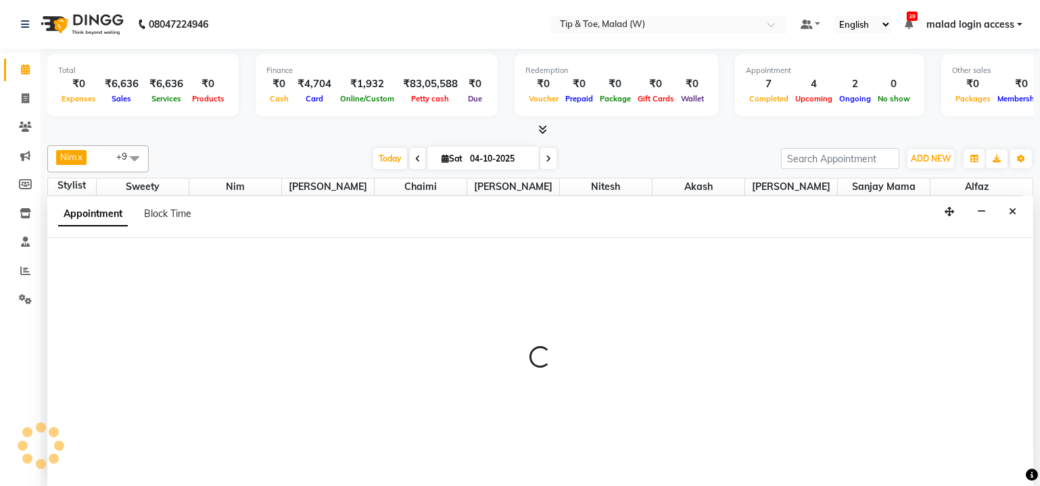
scroll to position [0, 0]
select select "48549"
select select "tentative"
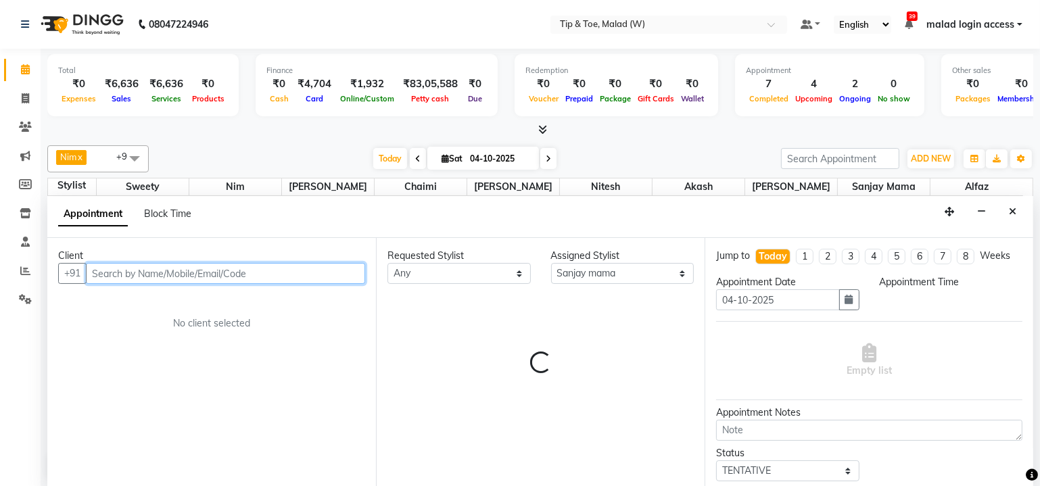
select select "780"
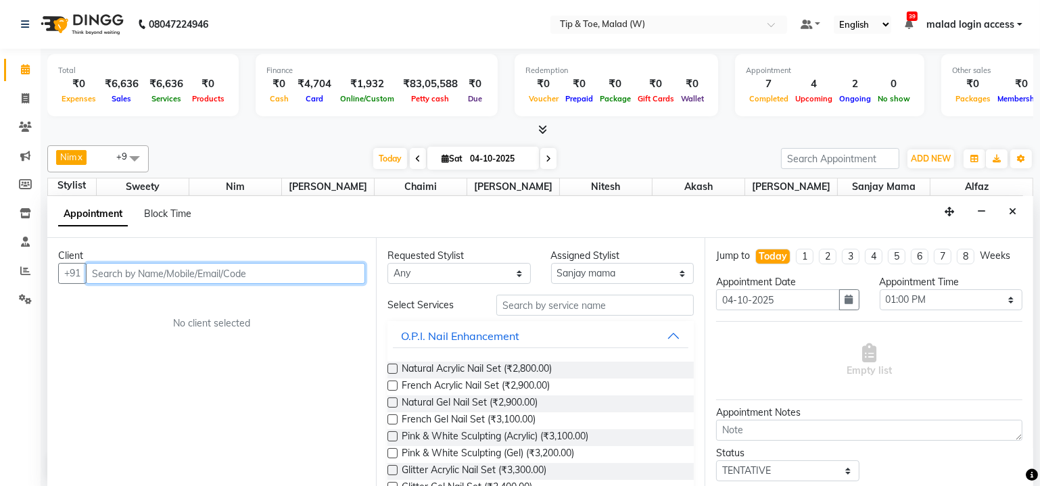
click at [152, 274] on input "text" at bounding box center [225, 273] width 279 height 21
paste input "9769433468"
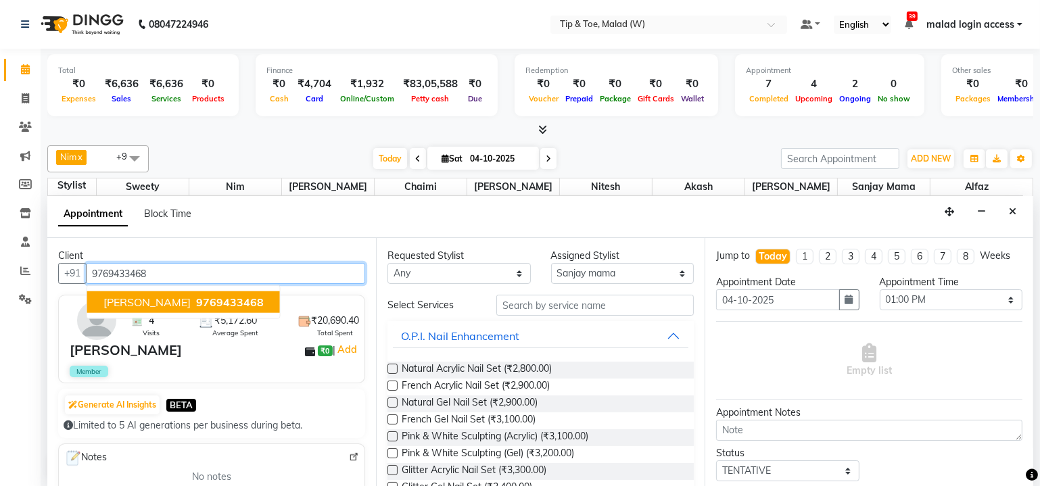
click at [264, 299] on span "9769433468" at bounding box center [230, 302] width 68 height 14
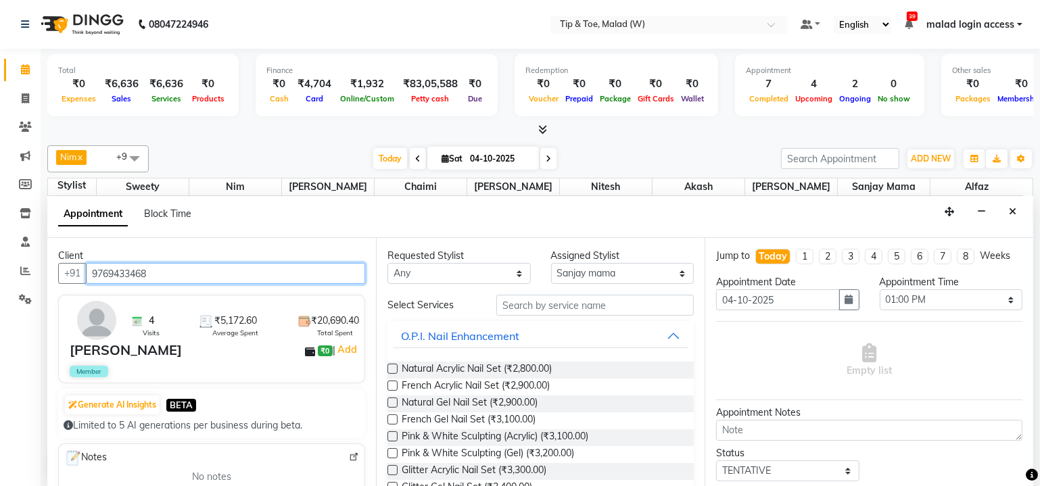
type input "9769433468"
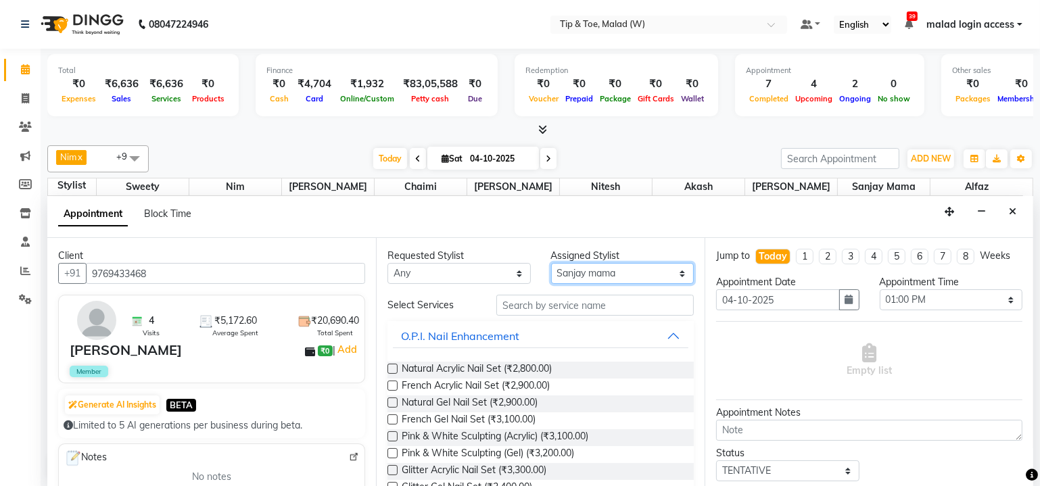
click at [584, 272] on select "Select Akash Alfaz Chaimi [PERSON_NAME] [PERSON_NAME] [PERSON_NAME] [PERSON_NAM…" at bounding box center [622, 273] width 143 height 21
select select "41858"
click at [551, 263] on select "Select Akash Alfaz Chaimi [PERSON_NAME] [PERSON_NAME] [PERSON_NAME] [PERSON_NAM…" at bounding box center [622, 273] width 143 height 21
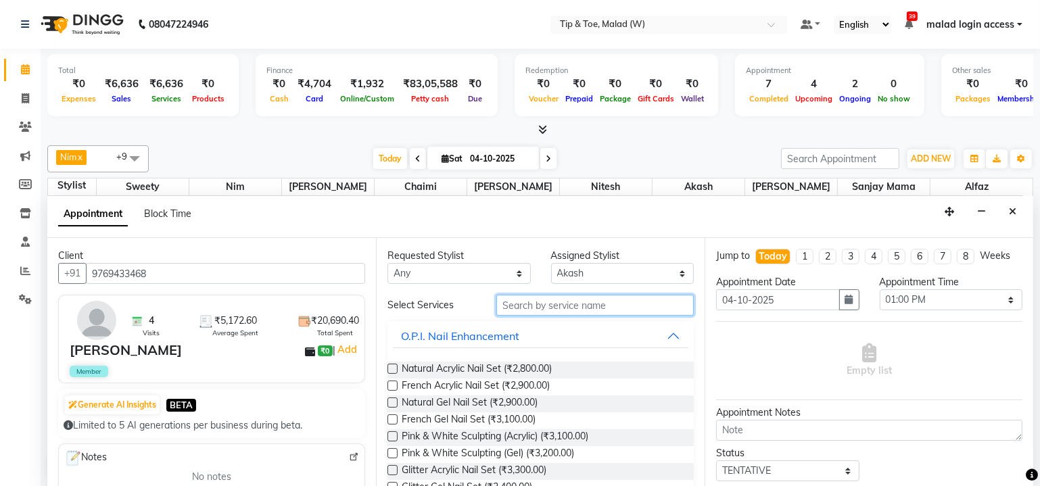
click at [567, 301] on input "text" at bounding box center [594, 305] width 197 height 21
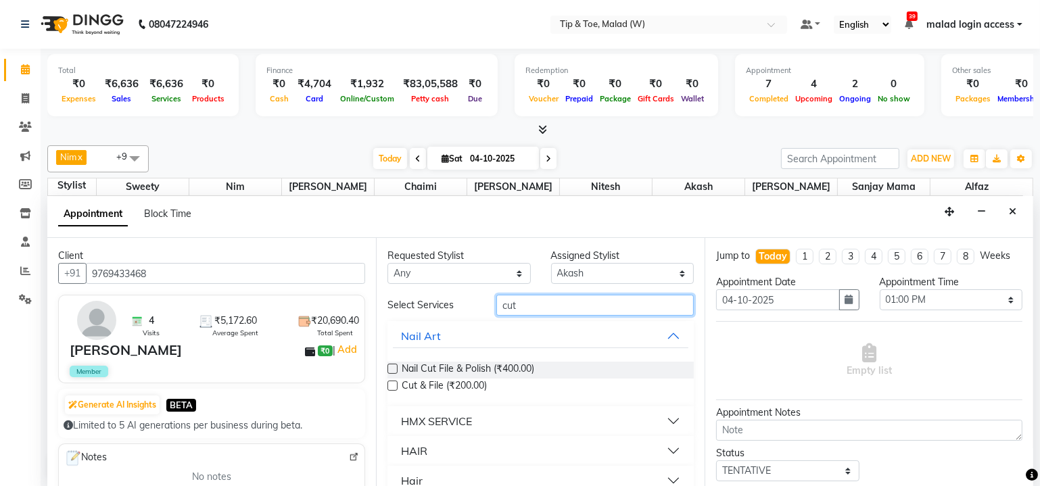
type input "cut"
click at [393, 381] on label at bounding box center [392, 386] width 10 height 10
click at [393, 383] on input "checkbox" at bounding box center [391, 387] width 9 height 9
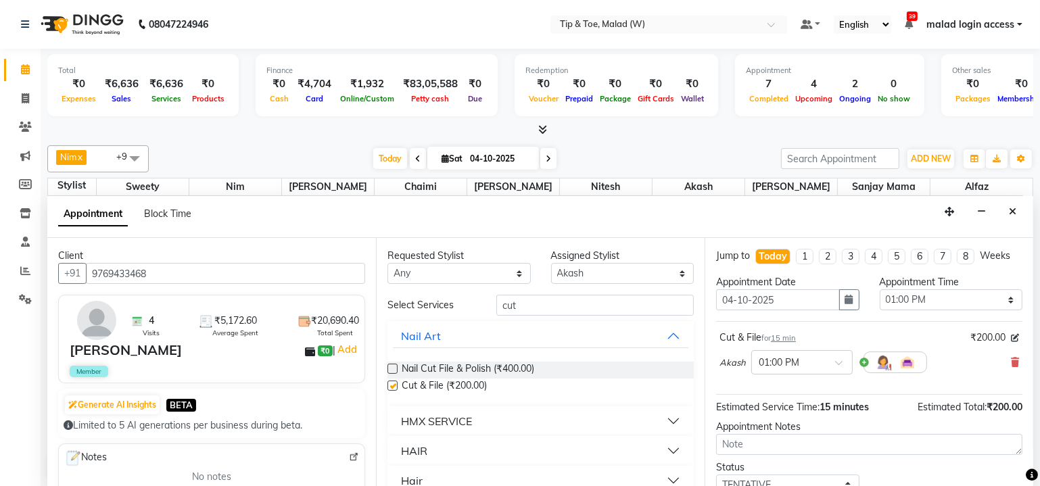
checkbox input "false"
drag, startPoint x: 537, startPoint y: 299, endPoint x: 448, endPoint y: 299, distance: 89.2
click at [449, 298] on div "Select Services cut" at bounding box center [540, 305] width 327 height 21
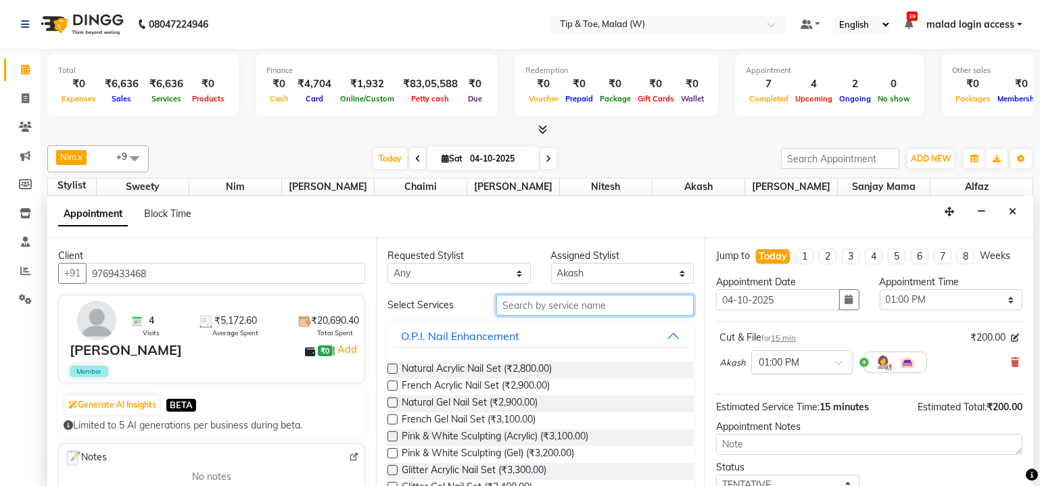
type input "g"
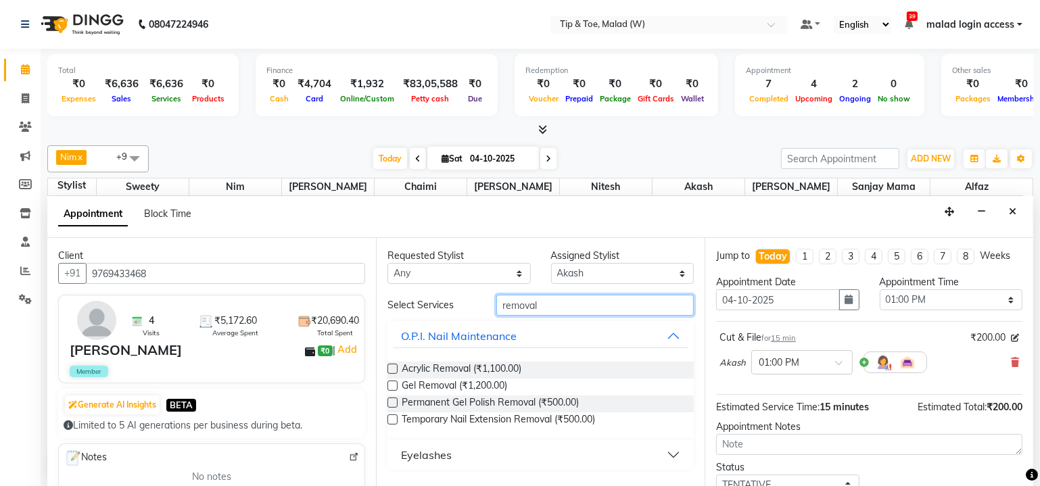
type input "removal"
click at [394, 398] on label at bounding box center [392, 403] width 10 height 10
click at [394, 400] on input "checkbox" at bounding box center [391, 404] width 9 height 9
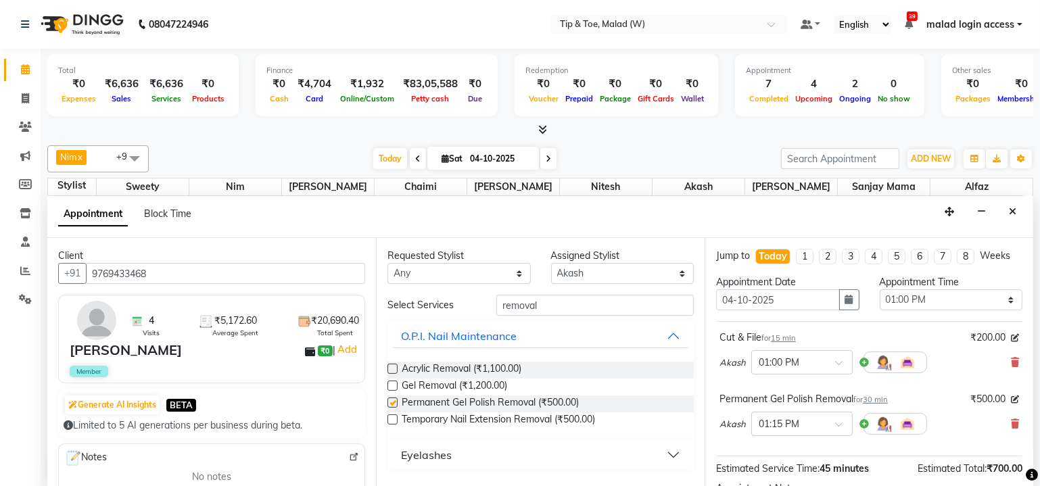
checkbox input "false"
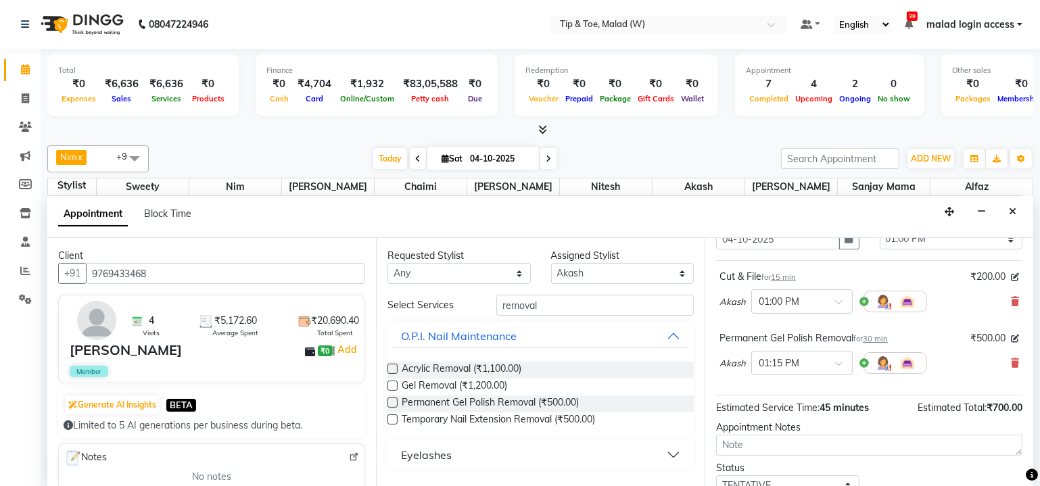
scroll to position [153, 0]
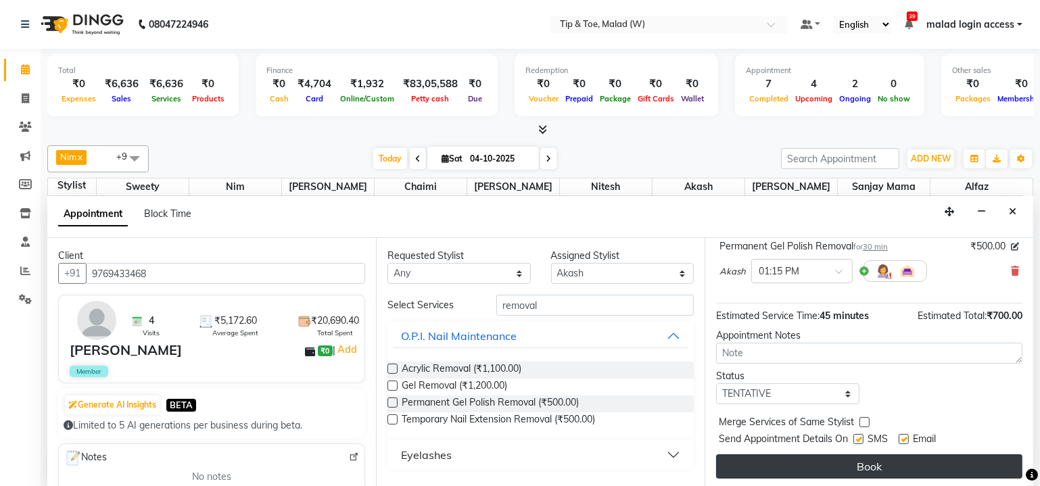
click at [861, 462] on button "Book" at bounding box center [869, 466] width 306 height 24
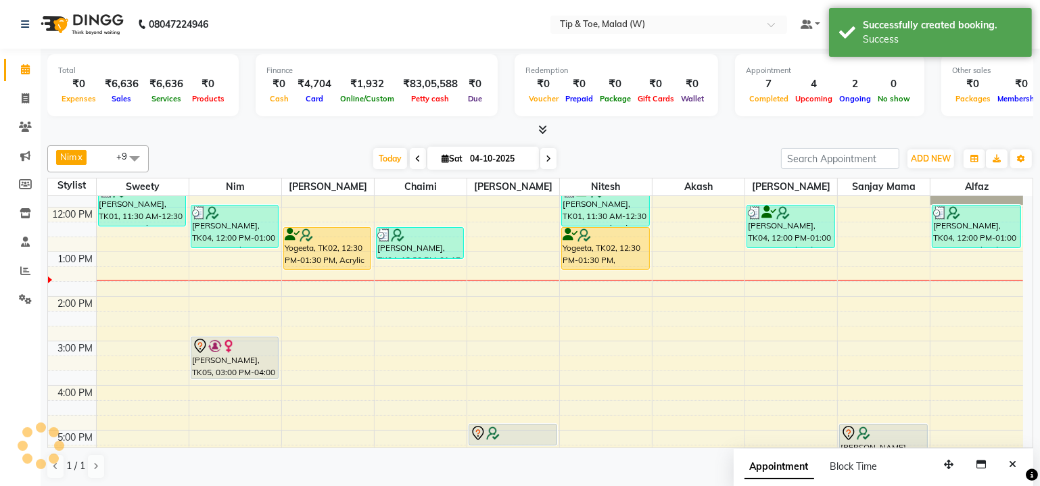
scroll to position [0, 0]
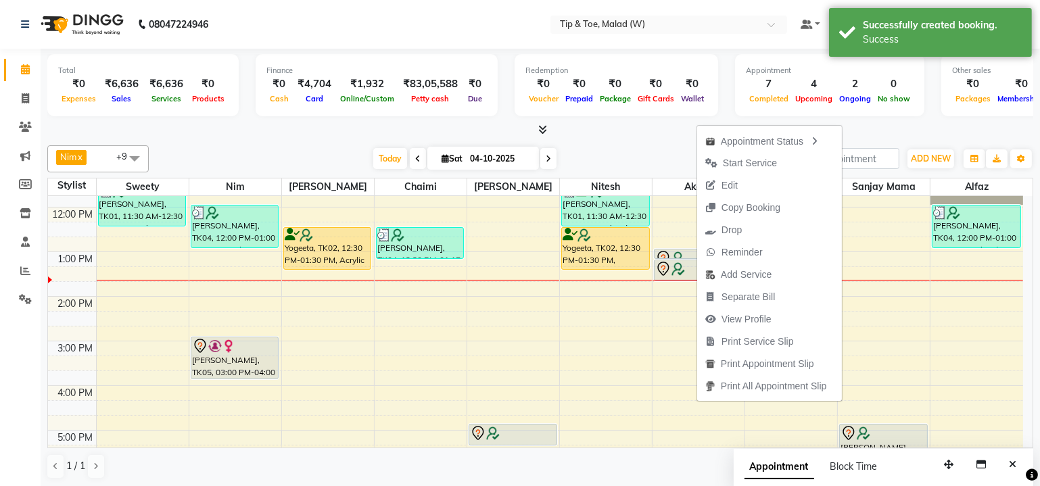
click at [745, 164] on span "Start Service" at bounding box center [750, 163] width 54 height 14
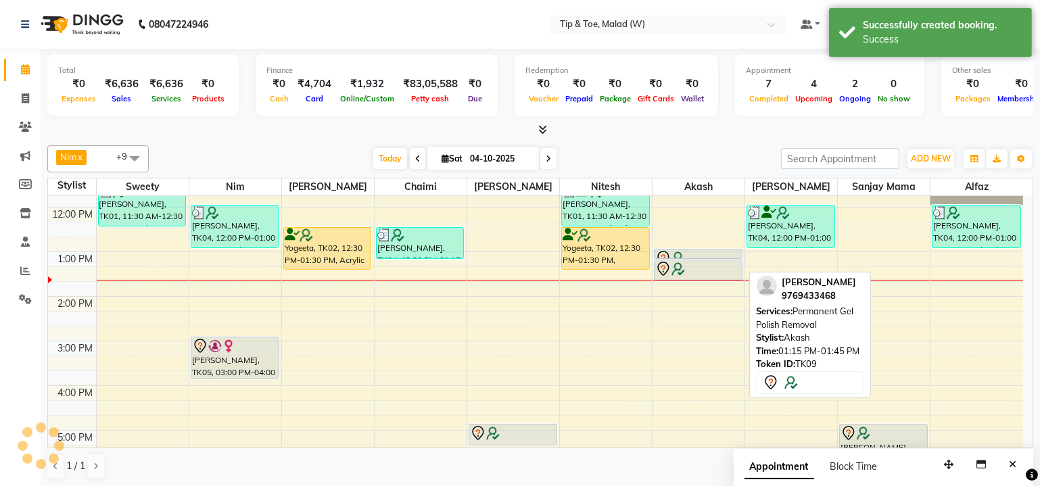
click at [714, 262] on div at bounding box center [698, 269] width 86 height 16
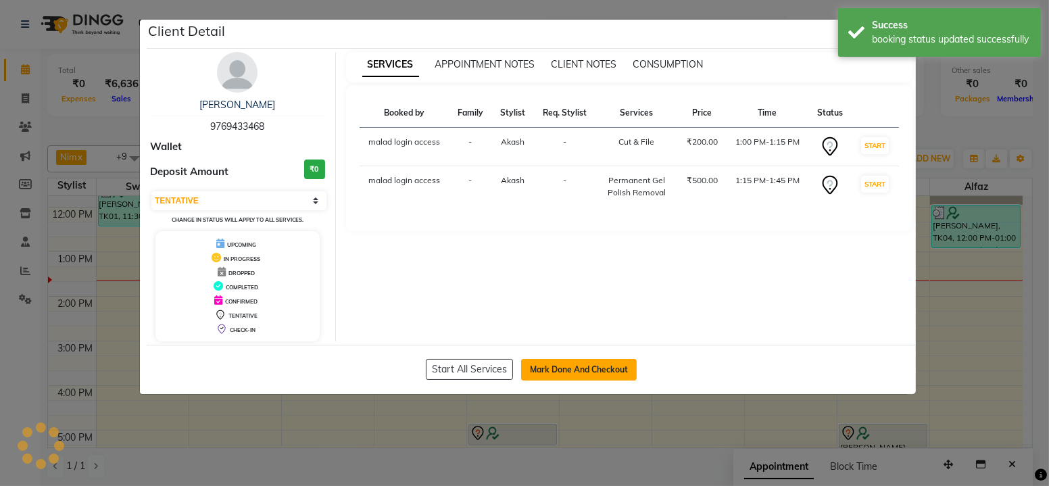
select select "select"
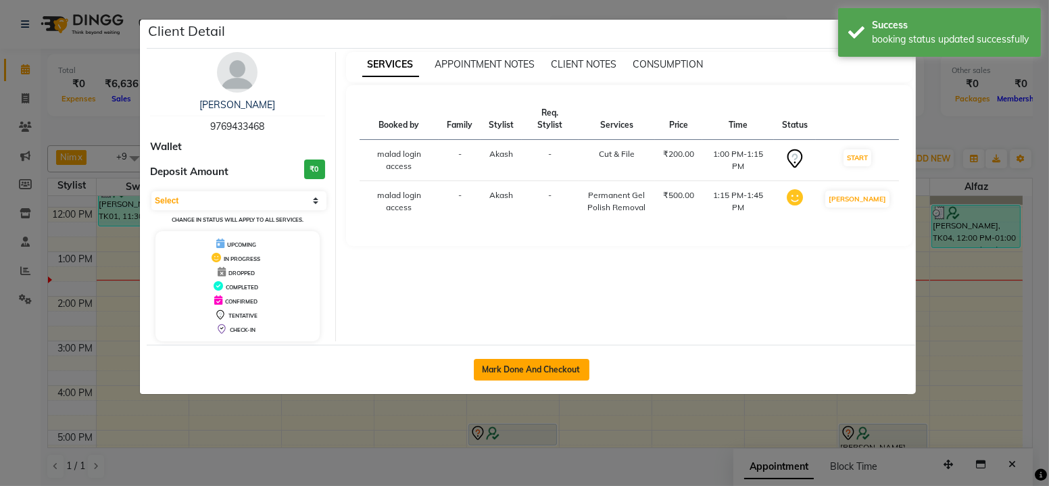
click at [550, 366] on button "Mark Done And Checkout" at bounding box center [532, 370] width 116 height 22
select select "5930"
select select "service"
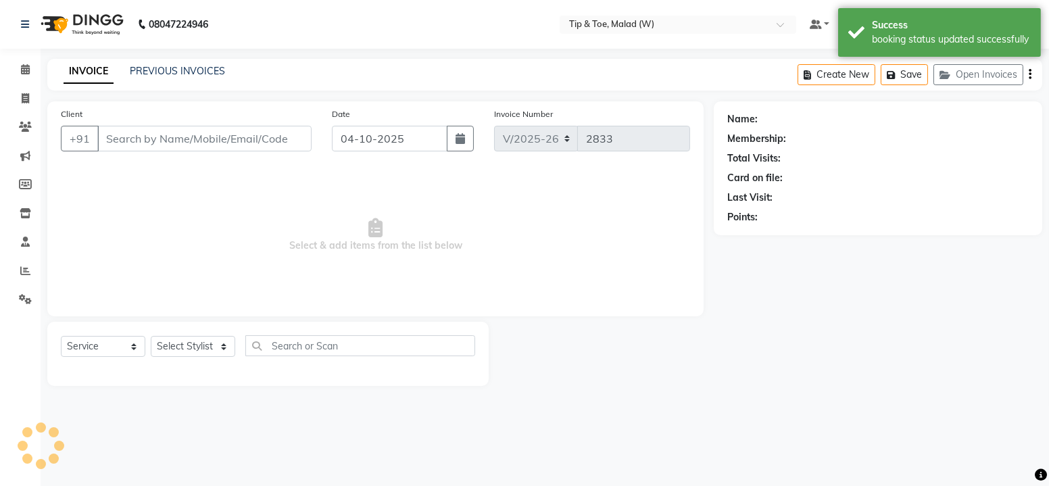
type input "9769433468"
select select "41858"
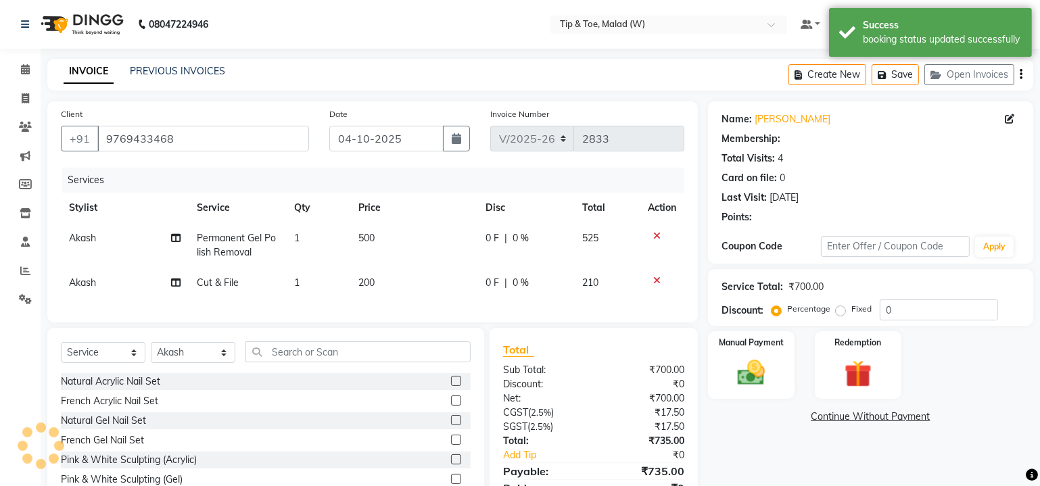
type input "20"
select select "1: Object"
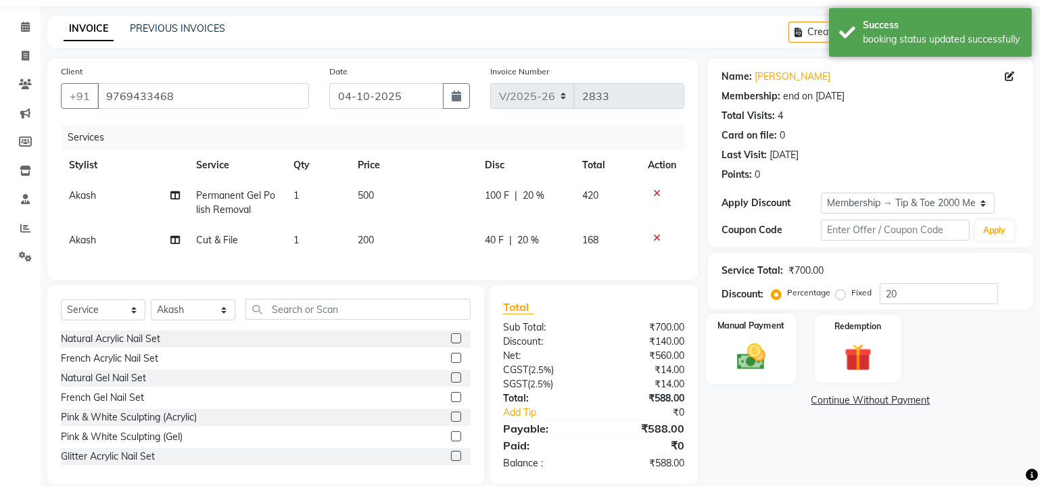
scroll to position [70, 0]
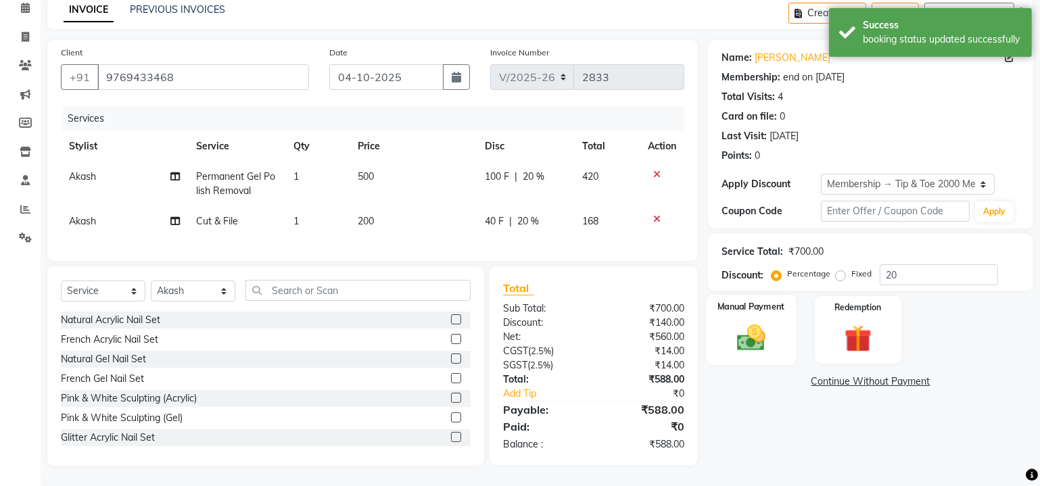
click at [759, 322] on img at bounding box center [751, 338] width 46 height 33
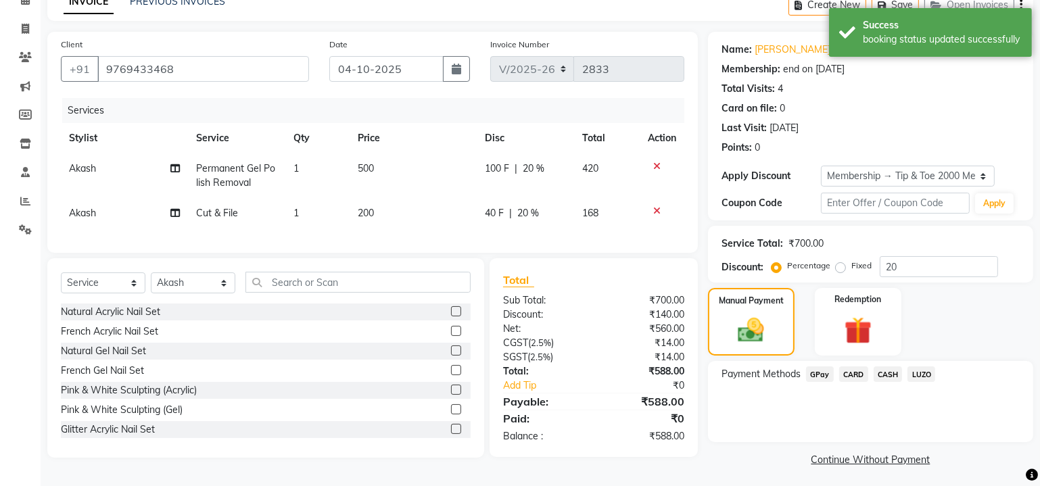
click at [845, 375] on span "CARD" at bounding box center [853, 374] width 29 height 16
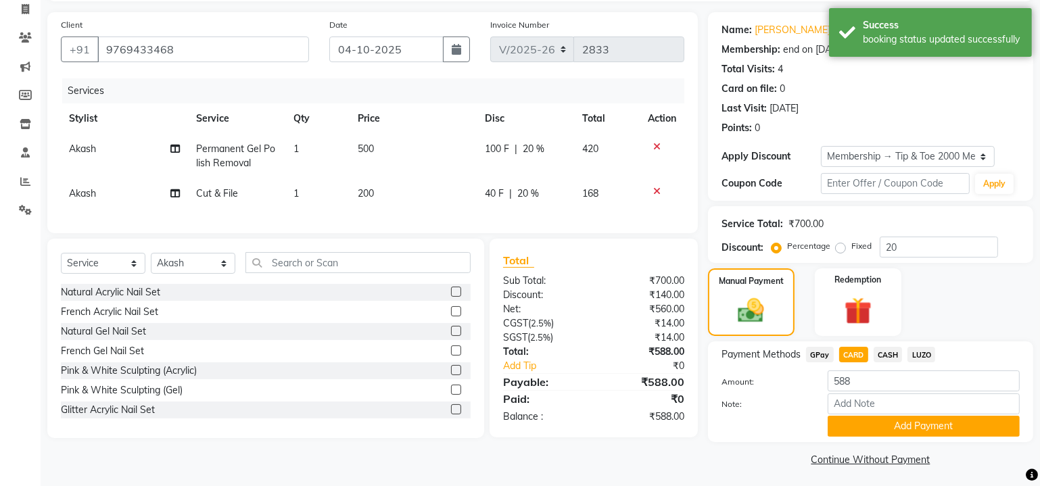
scroll to position [91, 0]
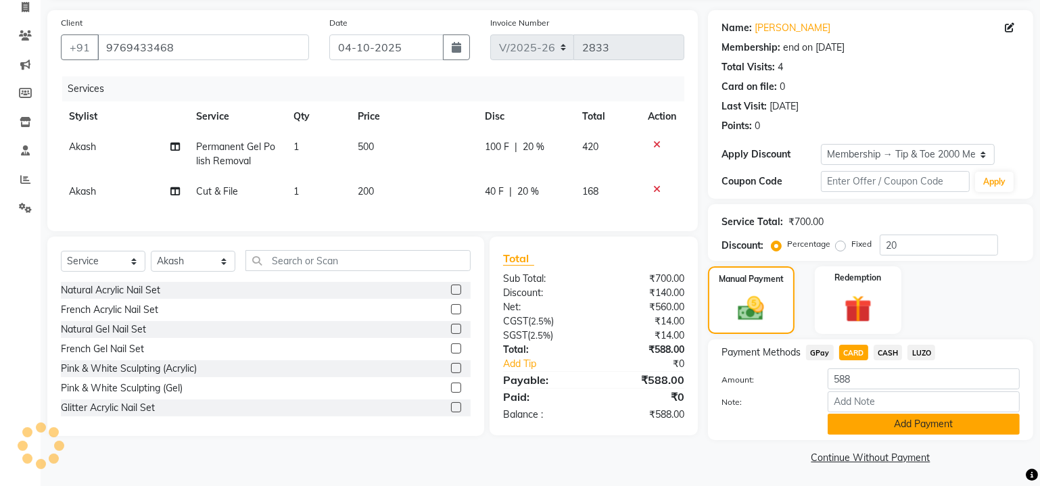
click at [886, 428] on button "Add Payment" at bounding box center [924, 424] width 192 height 21
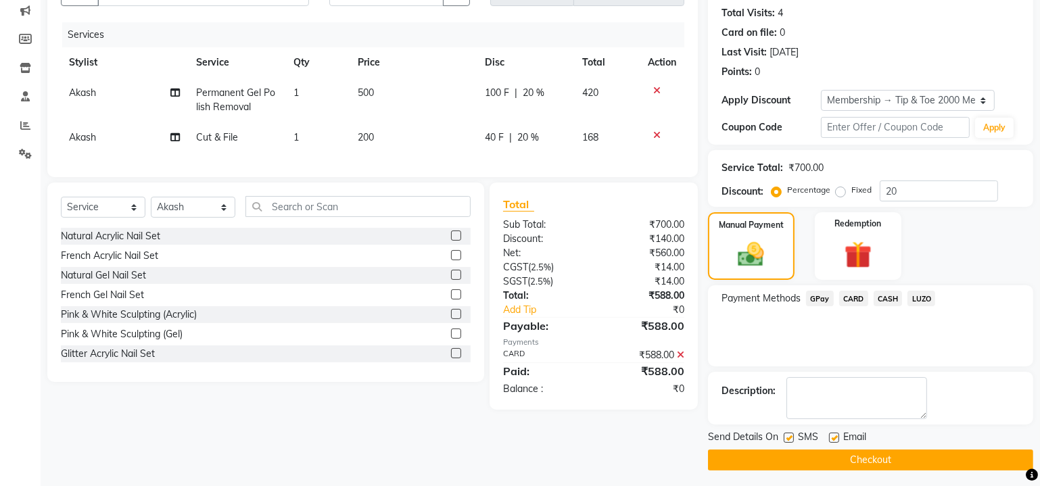
scroll to position [148, 0]
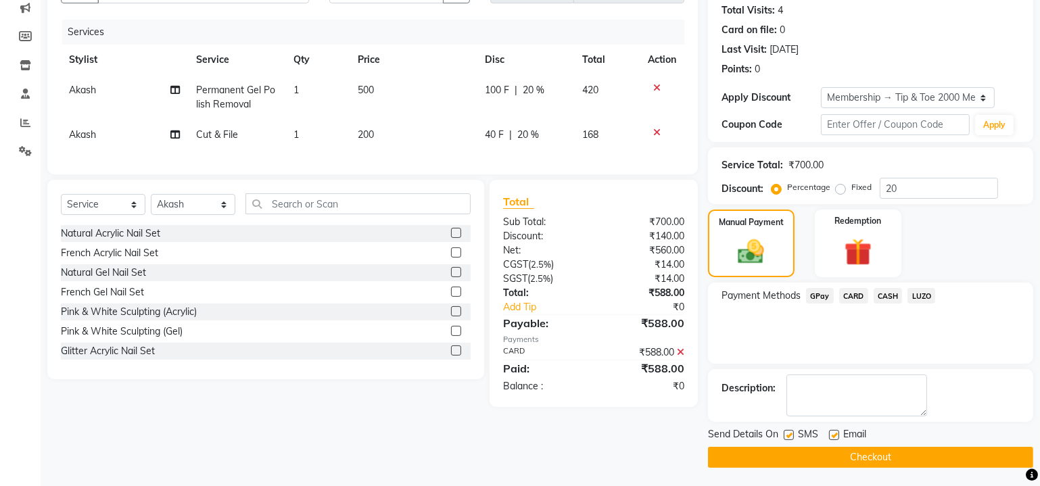
click at [894, 457] on button "Checkout" at bounding box center [870, 457] width 325 height 21
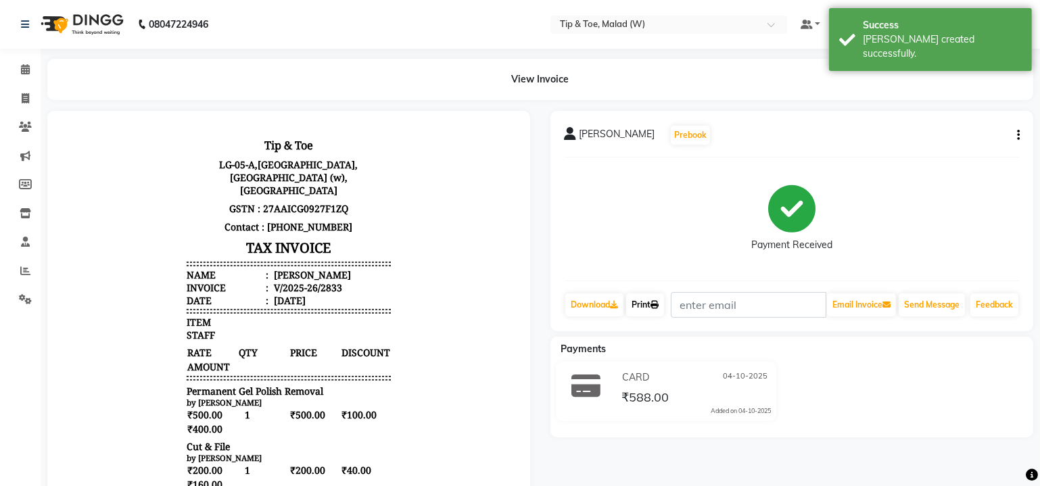
click at [650, 313] on link "Print" at bounding box center [645, 304] width 38 height 23
drag, startPoint x: 264, startPoint y: 259, endPoint x: 360, endPoint y: 262, distance: 95.4
click at [360, 268] on li "Name : [PERSON_NAME]" at bounding box center [288, 274] width 204 height 13
copy div "[PERSON_NAME]"
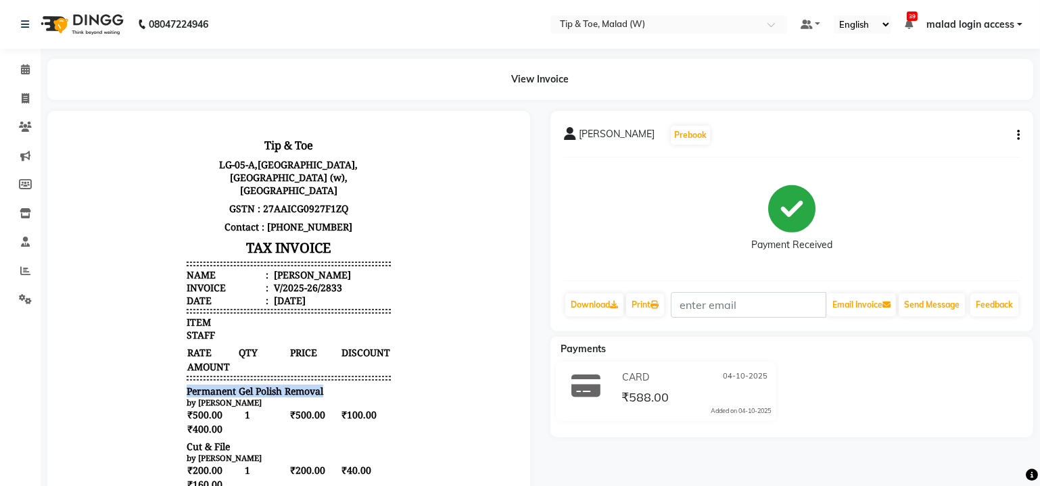
drag, startPoint x: 176, startPoint y: 375, endPoint x: 356, endPoint y: 376, distance: 179.2
click at [356, 384] on div "Permanent Gel Polish Removal" at bounding box center [288, 390] width 204 height 13
copy span "Permanent Gel Polish Removal"
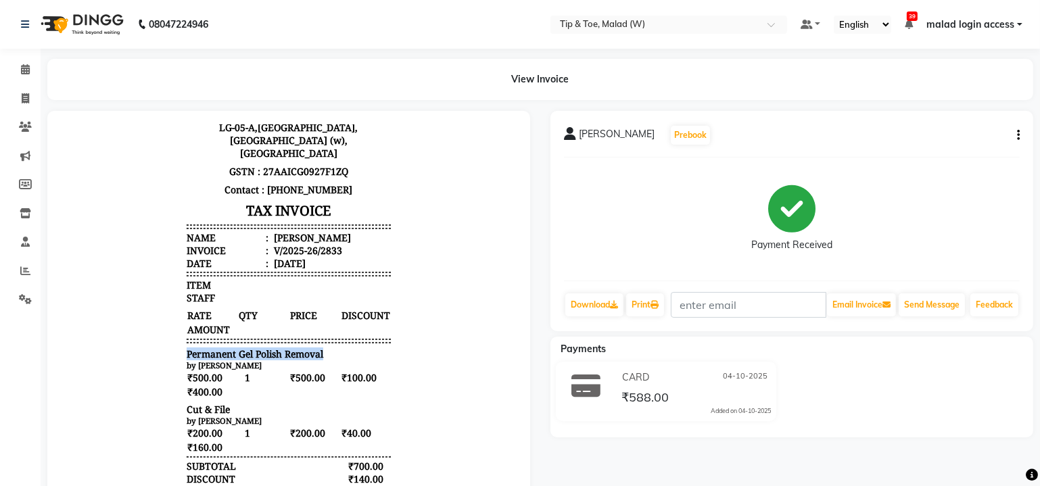
scroll to position [61, 0]
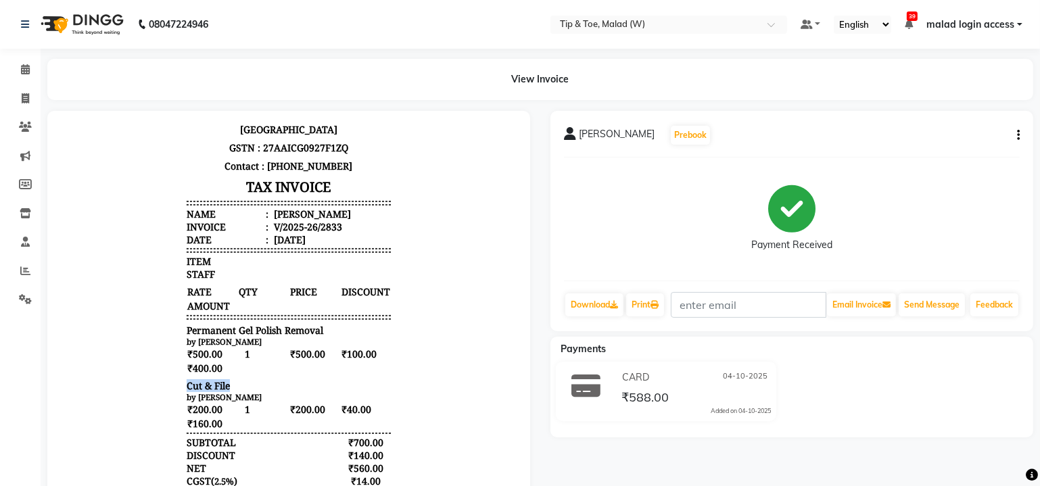
drag, startPoint x: 174, startPoint y: 372, endPoint x: 244, endPoint y: 373, distance: 70.3
click at [244, 373] on div "Tip & Toe LG-05-A,[GEOGRAPHIC_DATA], [GEOGRAPHIC_DATA],[GEOGRAPHIC_DATA] (w),[G…" at bounding box center [288, 386] width 215 height 636
copy span "Cut & File"
click at [318, 220] on div "V/2025-26/2833" at bounding box center [305, 226] width 71 height 13
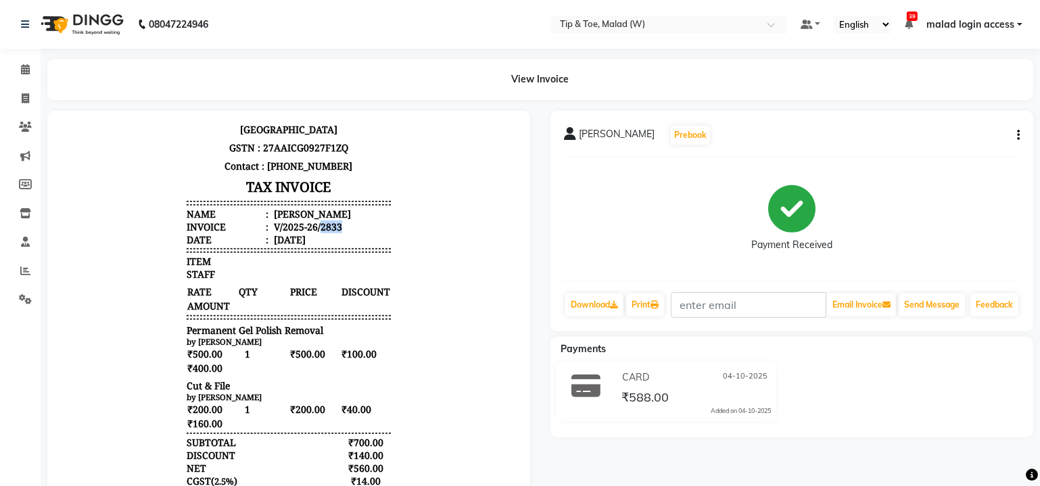
copy div "2833"
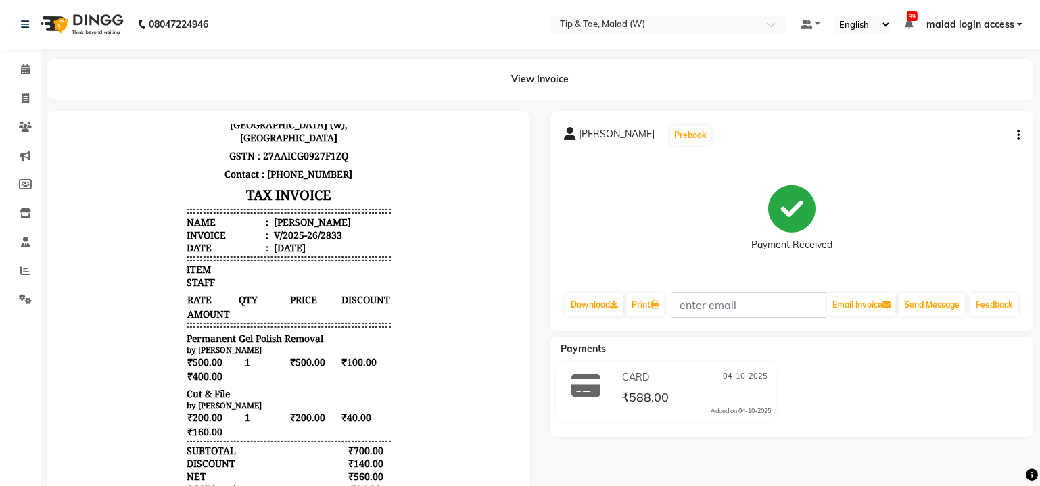
scroll to position [0, 0]
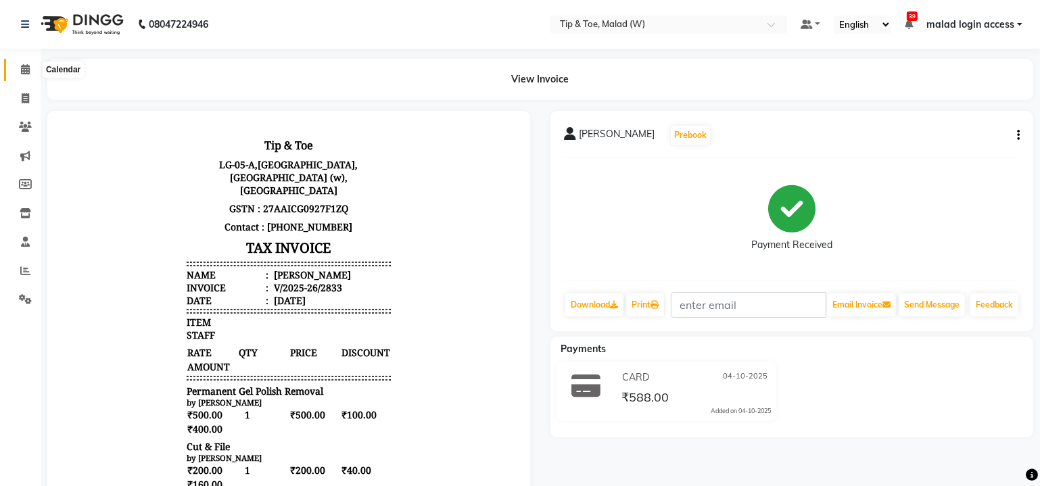
click at [29, 71] on icon at bounding box center [25, 69] width 9 height 10
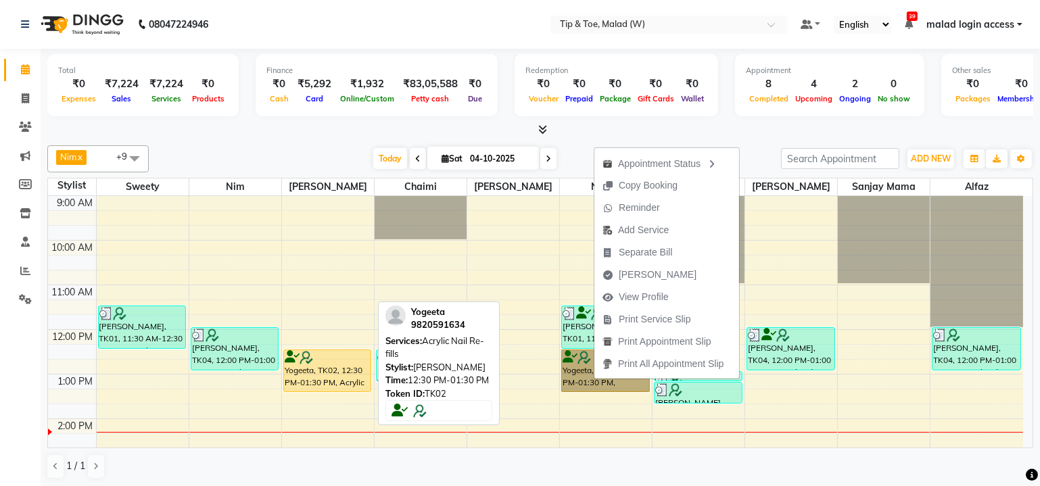
click at [307, 376] on div "Yogeeta, TK02, 12:30 PM-01:30 PM, Acrylic Nail Re-fills" at bounding box center [327, 370] width 87 height 41
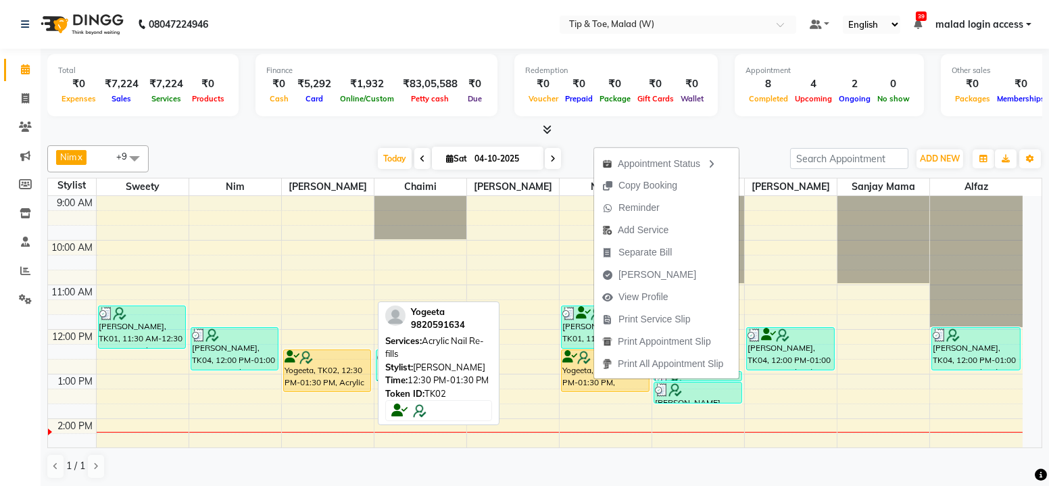
select select "1"
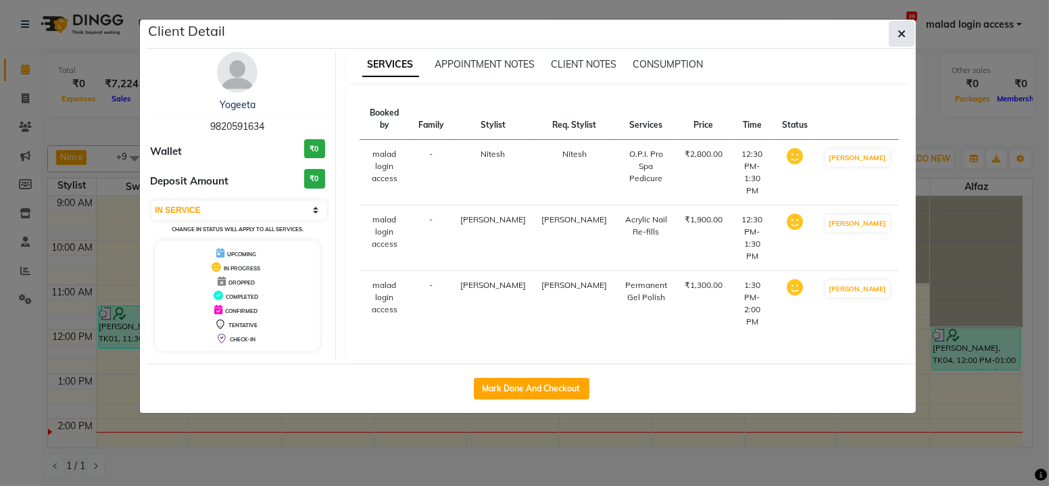
click at [901, 30] on icon "button" at bounding box center [902, 33] width 8 height 11
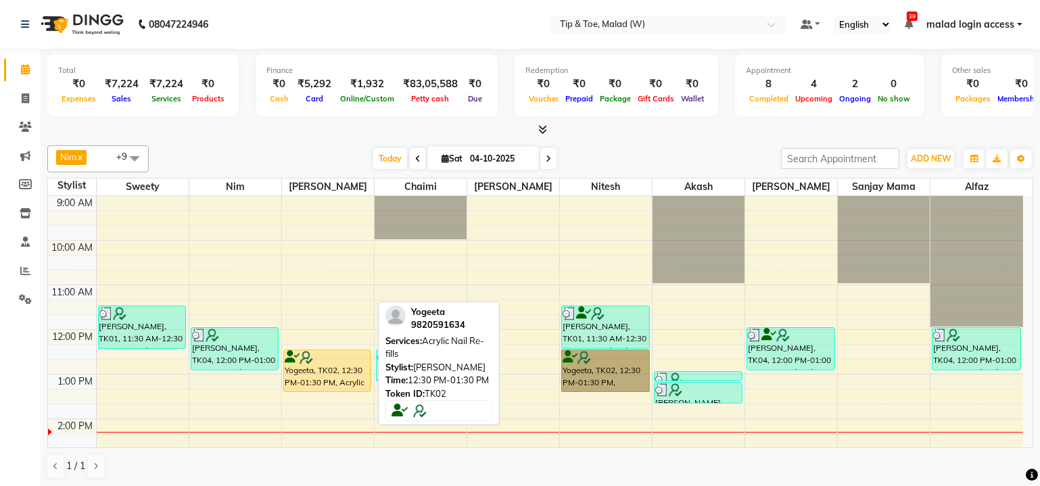
click at [347, 370] on div "Yogeeta, TK02, 12:30 PM-01:30 PM, Acrylic Nail Re-fills" at bounding box center [327, 370] width 87 height 41
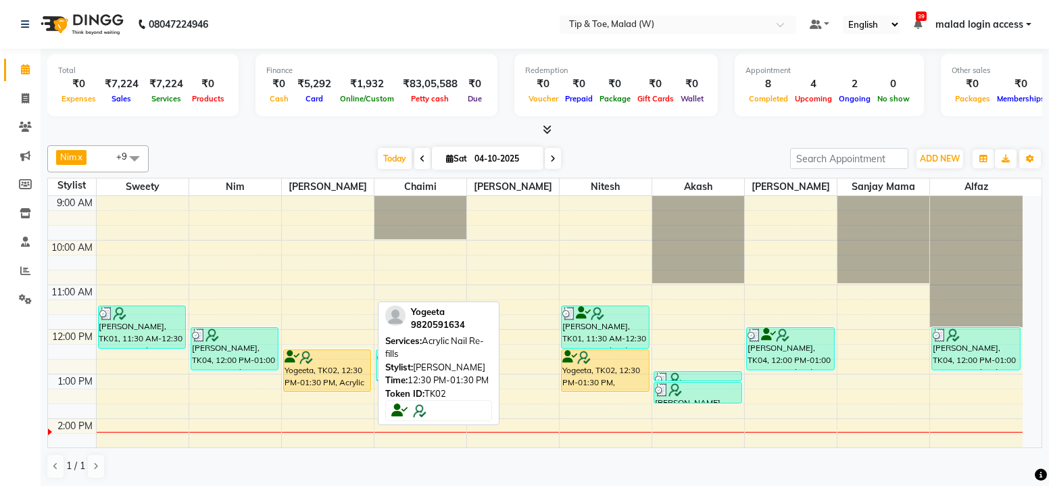
select select "1"
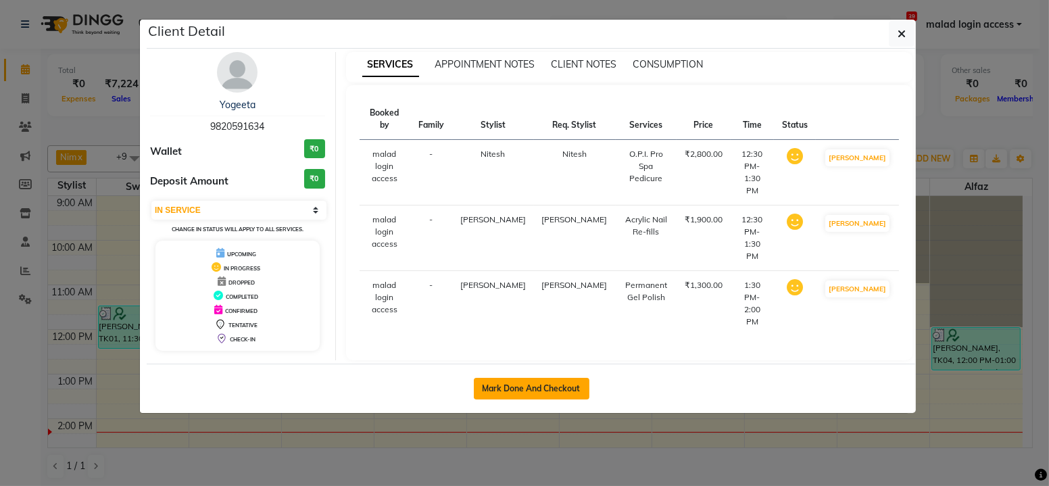
click at [571, 378] on button "Mark Done And Checkout" at bounding box center [532, 389] width 116 height 22
select select "5930"
select select "service"
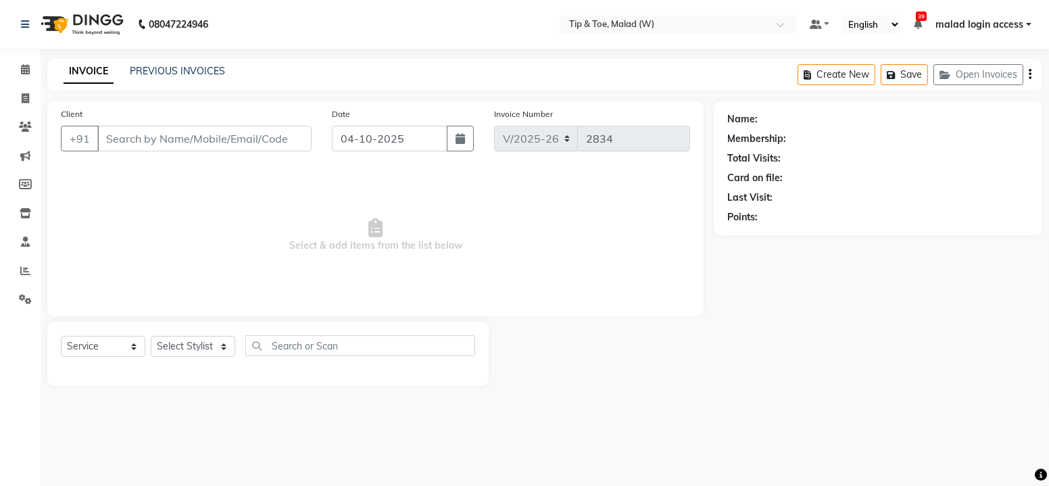
type input "9820591634"
select select "41794"
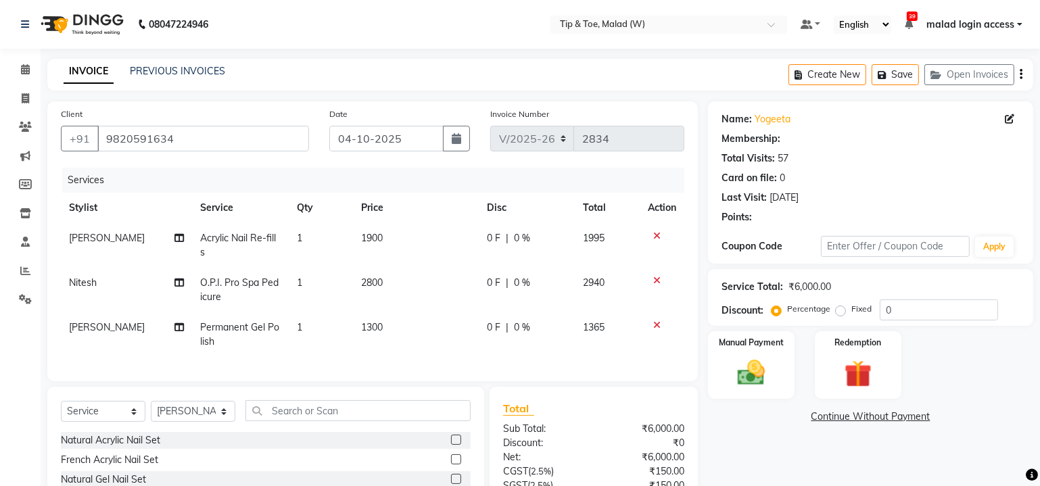
type input "20"
select select "1: Object"
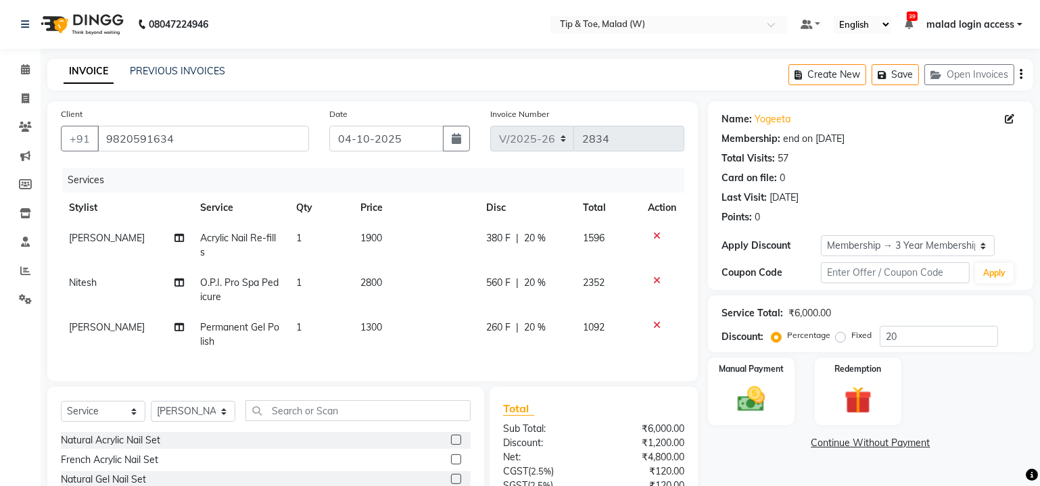
click at [256, 327] on span "Permanent Gel Polish" at bounding box center [239, 334] width 79 height 26
select select "41794"
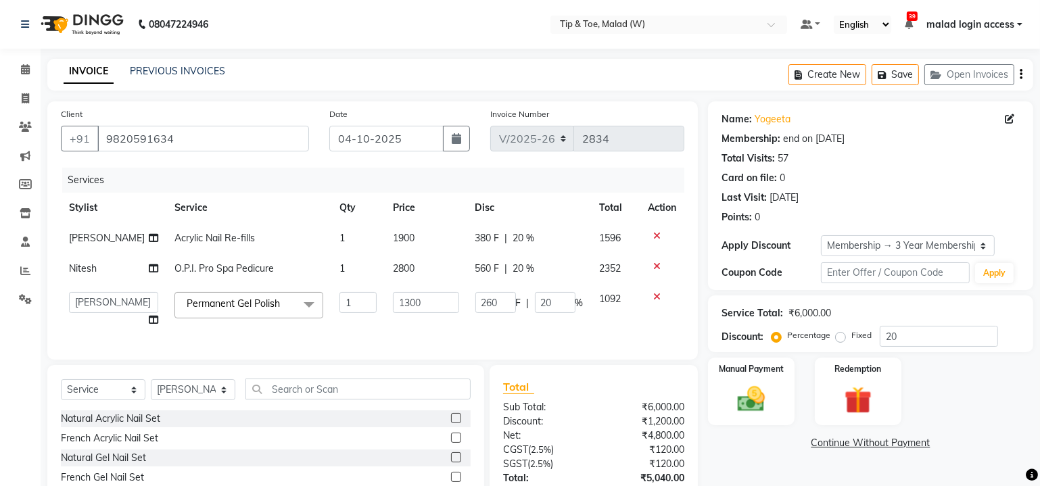
click at [256, 310] on span "Permanent Gel Polish" at bounding box center [233, 303] width 93 height 12
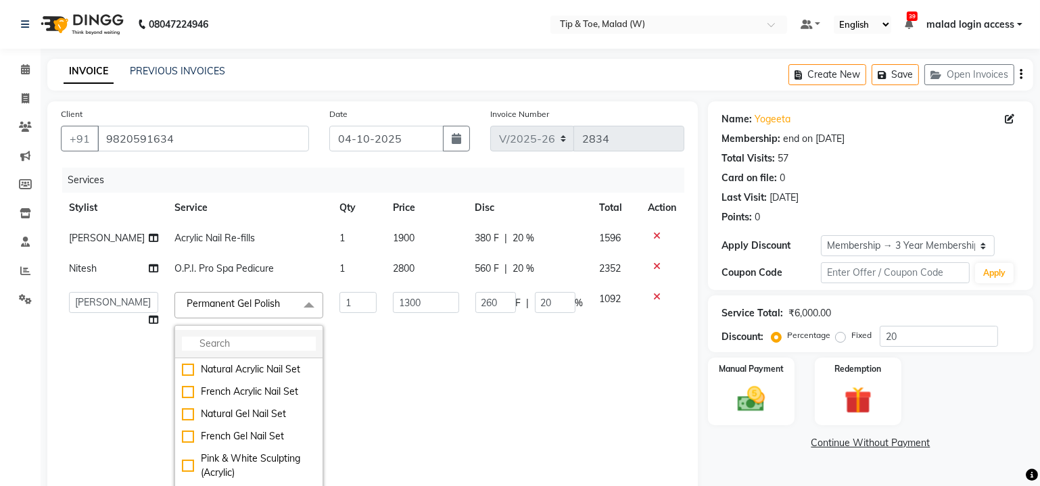
click at [238, 351] on input "multiselect-search" at bounding box center [249, 344] width 134 height 14
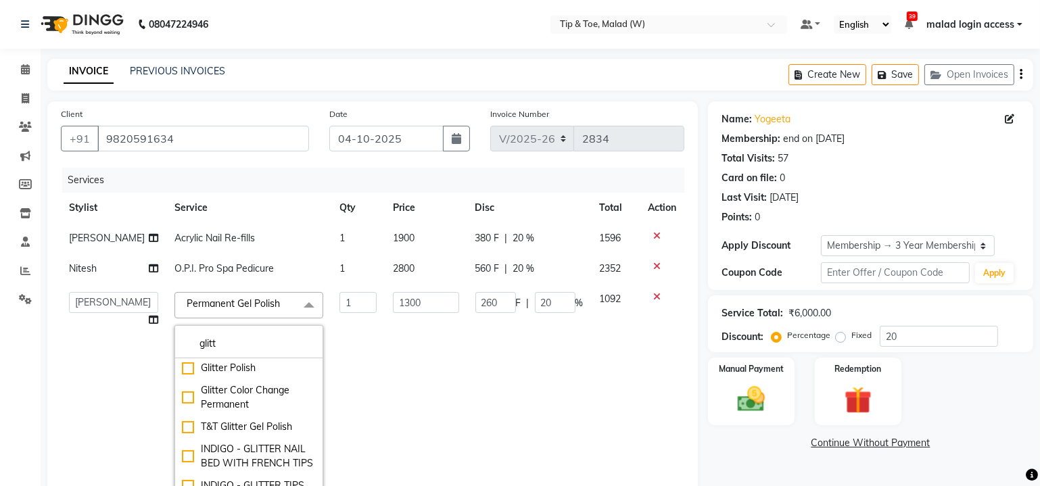
scroll to position [221, 0]
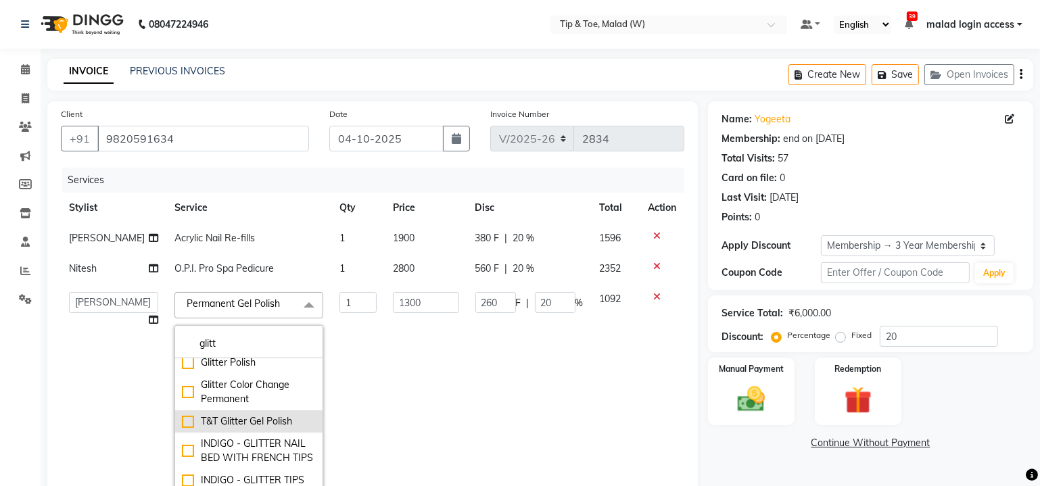
type input "glitt"
click at [182, 419] on div "T&T Glitter Gel Polish" at bounding box center [249, 421] width 134 height 14
checkbox input "true"
type input "1600"
type input "320"
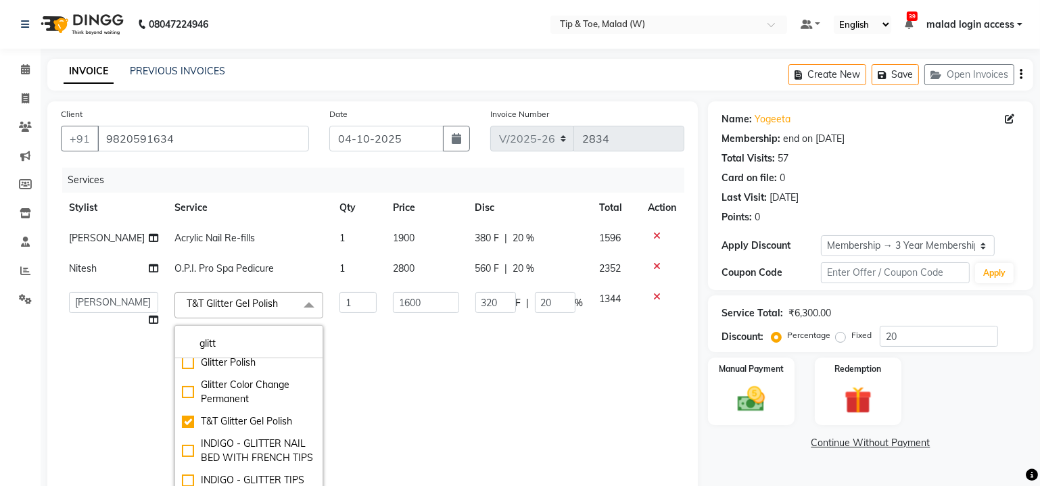
click at [393, 379] on td "1600" at bounding box center [426, 392] width 82 height 216
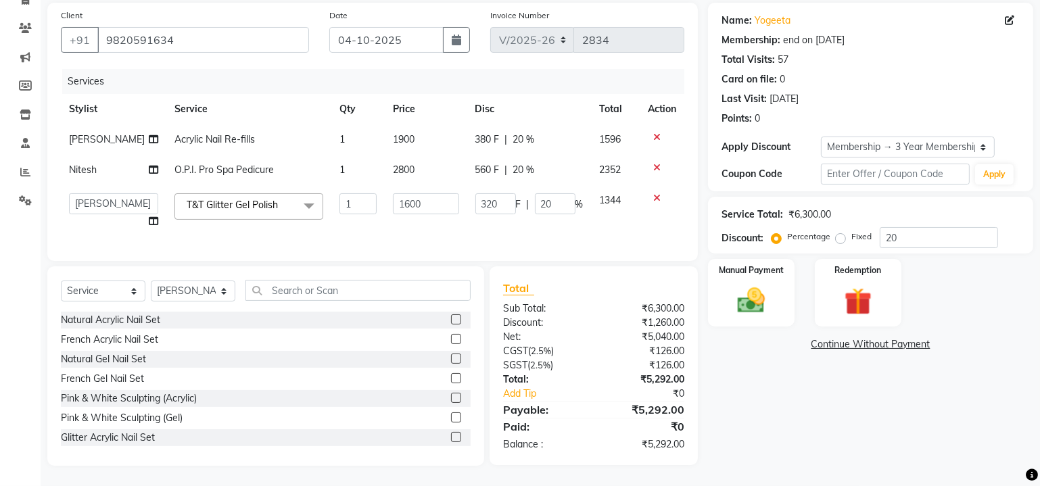
scroll to position [59, 0]
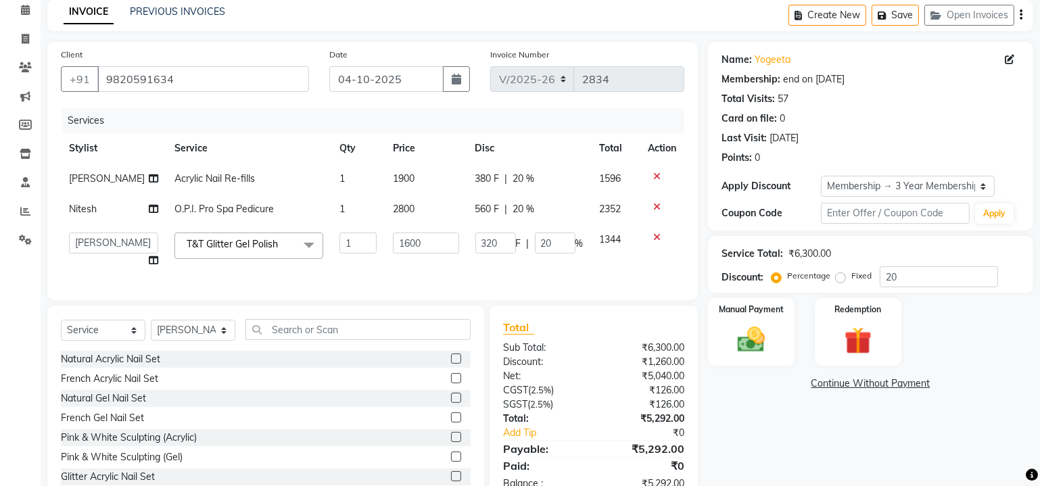
click at [248, 250] on span "T&T Glitter Gel Polish" at bounding box center [232, 244] width 91 height 12
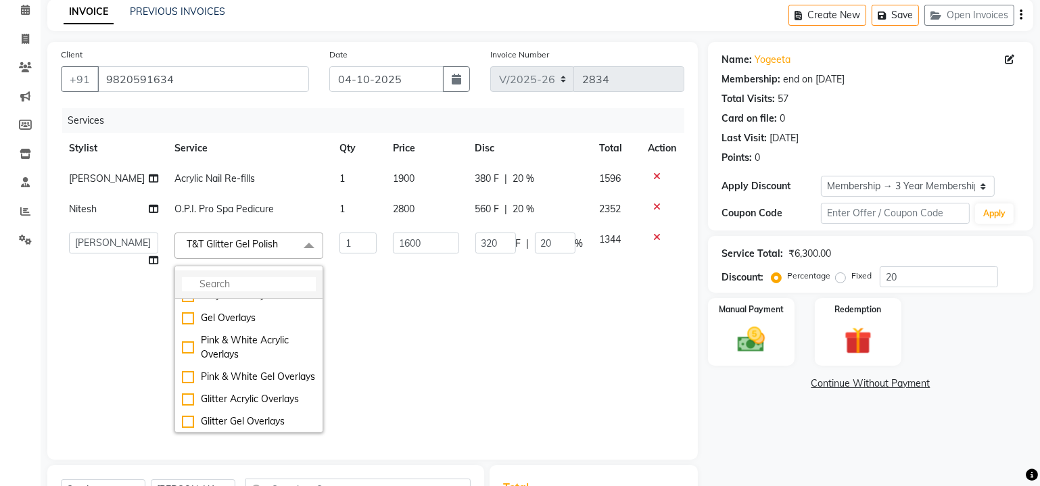
click at [239, 291] on input "multiselect-search" at bounding box center [249, 284] width 134 height 14
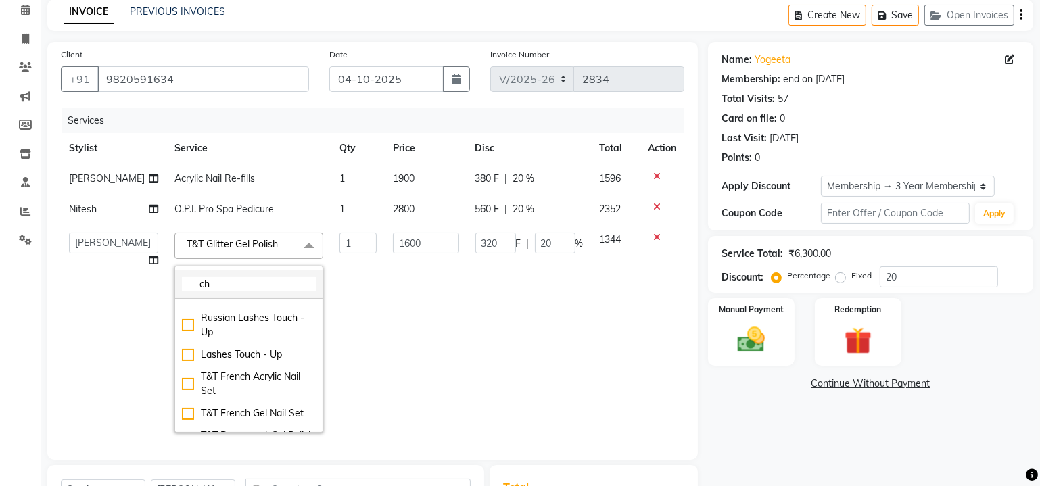
scroll to position [0, 0]
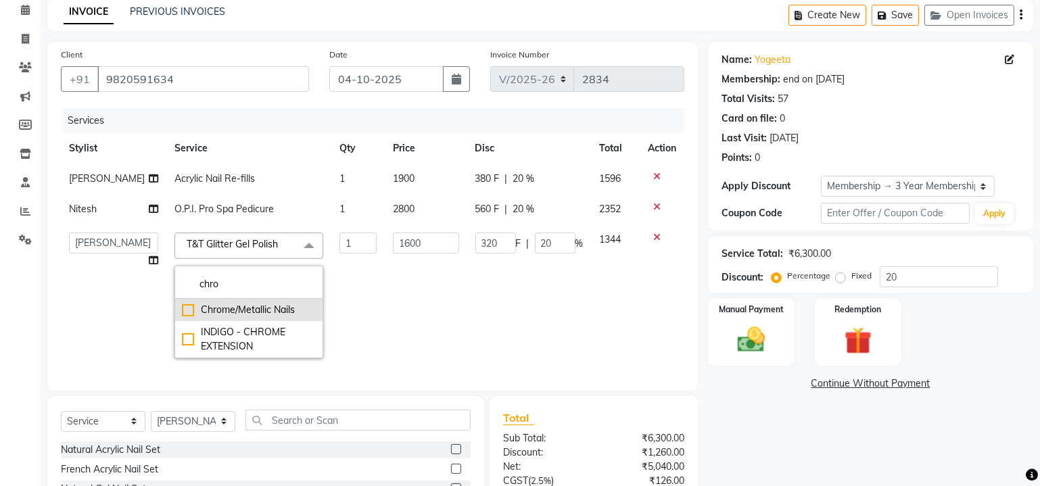
type input "chro"
click at [182, 317] on div "Chrome/Metallic Nails" at bounding box center [249, 310] width 134 height 14
type input "2000"
type input "400"
checkbox input "true"
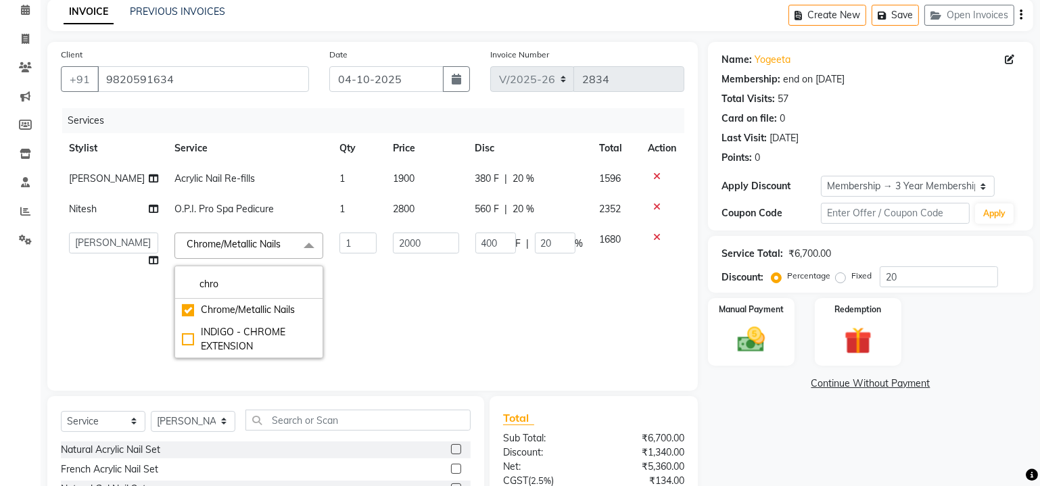
click at [477, 327] on td "400 F | 20 %" at bounding box center [529, 295] width 124 height 142
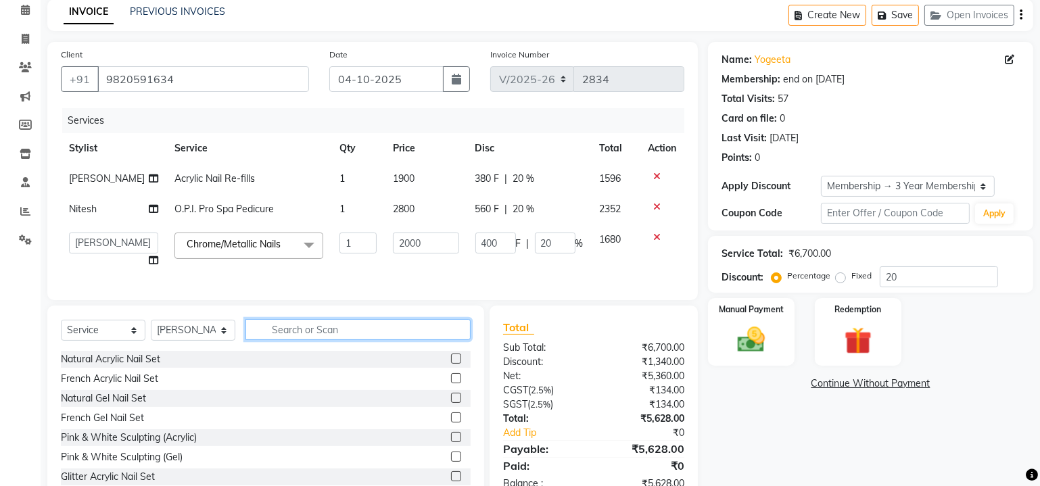
click at [281, 340] on input "text" at bounding box center [357, 329] width 225 height 21
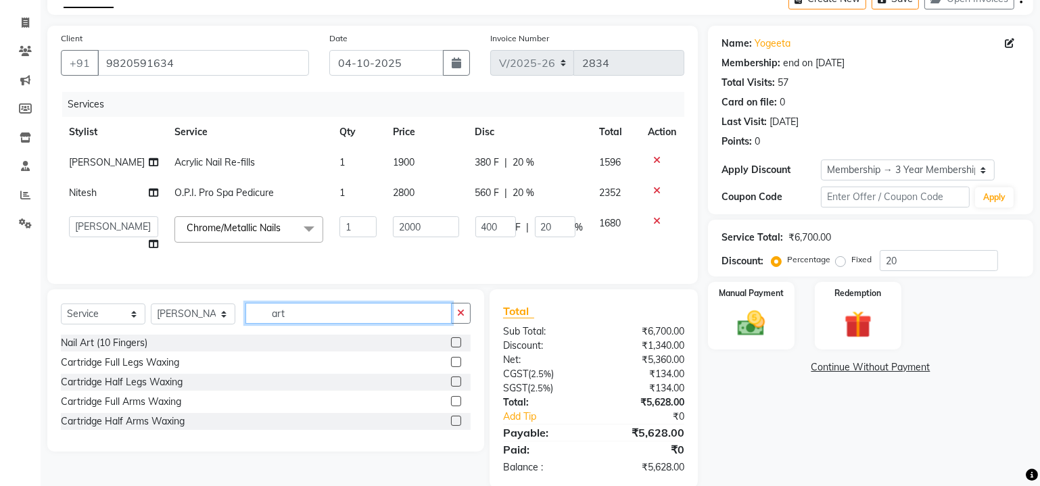
scroll to position [120, 0]
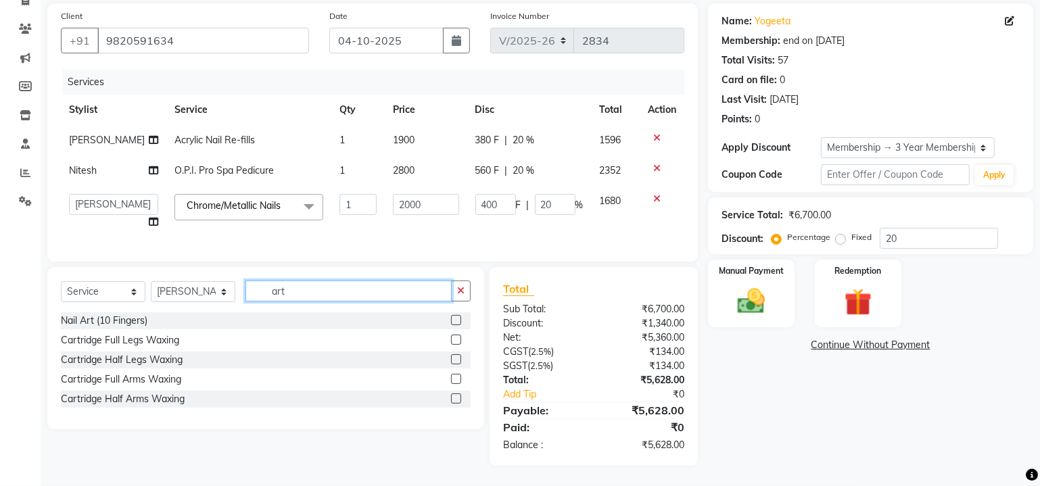
type input "art"
click at [455, 318] on label at bounding box center [456, 320] width 10 height 10
click at [455, 318] on input "checkbox" at bounding box center [455, 320] width 9 height 9
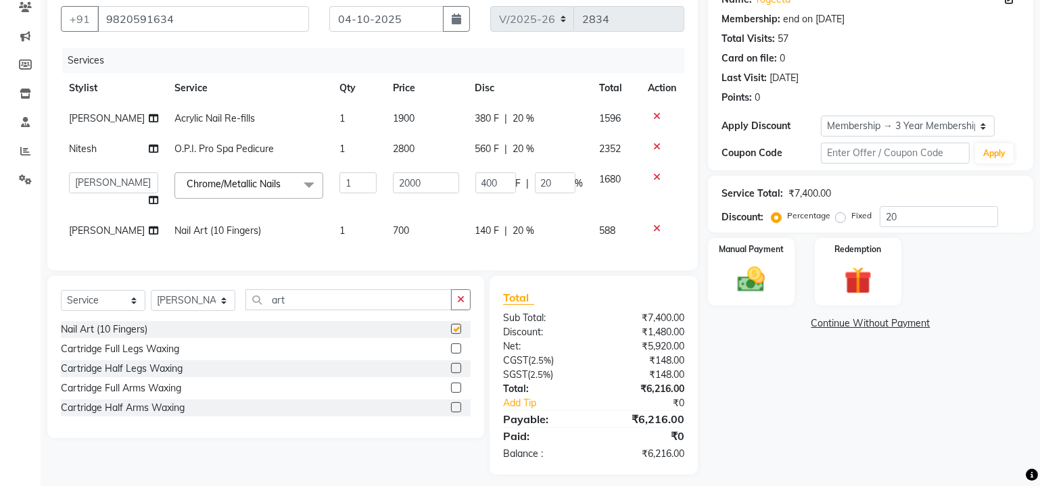
checkbox input "false"
click at [400, 243] on td "700" at bounding box center [426, 231] width 82 height 30
select select "41794"
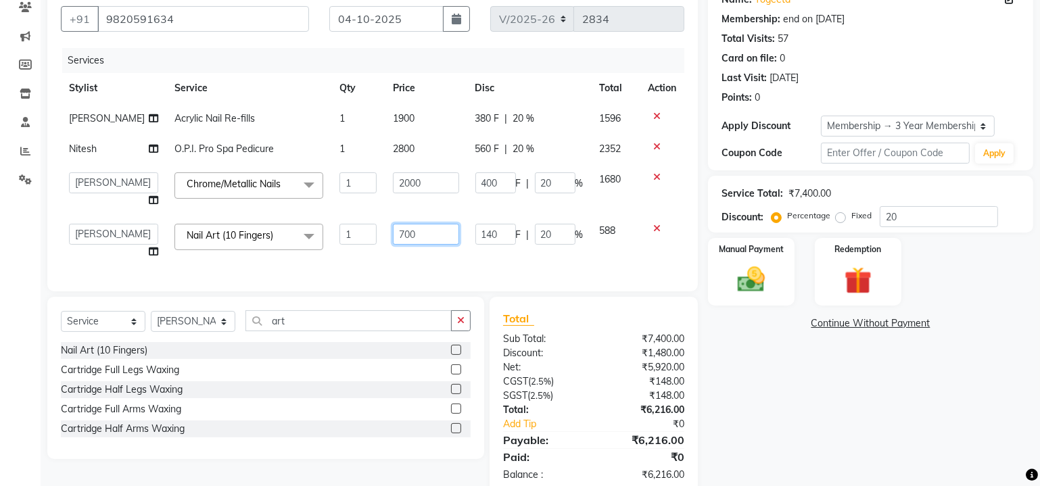
click at [393, 245] on input "700" at bounding box center [426, 234] width 66 height 21
type input "500"
click at [391, 267] on td "500" at bounding box center [426, 241] width 82 height 51
select select "41794"
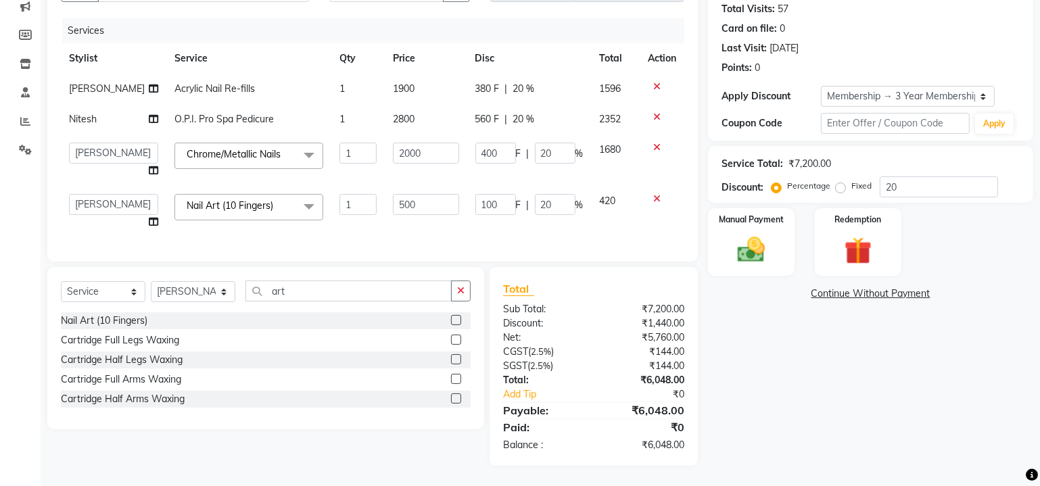
scroll to position [171, 0]
click at [343, 293] on input "art" at bounding box center [348, 291] width 206 height 21
type input "a"
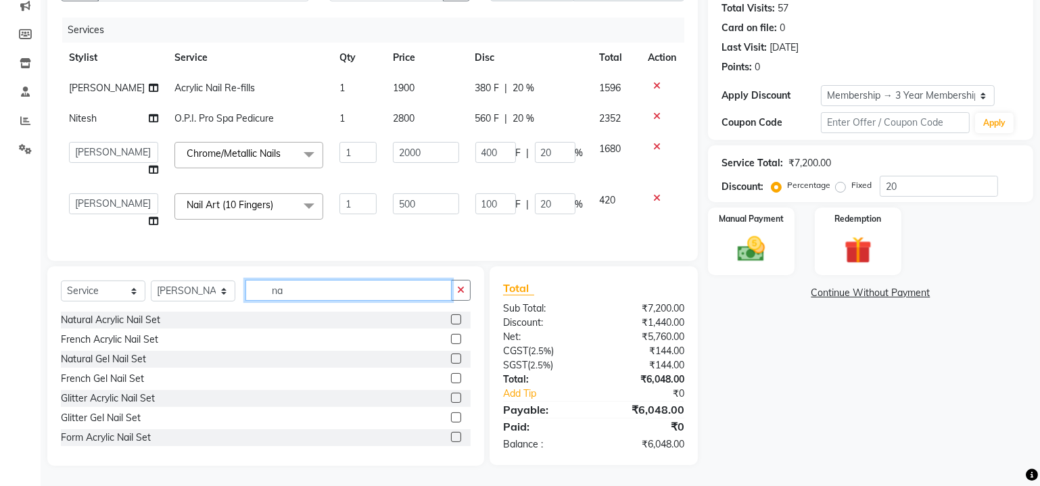
type input "n"
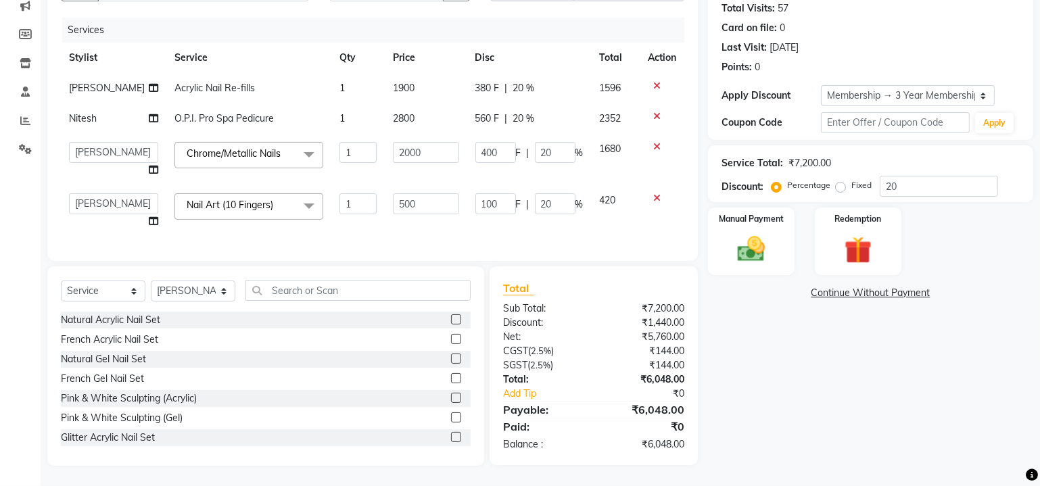
click at [758, 349] on div "Name: Yogeeta Membership: end on 19-10-2027 Total Visits: 57 Card on file: 0 La…" at bounding box center [875, 208] width 335 height 515
click at [721, 217] on div "Manual Payment" at bounding box center [751, 241] width 90 height 70
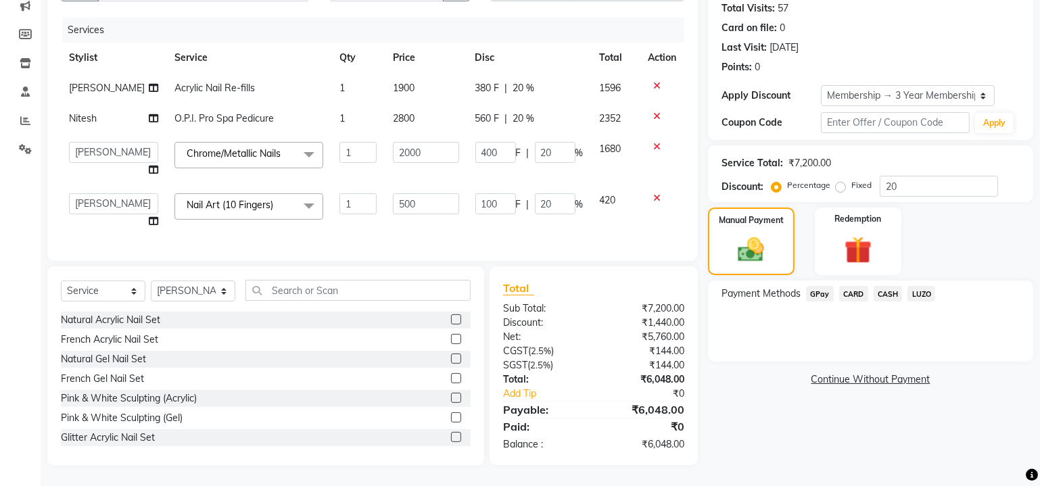
click at [848, 286] on span "CARD" at bounding box center [853, 294] width 29 height 16
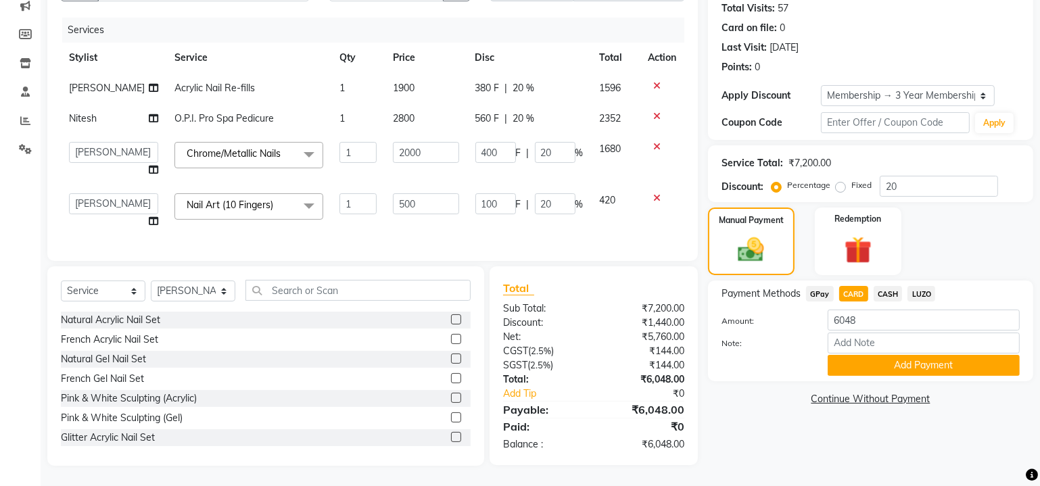
scroll to position [110, 0]
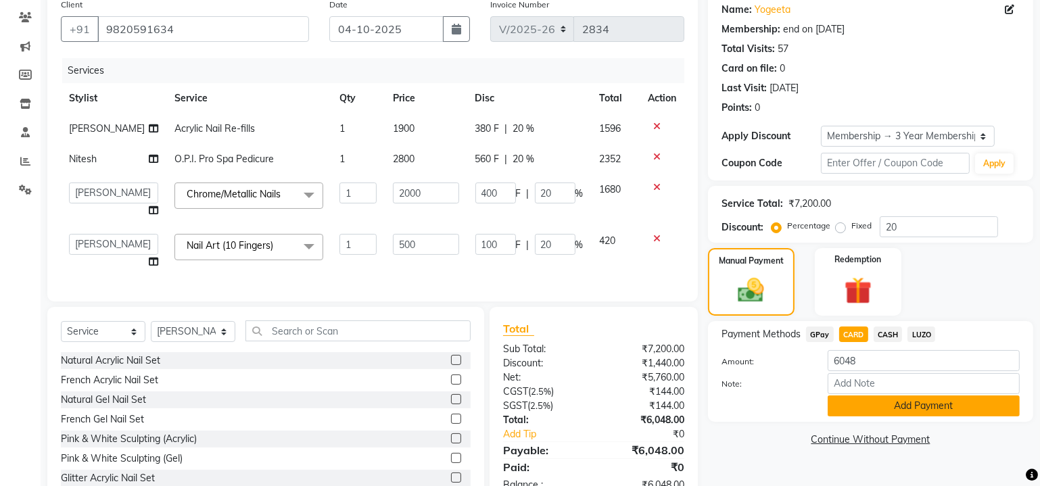
click at [892, 401] on button "Add Payment" at bounding box center [924, 406] width 192 height 21
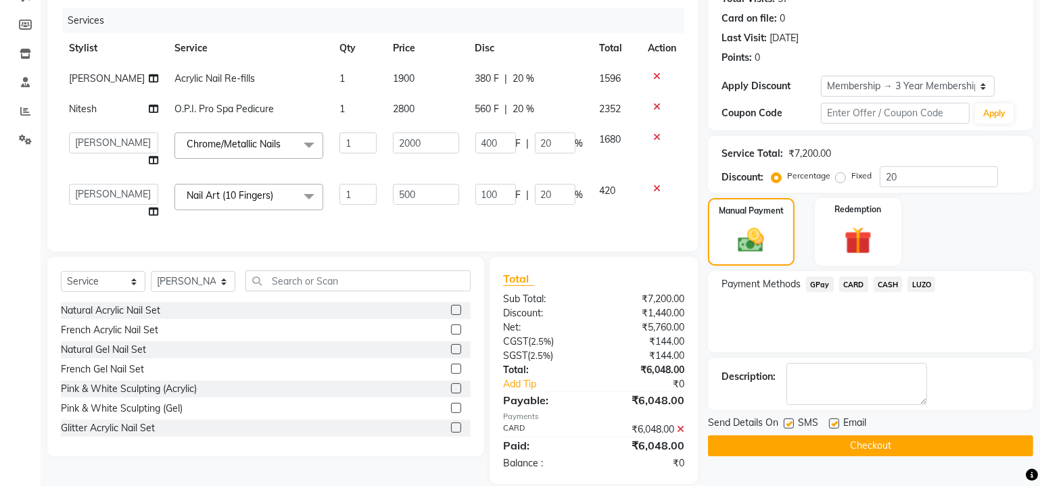
scroll to position [171, 0]
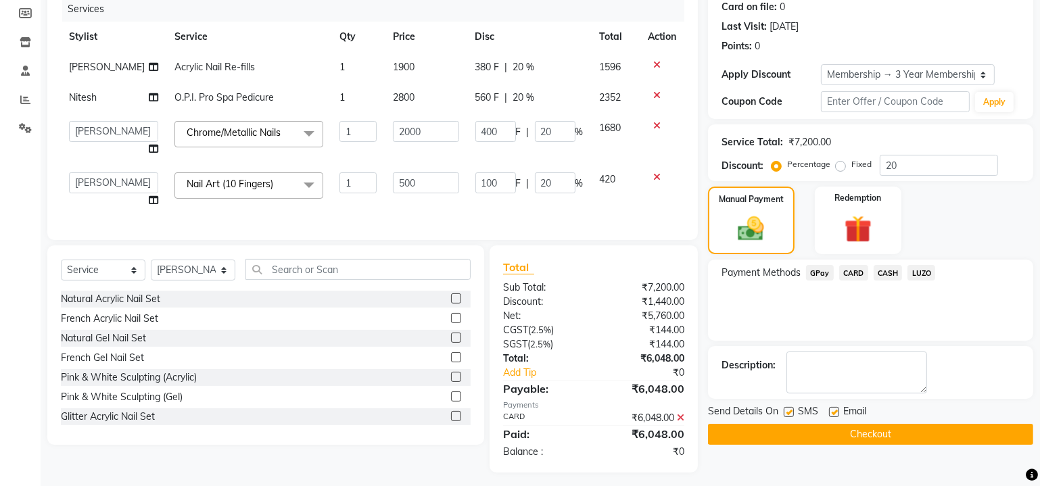
click at [896, 429] on button "Checkout" at bounding box center [870, 434] width 325 height 21
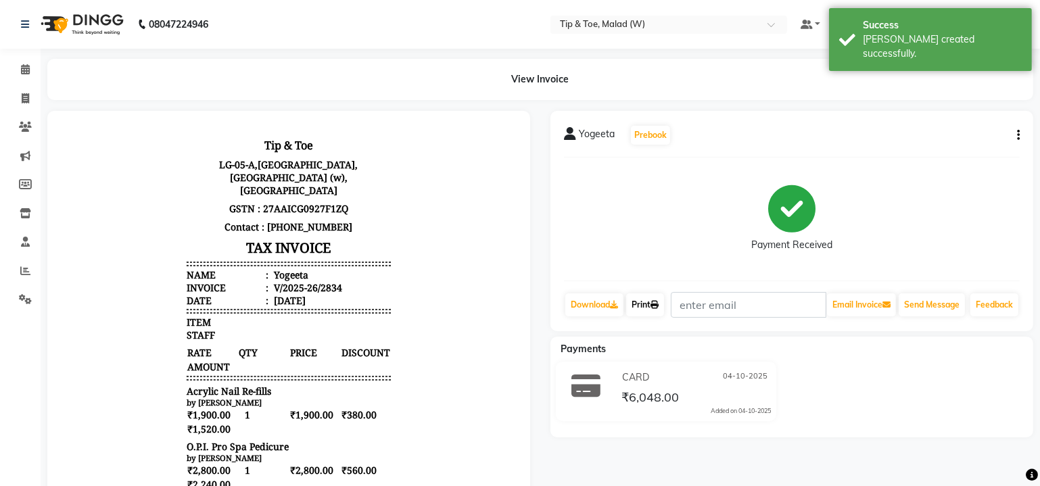
click at [640, 308] on link "Print" at bounding box center [645, 304] width 38 height 23
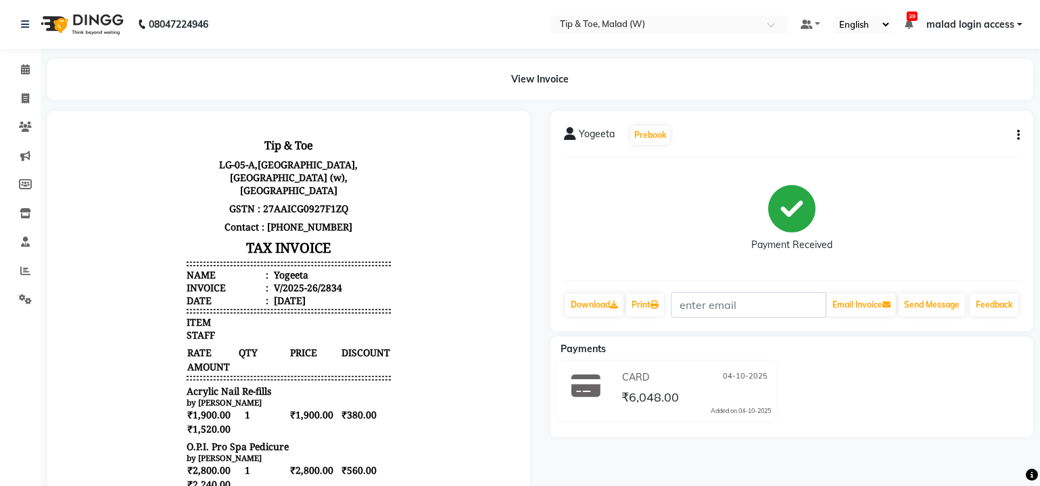
click at [270, 268] on div "Yogeeta" at bounding box center [288, 274] width 37 height 13
copy div "Yogeeta"
drag, startPoint x: 178, startPoint y: 379, endPoint x: 269, endPoint y: 373, distance: 91.5
click at [269, 384] on div "Acrylic Nail Re-fills" at bounding box center [288, 390] width 204 height 13
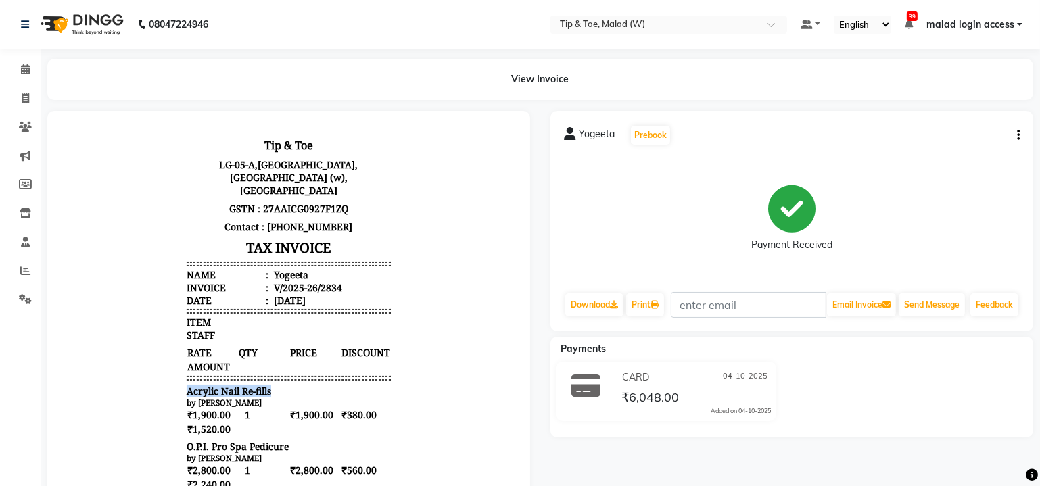
copy span "Acrylic Nail Re-fills"
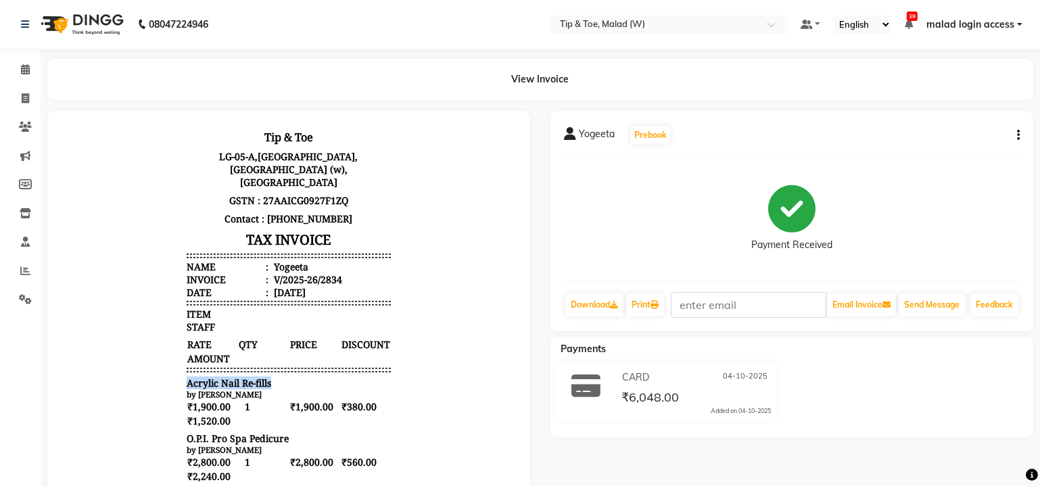
scroll to position [11, 0]
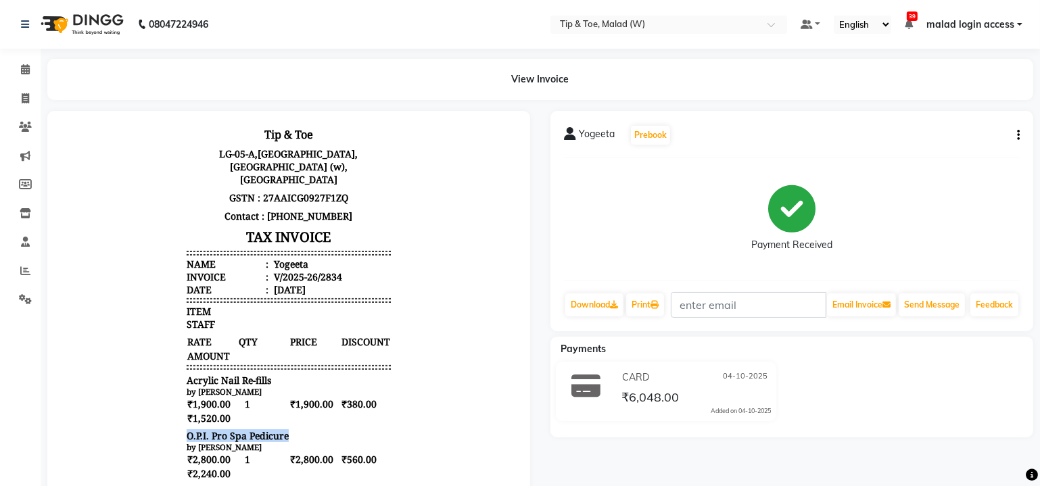
drag, startPoint x: 178, startPoint y: 426, endPoint x: 263, endPoint y: 432, distance: 85.4
click at [279, 429] on div "O.P.I. Pro Spa Pedicure" at bounding box center [288, 435] width 204 height 13
copy span "O.P.I. Pro Spa Pedicure"
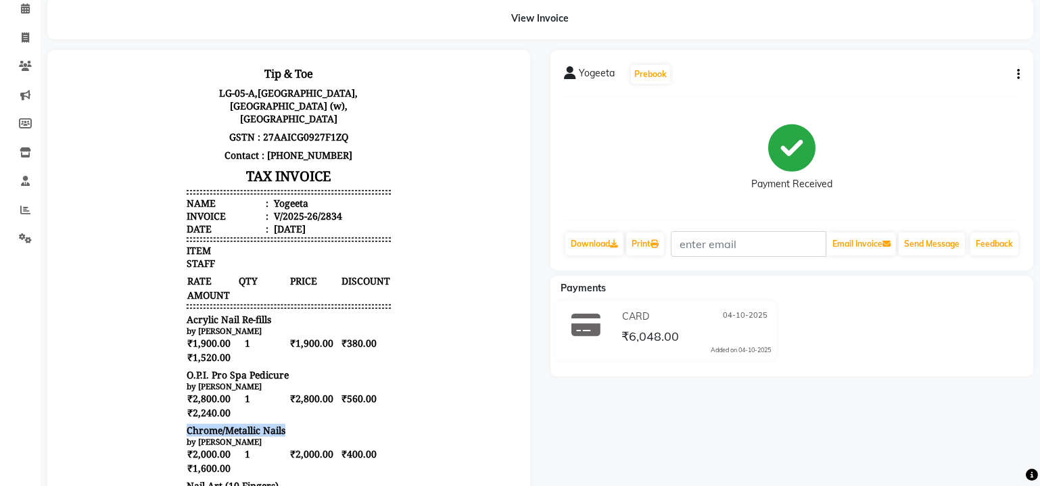
drag, startPoint x: 177, startPoint y: 419, endPoint x: 294, endPoint y: 426, distance: 117.2
click at [294, 426] on div "Chrome/Metallic Nails" at bounding box center [288, 429] width 204 height 13
copy span "Chrome/Metallic Nails"
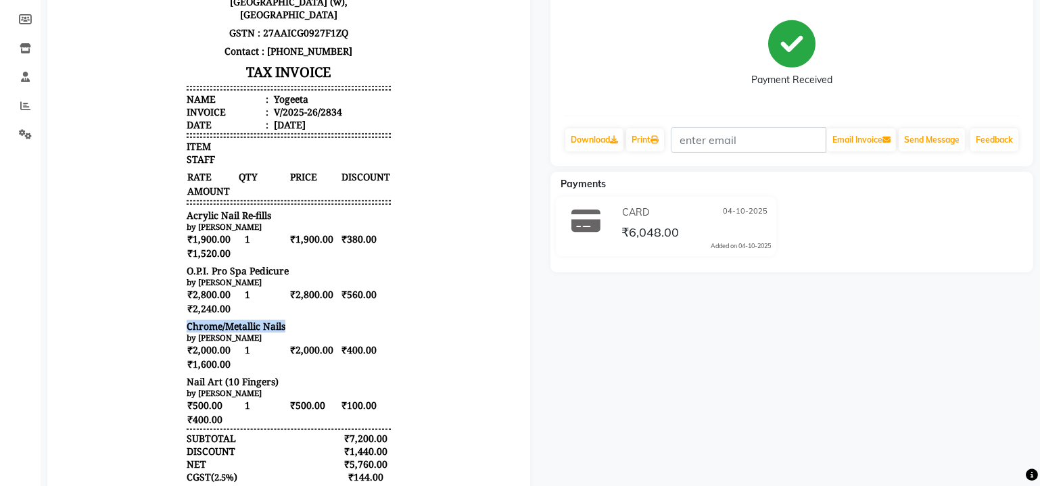
scroll to position [184, 0]
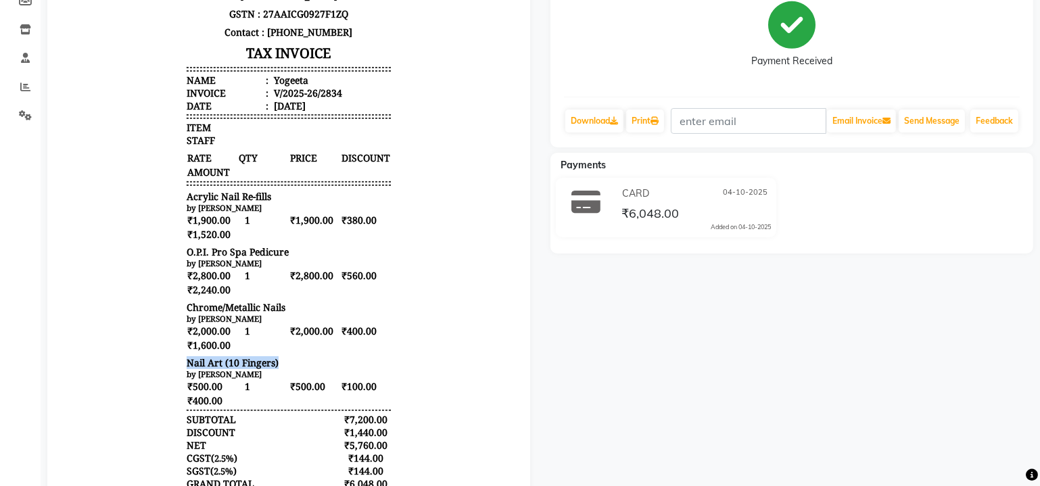
drag, startPoint x: 176, startPoint y: 356, endPoint x: 277, endPoint y: 358, distance: 101.4
click at [277, 358] on div "Nail Art (10 Fingers)" at bounding box center [288, 363] width 204 height 13
copy span "Nail Art (10 Fingers)"
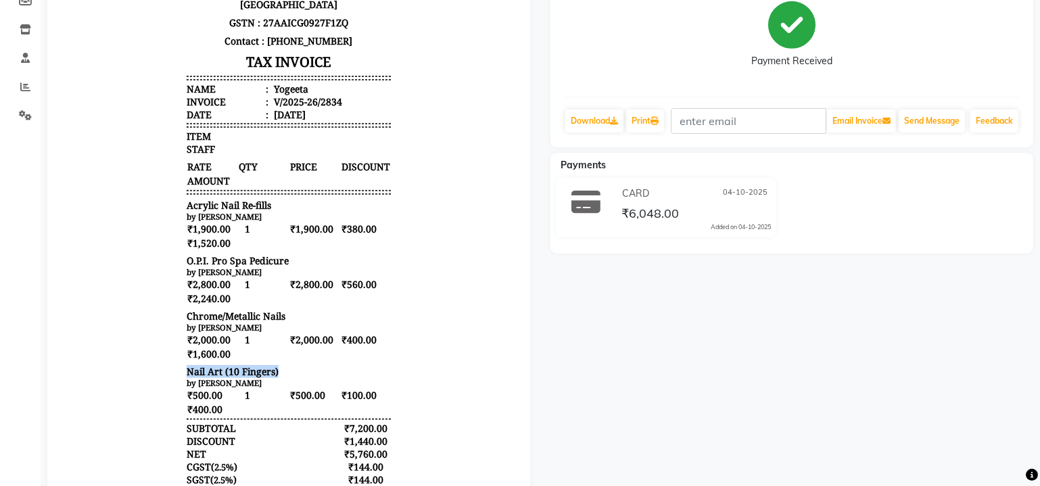
scroll to position [0, 0]
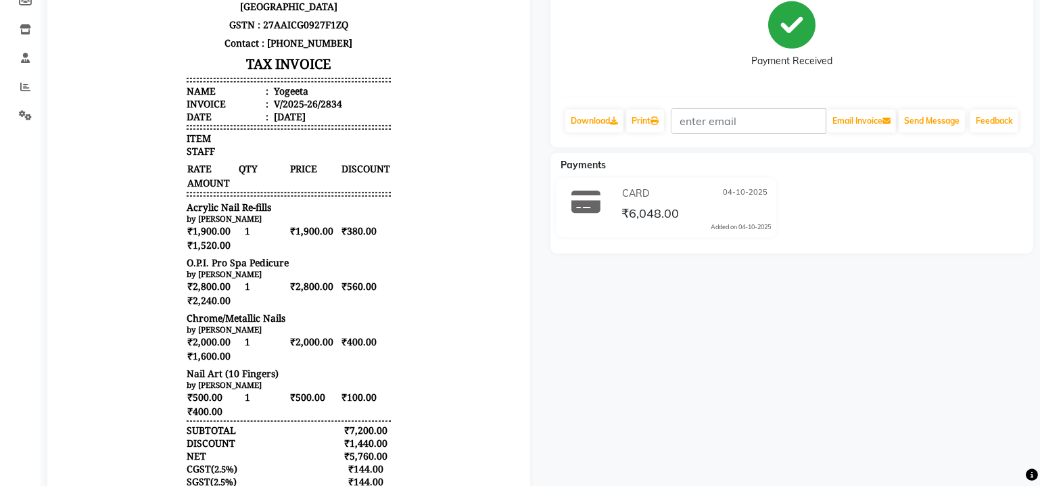
click at [322, 98] on div "V/2025-26/2834" at bounding box center [305, 104] width 71 height 13
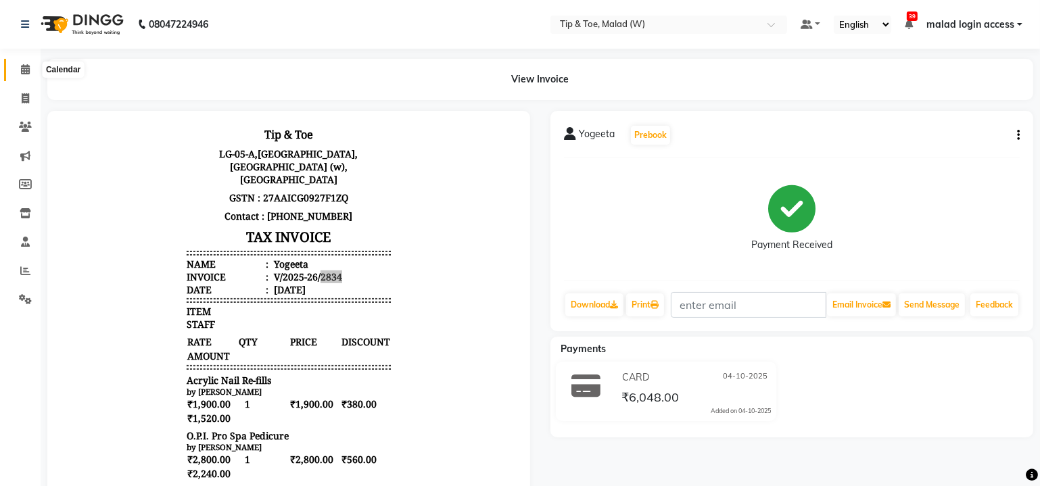
click at [24, 72] on icon at bounding box center [25, 69] width 9 height 10
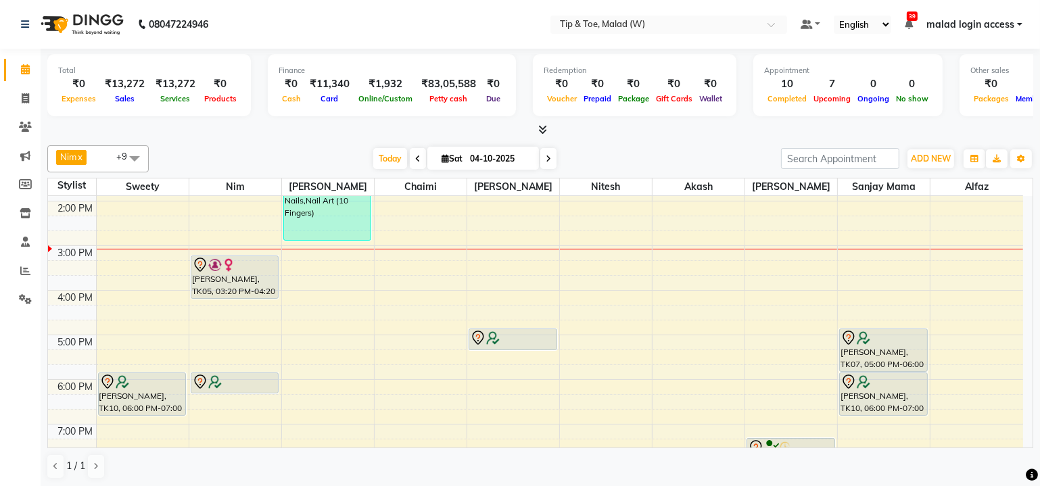
scroll to position [245, 0]
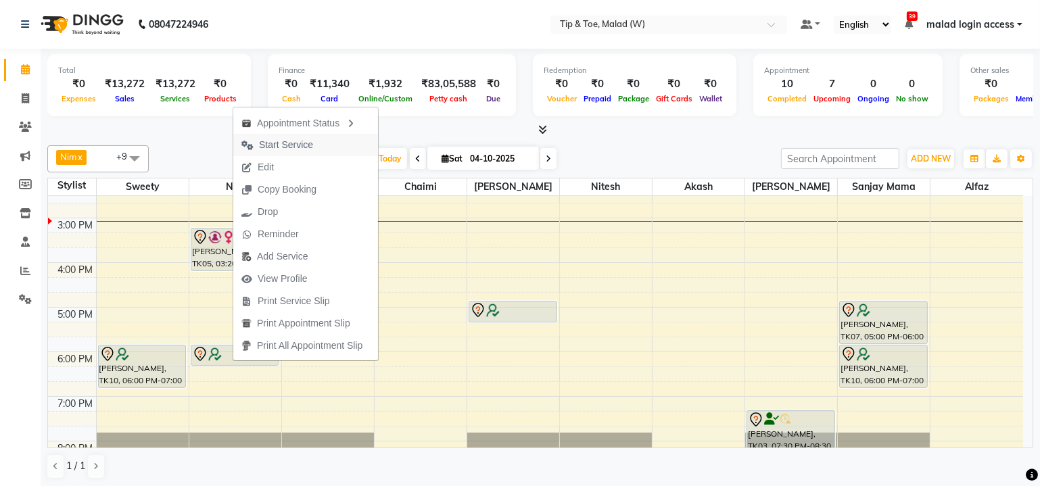
click at [285, 147] on span "Start Service" at bounding box center [286, 145] width 54 height 14
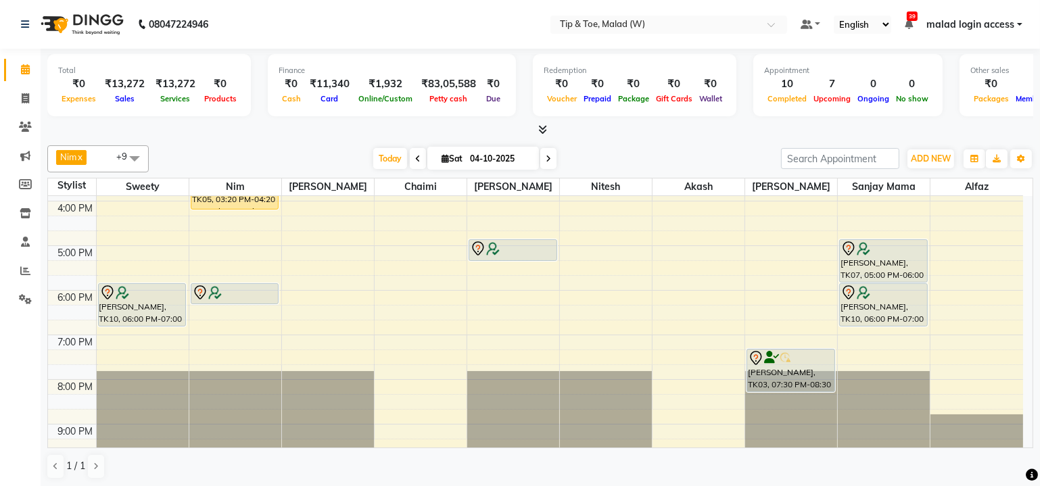
scroll to position [343, 0]
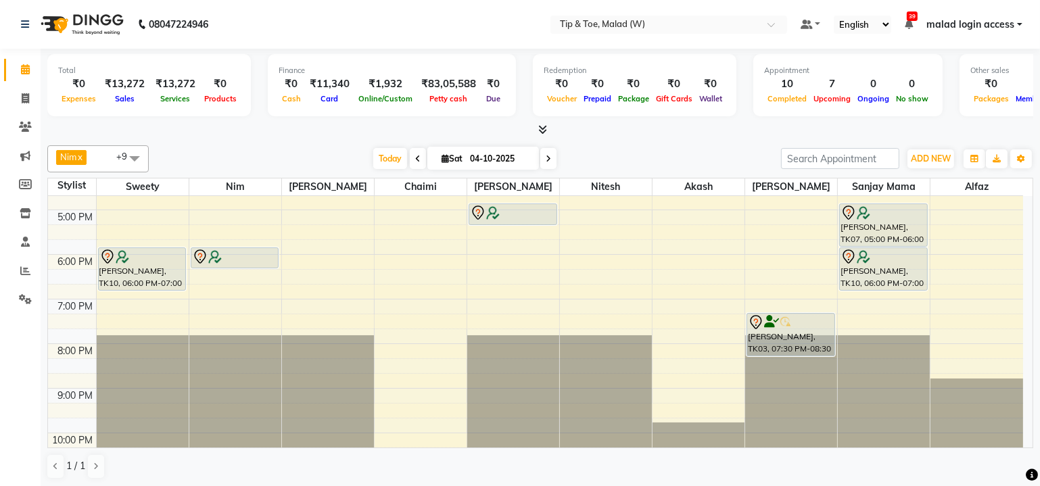
click at [1034, 239] on div "Total ₹0 Expenses ₹13,272 Sales ₹13,272 Services ₹0 Products Finance ₹0 Cash ₹1…" at bounding box center [540, 268] width 999 height 439
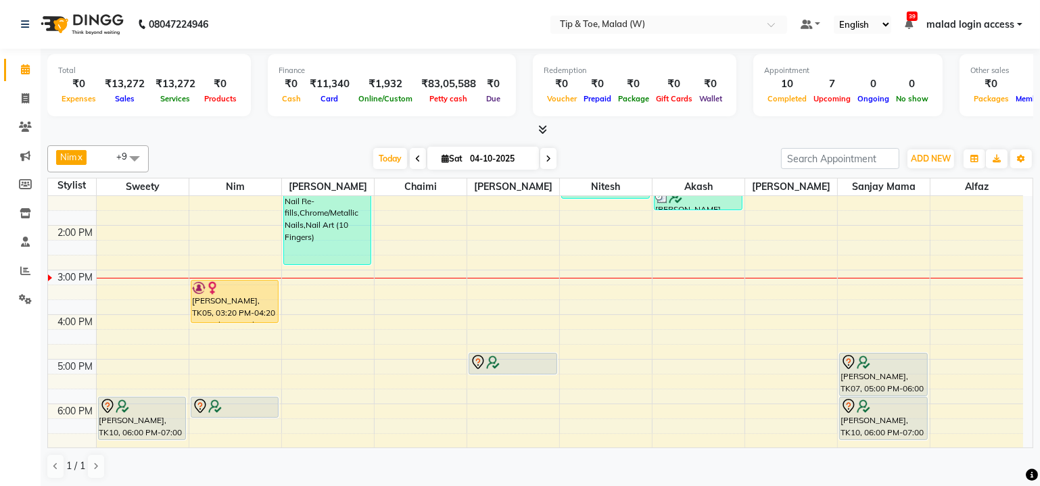
scroll to position [215, 0]
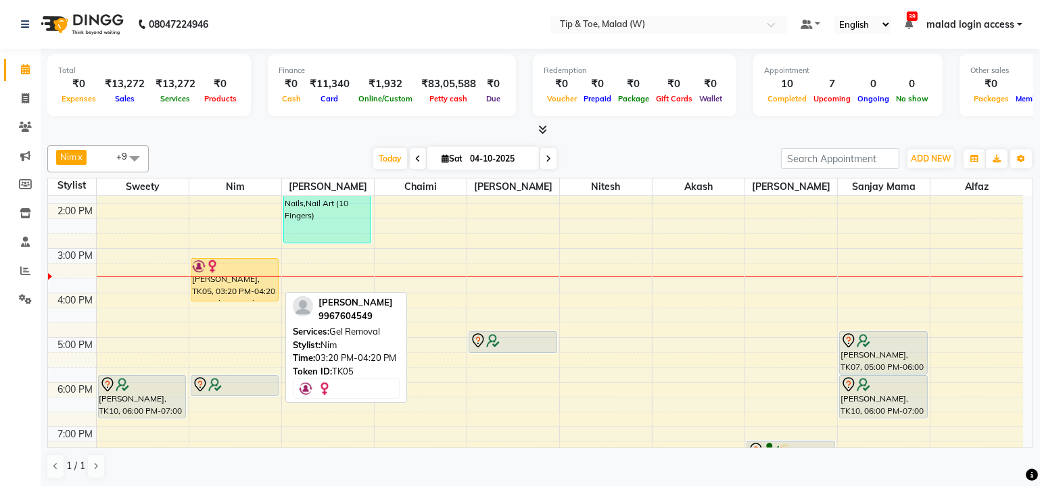
click at [244, 270] on div "[PERSON_NAME], TK05, 03:20 PM-04:20 PM, Gel Removal" at bounding box center [234, 280] width 87 height 42
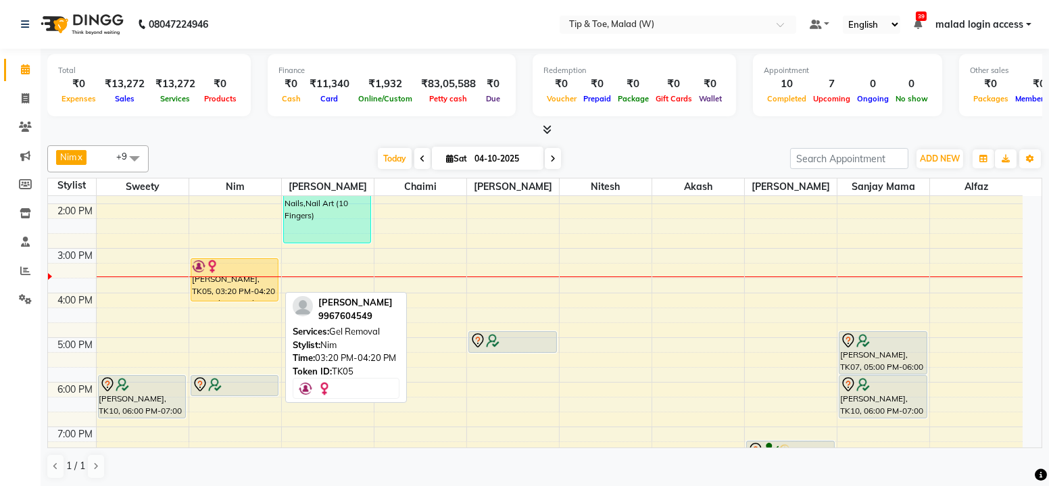
select select "1"
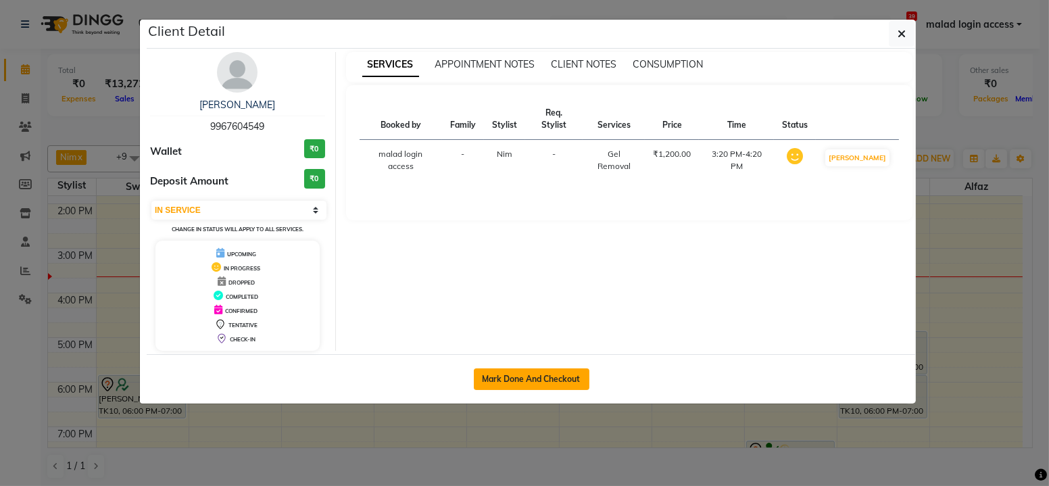
click at [502, 373] on button "Mark Done And Checkout" at bounding box center [532, 379] width 116 height 22
select select "5930"
select select "service"
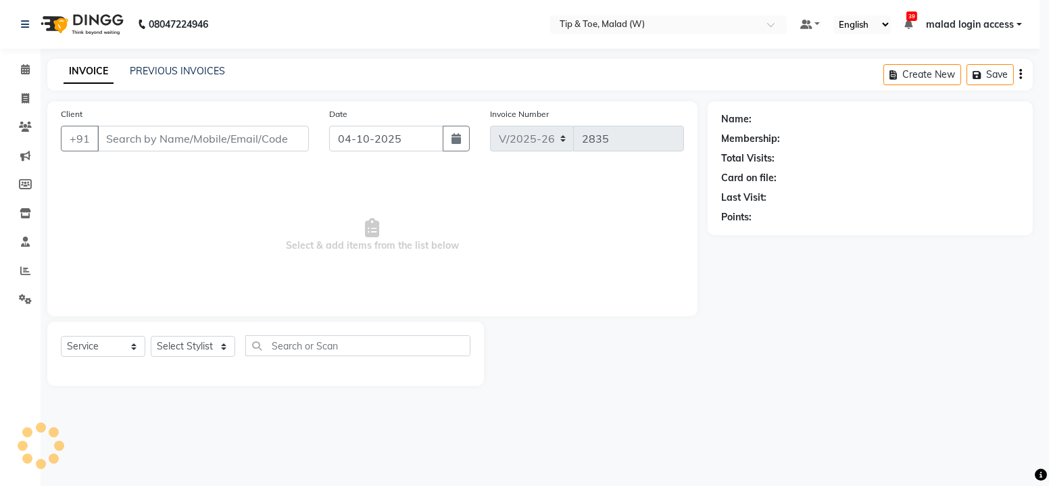
select select "3"
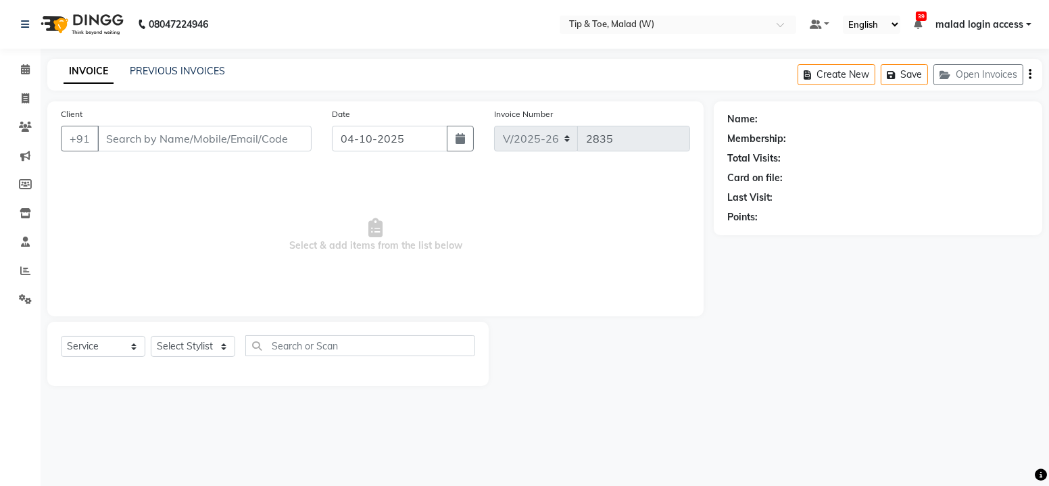
type input "9967604549"
select select "84683"
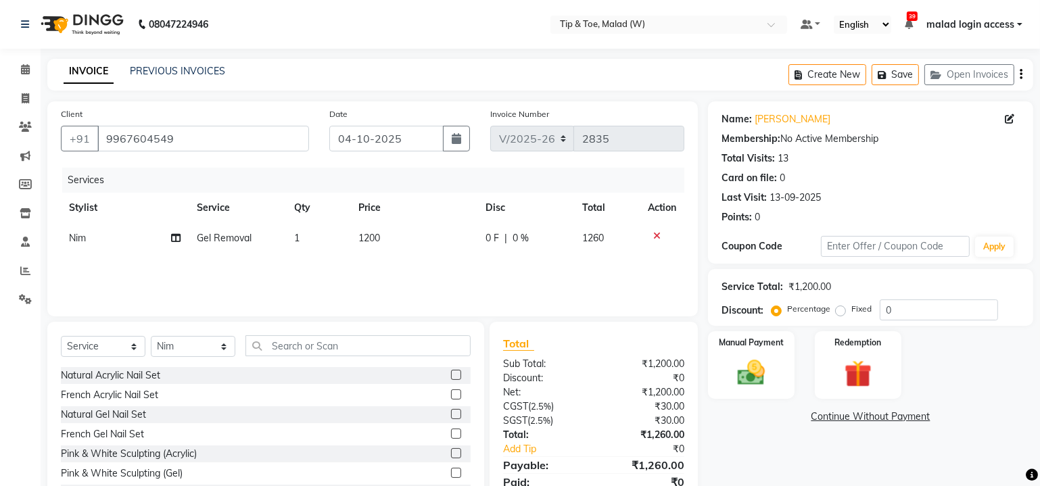
click at [258, 238] on td "Gel Removal" at bounding box center [237, 238] width 97 height 30
select select "84683"
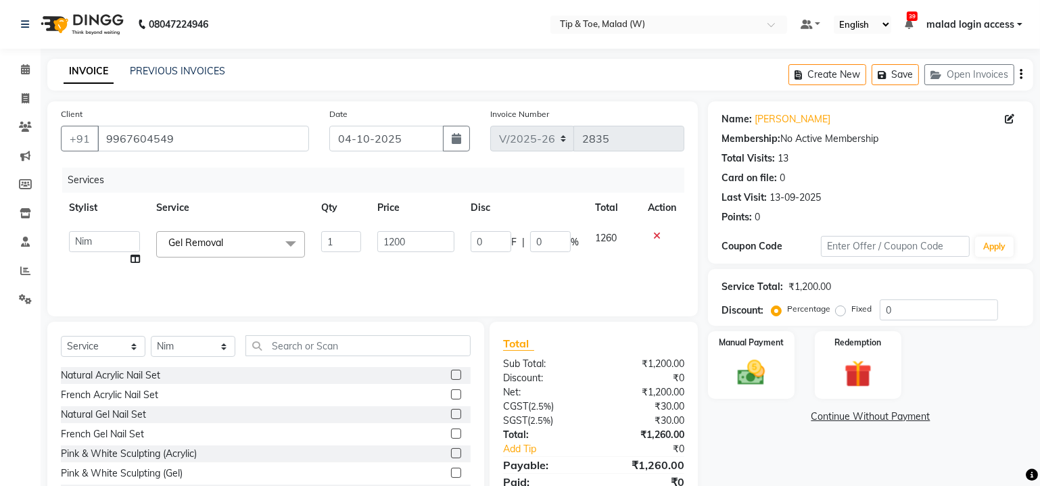
drag, startPoint x: 239, startPoint y: 239, endPoint x: 237, endPoint y: 249, distance: 10.3
click at [239, 239] on span "Gel Removal x" at bounding box center [230, 244] width 149 height 26
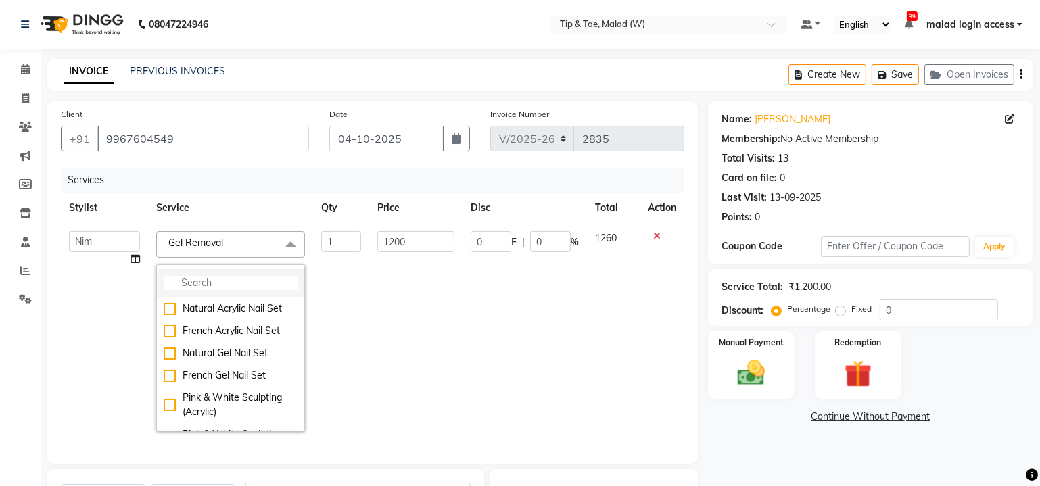
click at [196, 283] on input "multiselect-search" at bounding box center [231, 283] width 134 height 14
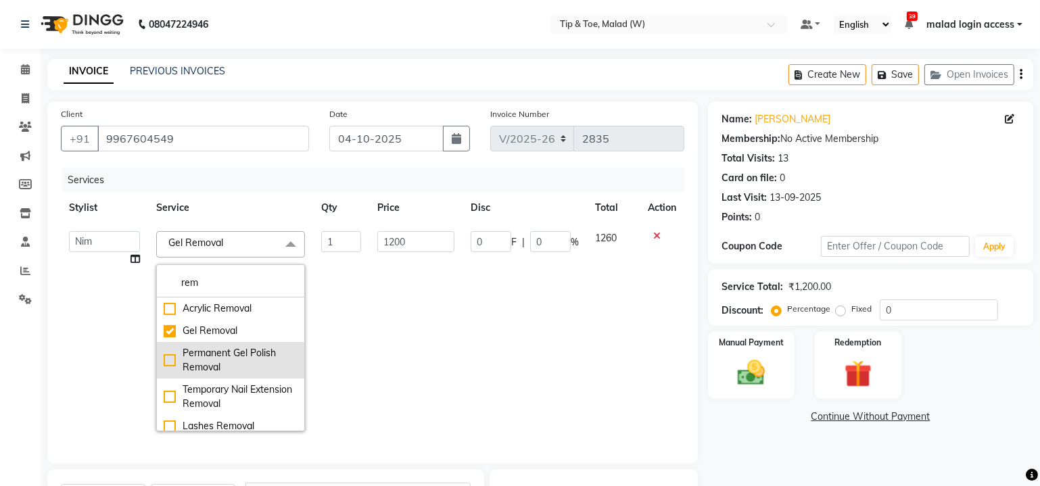
type input "rem"
click at [166, 356] on div "Permanent Gel Polish Removal" at bounding box center [231, 360] width 134 height 28
checkbox input "false"
checkbox input "true"
type input "500"
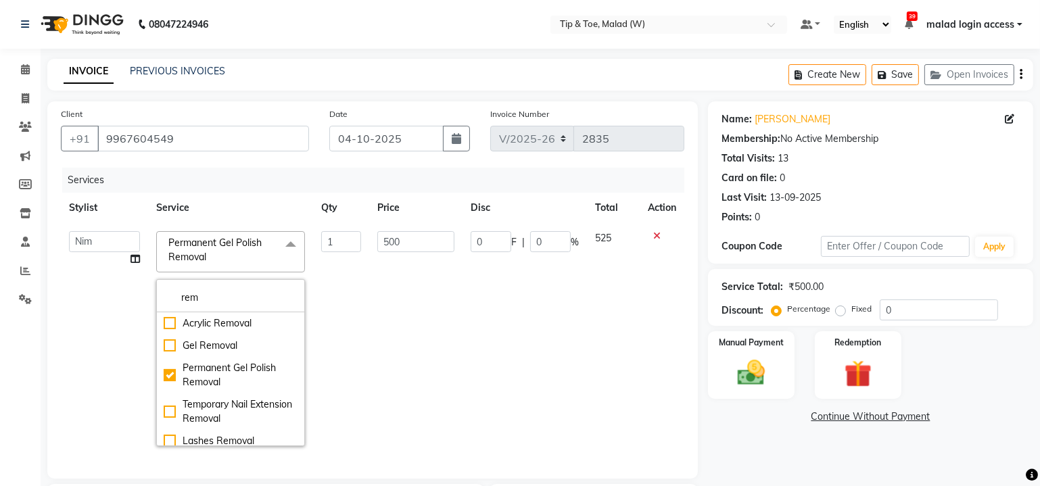
click at [354, 297] on td "1" at bounding box center [341, 338] width 56 height 231
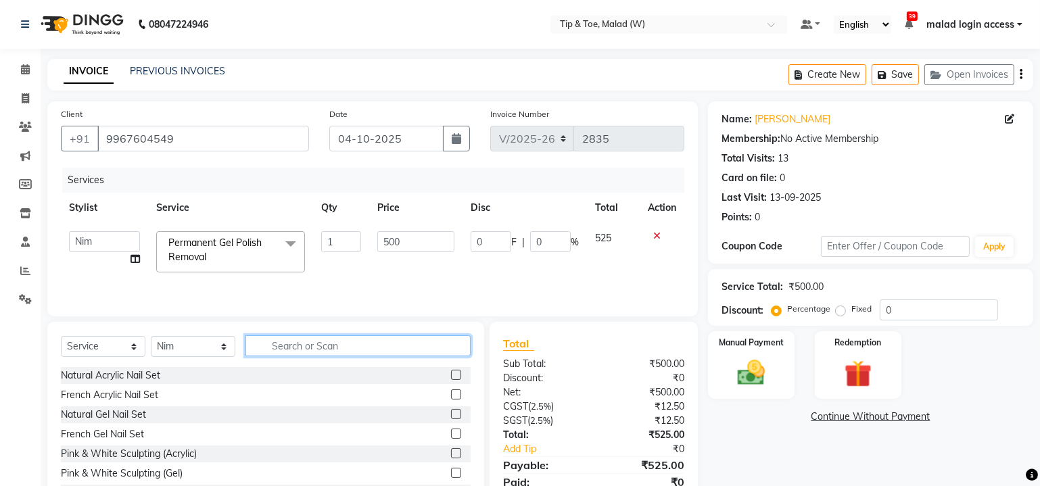
click at [306, 349] on input "text" at bounding box center [357, 345] width 225 height 21
type input "a"
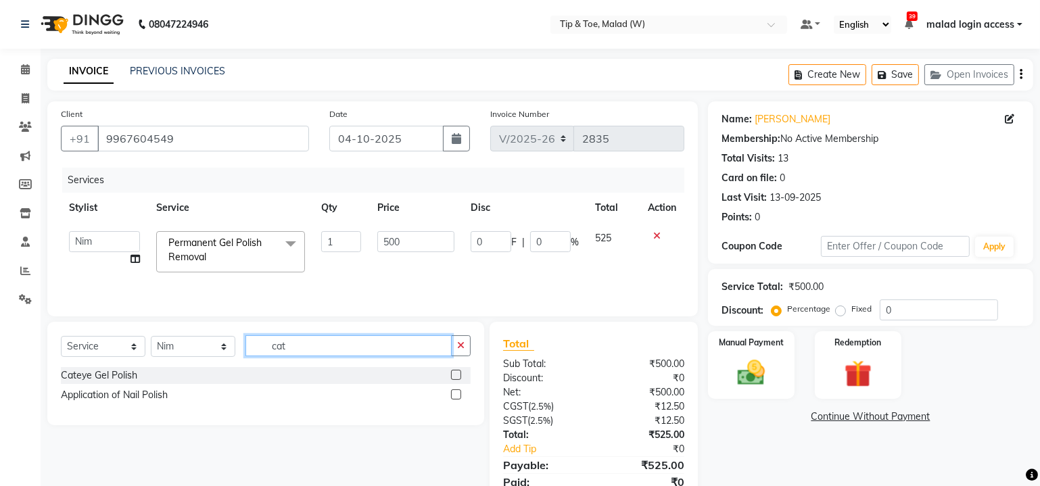
type input "cat"
click at [452, 395] on label at bounding box center [456, 394] width 10 height 10
click at [452, 395] on input "checkbox" at bounding box center [455, 395] width 9 height 9
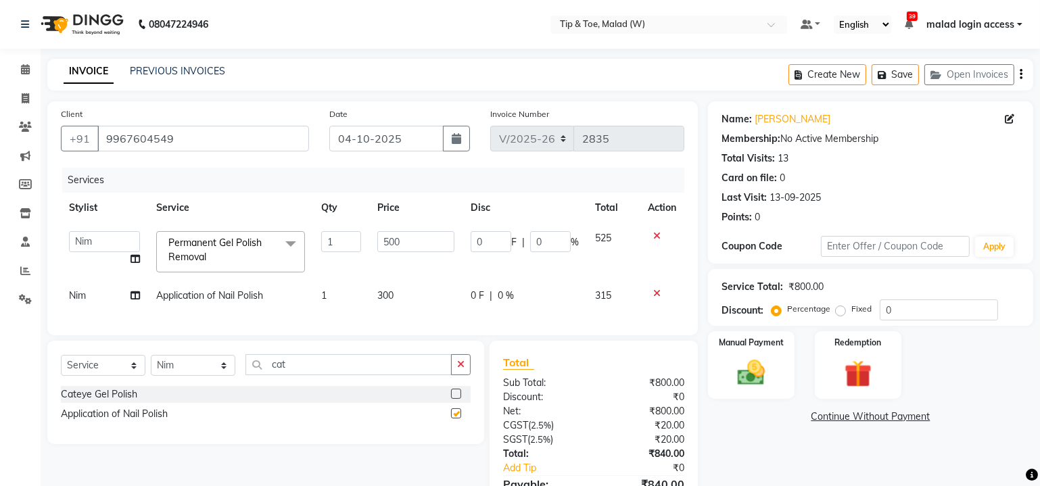
checkbox input "false"
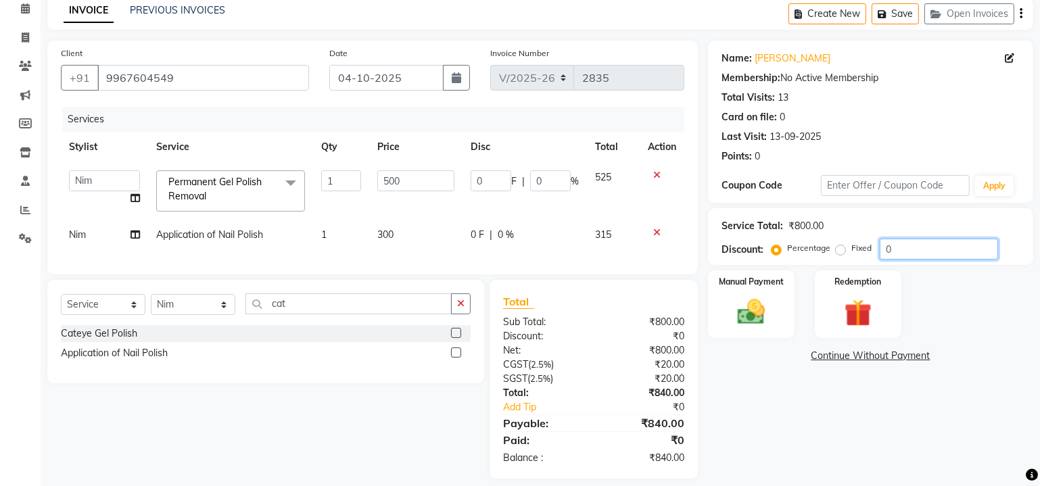
click at [914, 241] on input "0" at bounding box center [939, 249] width 118 height 21
type input "2"
type input "10"
type input "2"
type input "20"
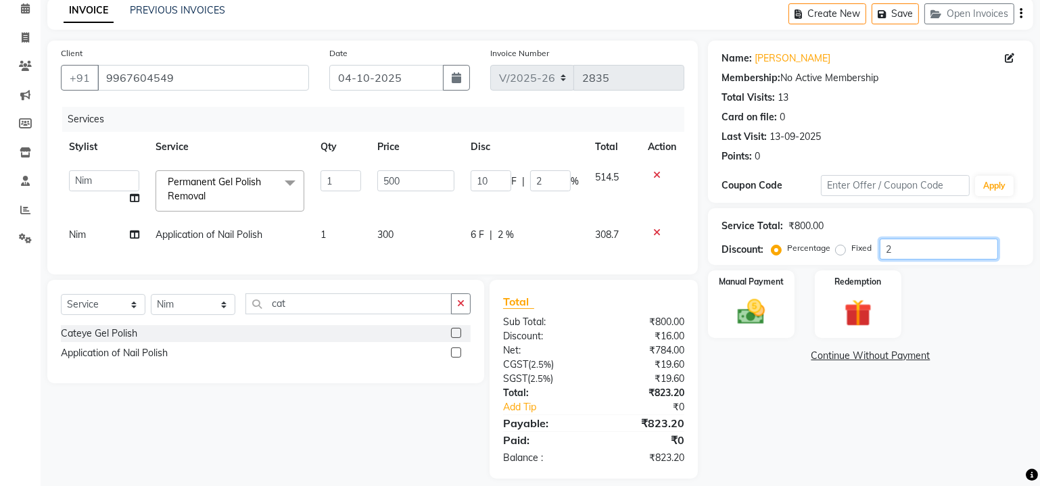
type input "100"
type input "20"
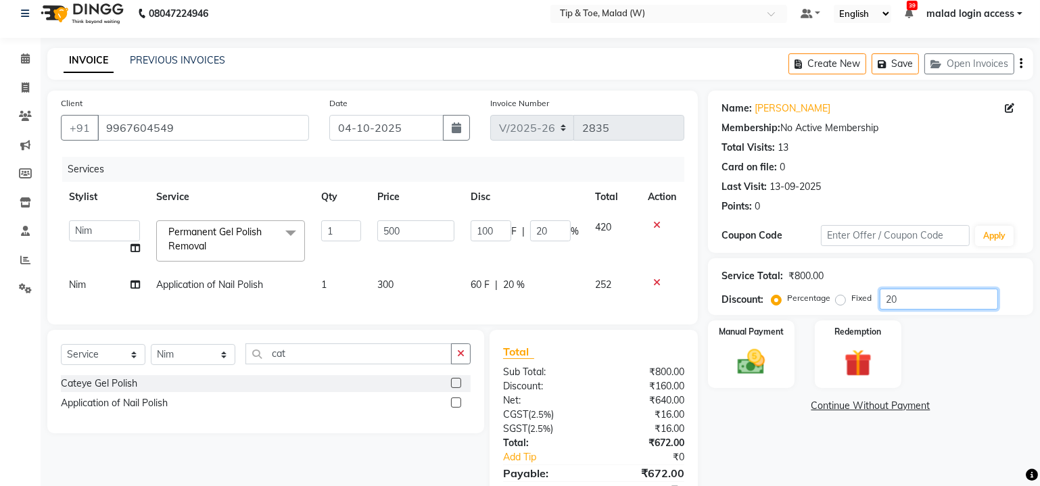
scroll to position [0, 0]
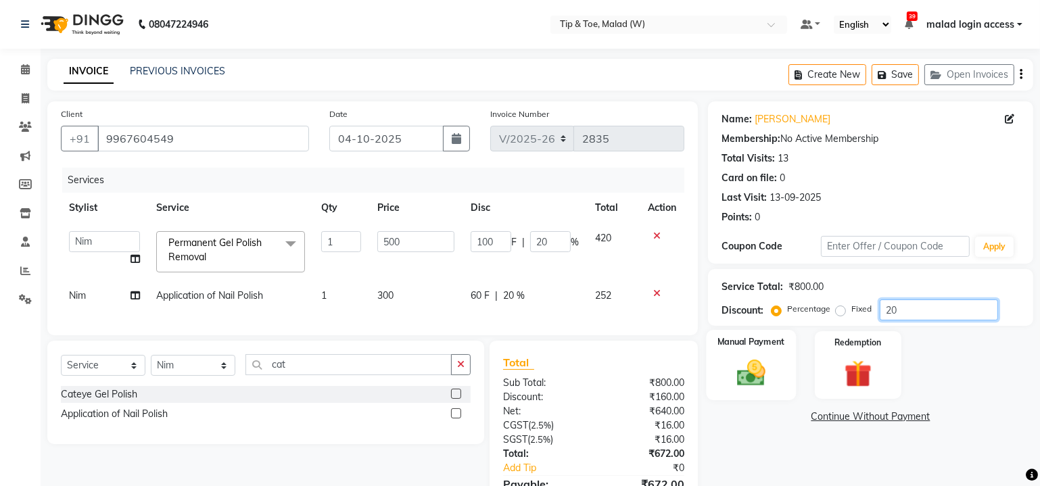
type input "20"
click at [764, 364] on img at bounding box center [751, 373] width 46 height 33
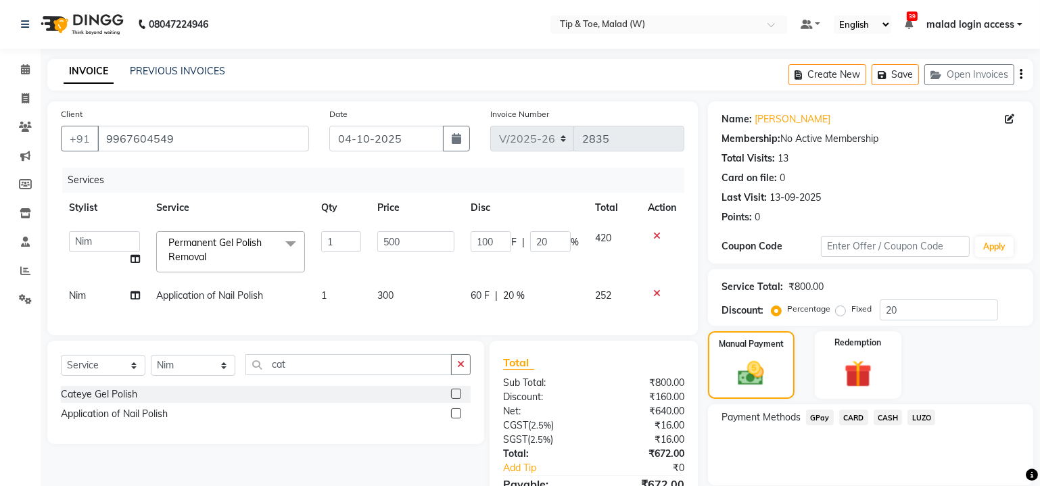
click at [894, 421] on span "CASH" at bounding box center [888, 418] width 29 height 16
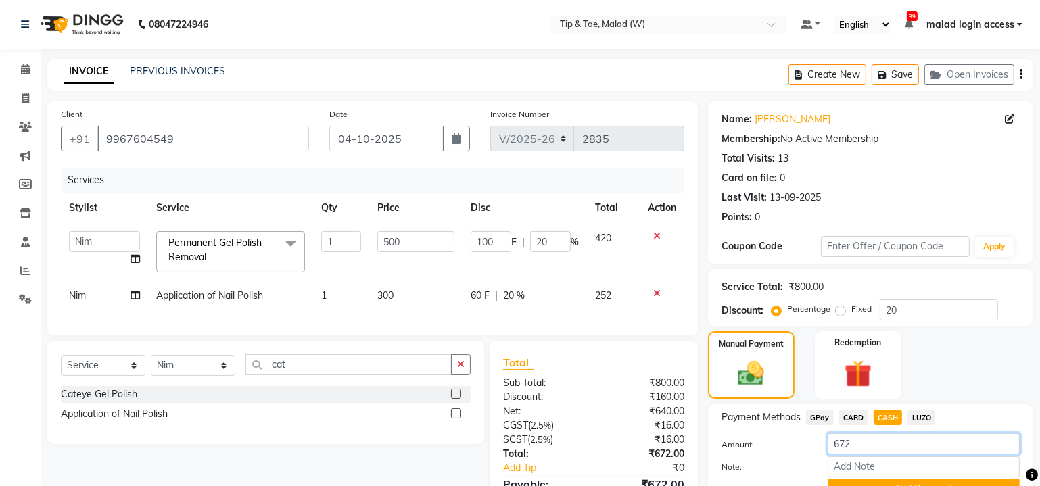
drag, startPoint x: 870, startPoint y: 450, endPoint x: 813, endPoint y: 450, distance: 57.5
click at [813, 450] on div "Amount: 672" at bounding box center [870, 444] width 318 height 23
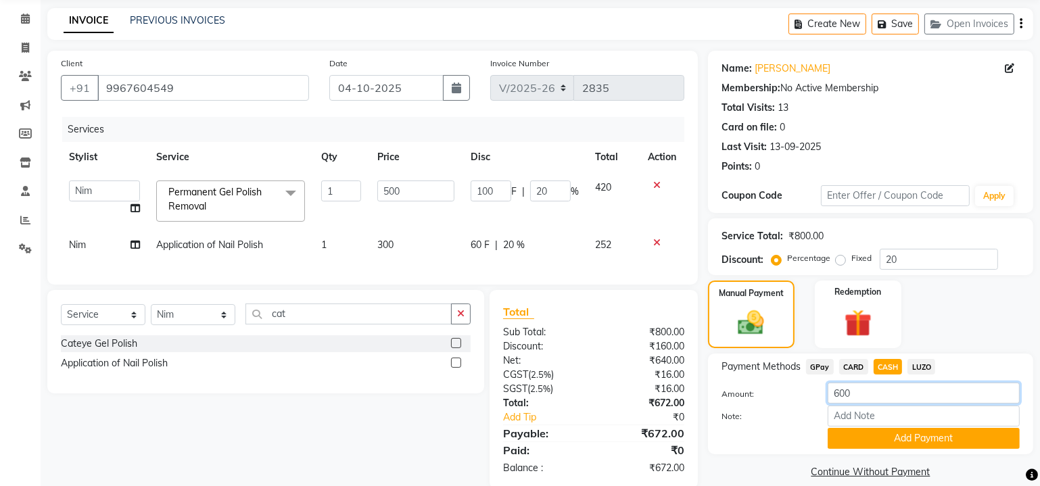
scroll to position [80, 0]
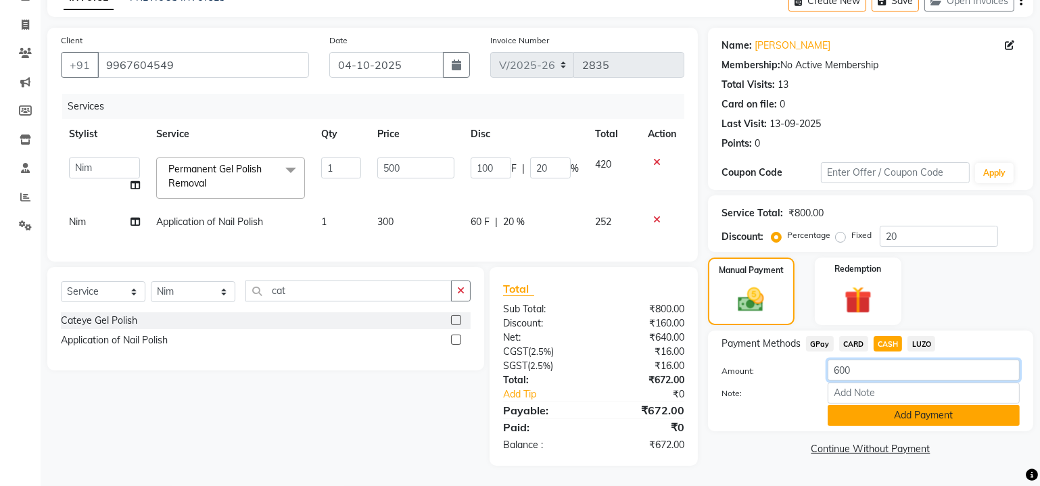
type input "600"
click at [887, 409] on button "Add Payment" at bounding box center [924, 415] width 192 height 21
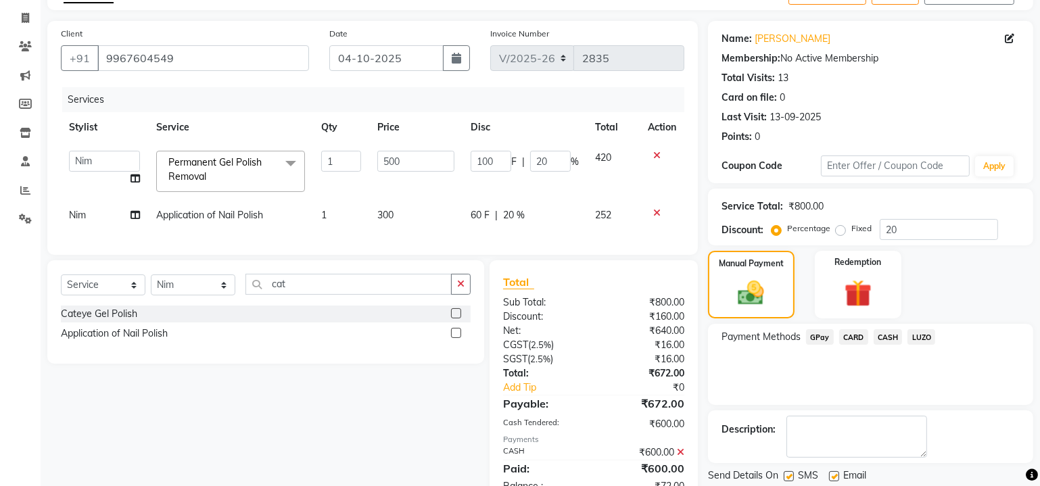
click at [826, 339] on span "GPay" at bounding box center [820, 337] width 28 height 16
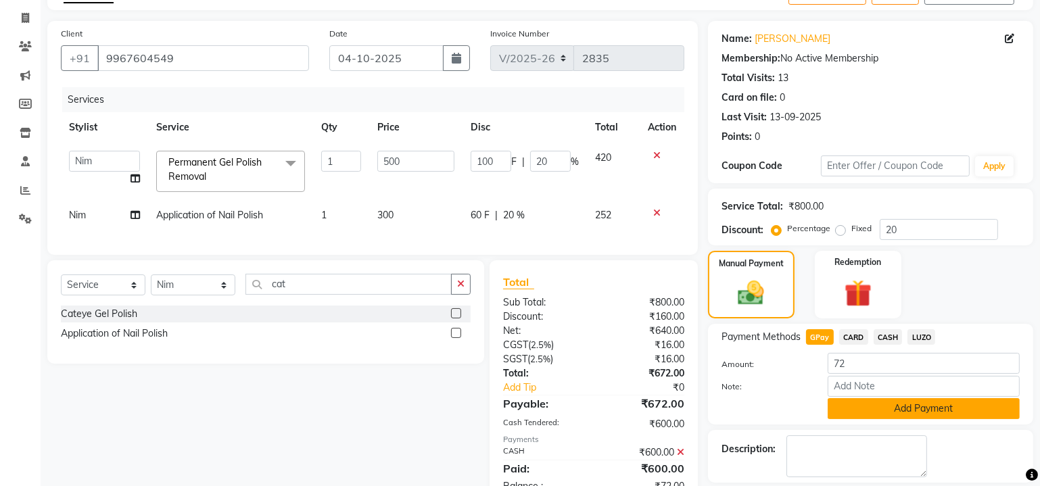
click at [865, 401] on button "Add Payment" at bounding box center [924, 408] width 192 height 21
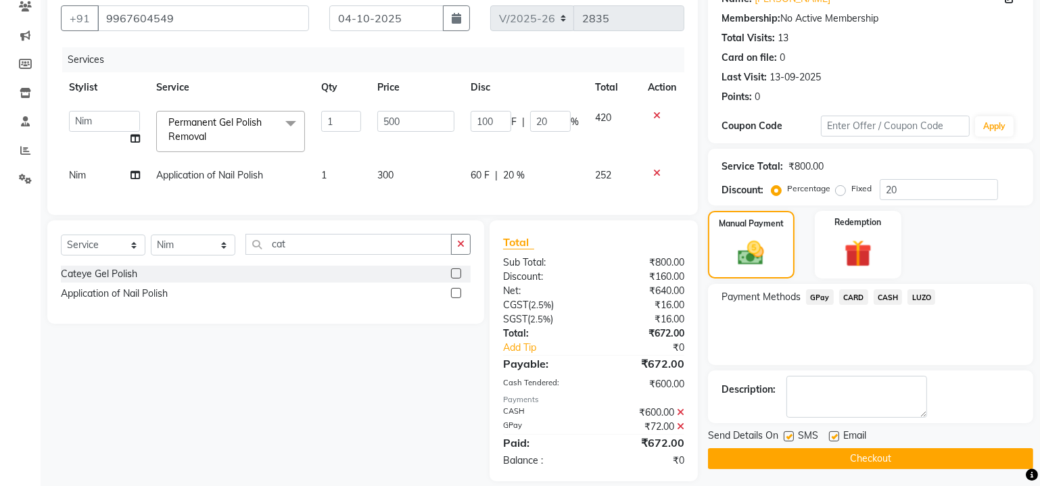
scroll to position [142, 0]
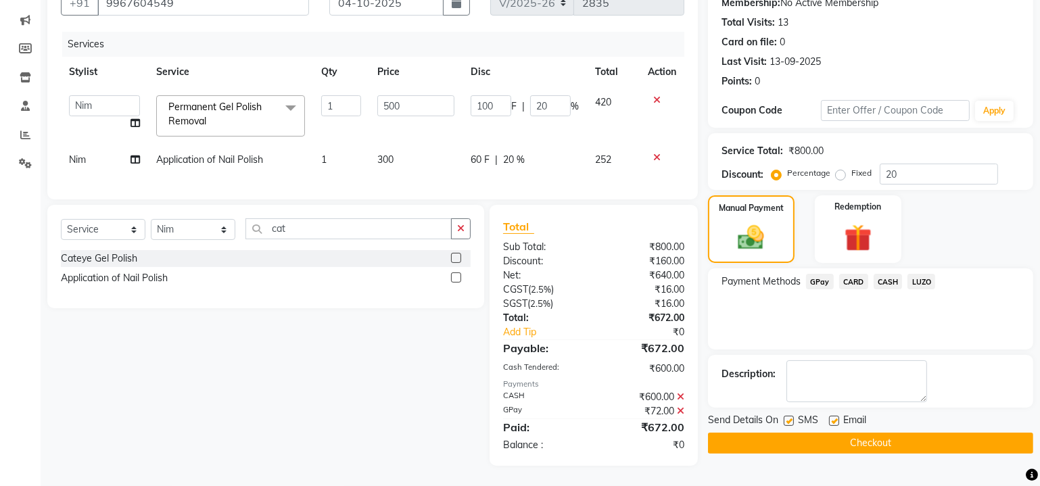
click at [834, 437] on button "Checkout" at bounding box center [870, 443] width 325 height 21
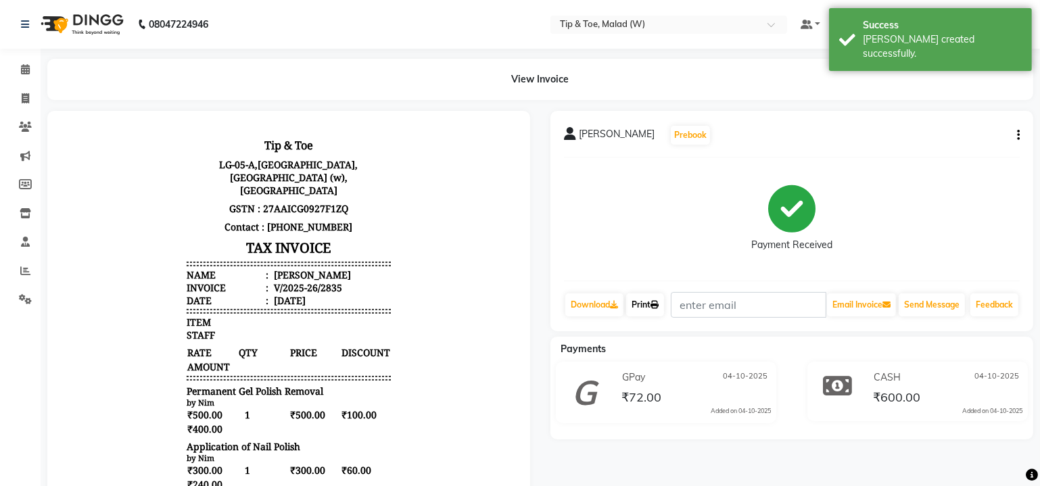
click at [653, 310] on link "Print" at bounding box center [645, 304] width 38 height 23
click at [29, 70] on span at bounding box center [26, 70] width 24 height 16
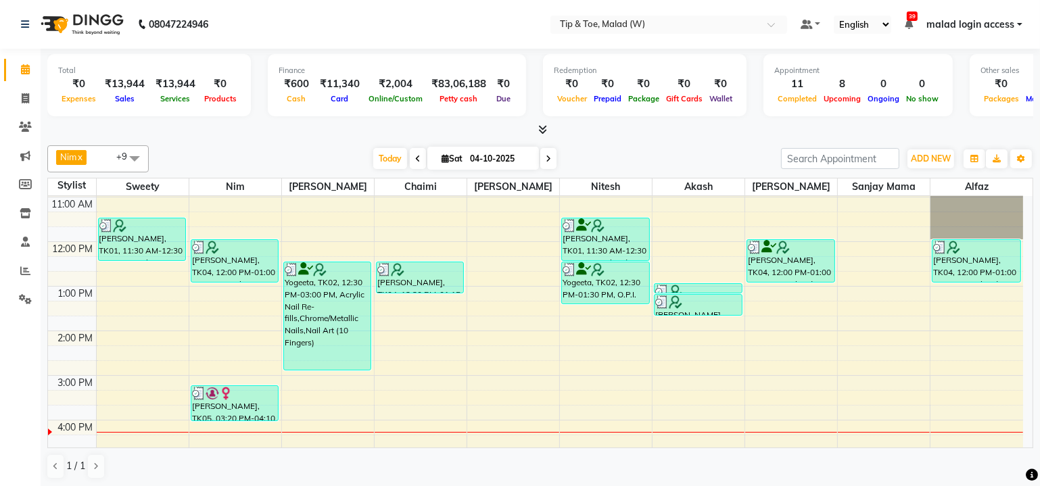
scroll to position [61, 0]
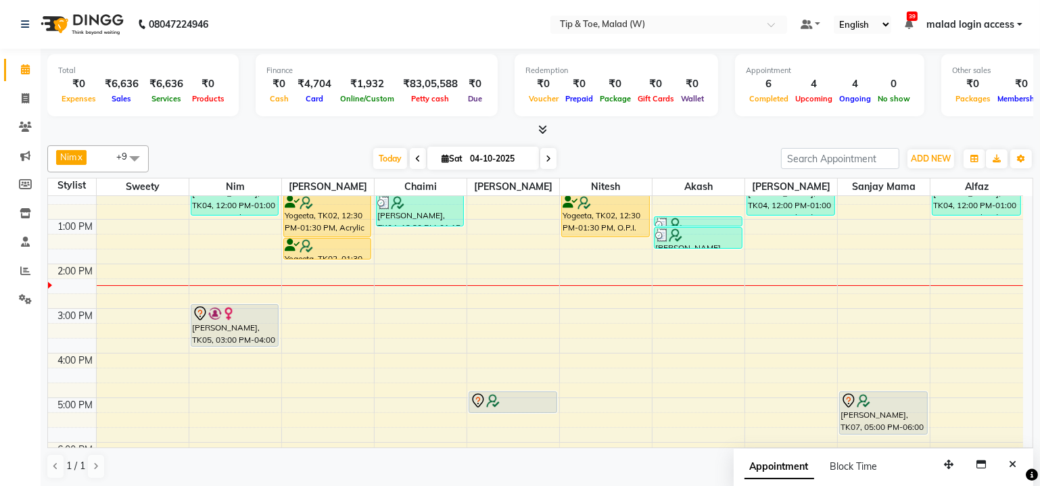
scroll to position [206, 0]
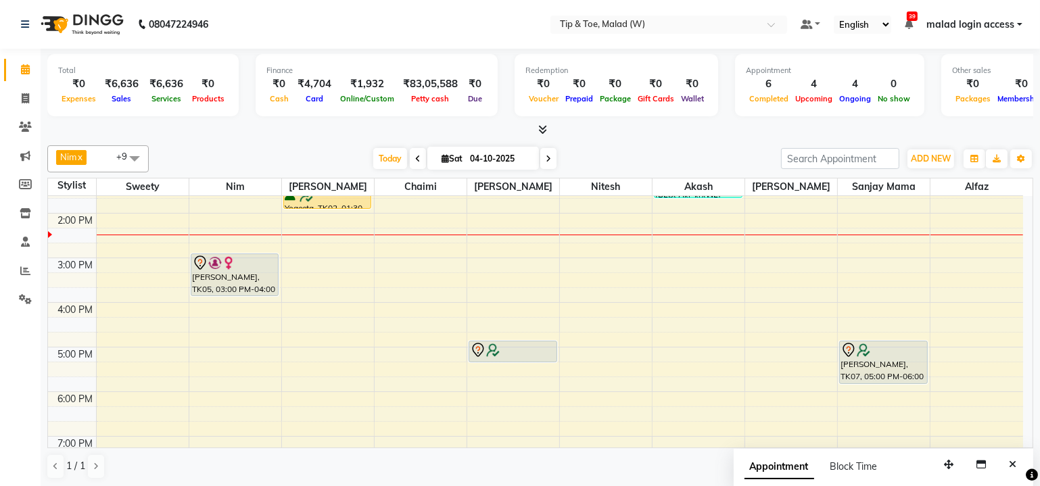
click at [225, 389] on div "9:00 AM 10:00 AM 11:00 AM 12:00 PM 1:00 PM 2:00 PM 3:00 PM 4:00 PM 5:00 PM 6:00…" at bounding box center [535, 325] width 975 height 669
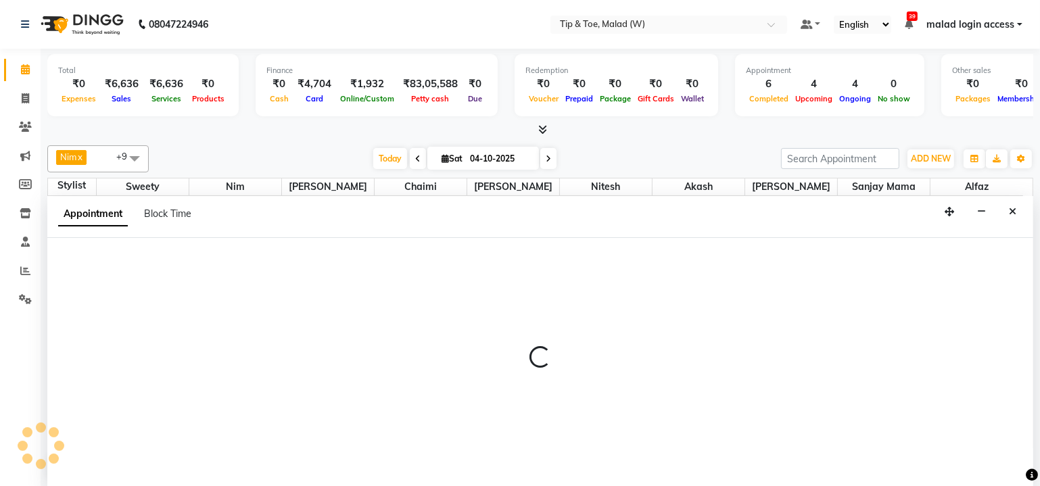
scroll to position [0, 0]
select select "84683"
select select "1080"
select select "tentative"
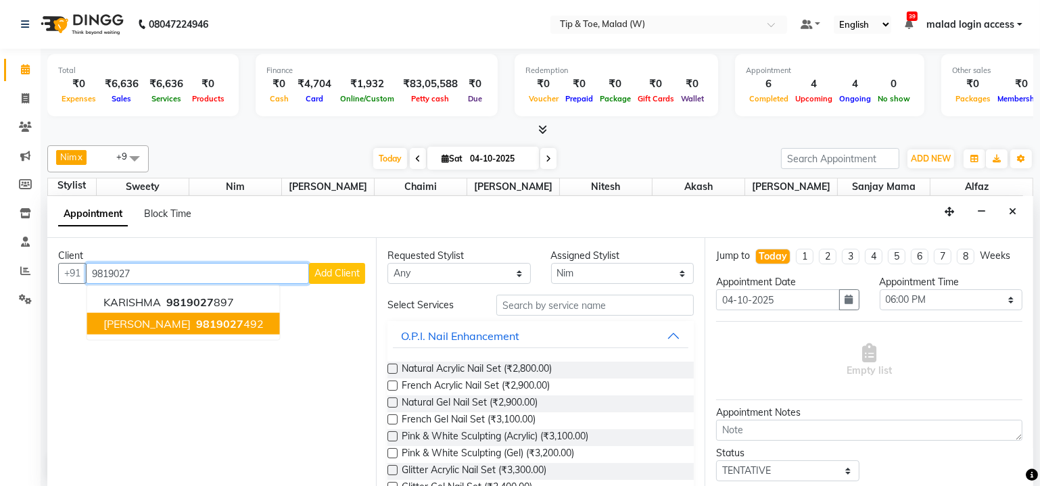
click at [196, 324] on span "9819027" at bounding box center [219, 324] width 47 height 14
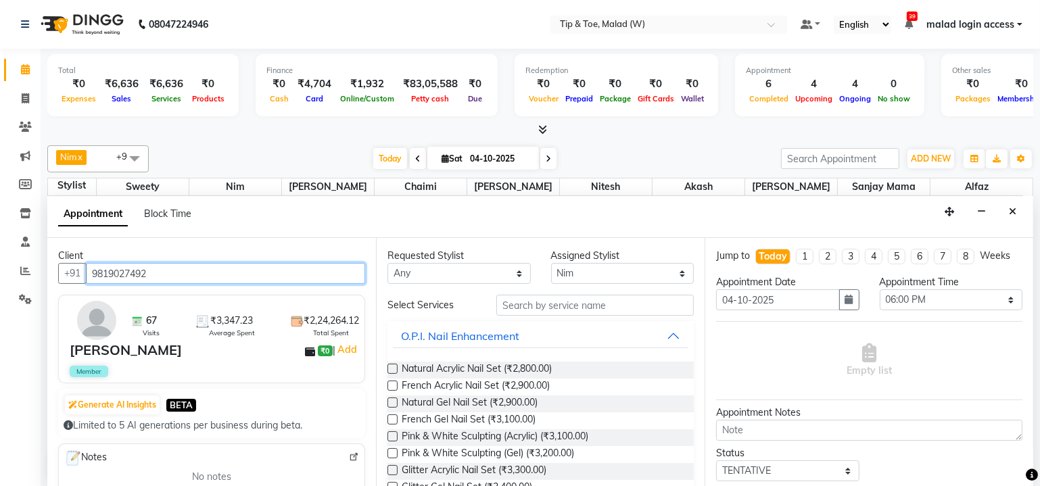
type input "9819027492"
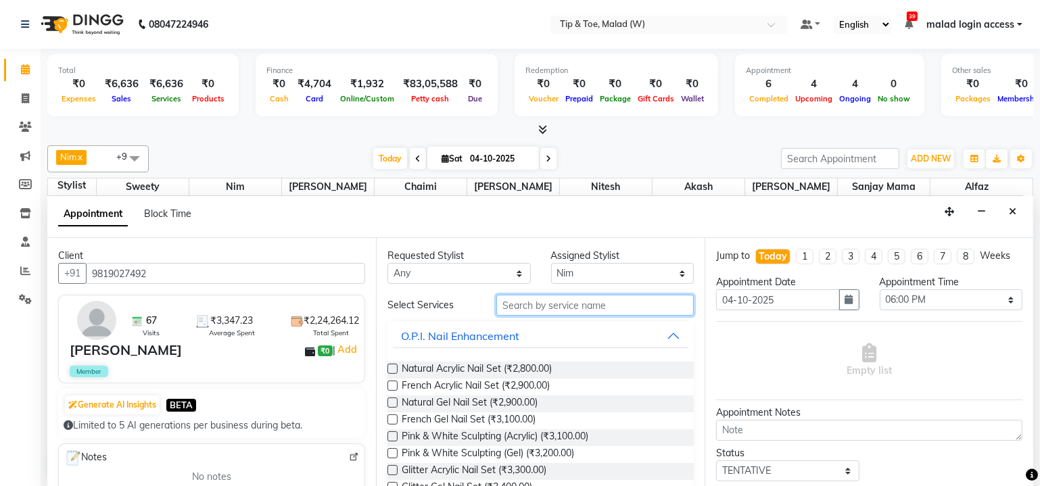
click at [567, 302] on input "text" at bounding box center [594, 305] width 197 height 21
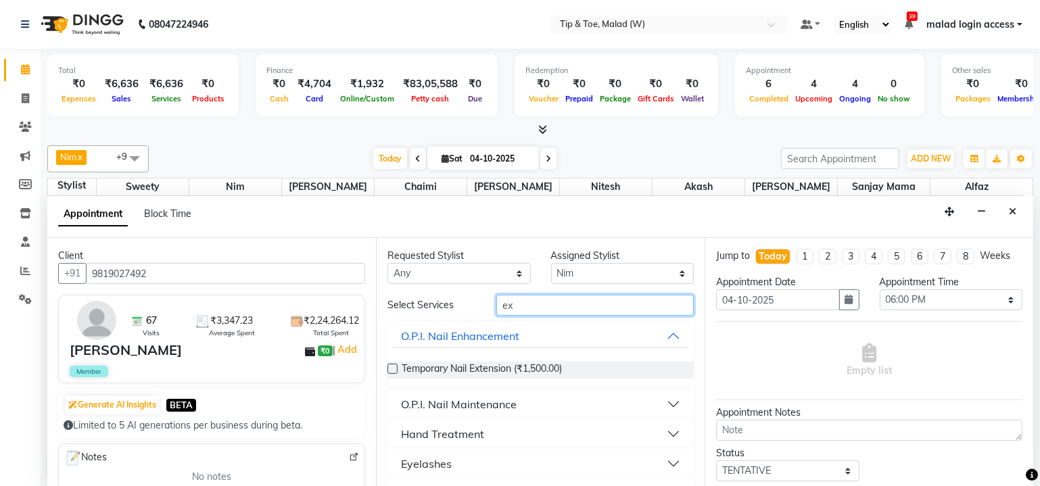
type input "ex"
click at [389, 368] on label at bounding box center [392, 369] width 10 height 10
click at [389, 368] on input "checkbox" at bounding box center [391, 370] width 9 height 9
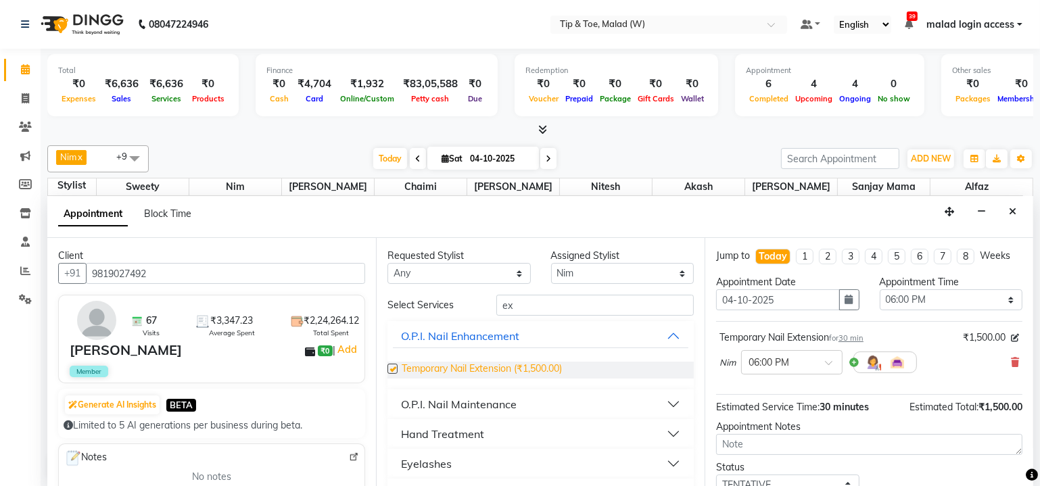
checkbox input "false"
click at [626, 275] on select "Select Akash Alfaz Chaimi [PERSON_NAME] [PERSON_NAME] [PERSON_NAME] [PERSON_NAM…" at bounding box center [622, 273] width 143 height 21
select select "71375"
click at [551, 263] on select "Select Akash Alfaz Chaimi [PERSON_NAME] [PERSON_NAME] [PERSON_NAME] [PERSON_NAM…" at bounding box center [622, 273] width 143 height 21
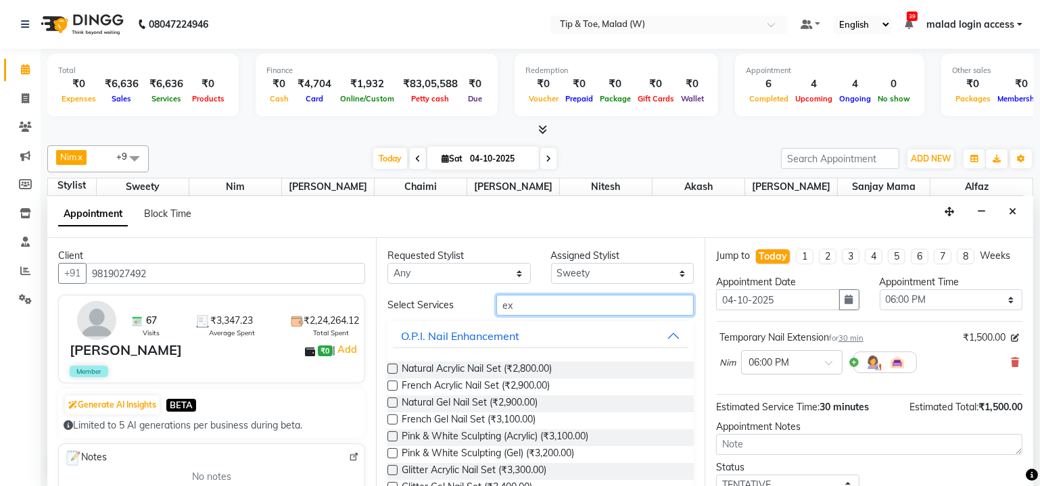
click at [591, 311] on input "ex" at bounding box center [594, 305] width 197 height 21
type input "e"
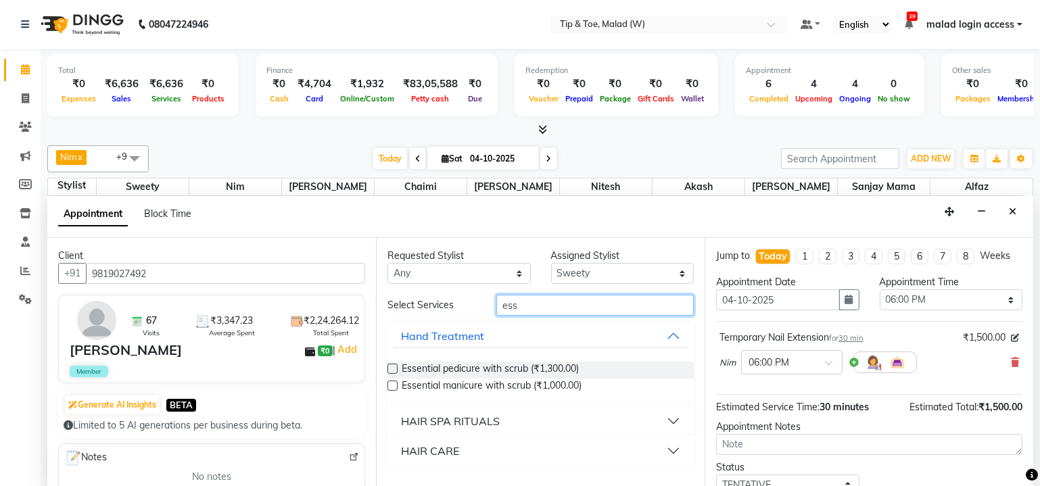
type input "ess"
click at [393, 385] on label at bounding box center [392, 386] width 10 height 10
click at [393, 385] on input "checkbox" at bounding box center [391, 387] width 9 height 9
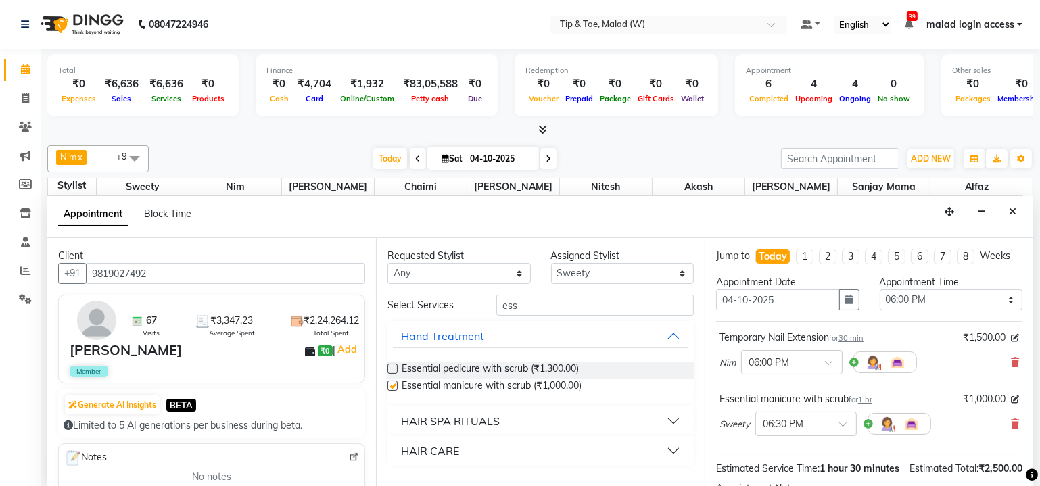
checkbox input "false"
click at [596, 268] on select "Select Akash Alfaz Chaimi [PERSON_NAME] [PERSON_NAME] [PERSON_NAME] [PERSON_NAM…" at bounding box center [622, 273] width 143 height 21
select select "48549"
click at [551, 263] on select "Select Akash Alfaz Chaimi [PERSON_NAME] [PERSON_NAME] [PERSON_NAME] [PERSON_NAM…" at bounding box center [622, 273] width 143 height 21
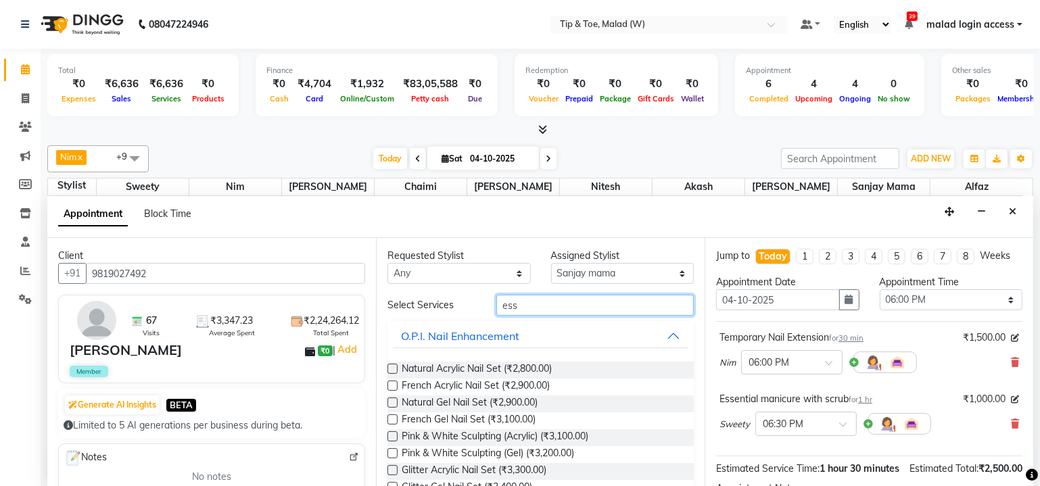
click at [560, 312] on input "ess" at bounding box center [594, 305] width 197 height 21
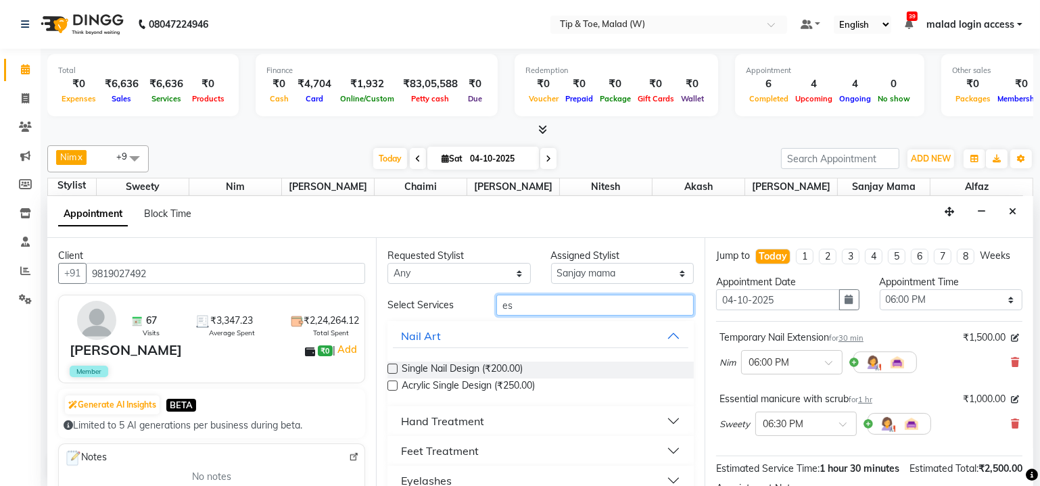
type input "ess"
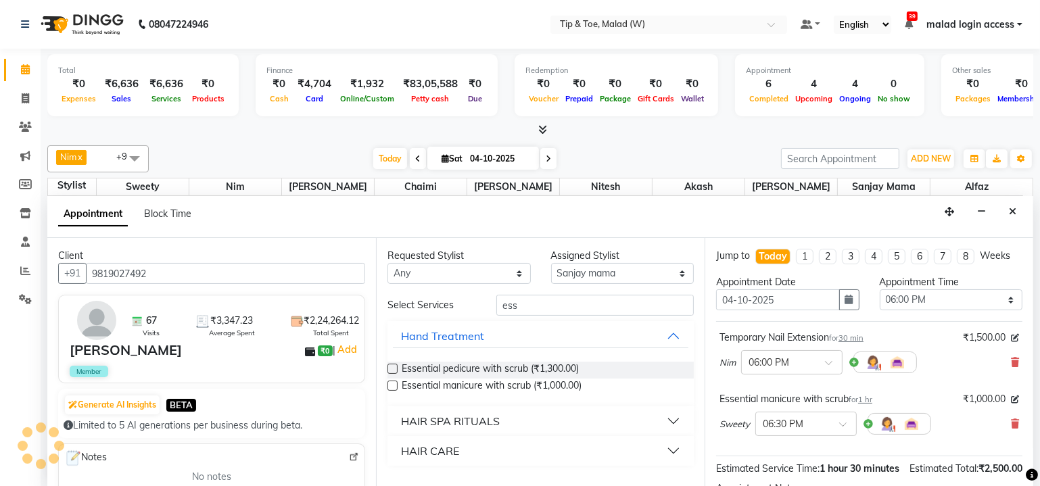
click at [393, 366] on label at bounding box center [392, 369] width 10 height 10
click at [393, 366] on input "checkbox" at bounding box center [391, 370] width 9 height 9
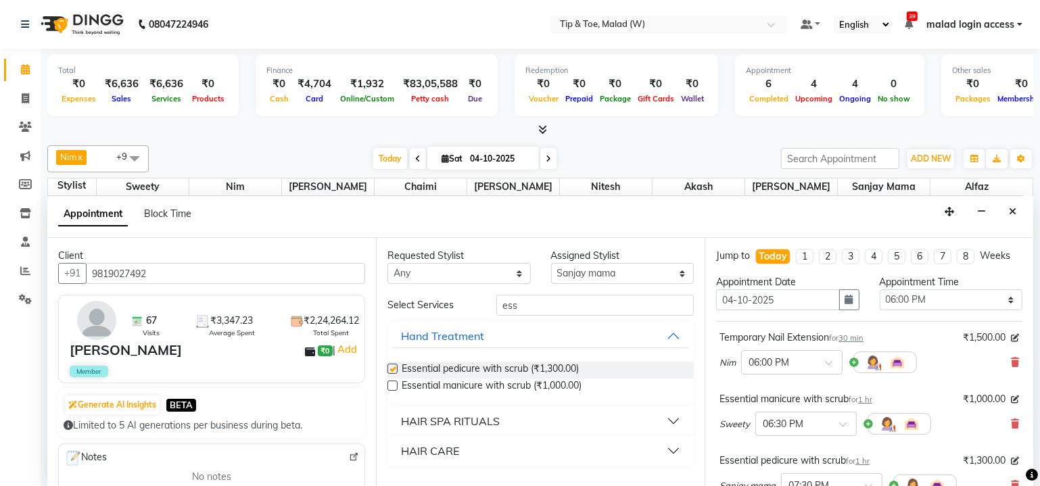
checkbox input "false"
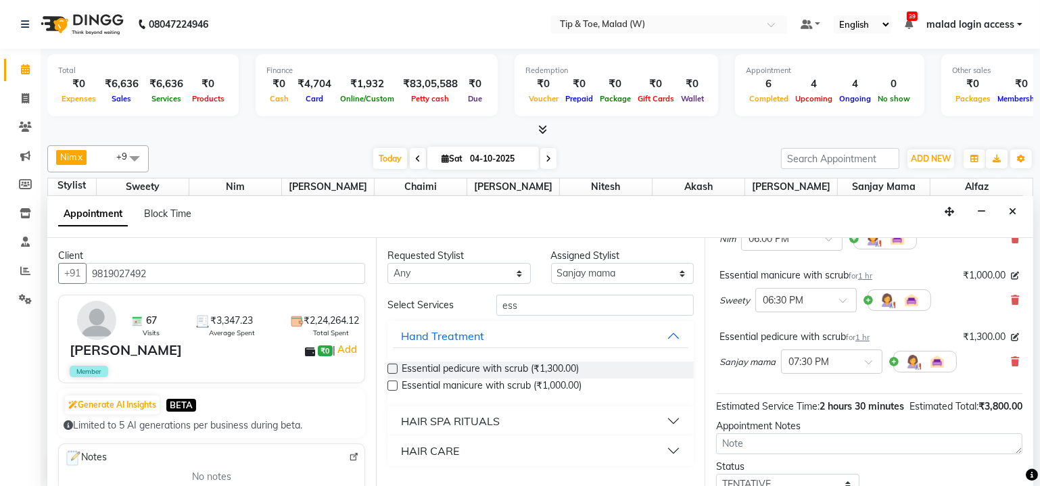
scroll to position [105, 0]
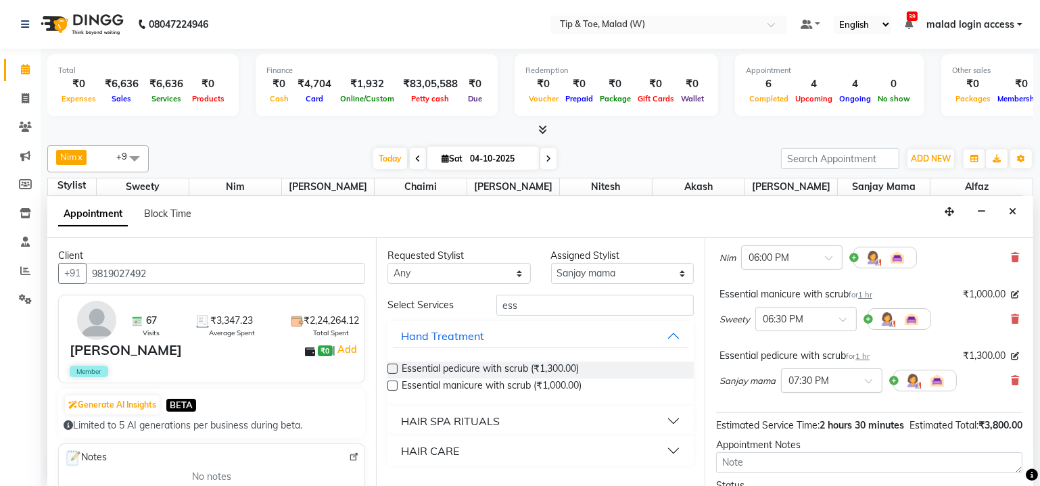
click at [869, 378] on span at bounding box center [873, 385] width 17 height 14
click at [832, 434] on div "06:00 PM" at bounding box center [832, 444] width 100 height 25
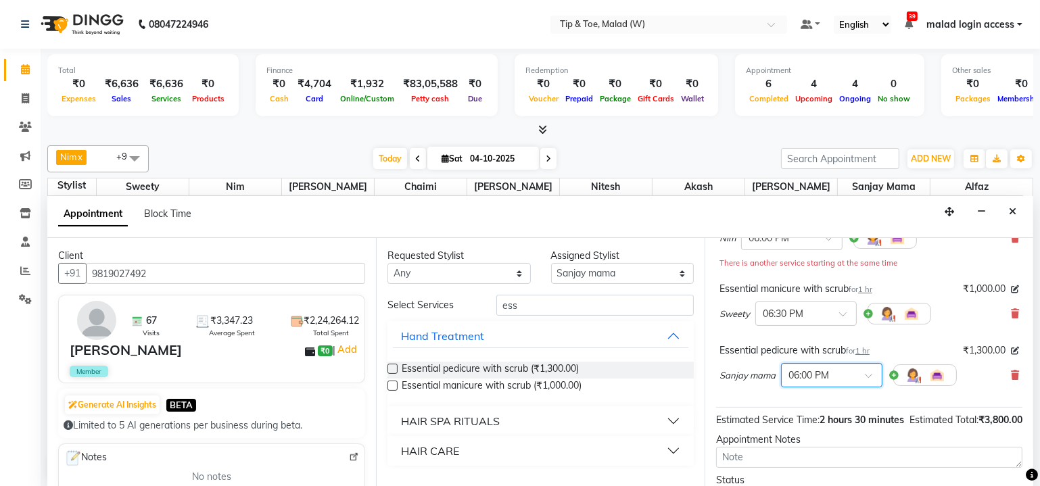
scroll to position [105, 0]
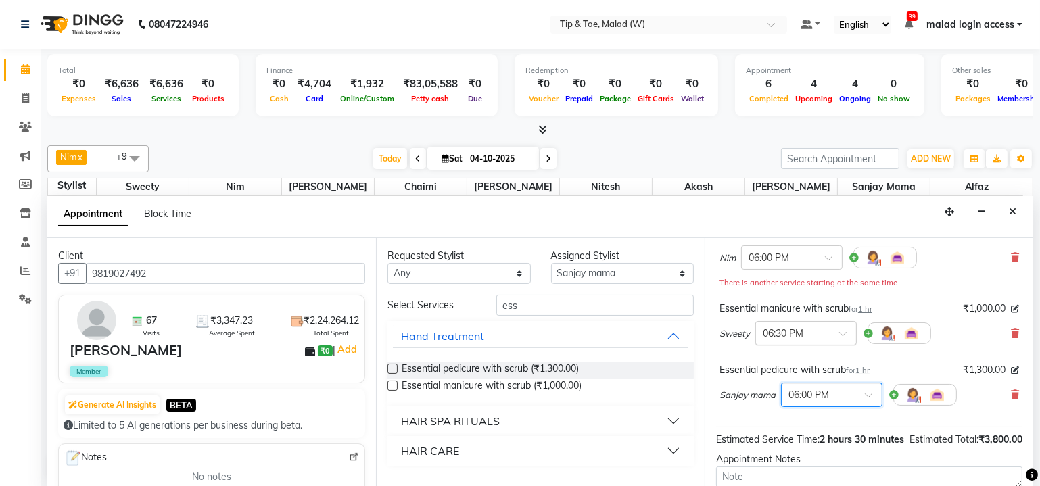
click at [846, 333] on span at bounding box center [847, 338] width 17 height 14
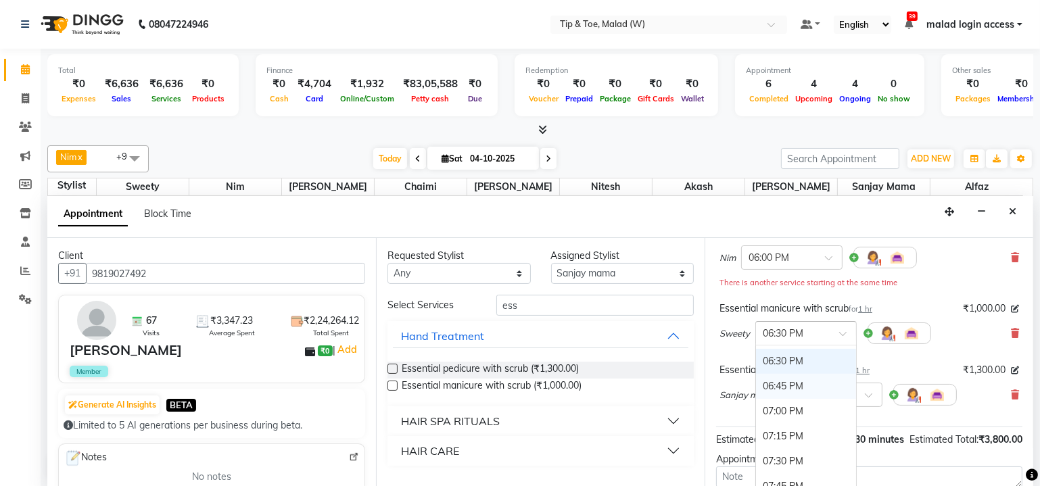
scroll to position [791, 0]
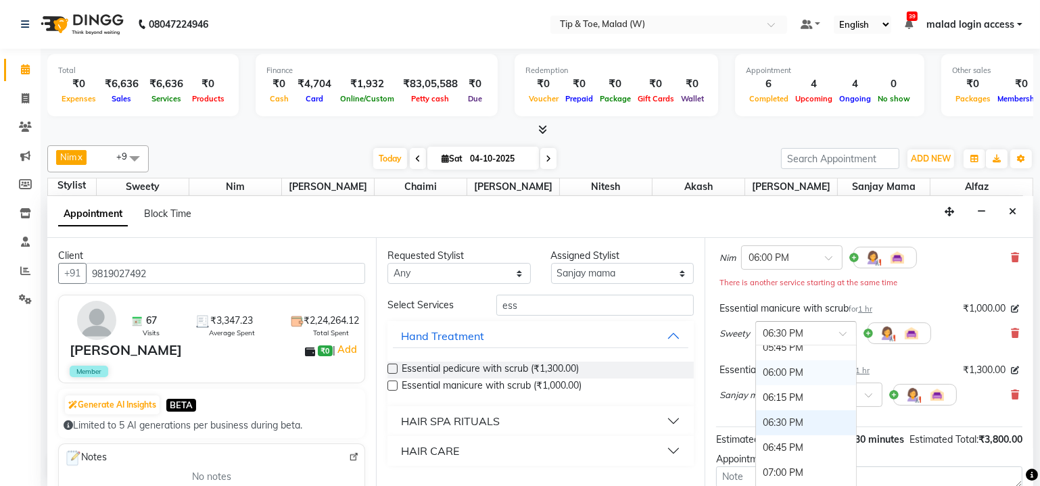
click at [813, 375] on div "06:00 PM" at bounding box center [806, 372] width 100 height 25
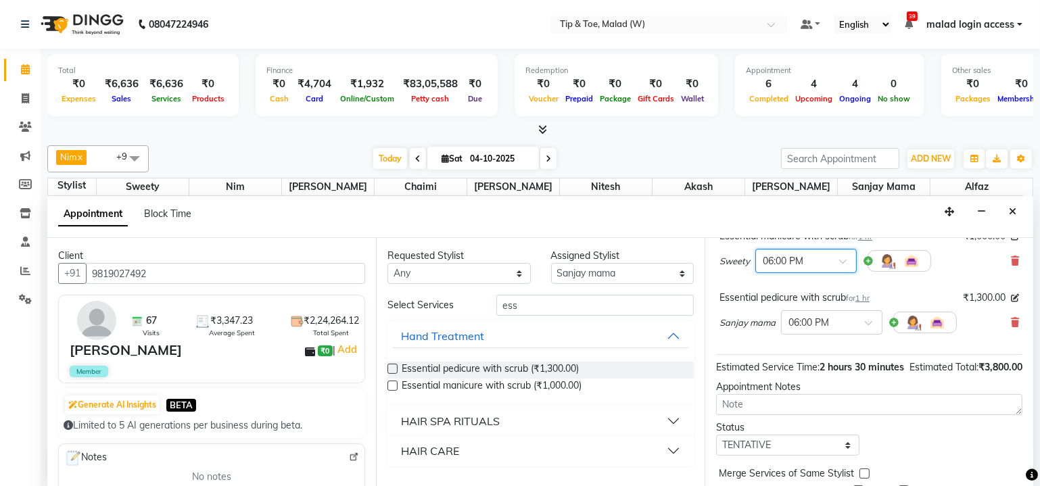
scroll to position [242, 0]
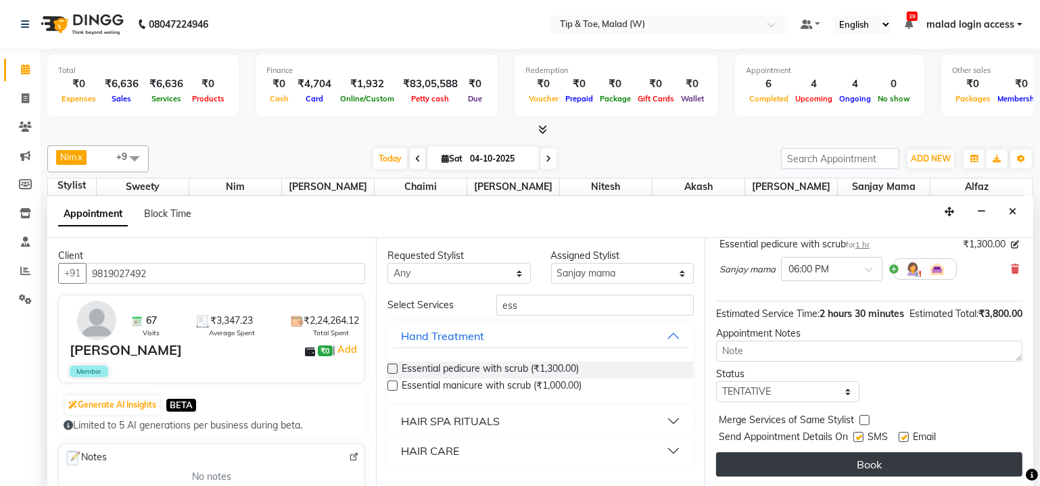
click at [839, 458] on button "Book" at bounding box center [869, 464] width 306 height 24
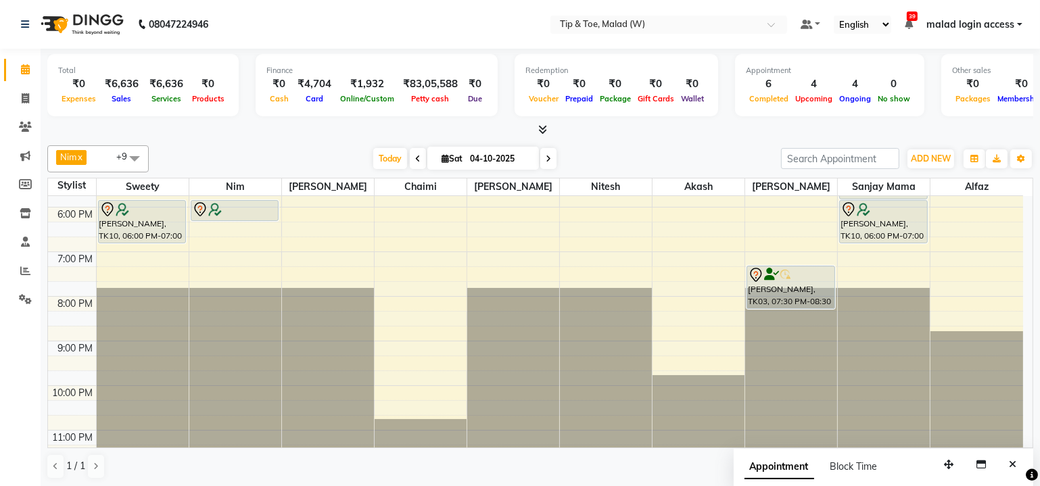
scroll to position [329, 0]
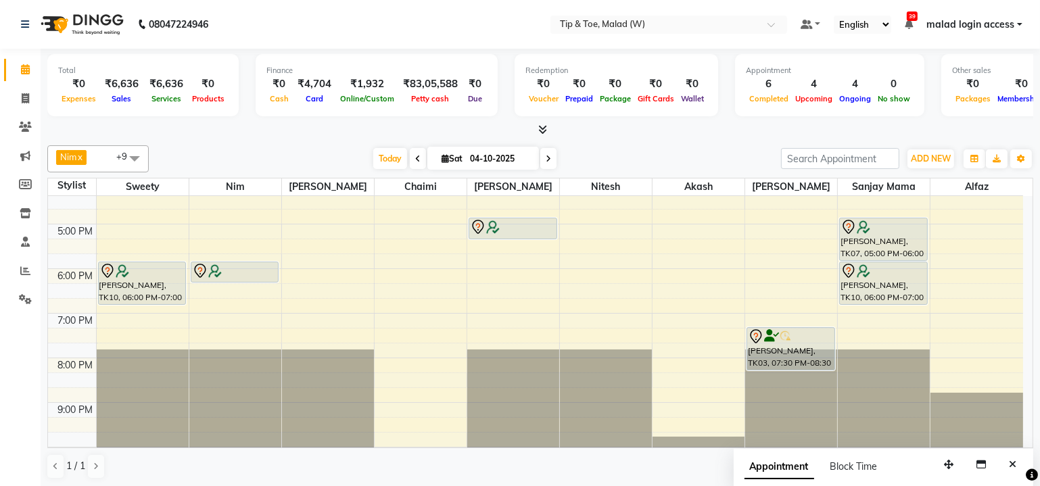
drag, startPoint x: 230, startPoint y: 279, endPoint x: 231, endPoint y: 286, distance: 6.8
click at [231, 286] on div "9:00 AM 10:00 AM 11:00 AM 12:00 PM 1:00 PM 2:00 PM 3:00 PM 4:00 PM 5:00 PM 6:00…" at bounding box center [535, 201] width 975 height 669
click at [229, 284] on div "9:00 AM 10:00 AM 11:00 AM 12:00 PM 1:00 PM 2:00 PM 3:00 PM 4:00 PM 5:00 PM 6:00…" at bounding box center [535, 201] width 975 height 669
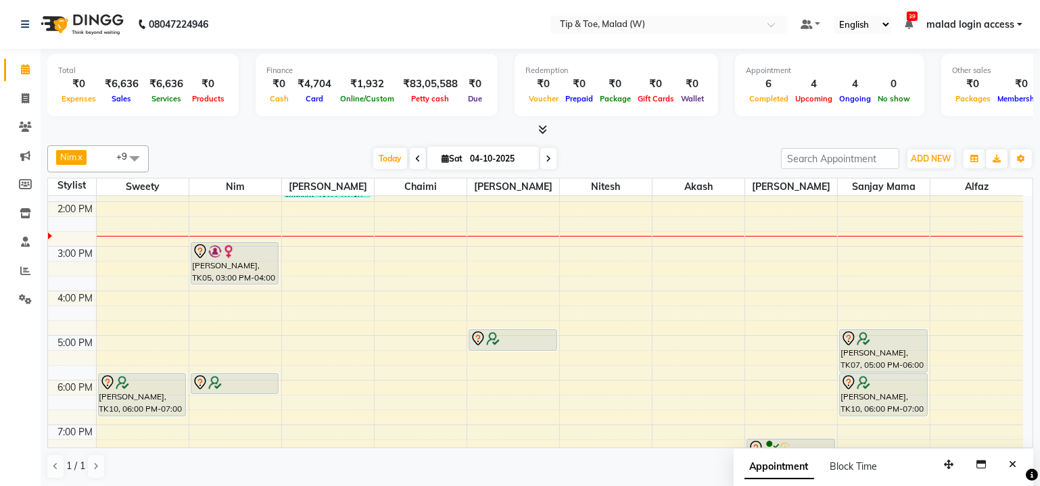
scroll to position [206, 0]
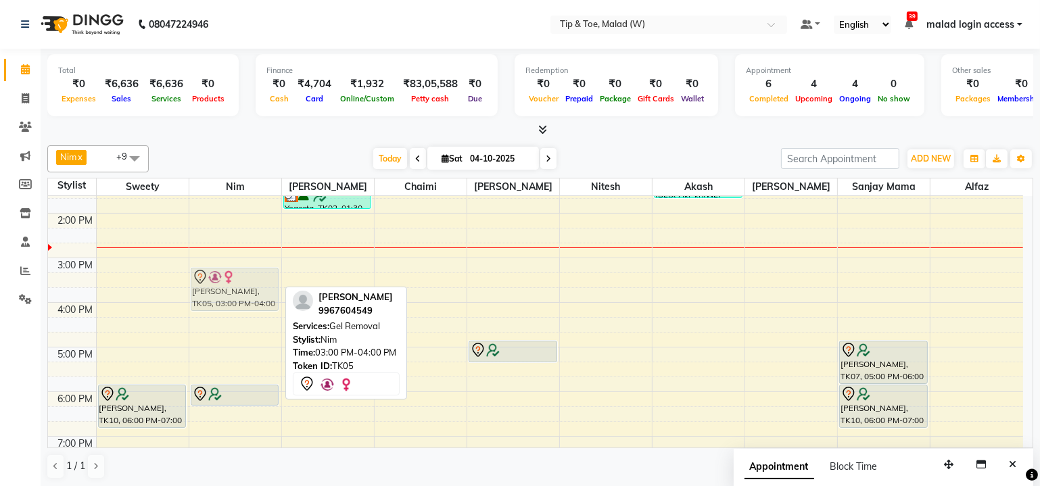
click at [217, 272] on div "Suchita Chhabria, TK04, 12:00 PM-01:00 PM, Essential manicure with scrub Sushmi…" at bounding box center [235, 325] width 92 height 669
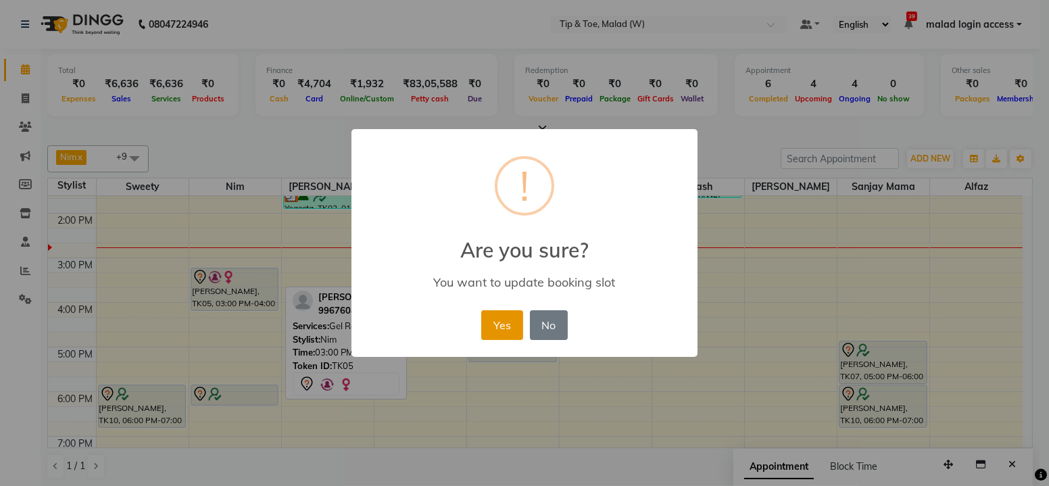
click at [507, 322] on button "Yes" at bounding box center [501, 325] width 41 height 30
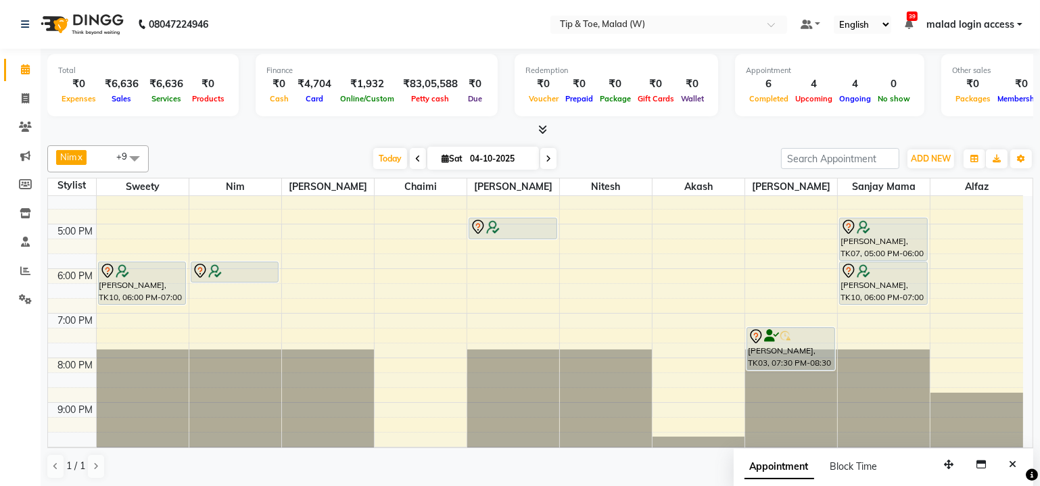
scroll to position [304, 0]
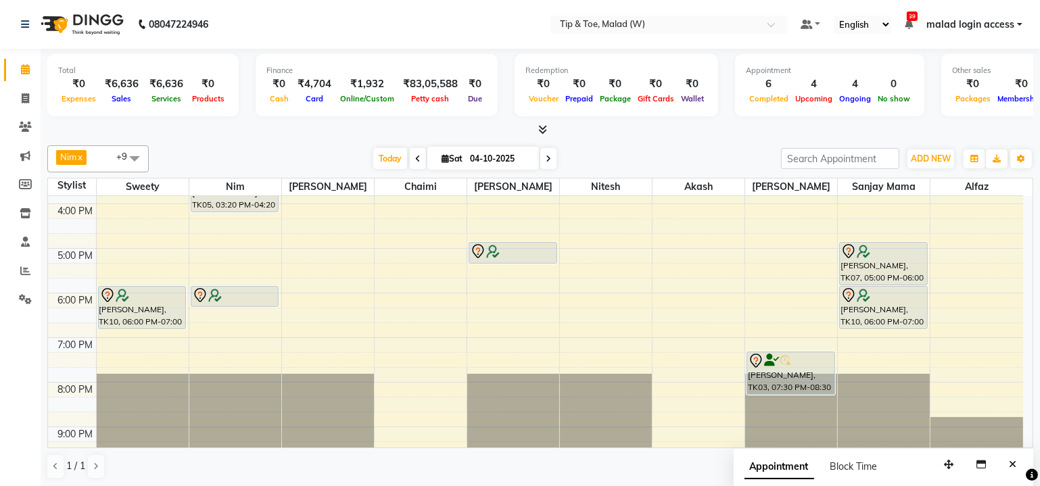
click at [696, 278] on td at bounding box center [559, 285] width 927 height 15
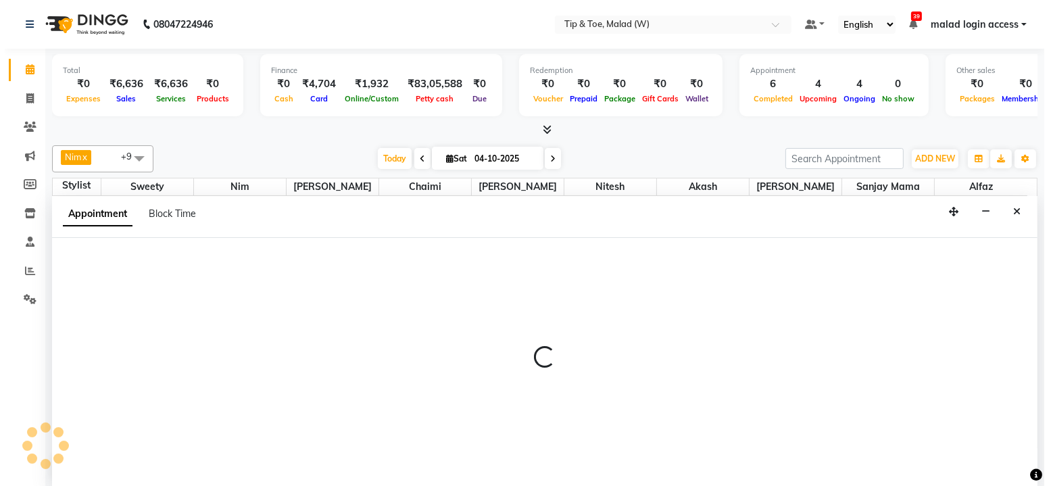
scroll to position [0, 0]
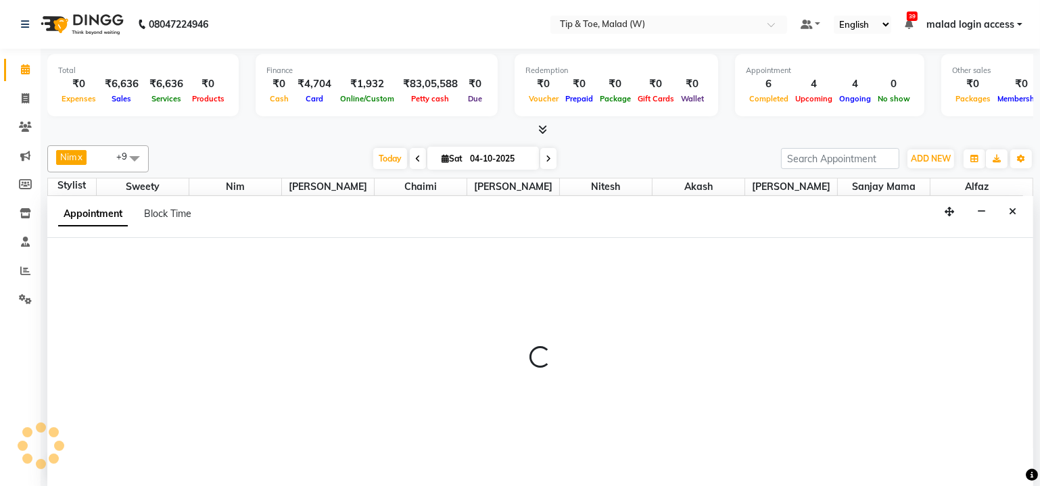
select select "41858"
select select "1035"
select select "tentative"
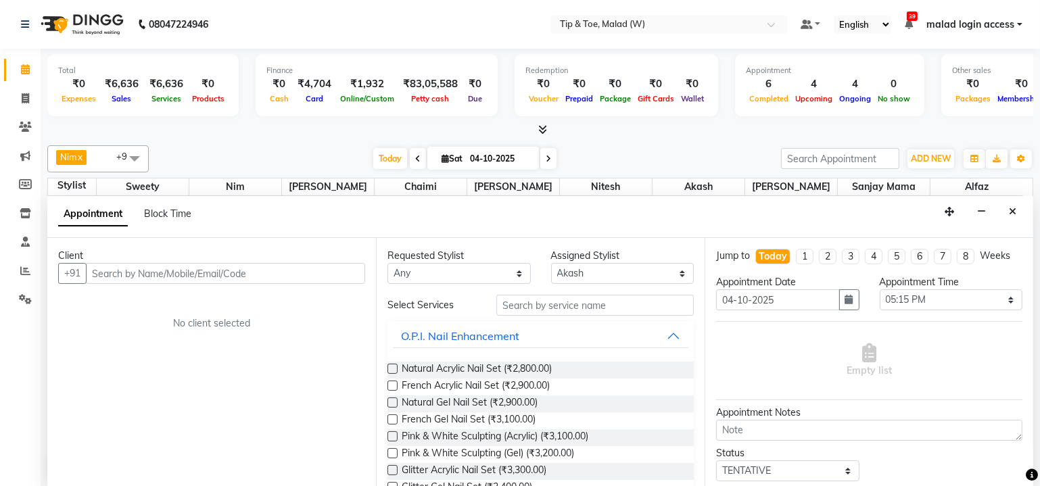
click at [303, 274] on input "text" at bounding box center [225, 273] width 279 height 21
type input "9819499002"
click at [339, 272] on span "Add Client" at bounding box center [336, 273] width 45 height 12
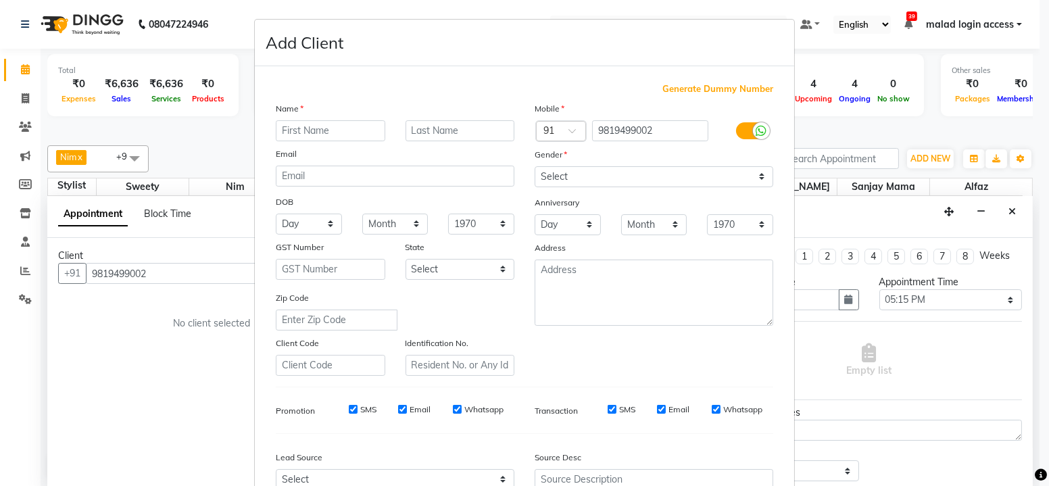
click at [371, 132] on input "text" at bounding box center [331, 130] width 110 height 21
type input "Anuj"
click at [441, 133] on input "text" at bounding box center [461, 130] width 110 height 21
click at [442, 131] on input "text" at bounding box center [461, 130] width 110 height 21
type input "[PERSON_NAME]"
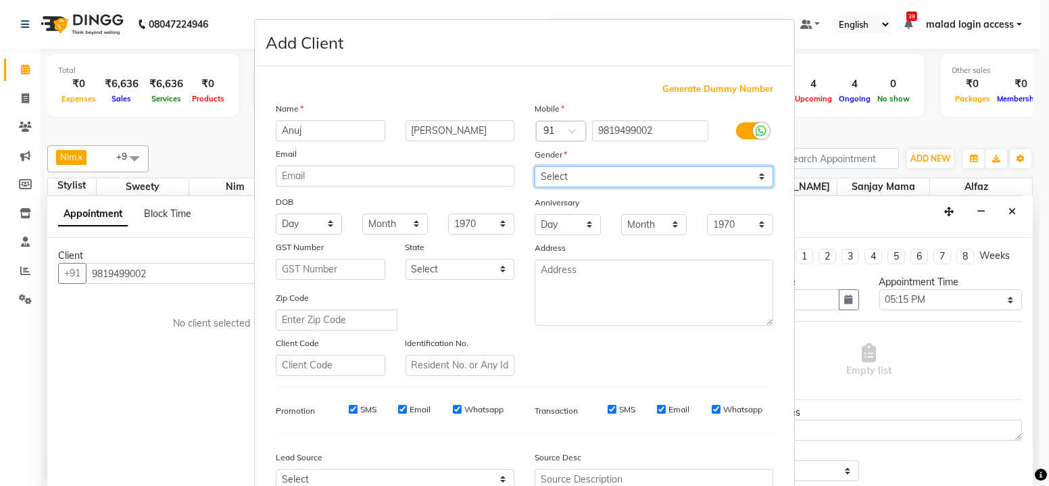
click at [741, 177] on select "Select [DEMOGRAPHIC_DATA] [DEMOGRAPHIC_DATA] Other Prefer Not To Say" at bounding box center [654, 176] width 239 height 21
select select "[DEMOGRAPHIC_DATA]"
click at [535, 166] on select "Select [DEMOGRAPHIC_DATA] [DEMOGRAPHIC_DATA] Other Prefer Not To Say" at bounding box center [654, 176] width 239 height 21
drag, startPoint x: 1027, startPoint y: 279, endPoint x: 1030, endPoint y: 388, distance: 108.9
click at [1030, 388] on ngb-modal-window "Add Client Generate Dummy Number Name [PERSON_NAME] Email DOB Day 01 02 03 04 0…" at bounding box center [524, 243] width 1049 height 486
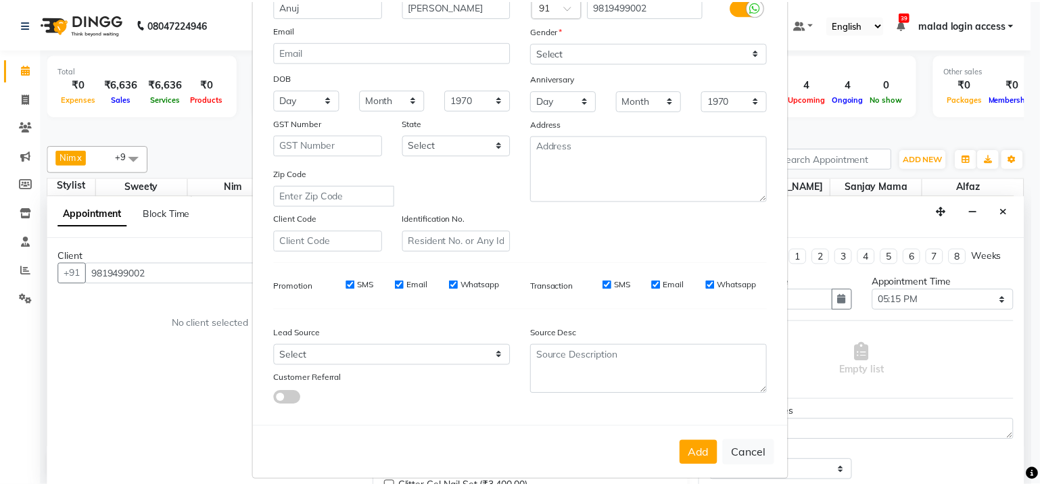
scroll to position [129, 0]
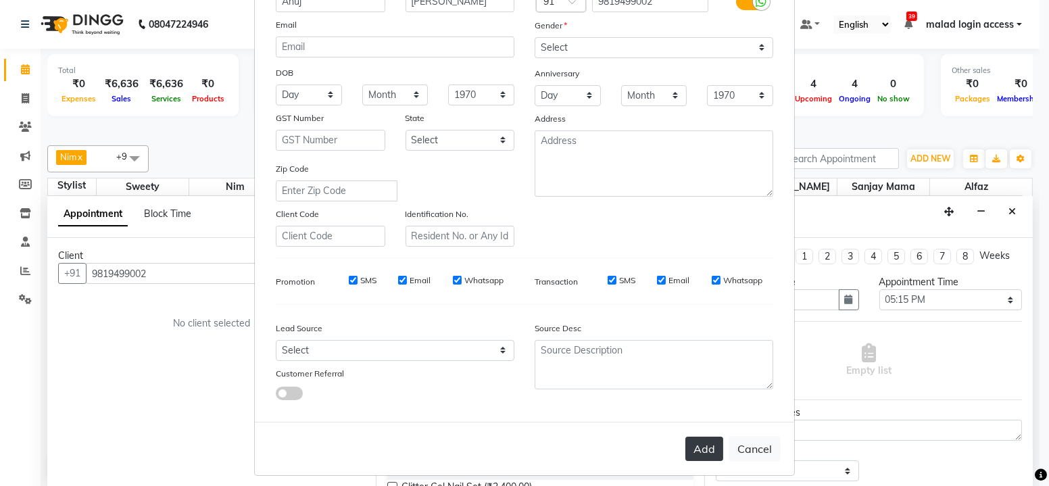
click at [702, 446] on button "Add" at bounding box center [705, 449] width 38 height 24
select select
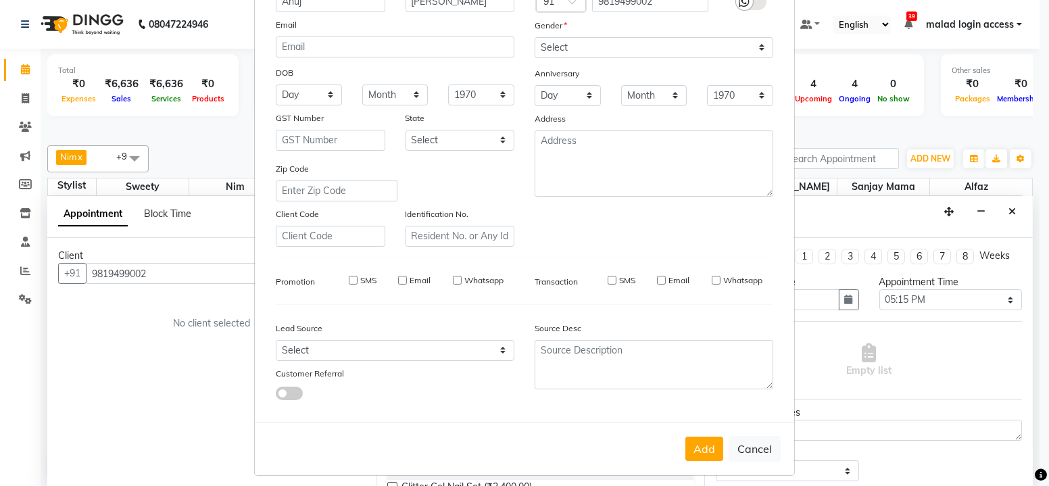
select select
checkbox input "false"
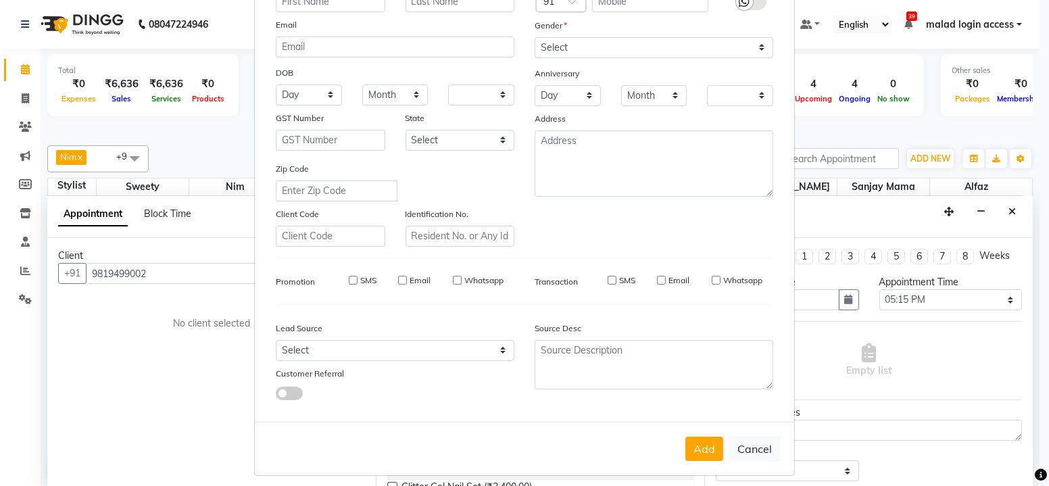
checkbox input "false"
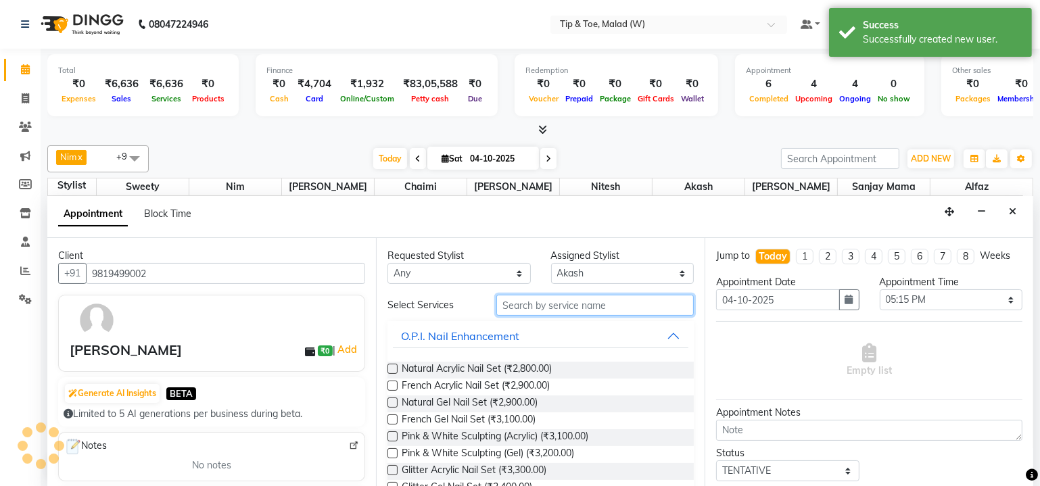
click at [632, 305] on input "text" at bounding box center [594, 305] width 197 height 21
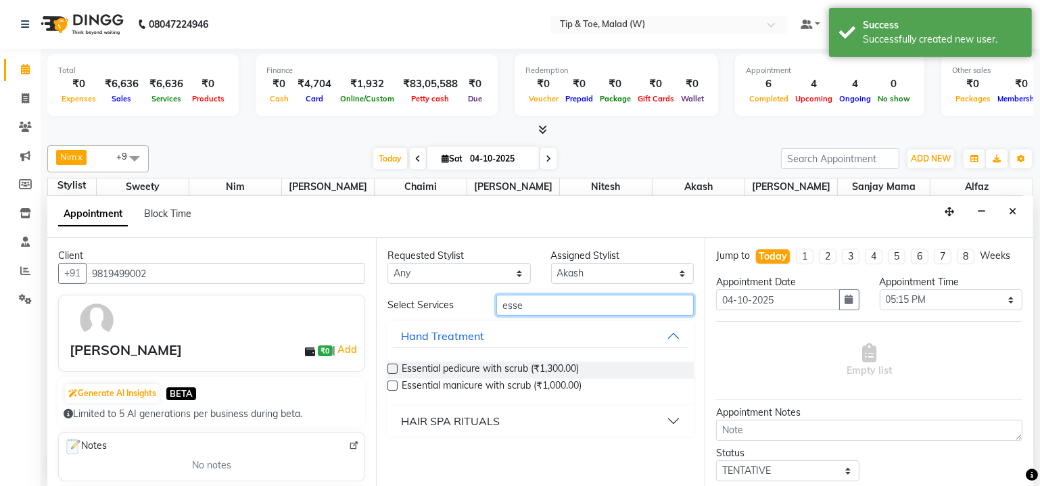
type input "esse"
click at [390, 366] on label at bounding box center [392, 369] width 10 height 10
click at [390, 366] on input "checkbox" at bounding box center [391, 370] width 9 height 9
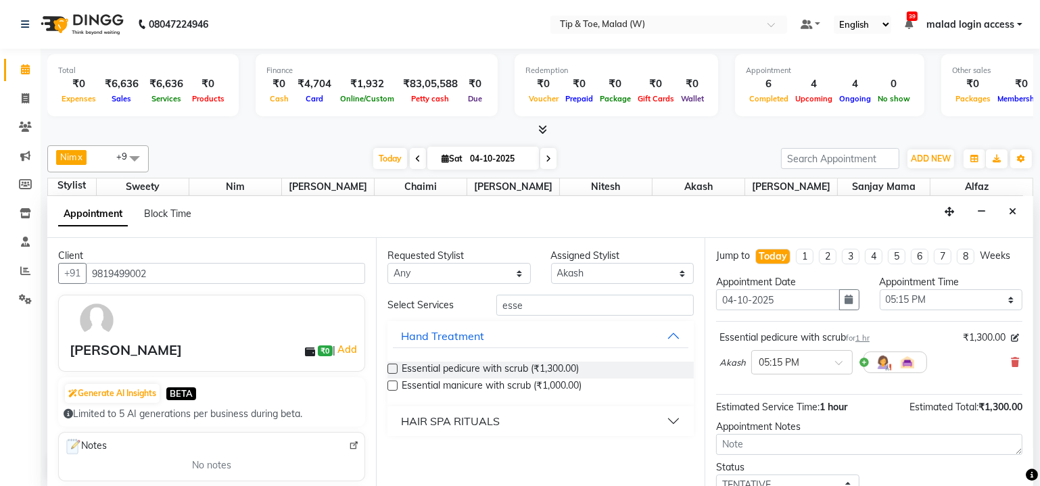
click at [390, 366] on label at bounding box center [392, 369] width 10 height 10
click at [390, 366] on input "checkbox" at bounding box center [391, 370] width 9 height 9
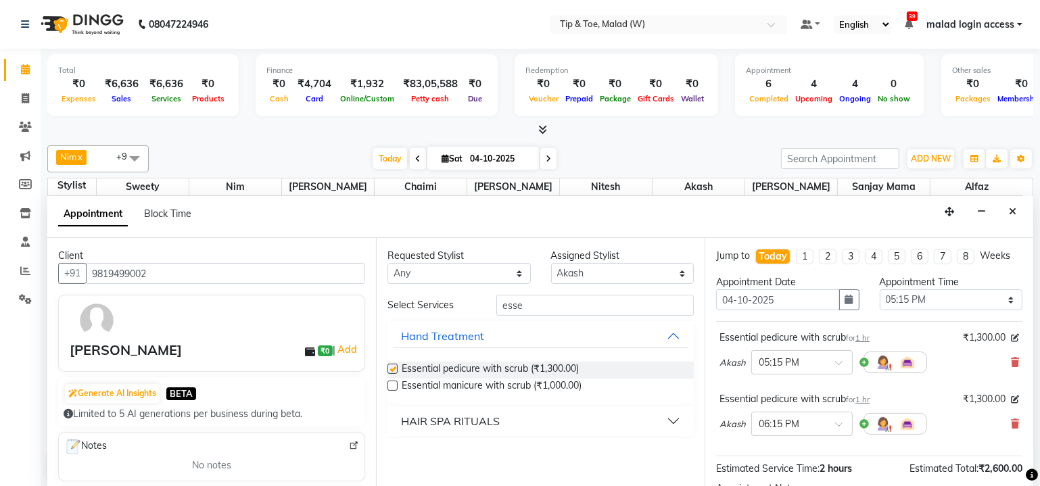
checkbox input "false"
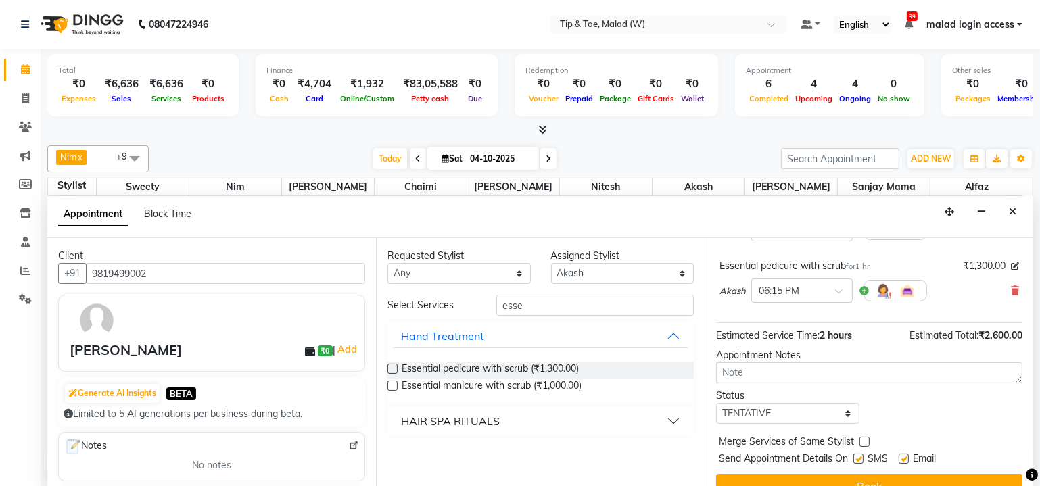
scroll to position [153, 0]
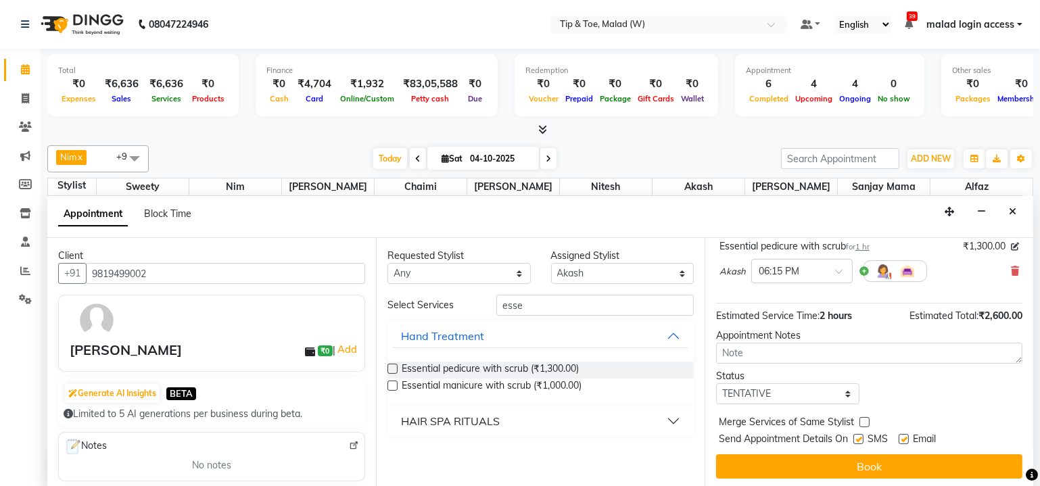
click at [884, 465] on button "Book" at bounding box center [869, 466] width 306 height 24
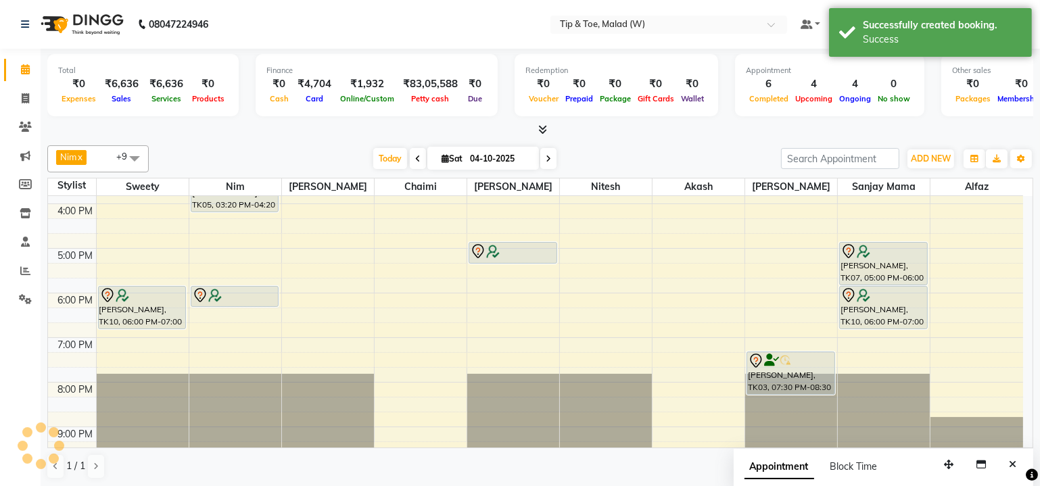
scroll to position [0, 0]
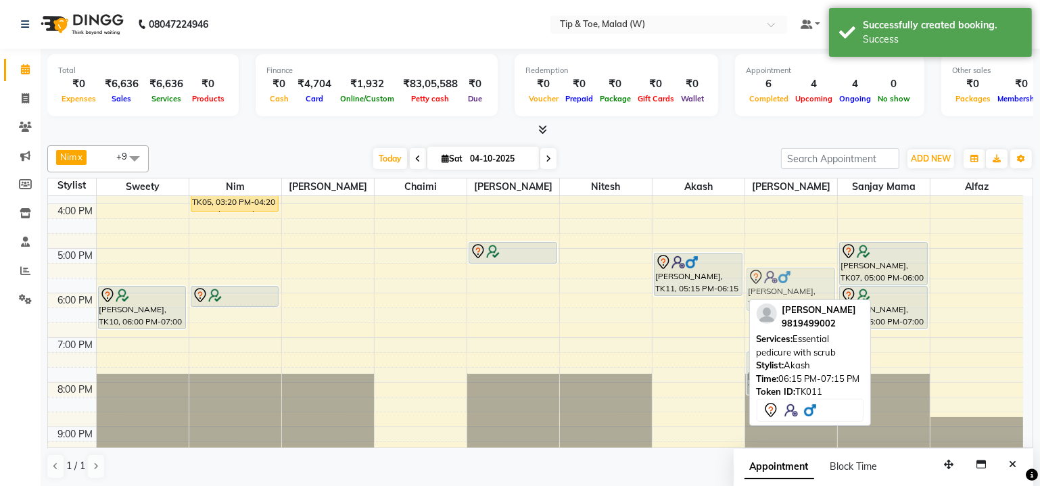
drag, startPoint x: 687, startPoint y: 306, endPoint x: 765, endPoint y: 283, distance: 81.1
click at [765, 283] on tr "[PERSON_NAME], TK01, 11:30 AM-12:30 PM, Essential manicure with scrub Sanaa Aro…" at bounding box center [535, 226] width 975 height 669
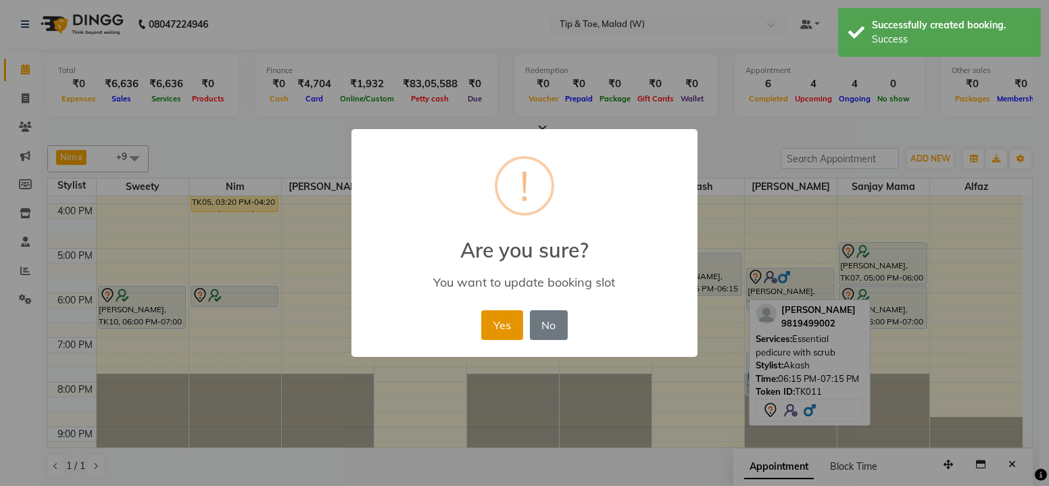
click at [508, 327] on button "Yes" at bounding box center [501, 325] width 41 height 30
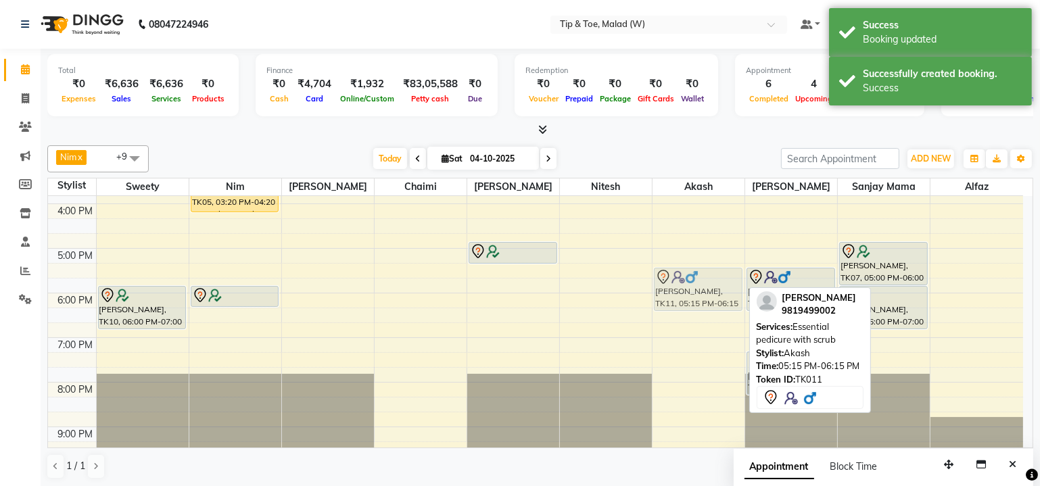
drag, startPoint x: 680, startPoint y: 262, endPoint x: 683, endPoint y: 273, distance: 11.2
click at [683, 273] on div "[PERSON_NAME], TK09, 01:00 PM-01:15 PM, Cut & File [PERSON_NAME], TK09, 01:15 P…" at bounding box center [698, 226] width 92 height 669
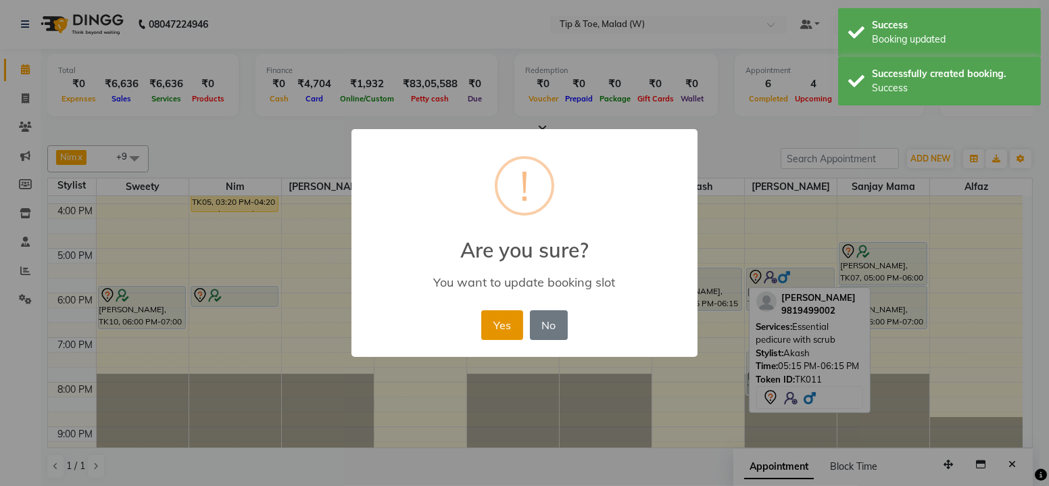
click at [499, 326] on button "Yes" at bounding box center [501, 325] width 41 height 30
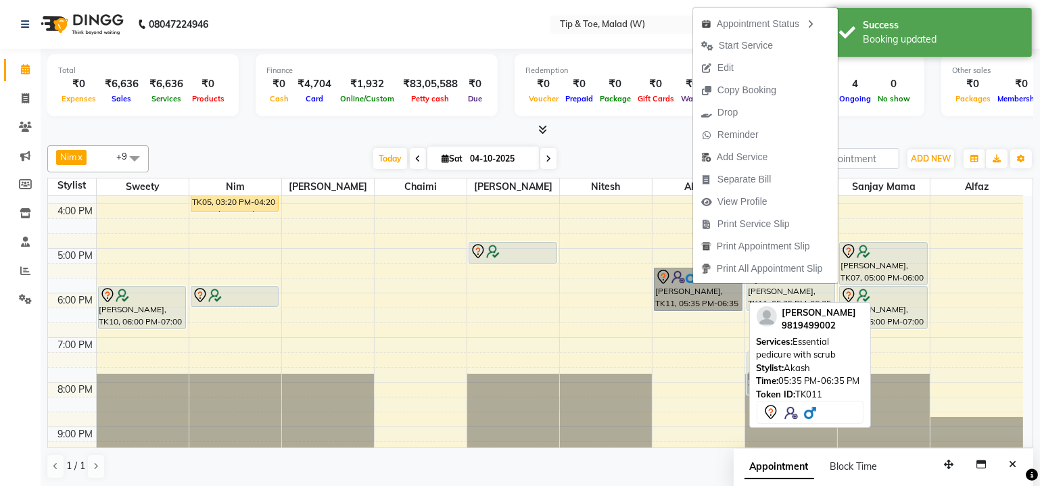
click at [681, 289] on link "[PERSON_NAME], TK11, 05:35 PM-06:35 PM, Essential pedicure with scrub" at bounding box center [698, 289] width 89 height 43
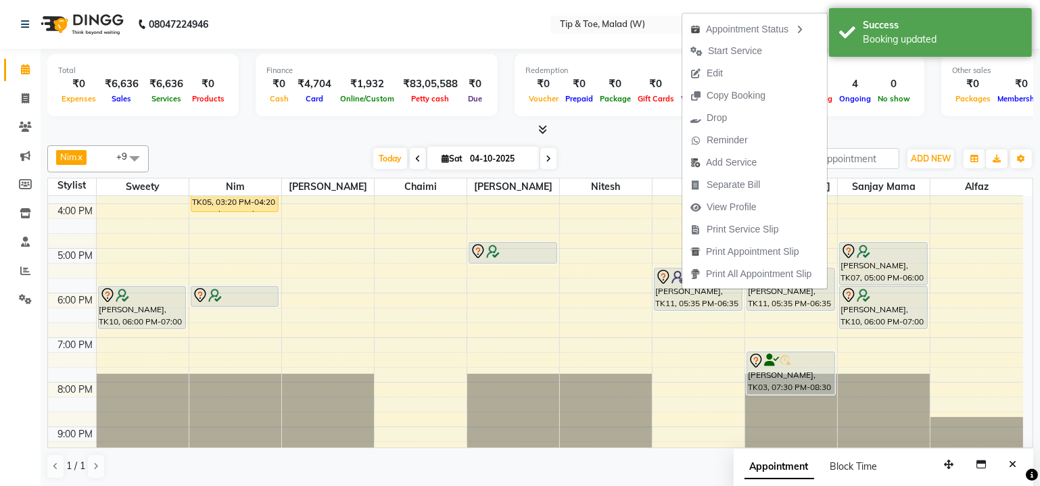
click at [746, 72] on button "Edit" at bounding box center [754, 73] width 145 height 22
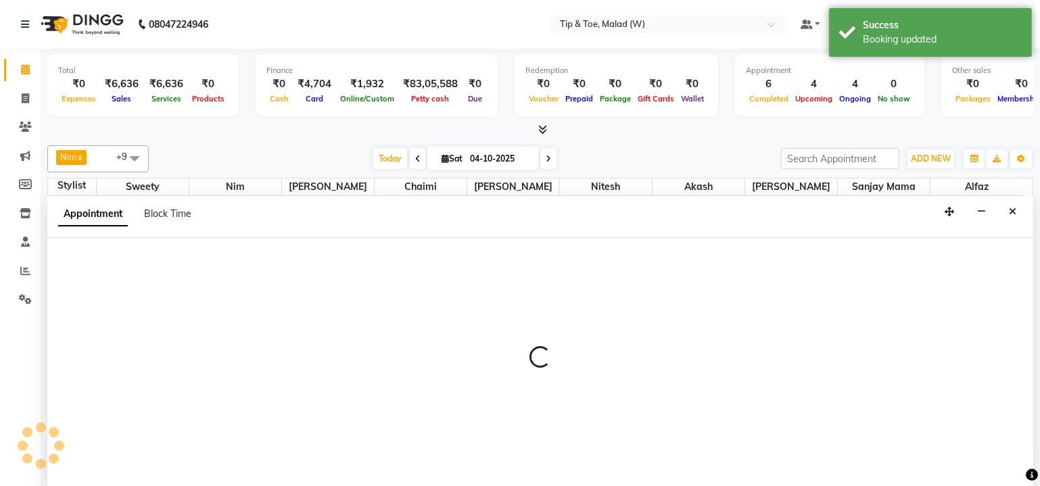
select select "tentative"
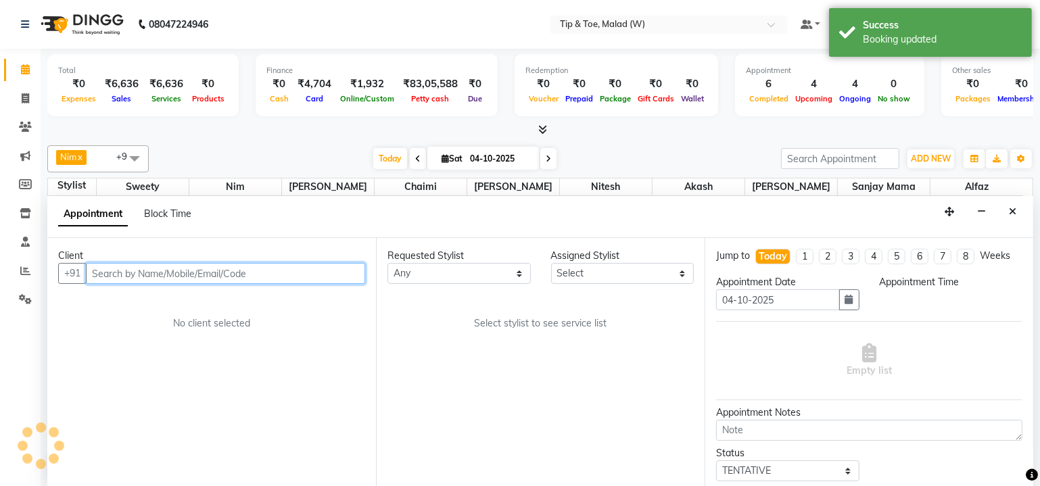
scroll to position [264, 0]
select select "41858"
select select "2873"
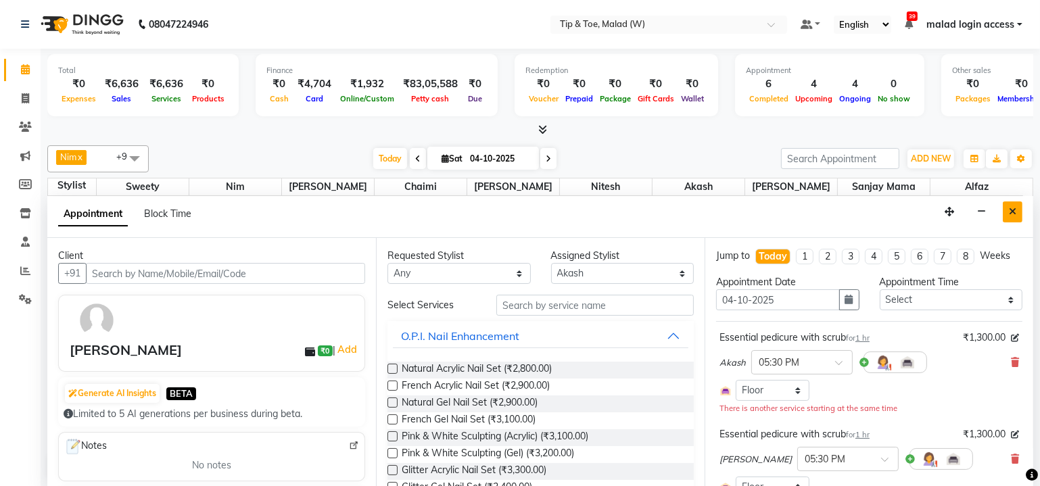
click at [1008, 210] on button "Close" at bounding box center [1013, 211] width 20 height 21
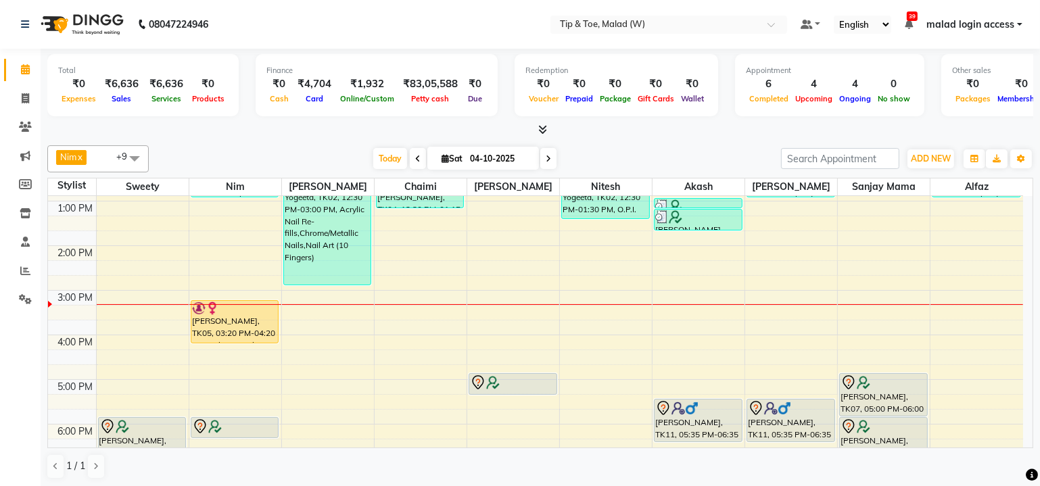
scroll to position [123, 0]
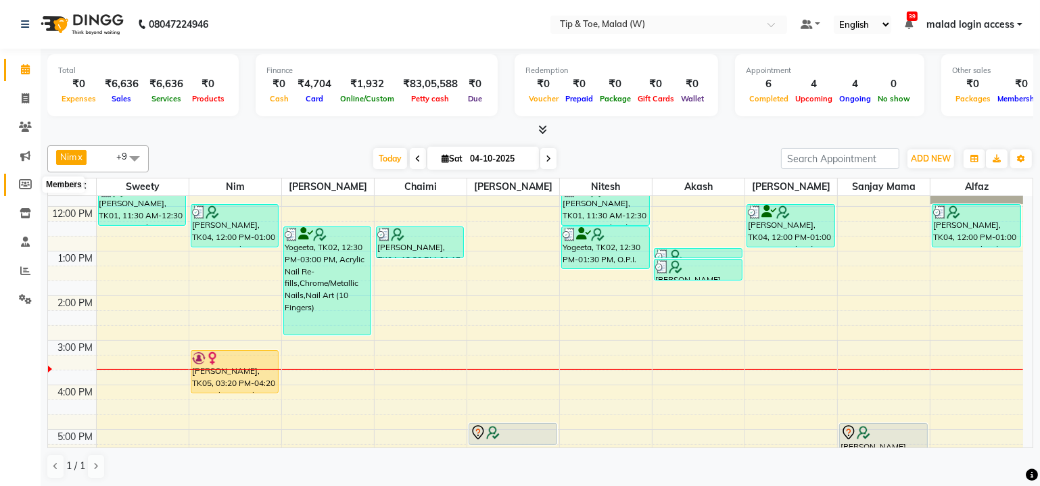
click at [24, 187] on icon at bounding box center [25, 184] width 13 height 10
select select
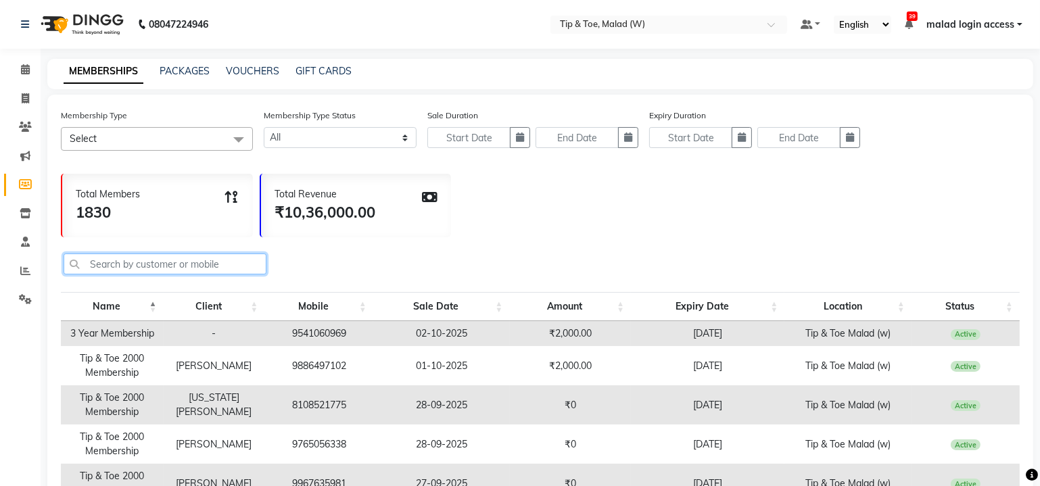
click at [129, 262] on input "text" at bounding box center [165, 264] width 203 height 21
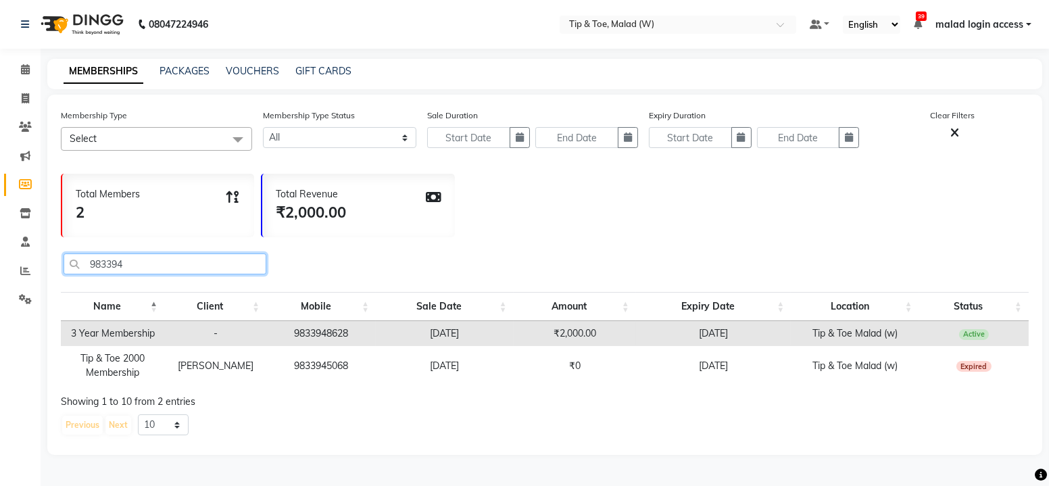
type input "983394"
